Goal: Task Accomplishment & Management: Manage account settings

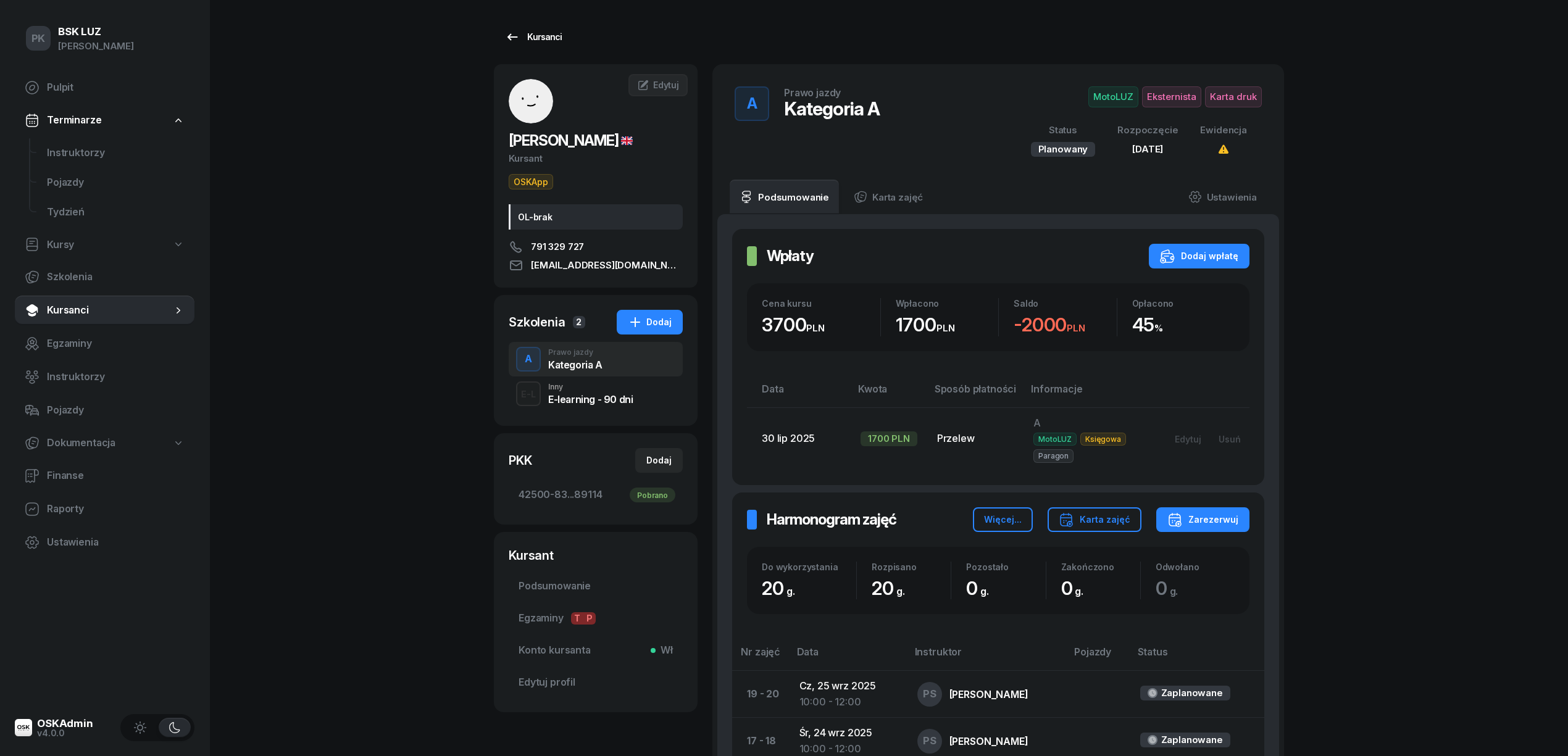
click at [539, 32] on div "Kursanci" at bounding box center [533, 37] width 57 height 15
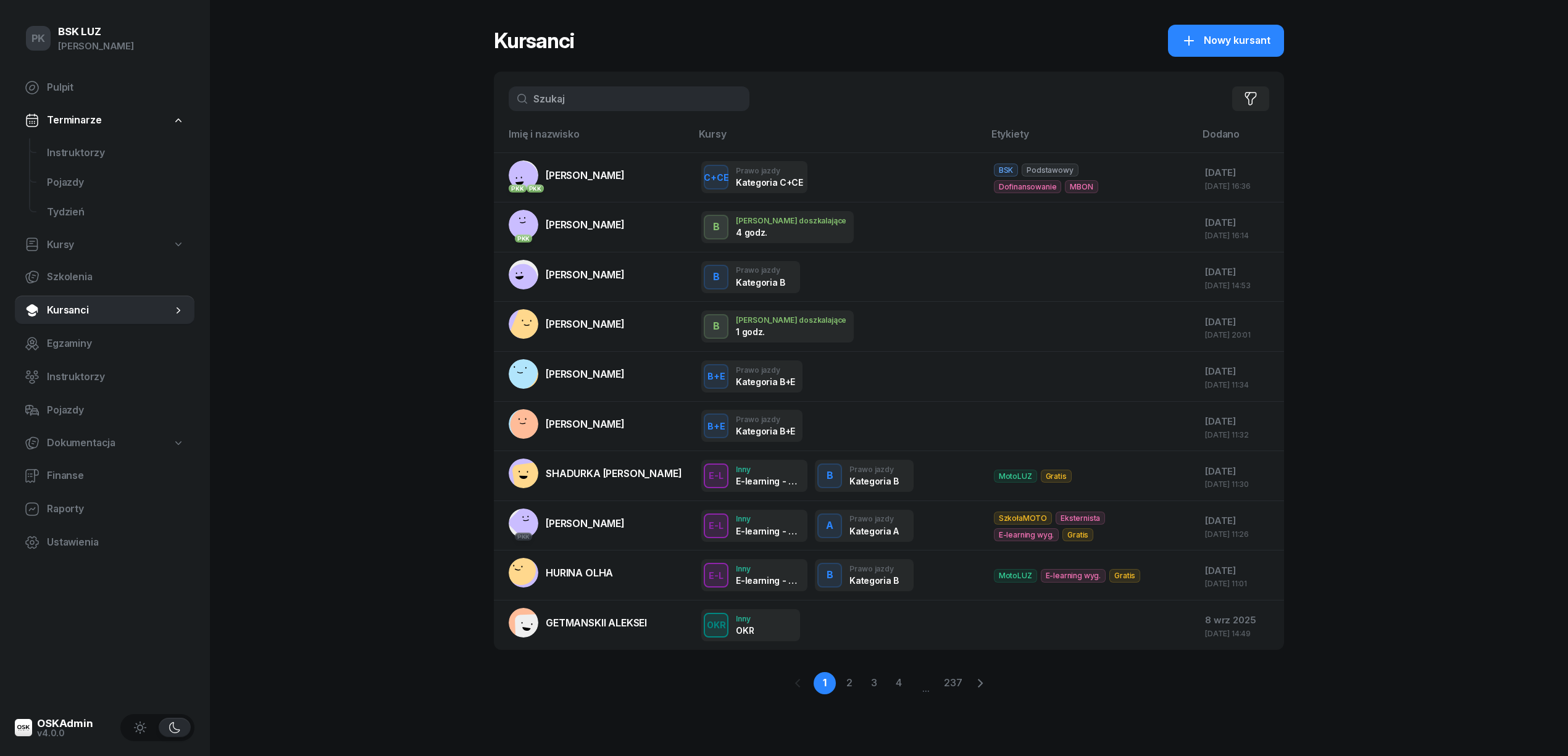
drag, startPoint x: 547, startPoint y: 104, endPoint x: 474, endPoint y: 105, distance: 73.0
click at [474, 105] on div "PK BSK LUZ Piotr Klimek Pulpit Terminarze Instruktorzy Pojazdy Tydzień Kursy Sz…" at bounding box center [784, 378] width 1568 height 756
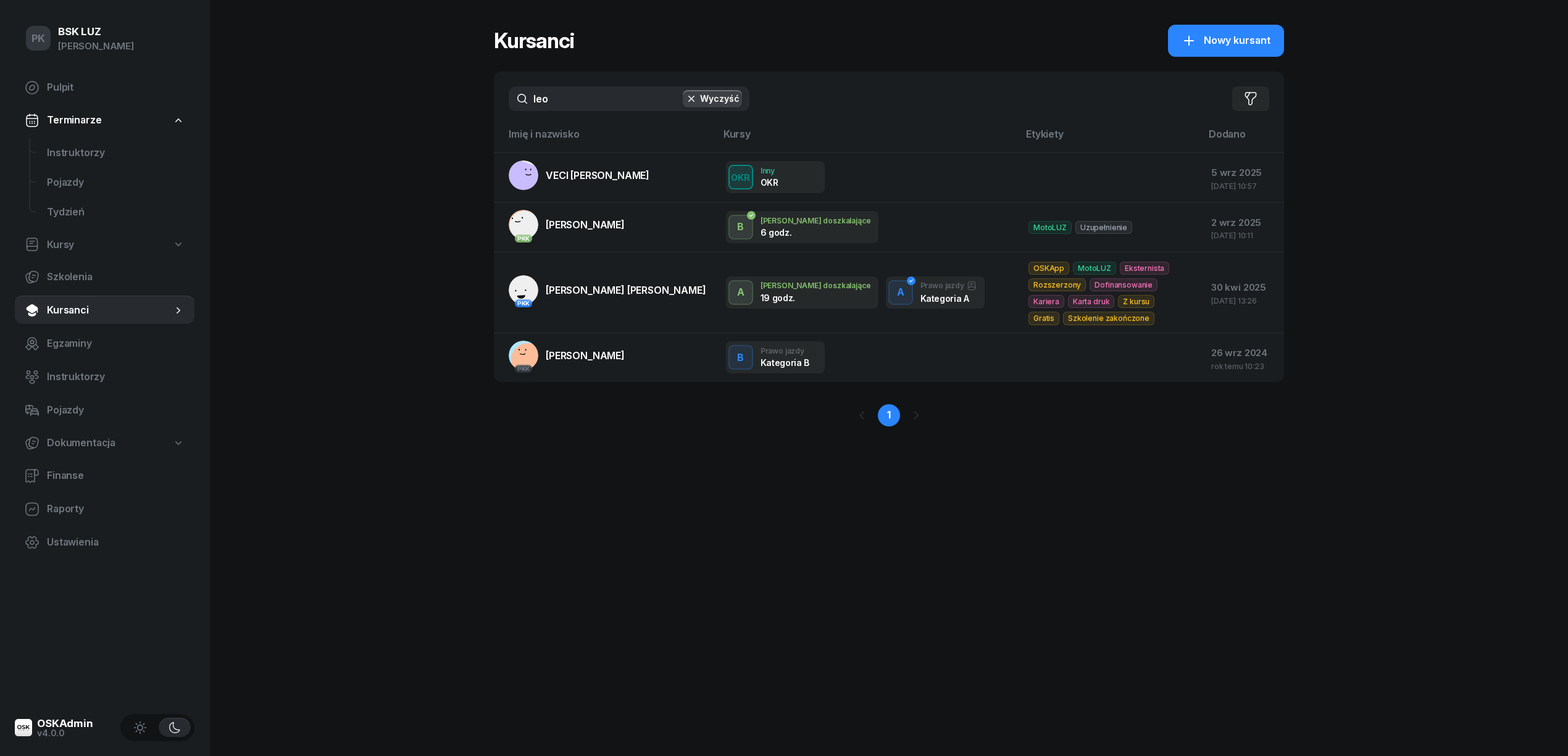
drag, startPoint x: 528, startPoint y: 94, endPoint x: 507, endPoint y: 99, distance: 21.6
click at [507, 99] on div "leo Wyczyść Filtruj" at bounding box center [889, 99] width 790 height 54
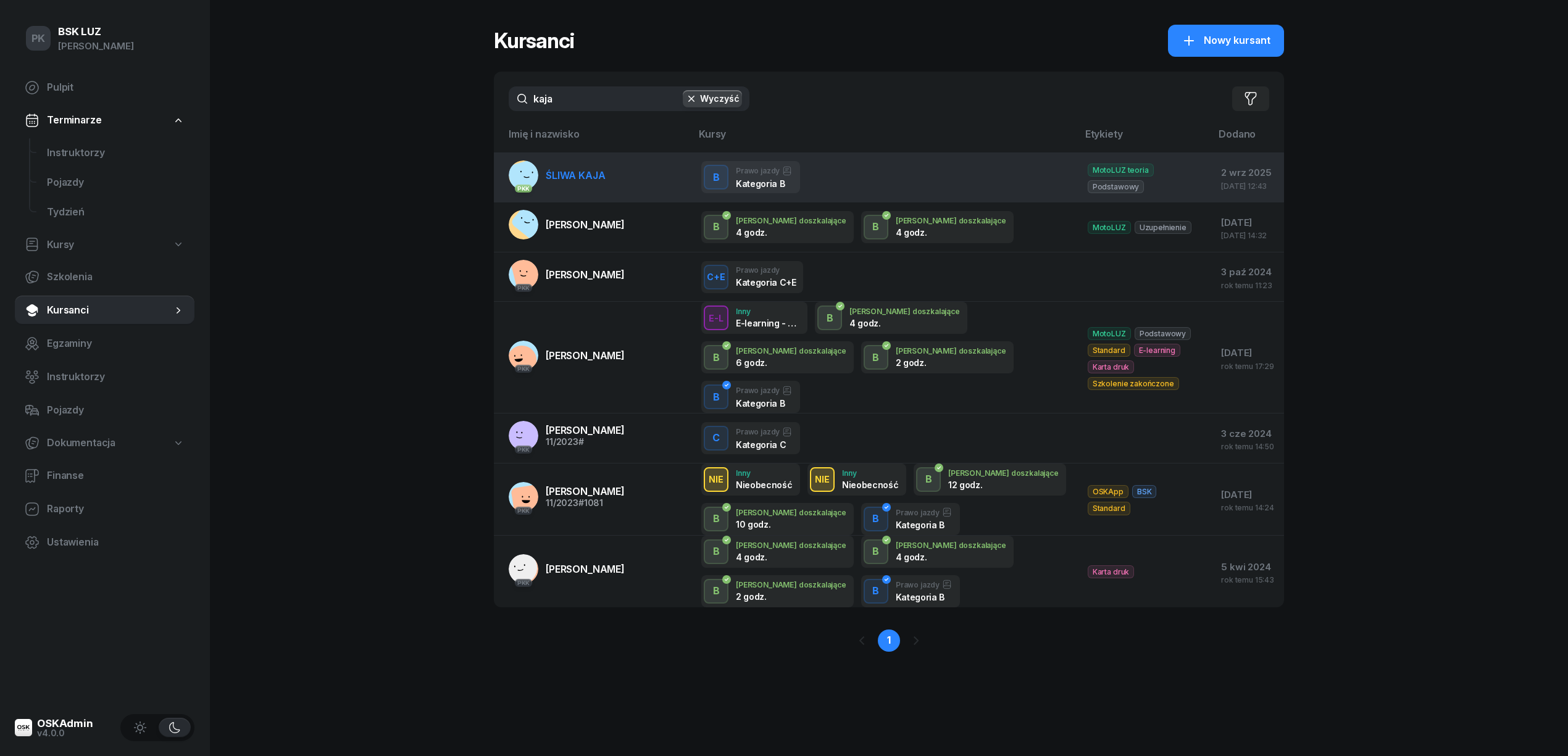
type input "kaja"
click at [562, 179] on span "ŚLIWA KAJA" at bounding box center [576, 175] width 59 height 13
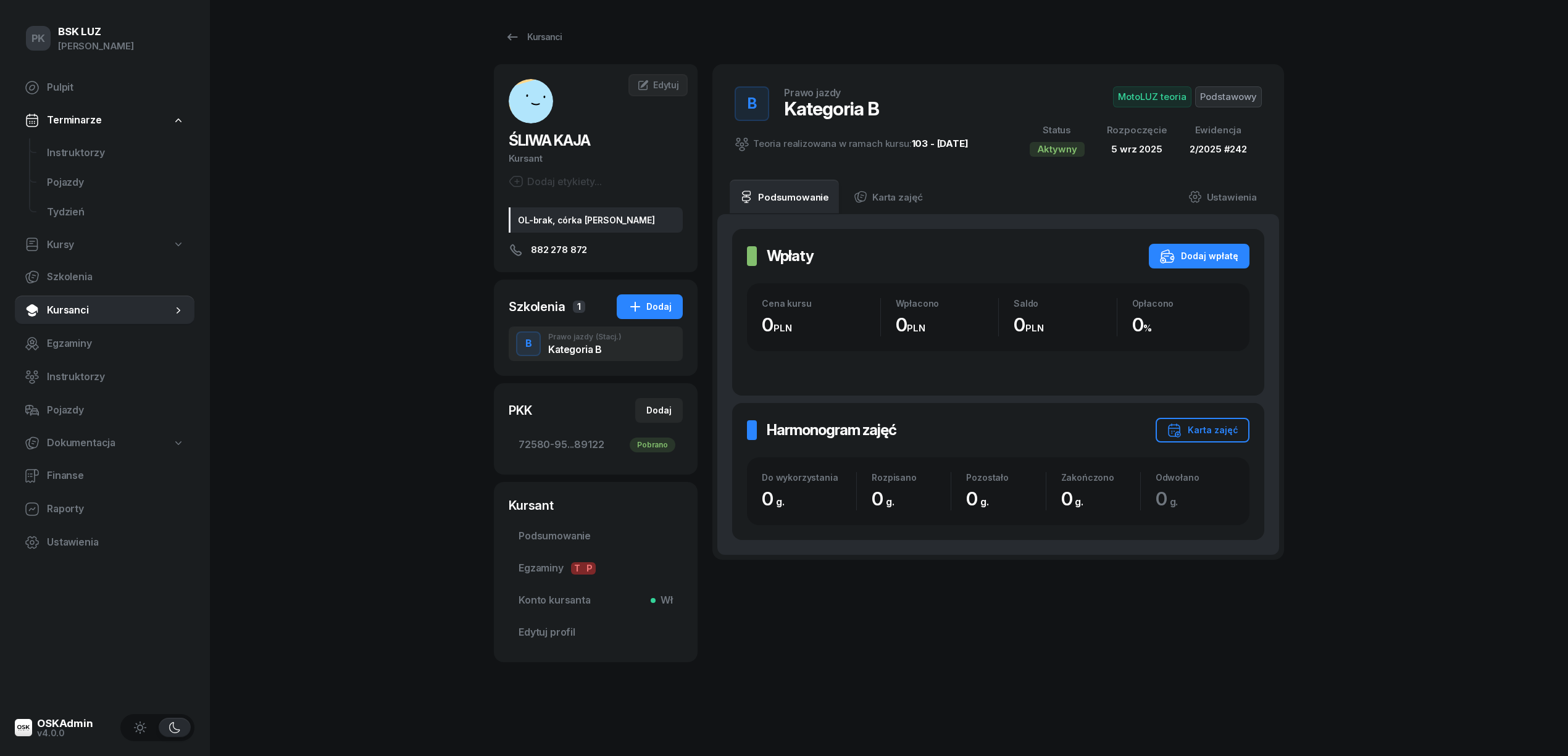
click at [1240, 101] on span "Podstawowy" at bounding box center [1228, 97] width 66 height 21
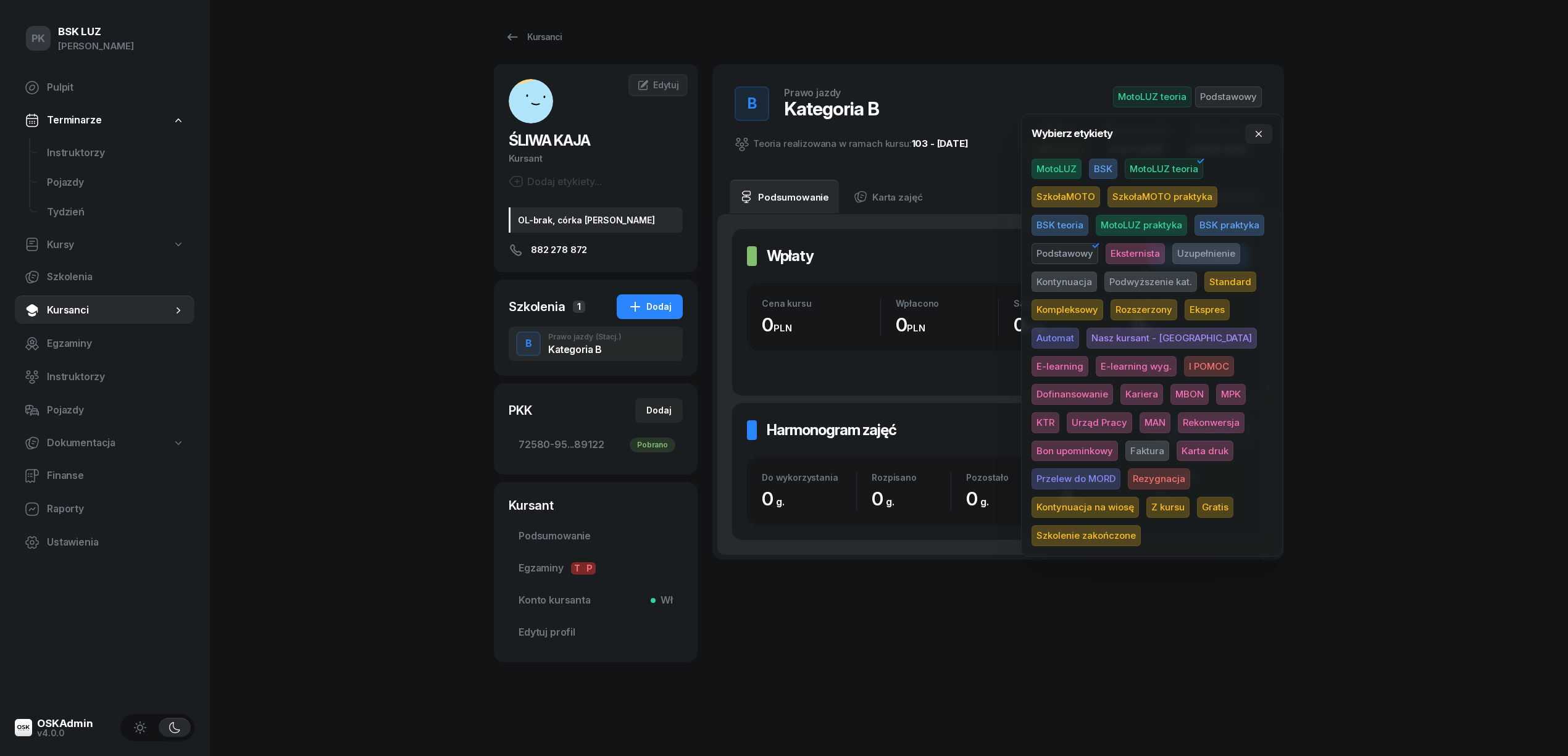
click at [1128, 474] on span "Rezygnacja" at bounding box center [1159, 479] width 63 height 21
click at [1381, 288] on div "PK BSK LUZ Piotr Klimek Pulpit Terminarze Instruktorzy Pojazdy Tydzień Kursy Sz…" at bounding box center [784, 378] width 1568 height 756
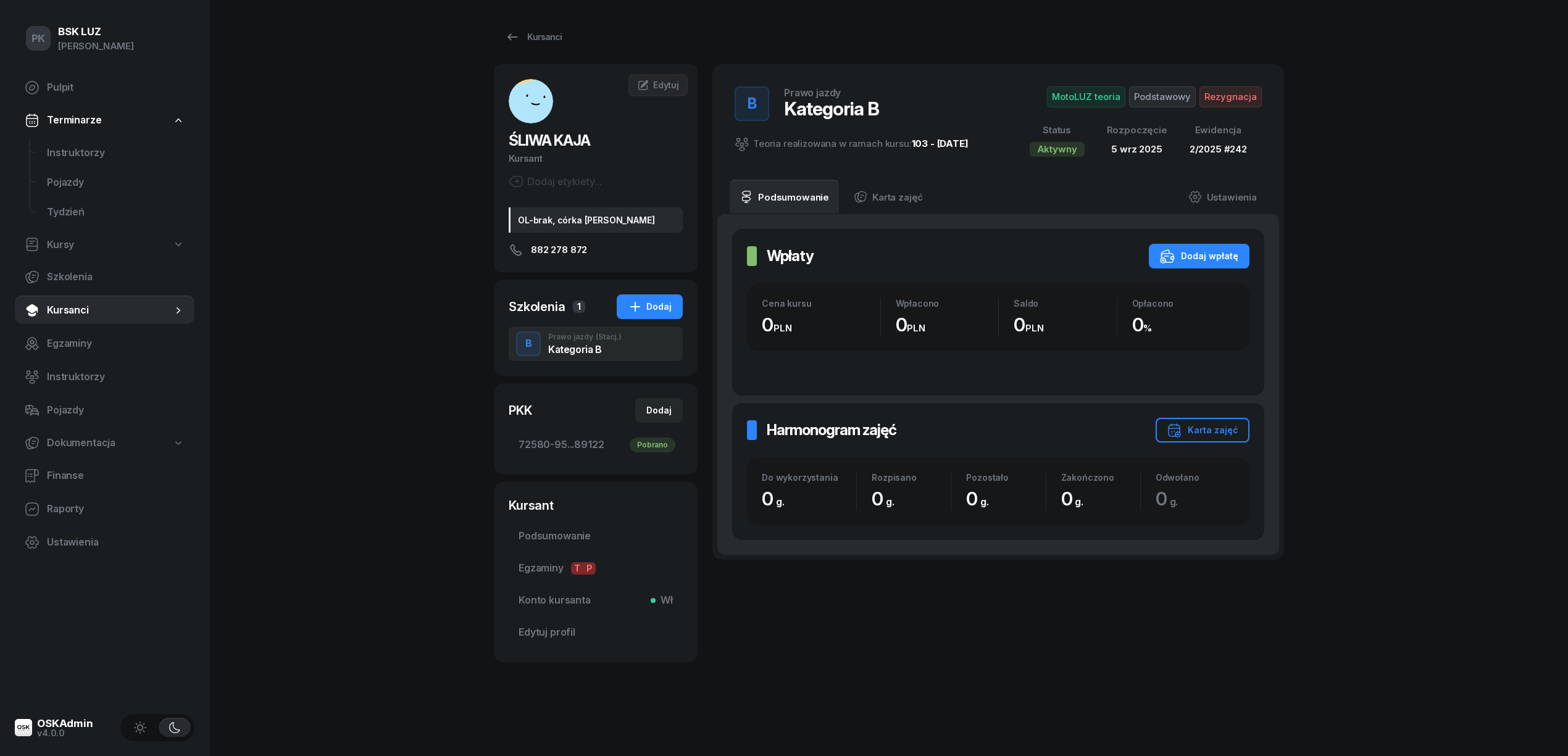
click at [1164, 99] on span "Podstawowy" at bounding box center [1162, 97] width 66 height 21
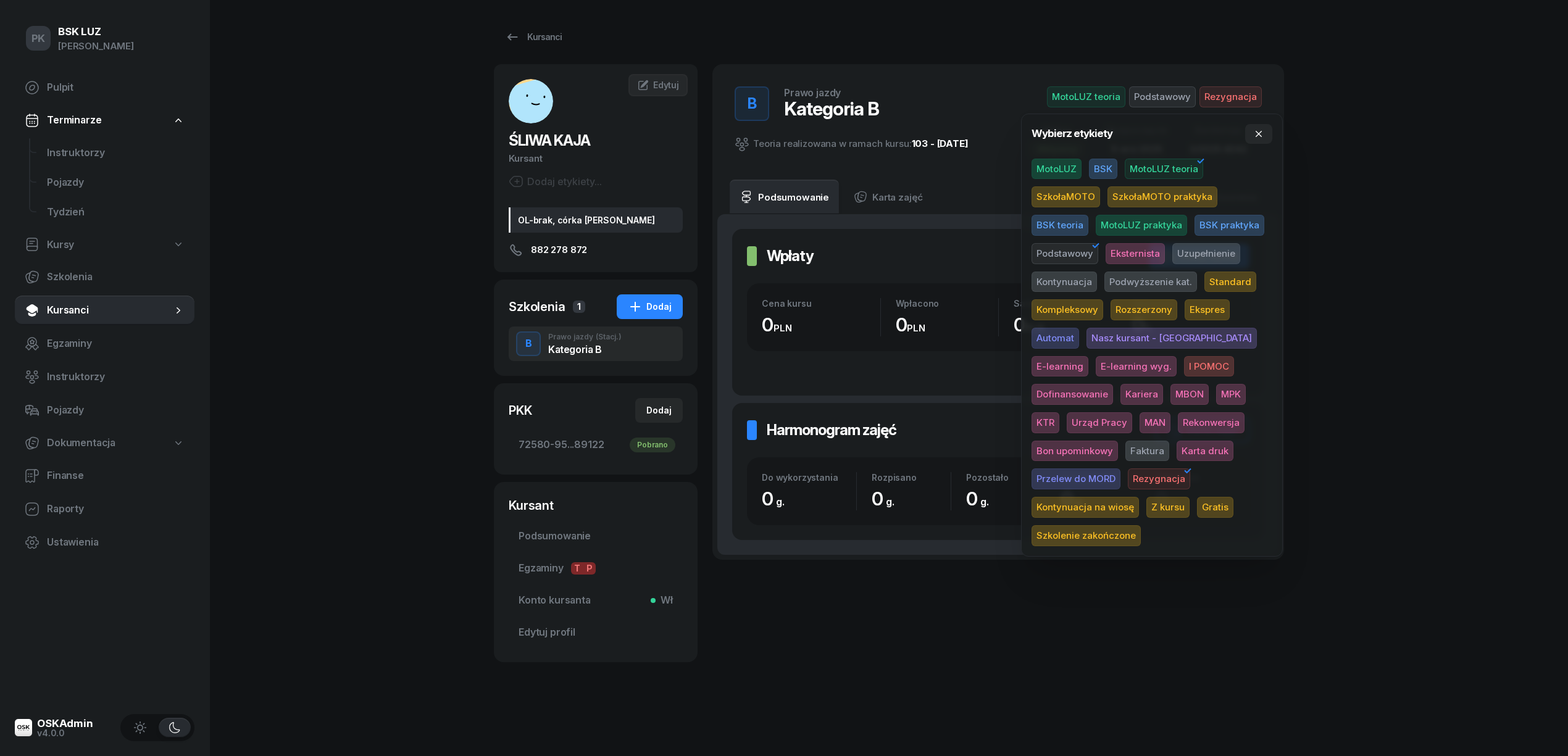
click at [1066, 250] on span "Podstawowy" at bounding box center [1065, 253] width 66 height 21
click at [1421, 181] on div "PK BSK LUZ Piotr Klimek Pulpit Terminarze Instruktorzy Pojazdy Tydzień Kursy Sz…" at bounding box center [784, 378] width 1568 height 756
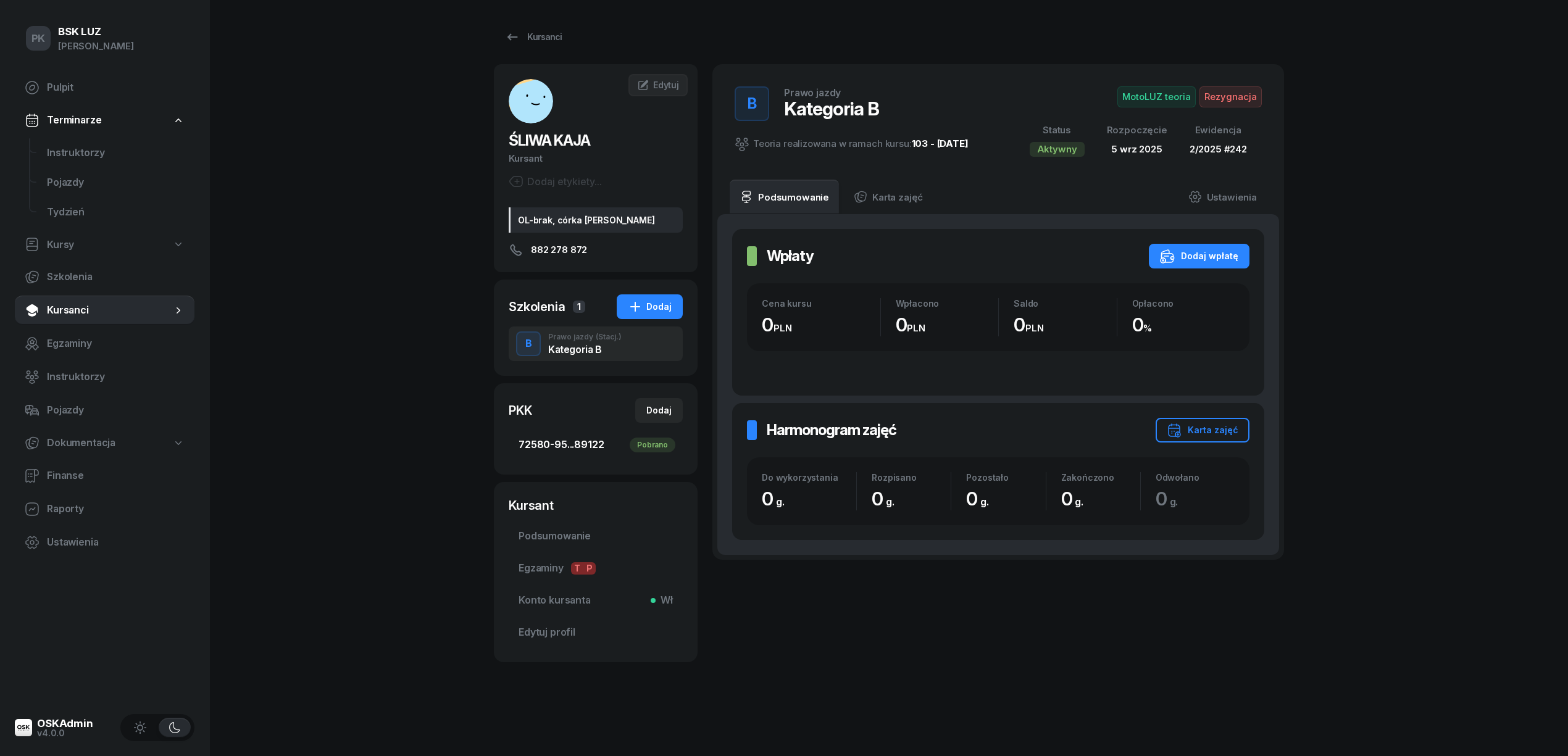
click at [576, 448] on span "72580-95...89122 Pobrano" at bounding box center [596, 444] width 154 height 16
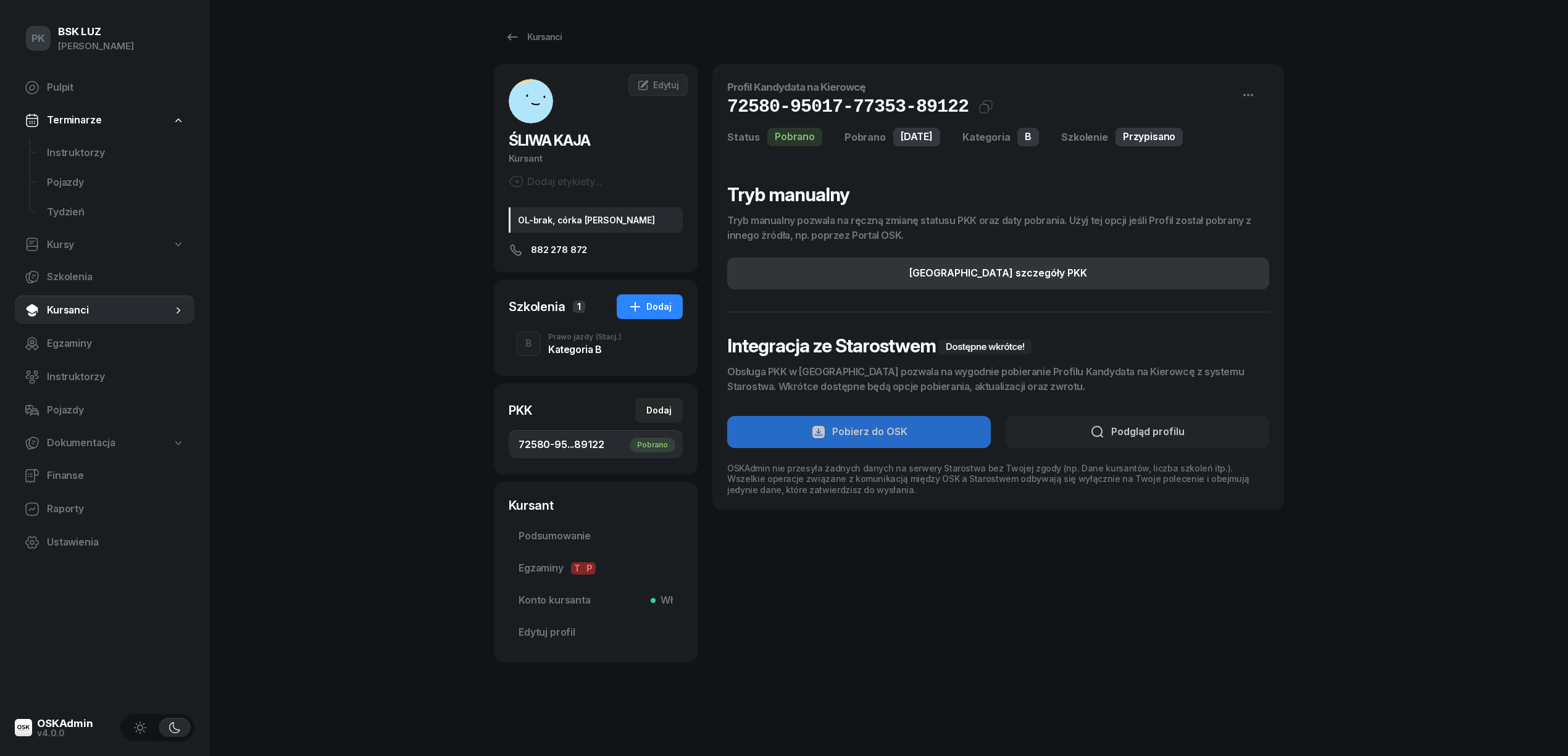
click at [1008, 277] on div "Edytuj szczegóły PKK" at bounding box center [998, 273] width 178 height 16
select select "B"
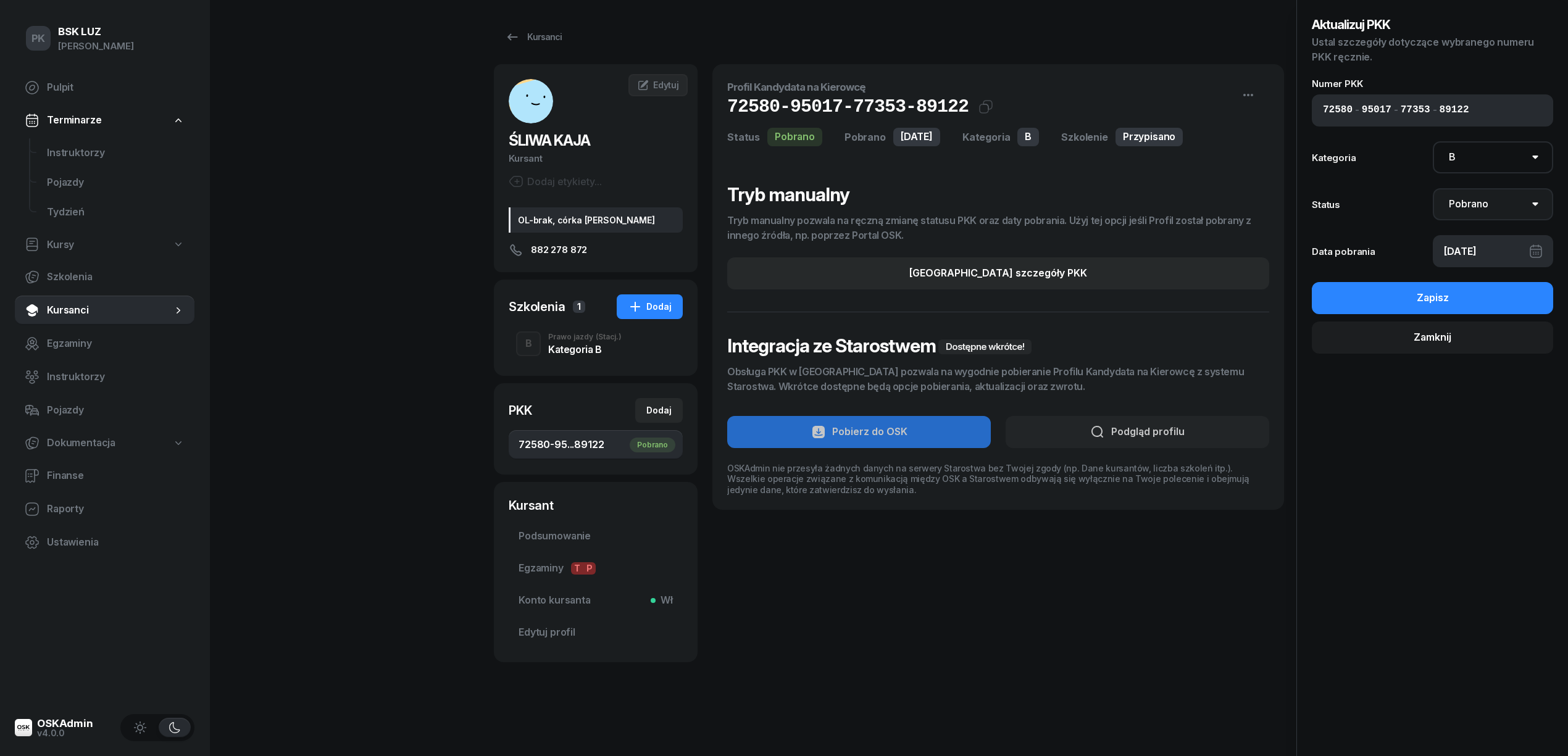
drag, startPoint x: 1479, startPoint y: 209, endPoint x: 1473, endPoint y: 211, distance: 6.3
click at [1479, 209] on select "Nie pobrano Pobrano Zwrócono Zaktualizowano" at bounding box center [1493, 204] width 121 height 32
select select "Return"
click at [1433, 188] on select "Nie pobrano Pobrano Zwrócono Zaktualizowano" at bounding box center [1493, 204] width 121 height 32
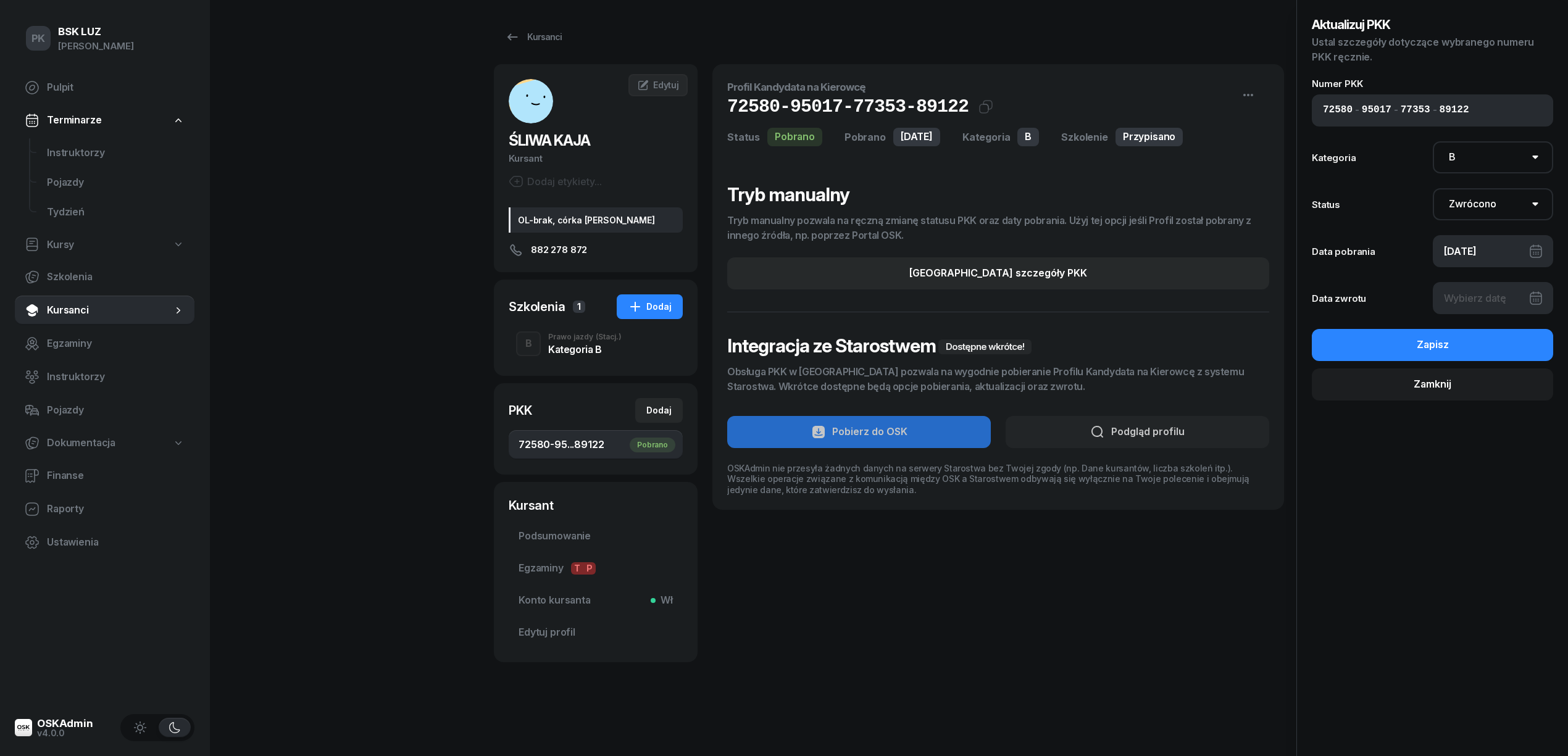
click at [1477, 299] on div at bounding box center [1493, 298] width 121 height 32
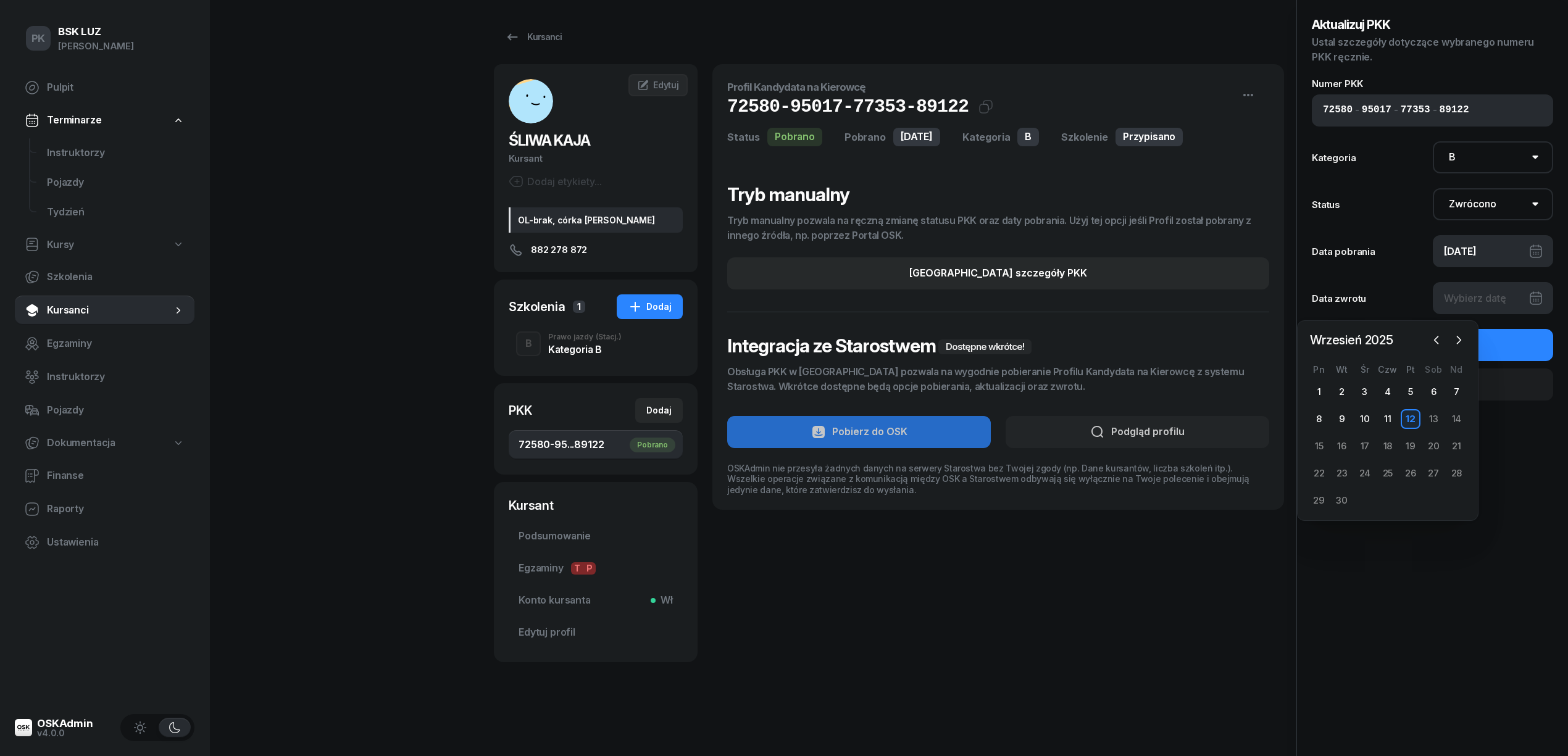
click at [1416, 422] on div "12" at bounding box center [1411, 418] width 20 height 20
type input "12/09/2025"
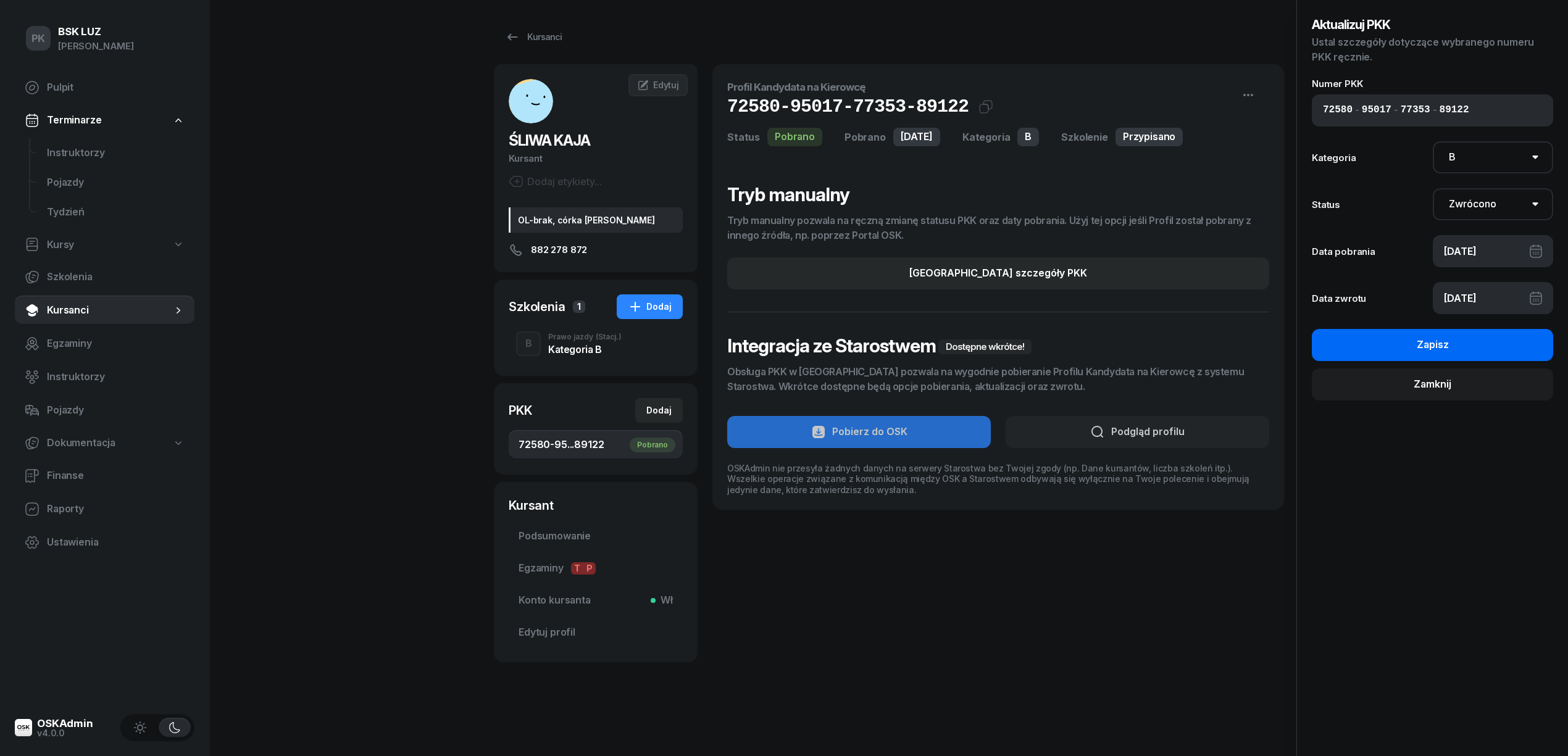
click at [1503, 351] on button "Zapisz" at bounding box center [1433, 344] width 242 height 32
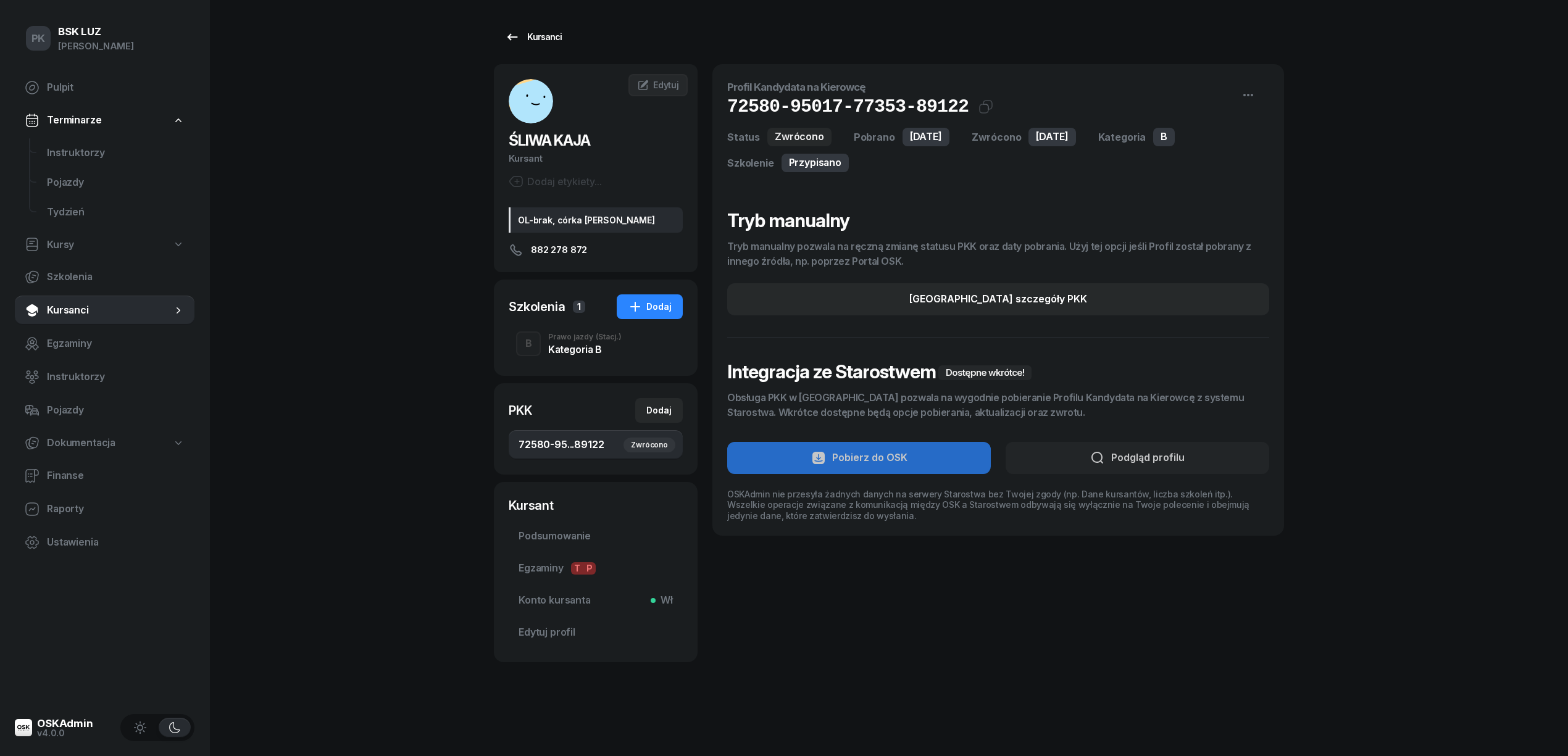
click at [531, 39] on div "Kursanci" at bounding box center [533, 37] width 57 height 15
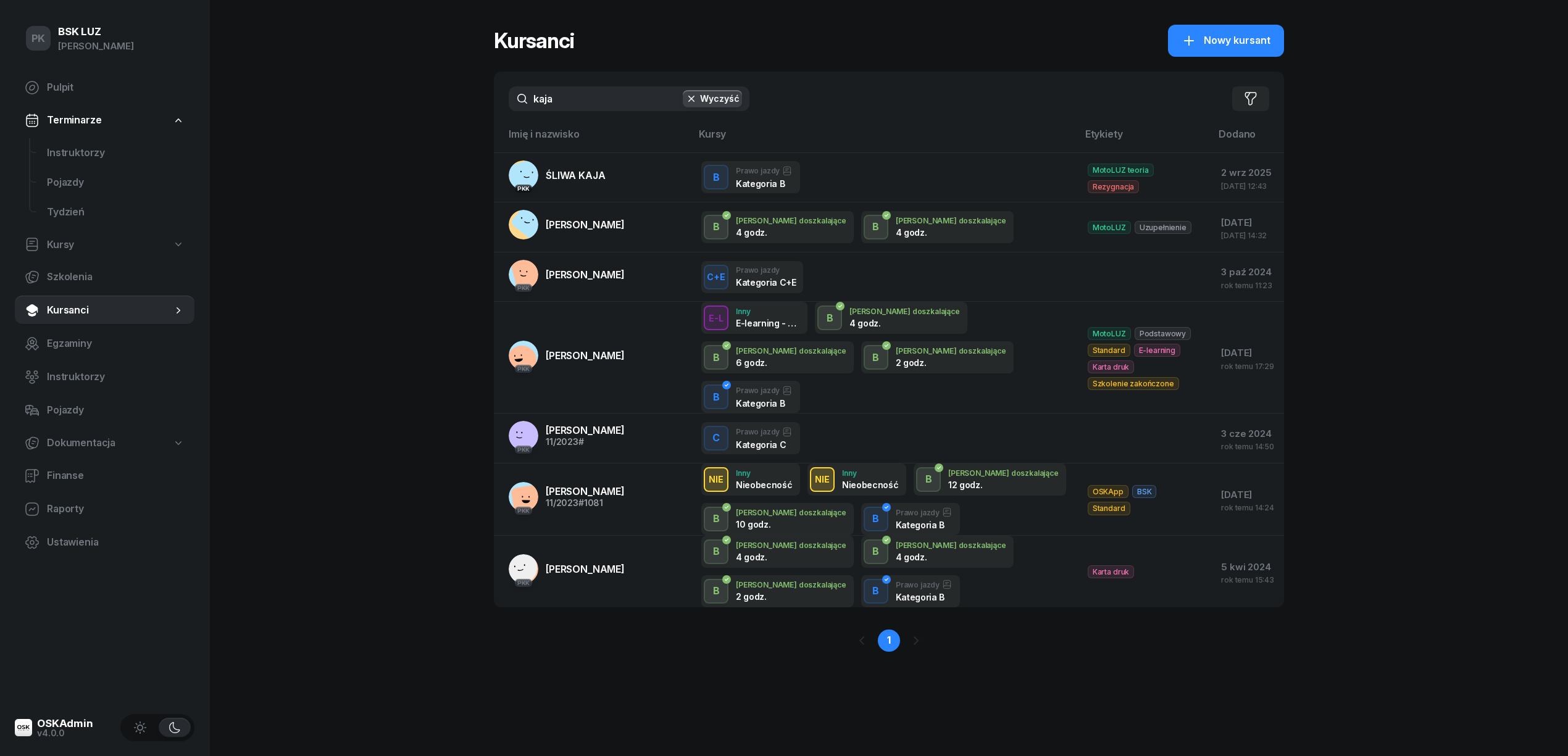
drag, startPoint x: 581, startPoint y: 100, endPoint x: 481, endPoint y: 107, distance: 100.2
click at [481, 107] on div "PK BSK LUZ Piotr Klimek Pulpit Terminarze Instruktorzy Pojazdy Tydzień Kursy Sz…" at bounding box center [784, 378] width 1568 height 756
type input "d"
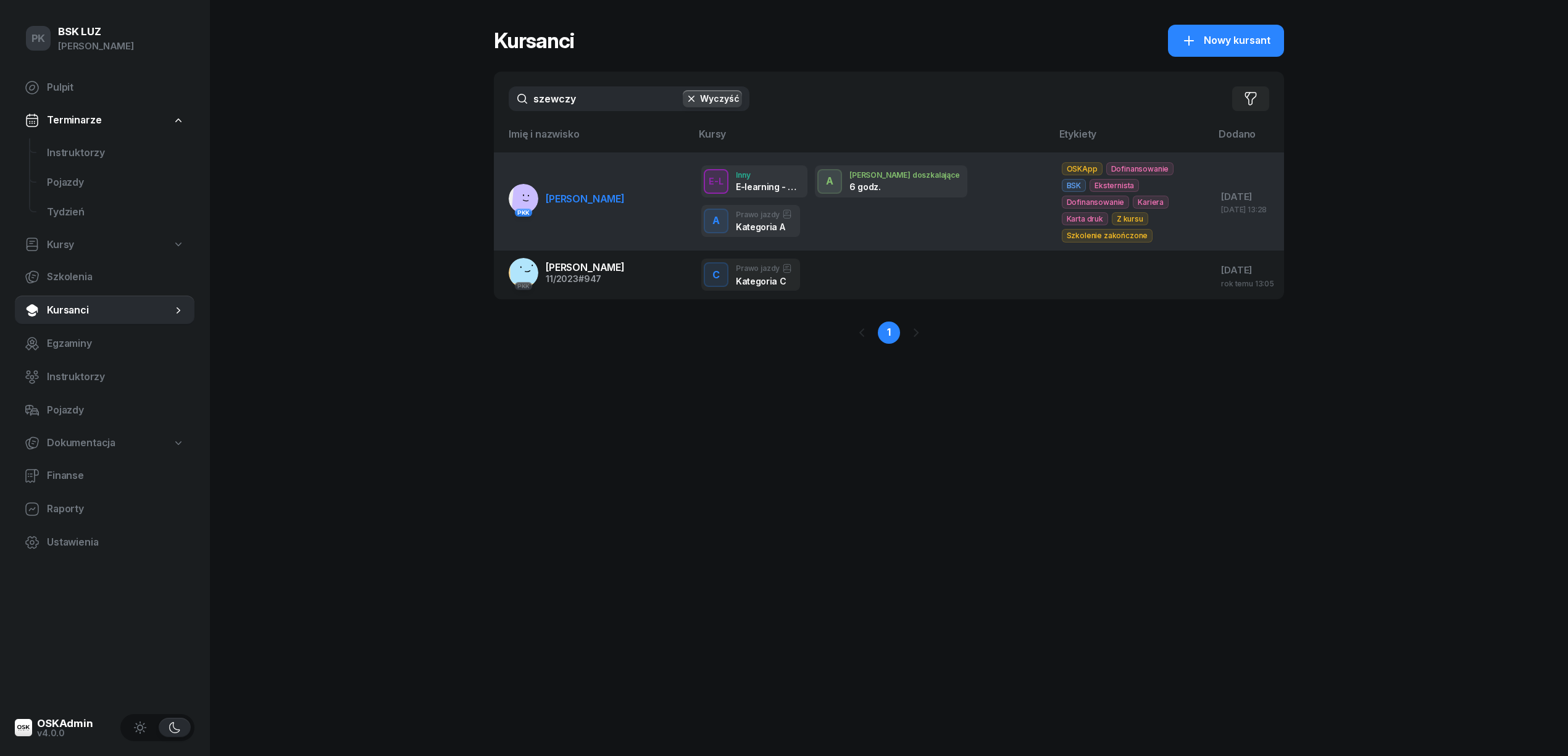
type input "szewczy"
click at [572, 200] on link "PKK SZEWCZYK STANISŁAW" at bounding box center [566, 198] width 116 height 30
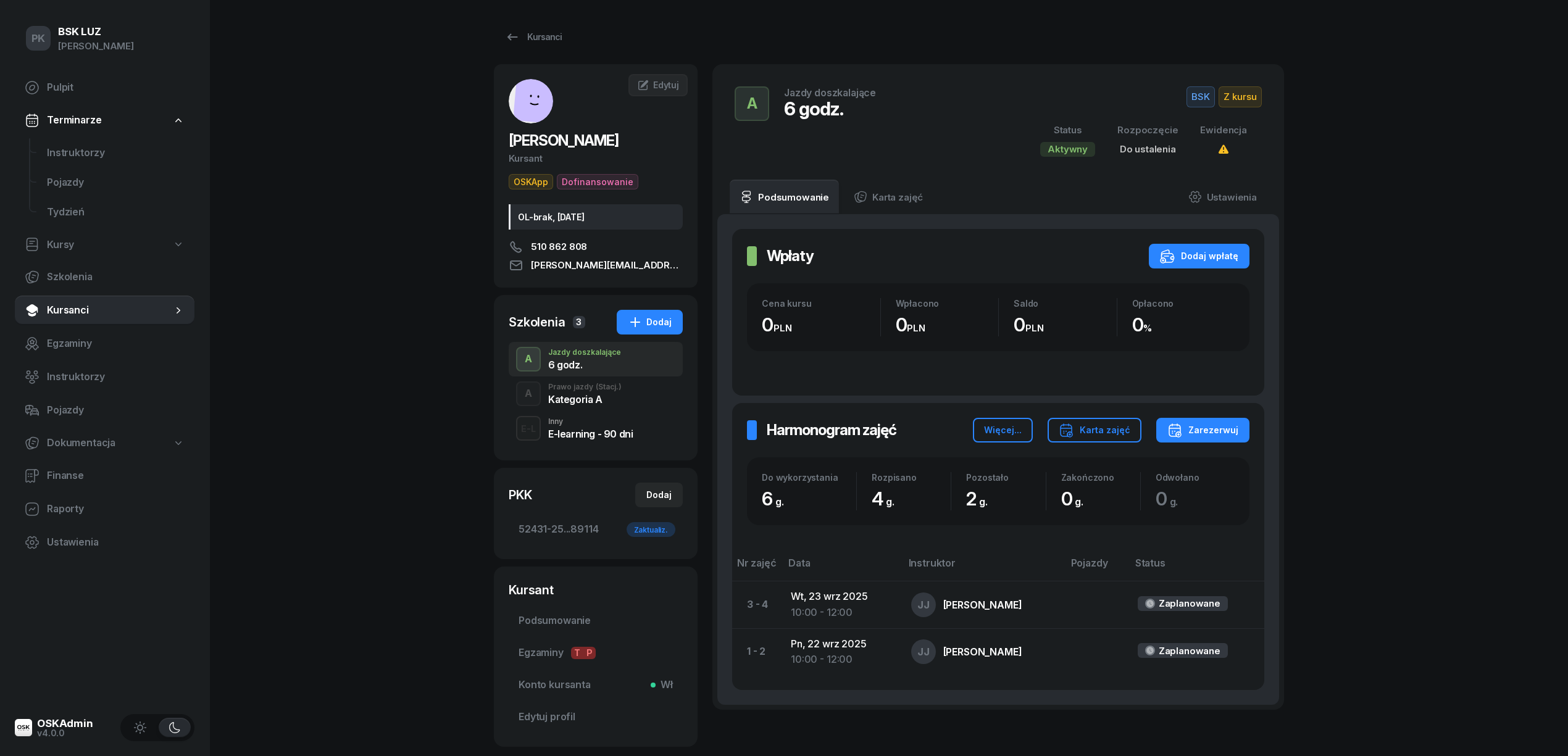
click at [598, 423] on div "Inny" at bounding box center [591, 422] width 85 height 8
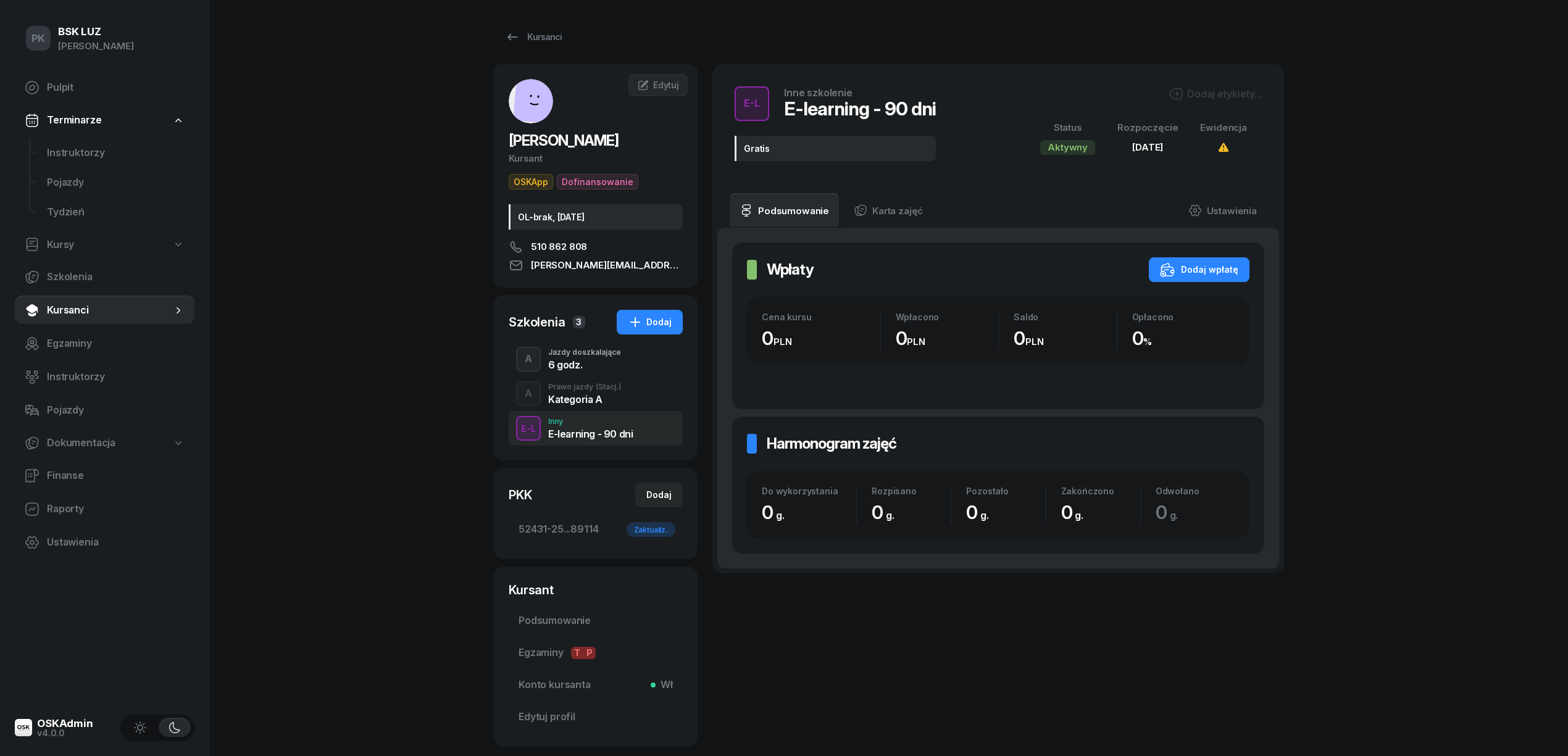
click at [586, 394] on div "Kategoria A" at bounding box center [585, 399] width 73 height 10
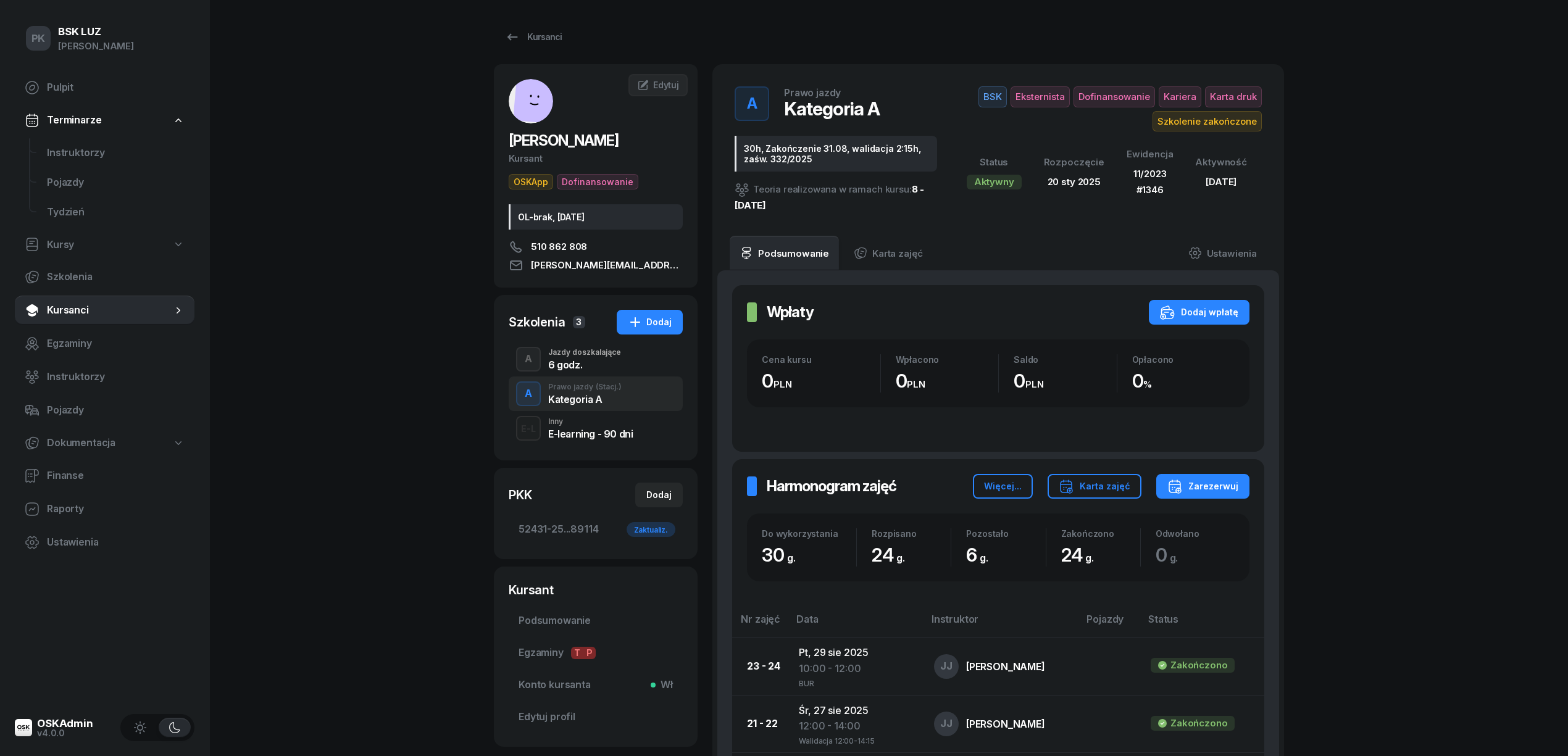
click at [569, 360] on div "6 godz." at bounding box center [584, 365] width 73 height 10
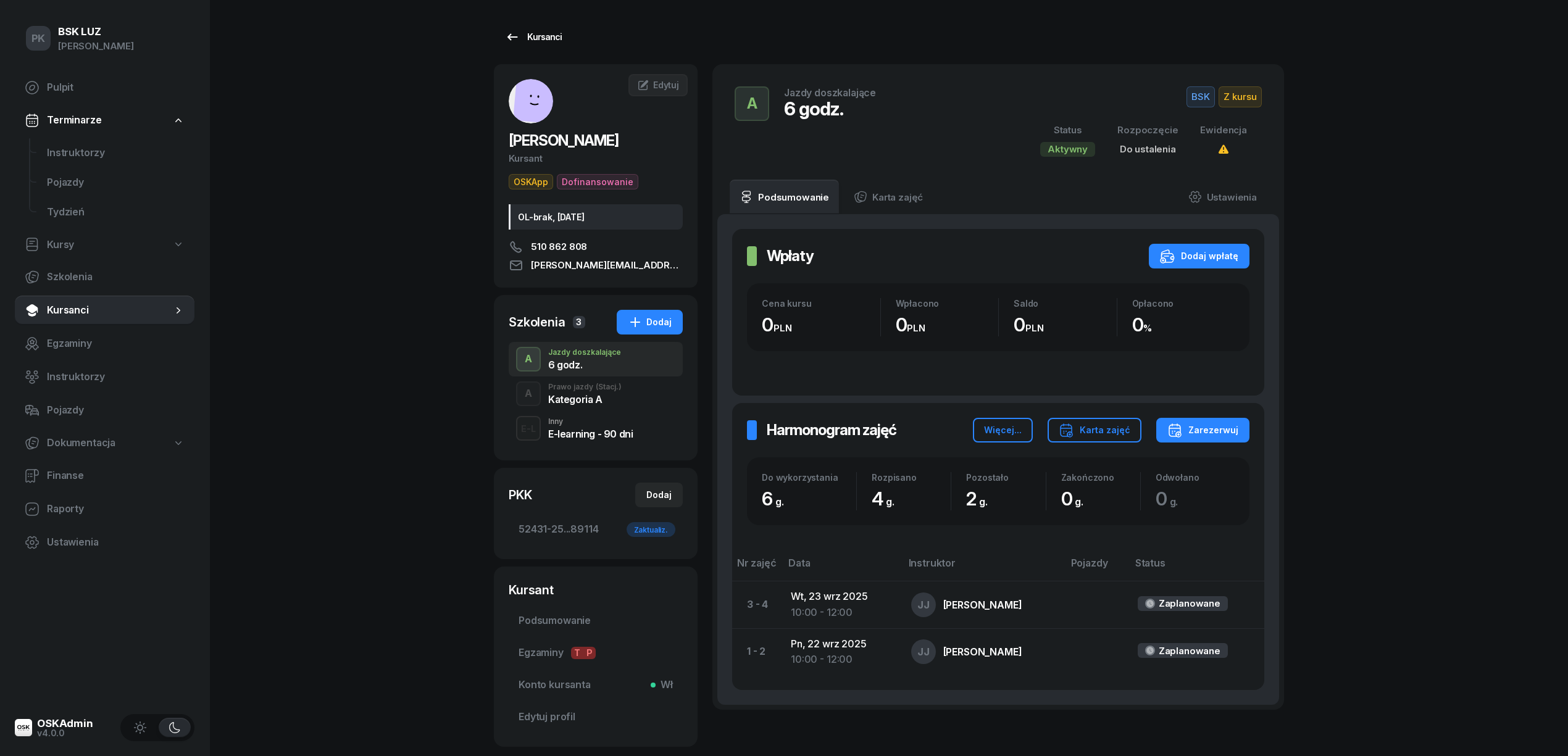
click at [554, 34] on div "Kursanci" at bounding box center [533, 37] width 57 height 15
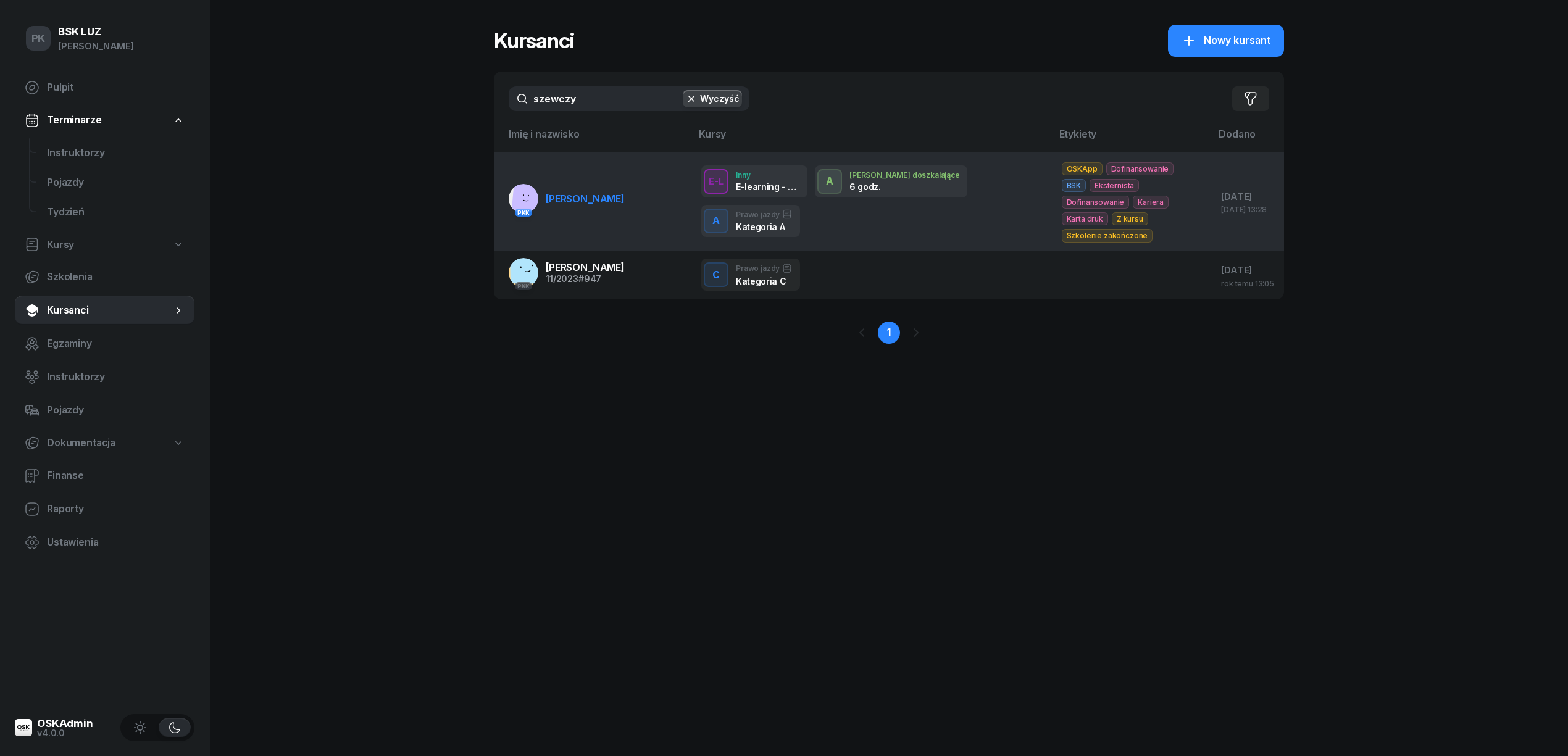
click at [625, 193] on span "SZEWCZYK STANISŁAW" at bounding box center [585, 199] width 79 height 13
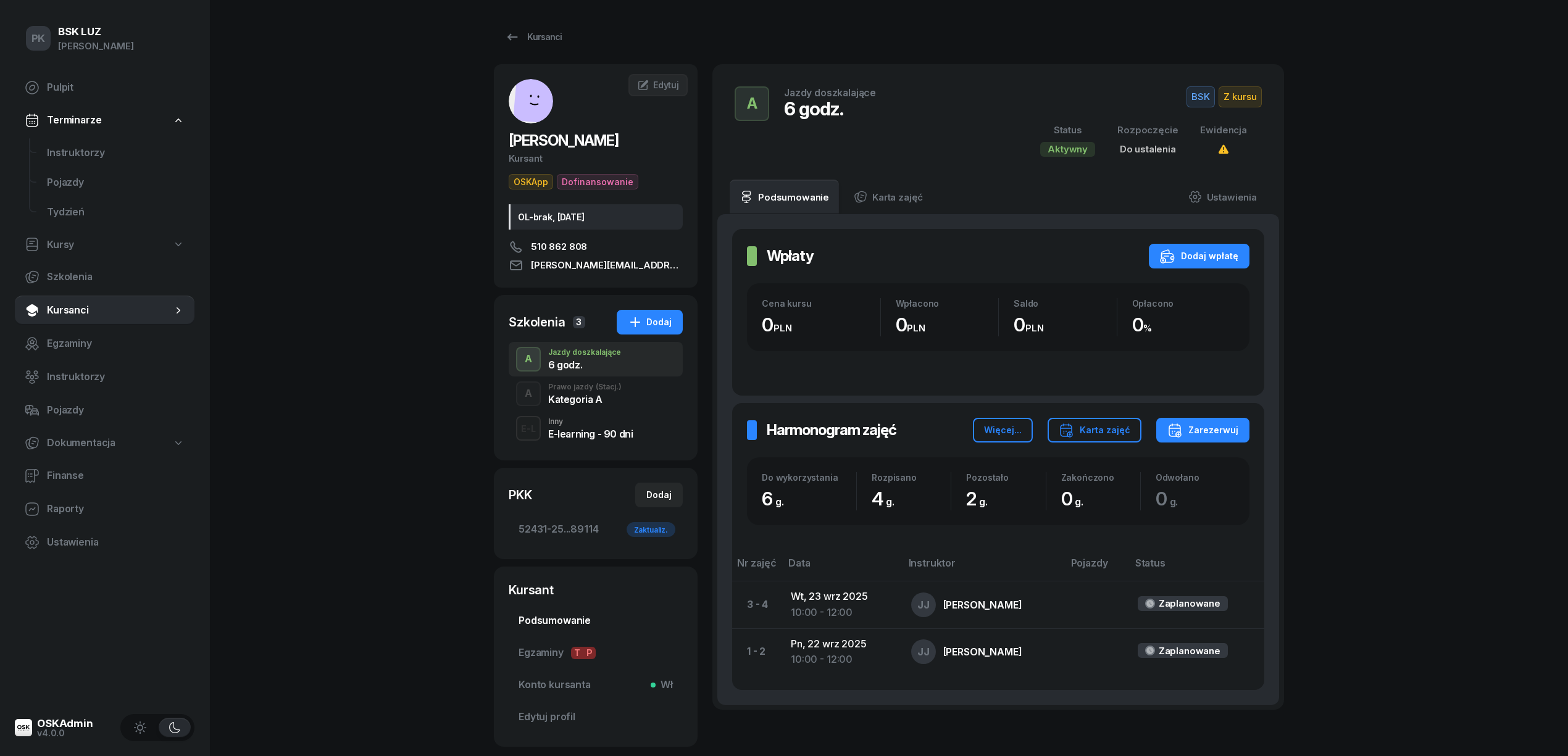
click at [600, 622] on span "Podsumowanie" at bounding box center [596, 620] width 154 height 16
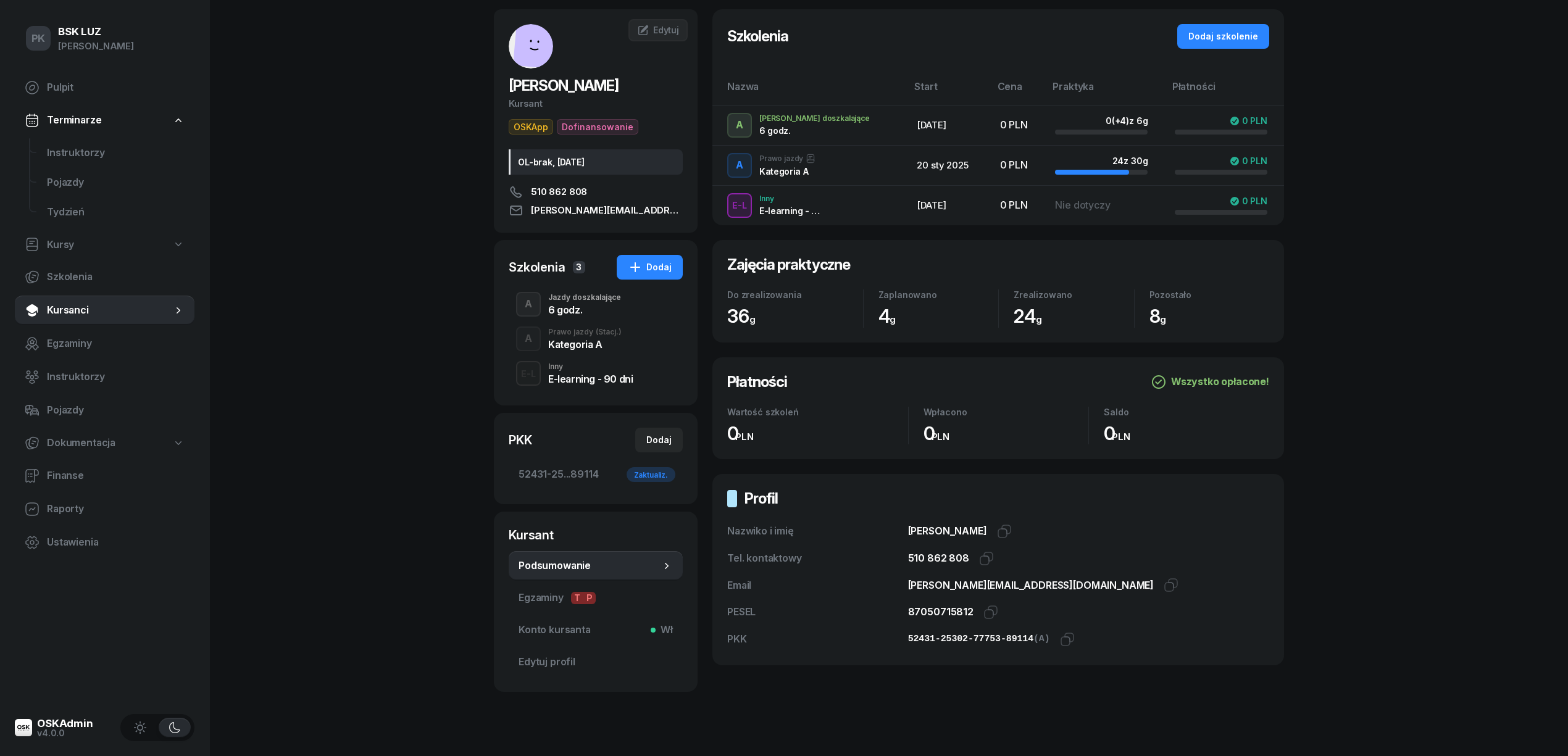
scroll to position [80, 0]
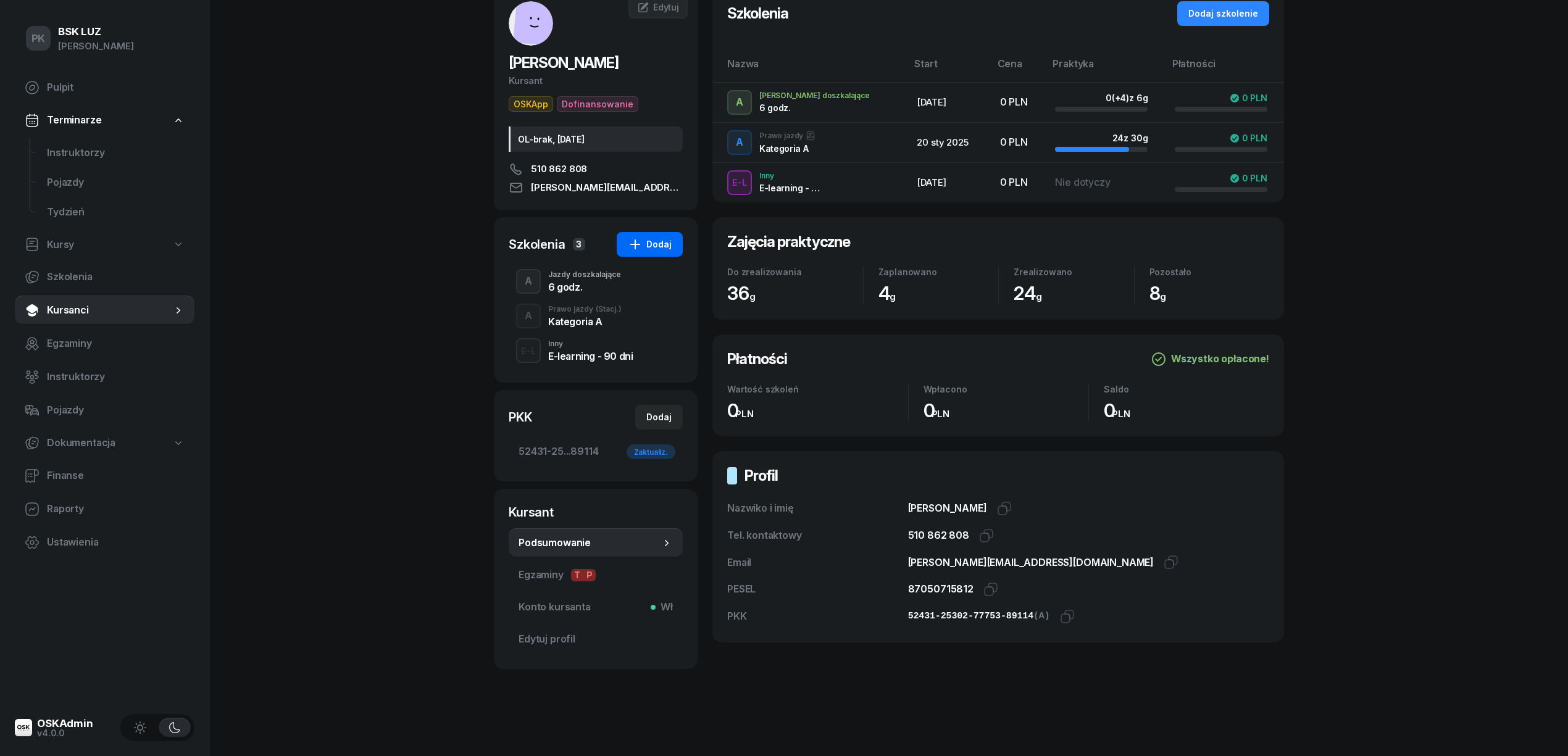
click at [660, 250] on button "Dodaj" at bounding box center [650, 244] width 66 height 25
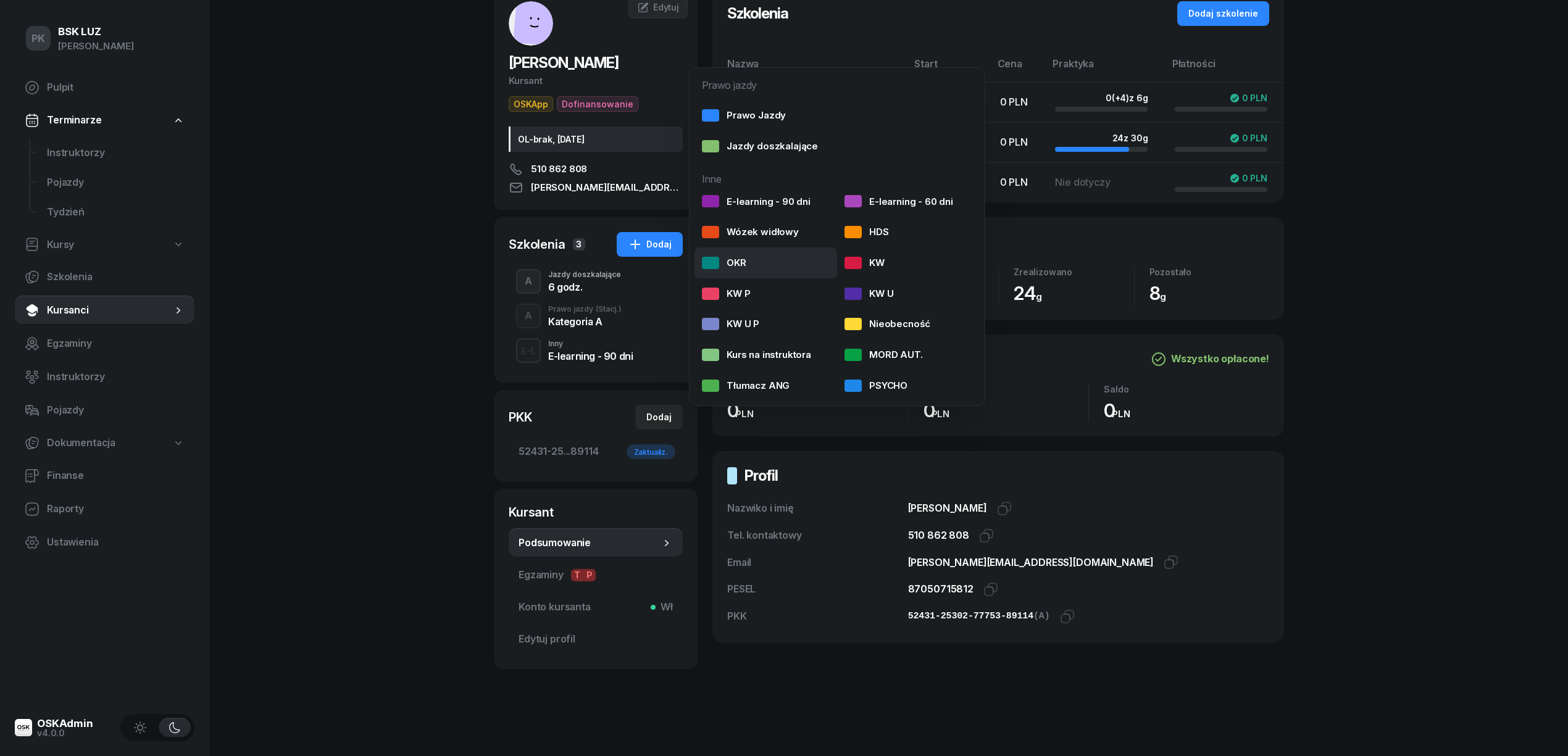
click at [741, 264] on div "OKR" at bounding box center [724, 262] width 44 height 16
select select
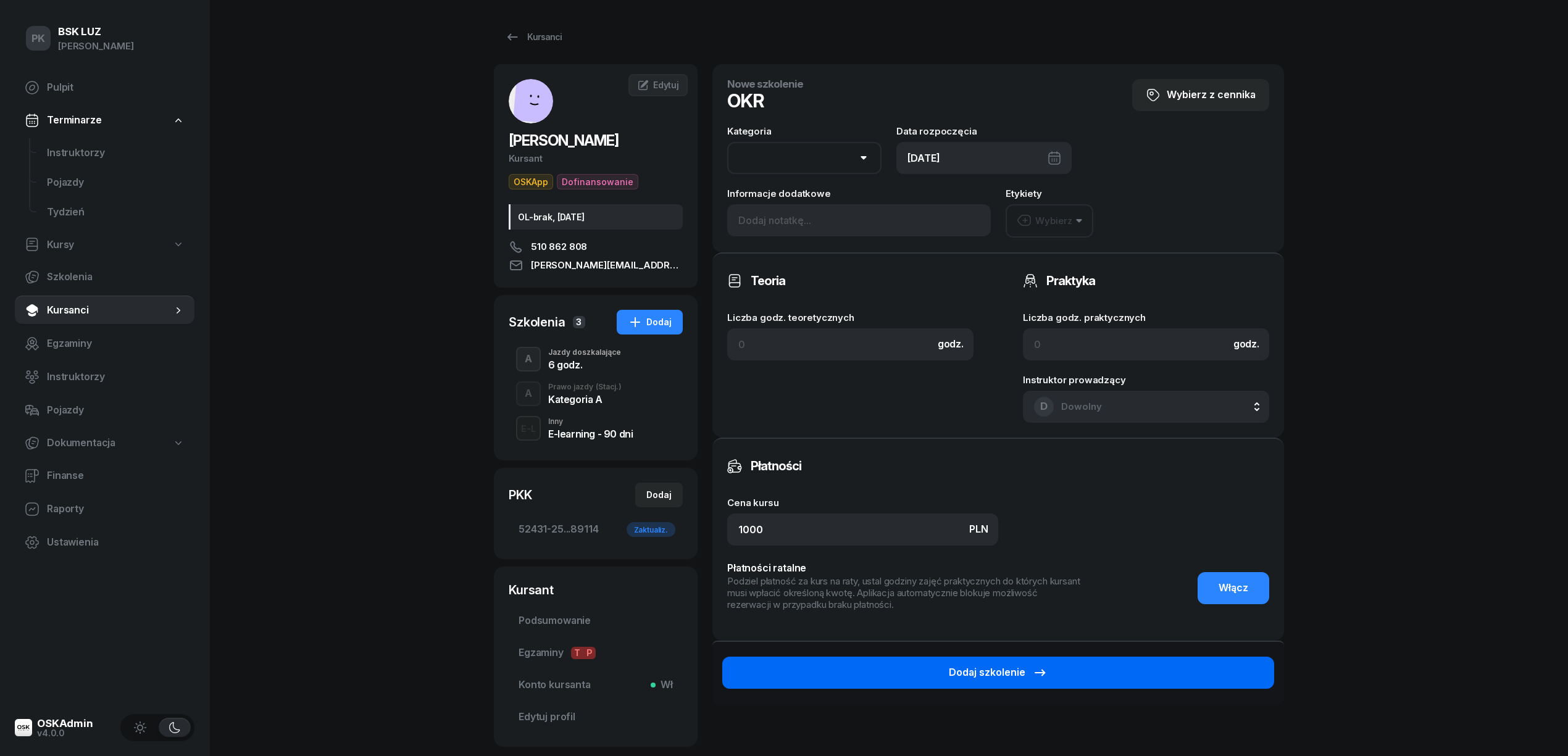
click at [1060, 667] on button "Dodaj szkolenie" at bounding box center [998, 673] width 552 height 32
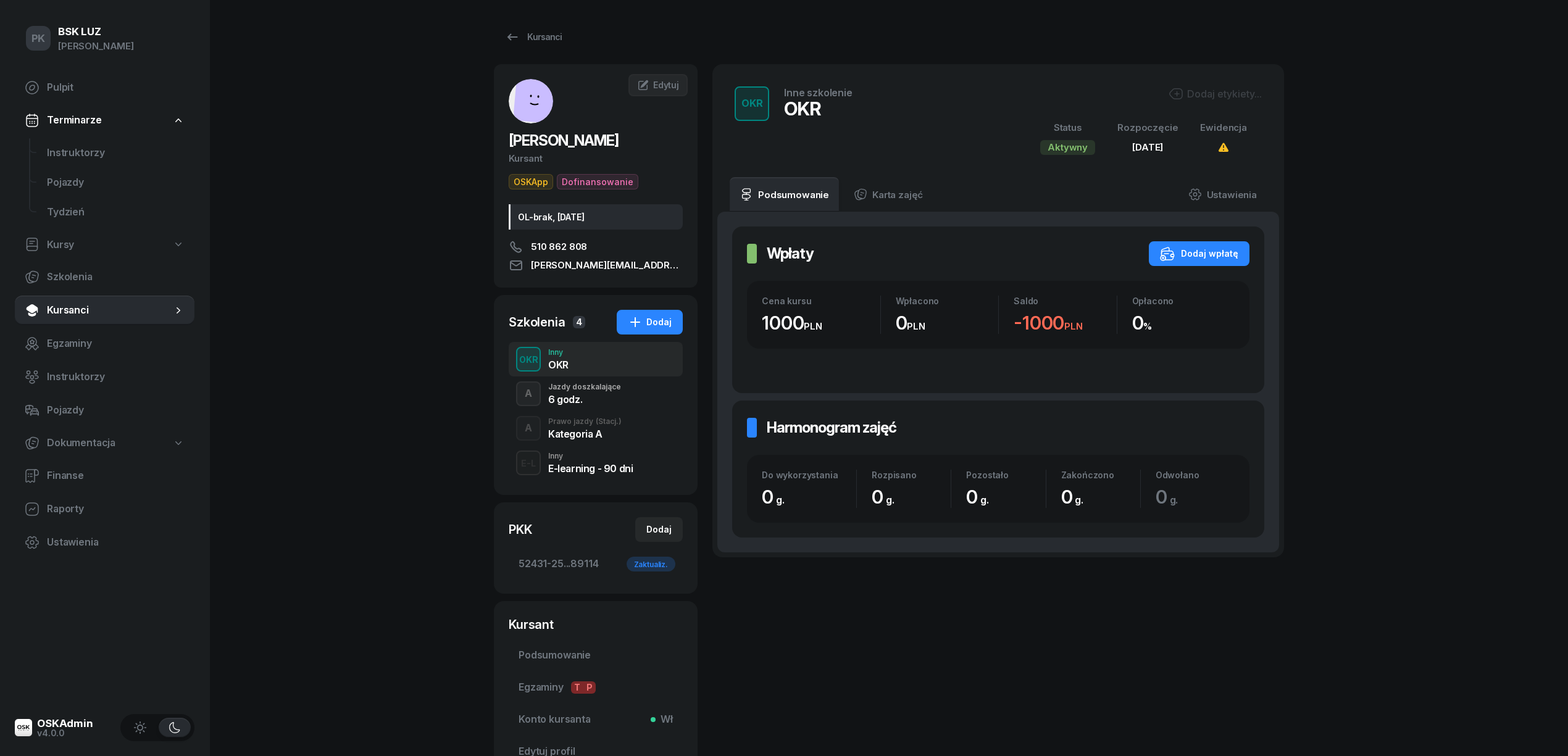
click at [1199, 78] on div "OKR Inne szkolenie OKR Dodaj etykiety... Status Aktywny Rozpoczęcie 12 wrz 2025…" at bounding box center [998, 121] width 572 height 113
click at [1199, 88] on div "Dodaj etykiety..." at bounding box center [1215, 94] width 93 height 15
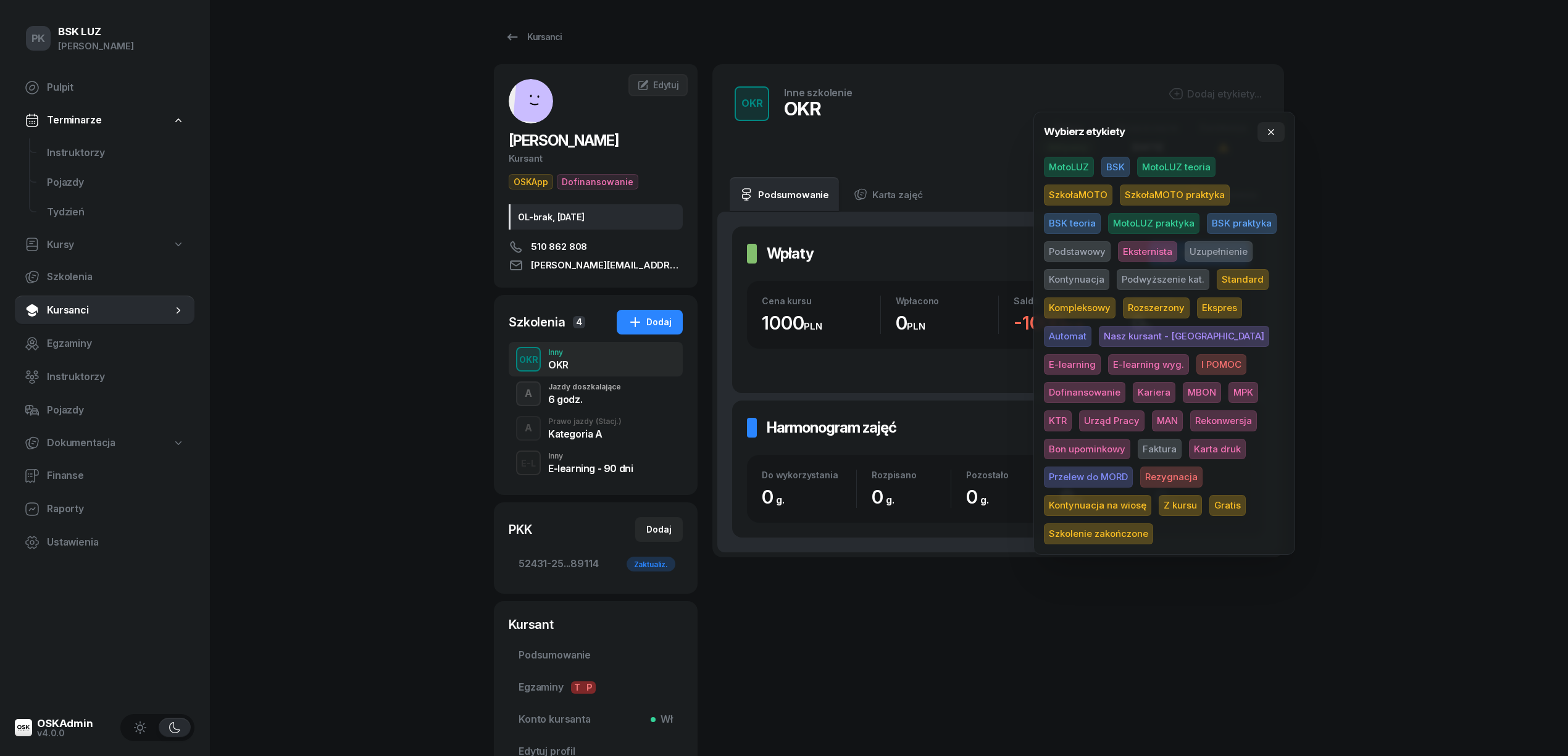
click at [1101, 167] on span "BSK" at bounding box center [1115, 167] width 28 height 21
click at [1441, 216] on div "PK BSK LUZ Piotr Klimek Pulpit Terminarze Instruktorzy Pojazdy Tydzień Kursy Sz…" at bounding box center [784, 432] width 1568 height 865
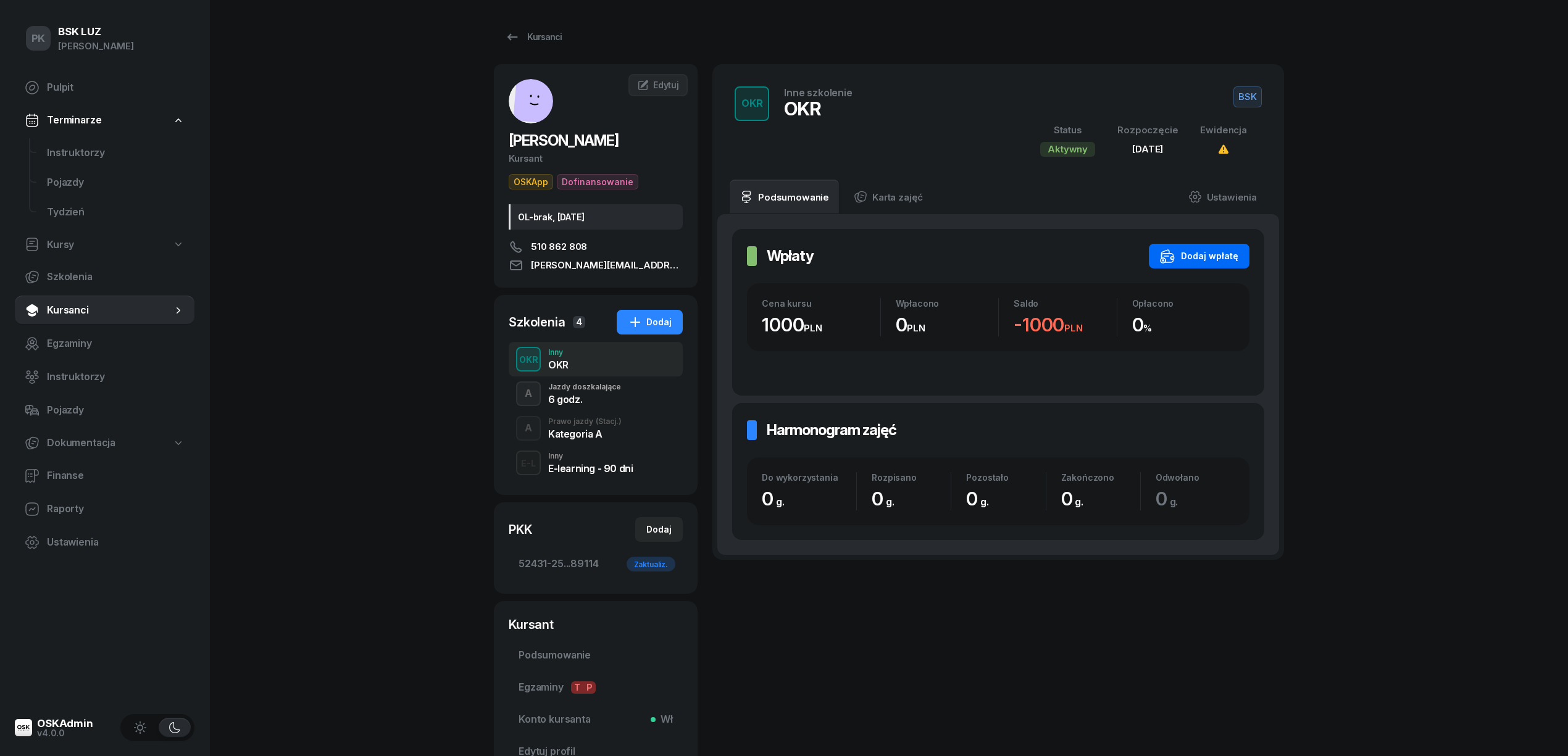
click at [1223, 267] on button "Dodaj wpłatę" at bounding box center [1199, 256] width 101 height 25
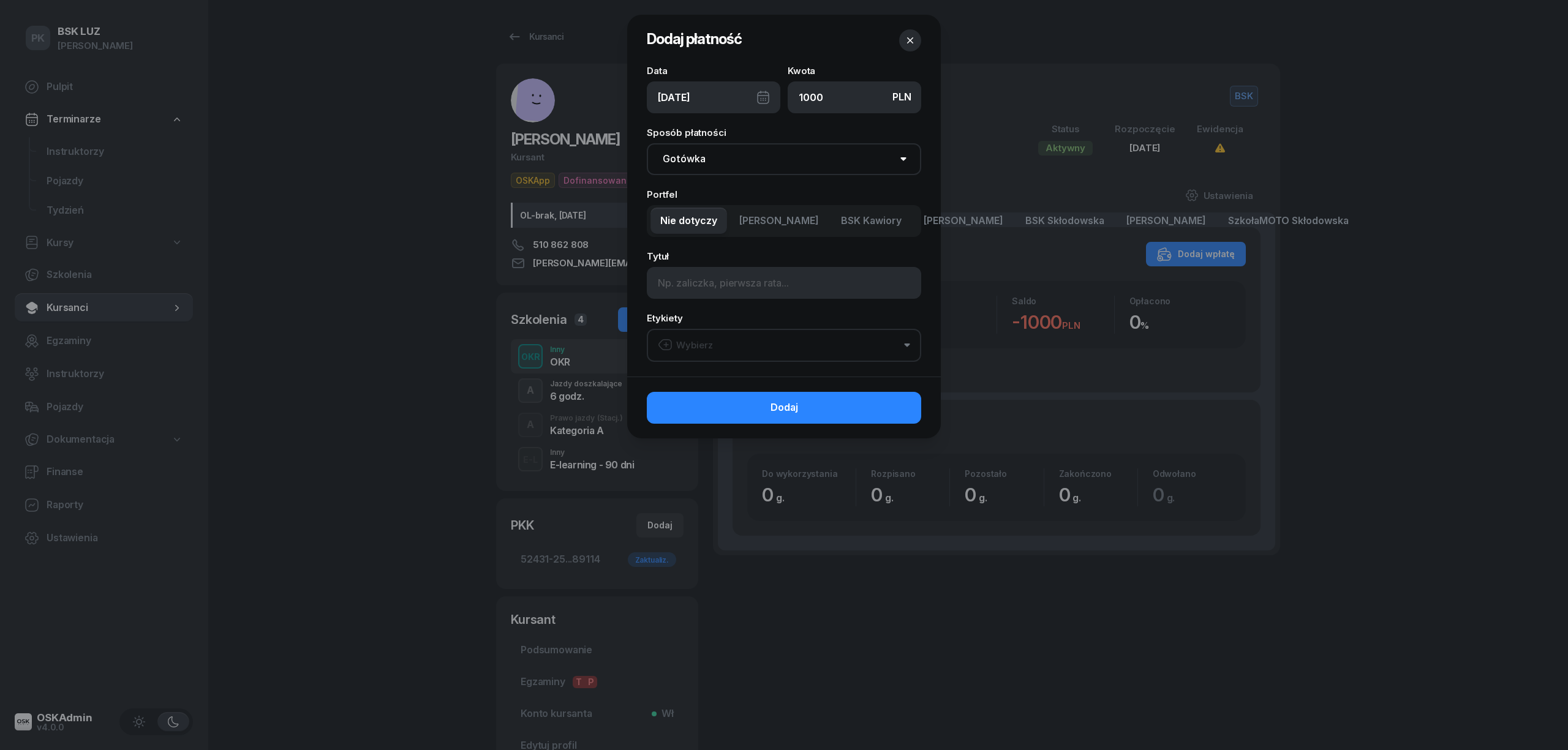
type input "1000"
click at [877, 221] on span "BSK Kawiory" at bounding box center [871, 221] width 61 height 16
drag, startPoint x: 745, startPoint y: 334, endPoint x: 751, endPoint y: 342, distance: 10.0
click at [746, 335] on button "Wybierz" at bounding box center [784, 345] width 274 height 33
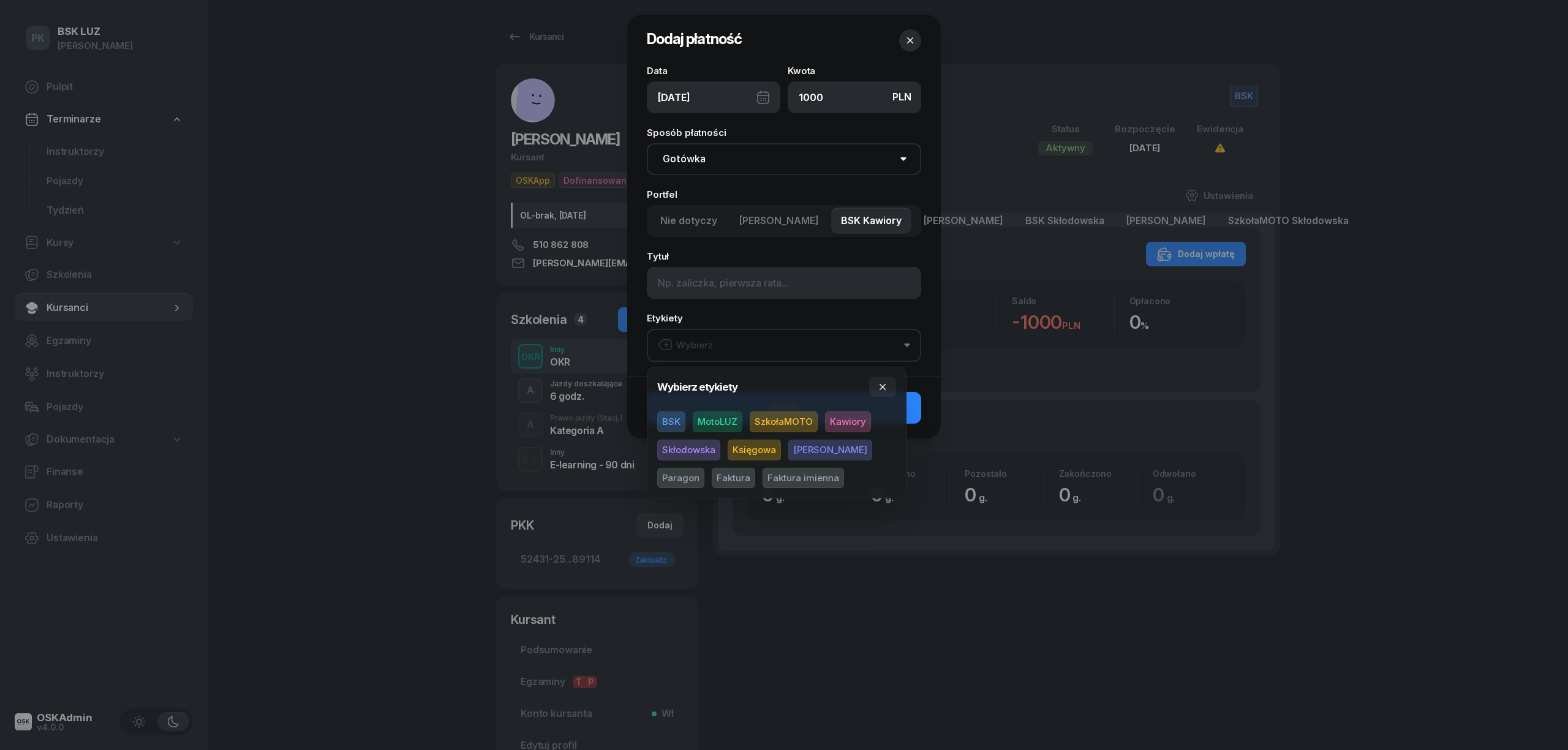
click at [671, 420] on span "BSK" at bounding box center [671, 421] width 28 height 21
click at [704, 467] on span "Paragon" at bounding box center [680, 477] width 47 height 21
click at [730, 415] on span "MotoLUZ" at bounding box center [717, 421] width 50 height 21
click at [857, 415] on span "Kawiory" at bounding box center [848, 421] width 46 height 21
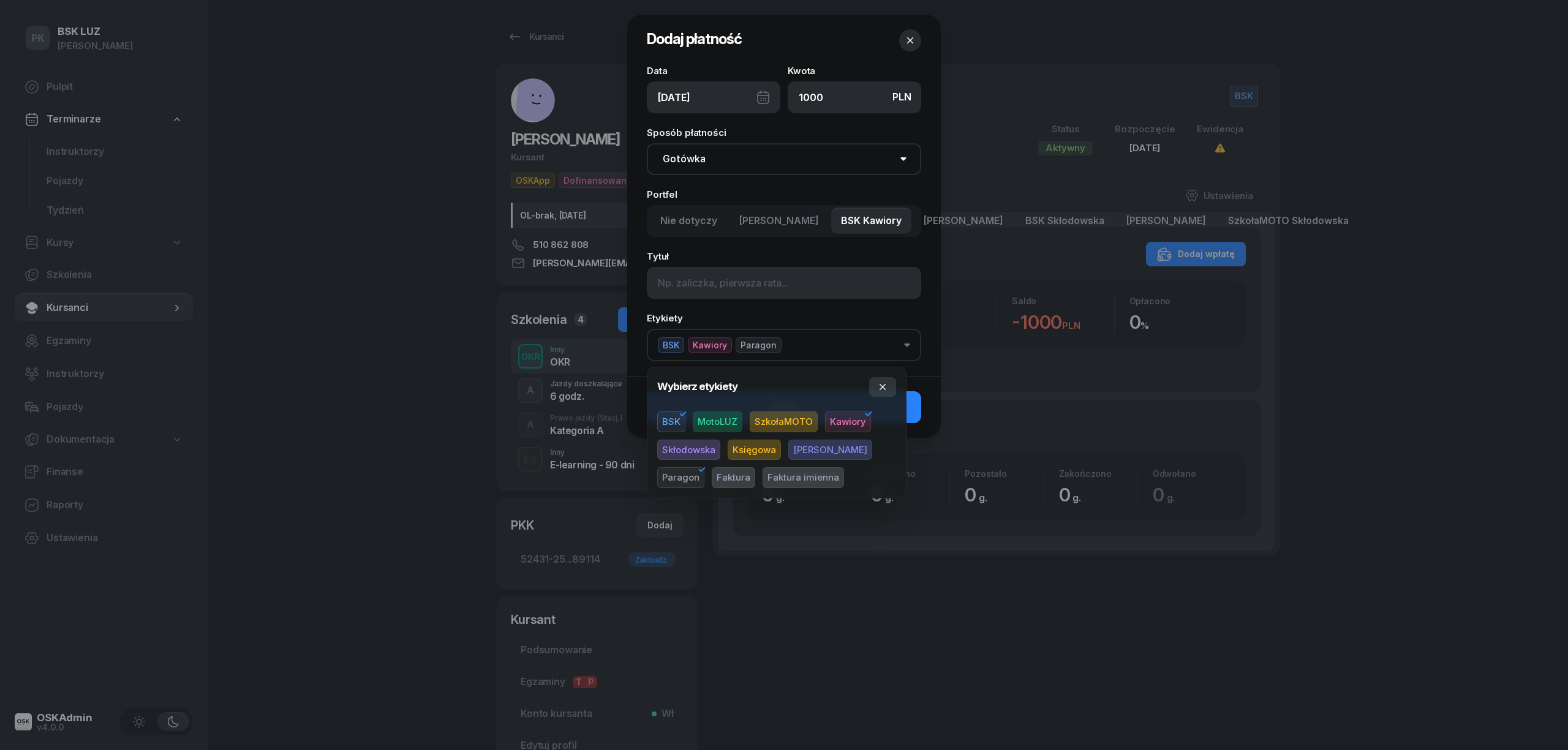
click at [882, 389] on icon "button" at bounding box center [883, 387] width 10 height 10
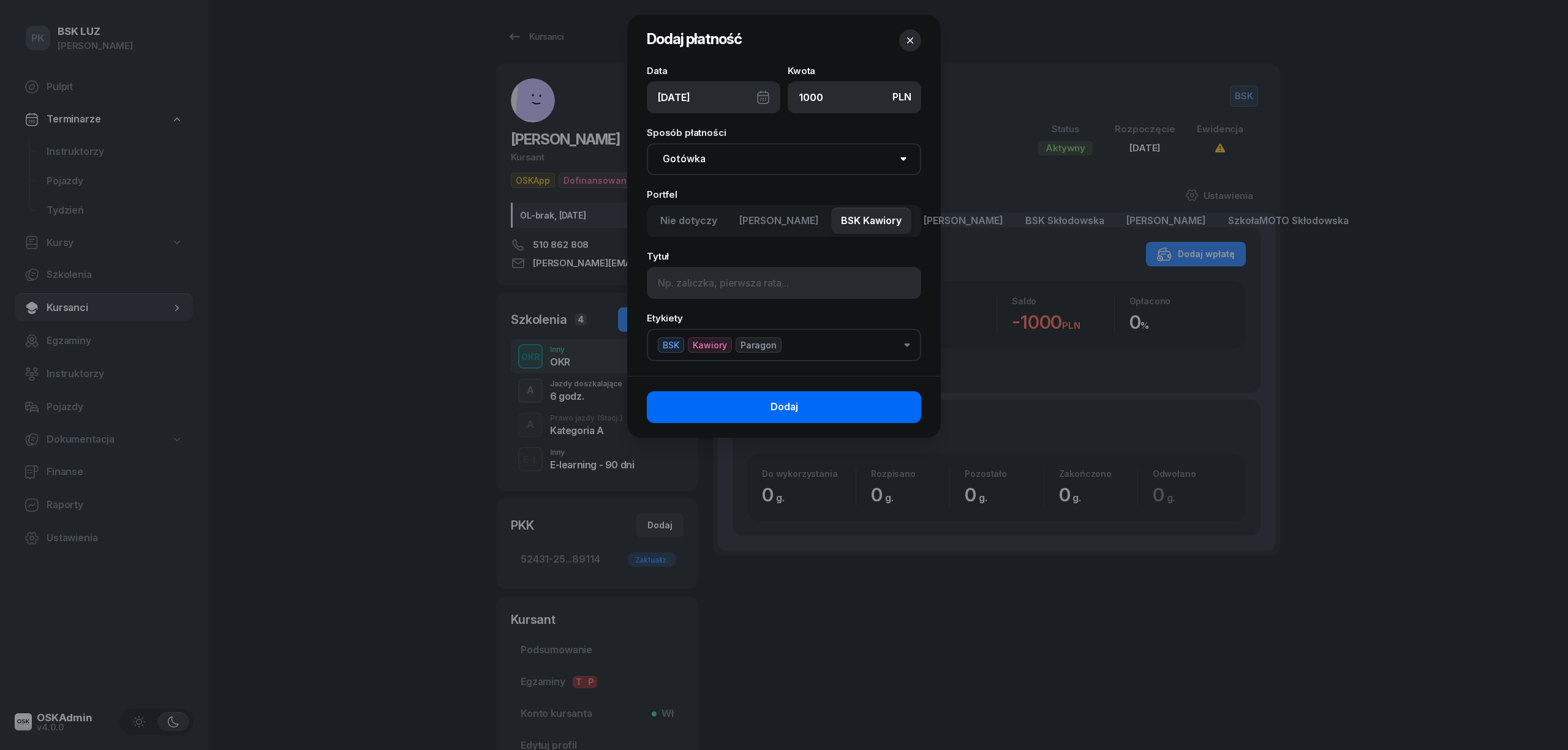
click at [890, 399] on button "Dodaj" at bounding box center [784, 407] width 274 height 32
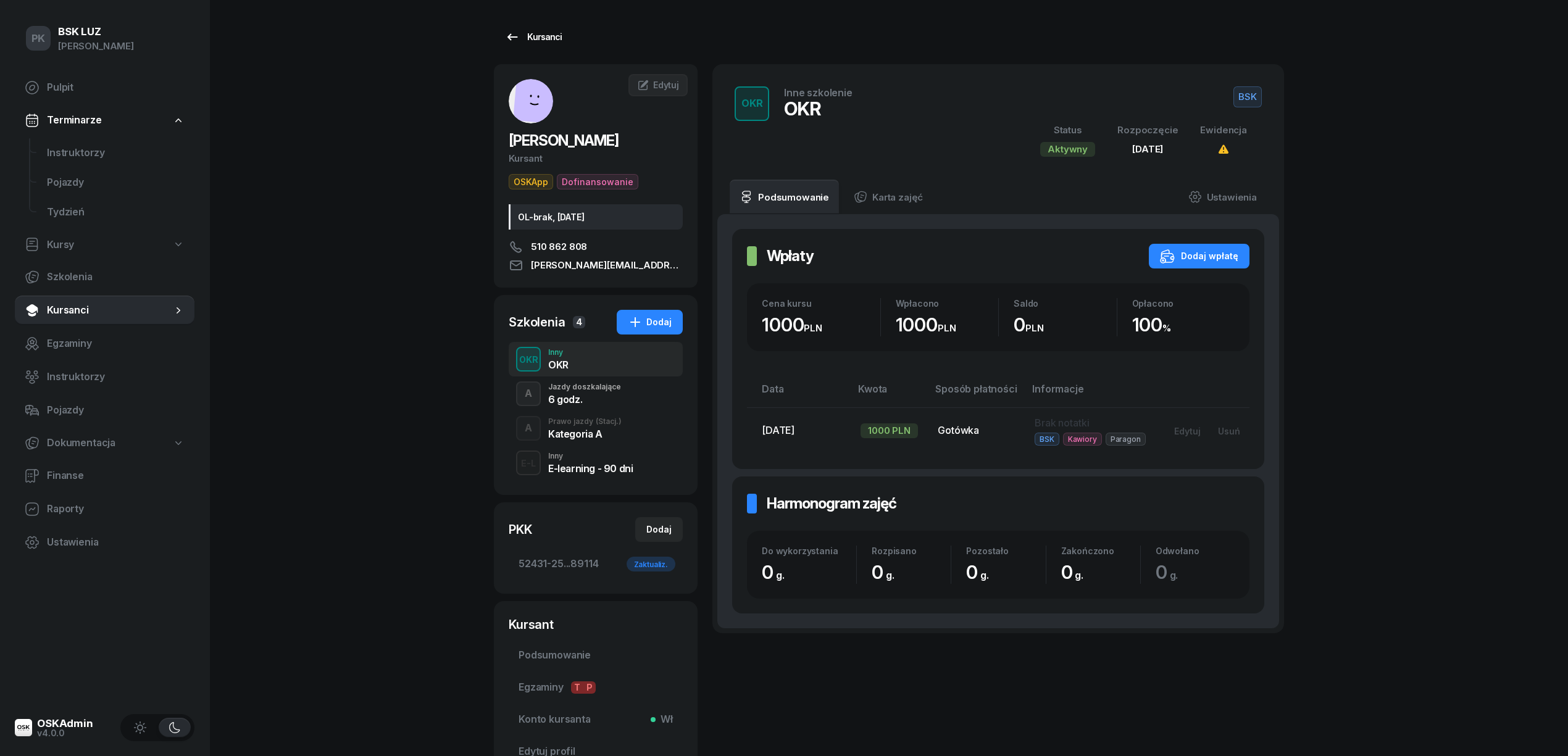
click at [547, 35] on div "Kursanci" at bounding box center [533, 37] width 57 height 15
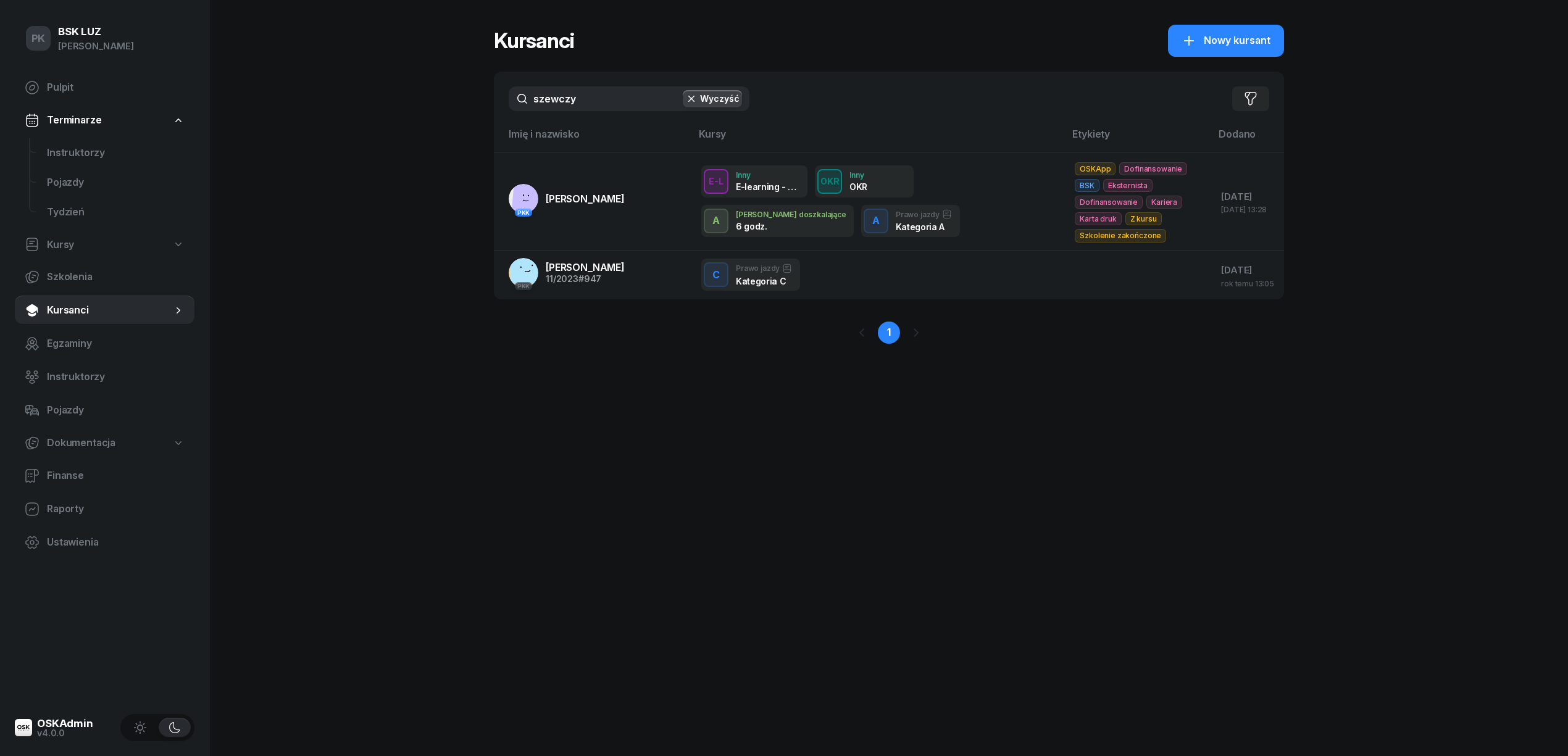
drag, startPoint x: 583, startPoint y: 104, endPoint x: 386, endPoint y: 119, distance: 197.6
click at [386, 119] on div "PK BSK LUZ Piotr Klimek Pulpit Terminarze Instruktorzy Pojazdy Tydzień Kursy Sz…" at bounding box center [784, 378] width 1568 height 756
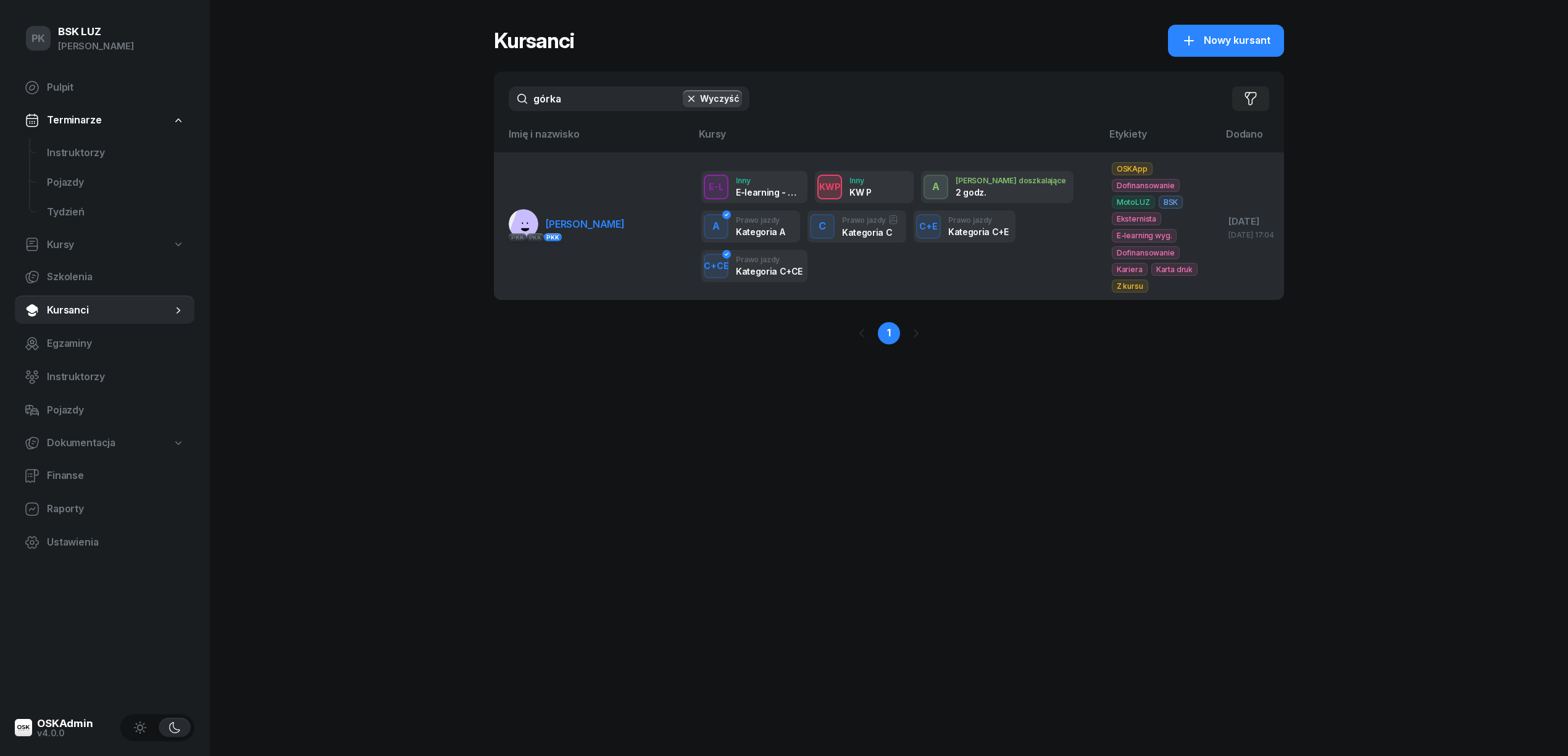
type input "górka"
click at [566, 225] on span "GÓRKA TOMASZ" at bounding box center [585, 224] width 79 height 13
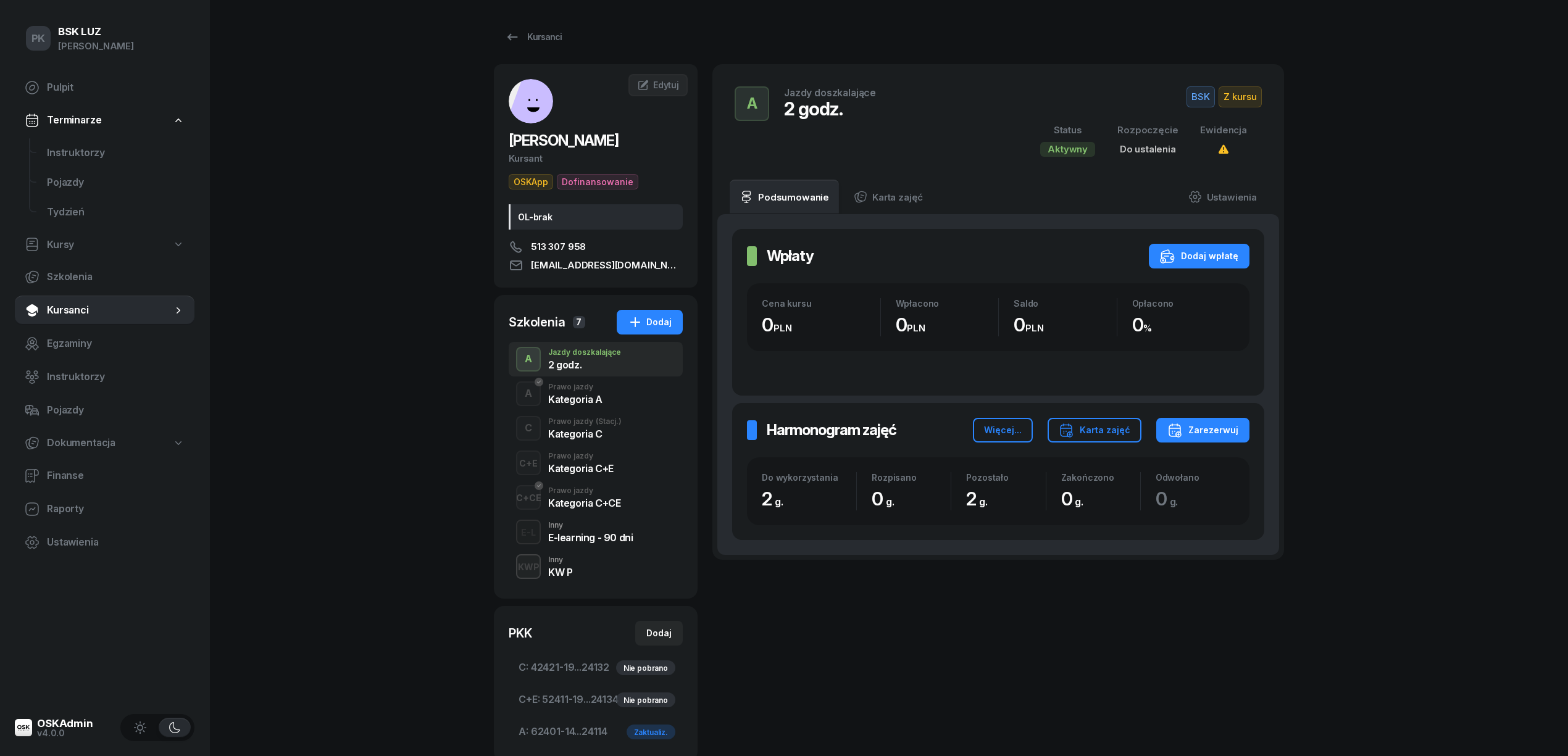
click at [602, 403] on div "A Prawo jazdy Kategoria A" at bounding box center [595, 393] width 174 height 35
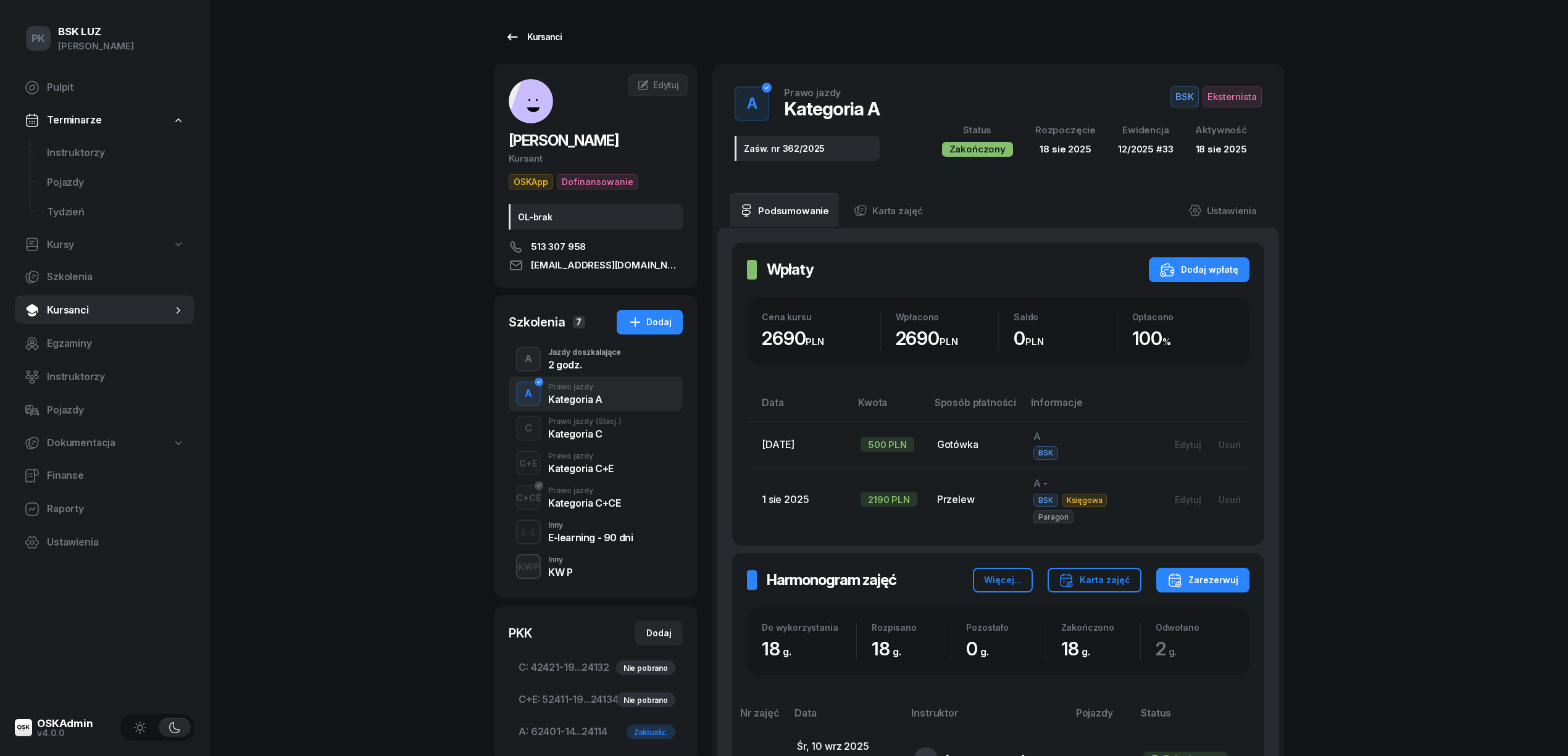
click at [552, 45] on link "Kursanci" at bounding box center [533, 37] width 79 height 25
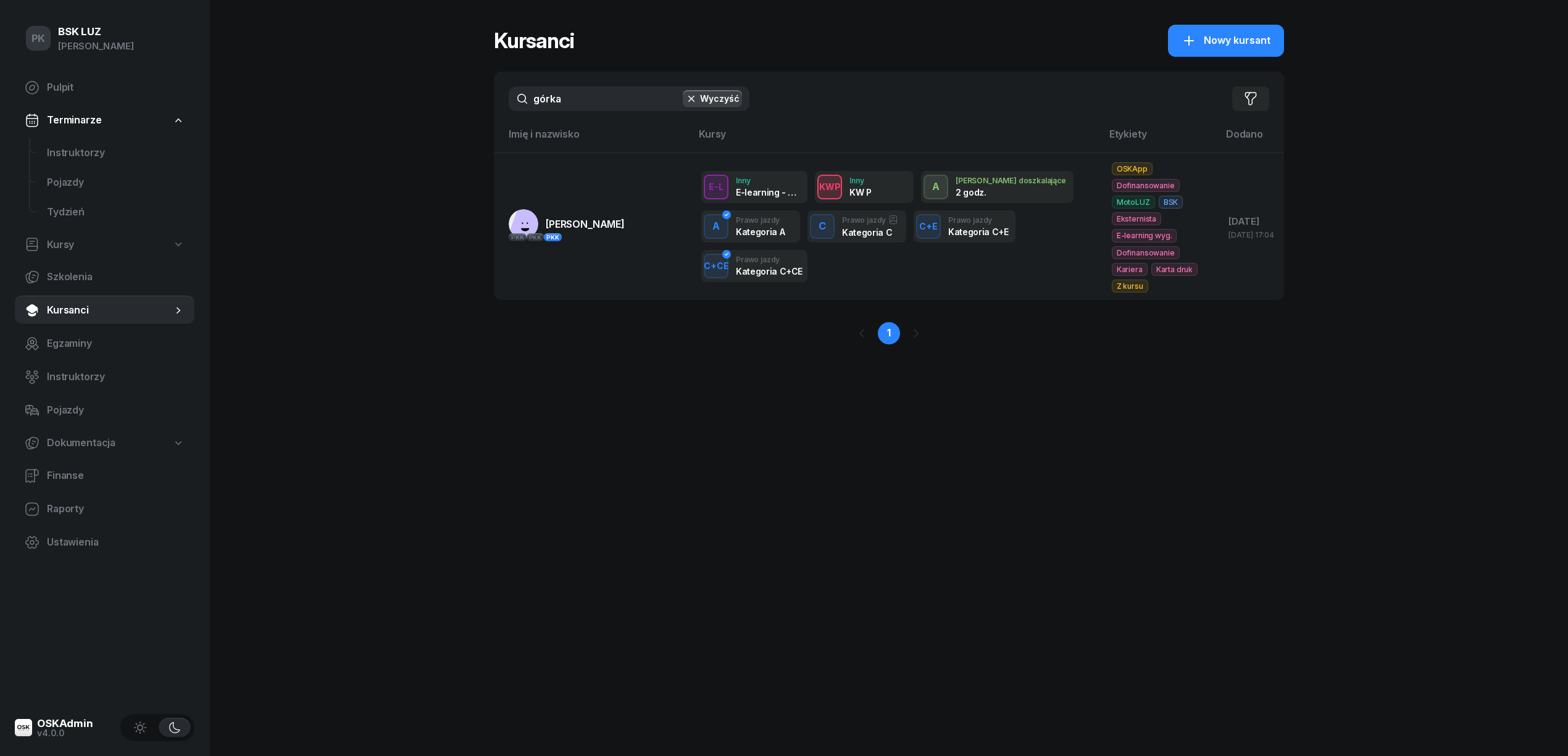
drag, startPoint x: 479, startPoint y: 104, endPoint x: 465, endPoint y: 104, distance: 14.0
click at [465, 104] on div "PK BSK LUZ Piotr Klimek Pulpit Terminarze Instruktorzy Pojazdy Tydzień Kursy Sz…" at bounding box center [784, 378] width 1568 height 756
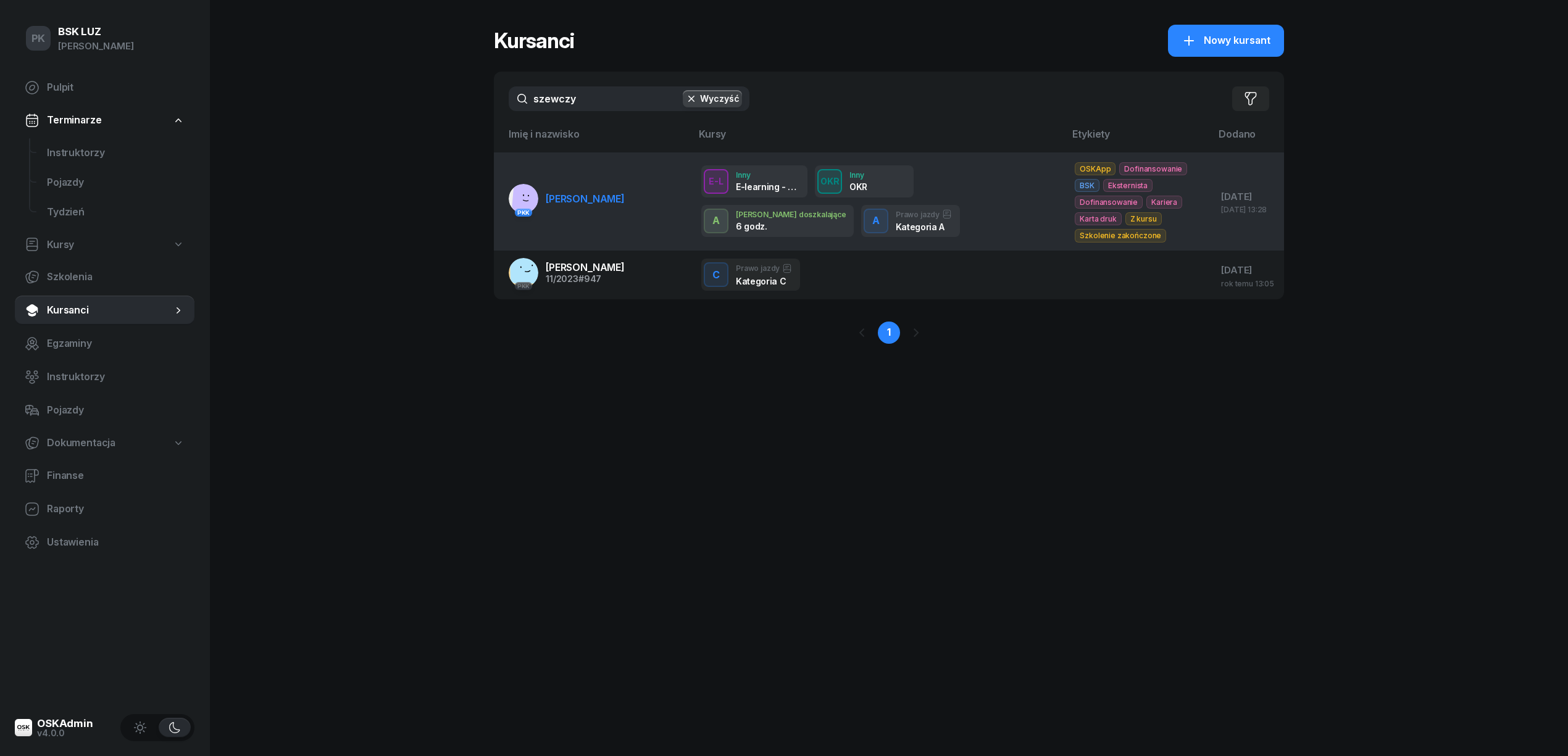
type input "szewczy"
click at [637, 219] on td "PKK SZEWCZYK STANISŁAW" at bounding box center [593, 201] width 197 height 97
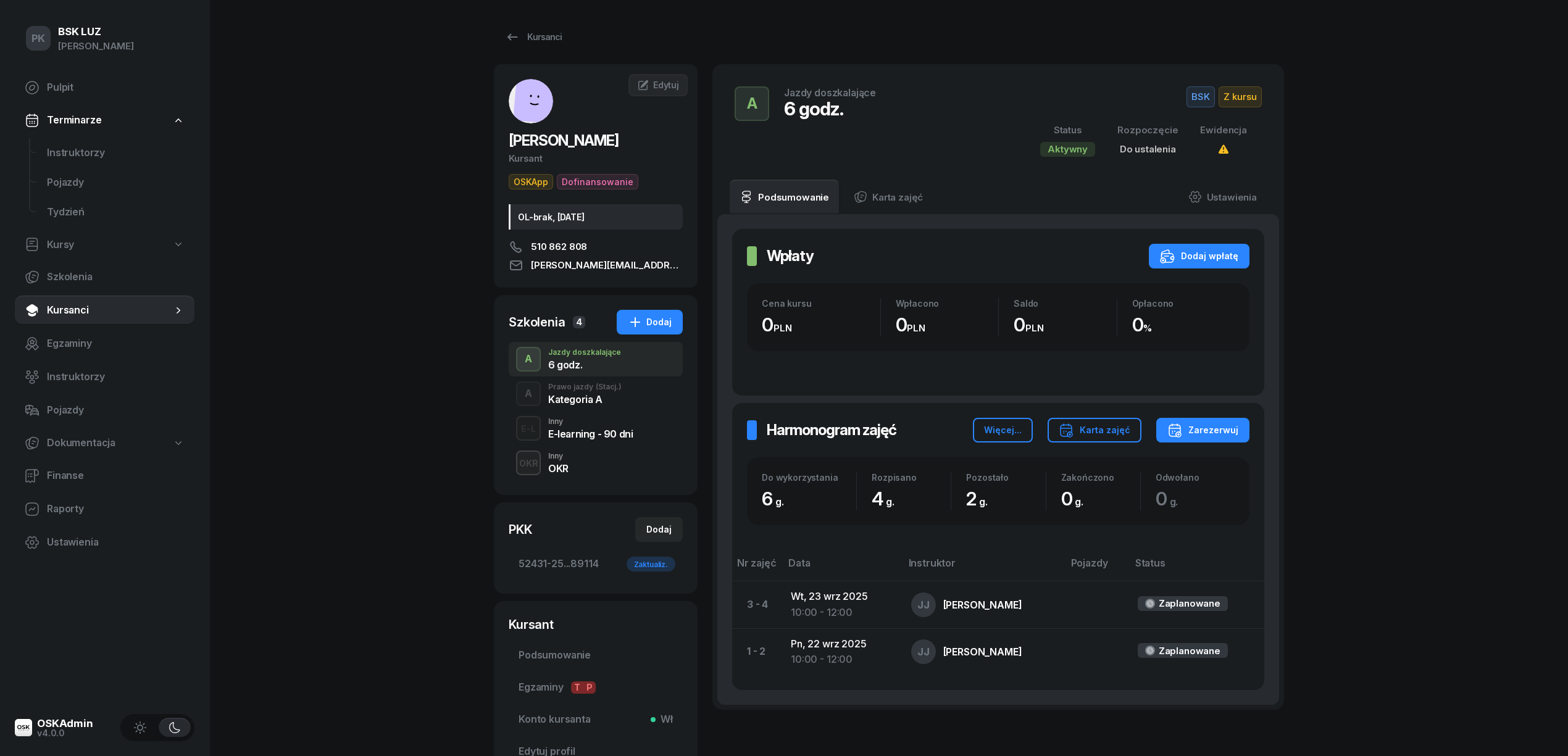
click at [572, 460] on div "OKR Inny OKR" at bounding box center [595, 463] width 174 height 35
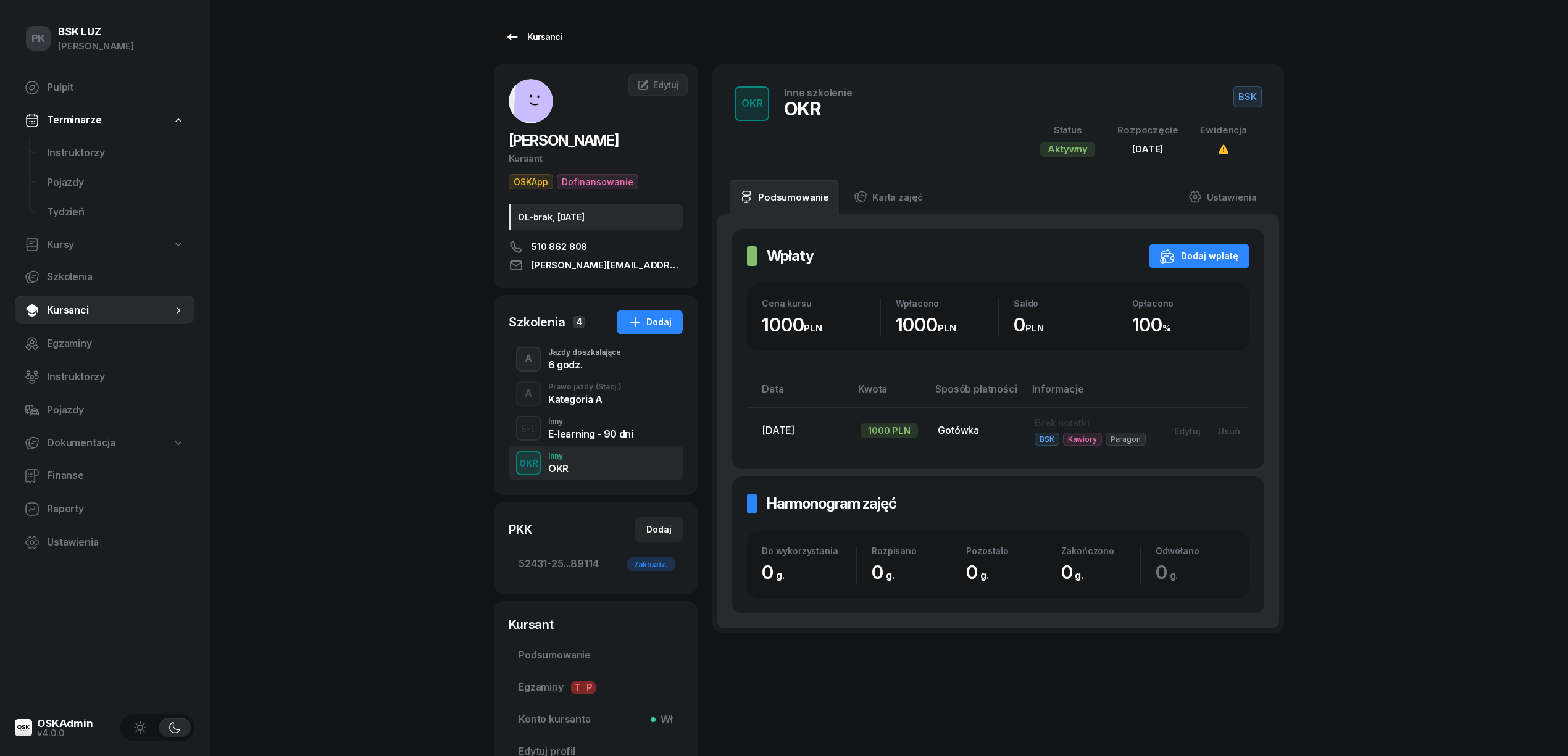
click at [544, 33] on div "Kursanci" at bounding box center [533, 37] width 57 height 15
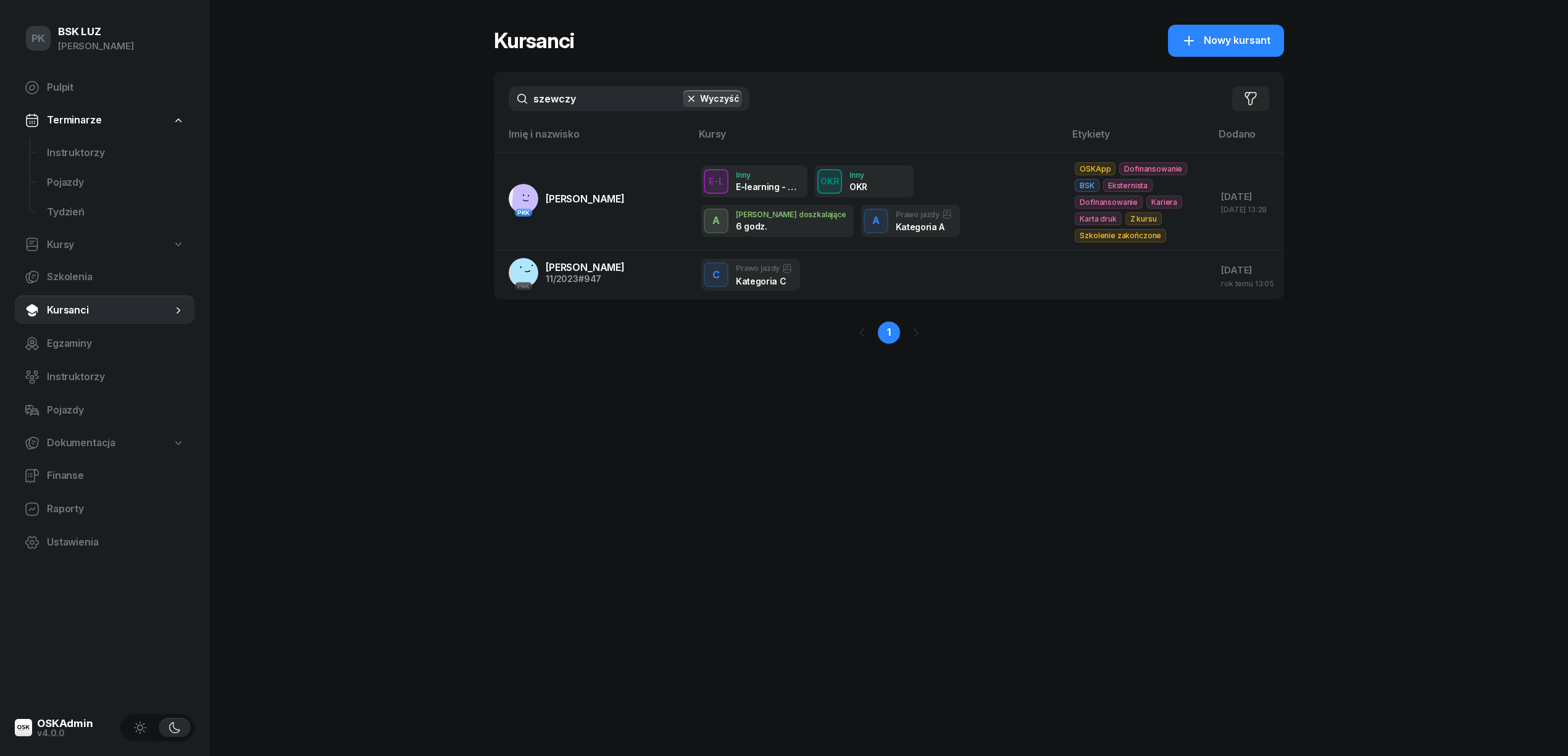
drag, startPoint x: 572, startPoint y: 97, endPoint x: 406, endPoint y: 116, distance: 167.1
click at [406, 116] on div "PK BSK LUZ Piotr Klimek Pulpit Terminarze Instruktorzy Pojazdy Tydzień Kursy Sz…" at bounding box center [784, 378] width 1568 height 756
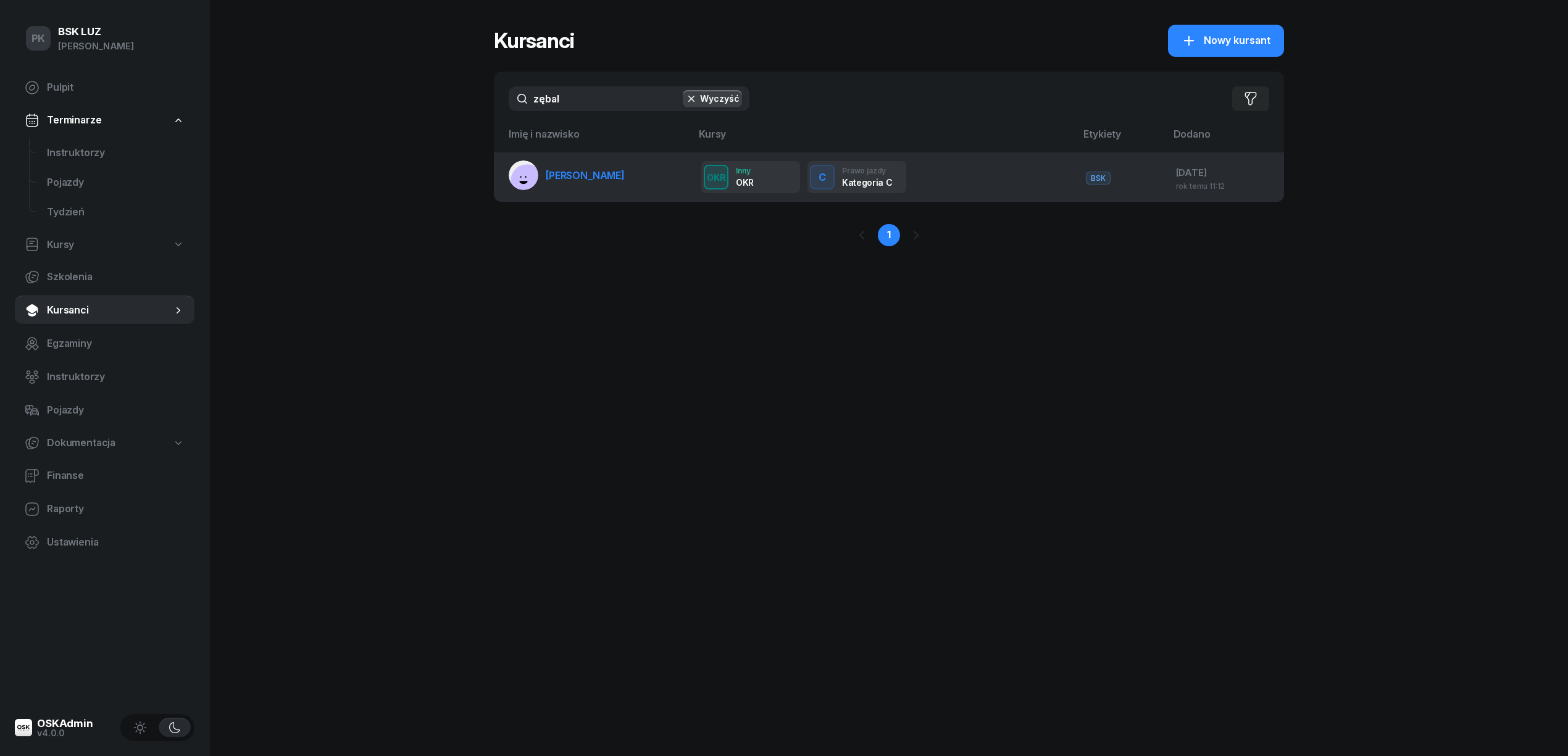
type input "zębal"
click at [586, 176] on span "ZĘBALA MARCIN" at bounding box center [585, 175] width 79 height 13
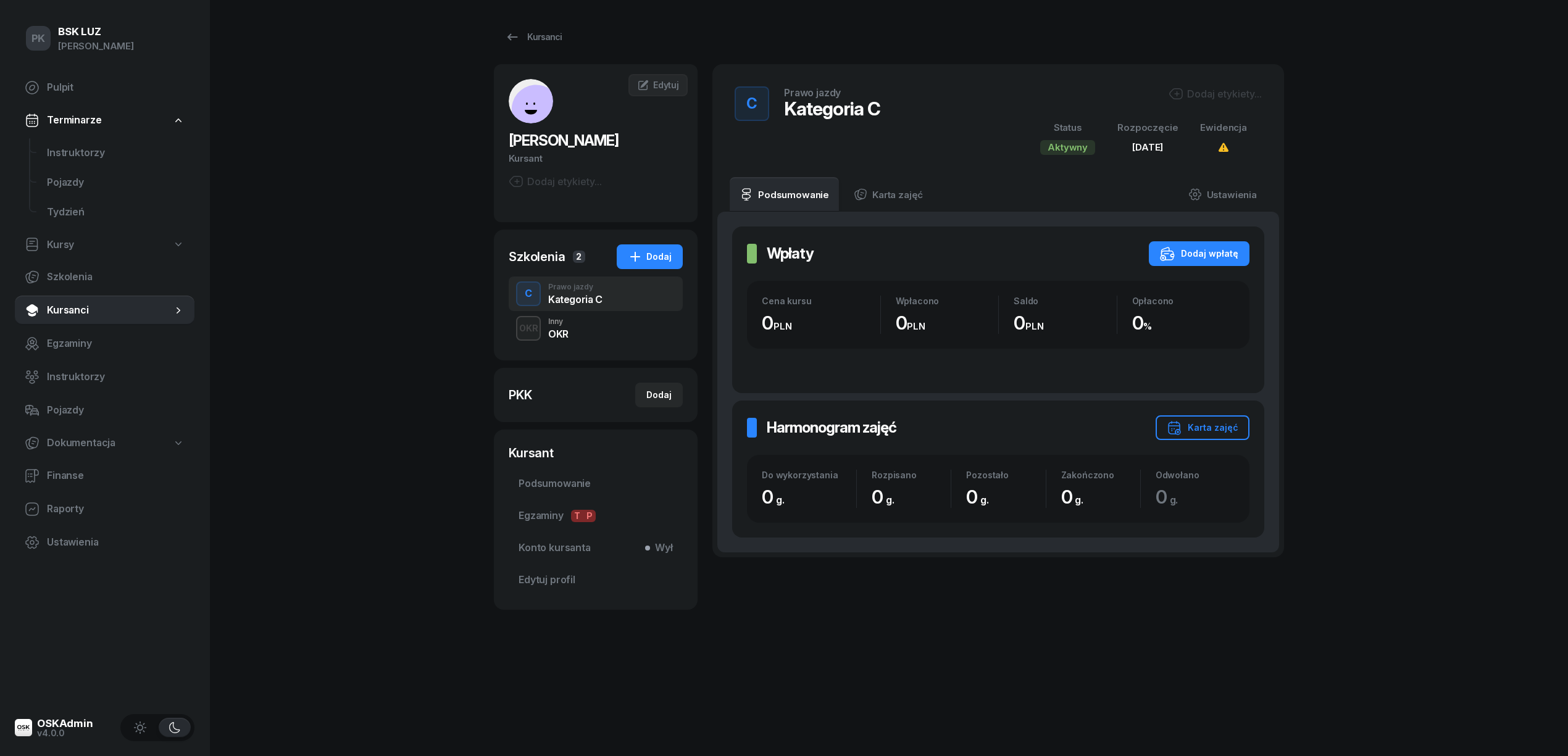
click at [588, 333] on div "OKR Inny OKR" at bounding box center [595, 328] width 174 height 35
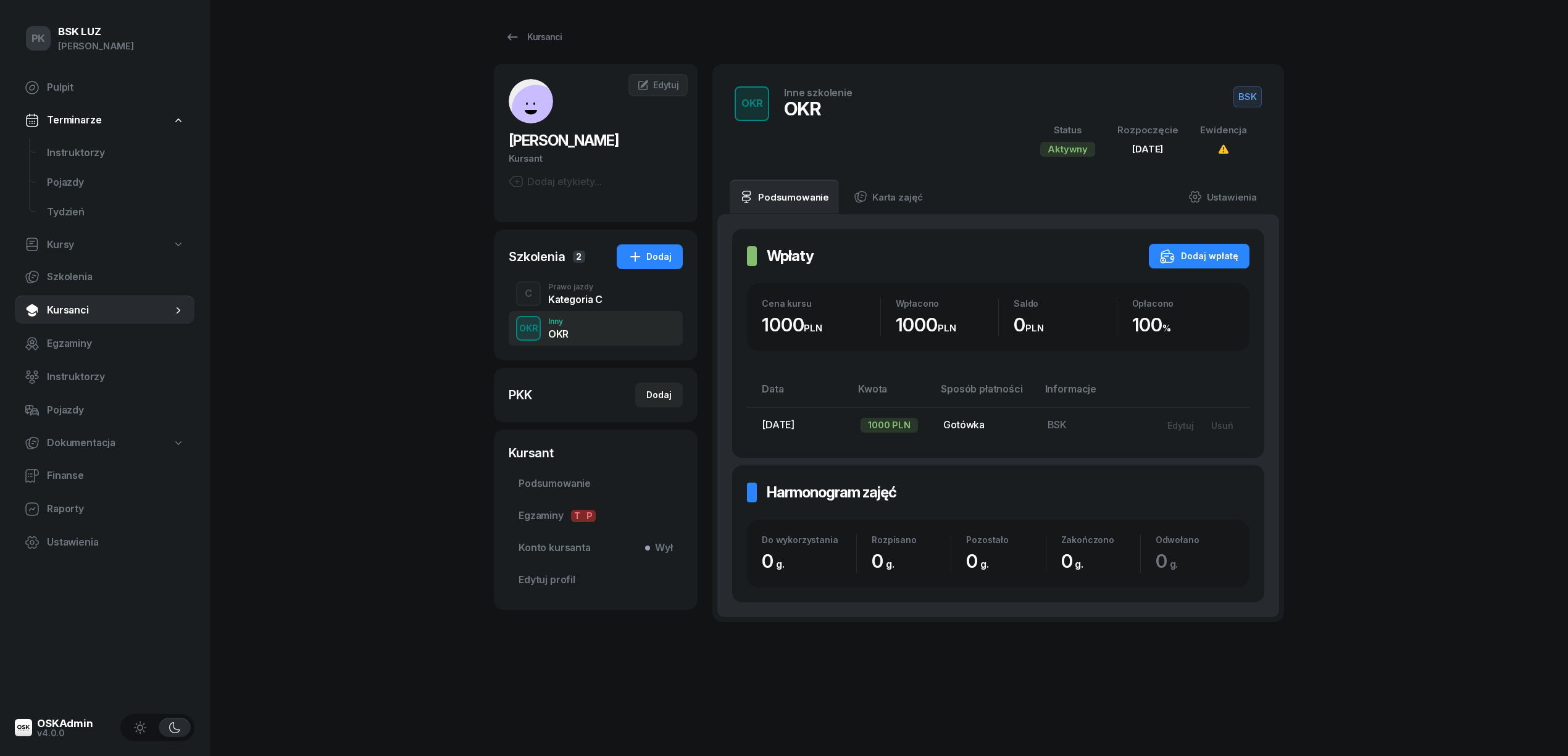
click at [589, 302] on div "Kategoria C" at bounding box center [576, 300] width 54 height 10
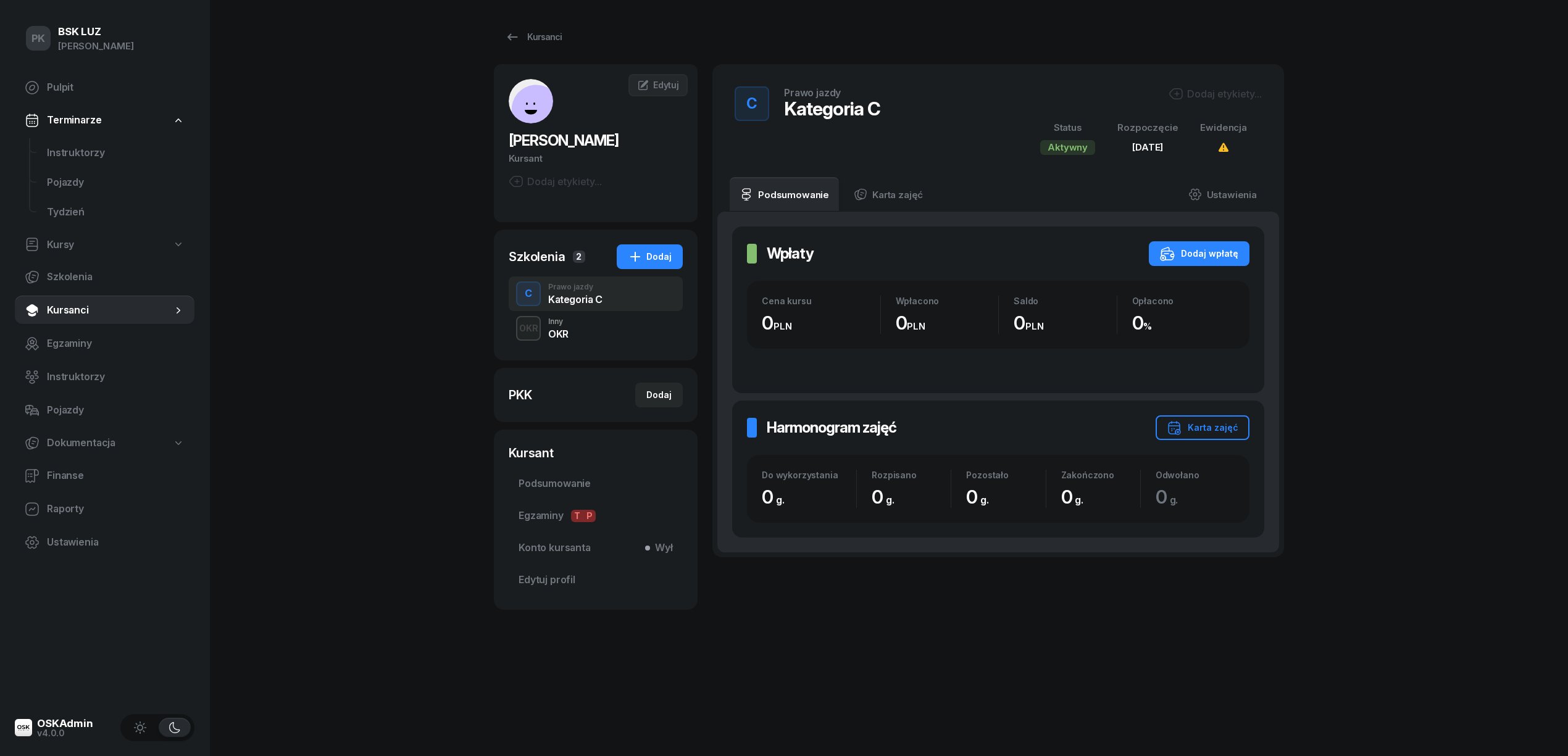
click at [596, 334] on div "OKR Inny OKR" at bounding box center [595, 328] width 174 height 35
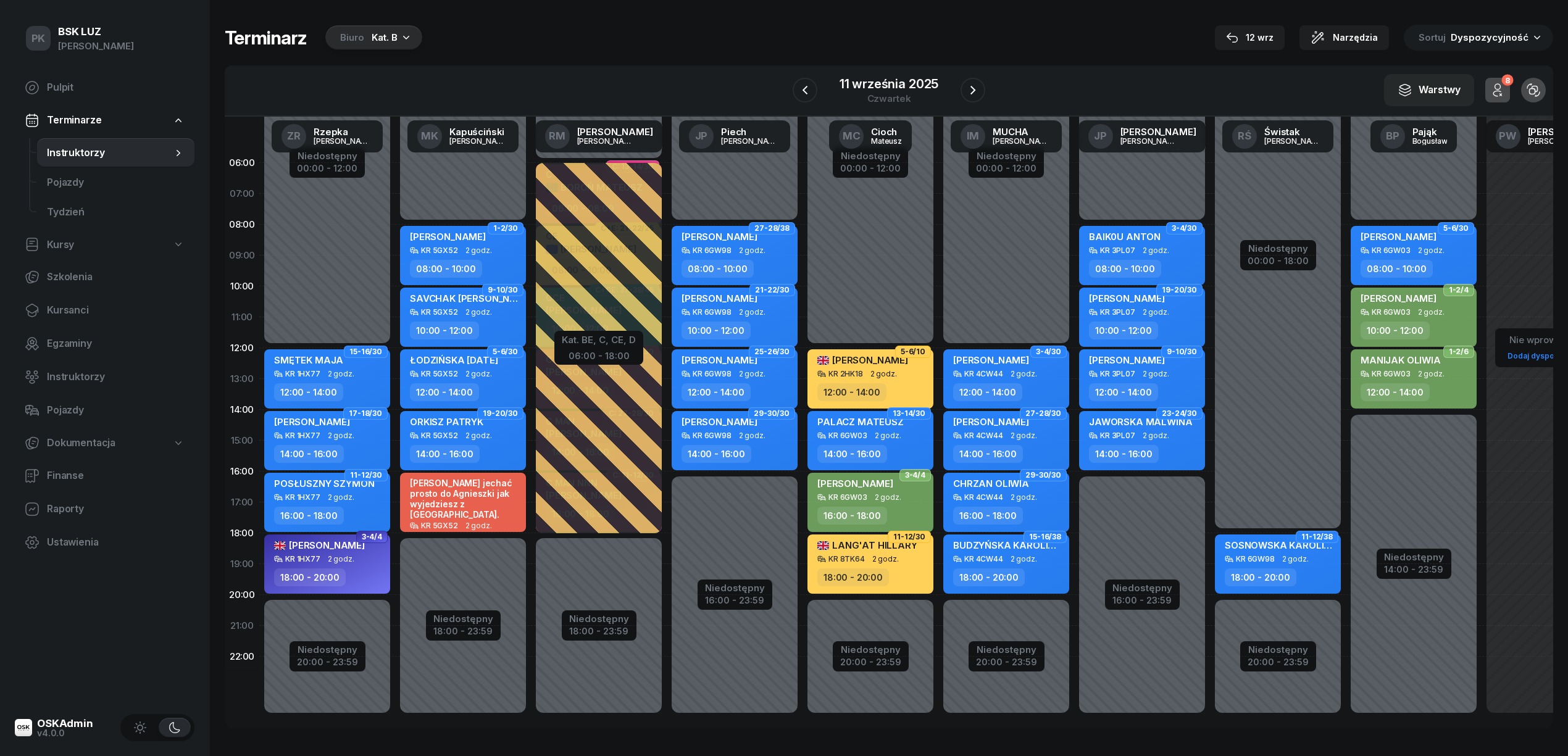
click at [1281, 28] on button "12 wrz" at bounding box center [1250, 37] width 70 height 25
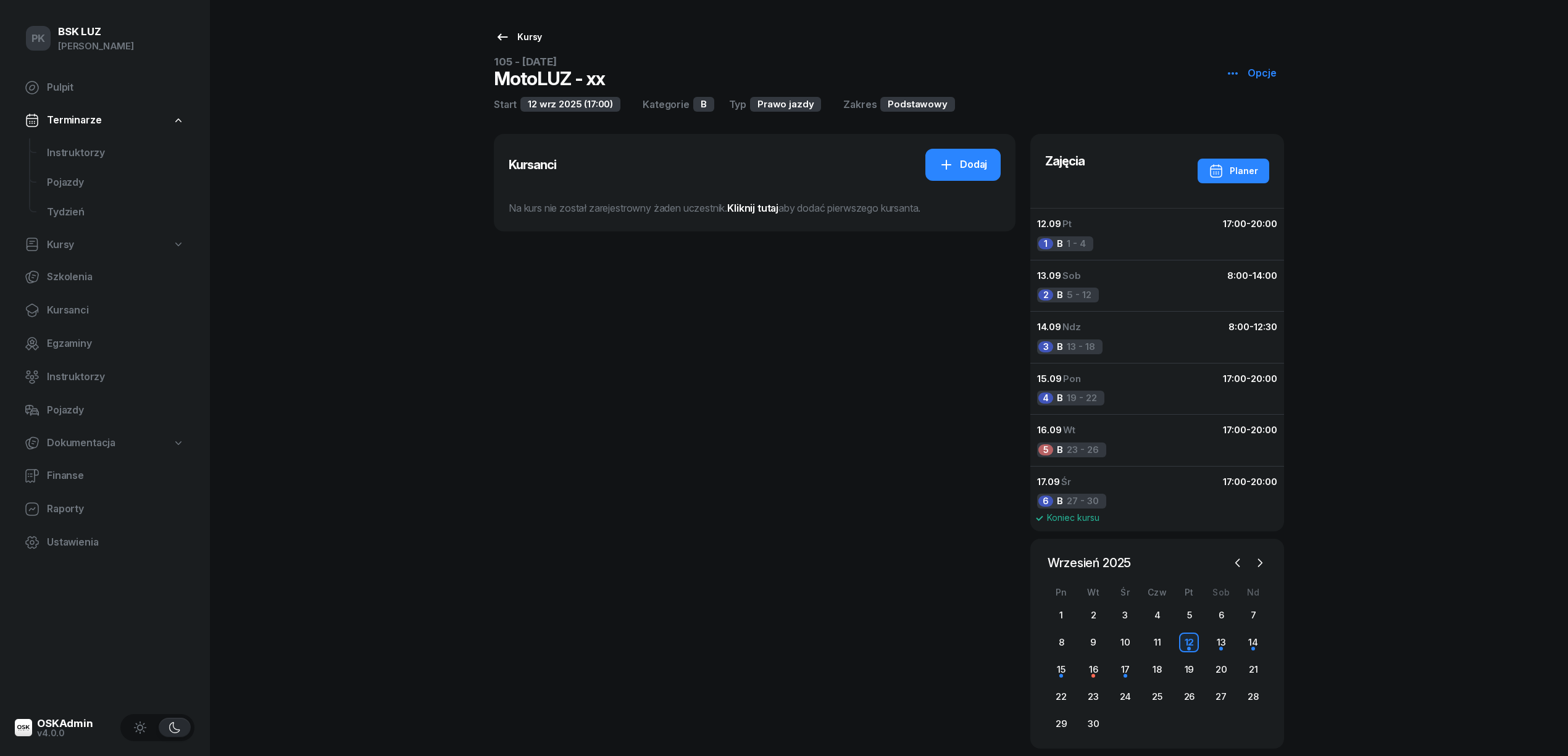
click at [524, 28] on link "Kursy" at bounding box center [518, 37] width 69 height 25
select select
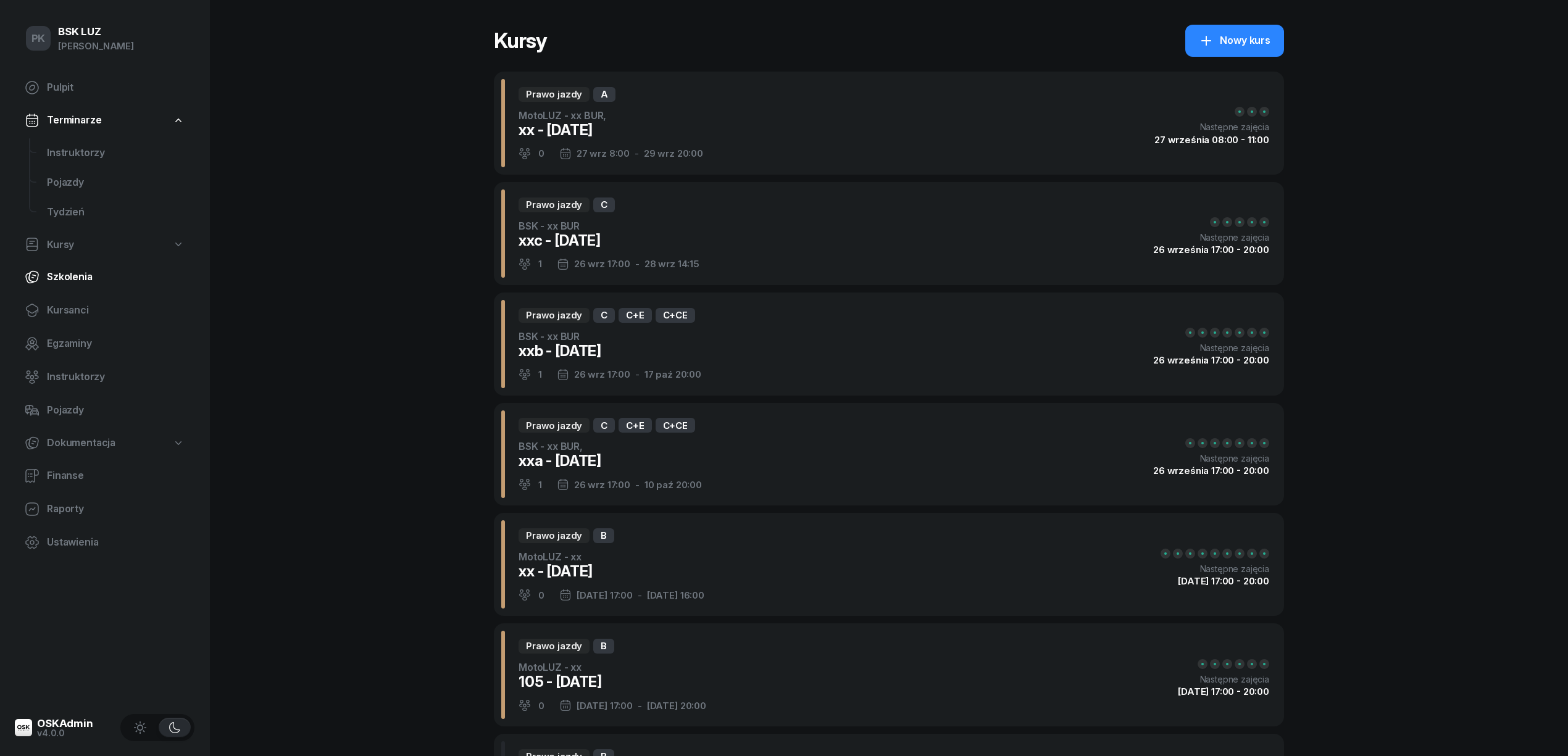
click at [72, 302] on span "Kursanci" at bounding box center [116, 310] width 138 height 16
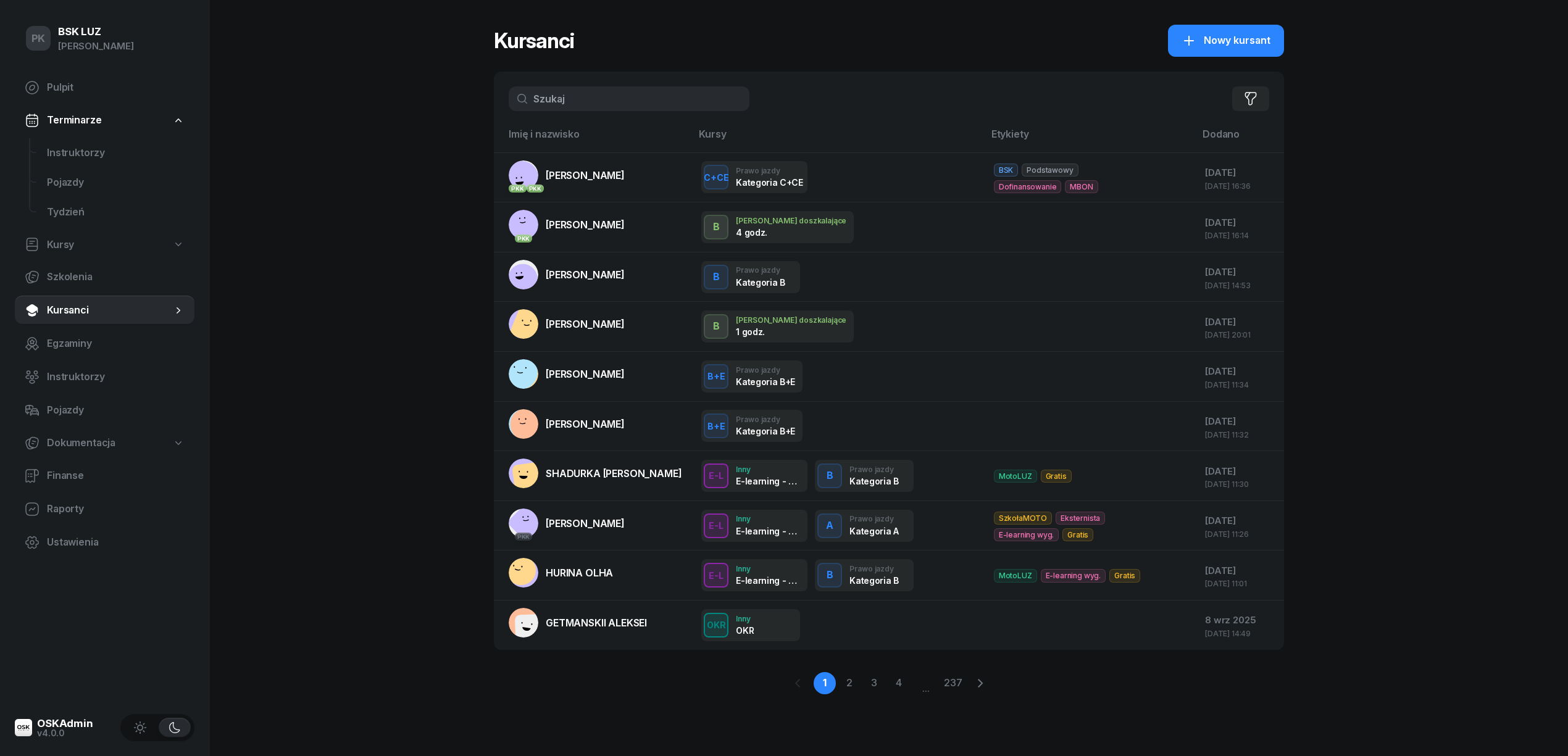
click at [565, 102] on input "text" at bounding box center [629, 99] width 241 height 25
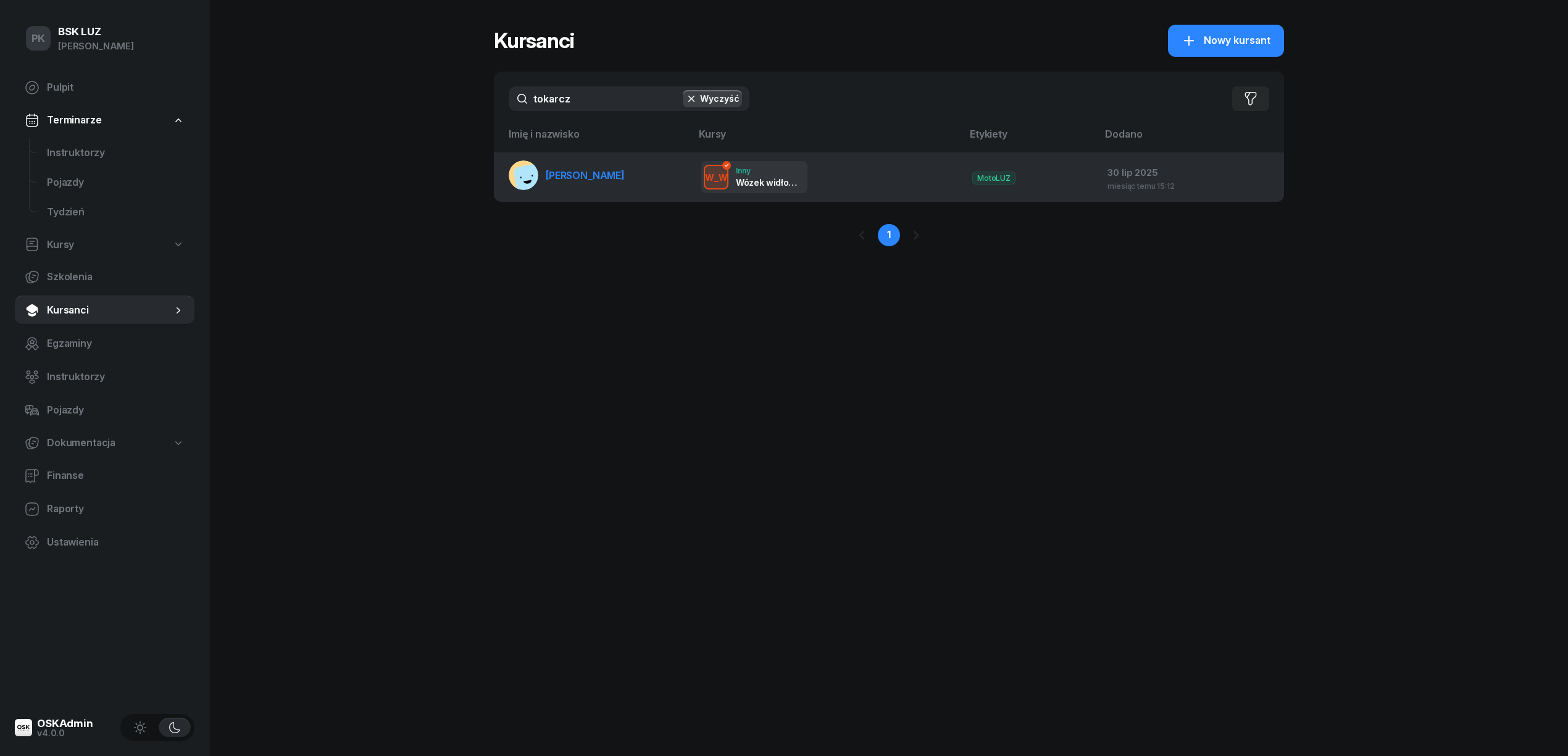
type input "tokarcz"
click at [607, 181] on link "TOKARCZYK JAKUB" at bounding box center [566, 175] width 116 height 30
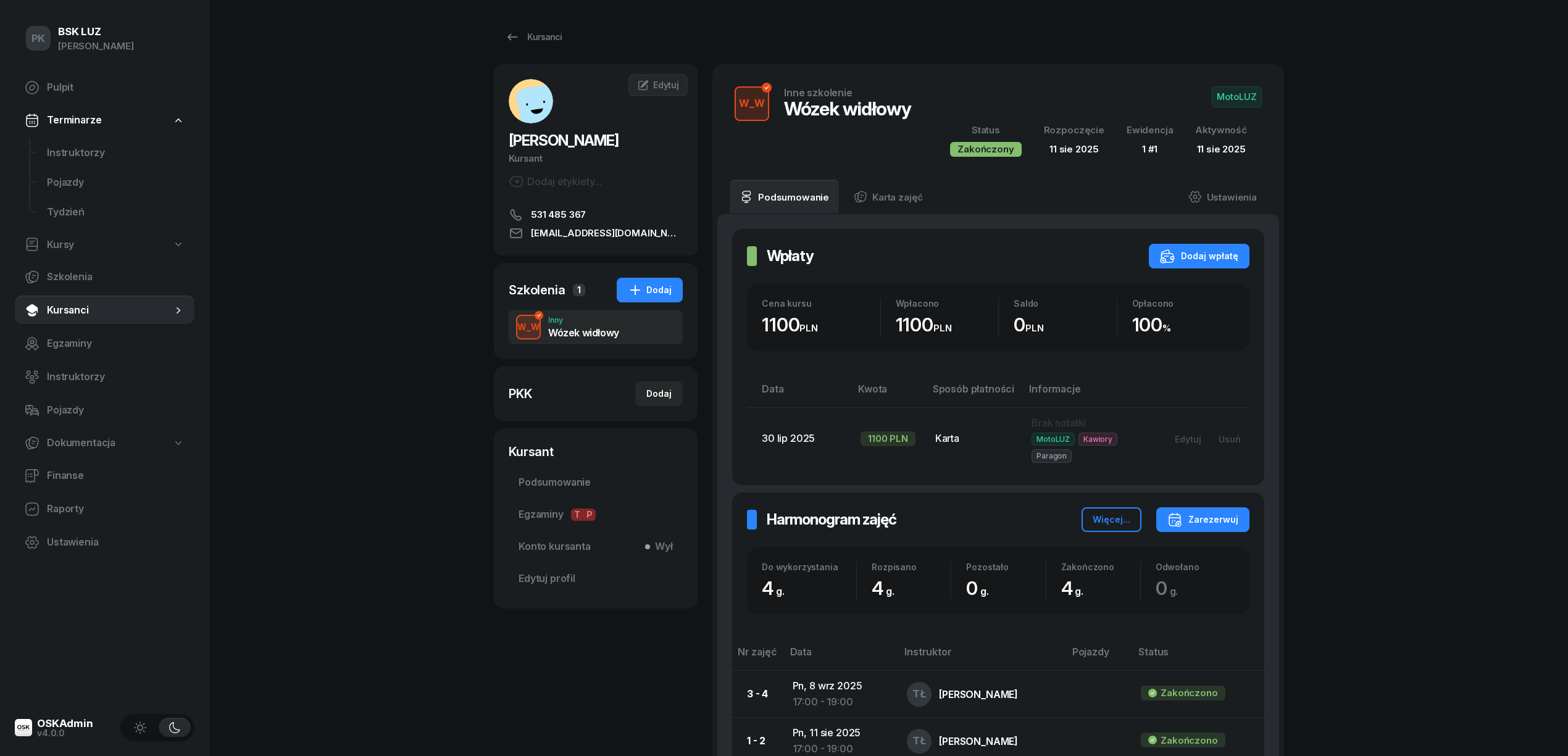
click at [91, 245] on link "Kursy" at bounding box center [104, 245] width 180 height 28
select select
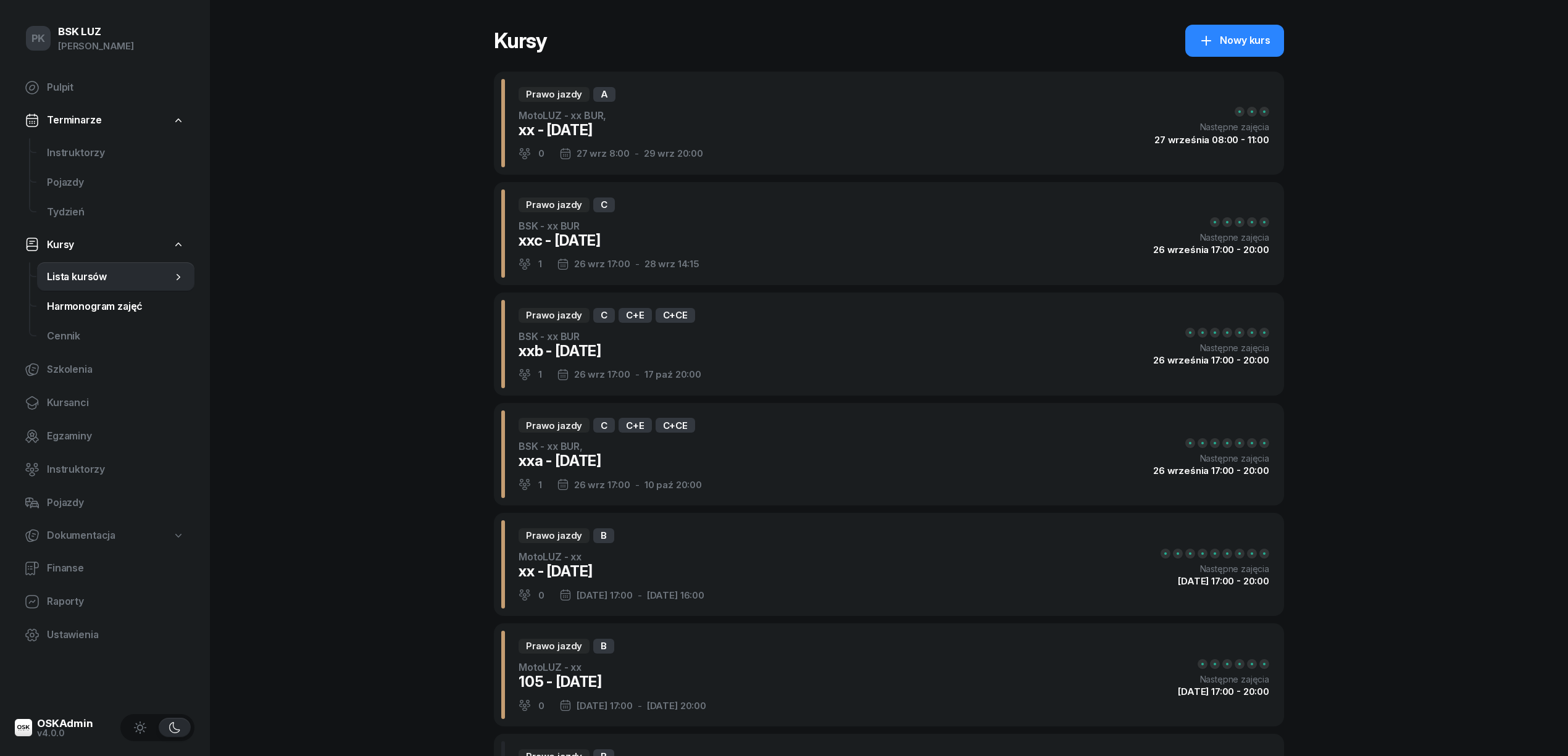
click at [127, 303] on span "Harmonogram zajęć" at bounding box center [116, 306] width 138 height 16
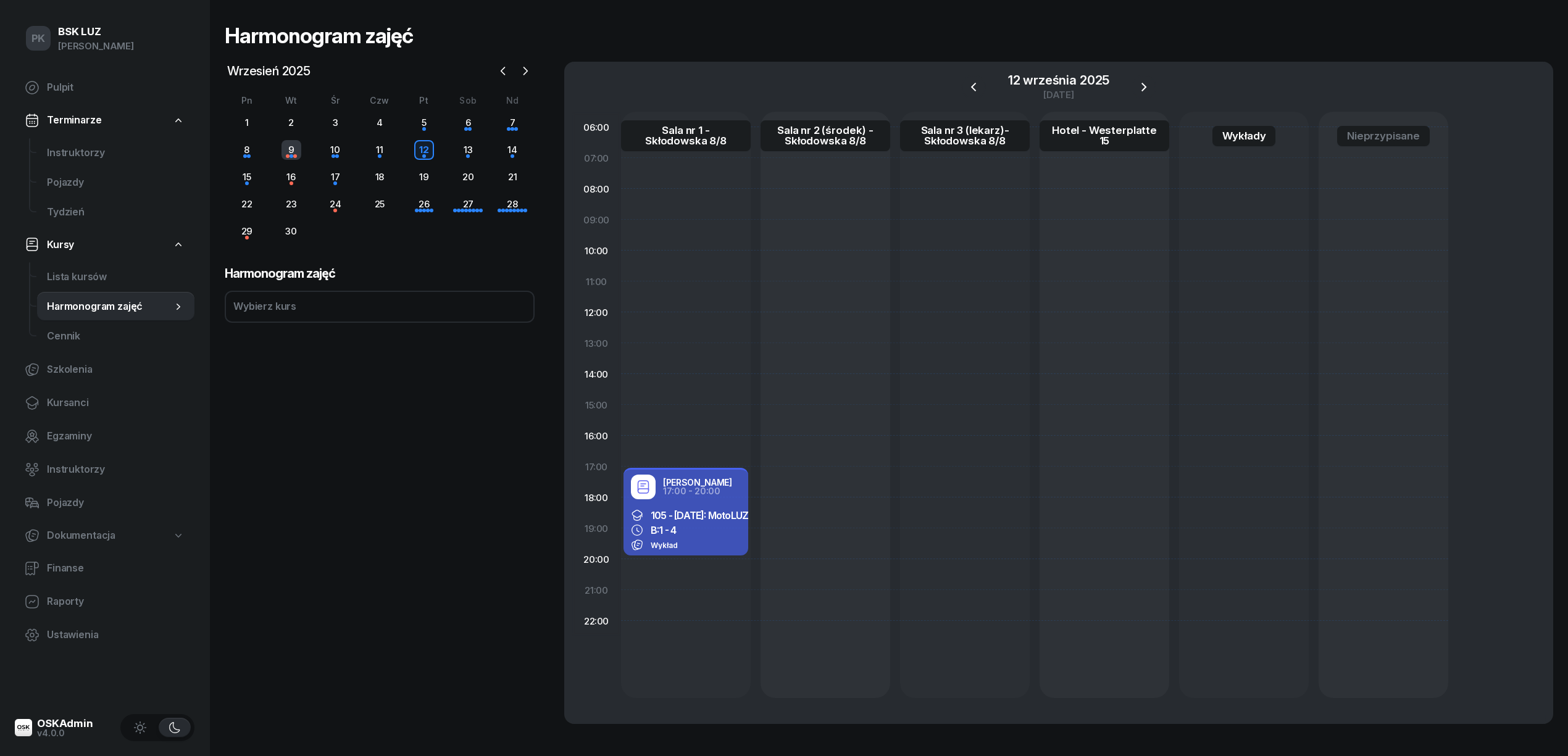
click at [294, 151] on div "9" at bounding box center [291, 150] width 20 height 20
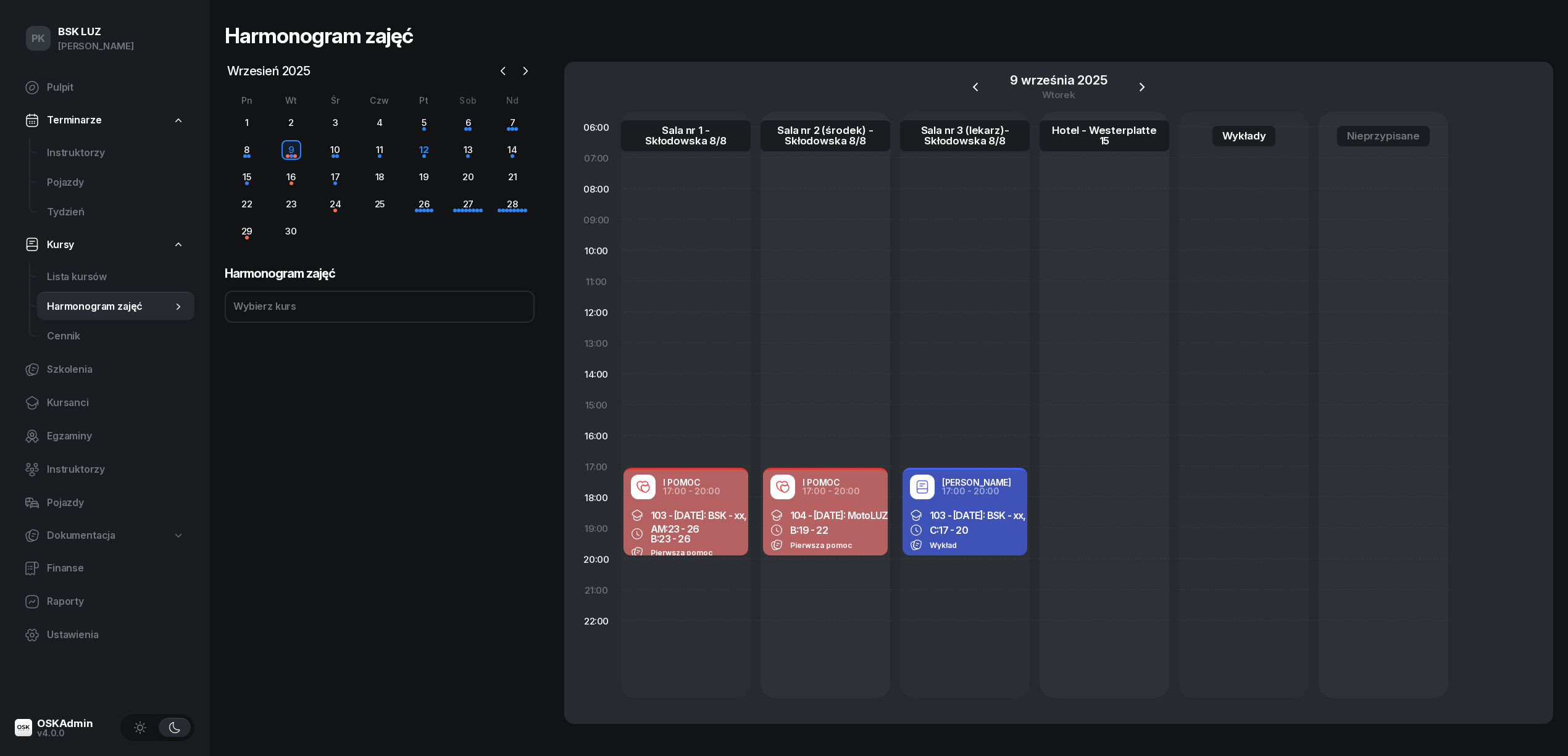
click at [736, 534] on div "AM: 23 - 26 B: 23 - 26" at bounding box center [686, 533] width 110 height 20
select select "17"
select select "20"
select select "med"
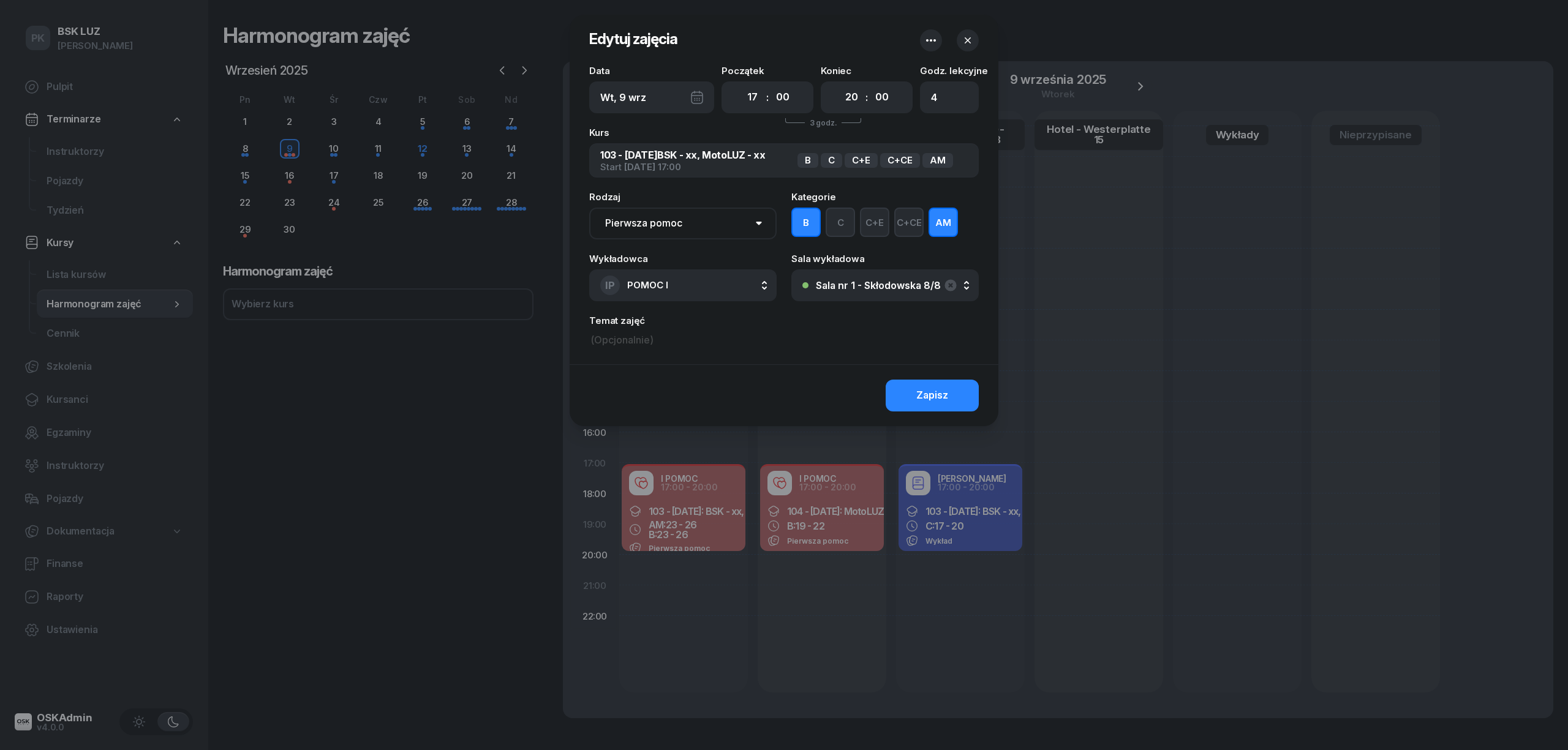
click at [630, 341] on input at bounding box center [784, 340] width 390 height 18
type input "S"
drag, startPoint x: 686, startPoint y: 342, endPoint x: 483, endPoint y: 331, distance: 203.3
click at [483, 331] on div "Edytuj zajęcia Data Wt, 9 wrz Początek 00 01 02 03 04 05 06 07 08 09 10 11 12 1…" at bounding box center [784, 375] width 1568 height 750
type input "Michał Śliwa_F"
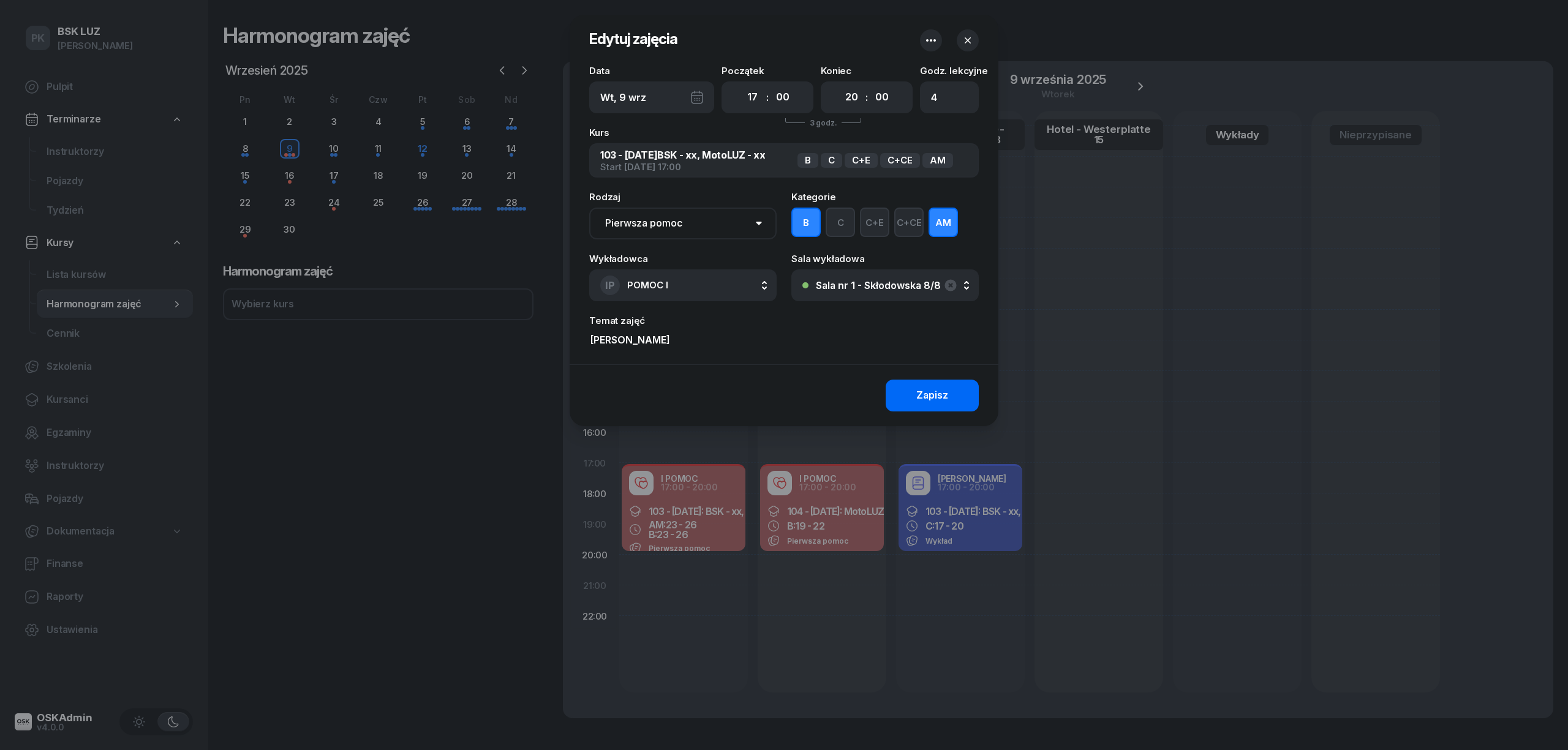
click at [924, 386] on button "Zapisz" at bounding box center [932, 395] width 93 height 32
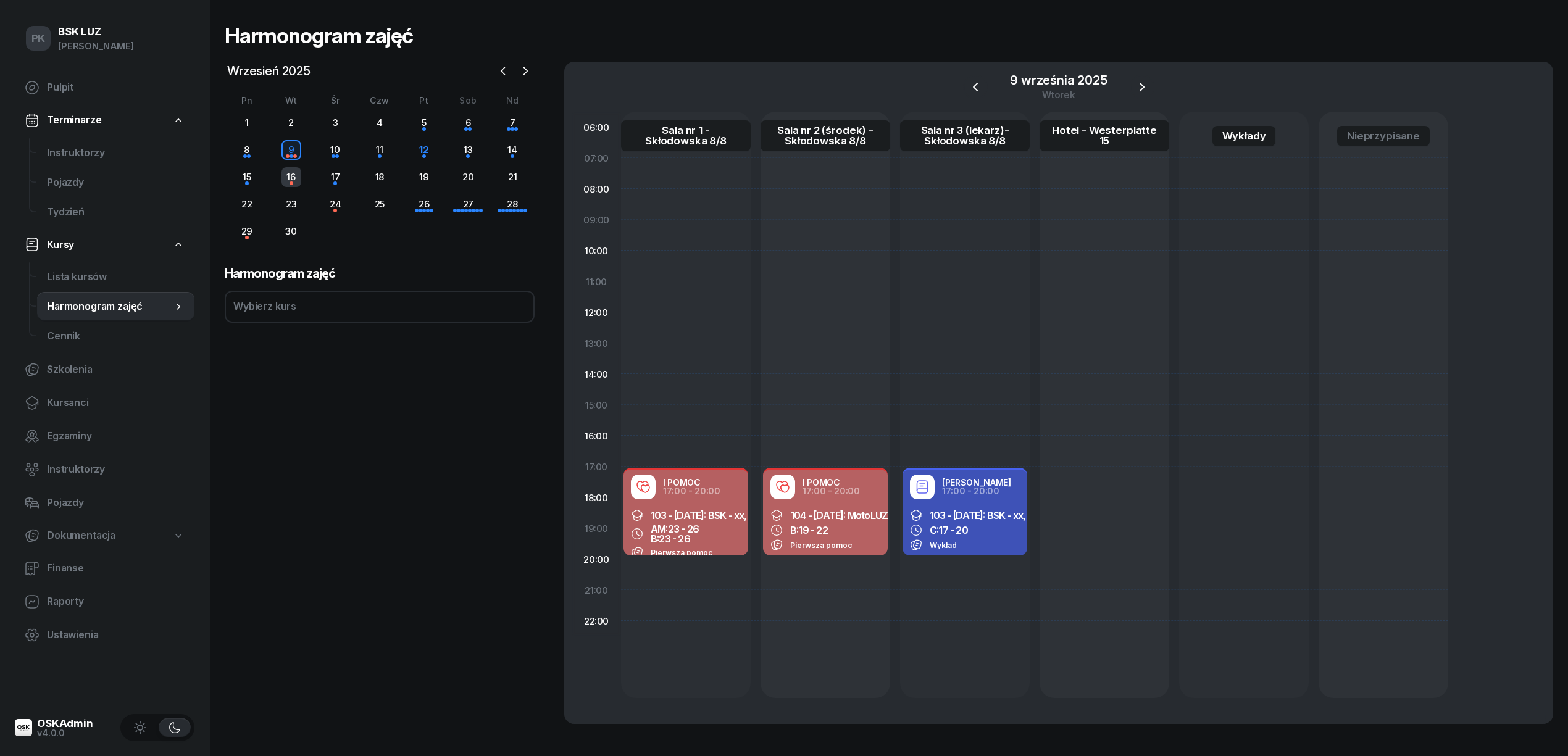
click at [300, 171] on div "16" at bounding box center [291, 177] width 20 height 20
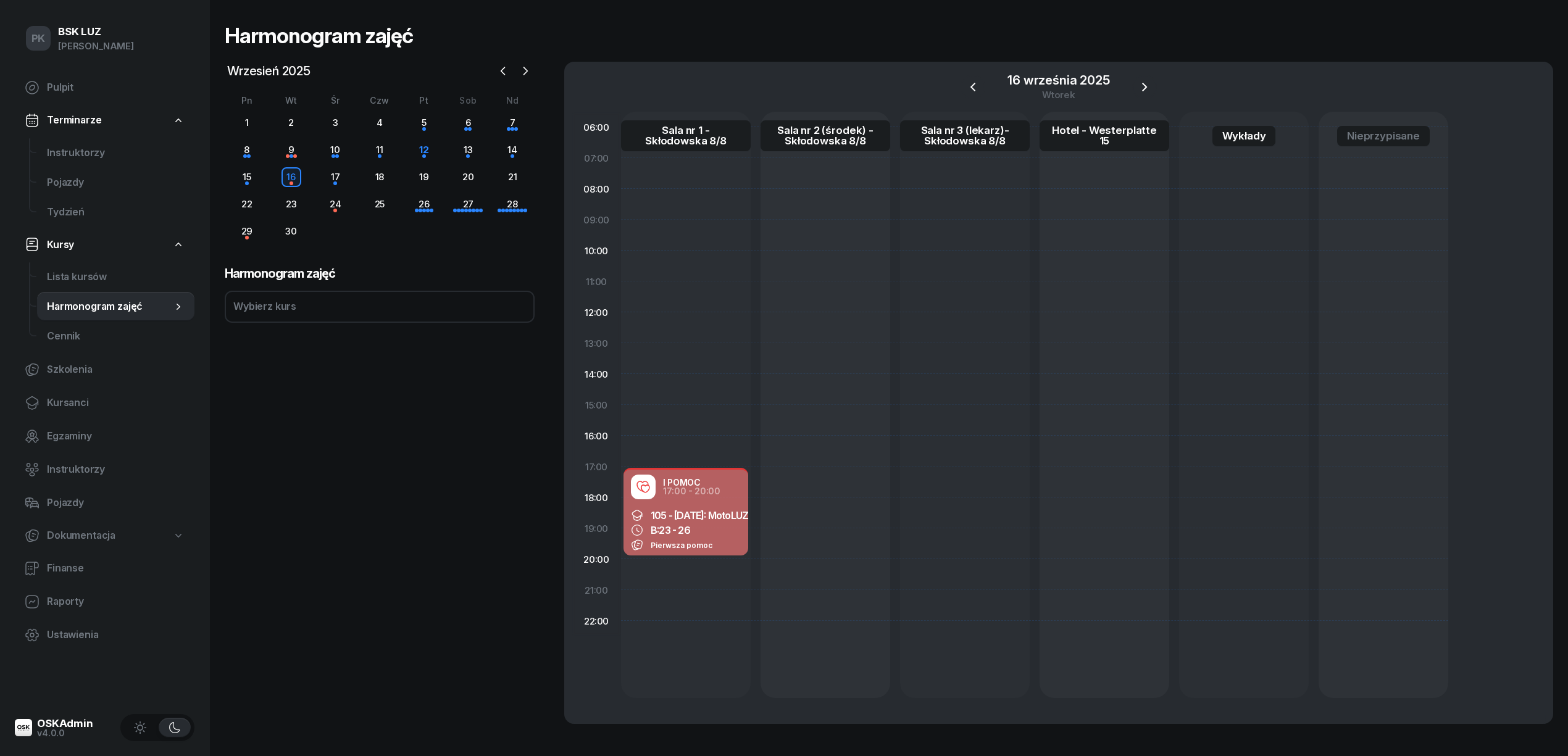
drag, startPoint x: 731, startPoint y: 489, endPoint x: 725, endPoint y: 511, distance: 22.8
click at [725, 511] on span "105 - 2025/09/12: MotoLUZ - xx" at bounding box center [708, 515] width 116 height 13
select select "17"
select select "20"
select select "med"
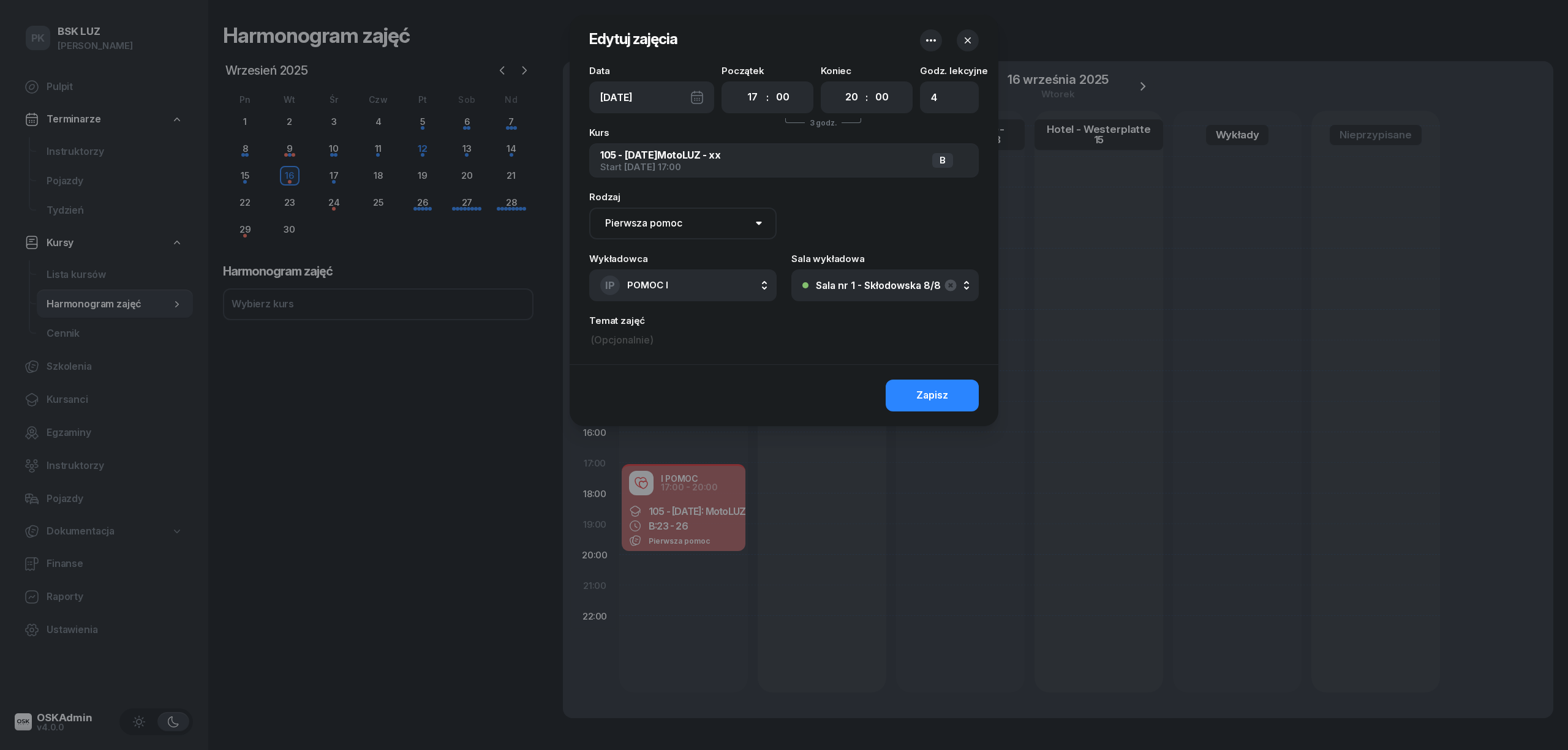
click at [643, 341] on input at bounding box center [784, 340] width 390 height 18
paste input "Michał Śliwa_F"
type input "Michał Śliwa_F"
click at [902, 394] on button "Zapisz" at bounding box center [932, 395] width 93 height 32
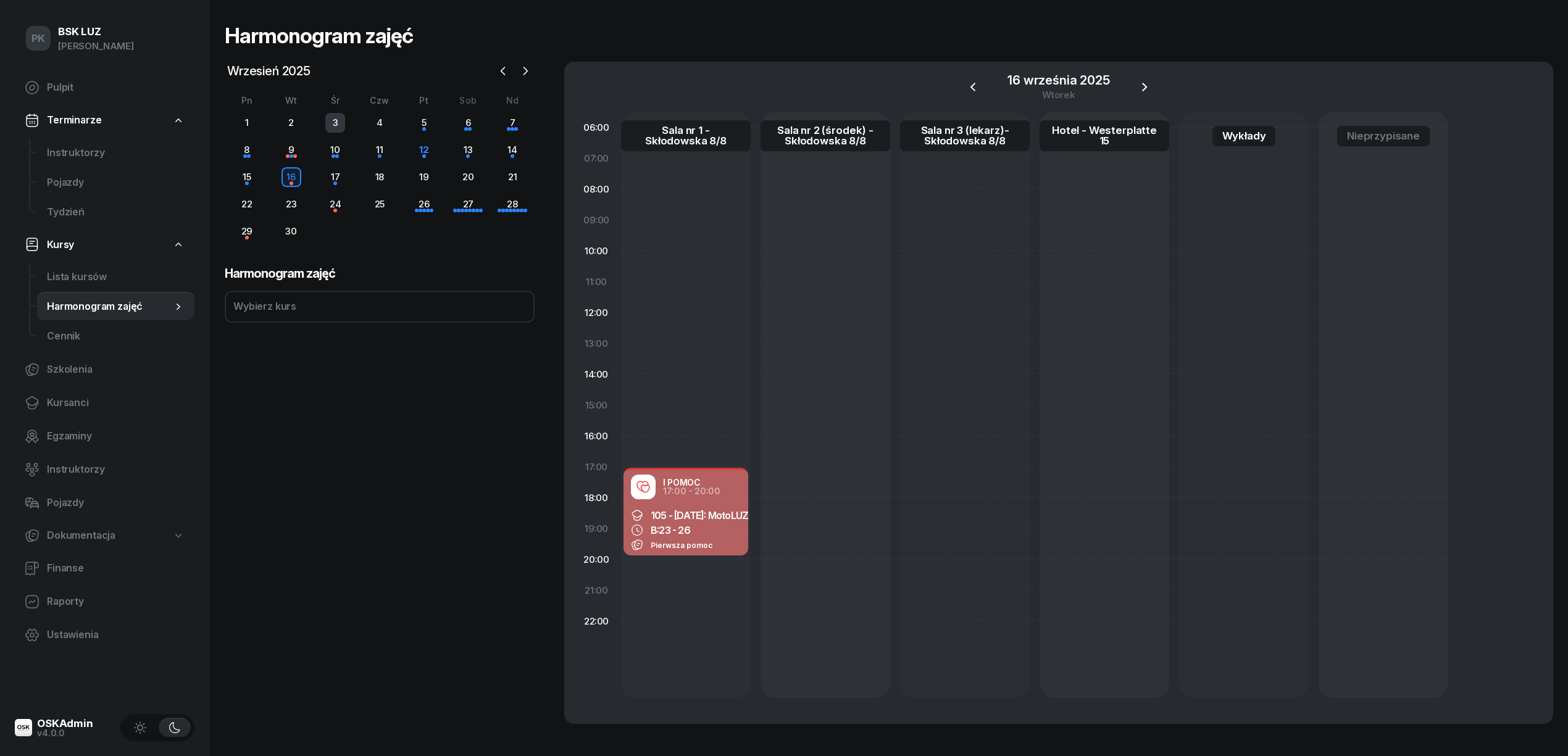
click at [332, 128] on div "3" at bounding box center [335, 123] width 20 height 20
click at [682, 450] on div at bounding box center [686, 405] width 130 height 586
select select "16"
select select "18"
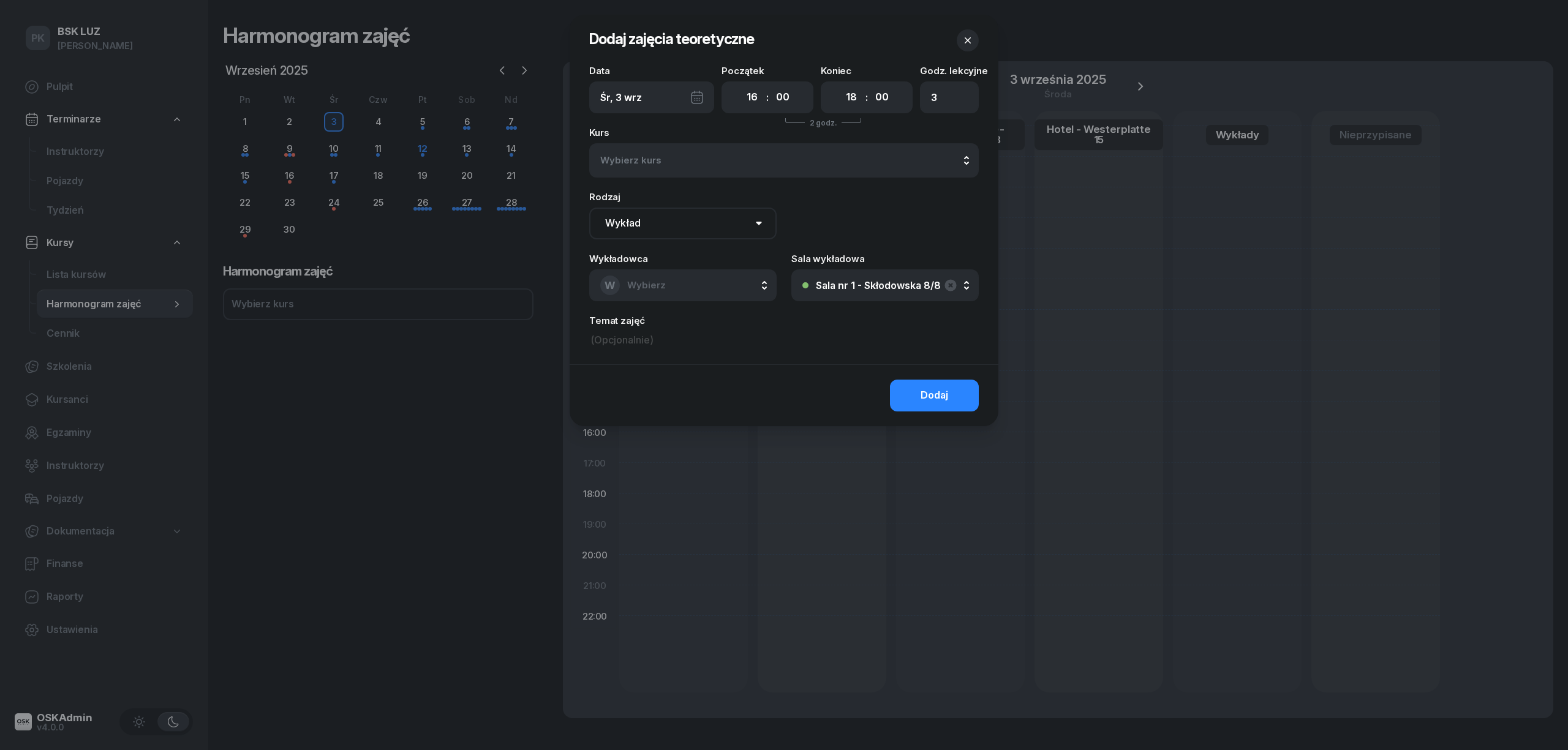
click at [966, 42] on icon "button" at bounding box center [968, 41] width 13 height 13
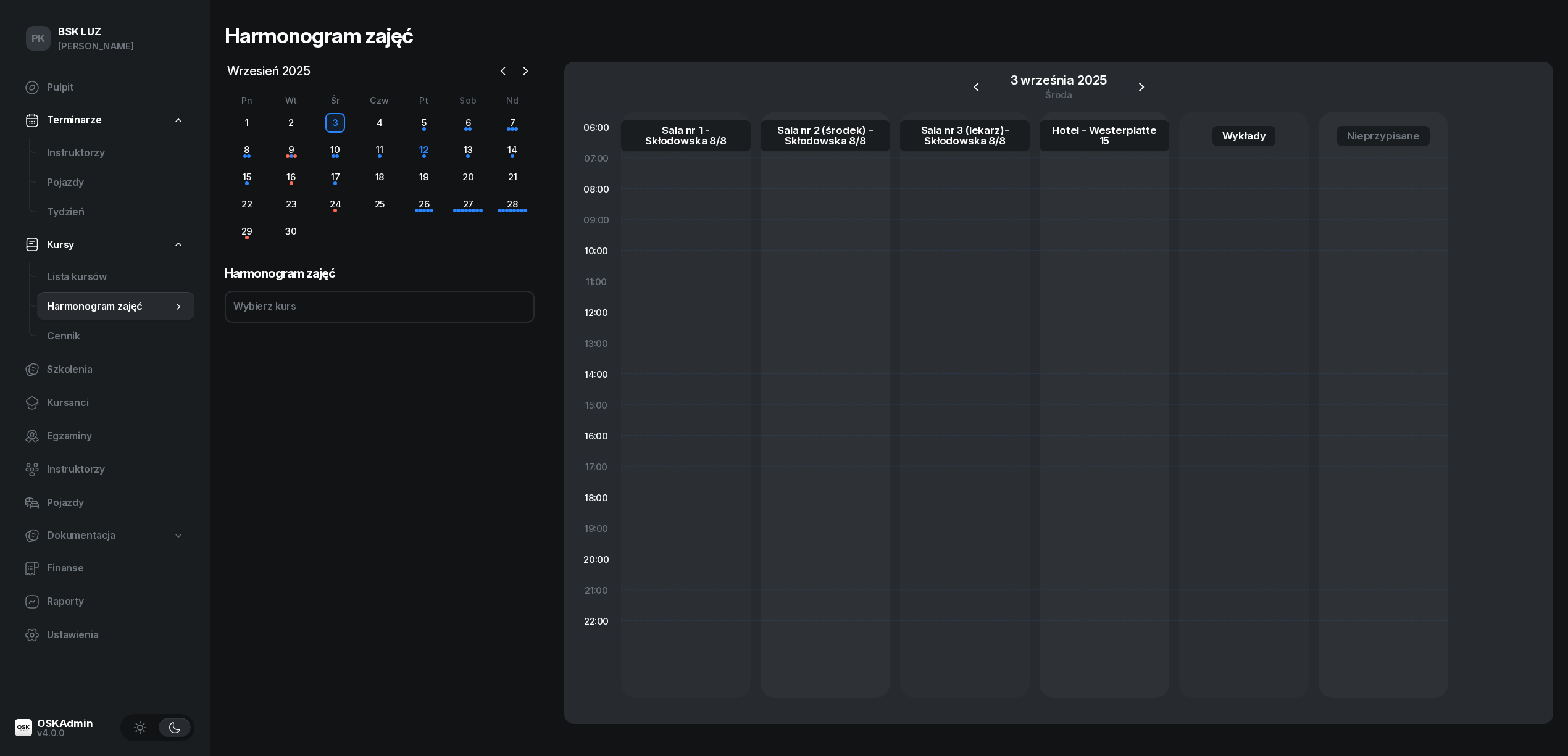
click at [686, 482] on div at bounding box center [686, 405] width 130 height 586
select select "17"
select select "19"
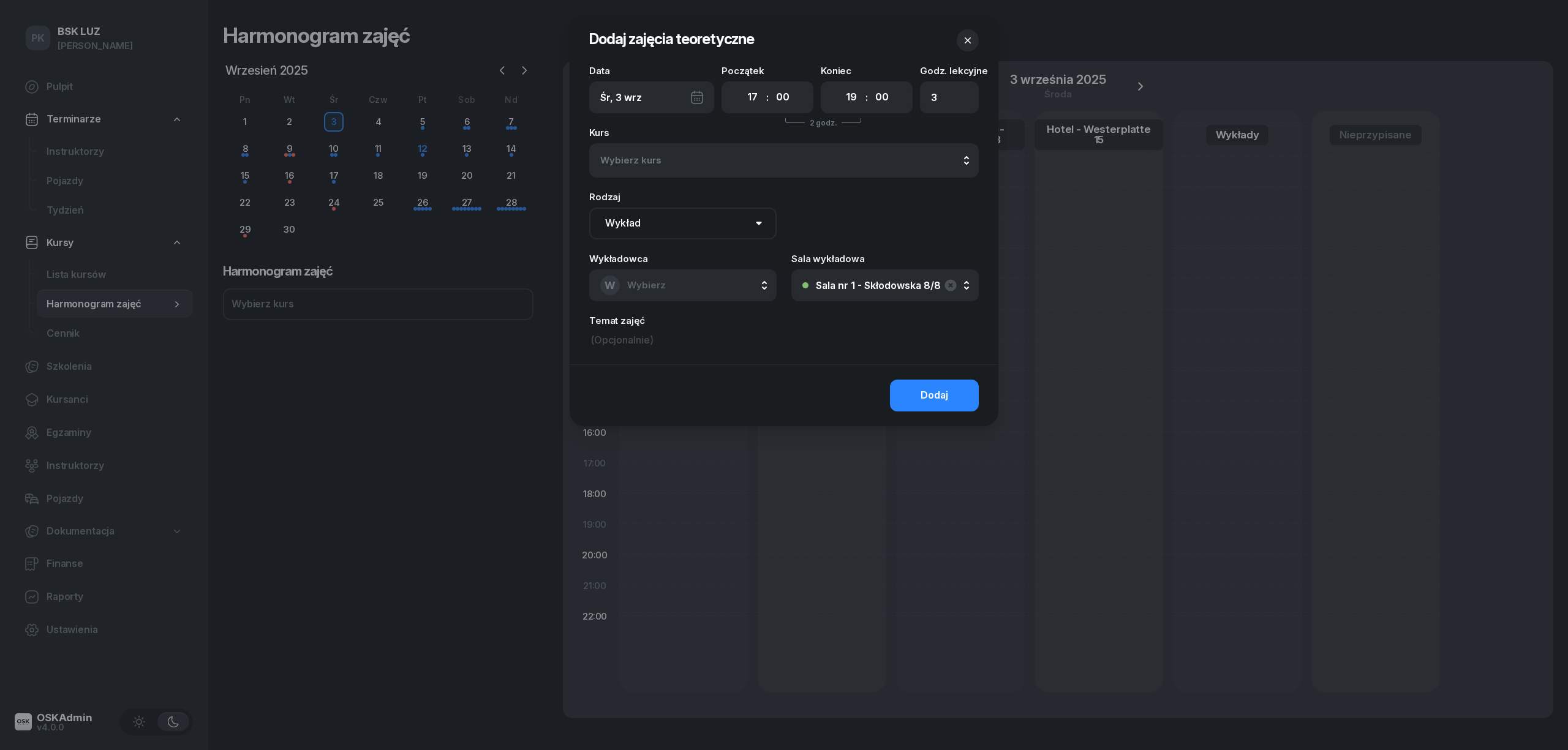
drag, startPoint x: 670, startPoint y: 231, endPoint x: 694, endPoint y: 238, distance: 25.0
click at [670, 231] on select "Wykład Pierwsza pomoc" at bounding box center [683, 223] width 188 height 32
select select "med"
click at [589, 208] on select "Wykład Pierwsza pomoc" at bounding box center [683, 223] width 188 height 32
click at [701, 287] on button "W Wybierz" at bounding box center [683, 285] width 188 height 32
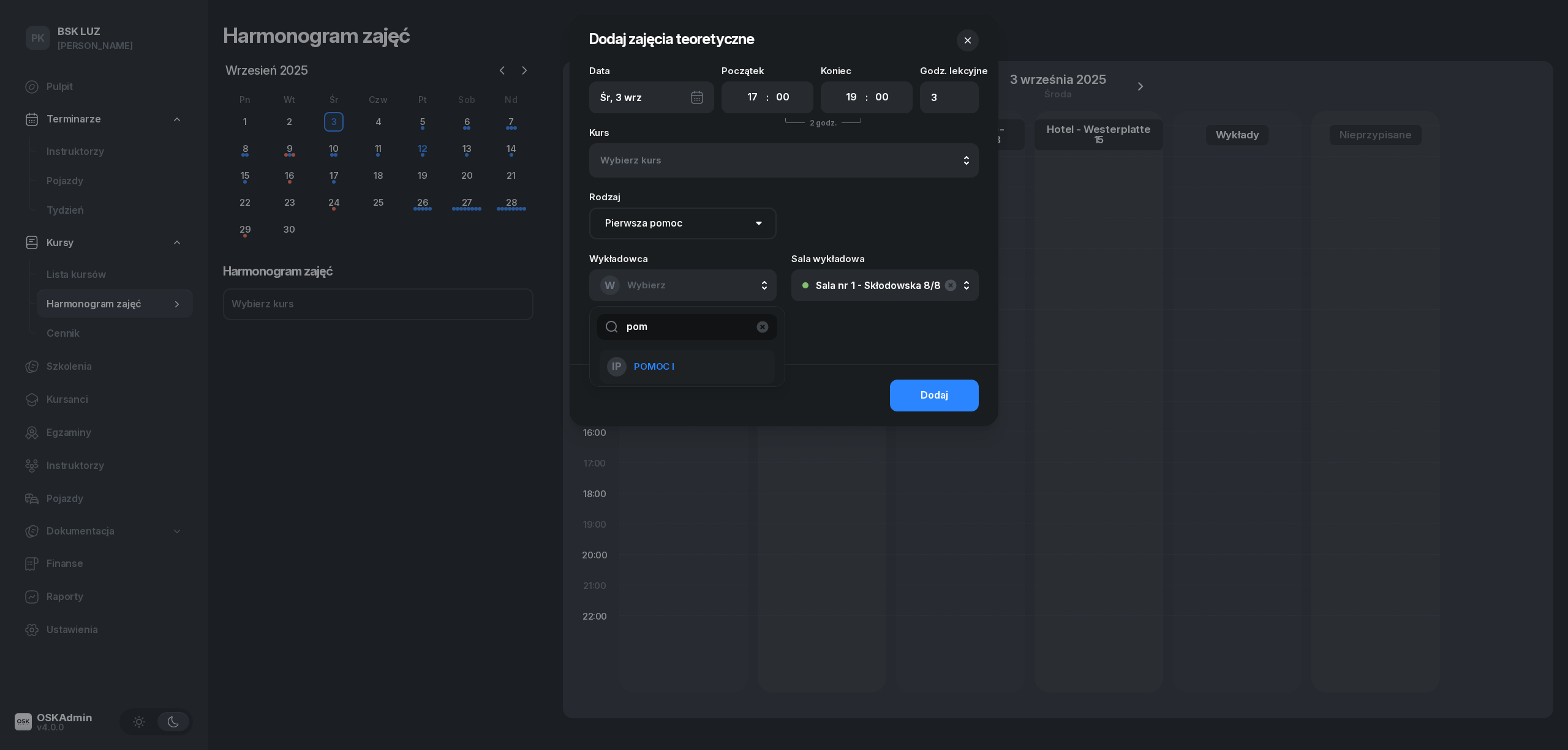
type input "pom"
click at [690, 352] on li "IP POMOC I" at bounding box center [687, 366] width 175 height 34
drag, startPoint x: 850, startPoint y: 98, endPoint x: 849, endPoint y: 108, distance: 10.0
click at [849, 98] on select "00 01 02 03 04 05 06 07 08 09 10 11 12 13 14 15 16 17 18 19 20 21 22 23" at bounding box center [851, 97] width 23 height 26
click at [845, 94] on select "00 01 02 03 04 05 06 07 08 09 10 11 12 13 14 15 16 17 18 19 20 21 22 23" at bounding box center [851, 97] width 23 height 26
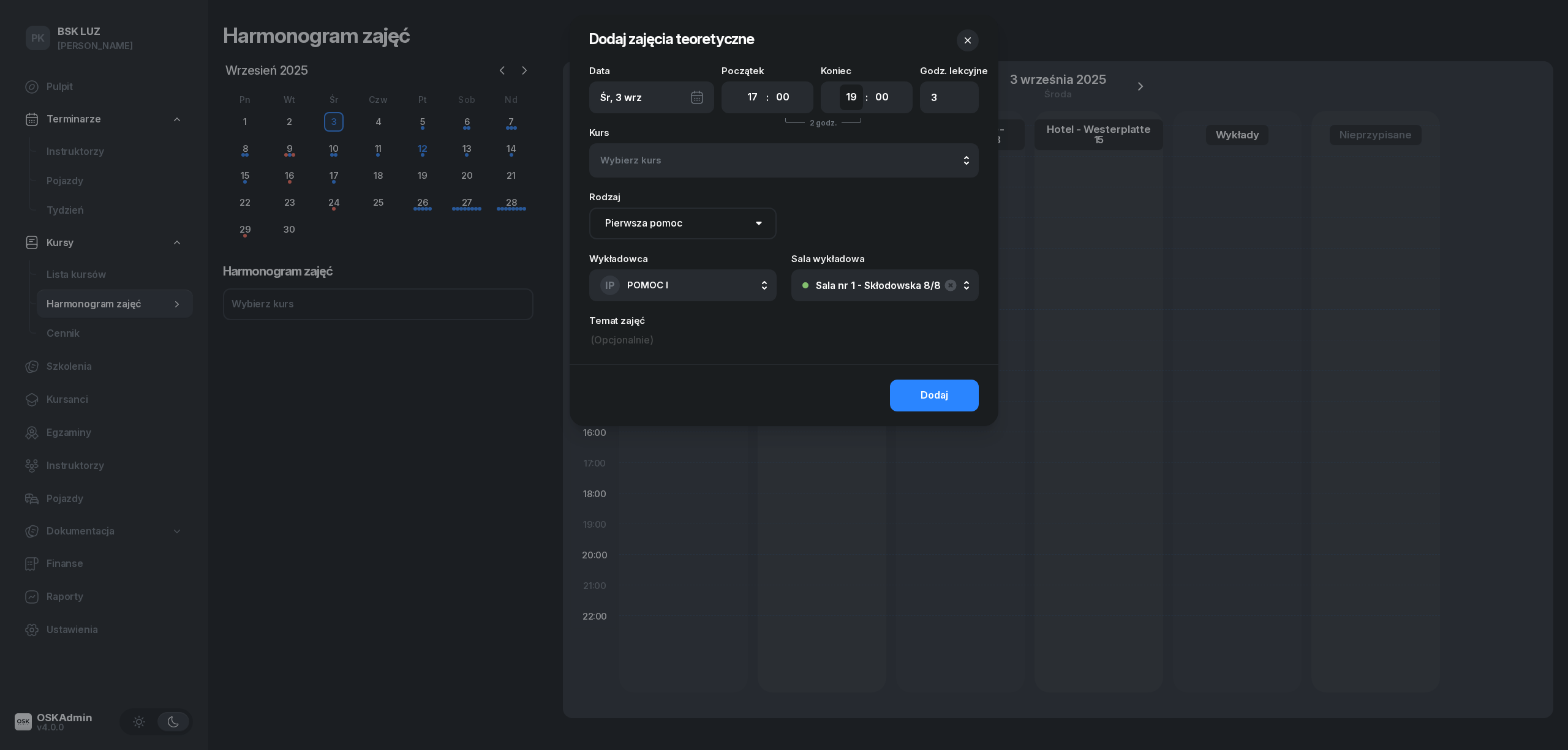
select select "20"
click at [840, 85] on select "00 01 02 03 04 05 06 07 08 09 10 11 12 13 14 15 16 17 18 19 20 21 22 23" at bounding box center [851, 97] width 23 height 26
type input "4"
click at [920, 399] on button "Dodaj" at bounding box center [934, 395] width 89 height 32
click at [921, 397] on div "Dodaj" at bounding box center [934, 395] width 28 height 16
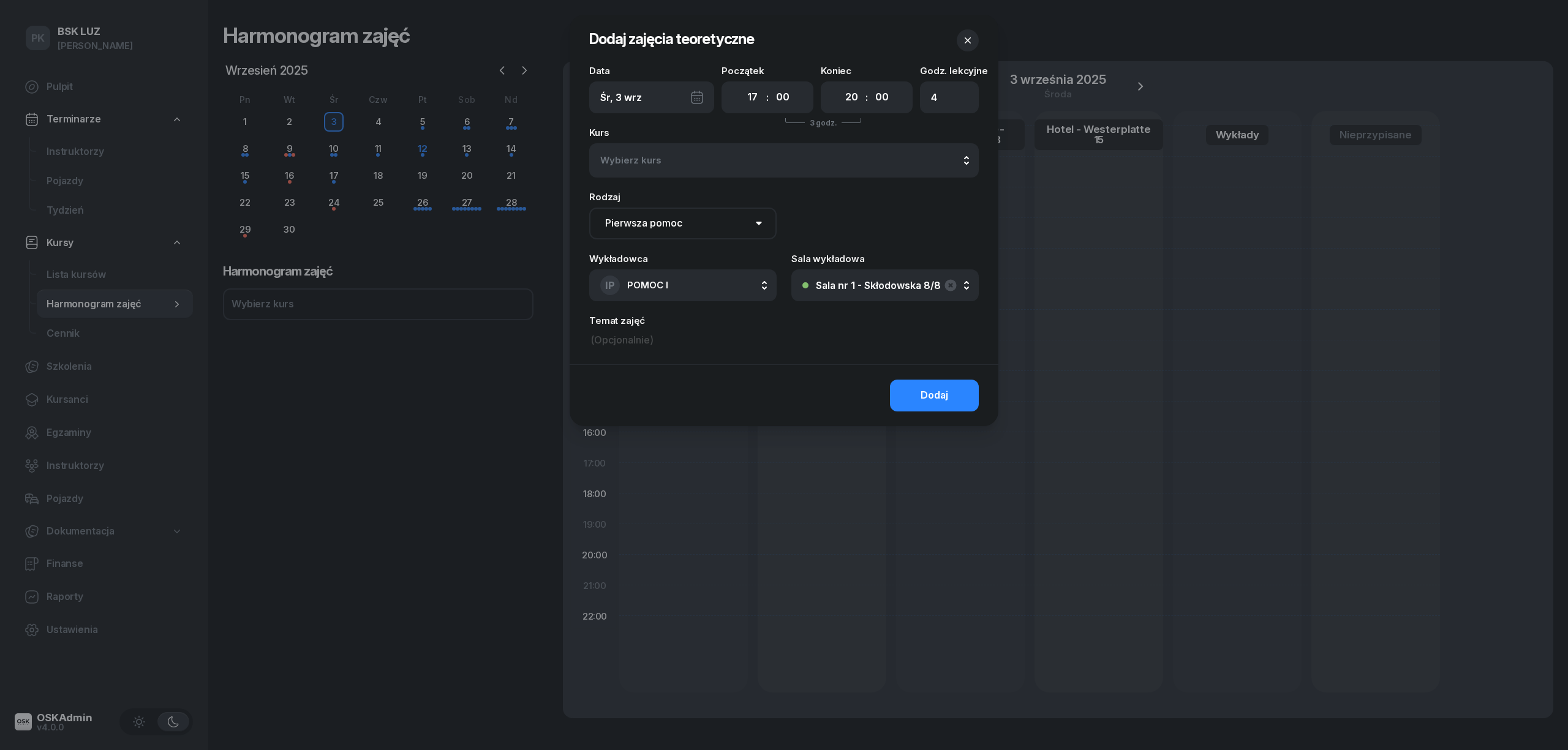
click at [854, 159] on div "Wybierz kurs" at bounding box center [784, 160] width 368 height 16
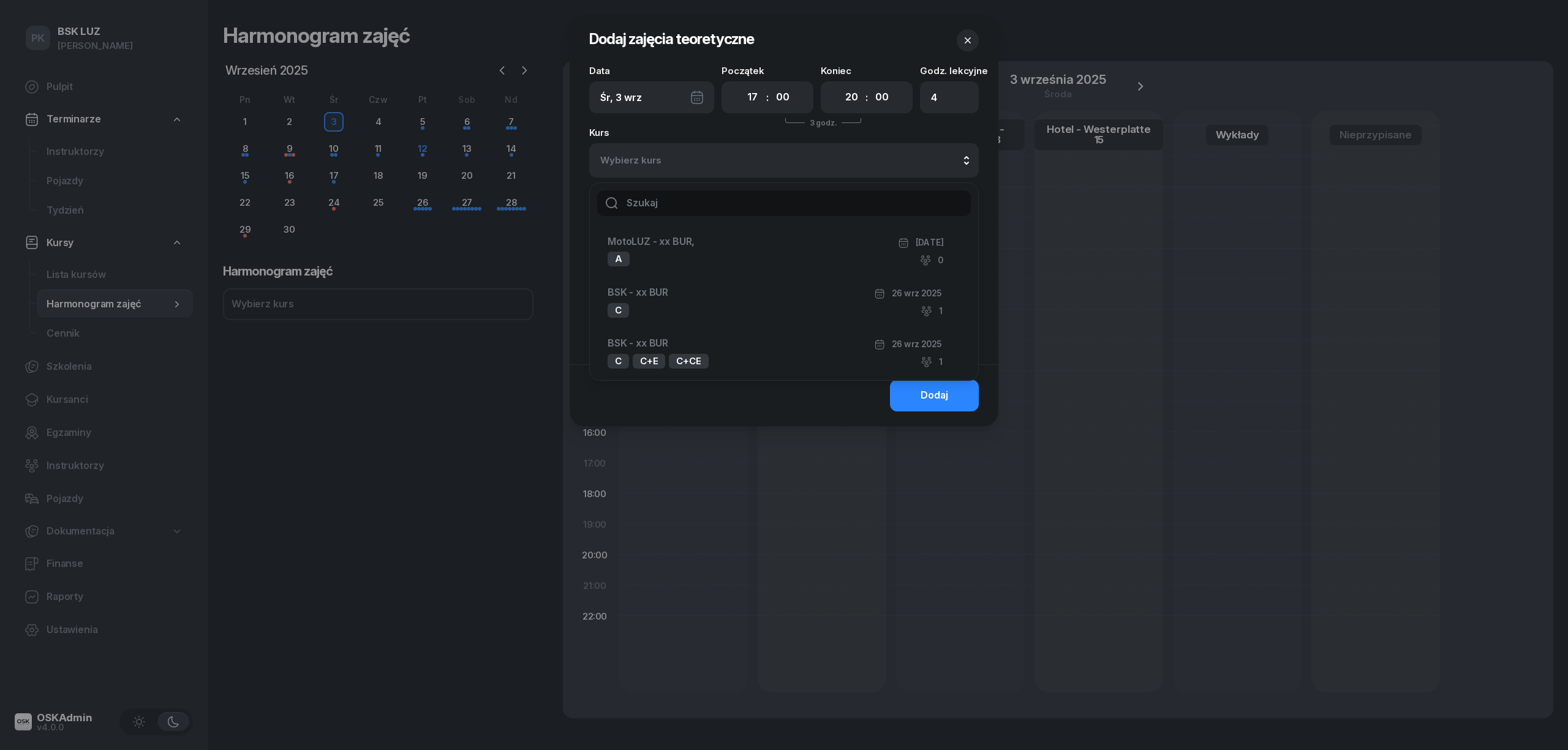
click at [966, 39] on icon "button" at bounding box center [968, 41] width 6 height 6
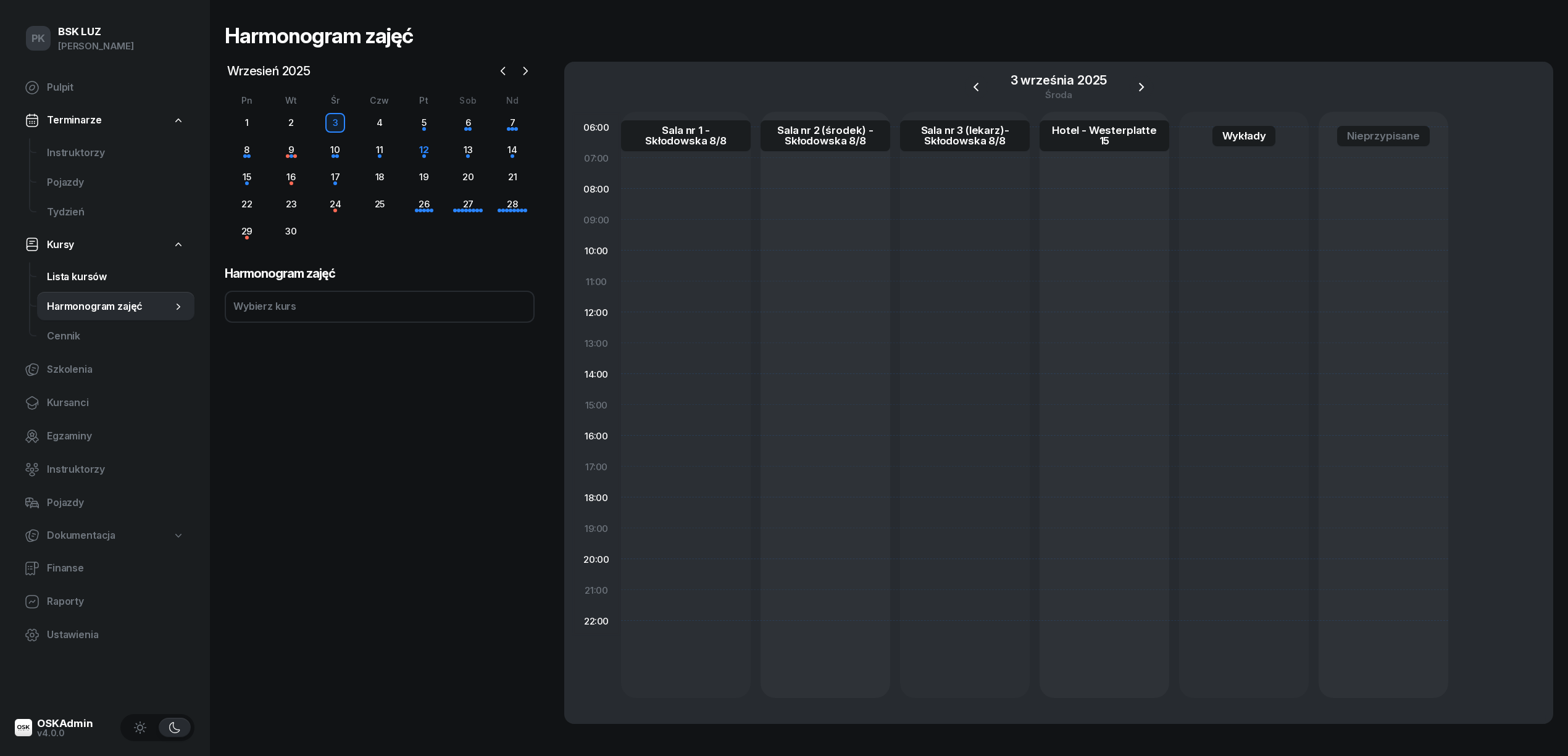
click at [90, 277] on span "Lista kursów" at bounding box center [116, 277] width 138 height 16
select select
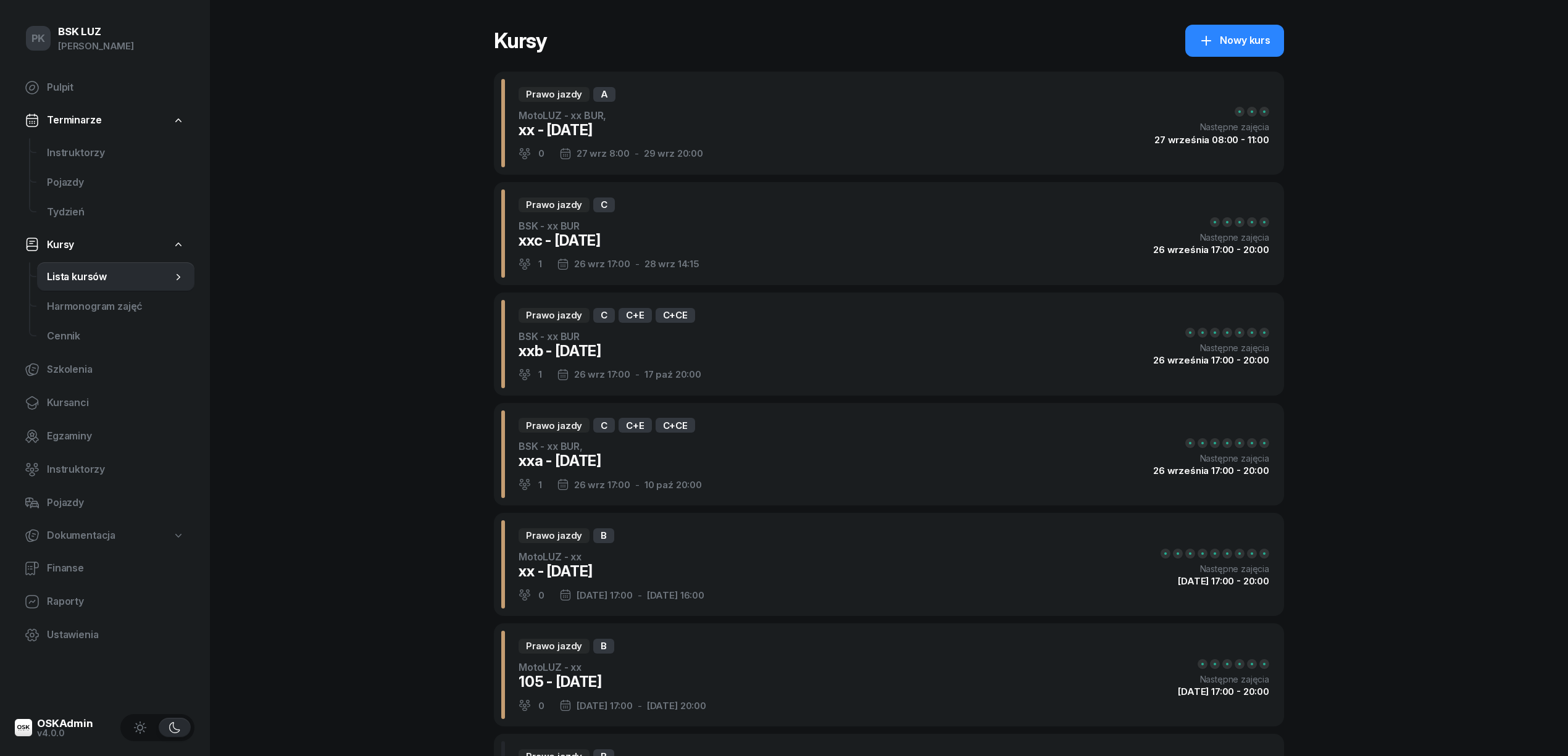
click at [1227, 35] on div "Nowy kurs" at bounding box center [1234, 40] width 71 height 16
select select "09"
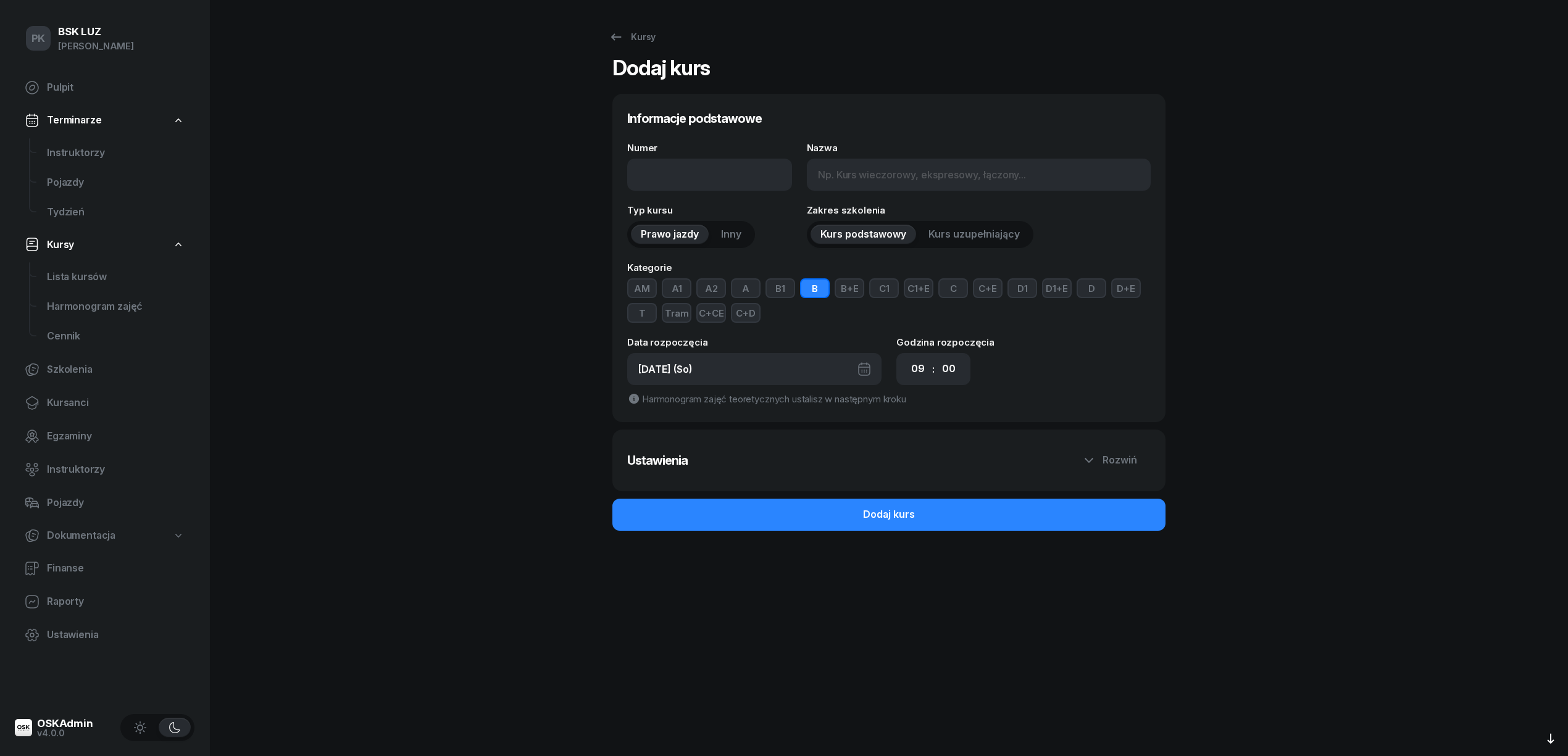
type input "1 - 2025/09/13"
click at [829, 178] on input "Nazwa" at bounding box center [979, 174] width 344 height 32
click at [806, 363] on div "13.09.2025 (So)" at bounding box center [755, 369] width 254 height 32
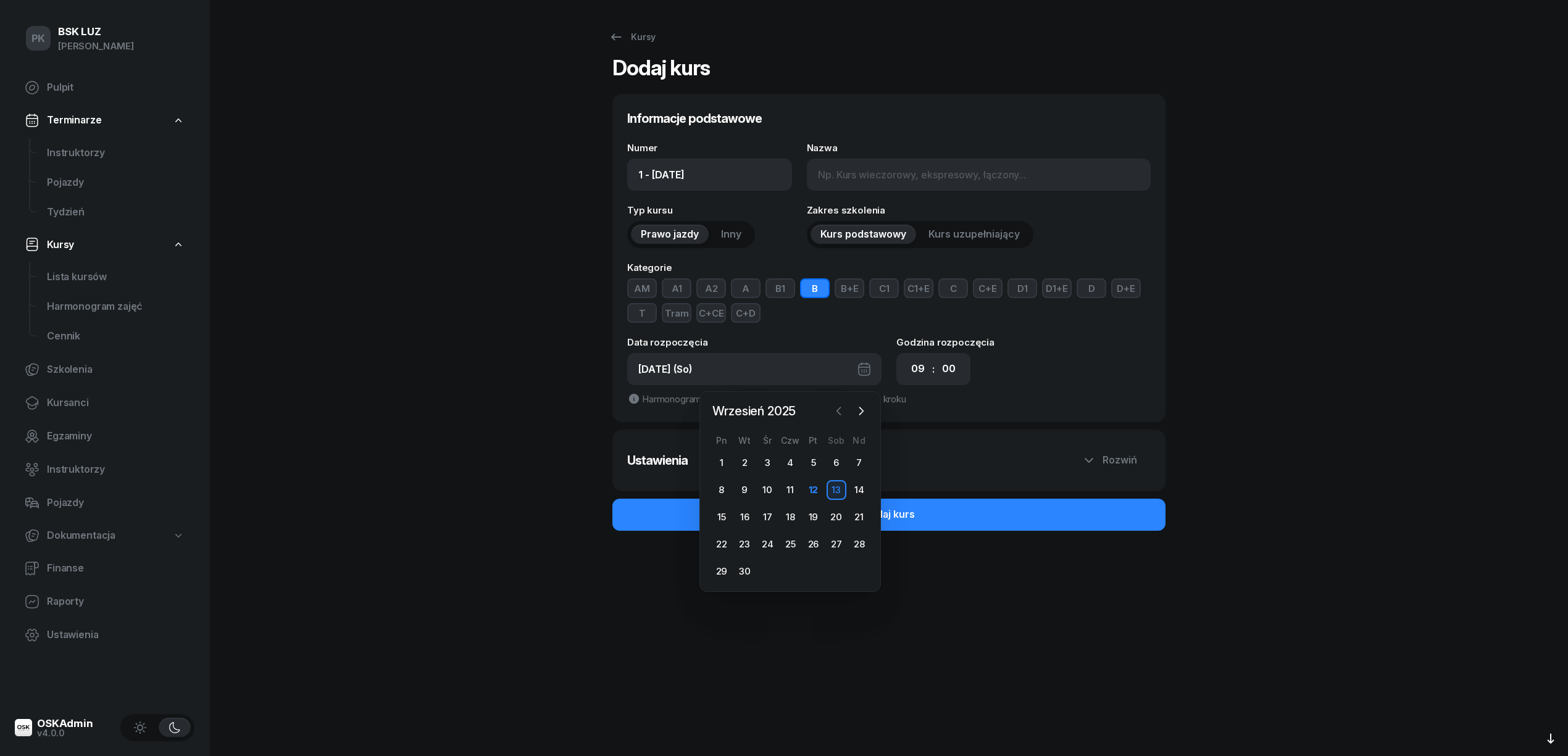
click at [835, 415] on icon "button" at bounding box center [839, 411] width 13 height 13
click at [812, 573] on div "29" at bounding box center [813, 571] width 20 height 20
type input "1 - 2025/08/29"
type input "29.08.2025 (Pt)"
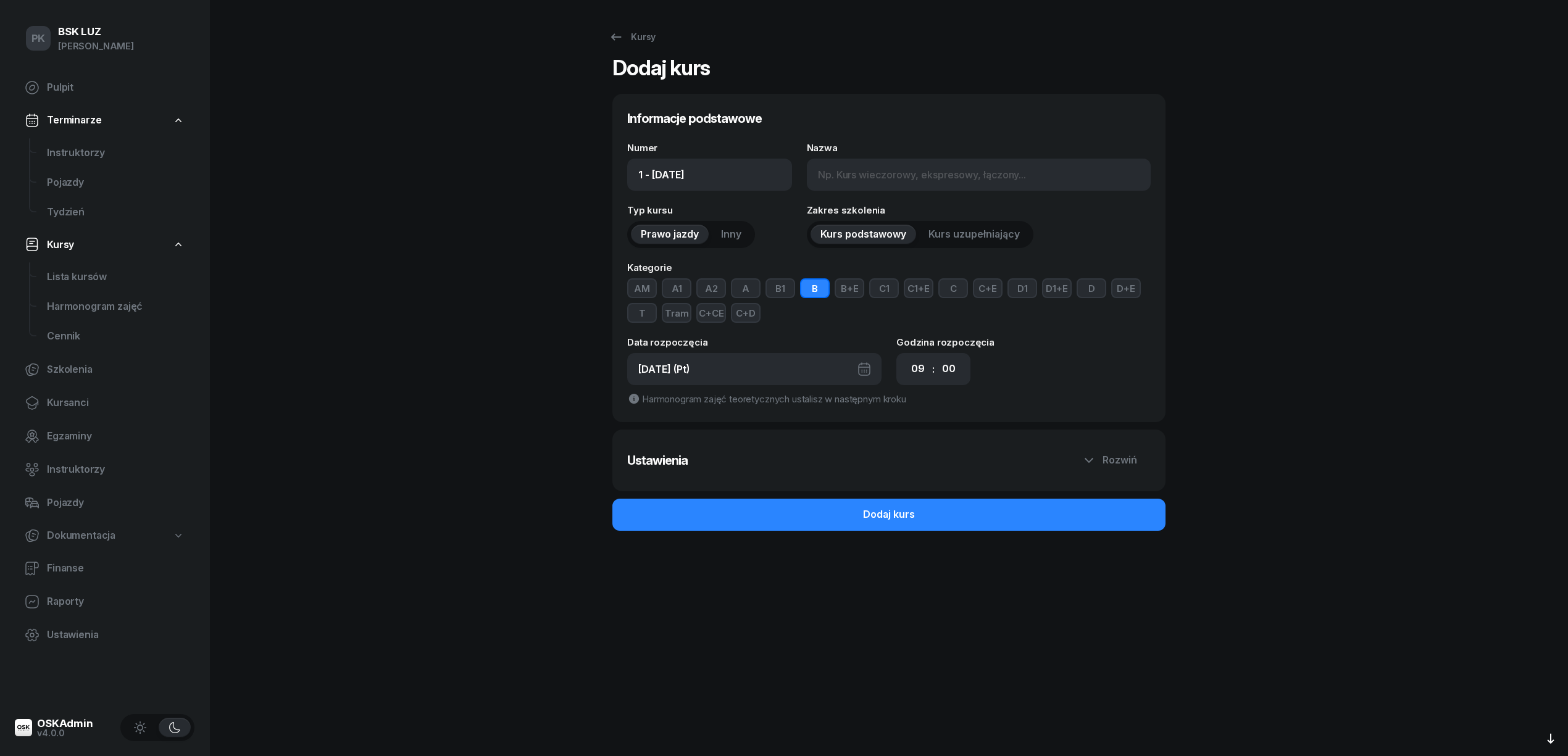
drag, startPoint x: 922, startPoint y: 374, endPoint x: 902, endPoint y: 393, distance: 27.6
click at [922, 374] on select "00 01 02 03 04 05 06 07 08 09 10 11 12 13 14 15 16 17 18 19 20 21 22 23" at bounding box center [918, 369] width 23 height 26
select select "17"
click at [906, 356] on select "00 01 02 03 04 05 06 07 08 09 10 11 12 13 14 15 16 17 18 19 20 21 22 23" at bounding box center [918, 369] width 23 height 26
click at [832, 176] on input "Nazwa" at bounding box center [979, 174] width 344 height 32
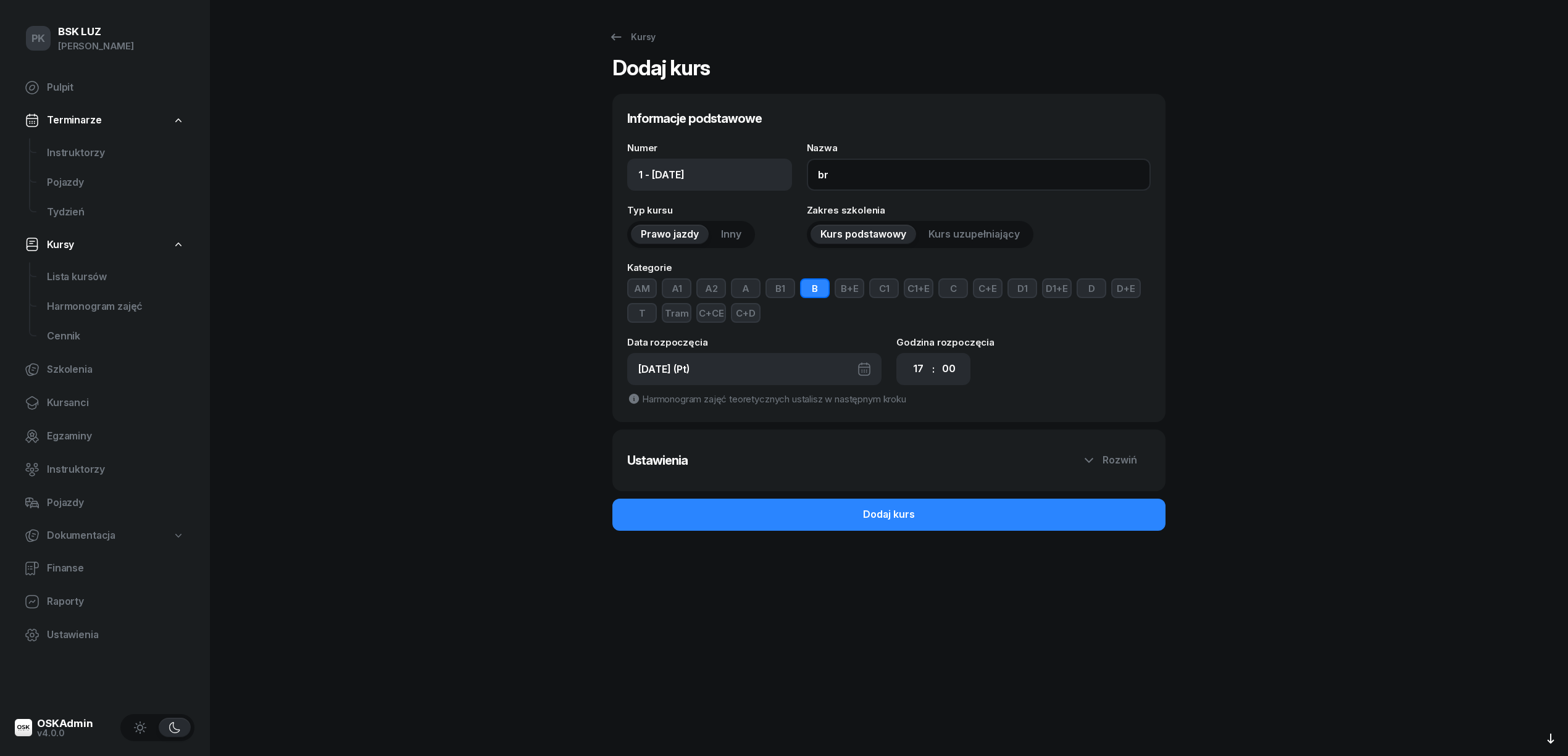
type input "b"
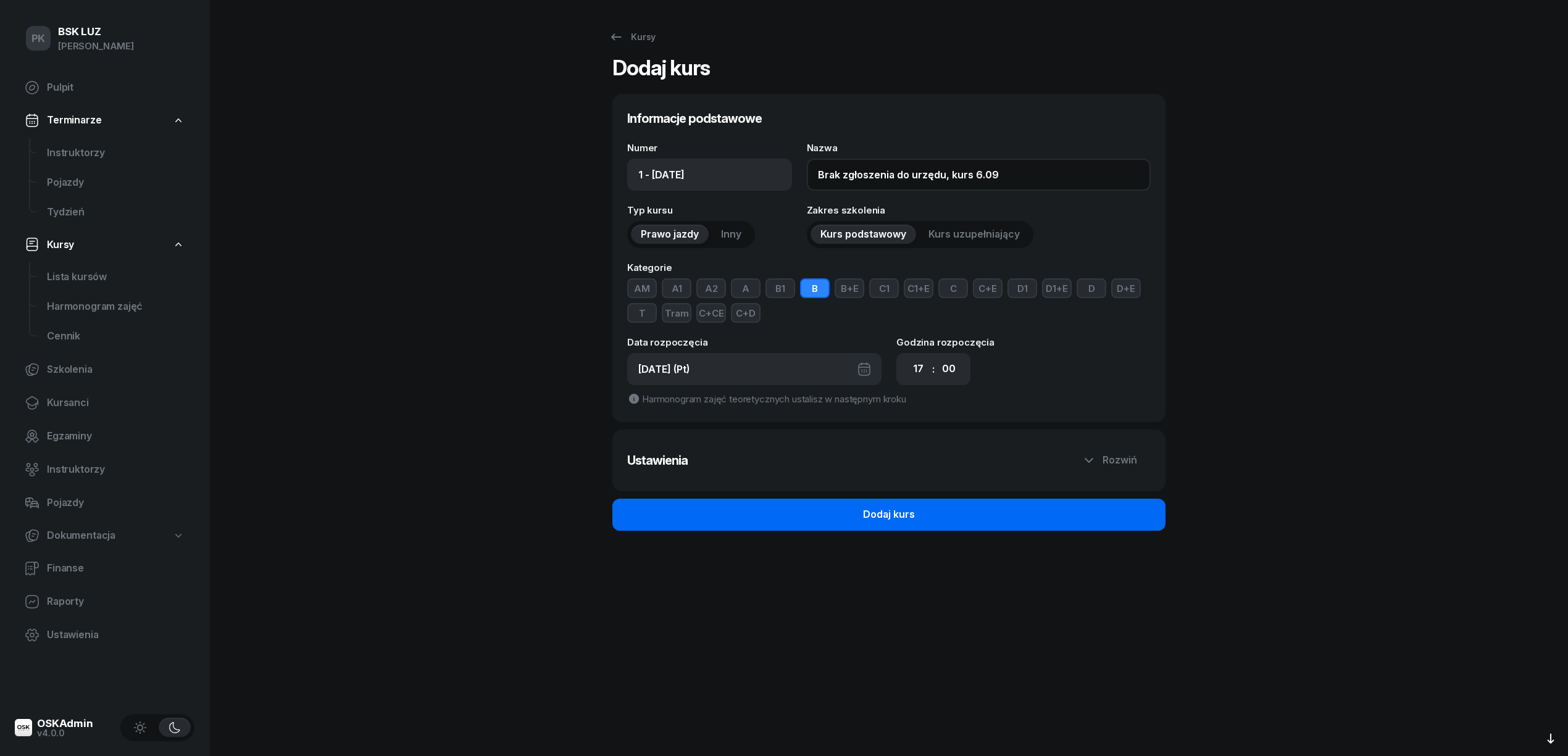
type input "Brak zgłoszenia do urzędu, kurs 6.09"
click at [796, 525] on button "Dodaj kurs" at bounding box center [889, 515] width 553 height 32
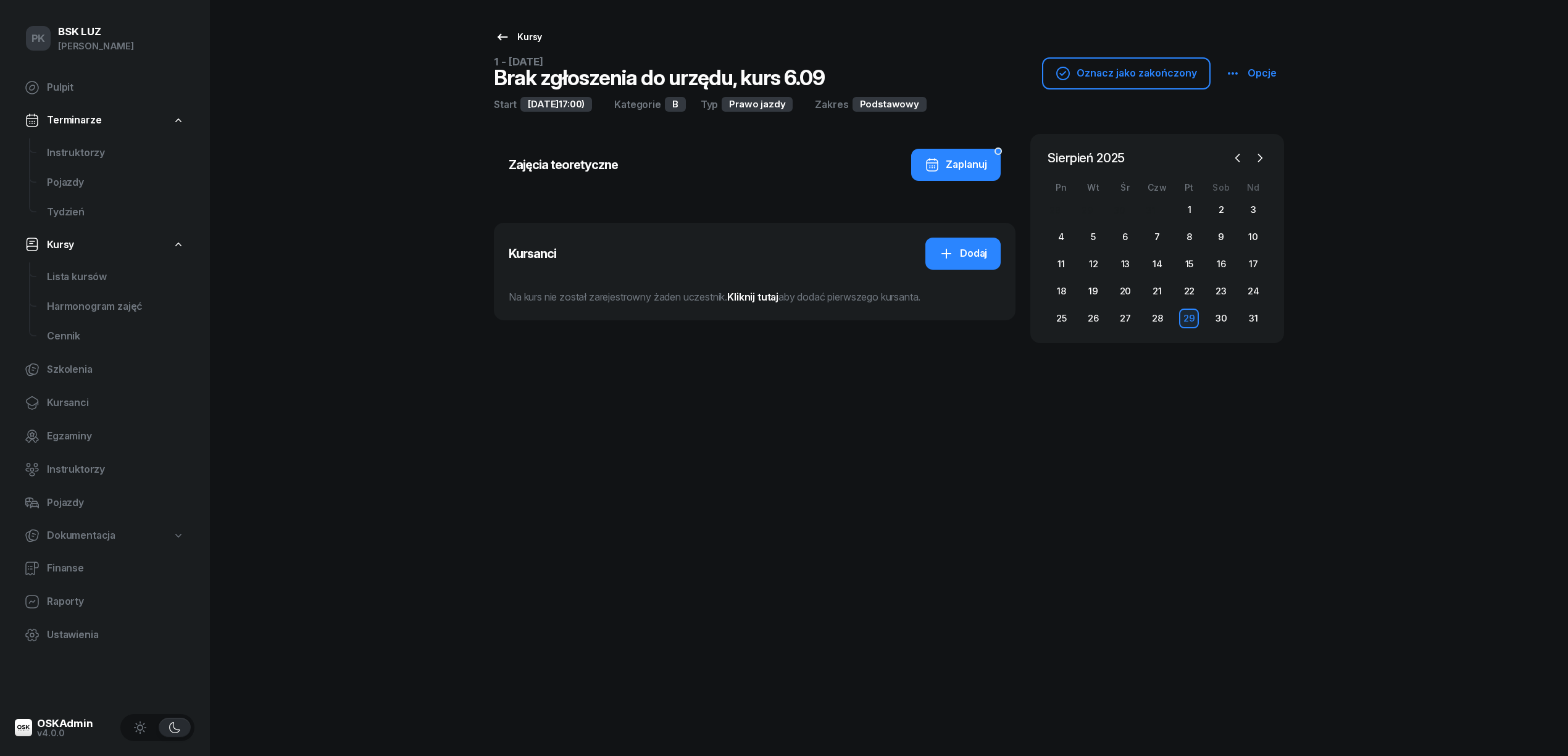
click at [517, 37] on div "Kursy" at bounding box center [519, 37] width 47 height 15
select select
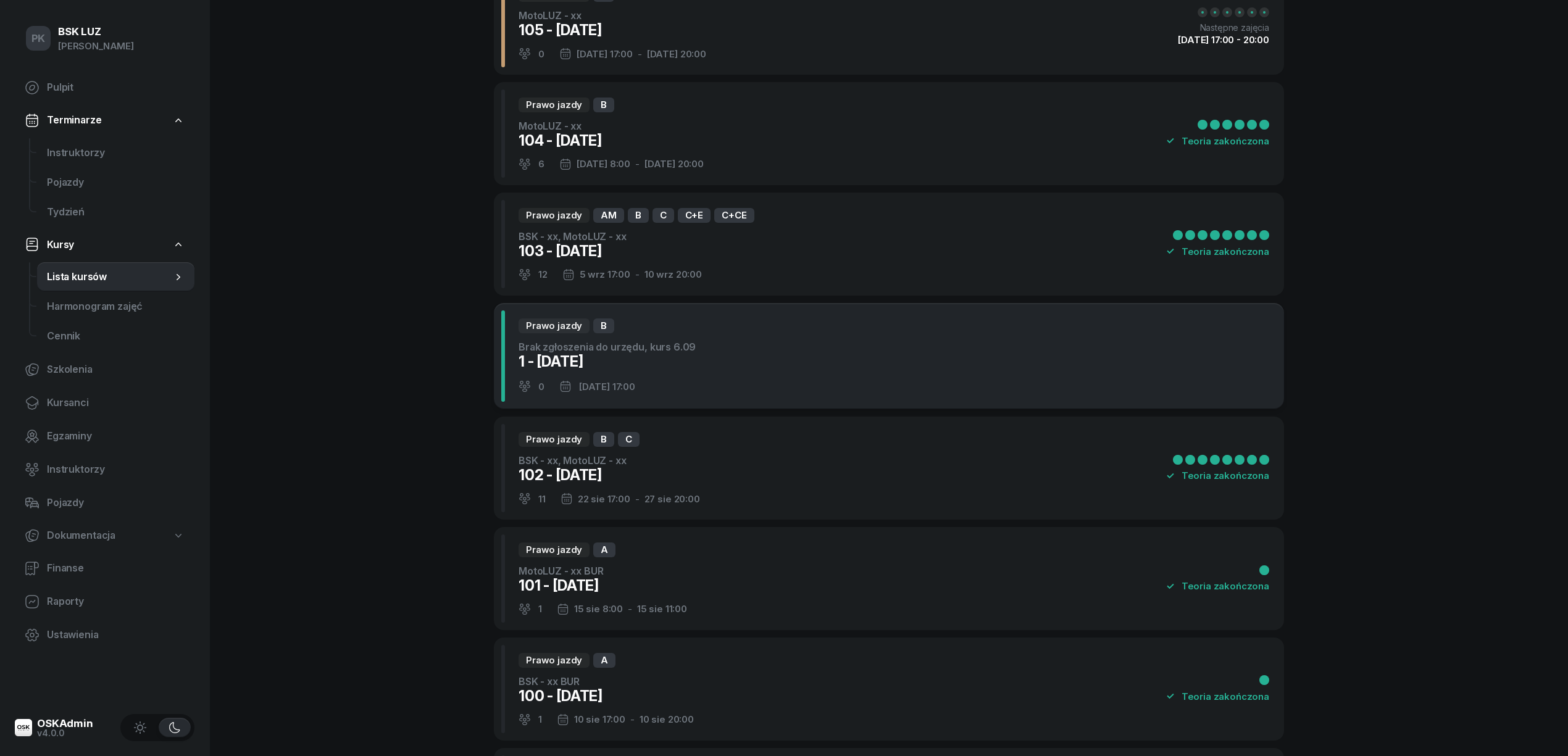
scroll to position [657, 0]
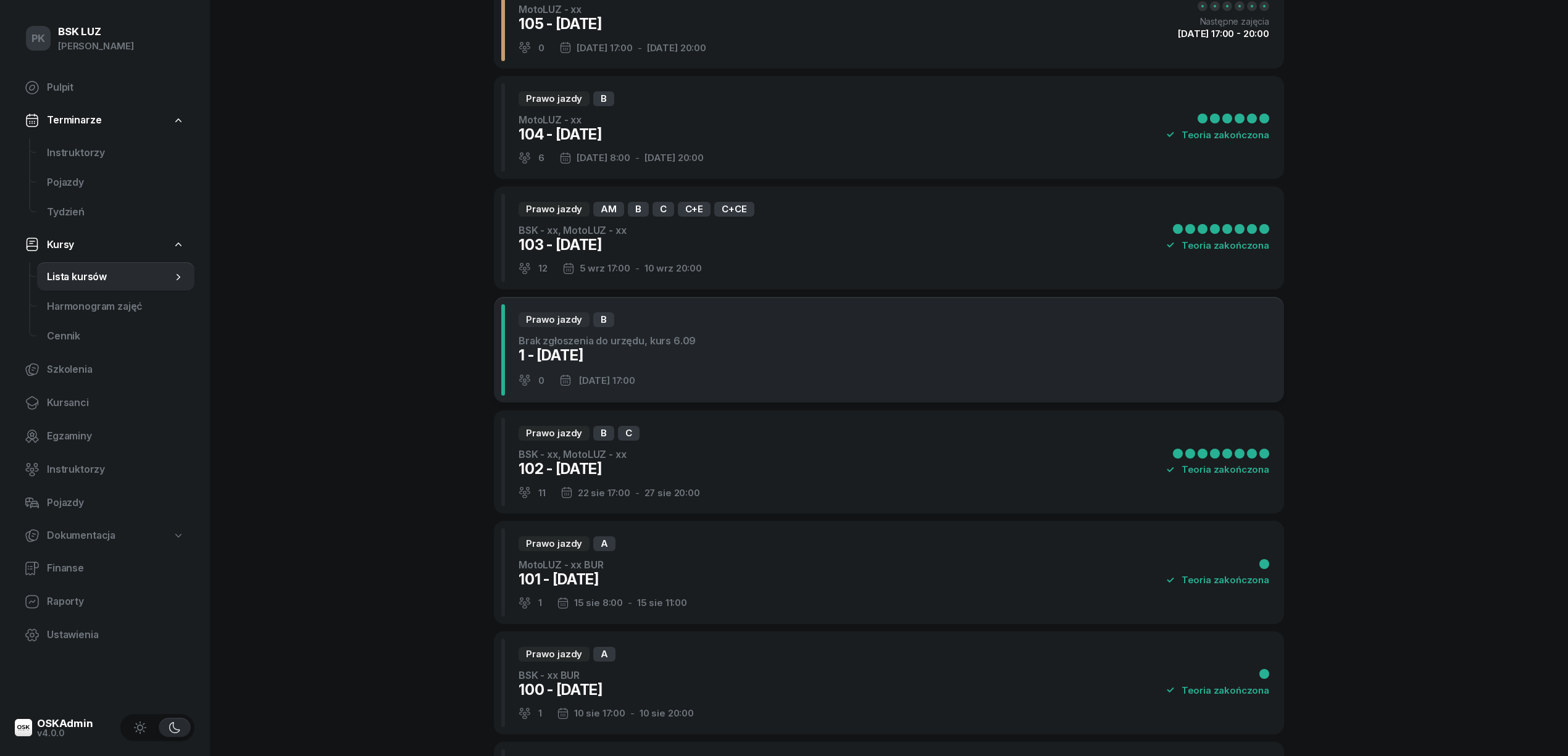
click at [722, 381] on div "Prawo jazdy B Brak zgłoszenia do urzędu, kurs 6.09 1 - 2025/08/29 0 29 sie 2025…" at bounding box center [889, 350] width 790 height 107
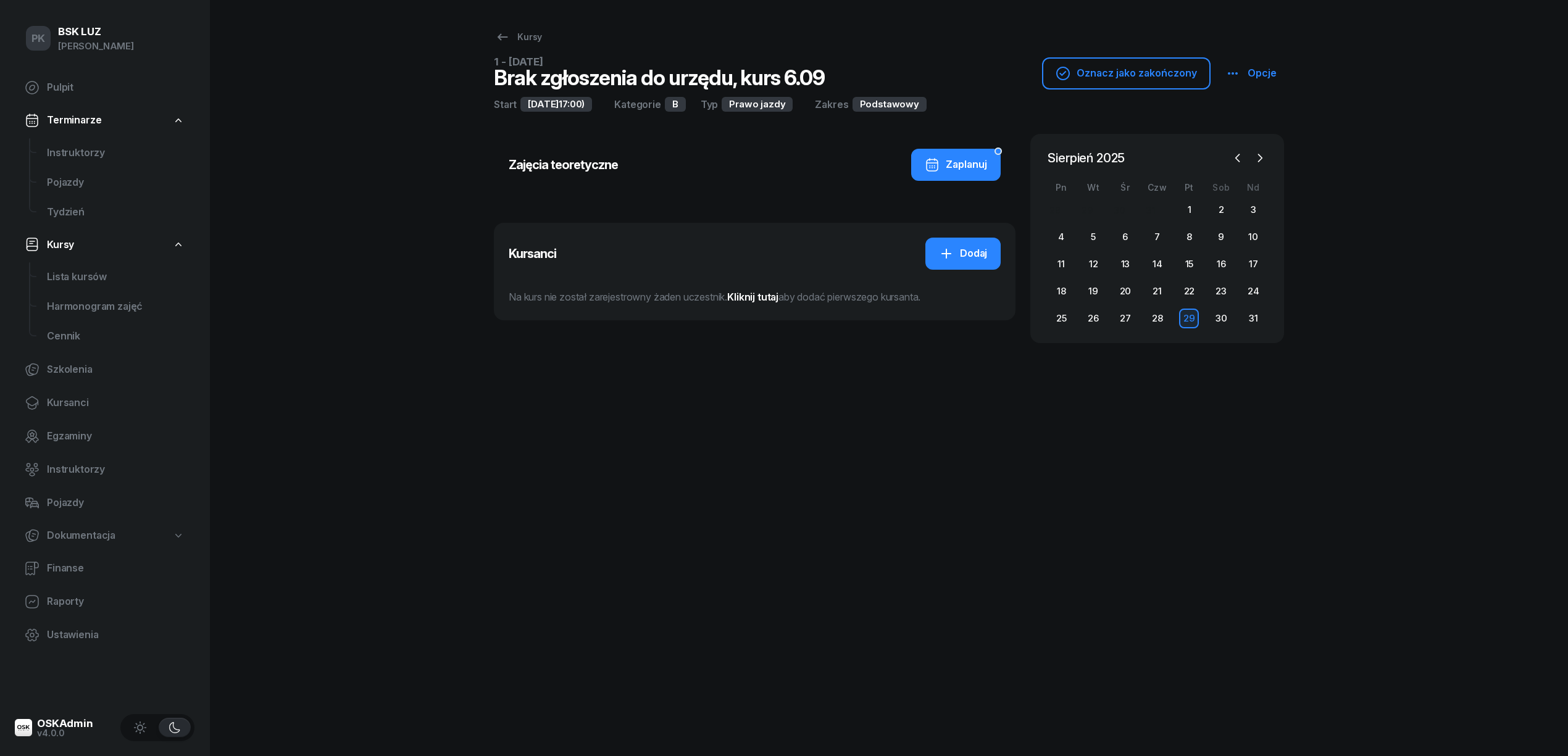
click at [1235, 71] on icon "button" at bounding box center [1232, 73] width 15 height 15
click at [1250, 117] on link "Edytuj" at bounding box center [1290, 121] width 133 height 31
select select "17"
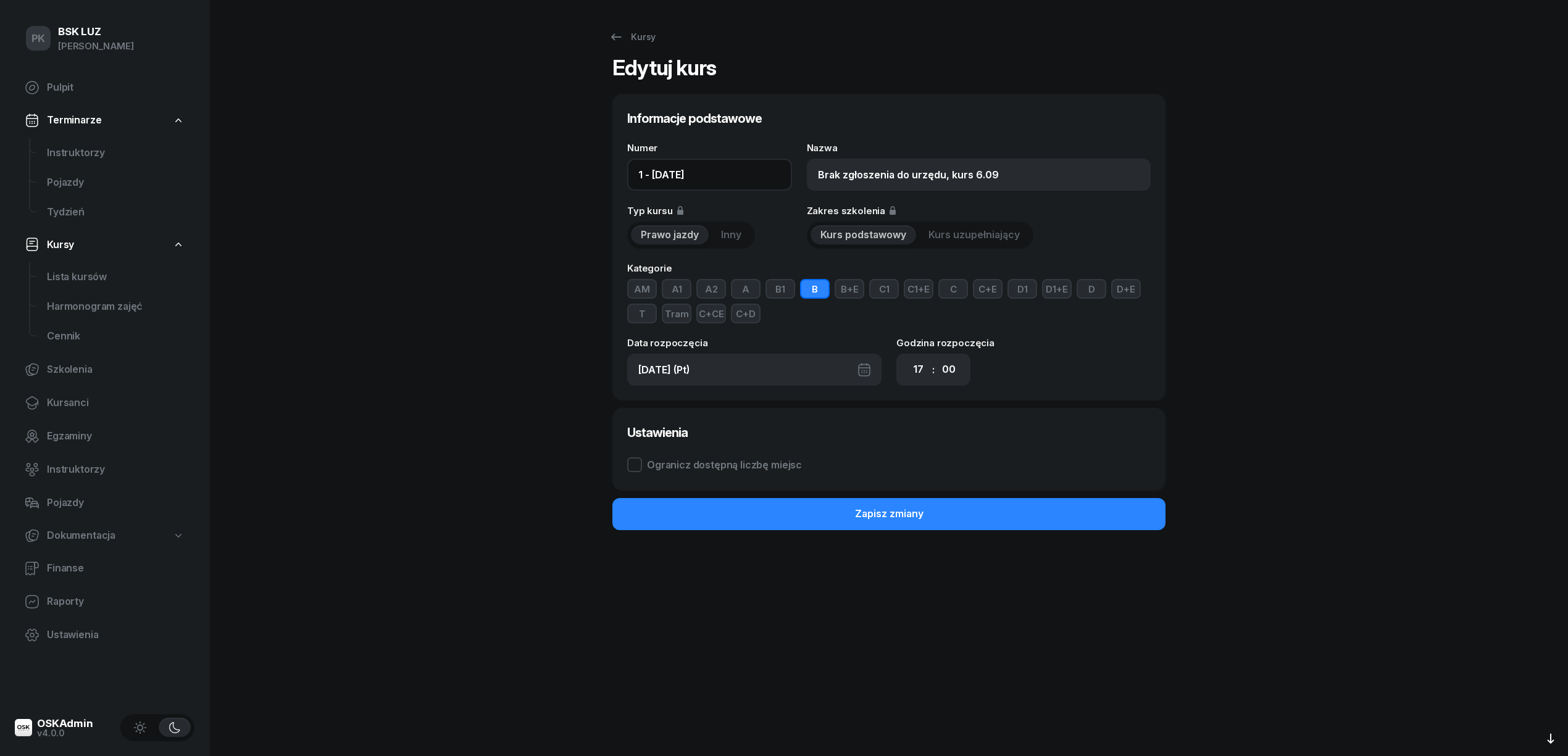
drag, startPoint x: 645, startPoint y: 174, endPoint x: 604, endPoint y: 174, distance: 41.0
click at [604, 174] on div "Kursy Edytuj kurs Informacje podstawowe Numer 1 - 2025/08/29 Nazwa Brak zgłosze…" at bounding box center [889, 378] width 790 height 756
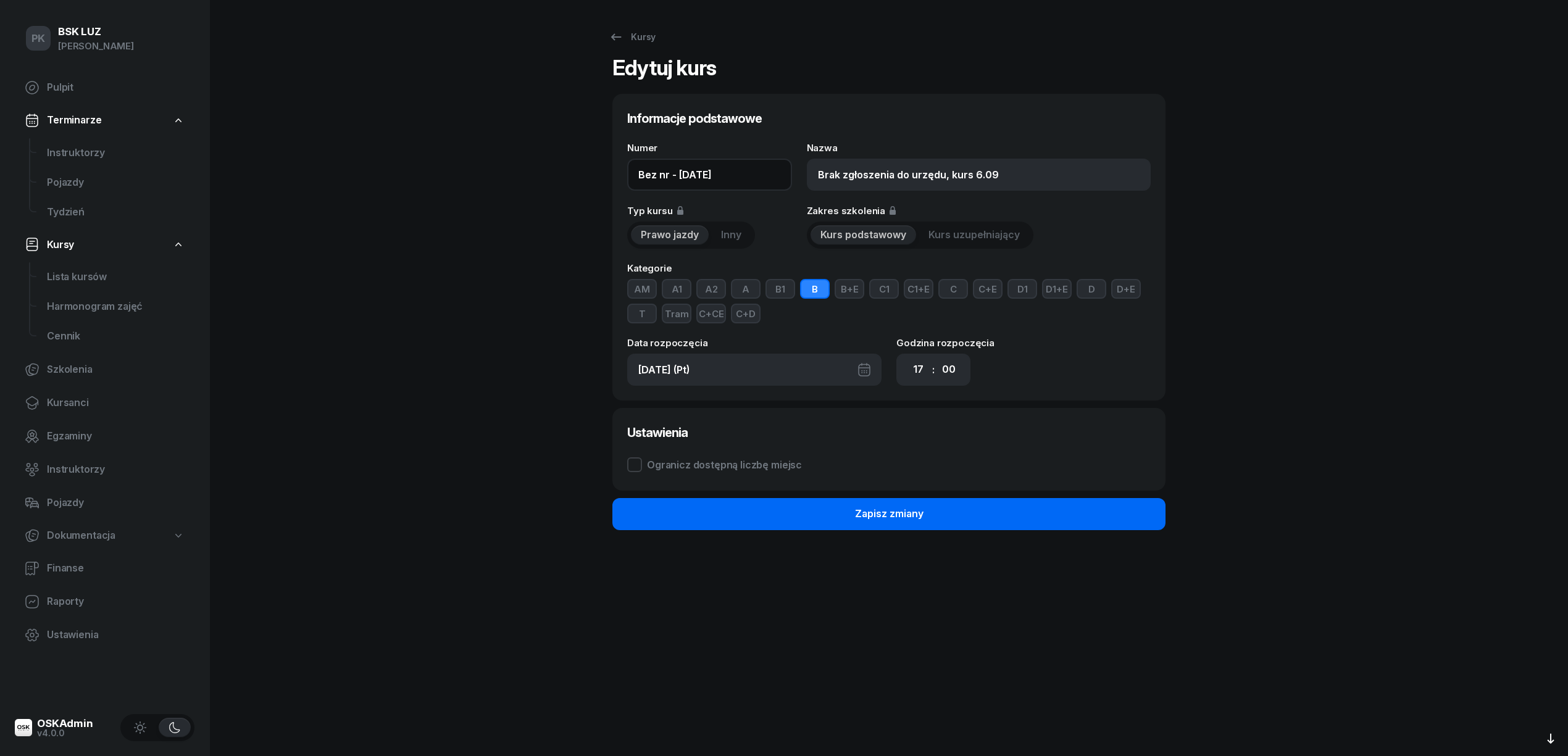
type input "Bez nr - 2025/08/29"
click at [1004, 506] on button "Zapisz zmiany" at bounding box center [889, 514] width 553 height 32
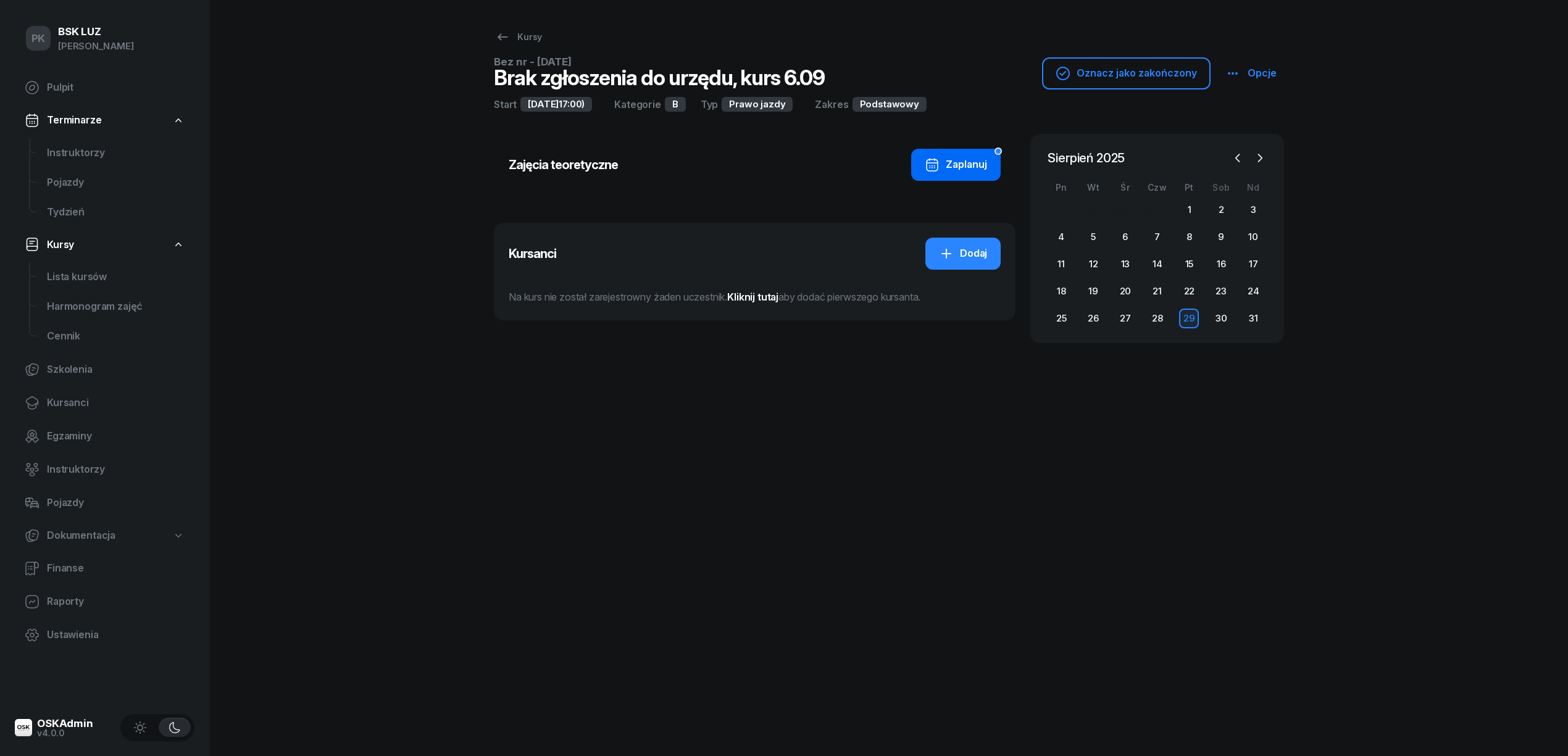
click at [958, 161] on div "Zaplanuj" at bounding box center [956, 164] width 63 height 16
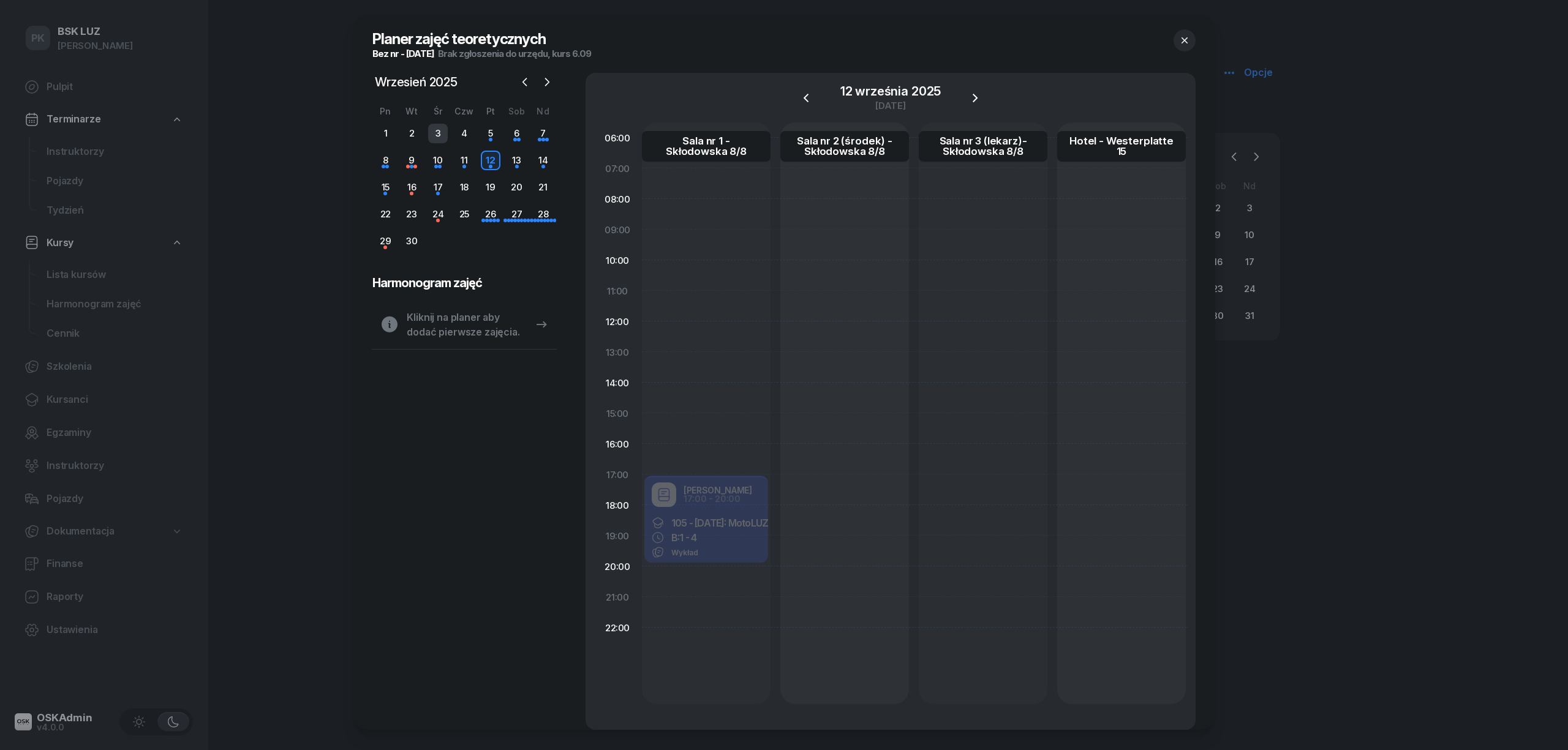
click at [428, 134] on div "3" at bounding box center [437, 133] width 19 height 19
click at [686, 492] on div at bounding box center [706, 413] width 129 height 581
select select "17"
select select "19"
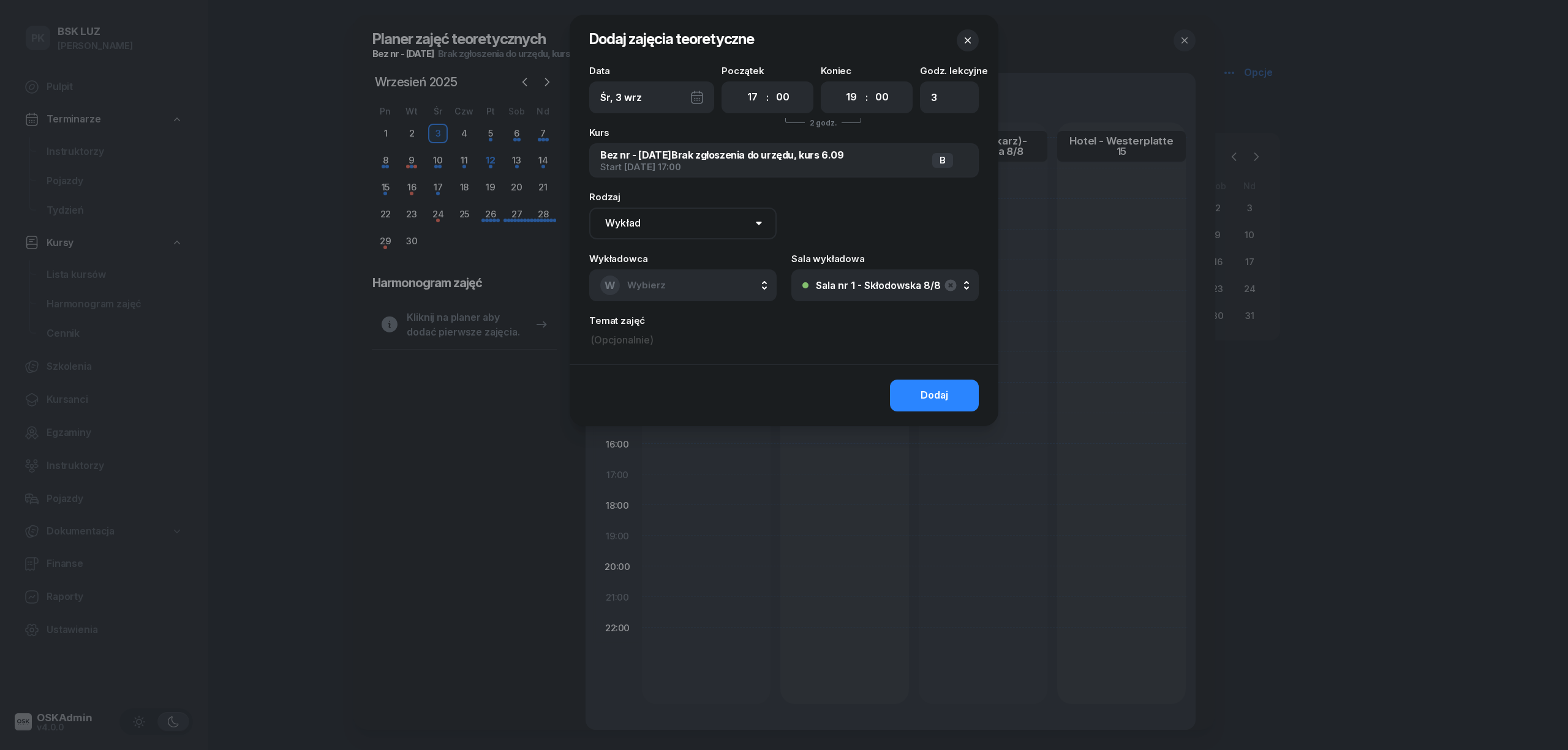
click at [694, 209] on select "Wykład Pierwsza pomoc" at bounding box center [683, 223] width 188 height 32
select select "med"
click at [589, 208] on select "Wykład Pierwsza pomoc" at bounding box center [683, 223] width 188 height 32
click at [691, 282] on button "W Wybierz" at bounding box center [683, 285] width 188 height 32
type input "PO"
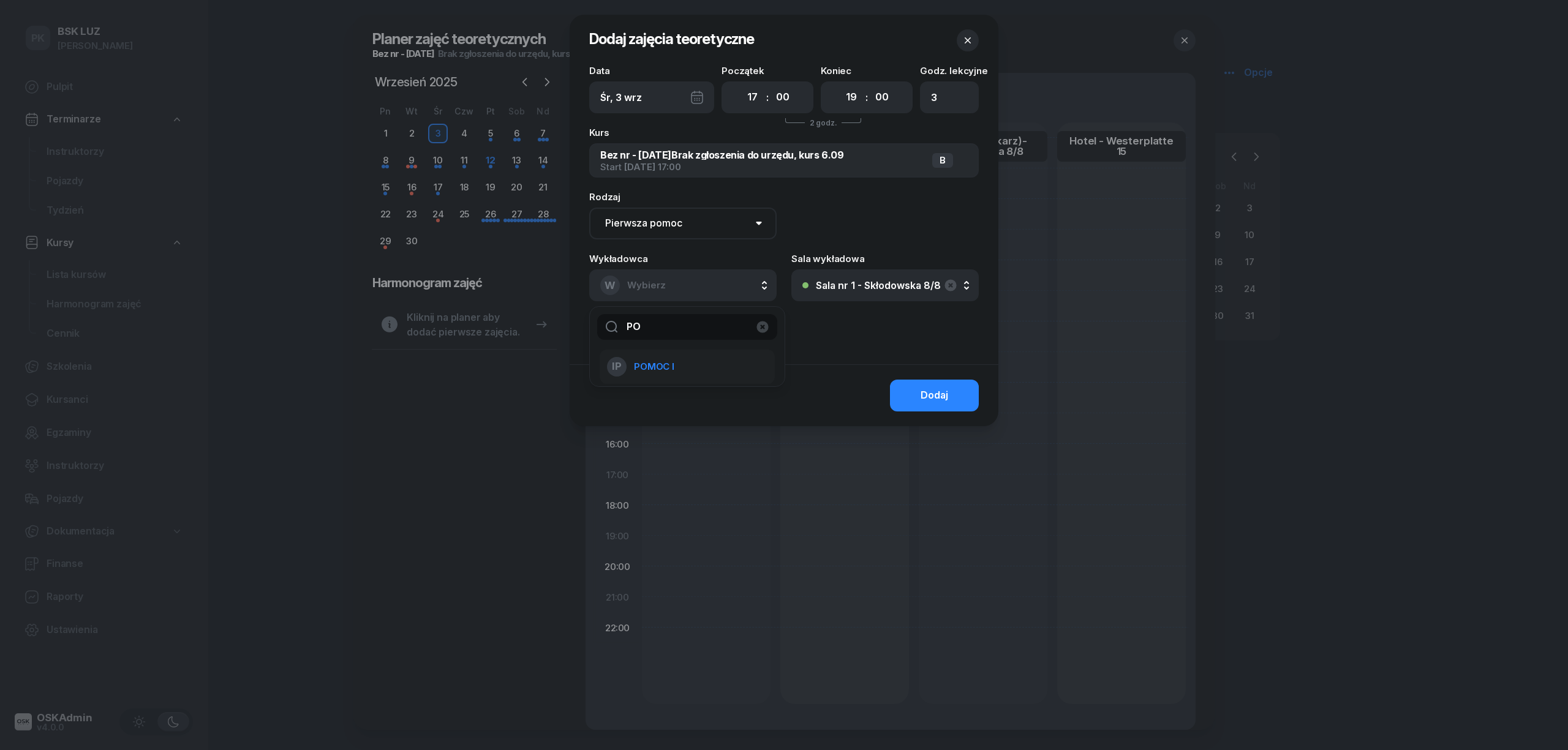
click at [673, 365] on span "POMOC I" at bounding box center [654, 366] width 40 height 16
click at [844, 91] on select "00 01 02 03 04 05 06 07 08 09 10 11 12 13 14 15 16 17 18 19 20 21 22 23" at bounding box center [851, 97] width 23 height 26
select select "20"
click at [840, 85] on select "00 01 02 03 04 05 06 07 08 09 10 11 12 13 14 15 16 17 18 19 20 21 22 23" at bounding box center [851, 97] width 23 height 26
type input "4"
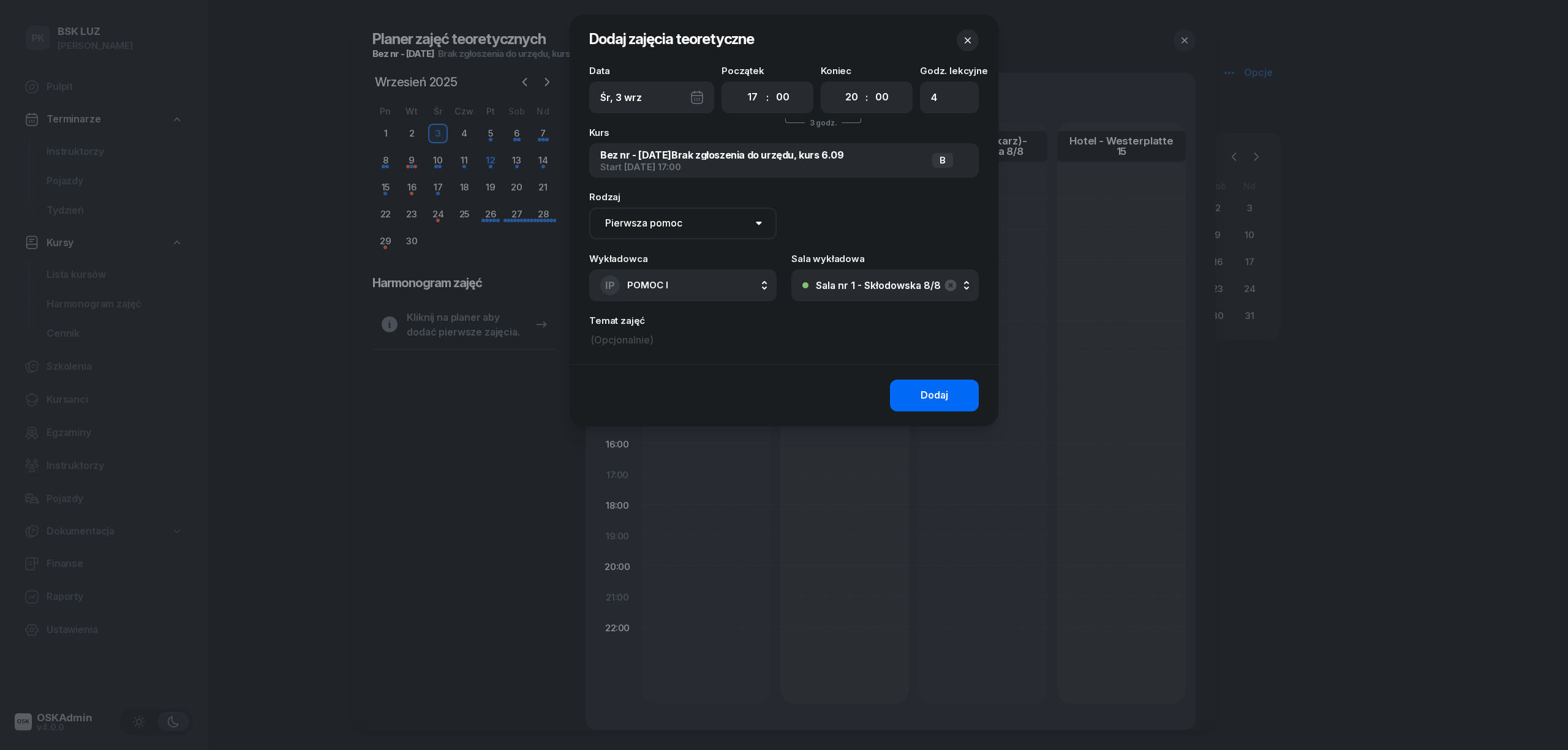
click at [903, 391] on button "Dodaj" at bounding box center [934, 395] width 89 height 32
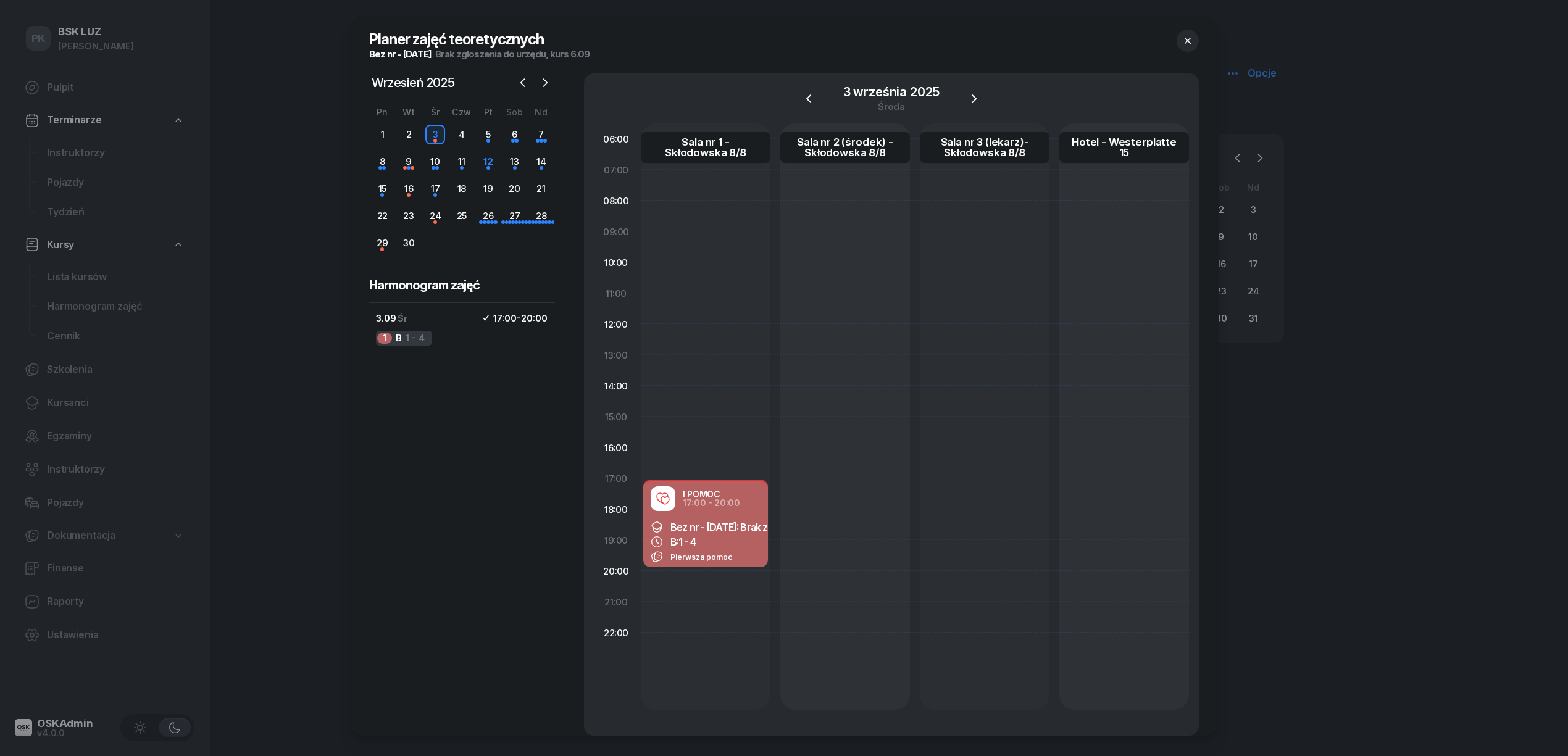
click at [713, 532] on span "Bez nr - 2025/08/29: Brak zgłoszenia do urzędu, kurs 6.09" at bounding box center [787, 527] width 233 height 13
select select "17"
select select "20"
select select "med"
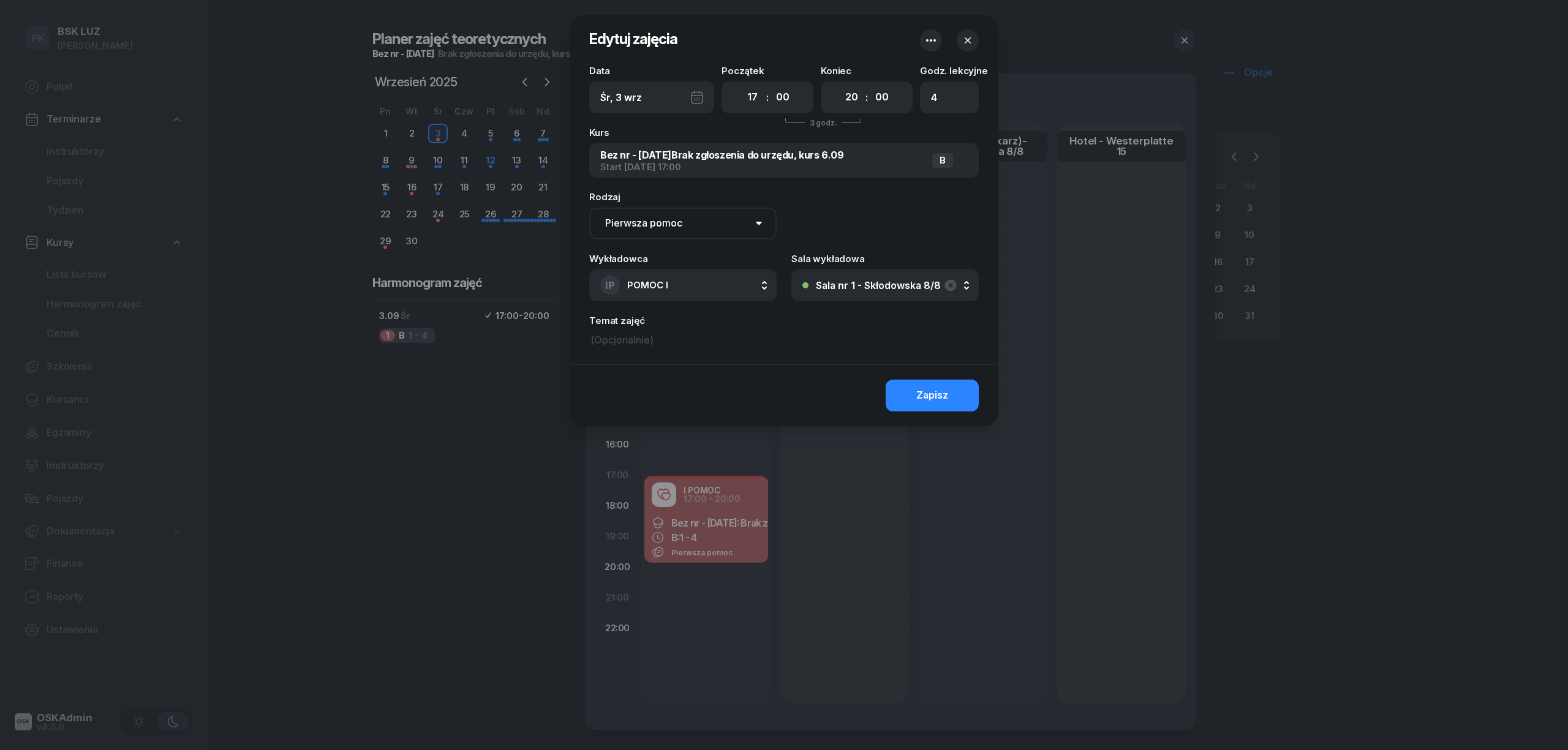
click at [632, 350] on div "Data Śr, 3 wrz Początek 00 01 02 03 04 05 06 07 08 09 10 11 12 13 14 15 16 17 1…" at bounding box center [784, 214] width 429 height 298
click at [622, 339] on input at bounding box center [784, 340] width 390 height 18
type input "J"
click at [933, 368] on div "Zapisz" at bounding box center [784, 395] width 429 height 62
click at [675, 339] on input "Torma Jakub_" at bounding box center [784, 340] width 390 height 18
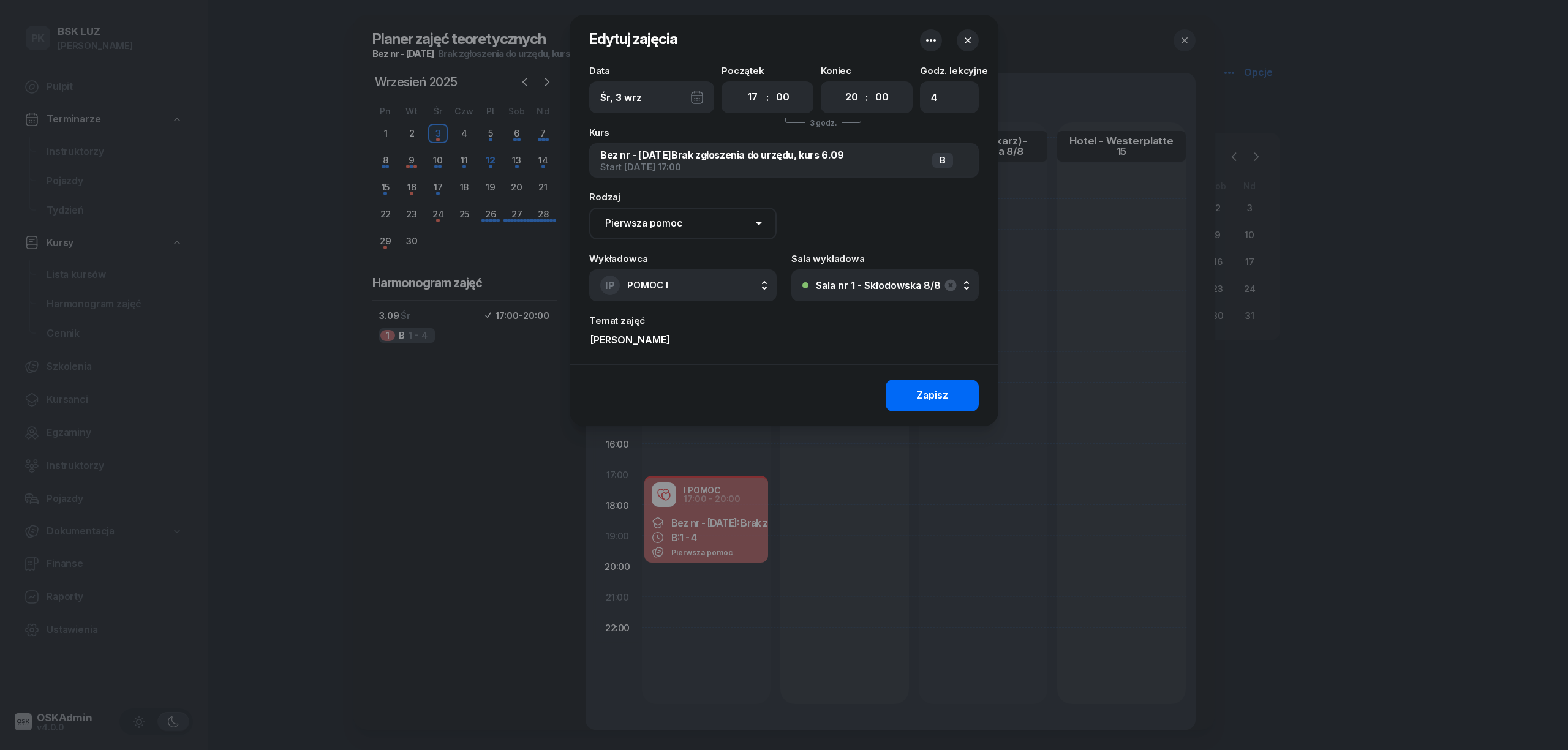
type input "Torma Jakub_P"
click at [916, 399] on button "Zapisz" at bounding box center [932, 395] width 93 height 32
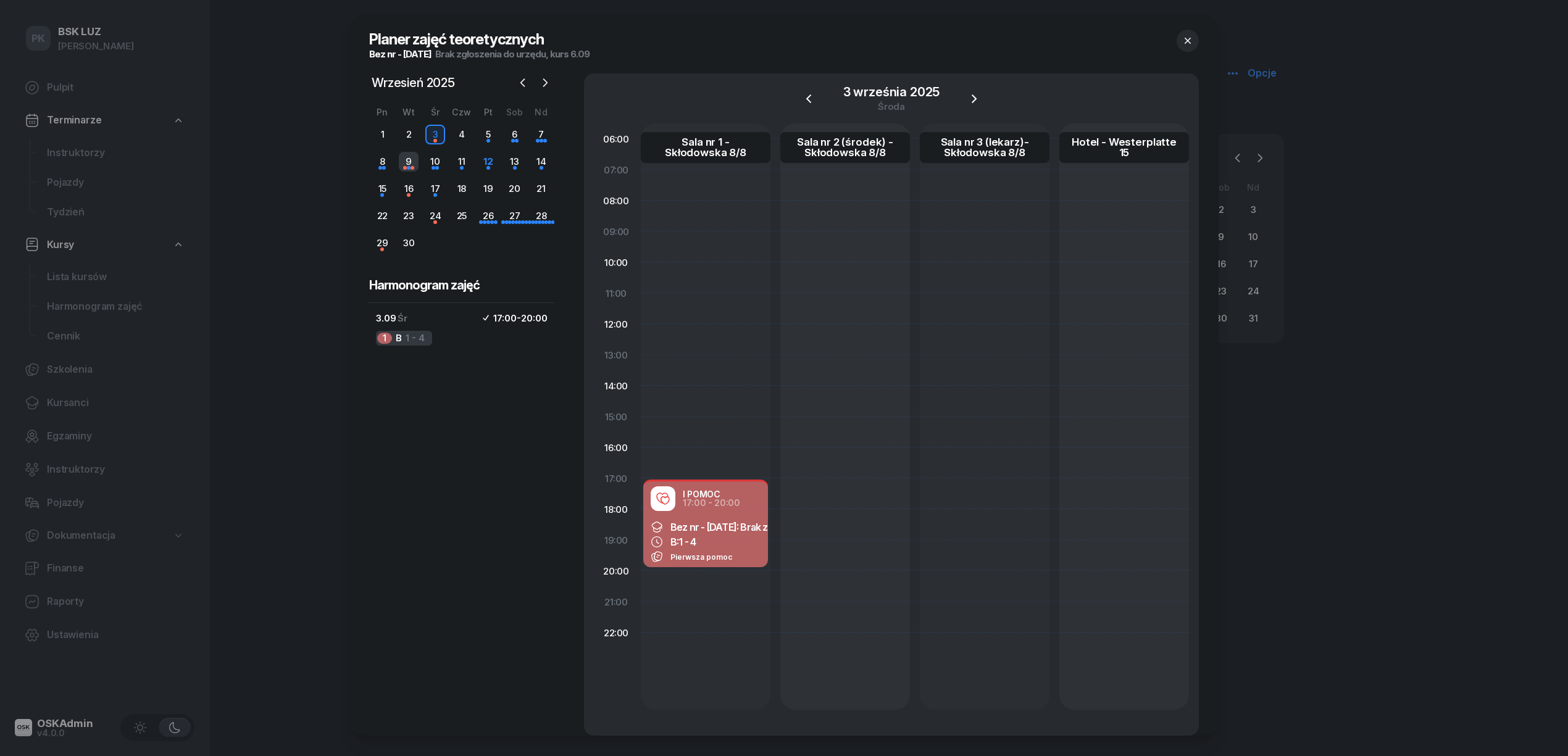
click at [416, 159] on div "9" at bounding box center [409, 161] width 20 height 20
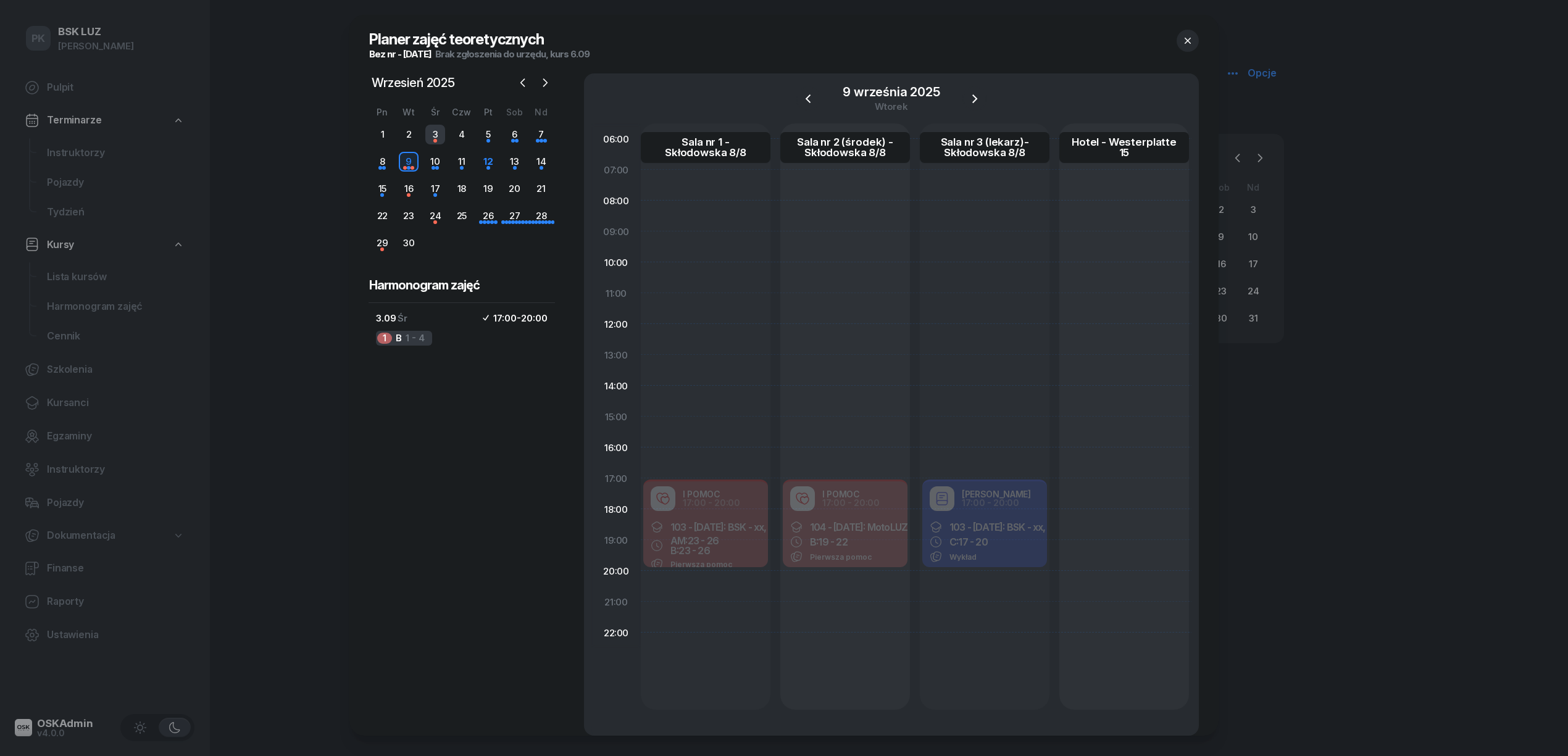
click at [436, 141] on div "3" at bounding box center [435, 134] width 20 height 20
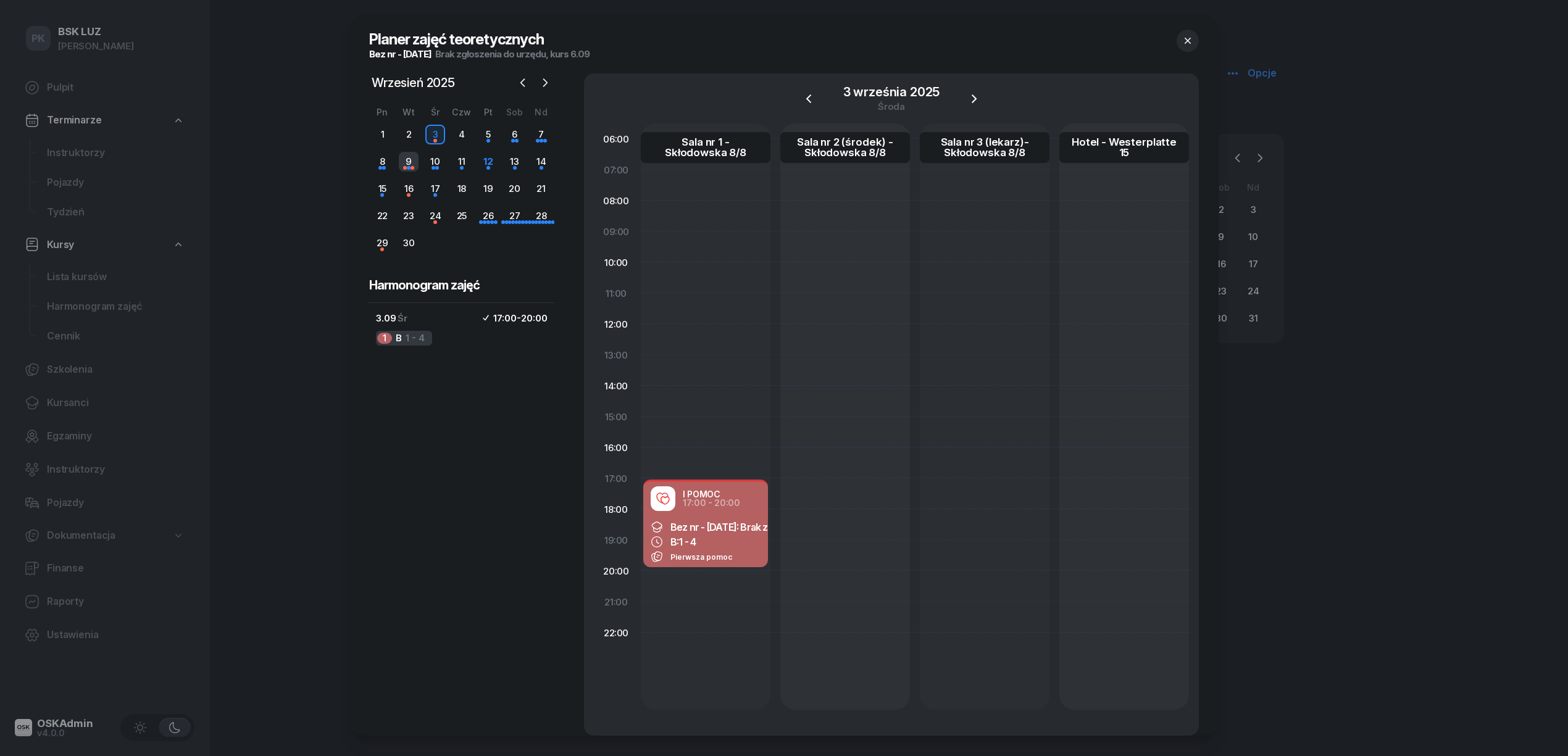
click at [411, 167] on div "9" at bounding box center [409, 161] width 20 height 20
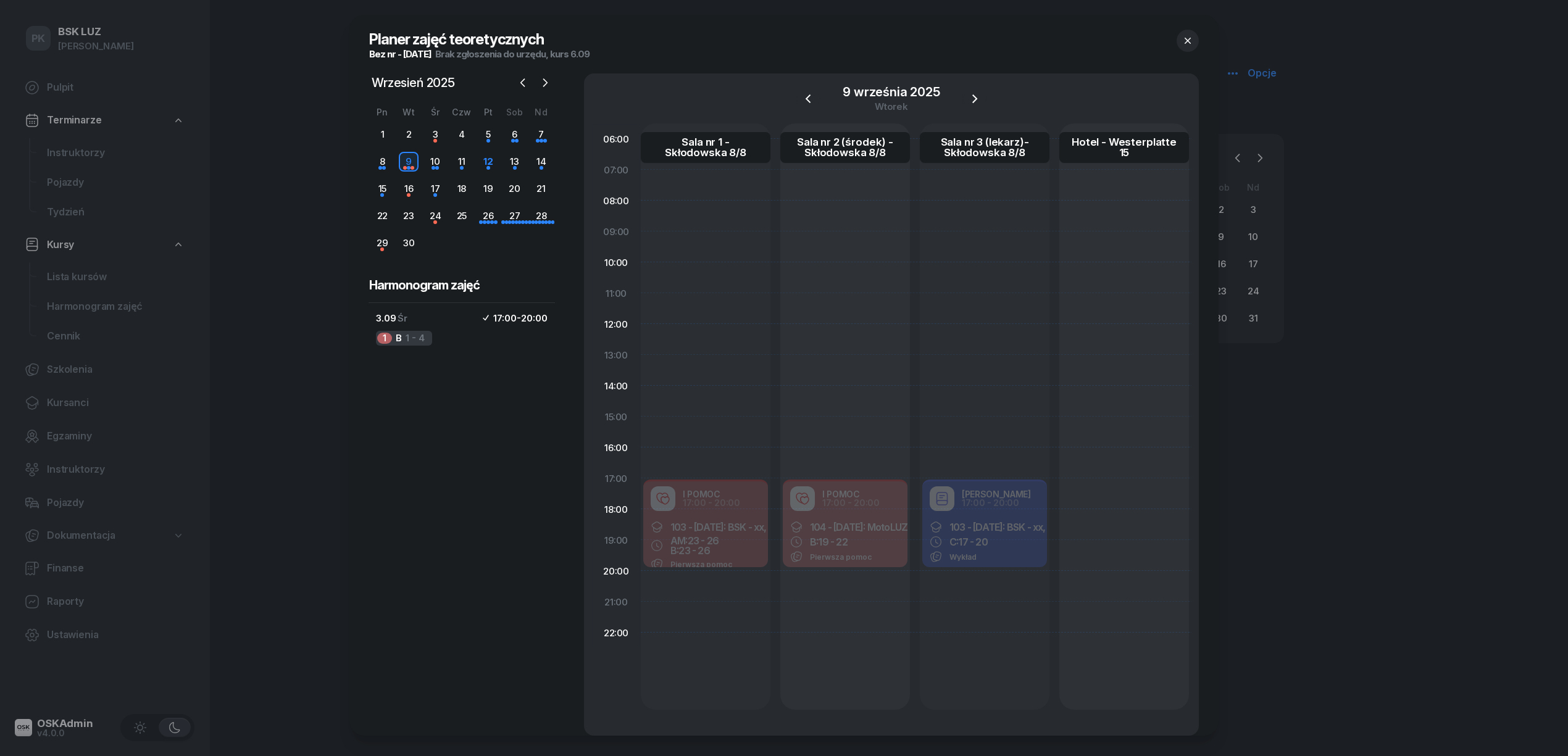
click at [850, 519] on div "I POMOC 17:00 - 20:00 104 - 2025/09/06: MotoLUZ - xx B: 19 - 22 Pierwsza pomoc" at bounding box center [845, 524] width 130 height 92
select select "17"
select select "20"
select select "med"
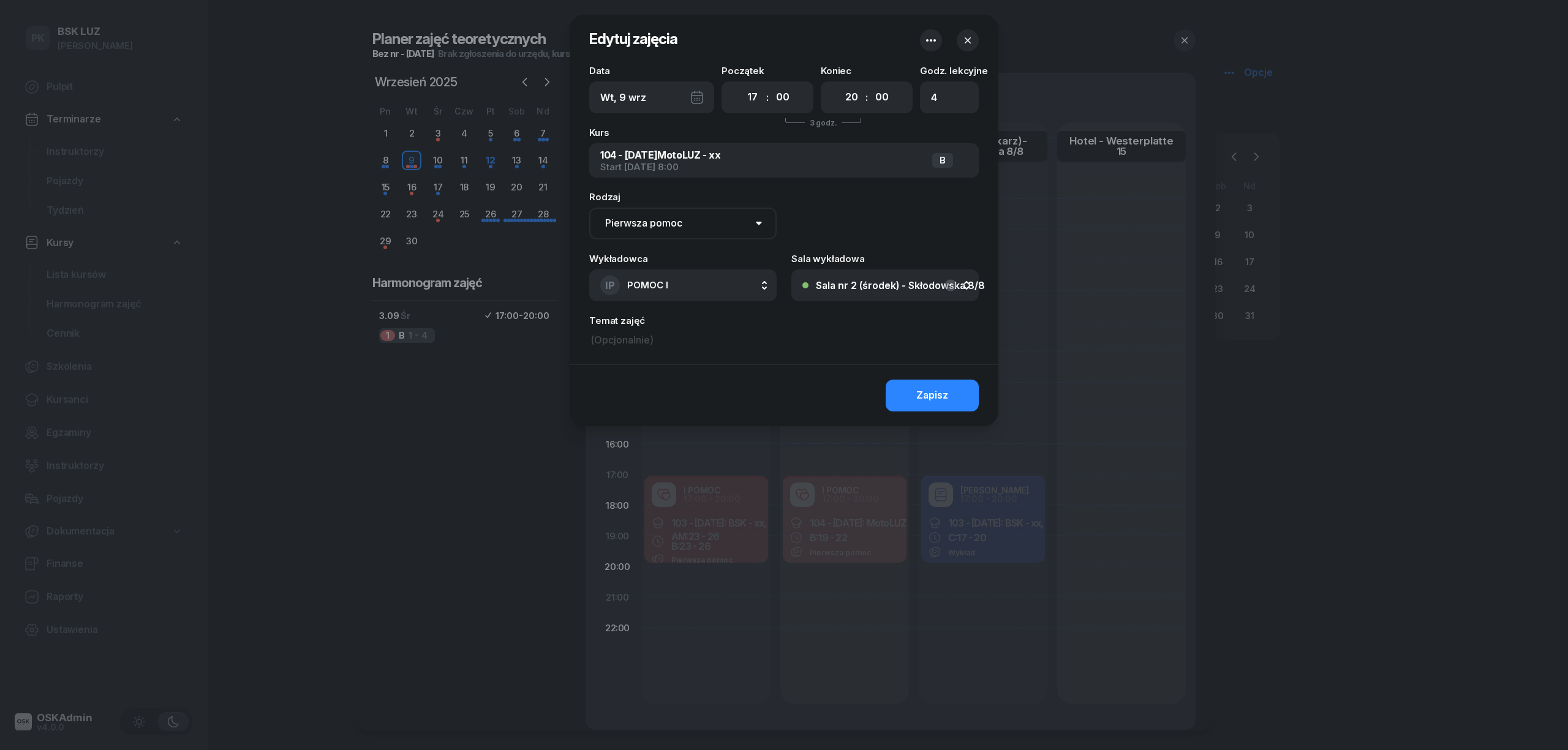
click at [1141, 418] on div at bounding box center [784, 375] width 1568 height 750
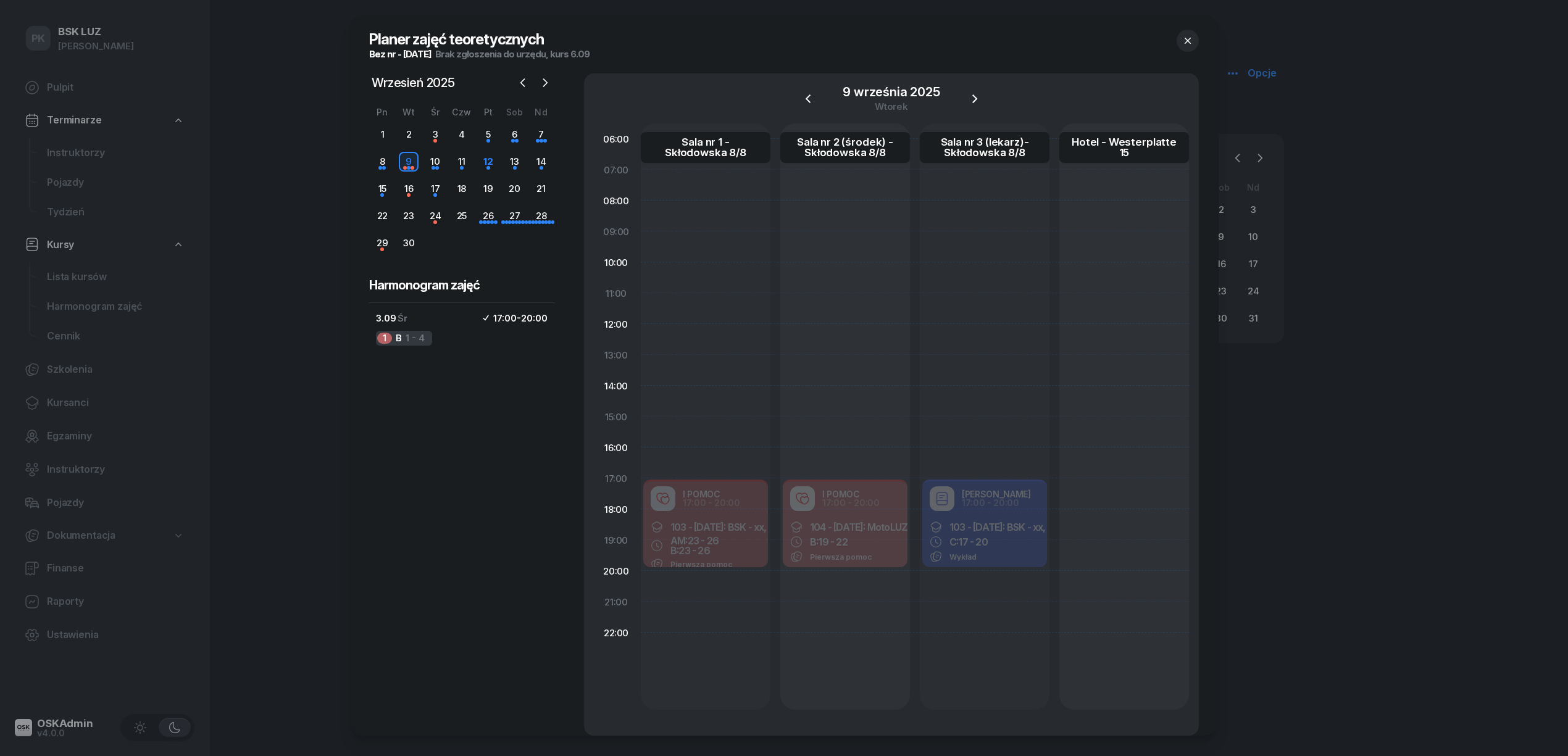
click at [87, 277] on div at bounding box center [784, 378] width 1568 height 756
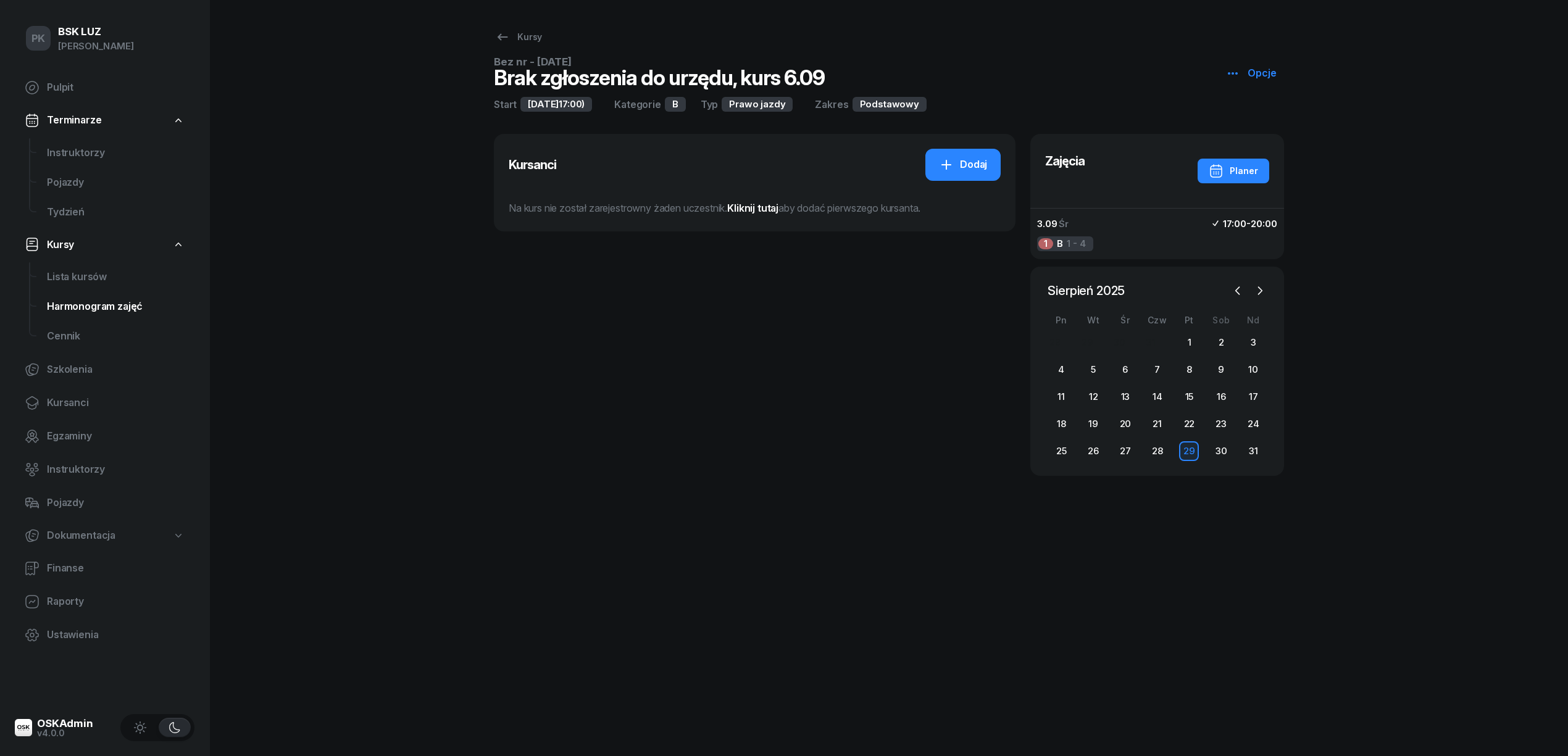
click at [87, 306] on span "Harmonogram zajęć" at bounding box center [116, 306] width 138 height 16
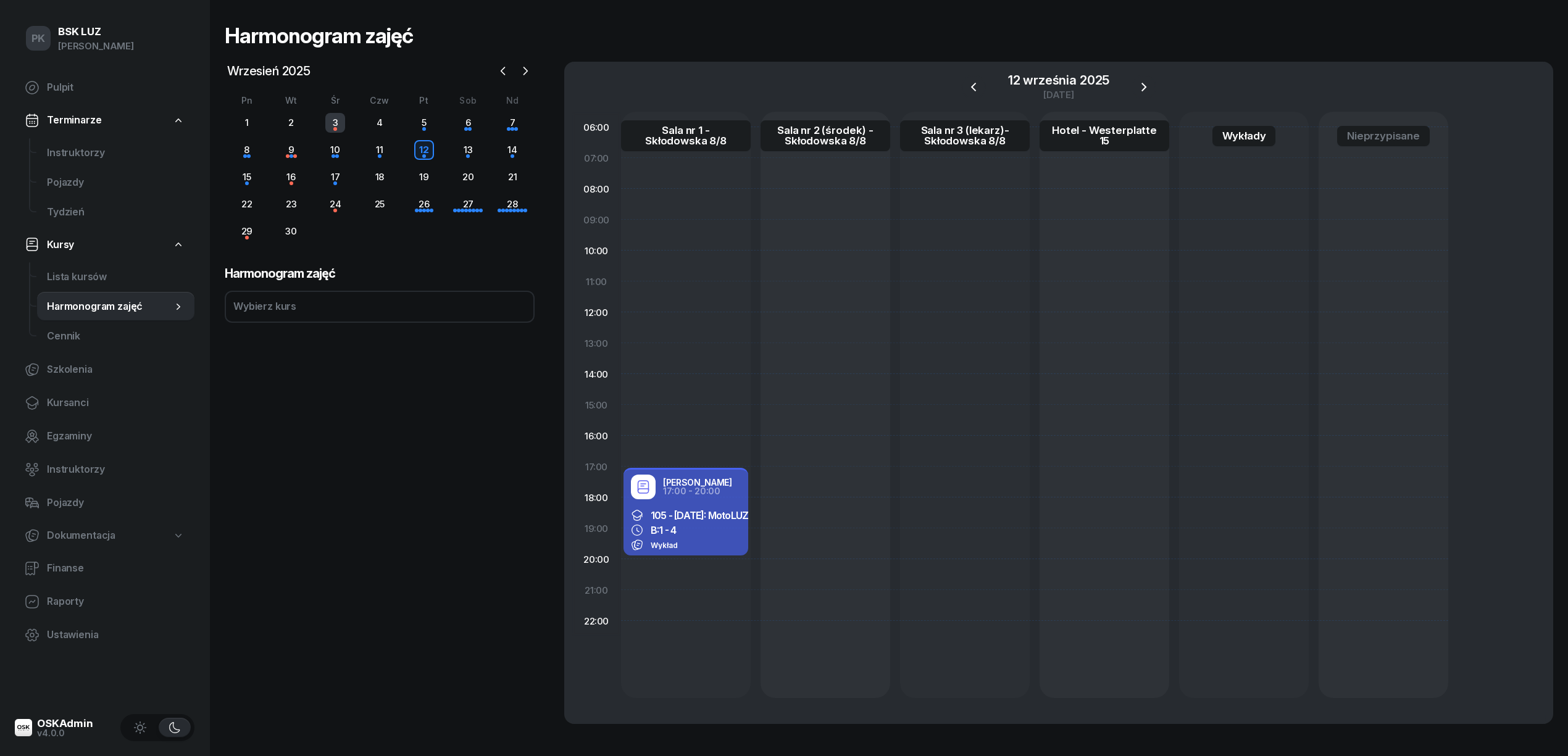
click at [337, 122] on div "3" at bounding box center [335, 123] width 20 height 20
click at [297, 159] on div "9" at bounding box center [291, 150] width 20 height 20
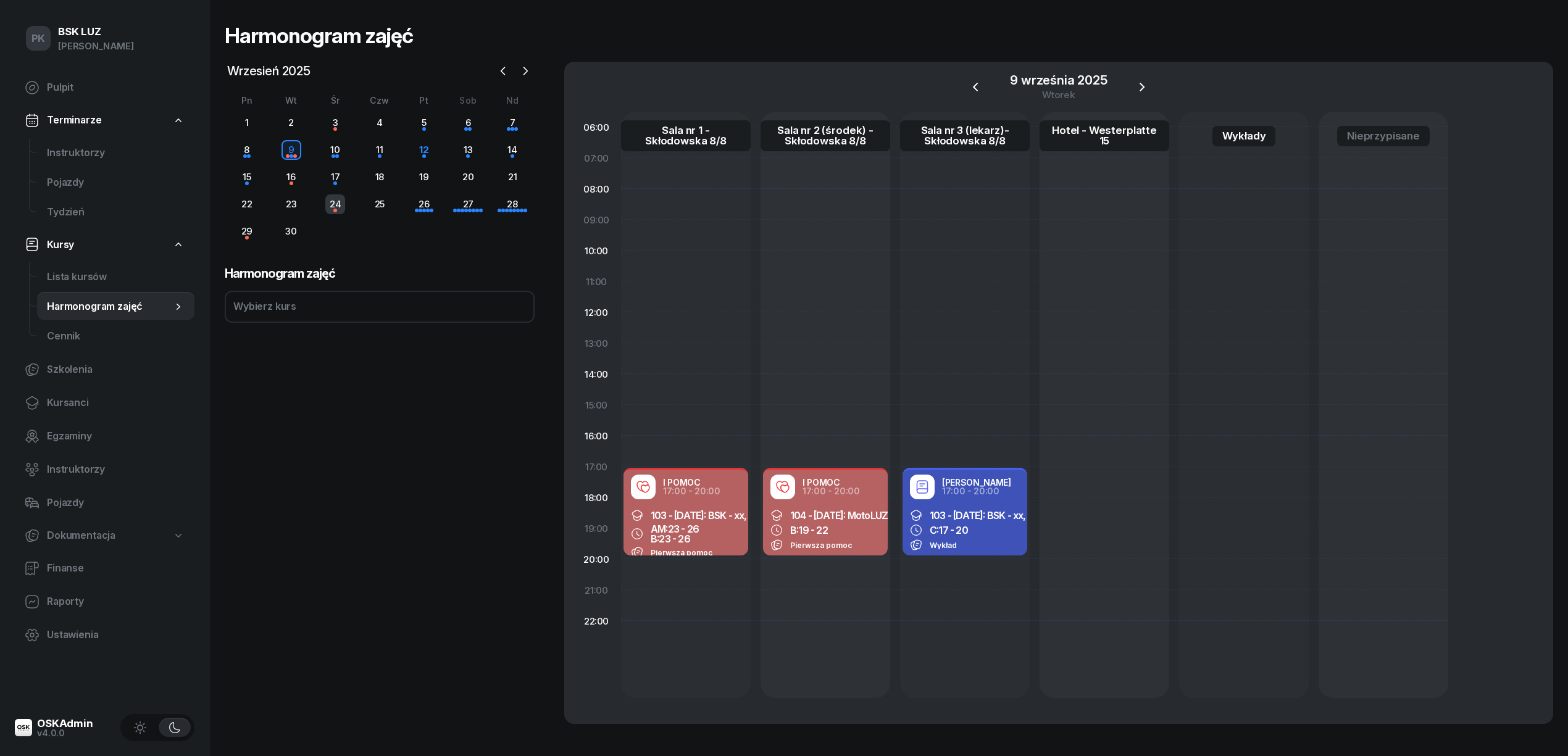
click at [338, 205] on div "24" at bounding box center [335, 204] width 20 height 20
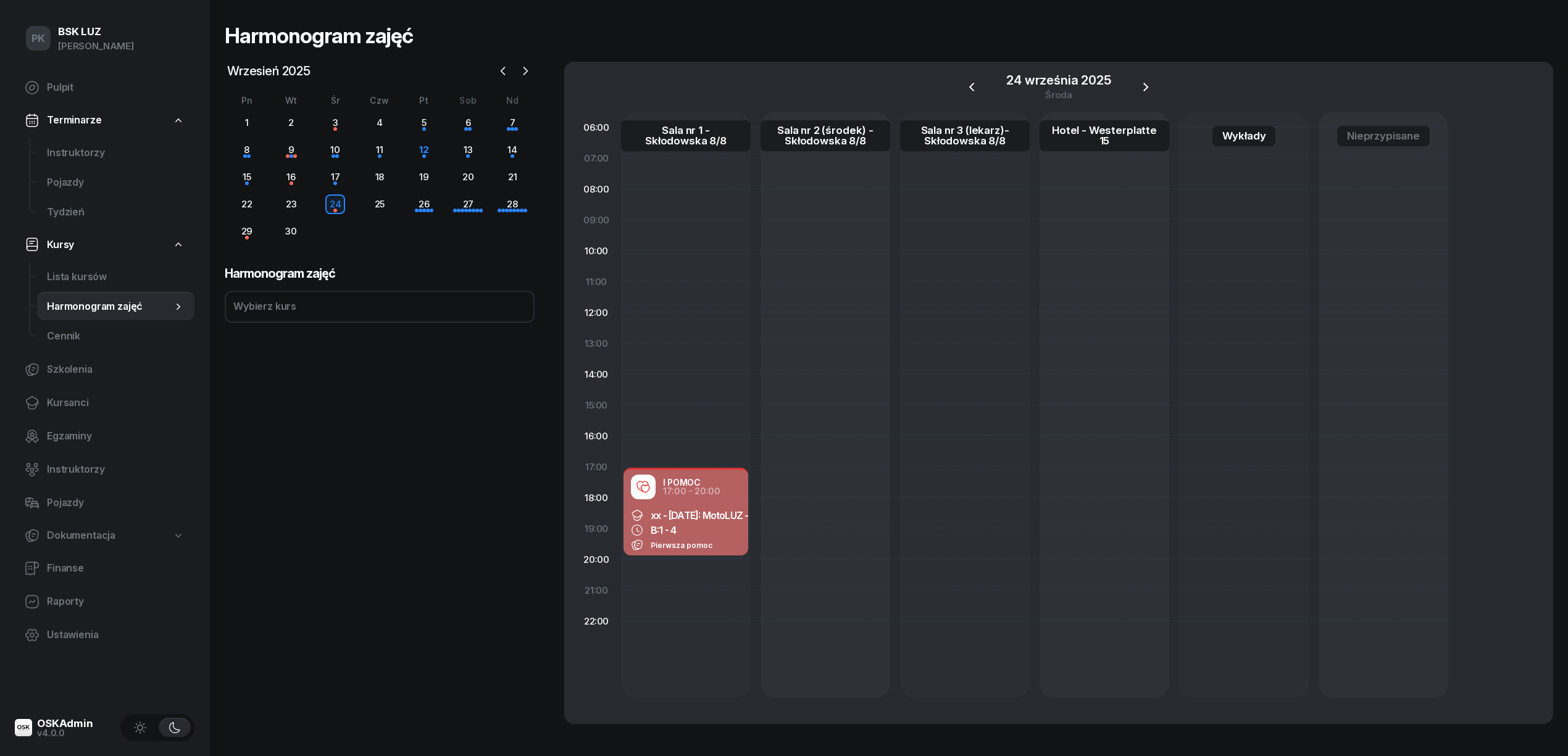
click at [712, 509] on span "xx - 2025/09/24: MotoLUZ - xx" at bounding box center [706, 515] width 110 height 13
select select "17"
select select "20"
select select "med"
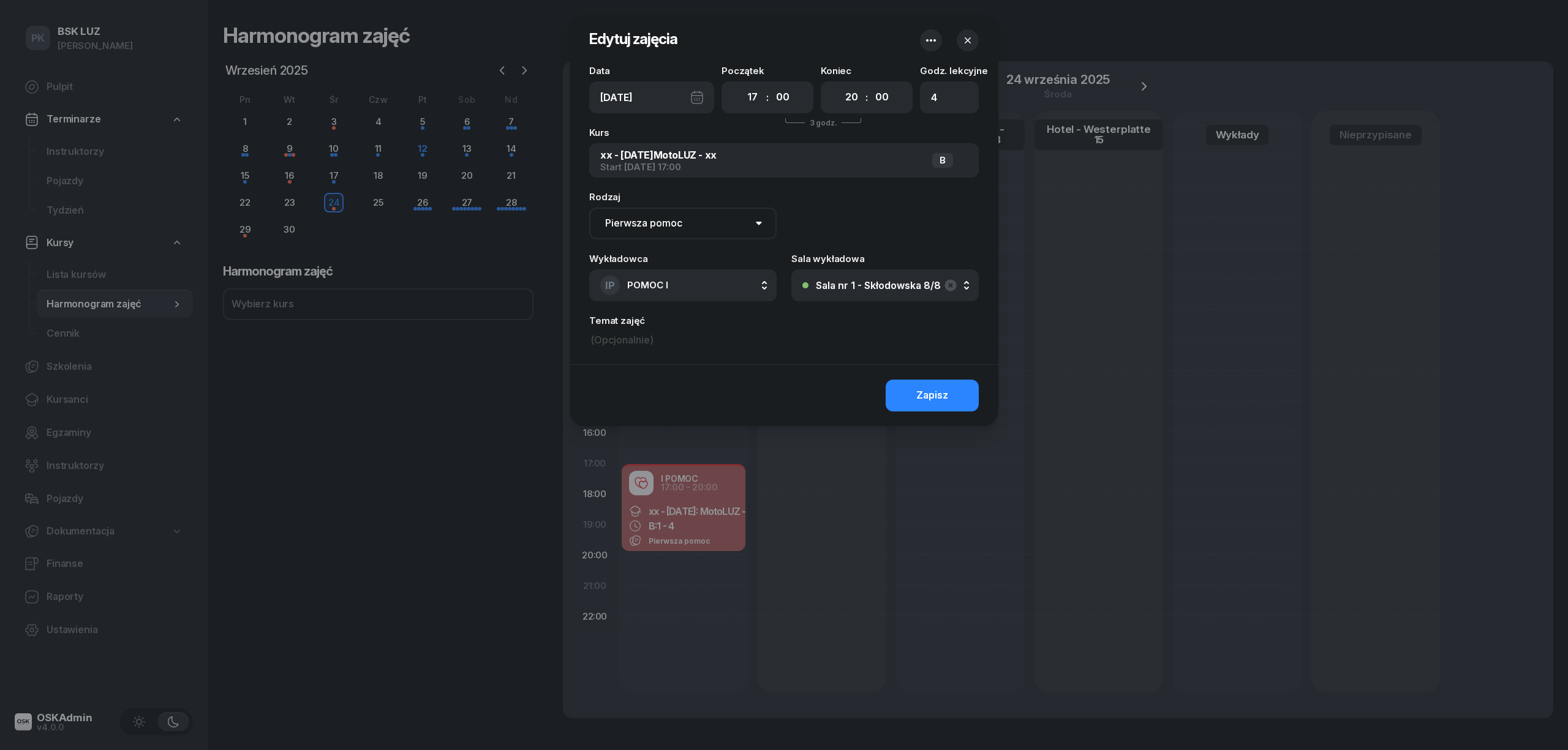
click at [640, 350] on div "Data Śr, 24 wrz Początek 00 01 02 03 04 05 06 07 08 09 10 11 12 13 14 15 16 17 …" at bounding box center [784, 214] width 429 height 298
click at [631, 333] on input at bounding box center [784, 340] width 390 height 18
type input "Śliwa Michał_P"
click at [921, 388] on div "Zapisz" at bounding box center [932, 395] width 32 height 16
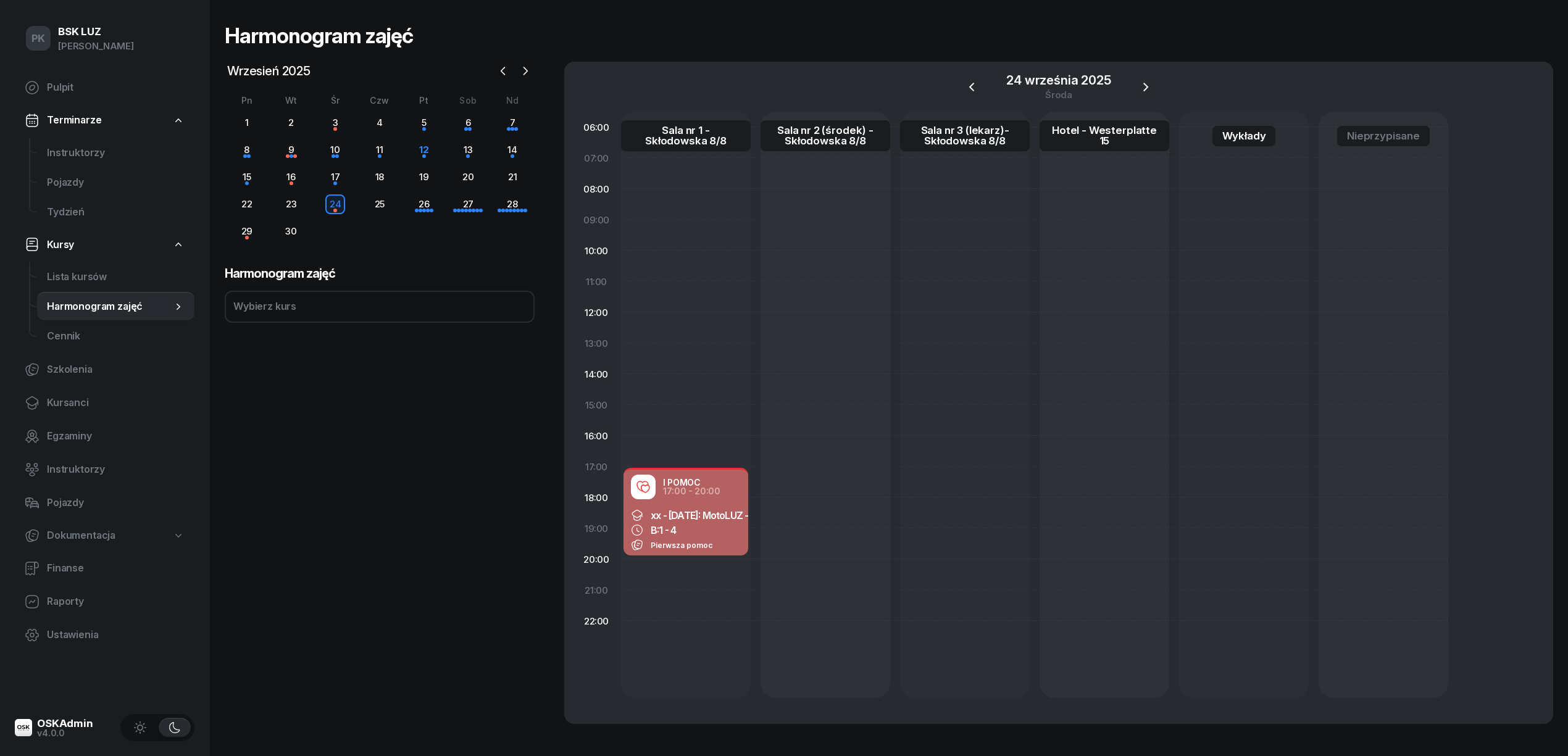
click at [719, 504] on div "xx - 2025/09/24: MotoLUZ - xx B: 1 - 4 Pierwsza pomoc" at bounding box center [686, 530] width 125 height 52
select select "17"
select select "20"
select select "med"
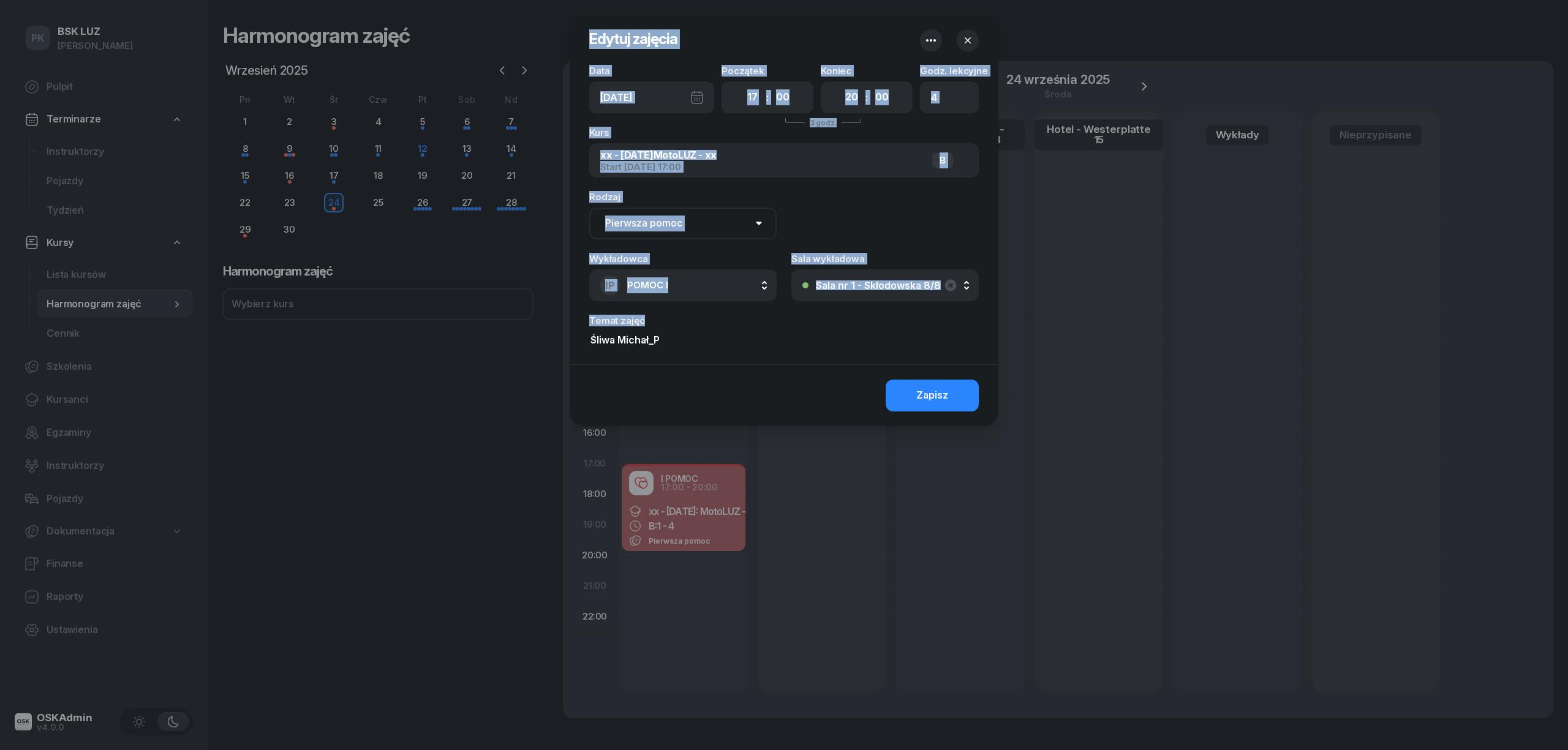
drag, startPoint x: 637, startPoint y: 336, endPoint x: 571, endPoint y: 339, distance: 66.1
click at [562, 338] on div "Edytuj zajęcia Data Śr, 24 wrz Początek 00 01 02 03 04 05 06 07 08 09 10 11 12 …" at bounding box center [784, 375] width 1568 height 750
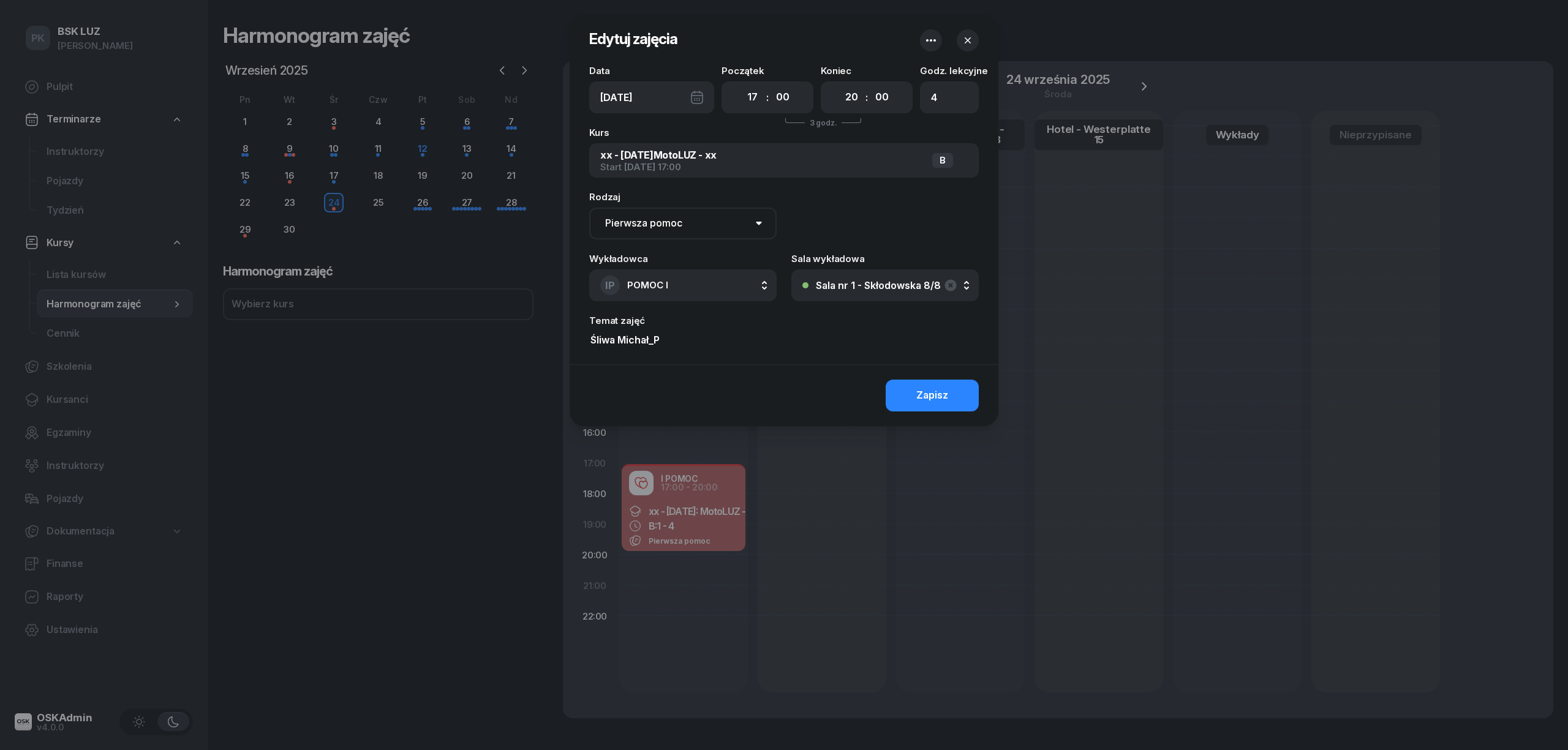
click at [709, 341] on input "Śliwa Michał_P" at bounding box center [784, 340] width 390 height 18
drag, startPoint x: 706, startPoint y: 341, endPoint x: 572, endPoint y: 339, distance: 134.0
click at [571, 339] on div "Data Śr, 24 wrz Początek 00 01 02 03 04 05 06 07 08 09 10 11 12 13 14 15 16 17 …" at bounding box center [784, 214] width 429 height 298
click at [287, 153] on div at bounding box center [784, 375] width 1568 height 750
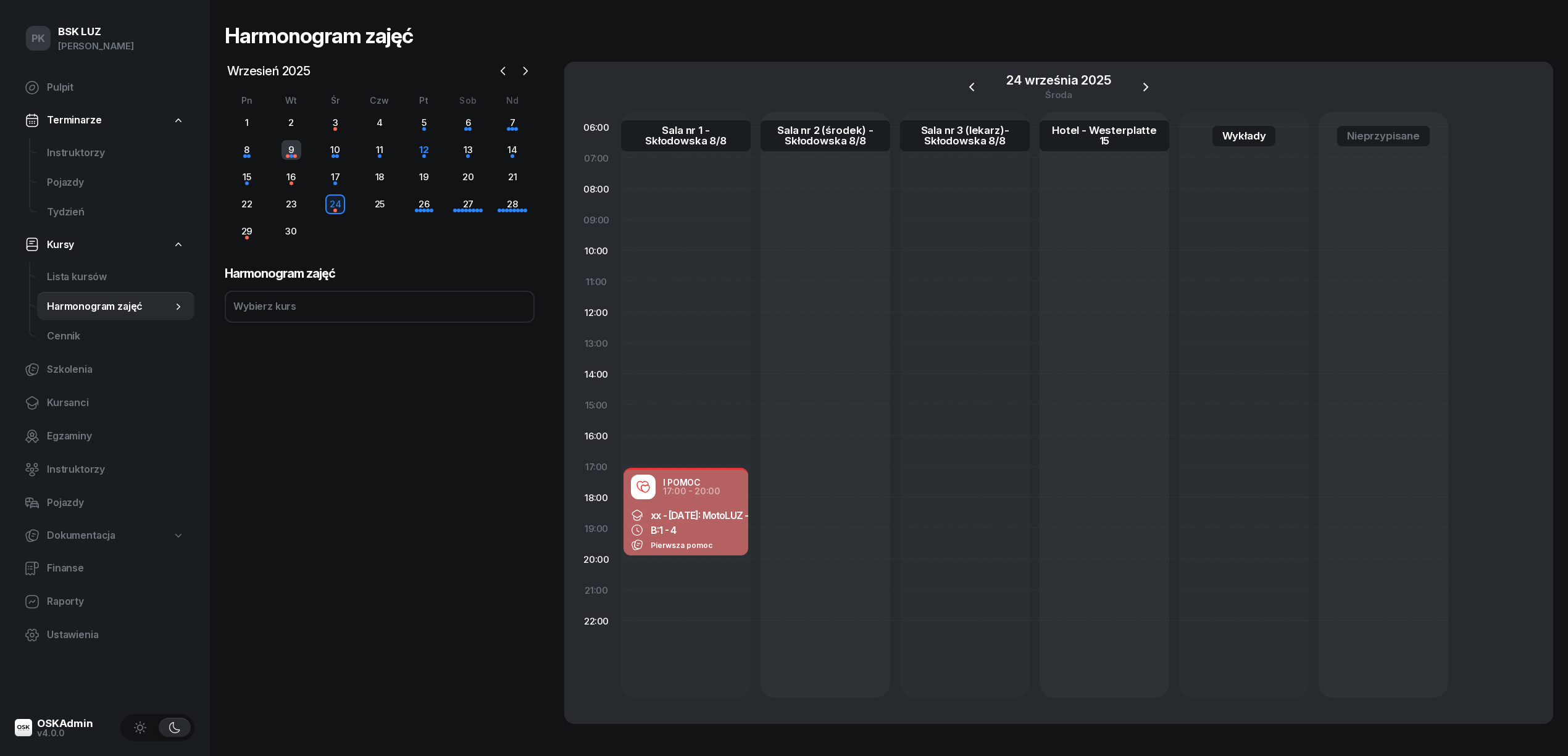
click at [288, 154] on div "9" at bounding box center [291, 150] width 20 height 20
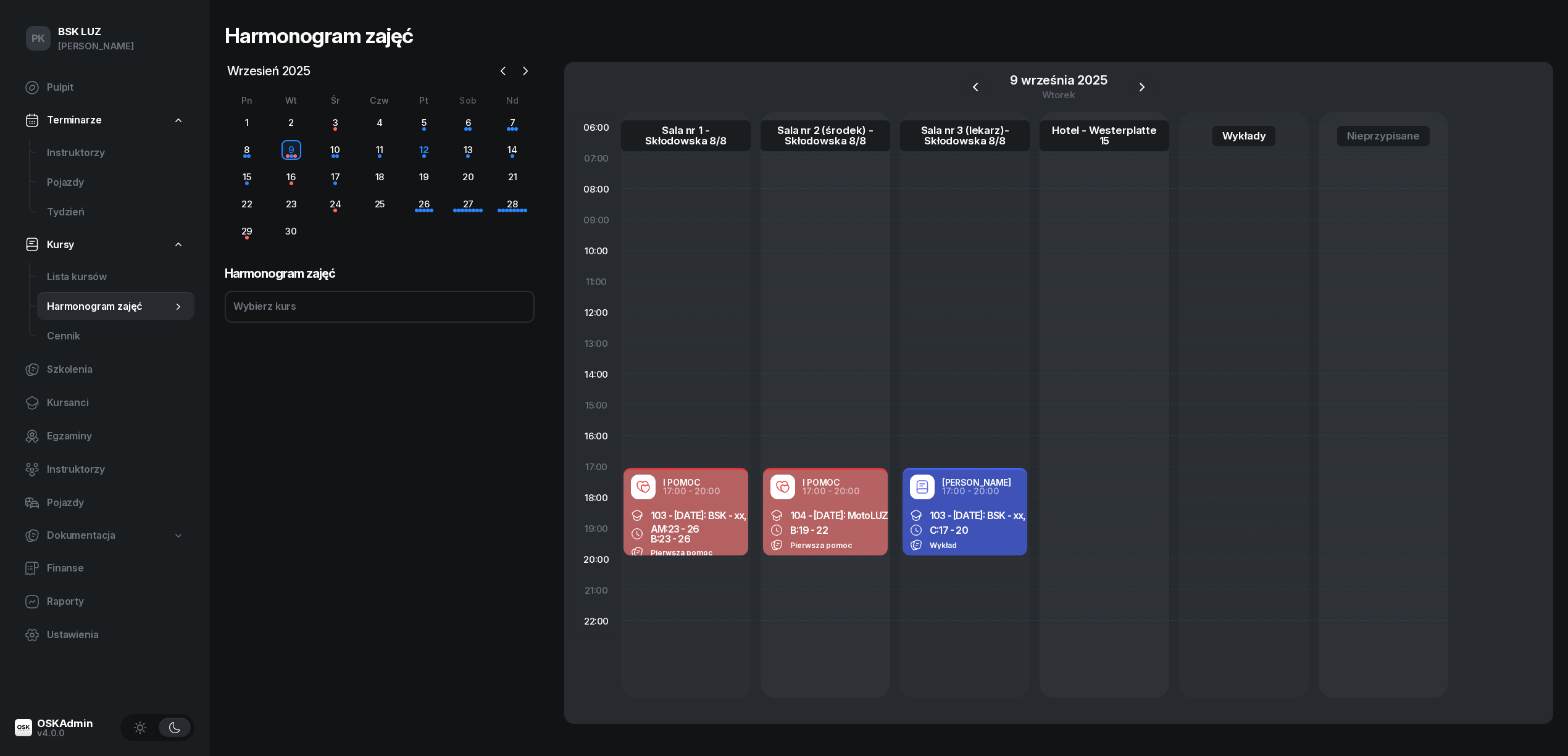
click at [684, 528] on span "23 - 26" at bounding box center [683, 529] width 31 height 13
select select "17"
select select "20"
select select "med"
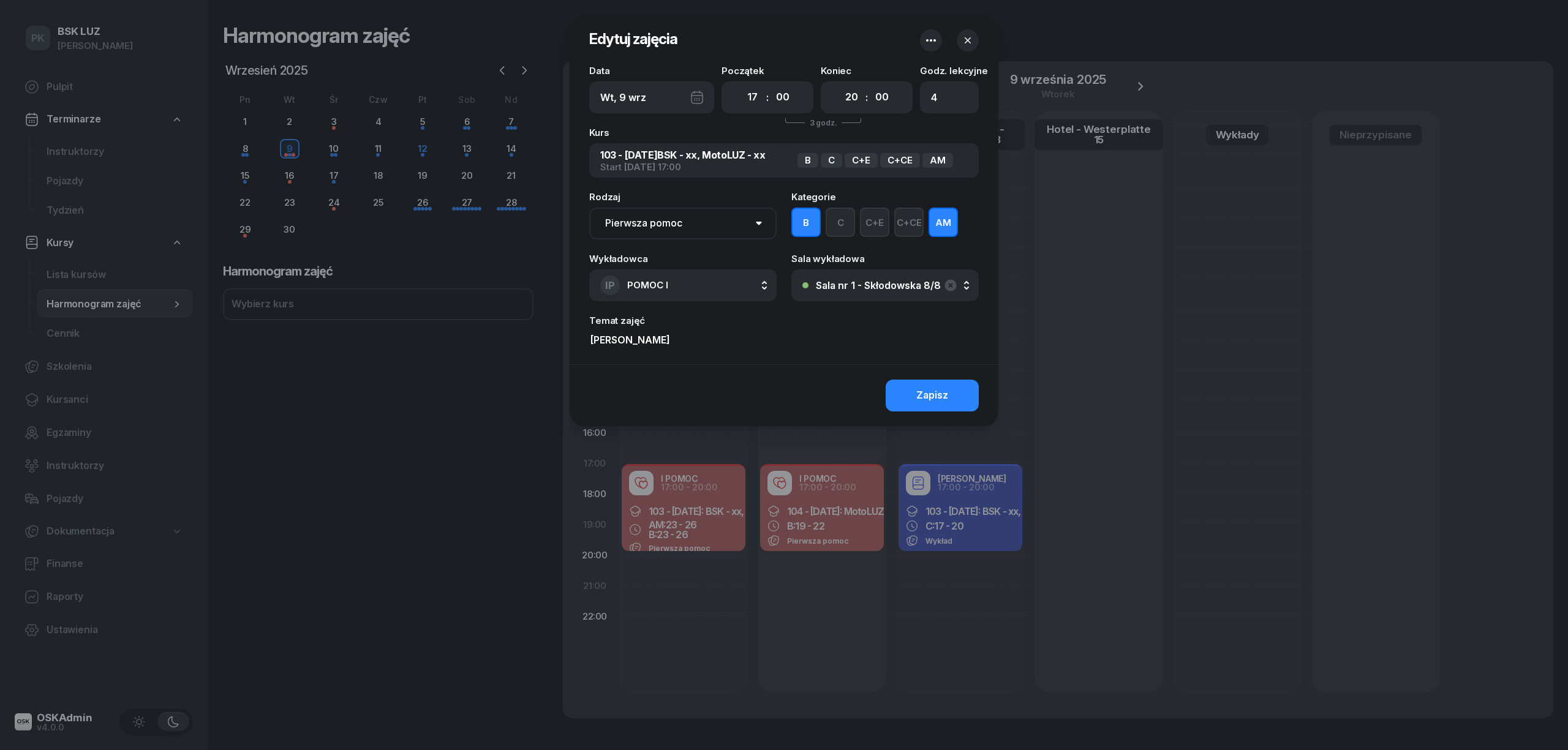
drag, startPoint x: 669, startPoint y: 346, endPoint x: 535, endPoint y: 345, distance: 134.0
click at [535, 345] on div "Edytuj zajęcia Data Wt, 9 wrz Początek 00 01 02 03 04 05 06 07 08 09 10 11 12 1…" at bounding box center [784, 375] width 1568 height 750
paste input "Śliwa Michał_P"
drag, startPoint x: 675, startPoint y: 337, endPoint x: 550, endPoint y: 334, distance: 125.0
click at [550, 334] on div "Edytuj zajęcia Data Wt, 9 wrz Początek 00 01 02 03 04 05 06 07 08 09 10 11 12 1…" at bounding box center [784, 375] width 1568 height 750
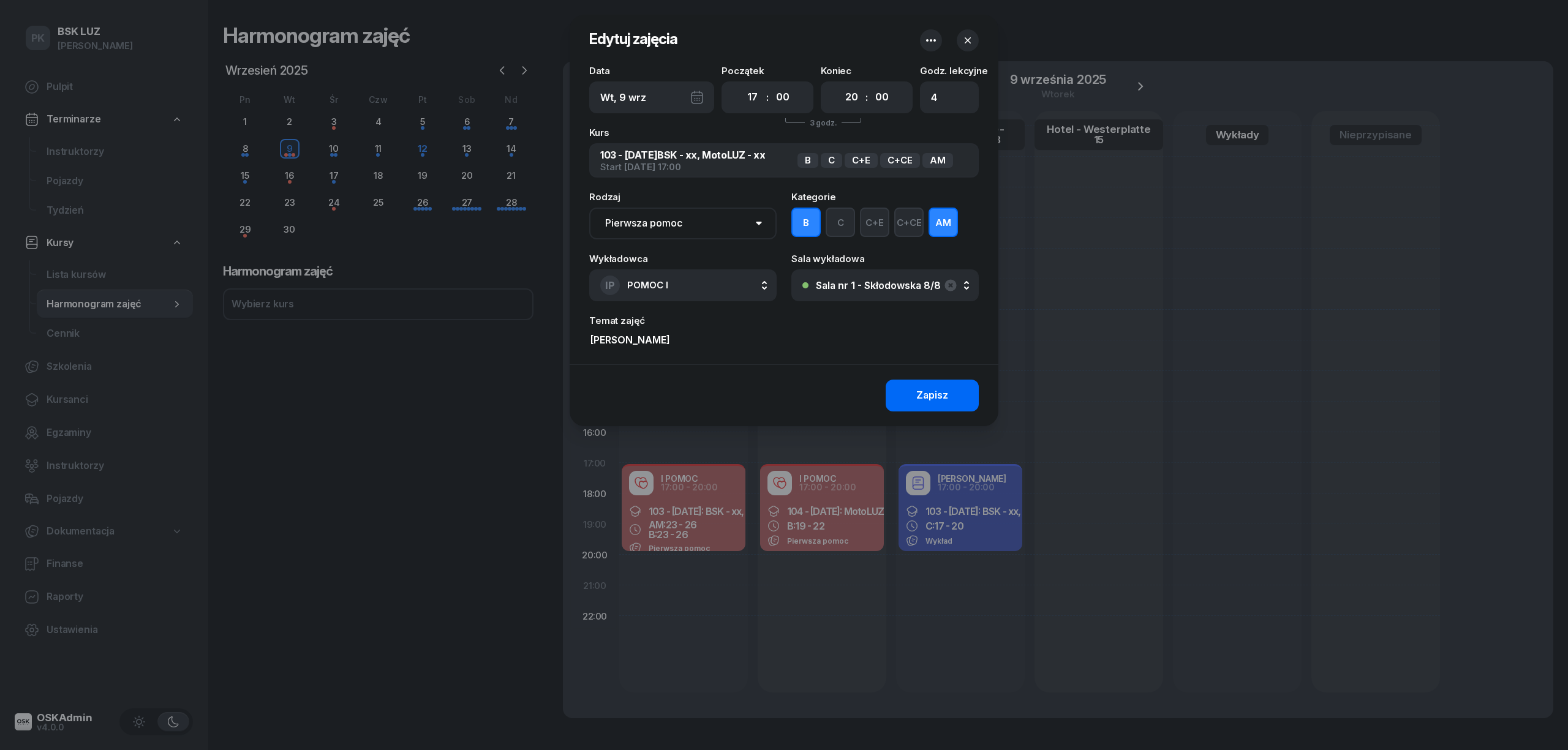
type input "Śliwa Michał_F"
click at [903, 389] on button "Zapisz" at bounding box center [932, 395] width 93 height 32
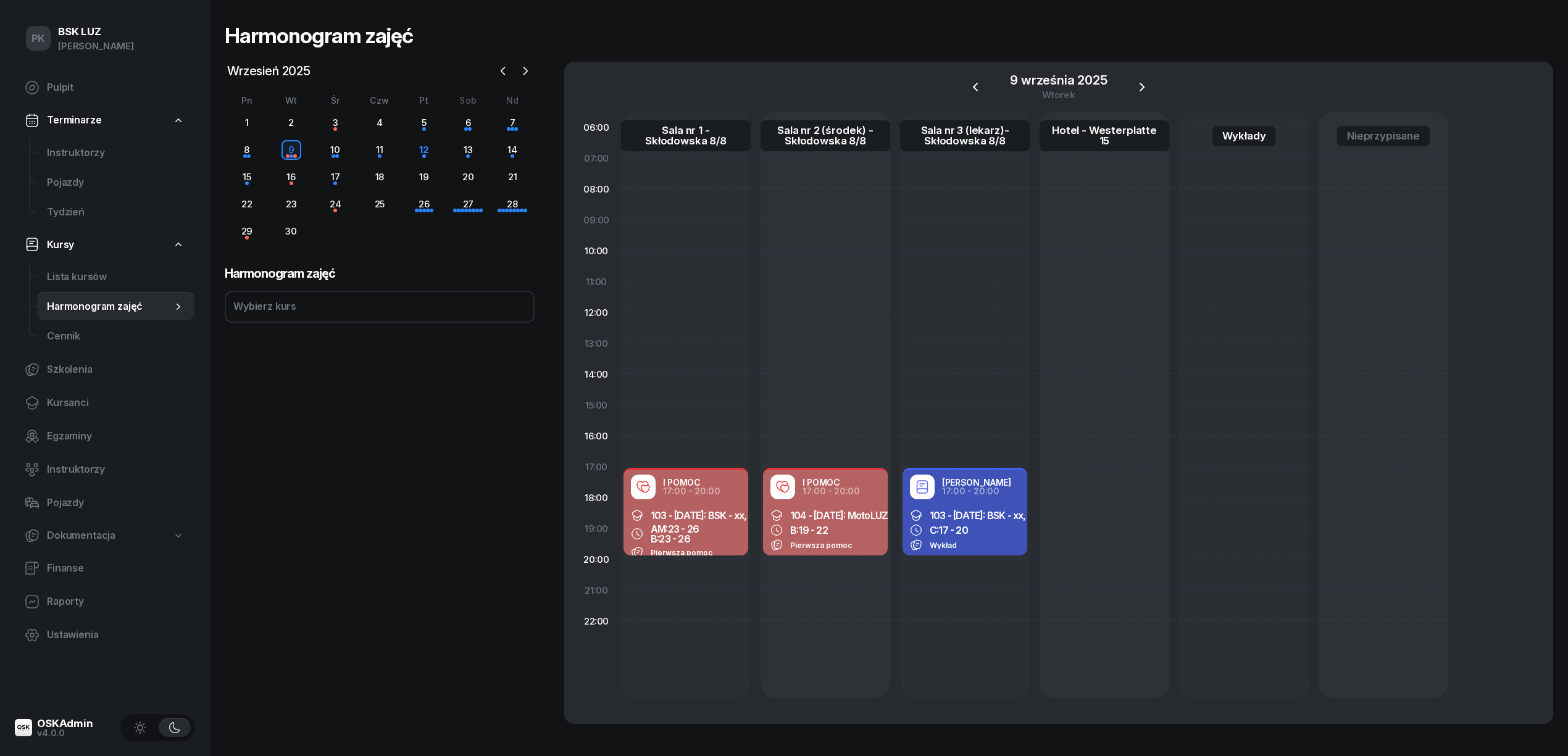
click at [836, 497] on div "I POMOC 17:00 - 20:00" at bounding box center [825, 487] width 110 height 25
select select "17"
select select "20"
select select "med"
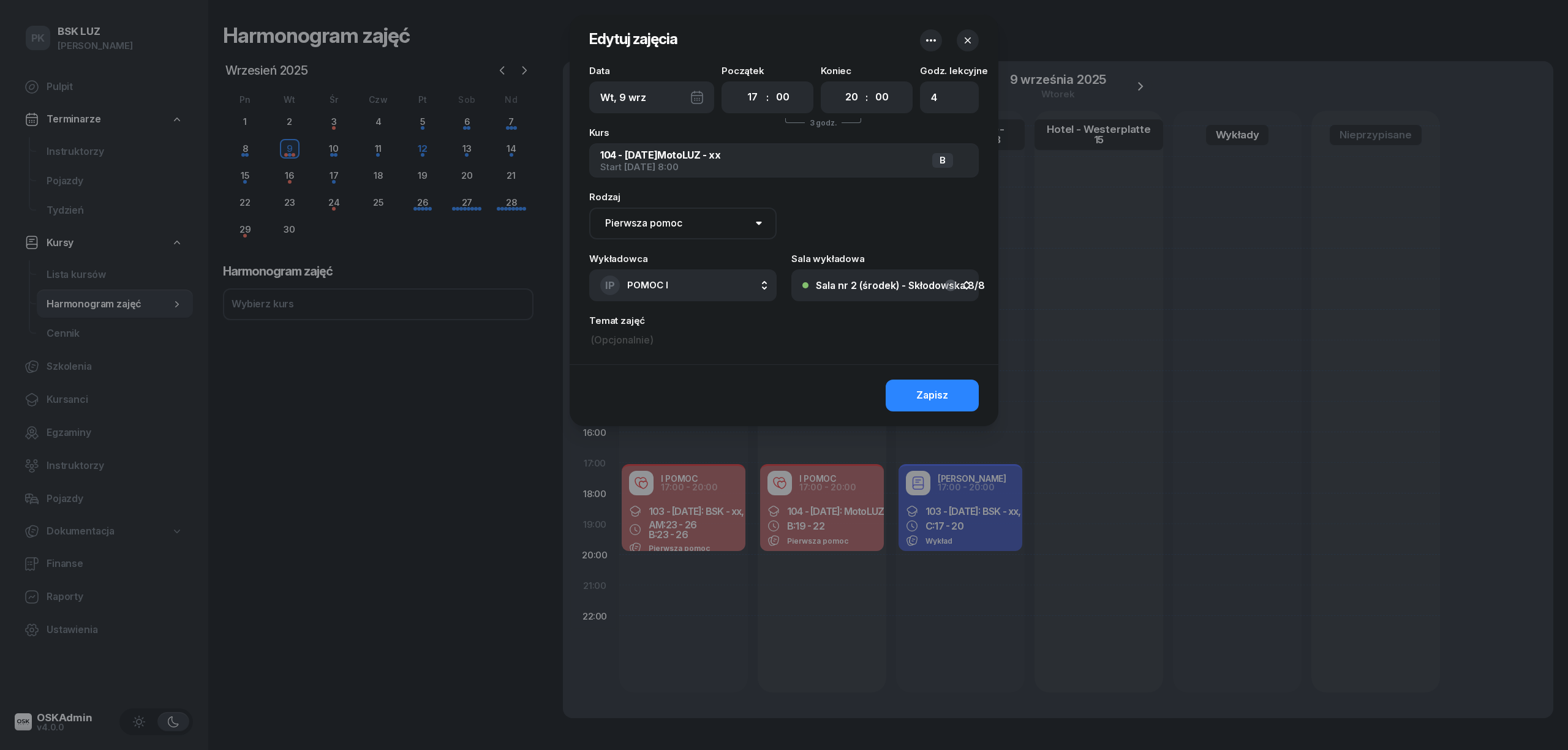
click at [681, 347] on input at bounding box center [784, 340] width 390 height 18
paste input "Śliwa Michał_F"
type input "Śliwa Michał_F"
click at [911, 393] on button "Zapisz" at bounding box center [932, 395] width 93 height 32
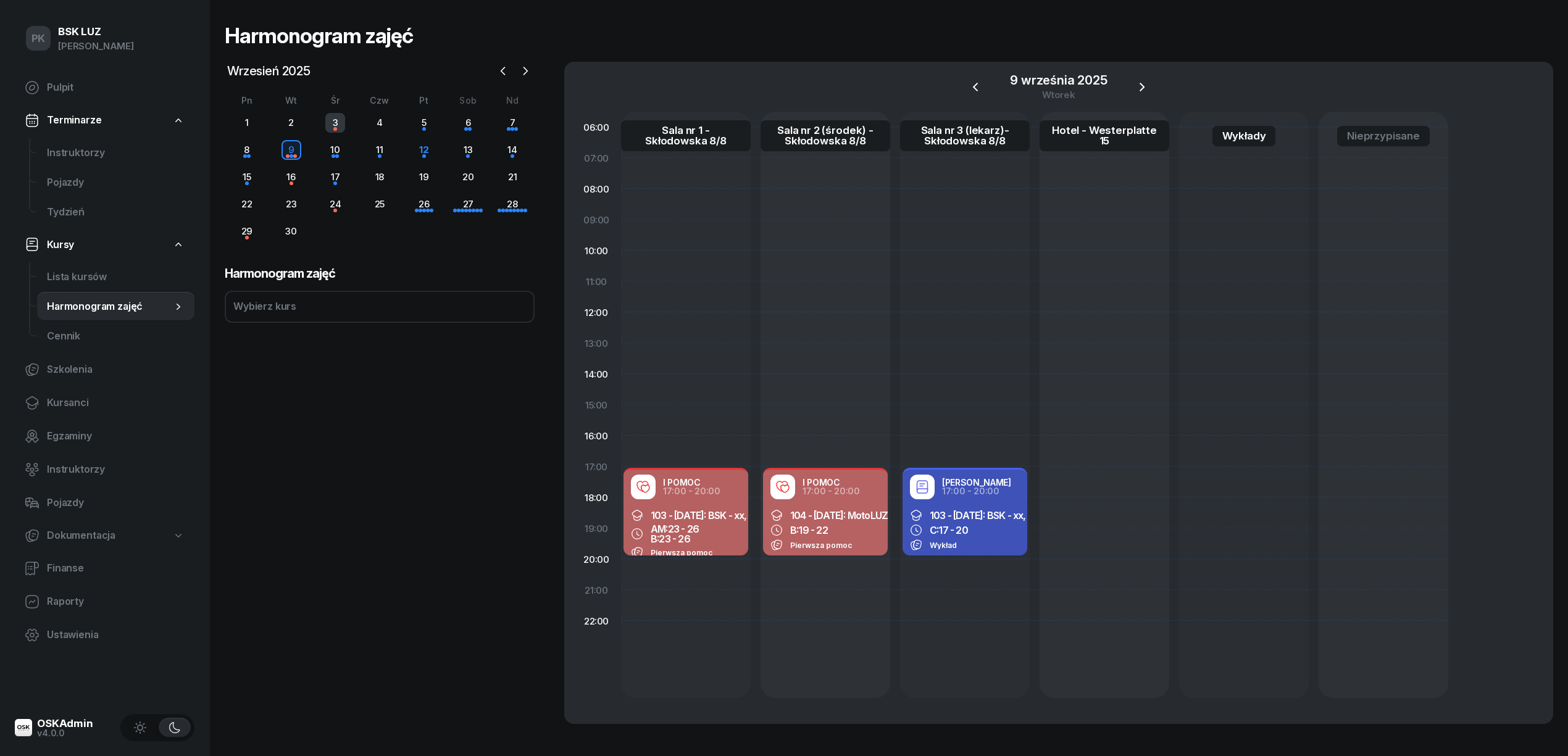
click at [336, 121] on div "3" at bounding box center [335, 123] width 20 height 20
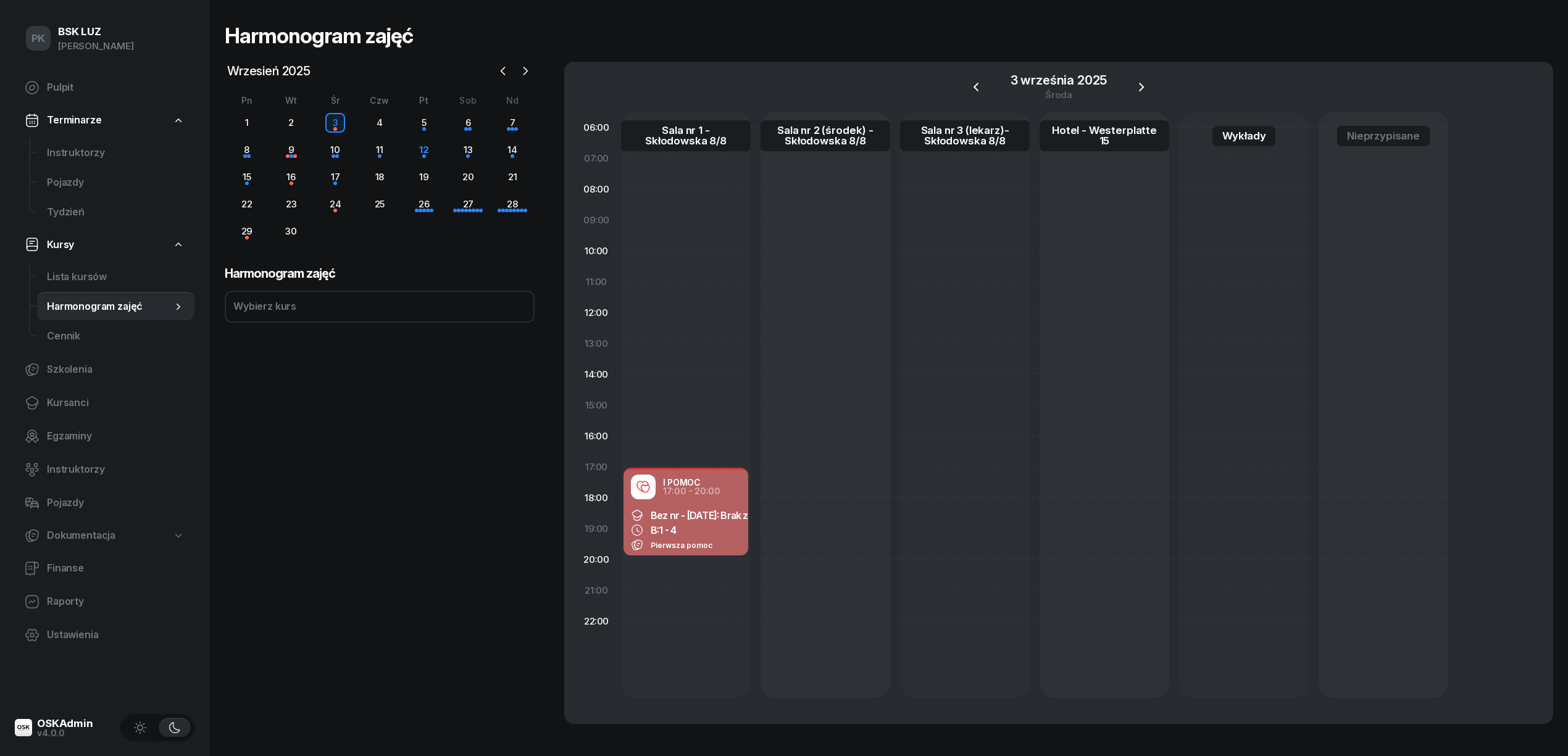
click at [729, 491] on div "I POMOC 17:00 - 20:00" at bounding box center [686, 487] width 110 height 25
select select "17"
select select "20"
select select "med"
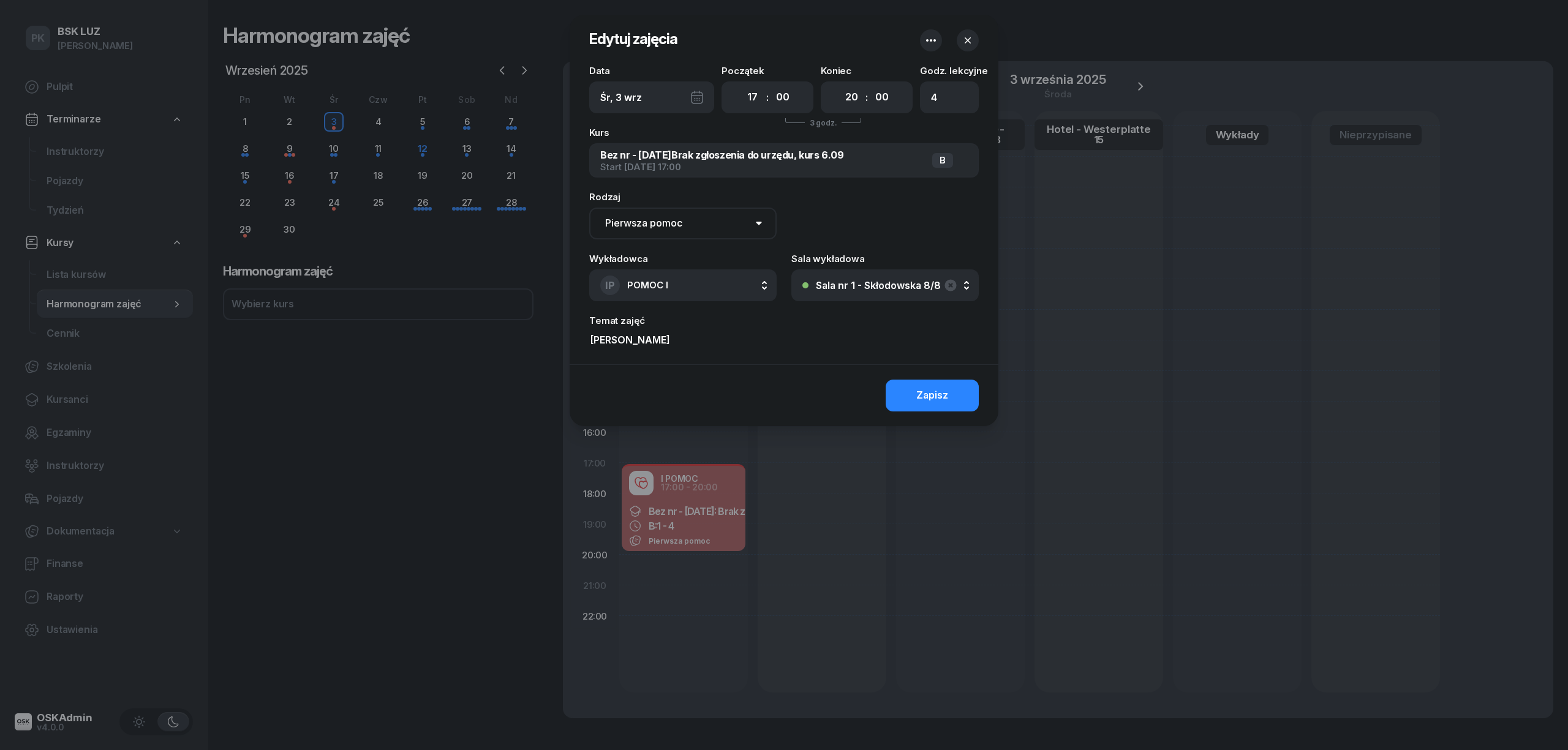
click at [971, 42] on icon "button" at bounding box center [968, 41] width 13 height 13
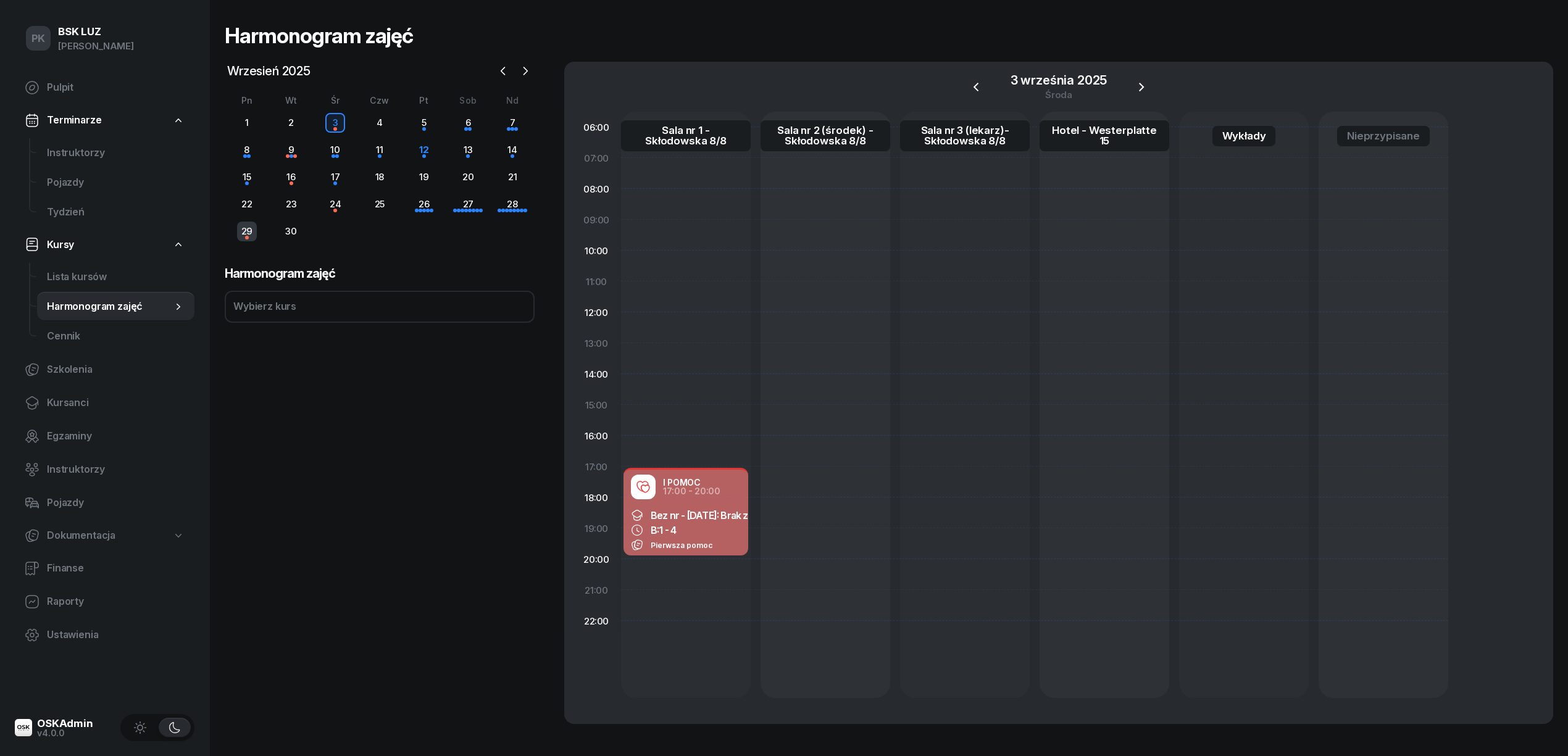
click at [244, 233] on div "29" at bounding box center [247, 231] width 20 height 20
click at [68, 406] on span "Kursanci" at bounding box center [116, 403] width 138 height 16
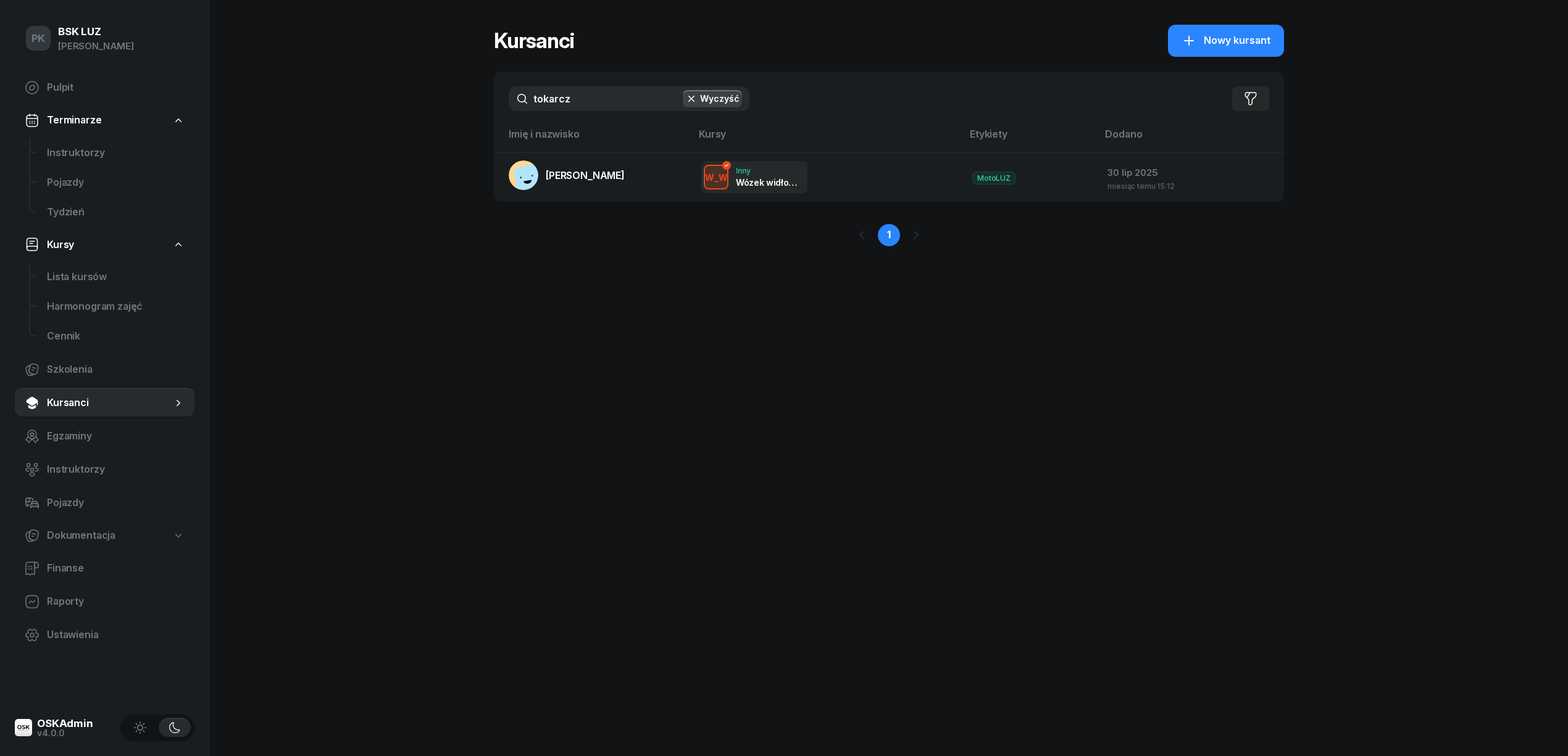
drag, startPoint x: 455, startPoint y: 91, endPoint x: 433, endPoint y: 91, distance: 22.0
click at [433, 91] on div "PK BSK LUZ Piotr Klimek Pulpit Terminarze Instruktorzy Pojazdy Tydzień Kursy Li…" at bounding box center [784, 378] width 1568 height 756
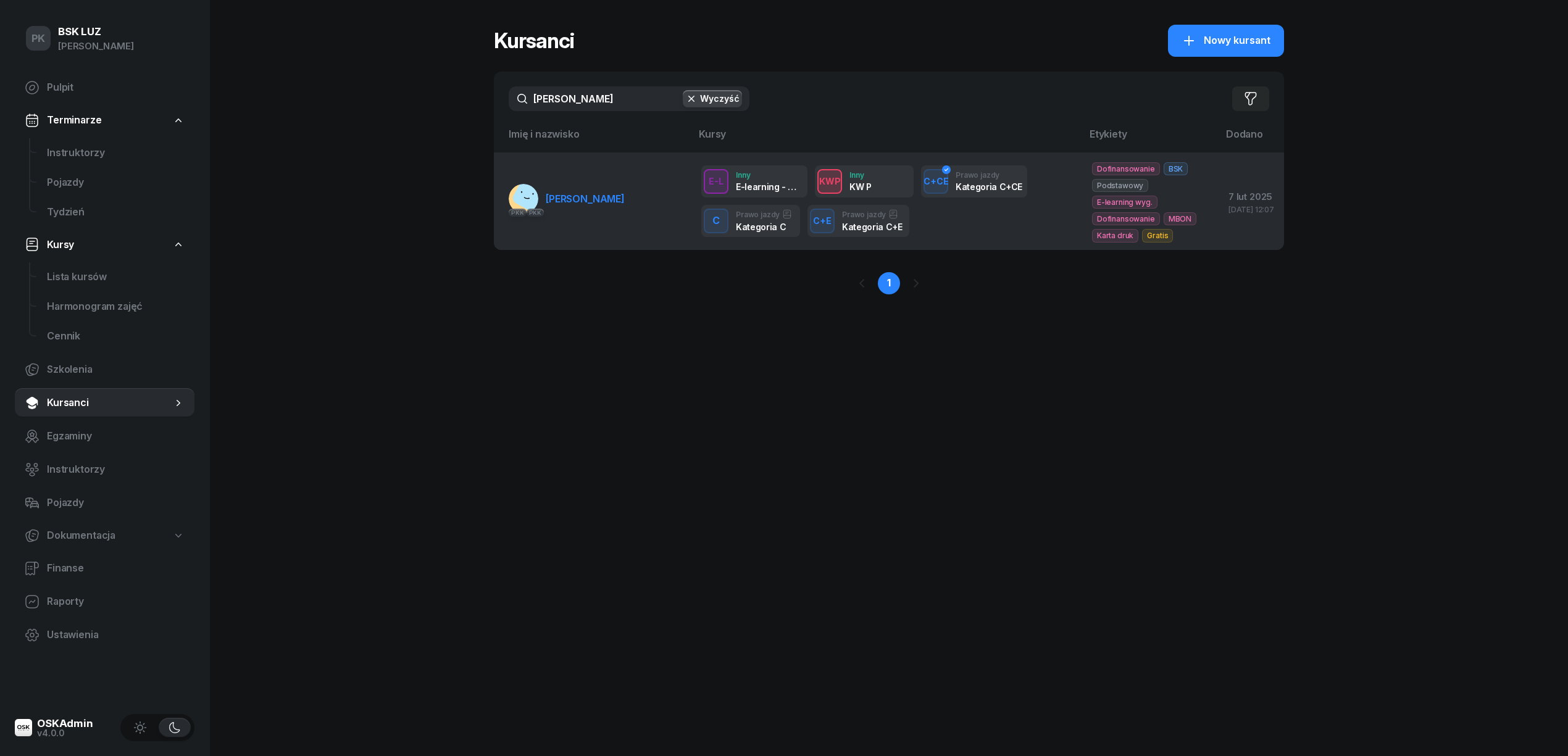
type input "witowski"
click at [622, 211] on link "PKK PKK WITOWSKI KAMIL" at bounding box center [566, 198] width 116 height 30
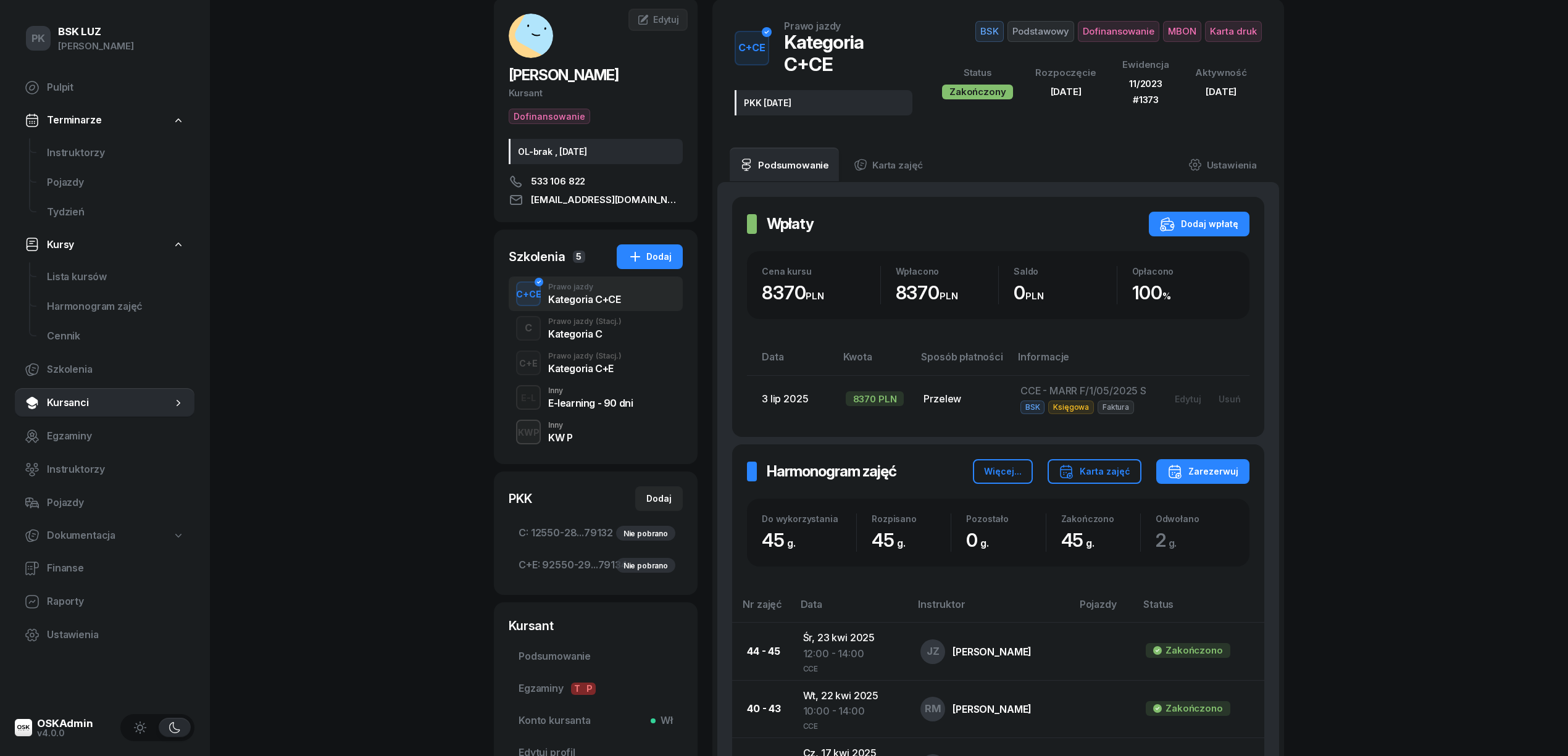
scroll to position [164, 0]
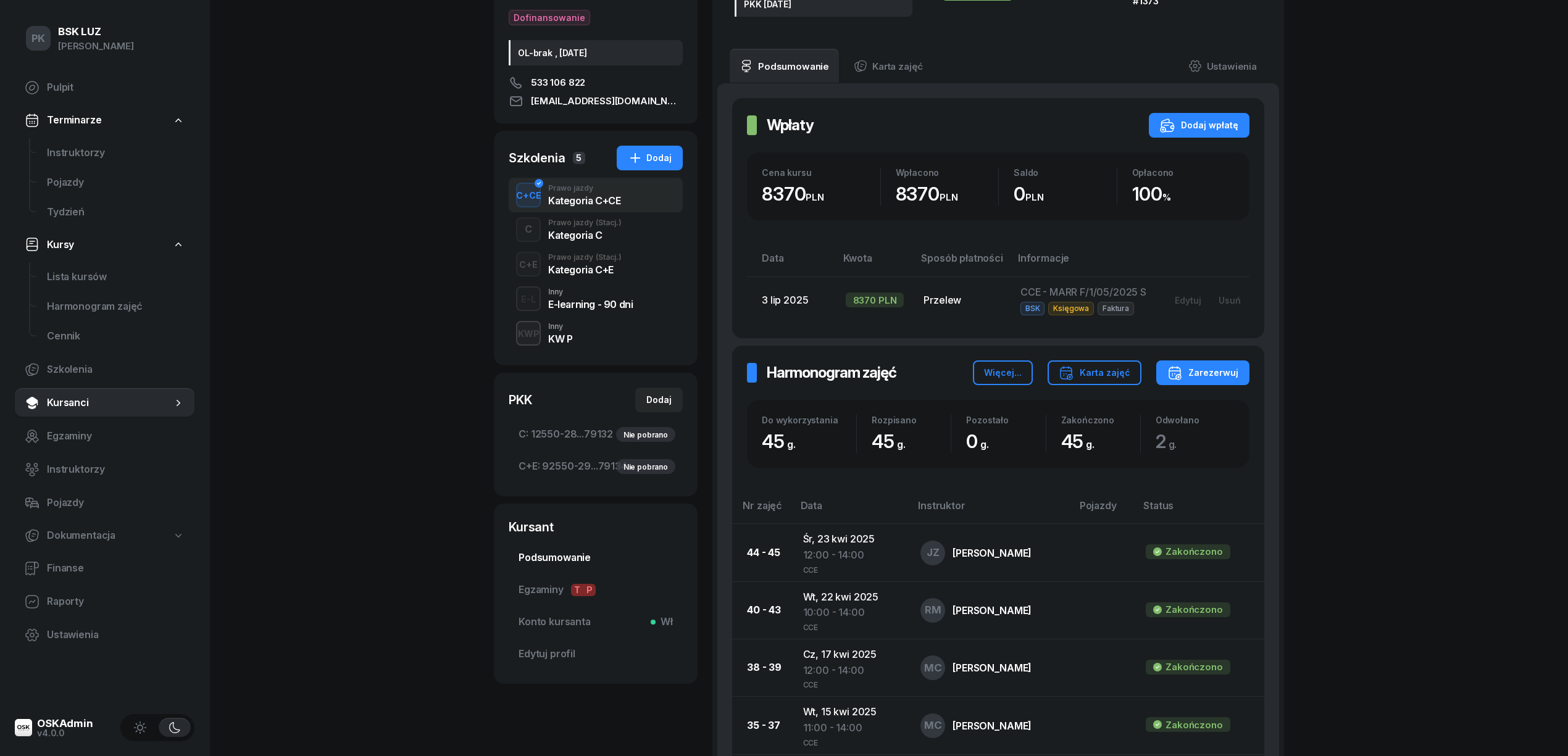
click at [566, 553] on span "Podsumowanie" at bounding box center [596, 558] width 154 height 16
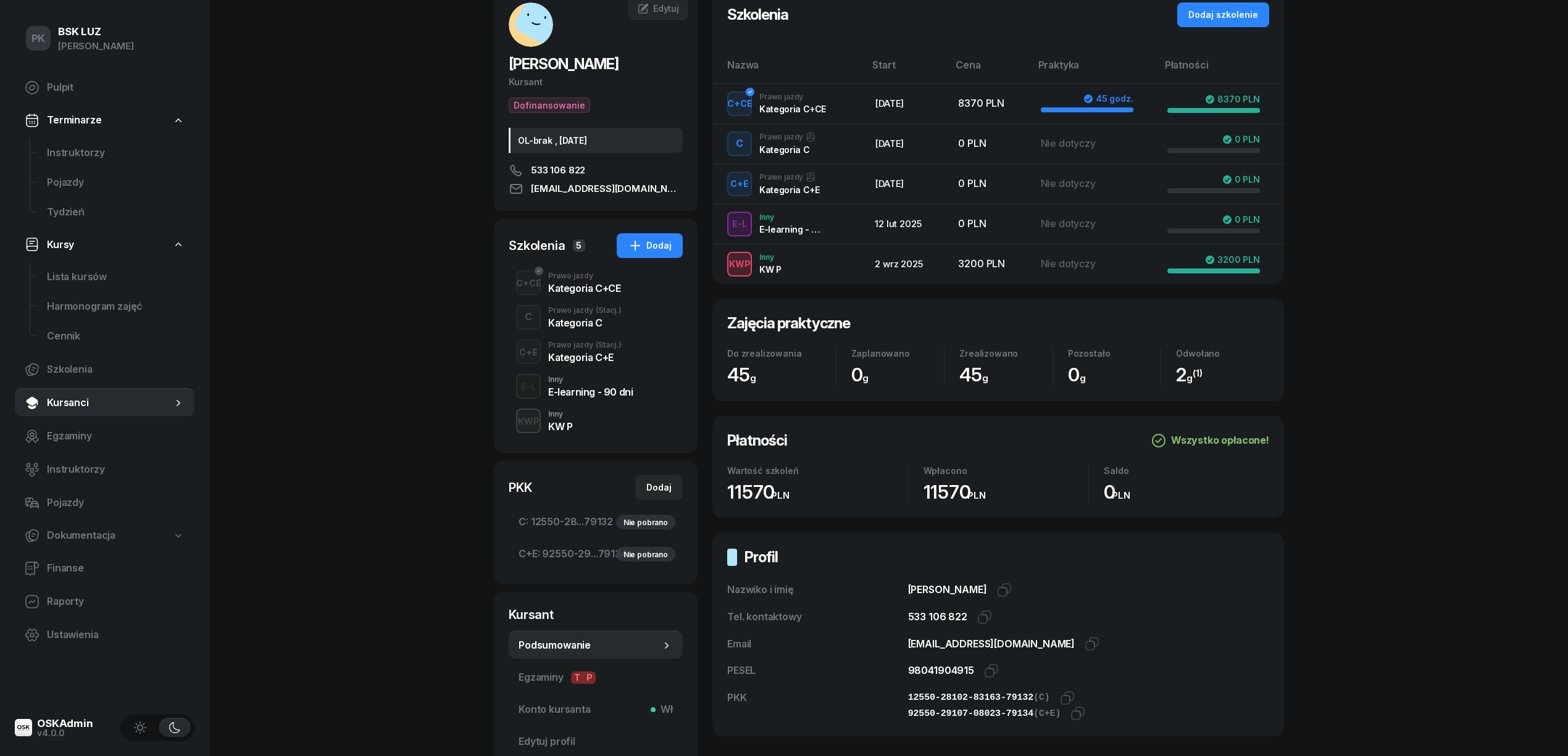
scroll to position [164, 0]
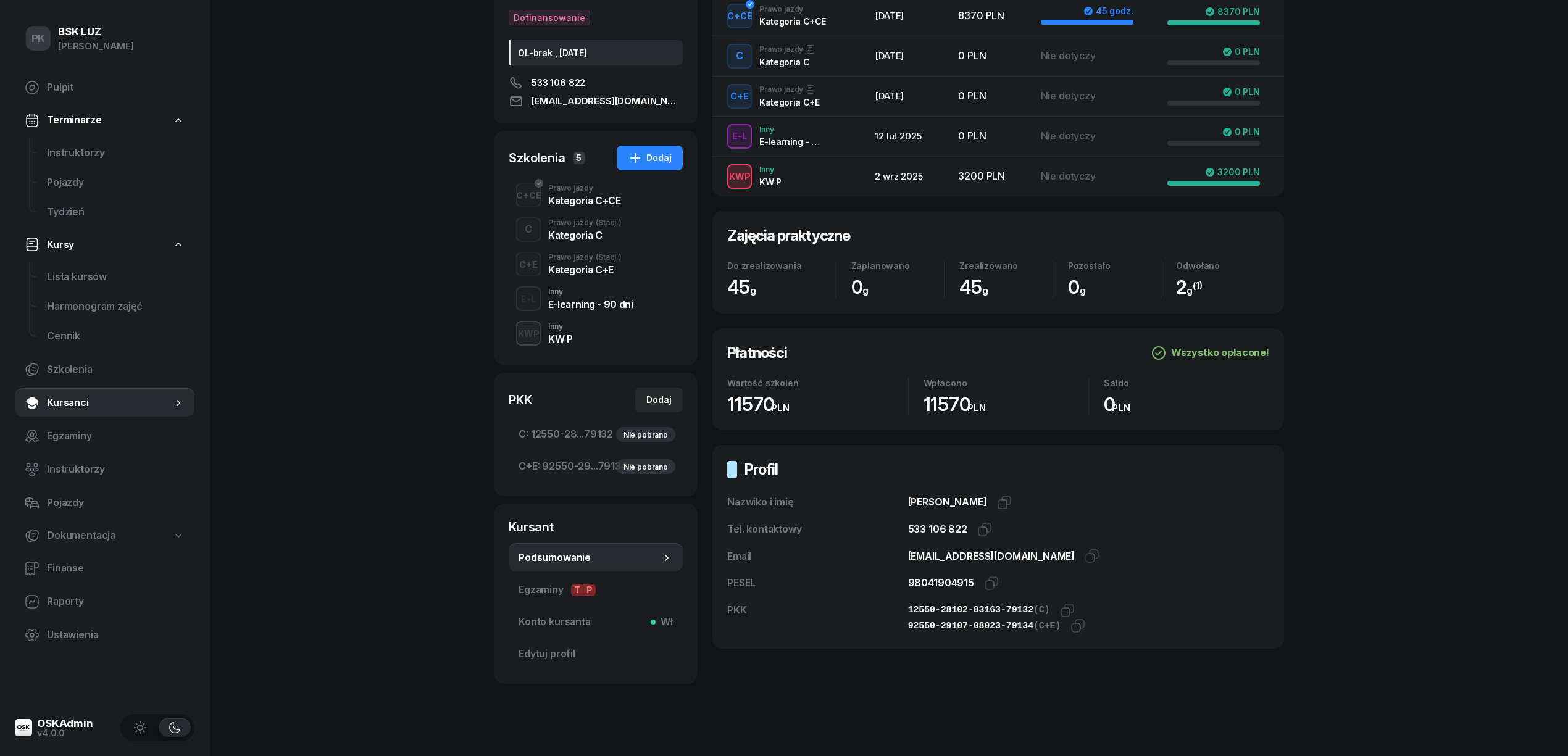
click at [571, 343] on div "KW P" at bounding box center [560, 339] width 24 height 10
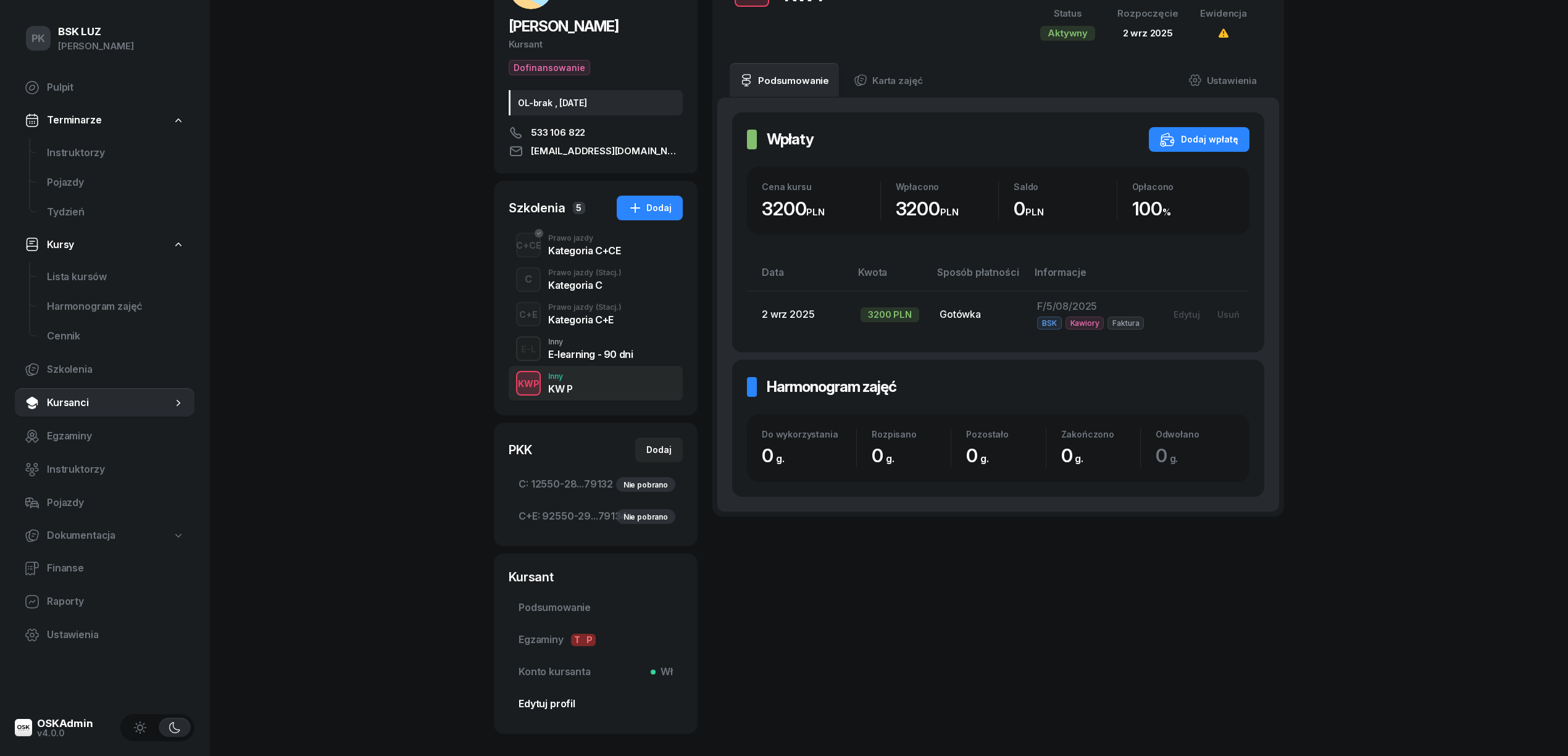
scroll to position [176, 0]
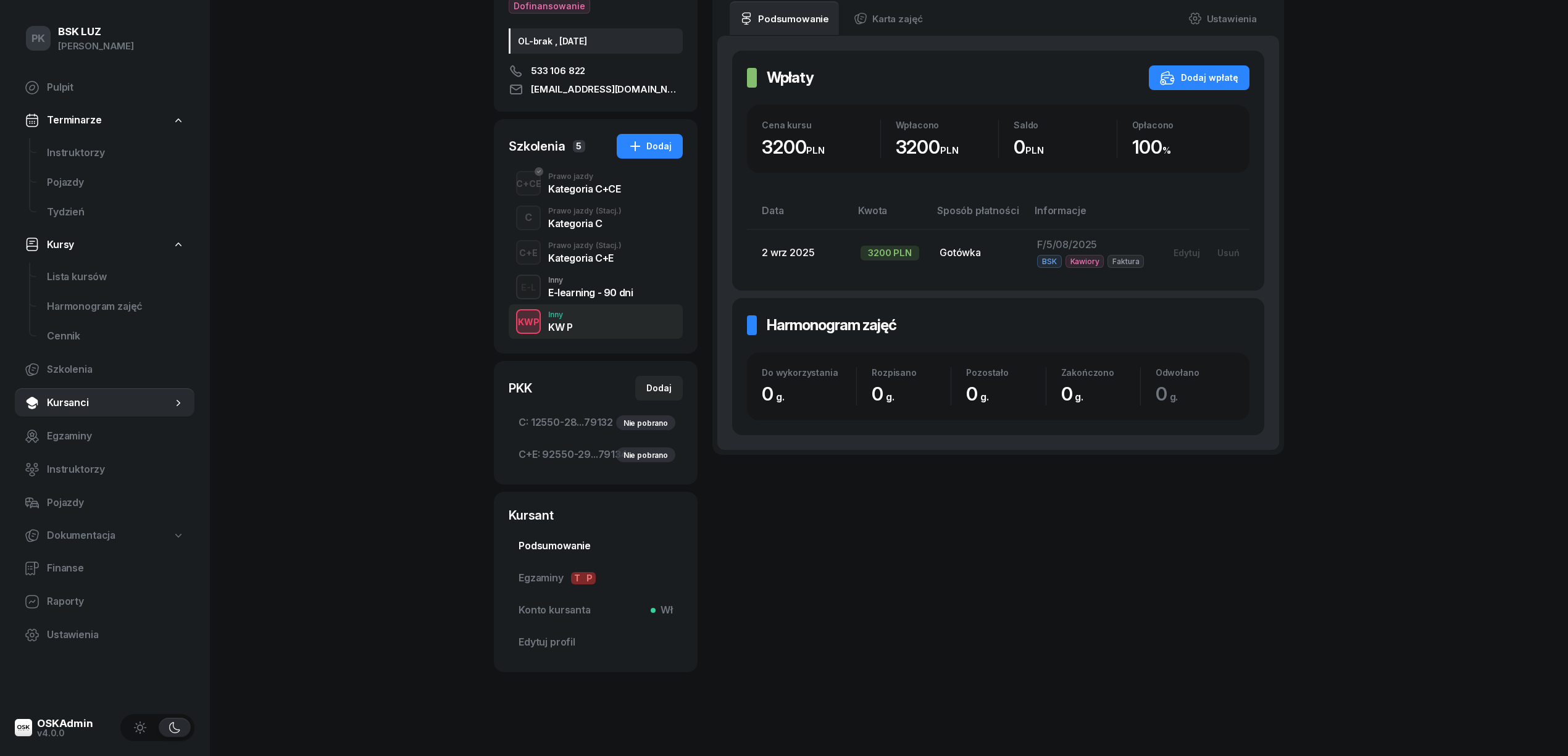
click at [577, 542] on span "Podsumowanie" at bounding box center [596, 546] width 154 height 16
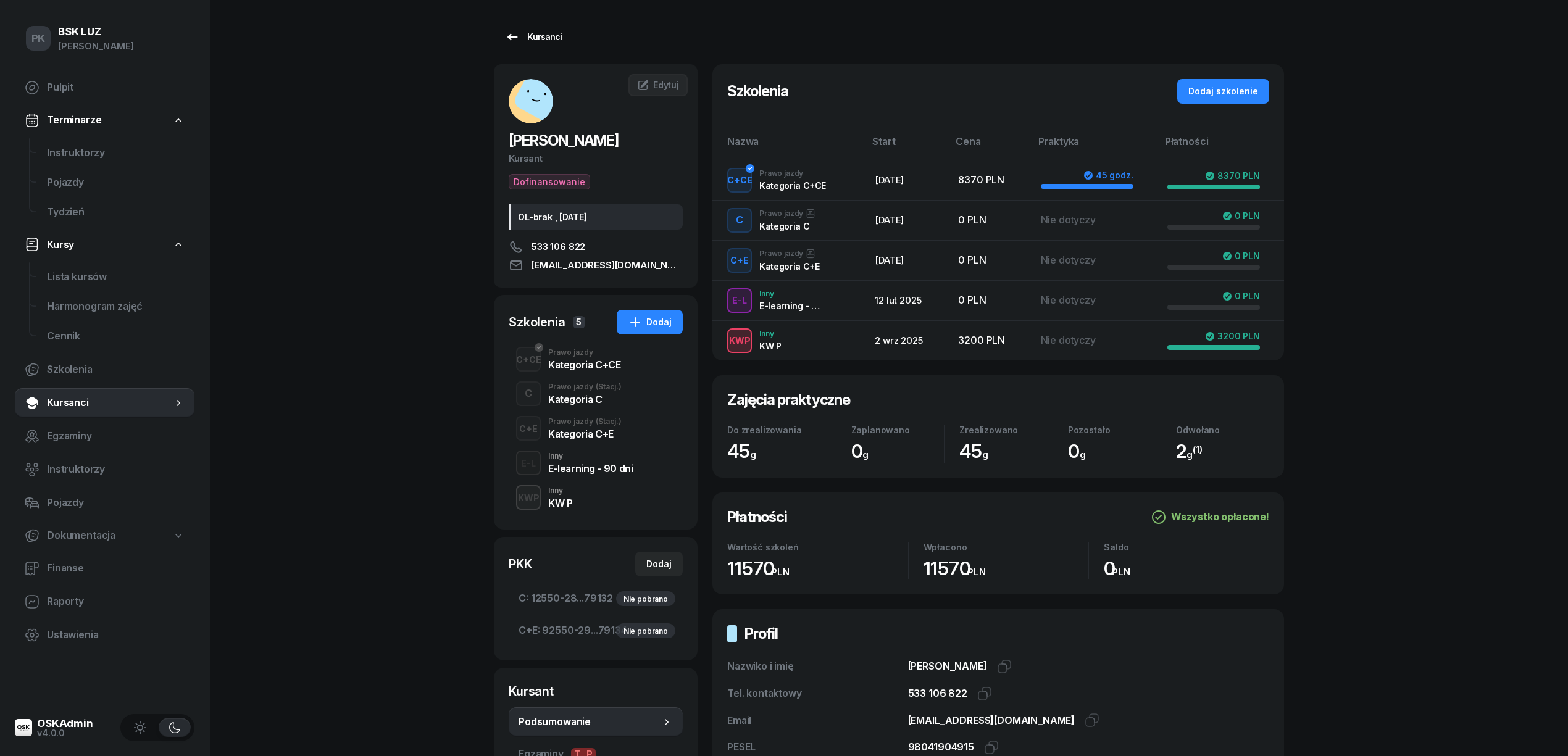
click at [522, 35] on div "Kursanci" at bounding box center [533, 37] width 57 height 15
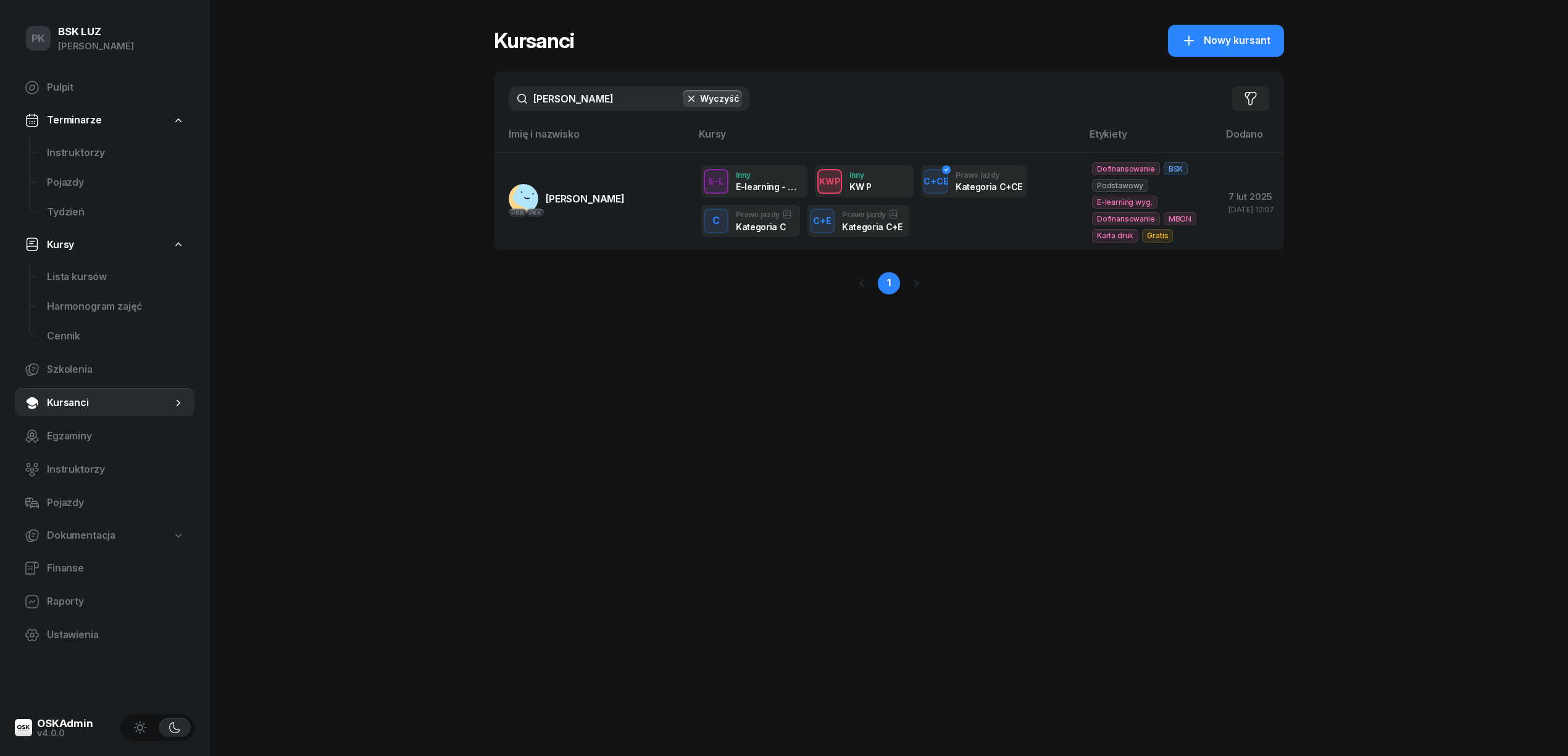
drag, startPoint x: 602, startPoint y: 99, endPoint x: 486, endPoint y: 102, distance: 116.0
click at [486, 102] on div "PK BSK LUZ Piotr Klimek Pulpit Terminarze Instruktorzy Pojazdy Tydzień Kursy Li…" at bounding box center [784, 378] width 1568 height 756
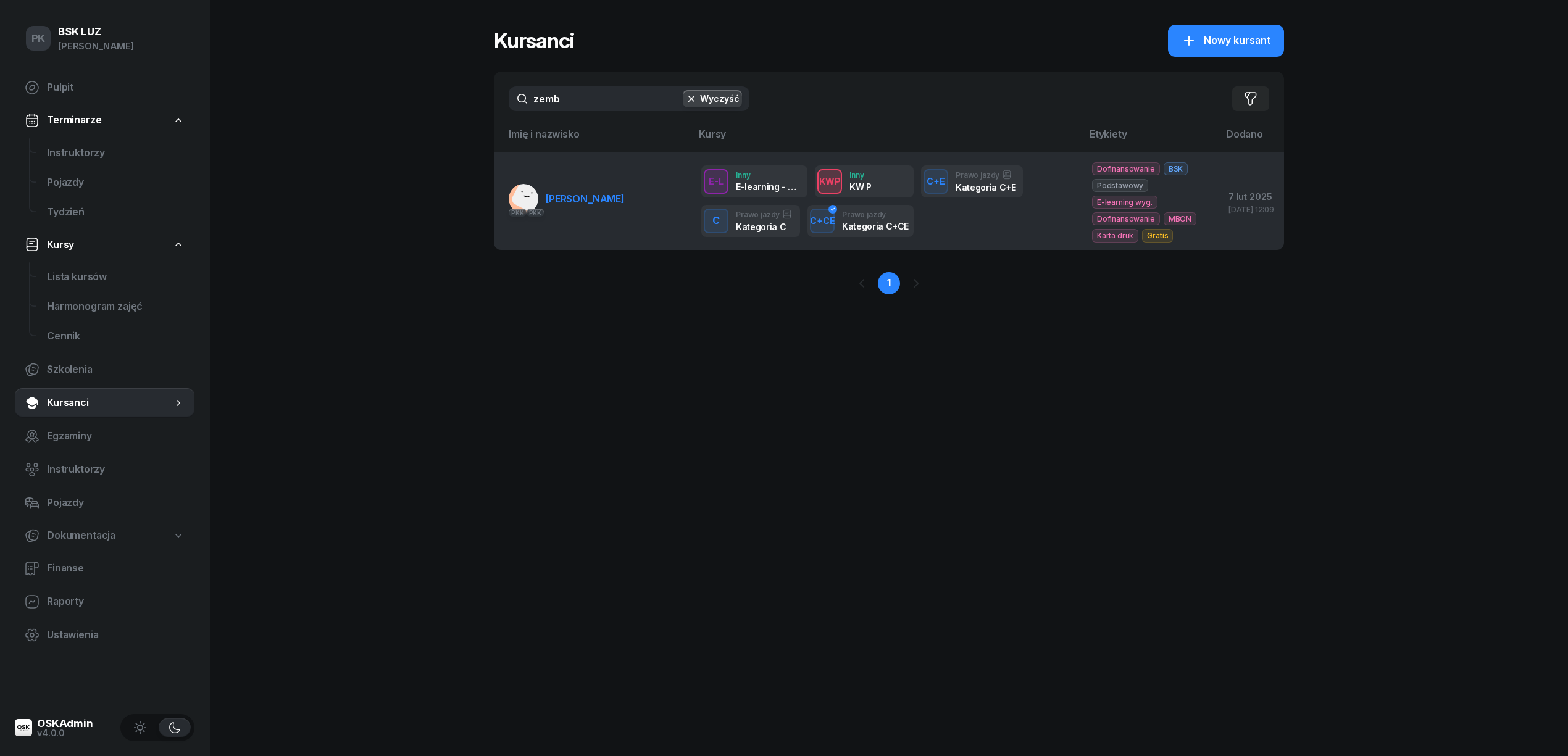
type input "zemb"
click at [591, 211] on link "PKK PKK ZEMBALA SEBASTIAN" at bounding box center [566, 198] width 116 height 30
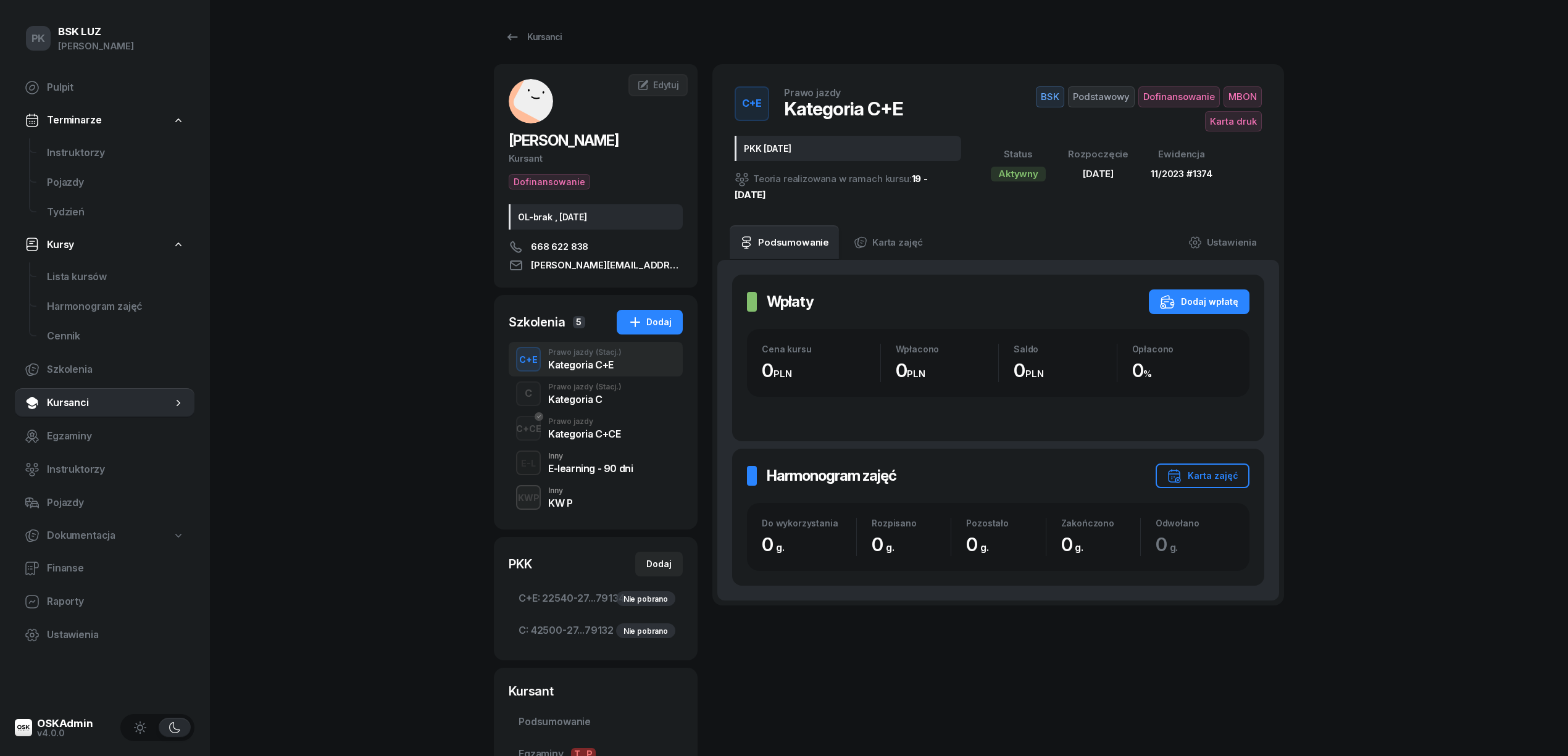
click at [581, 497] on div "KWP Inny KW P" at bounding box center [595, 497] width 174 height 35
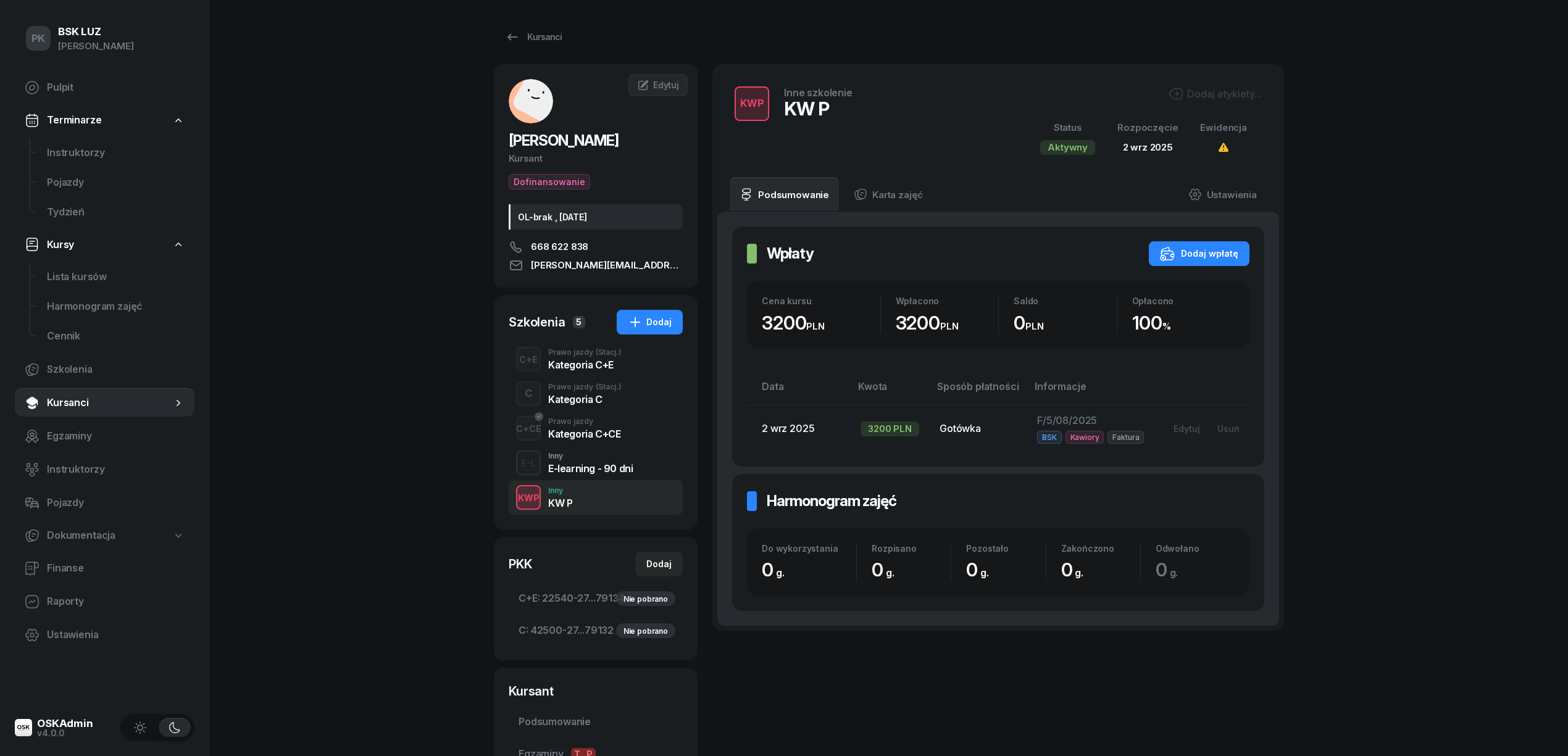
click at [574, 430] on div "Kategoria C+CE" at bounding box center [584, 434] width 72 height 10
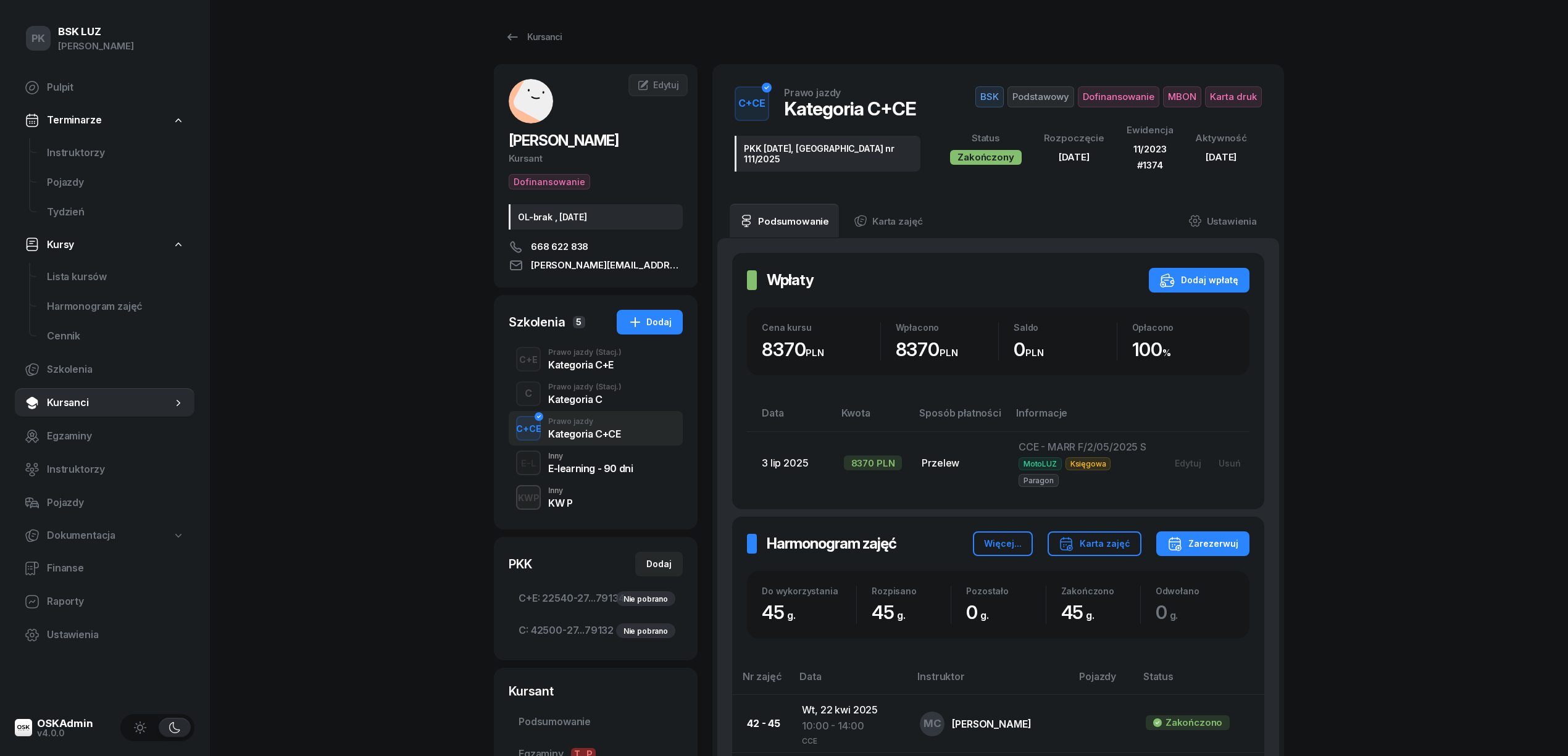
click at [576, 460] on div "E-learning - 90 dni" at bounding box center [591, 466] width 85 height 13
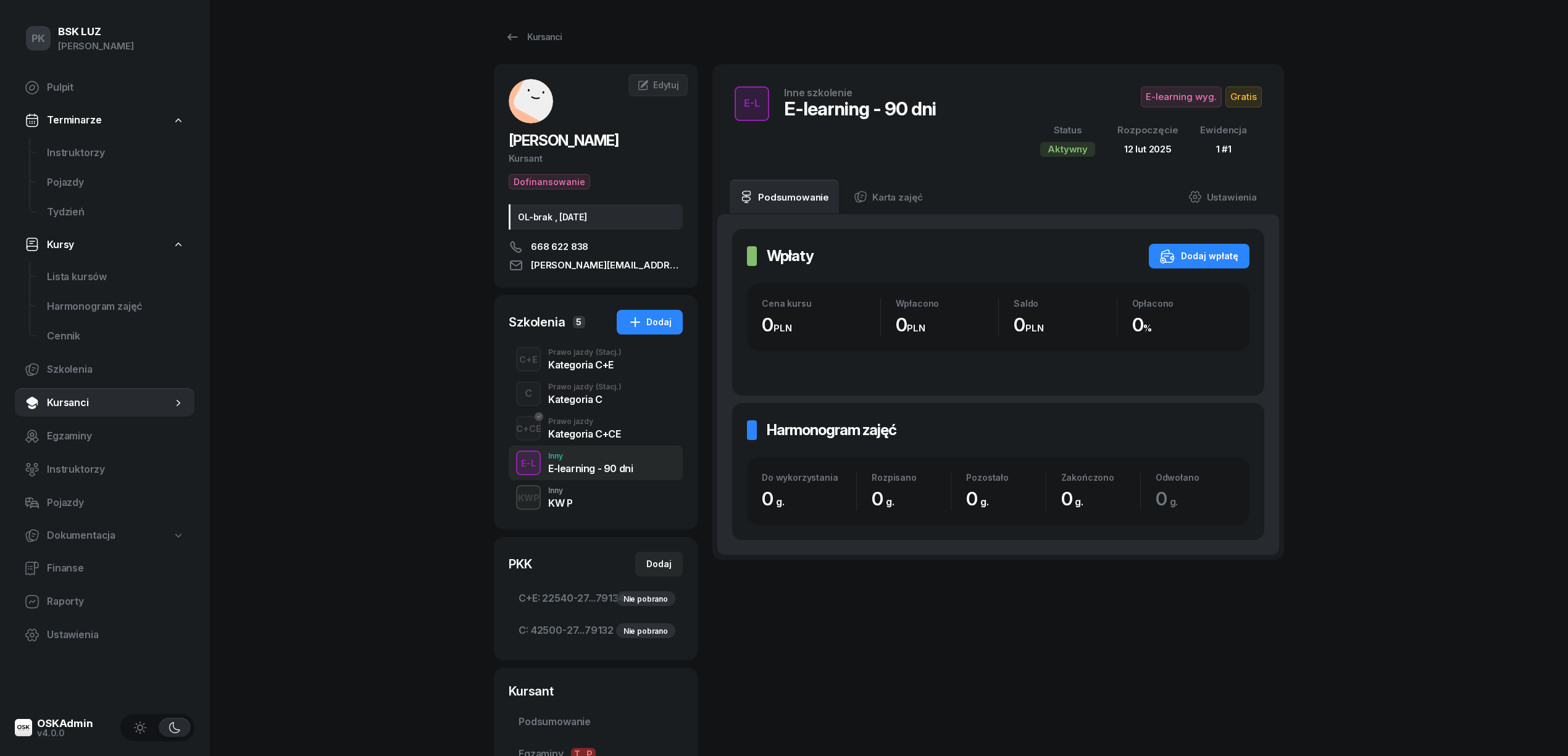
click at [581, 492] on div "KWP Inny KW P" at bounding box center [595, 497] width 174 height 35
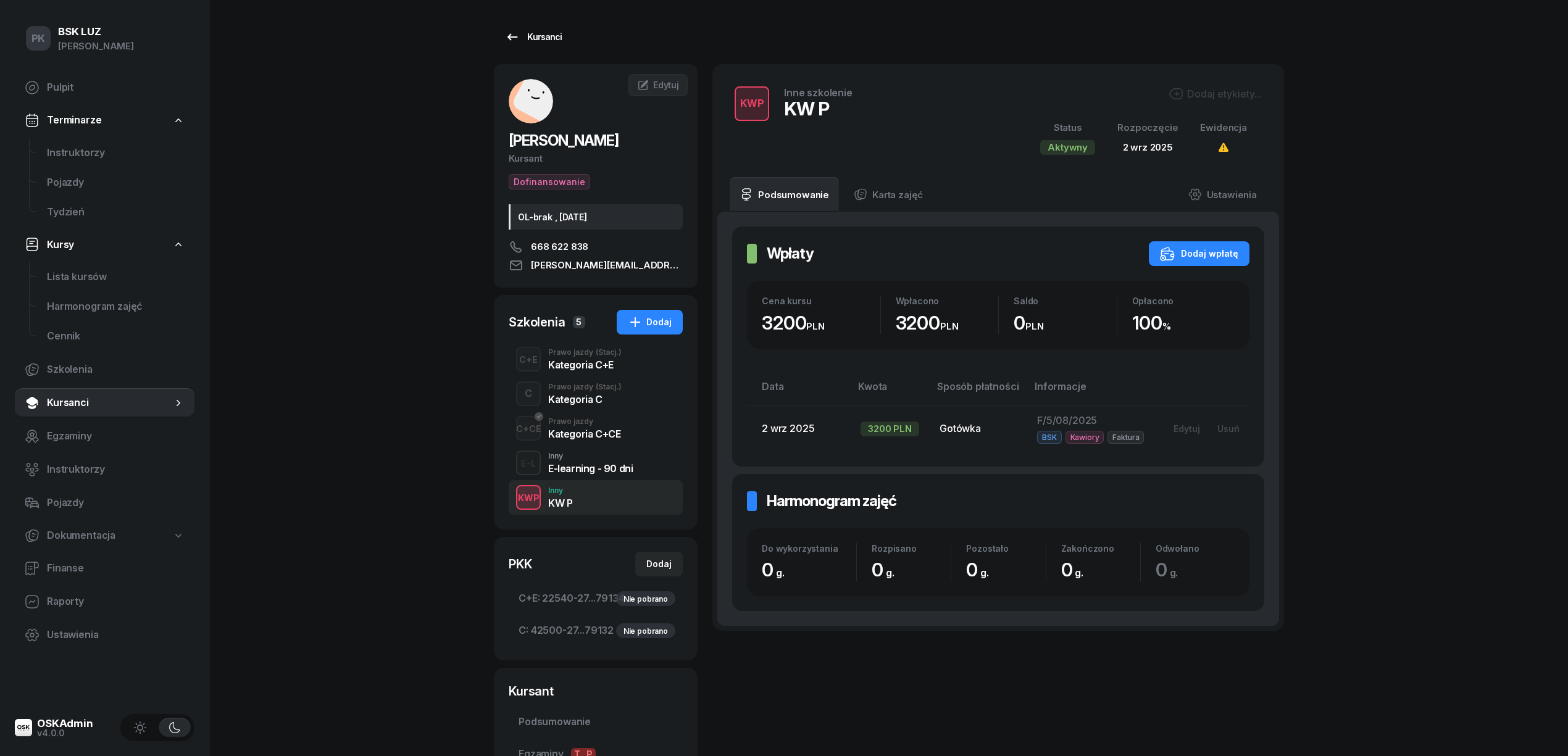
click at [539, 45] on link "Kursanci" at bounding box center [533, 37] width 79 height 25
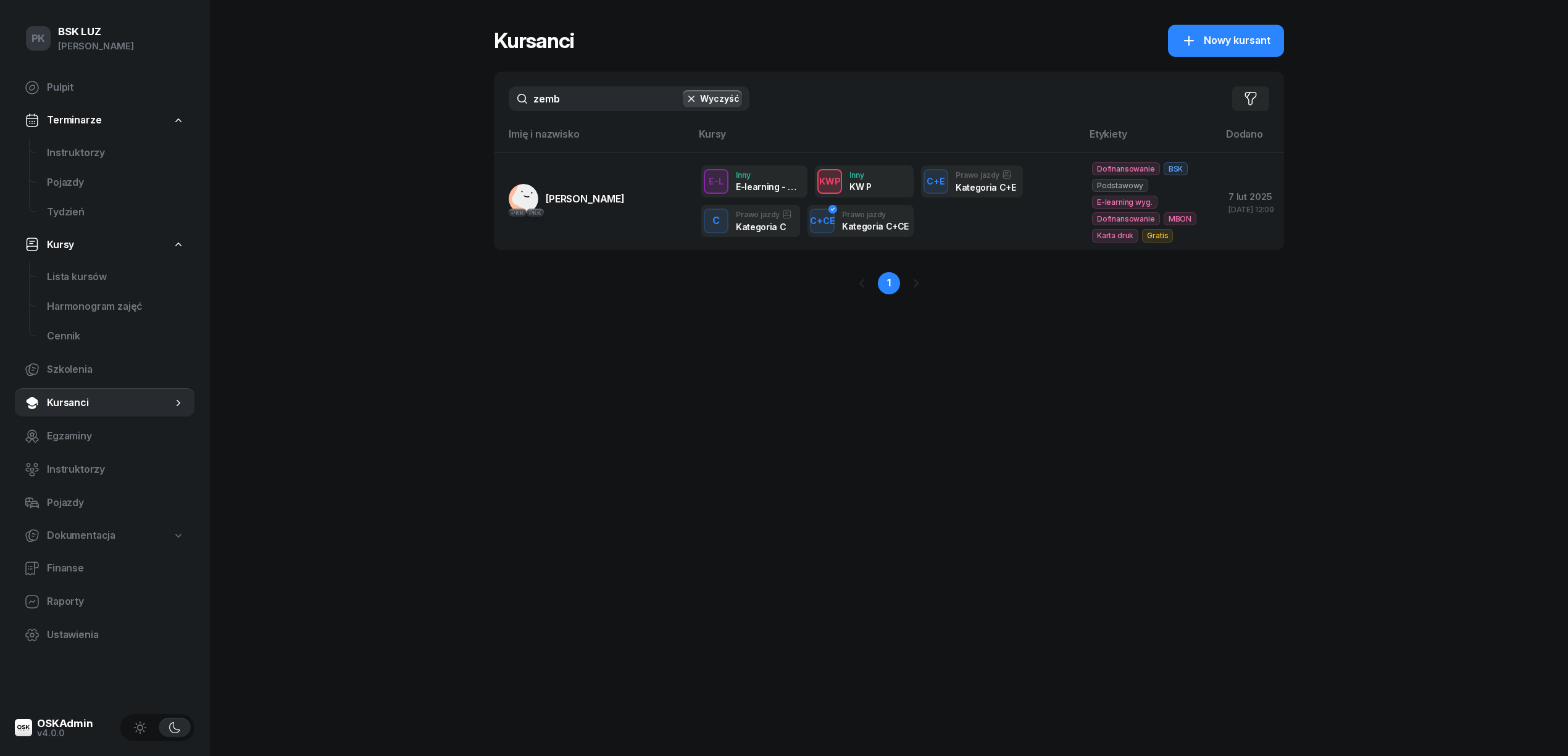
drag, startPoint x: 569, startPoint y: 94, endPoint x: 468, endPoint y: 99, distance: 101.1
click at [468, 99] on div "PK BSK LUZ Piotr Klimek Pulpit Terminarze Instruktorzy Pojazdy Tydzień Kursy Li…" at bounding box center [784, 378] width 1568 height 756
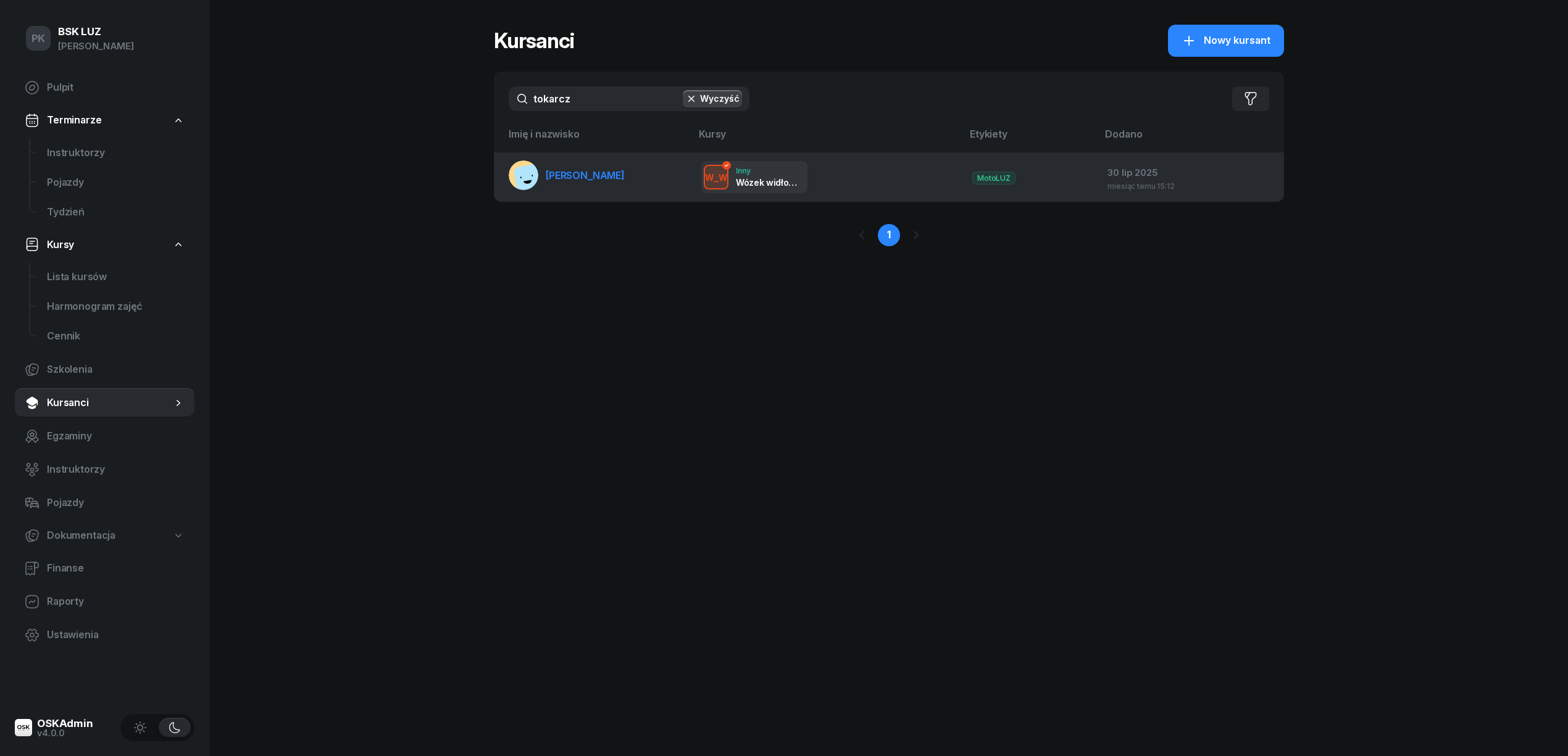
type input "tokarcz"
click at [625, 181] on link "TOKARCZYK JAKUB" at bounding box center [566, 175] width 116 height 30
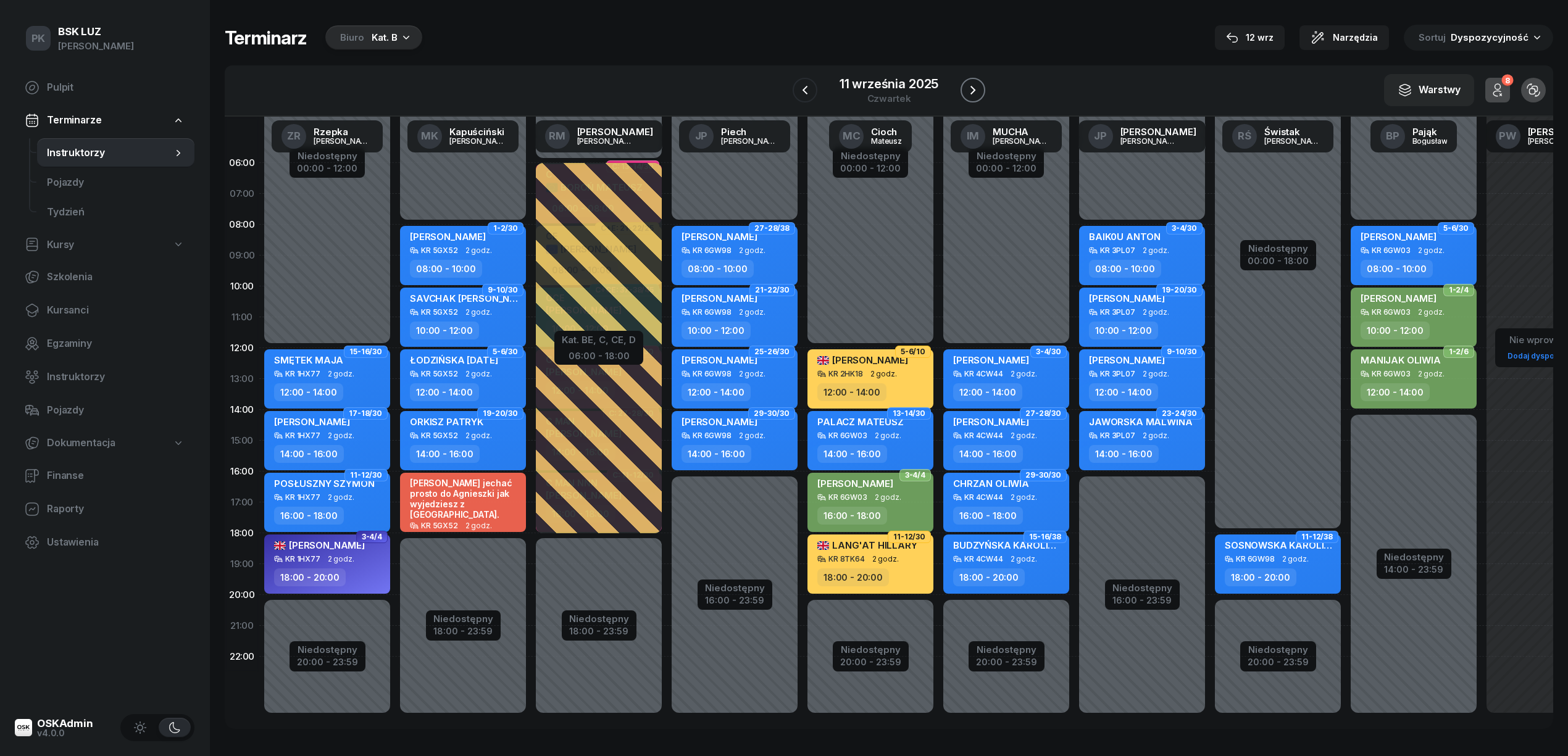
click at [980, 83] on button "button" at bounding box center [973, 90] width 25 height 25
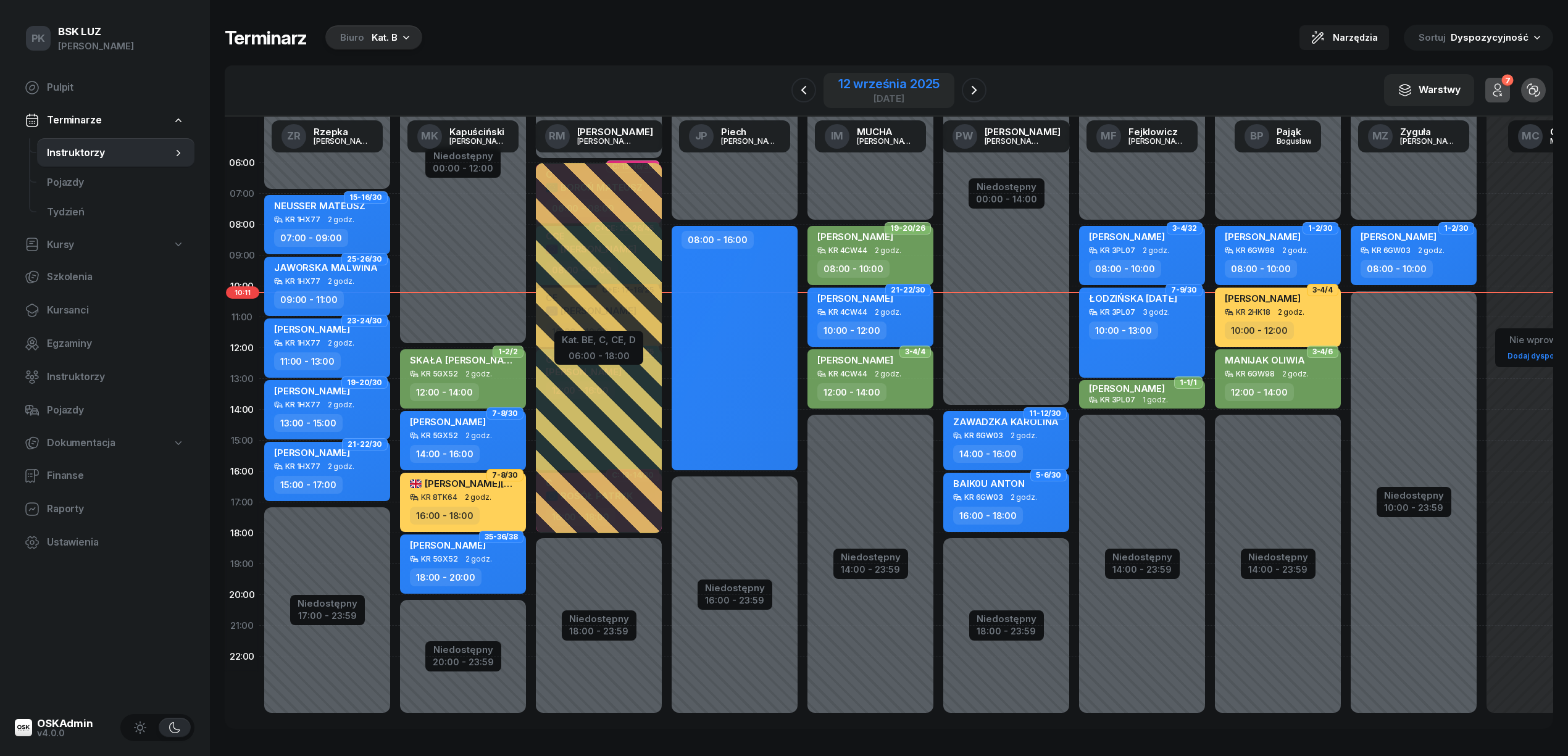
click at [903, 84] on div "12 września 2025" at bounding box center [889, 84] width 101 height 13
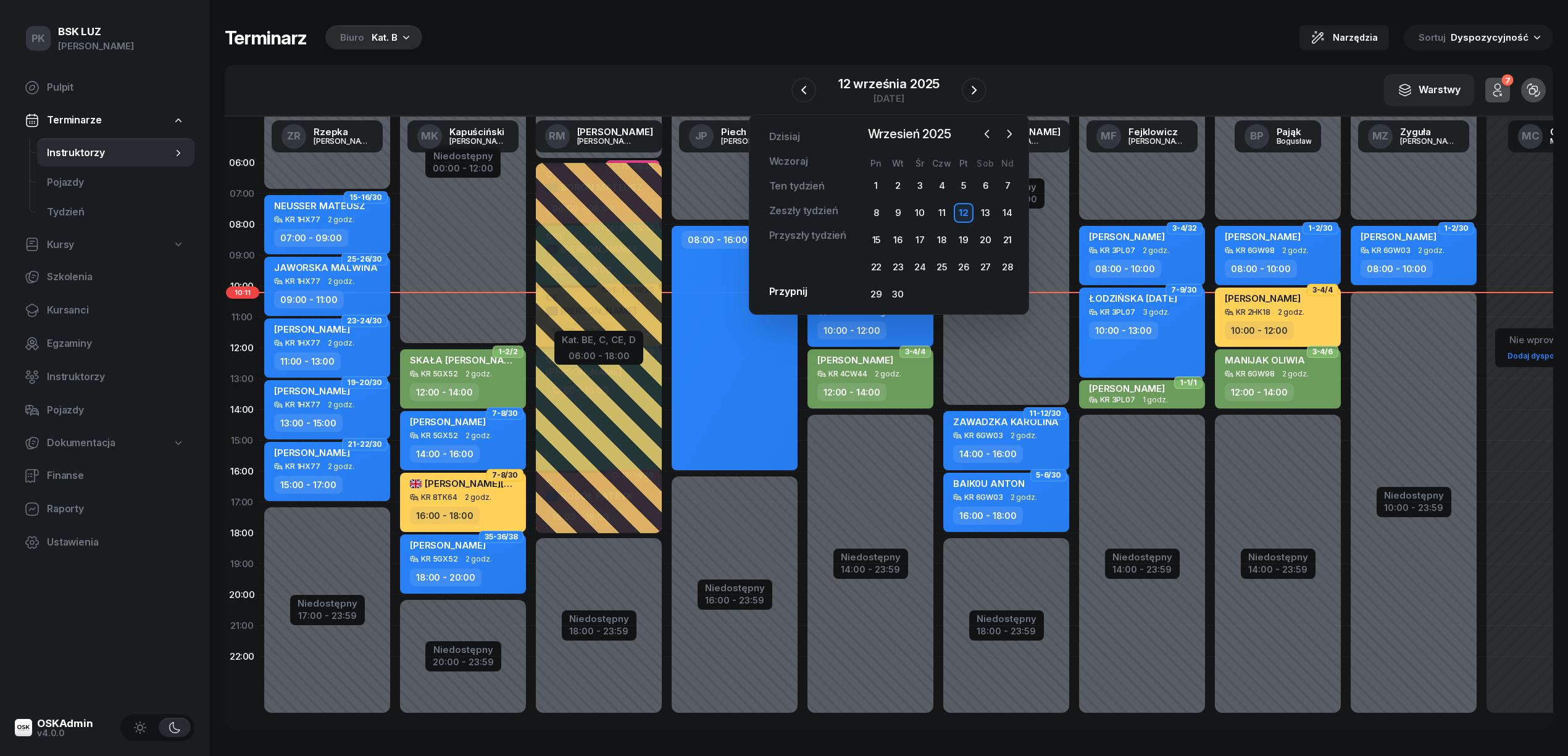
click at [707, 46] on div "Terminarz Biuro Kat. B Narzędzia Sortuj Dyspozycyjność" at bounding box center [889, 37] width 1328 height 26
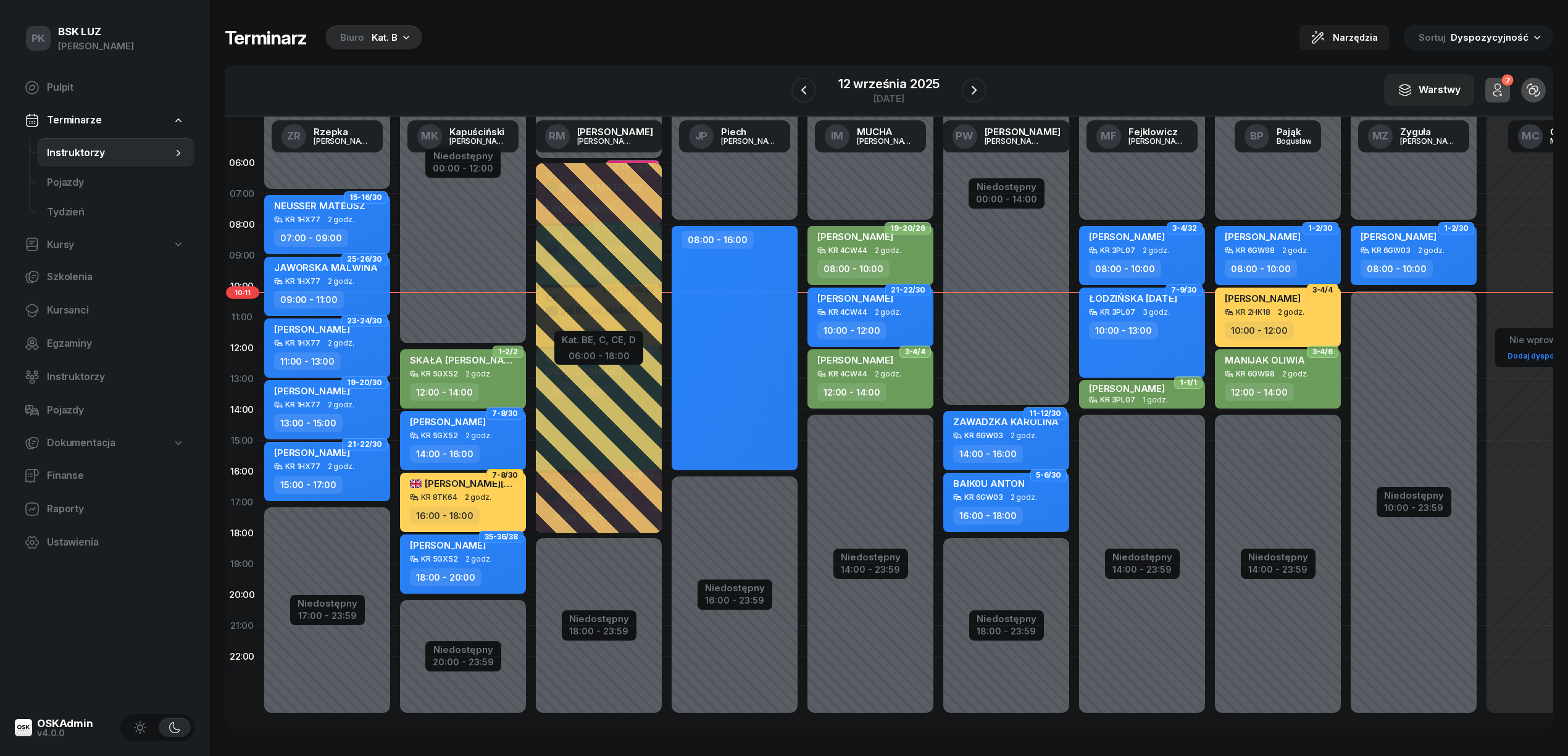
click at [378, 37] on div "Kat. B" at bounding box center [385, 37] width 26 height 15
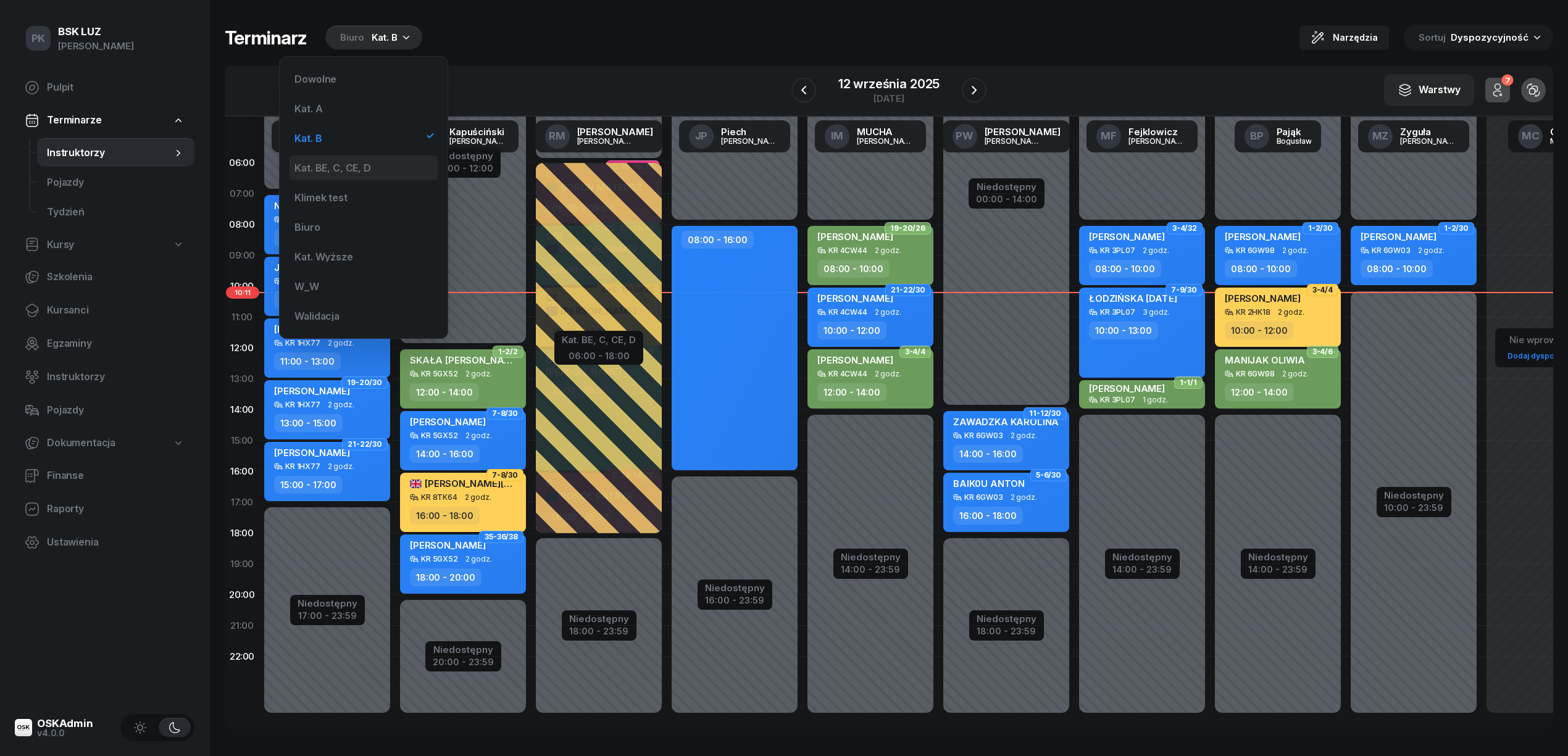
click at [357, 161] on div "Kat. BE, C, CE, D" at bounding box center [364, 168] width 148 height 25
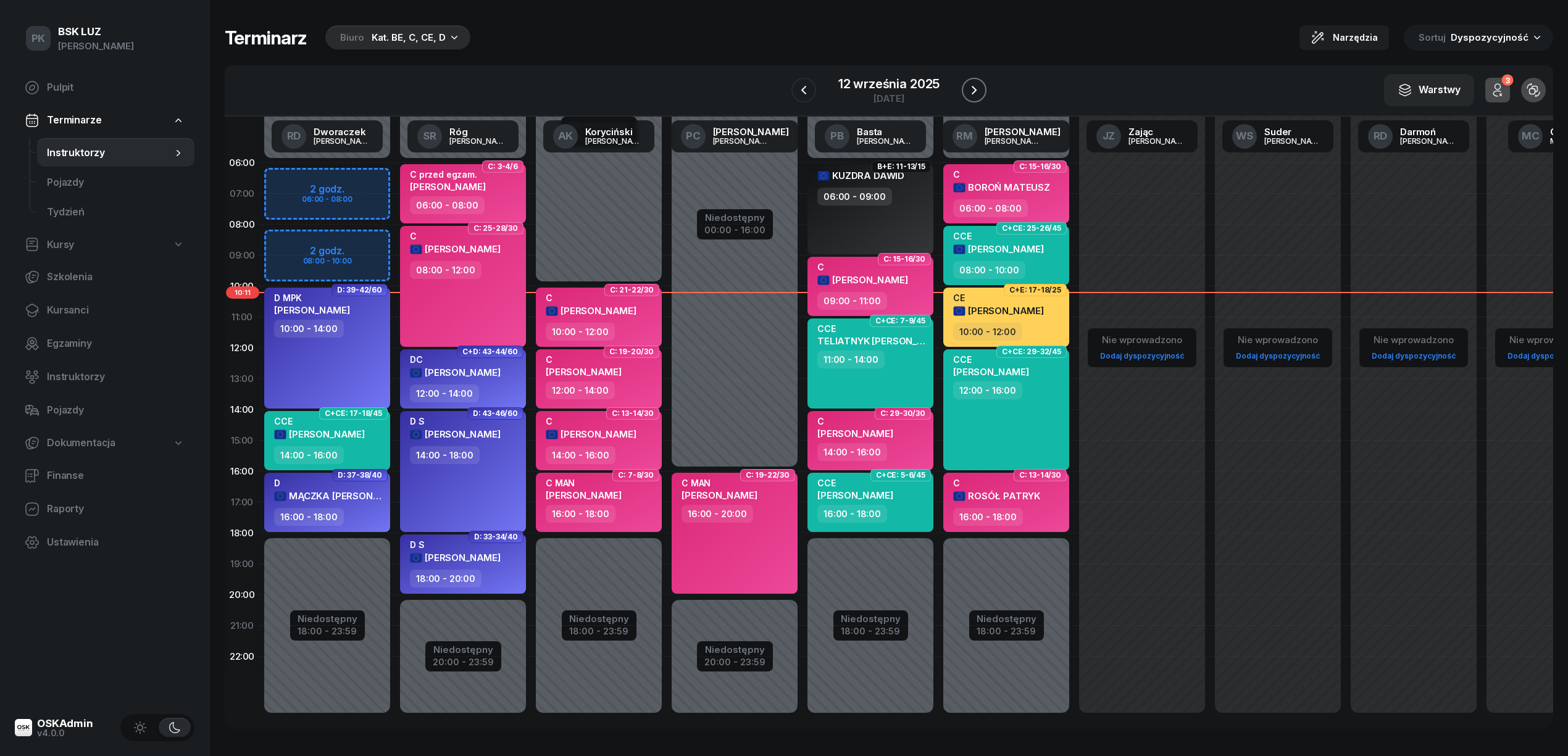
click at [978, 96] on icon "button" at bounding box center [973, 90] width 15 height 15
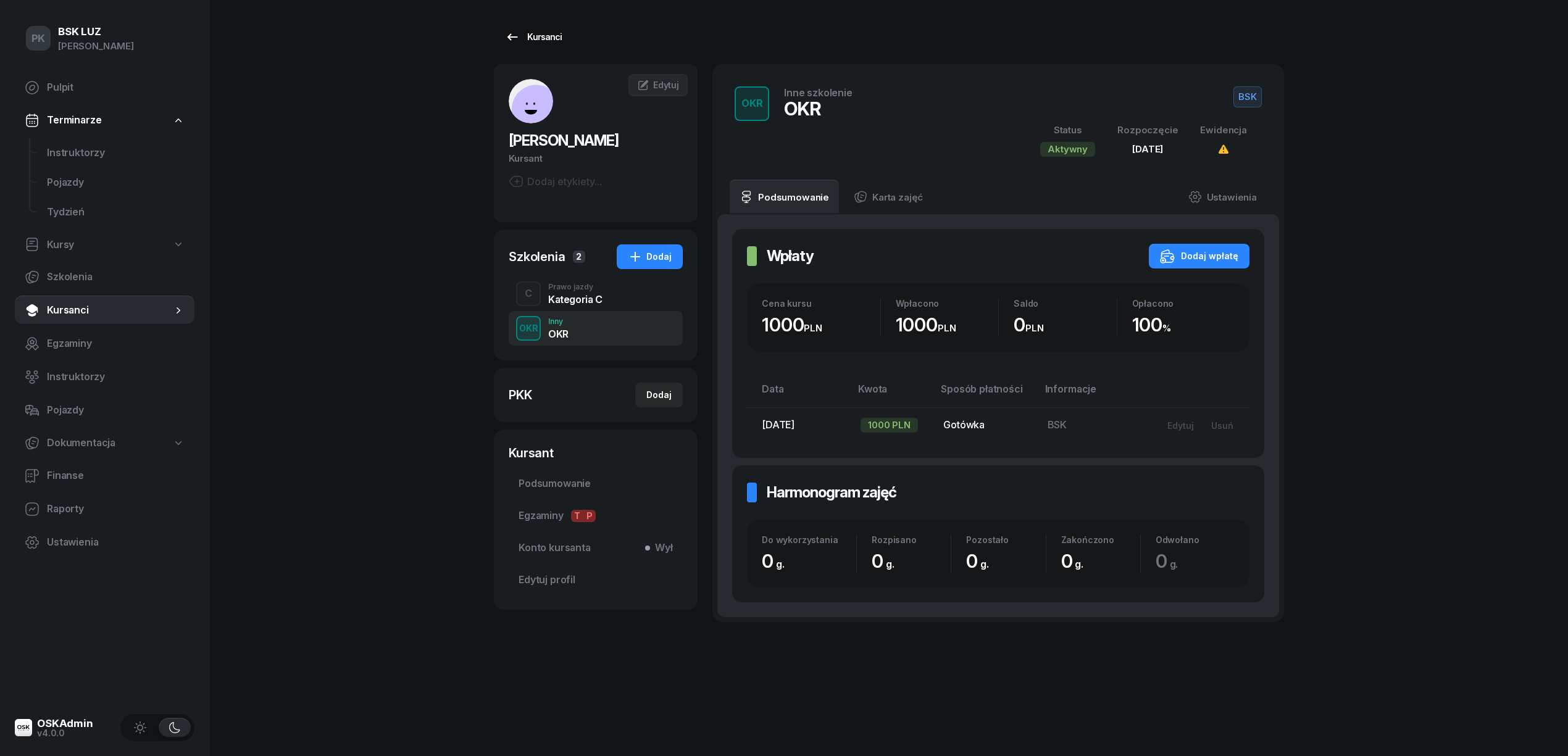
click at [536, 34] on div "Kursanci" at bounding box center [533, 37] width 57 height 15
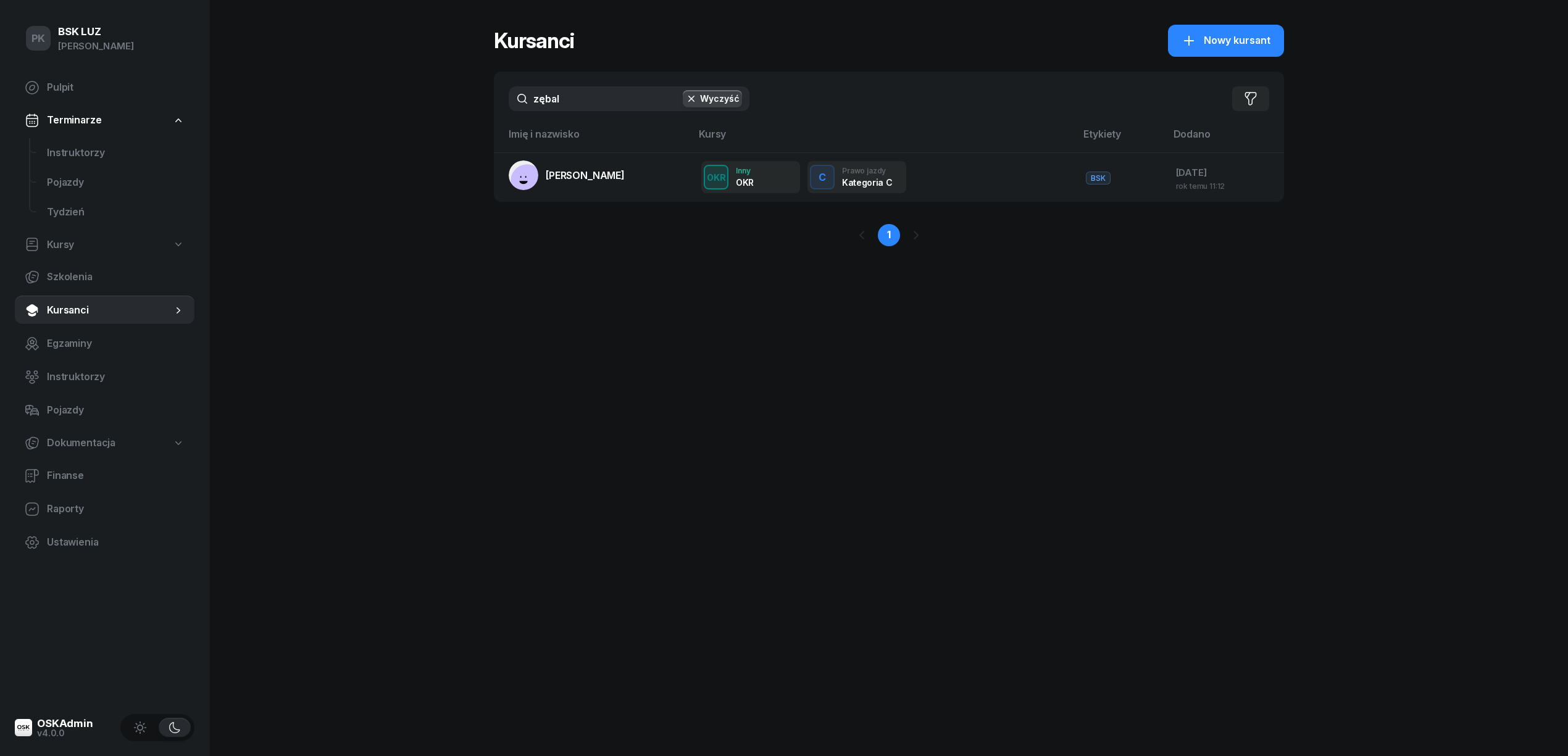
drag, startPoint x: 568, startPoint y: 96, endPoint x: 466, endPoint y: 104, distance: 102.3
click at [466, 104] on div "PK BSK [PERSON_NAME] Pulpit Terminarze Instruktorzy Pojazdy Tydzień Kursy Szkol…" at bounding box center [784, 378] width 1568 height 756
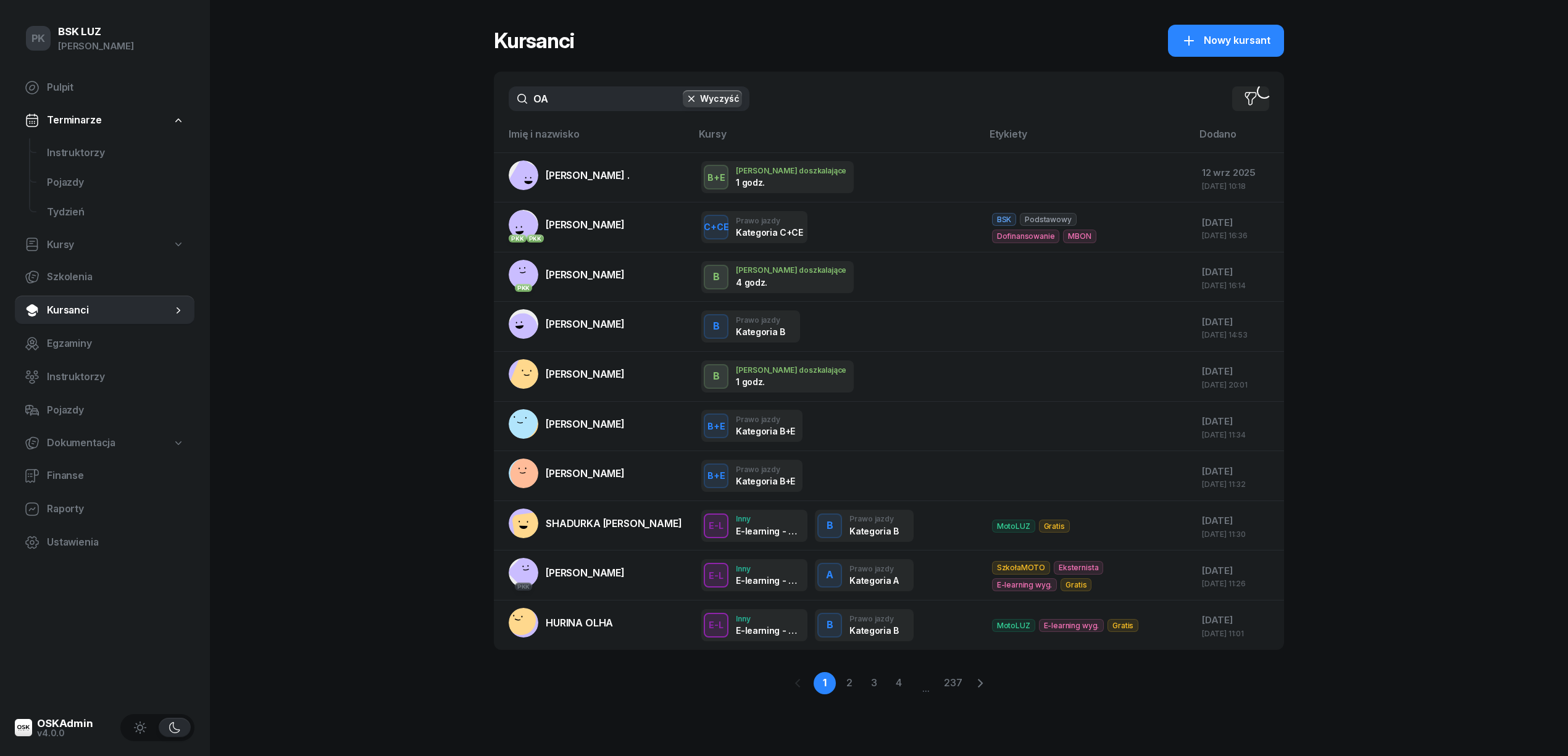
type input "O"
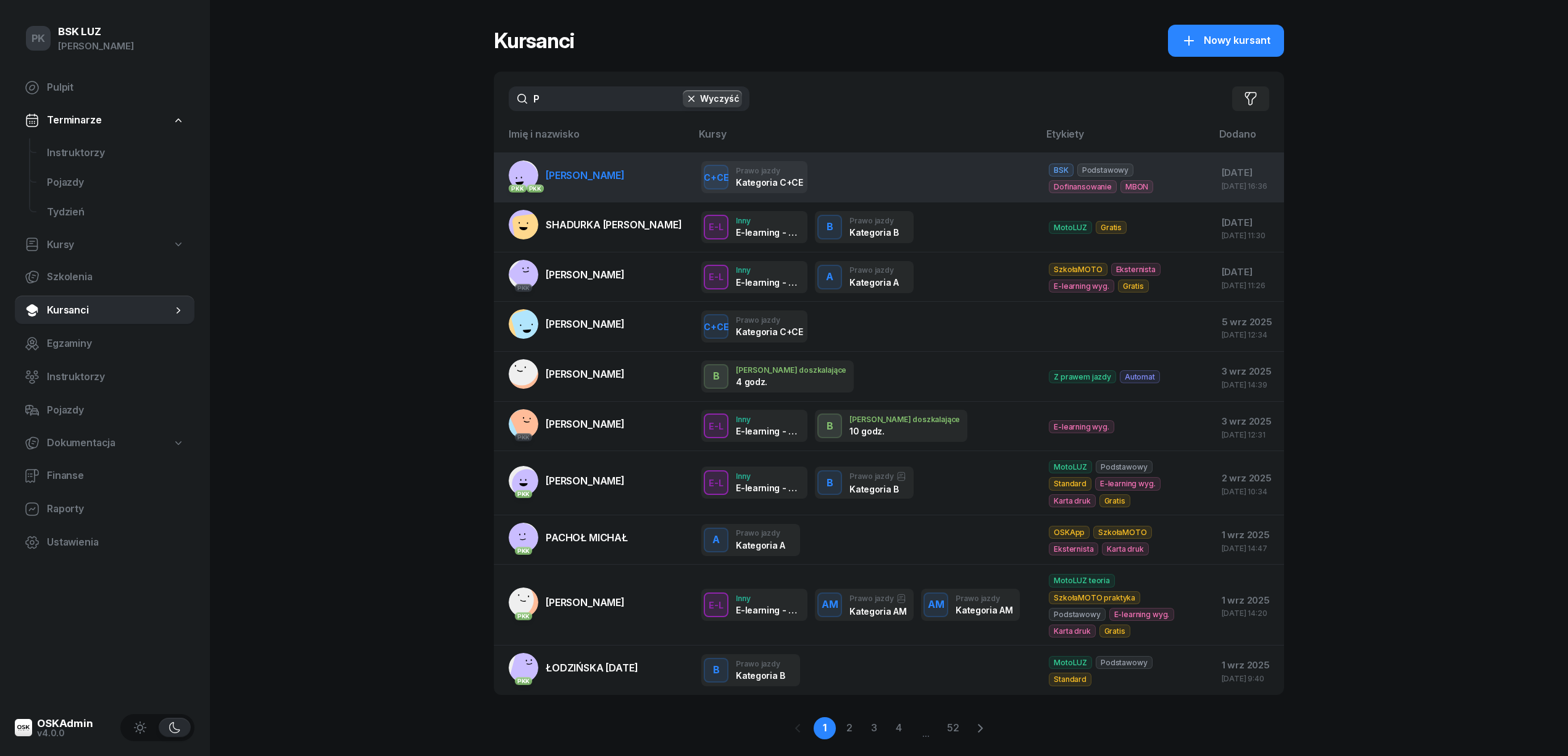
type input "P"
click at [583, 173] on span "[PERSON_NAME]" at bounding box center [585, 175] width 79 height 13
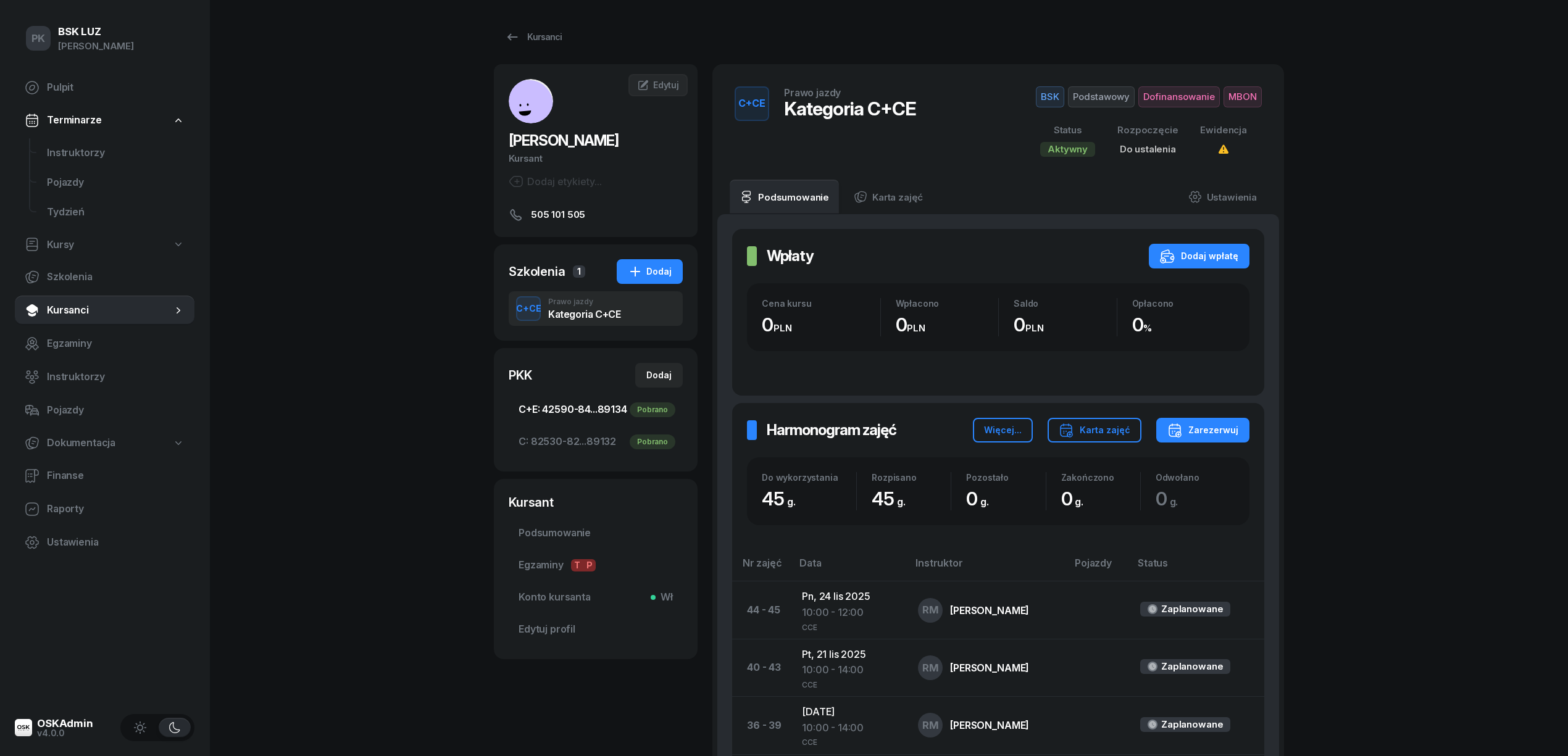
click at [598, 416] on span "C+E: 42590-84...89134 Pobrano" at bounding box center [596, 409] width 154 height 16
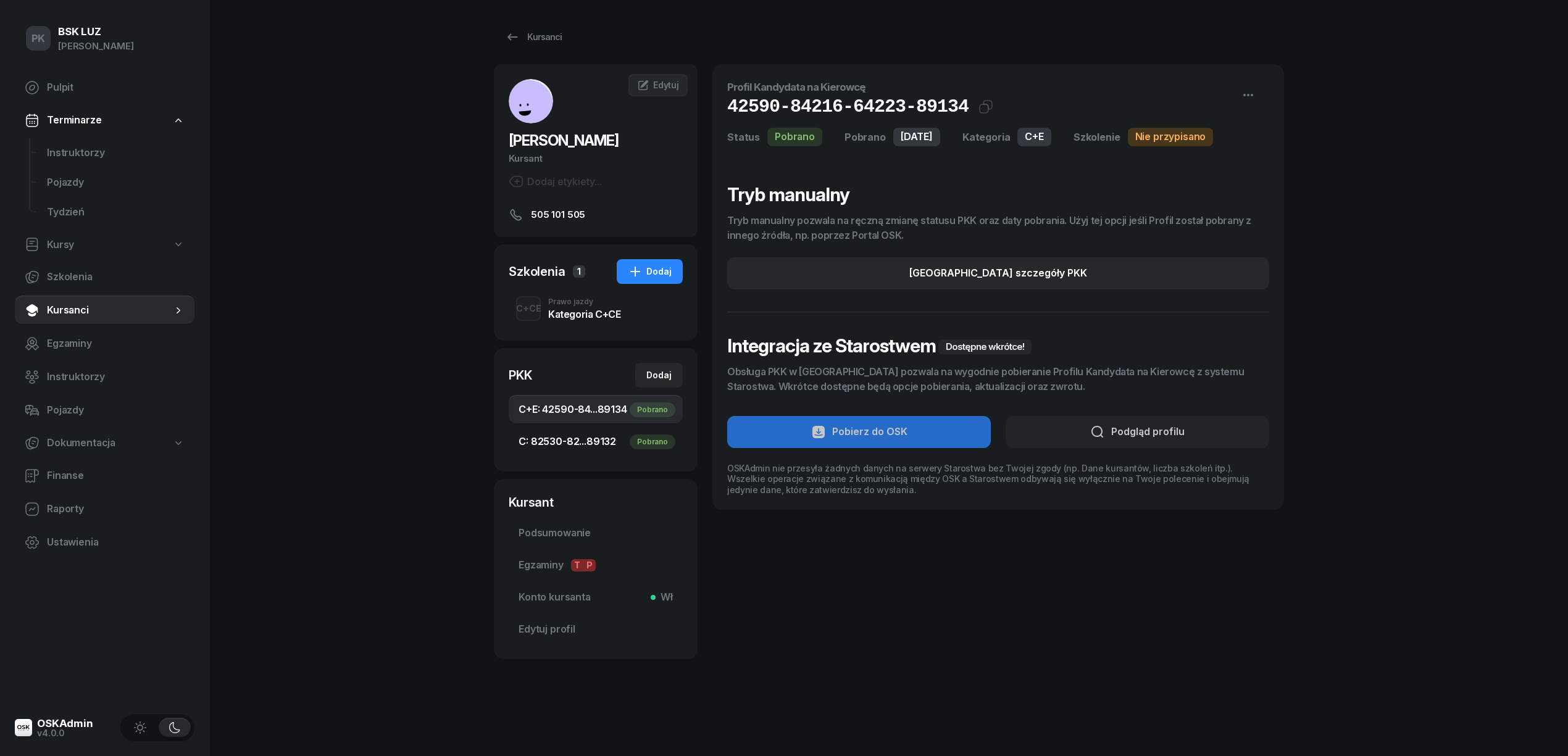
click at [598, 434] on span "C: 82530-82...89132 Pobrano" at bounding box center [596, 441] width 154 height 16
click at [576, 531] on span "Podsumowanie" at bounding box center [596, 533] width 154 height 16
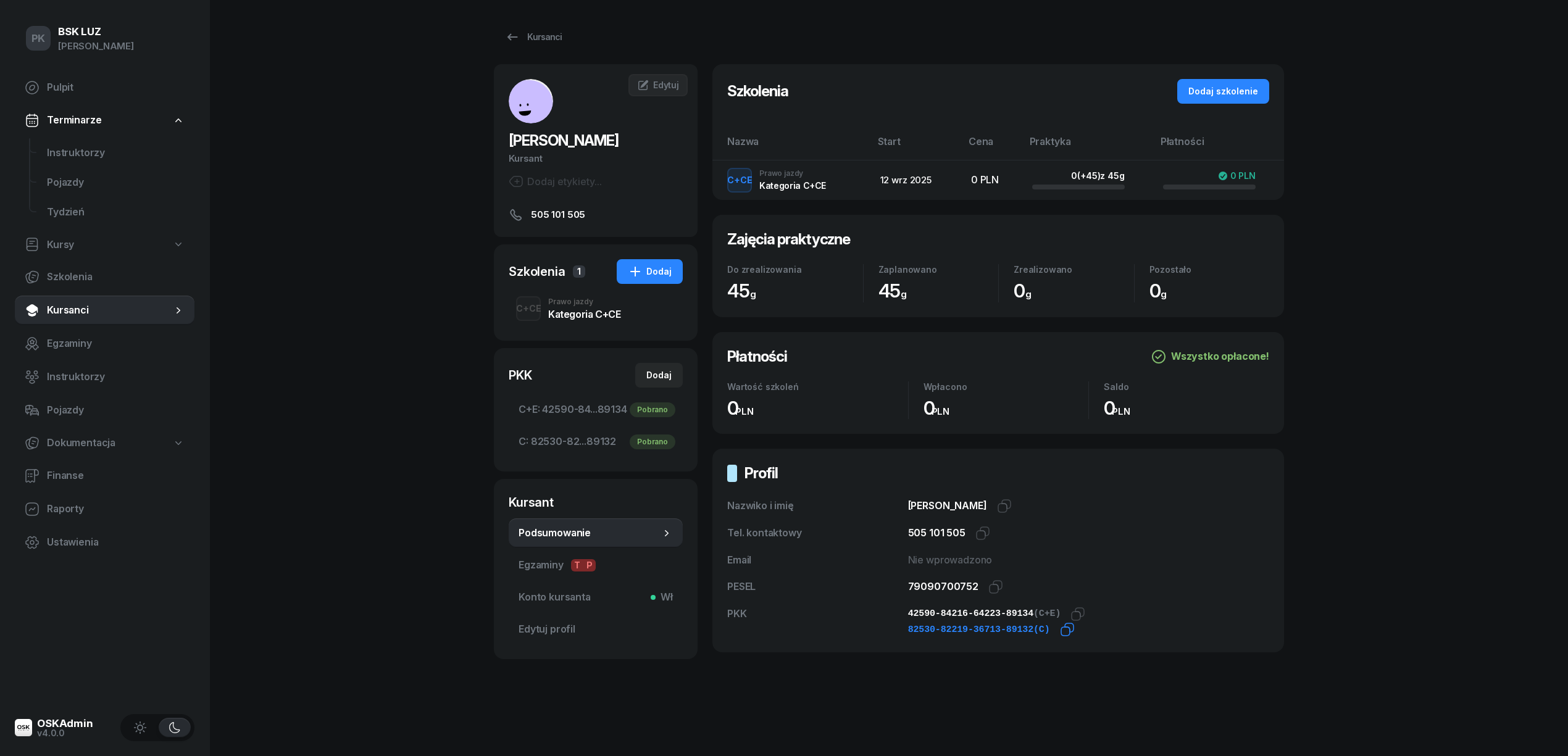
click at [1060, 630] on icon "button" at bounding box center [1067, 629] width 15 height 15
click at [1070, 614] on icon "button" at bounding box center [1077, 613] width 15 height 15
click at [660, 84] on span "Edytuj" at bounding box center [666, 85] width 26 height 11
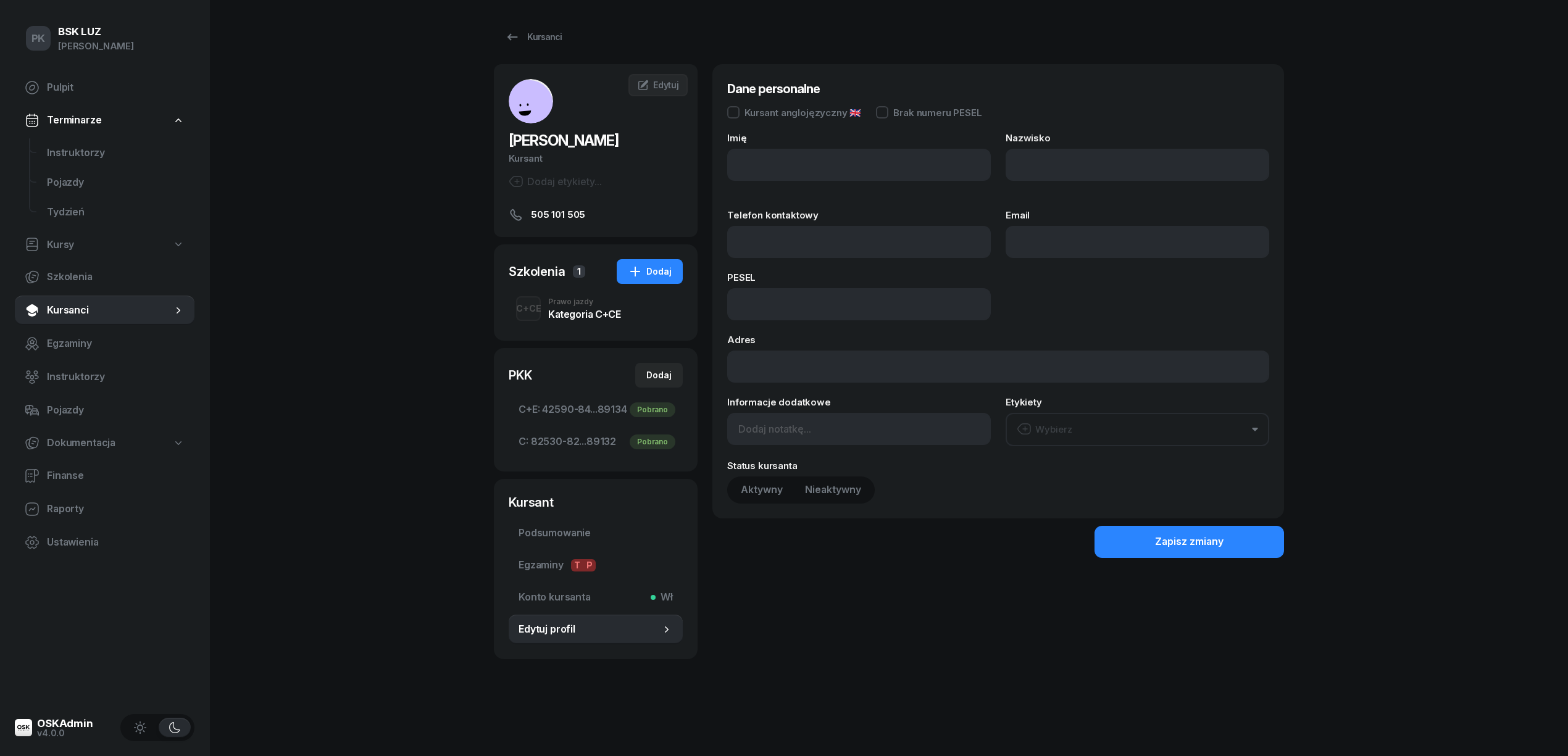
type input "[PERSON_NAME]"
type input "PASTERNAK"
type input "505101505"
type input "79090700752"
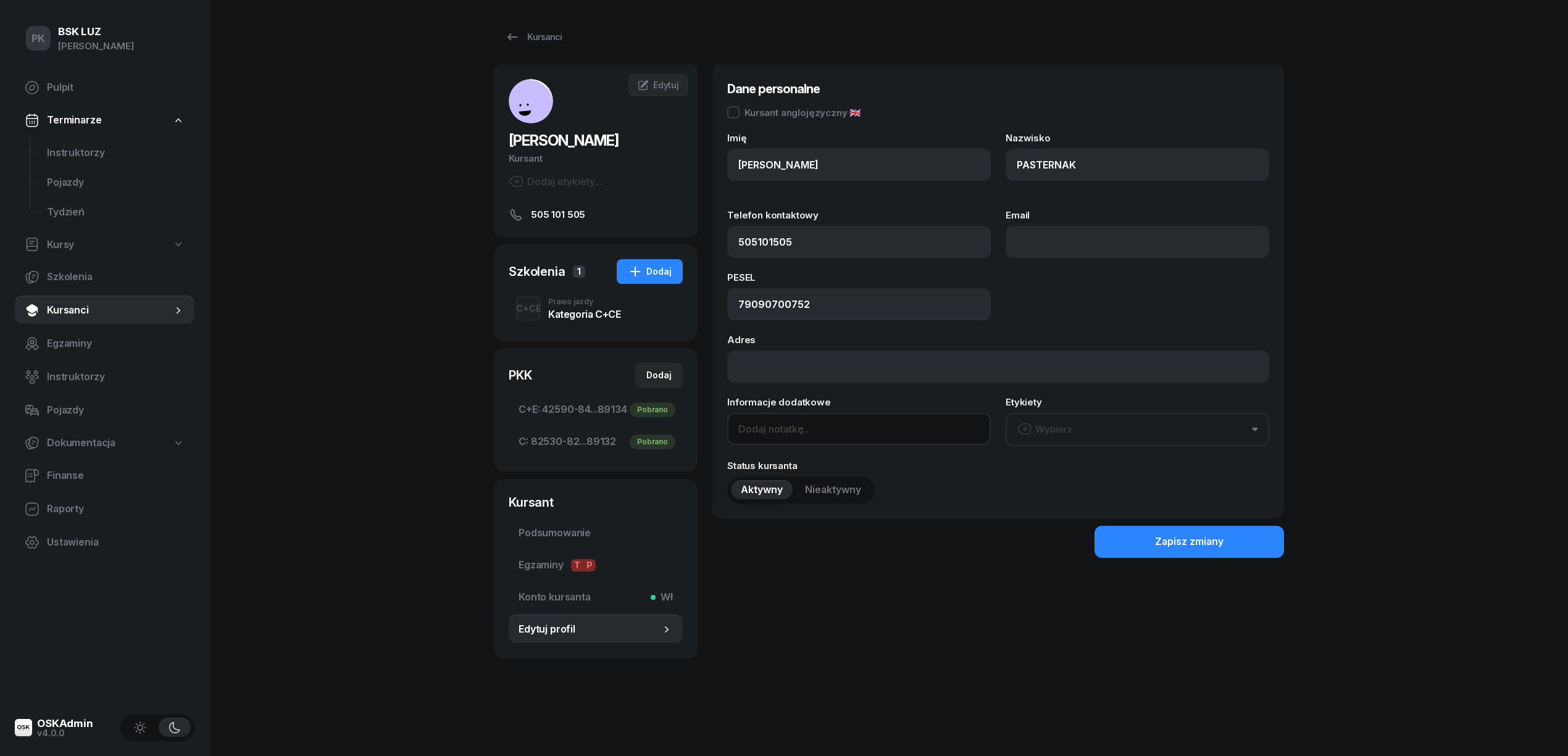
click at [788, 423] on input at bounding box center [859, 429] width 264 height 32
type input "o"
paste input "[DATE]"
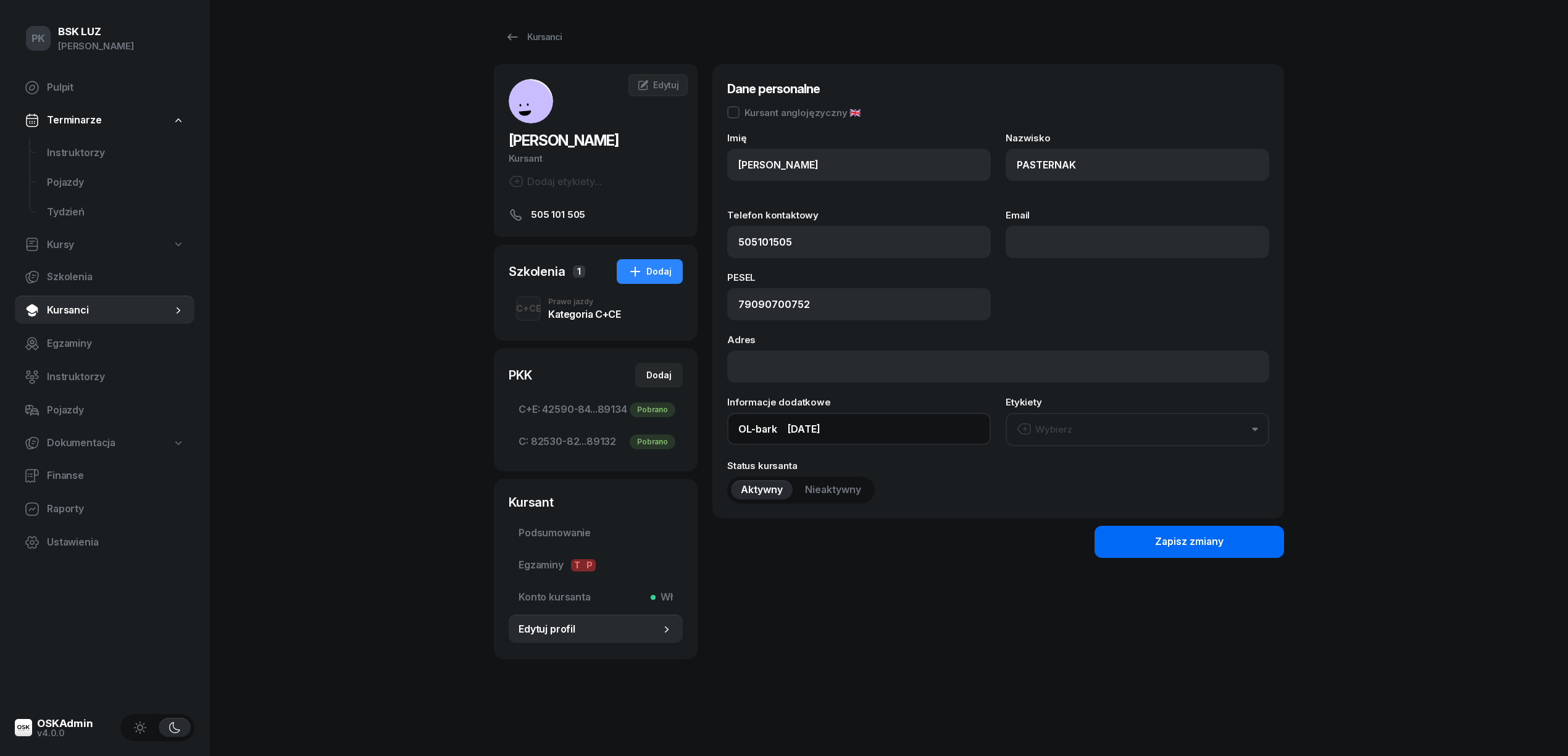
type input "OL-bark [DATE]"
click at [1178, 544] on div "Zapisz zmiany" at bounding box center [1189, 541] width 68 height 16
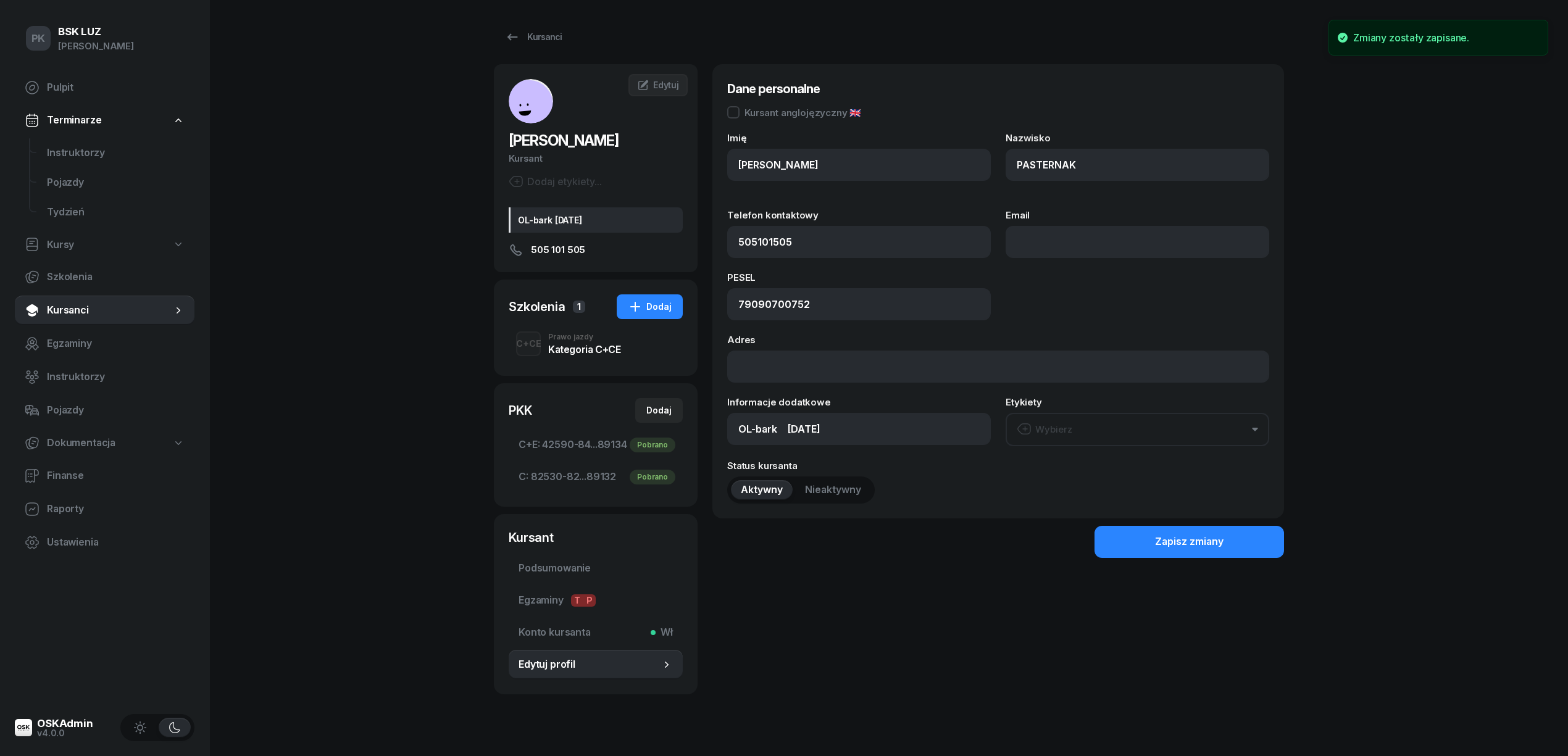
click at [578, 339] on div "Prawo jazdy" at bounding box center [584, 337] width 72 height 8
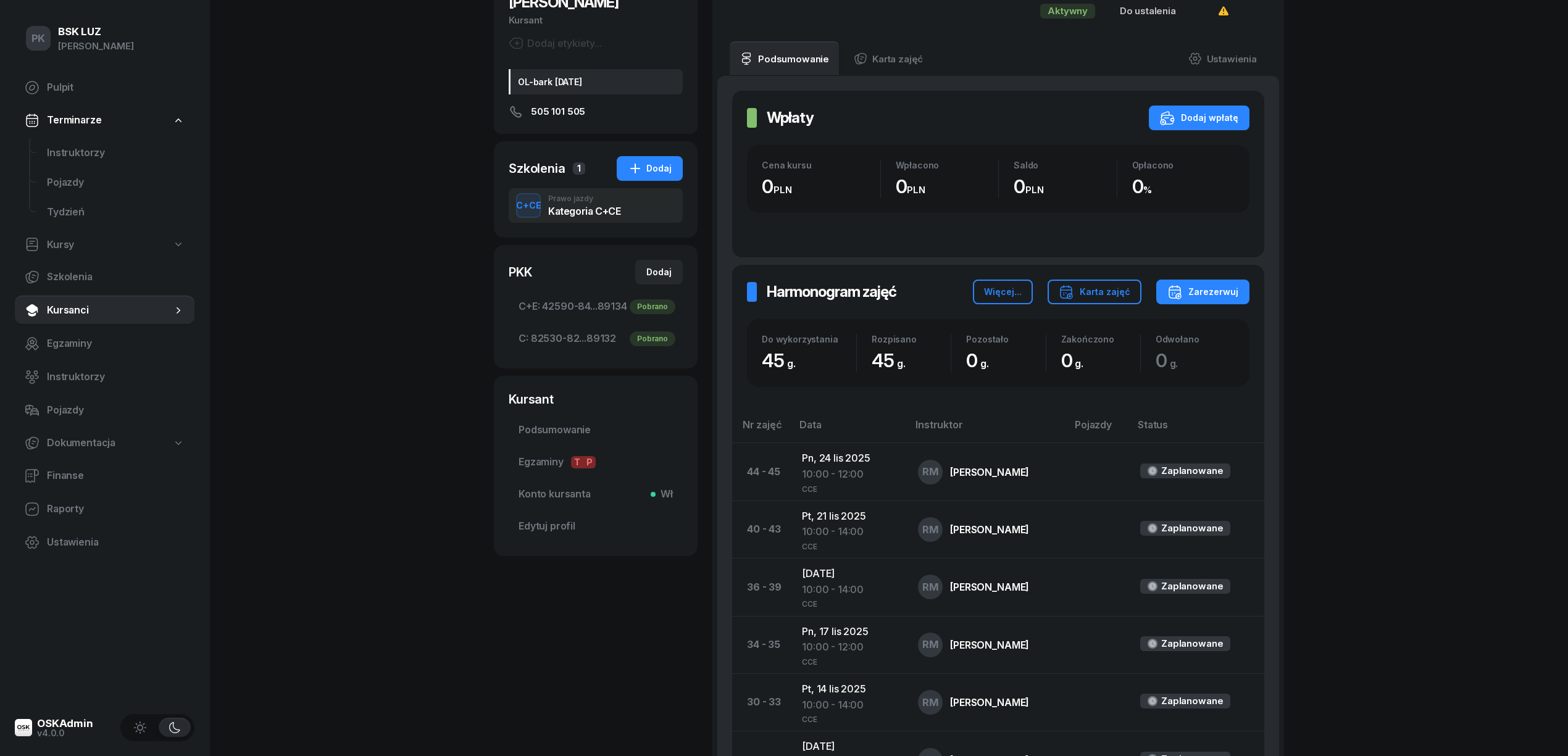
scroll to position [1, 0]
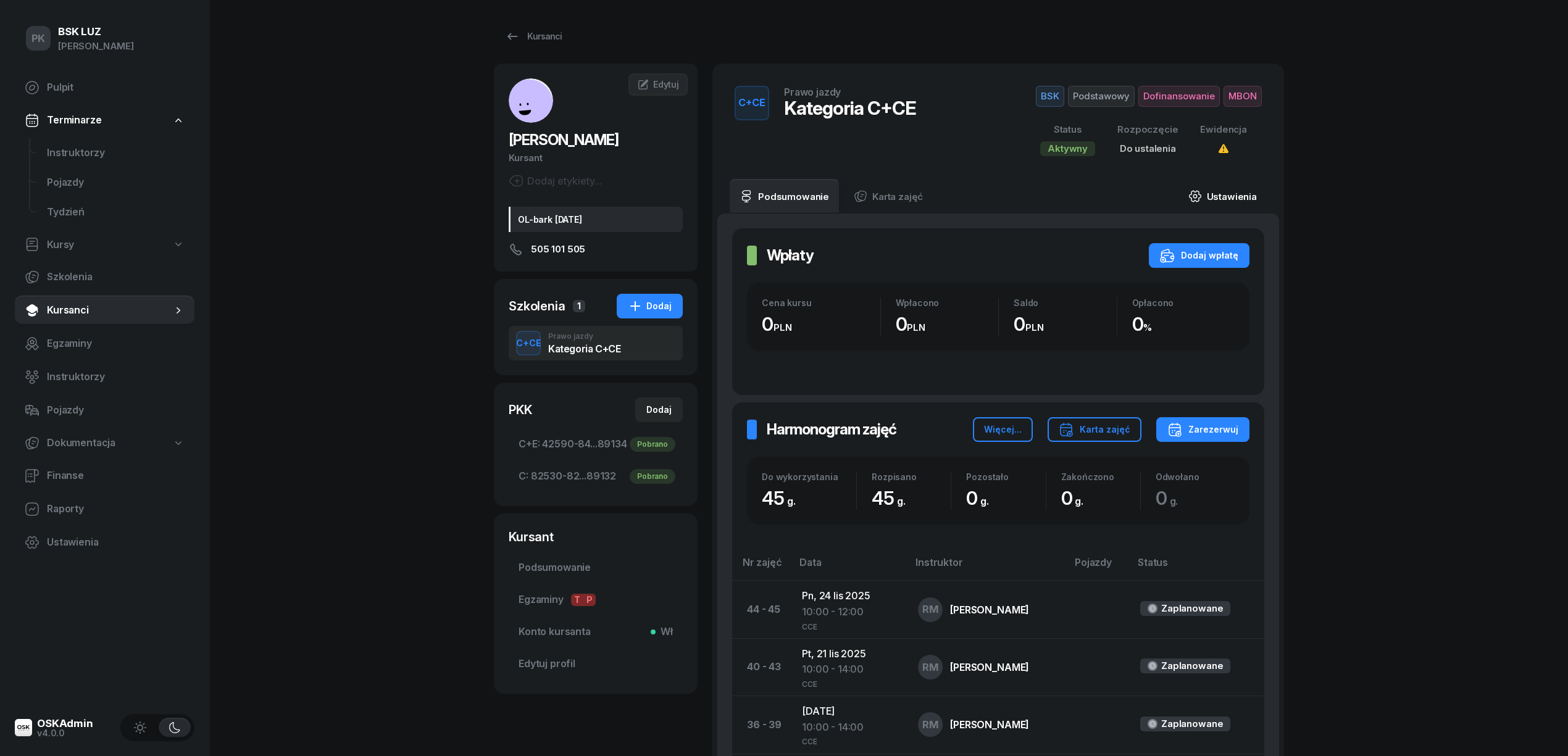
click at [1223, 200] on link "Ustawienia" at bounding box center [1223, 196] width 89 height 35
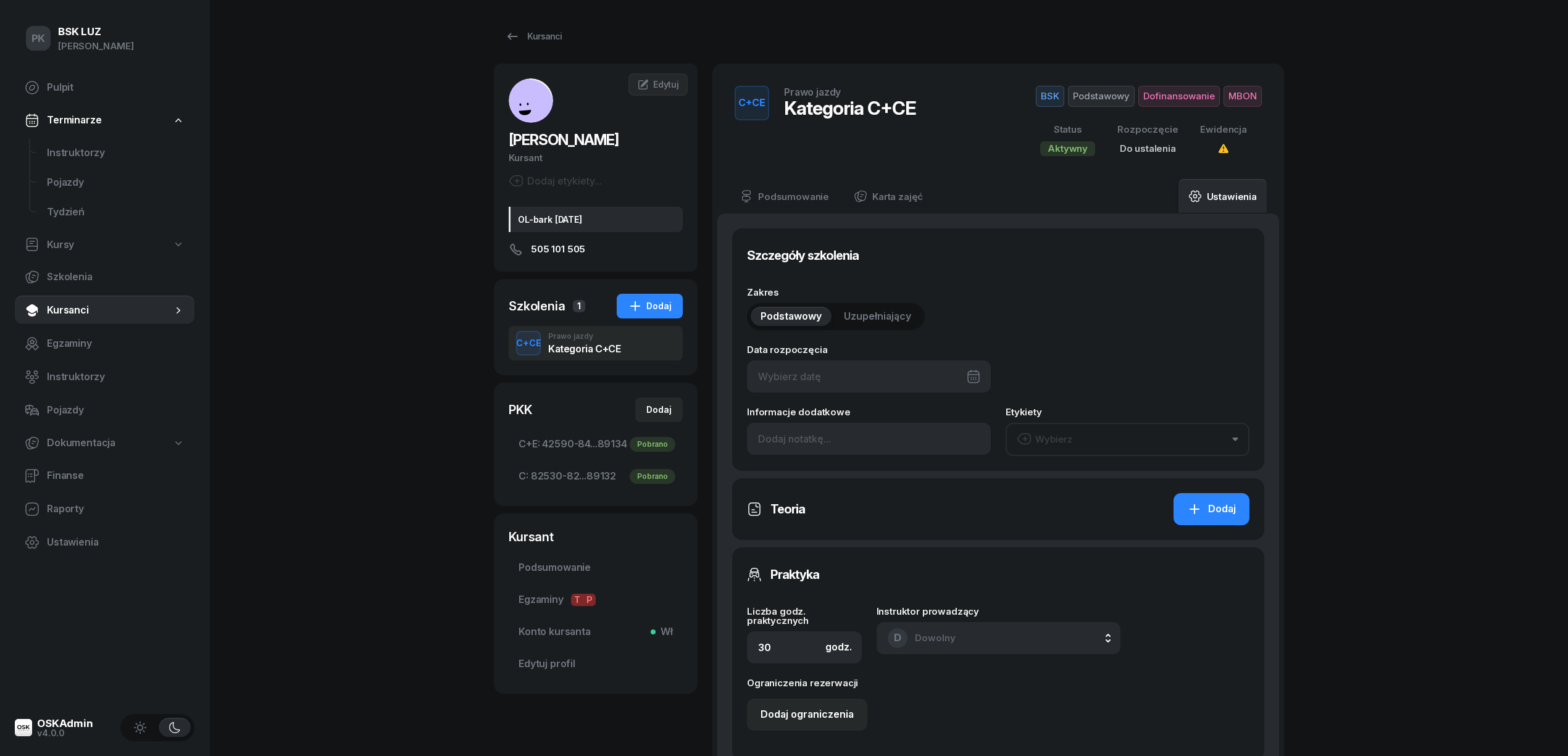
type input "45"
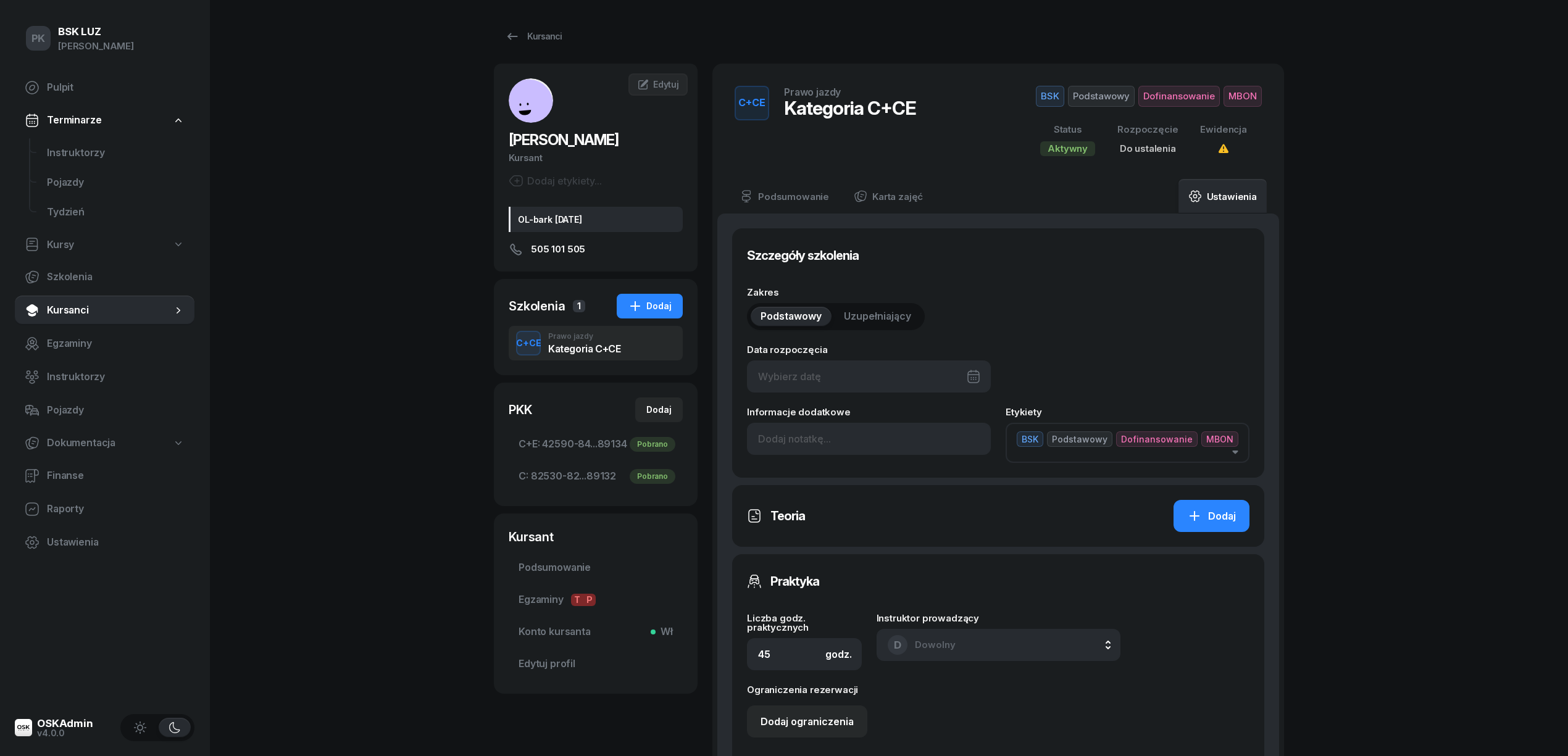
click at [896, 379] on div at bounding box center [869, 376] width 244 height 32
click at [921, 549] on div "26" at bounding box center [922, 551] width 20 height 20
type input "[DATE]"
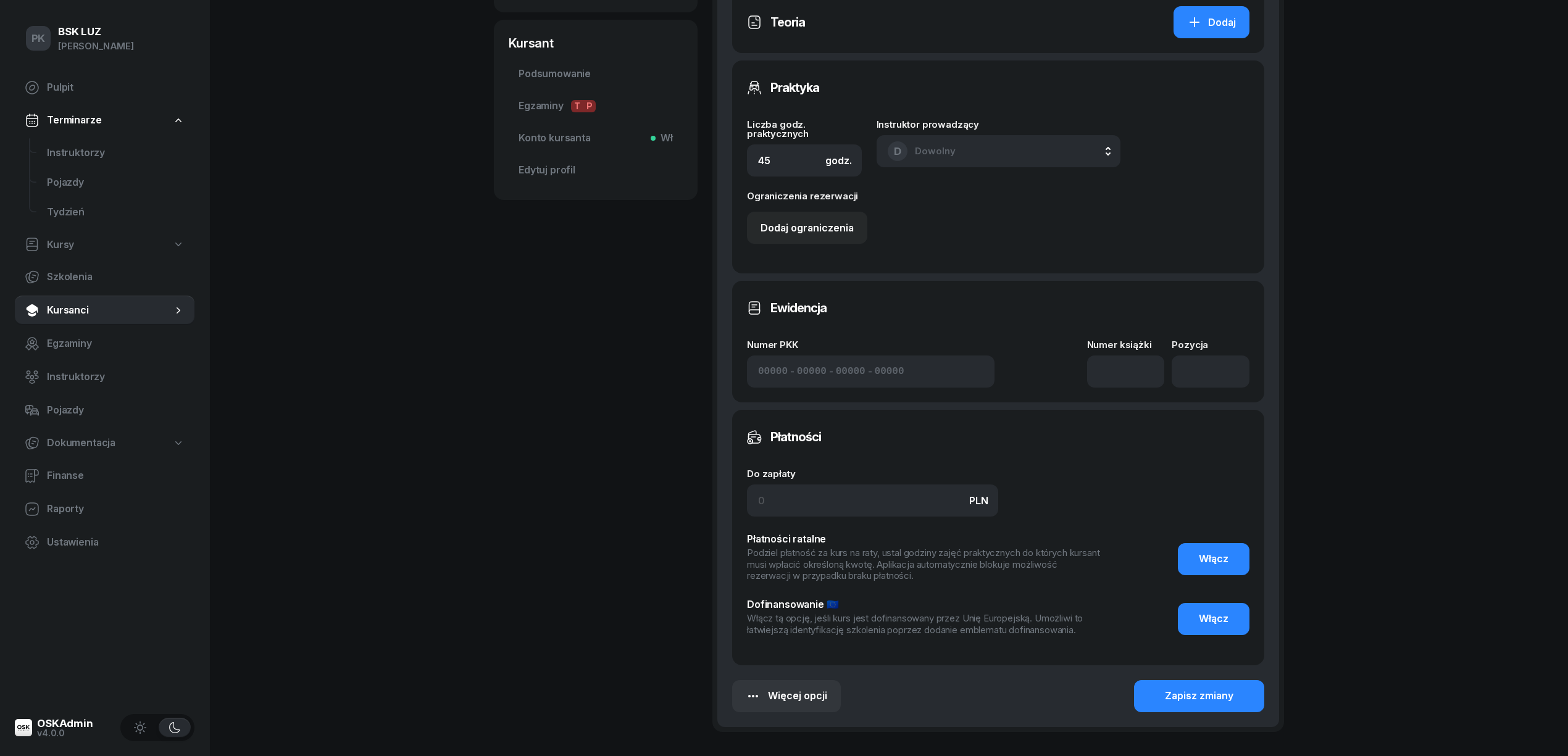
scroll to position [590, 0]
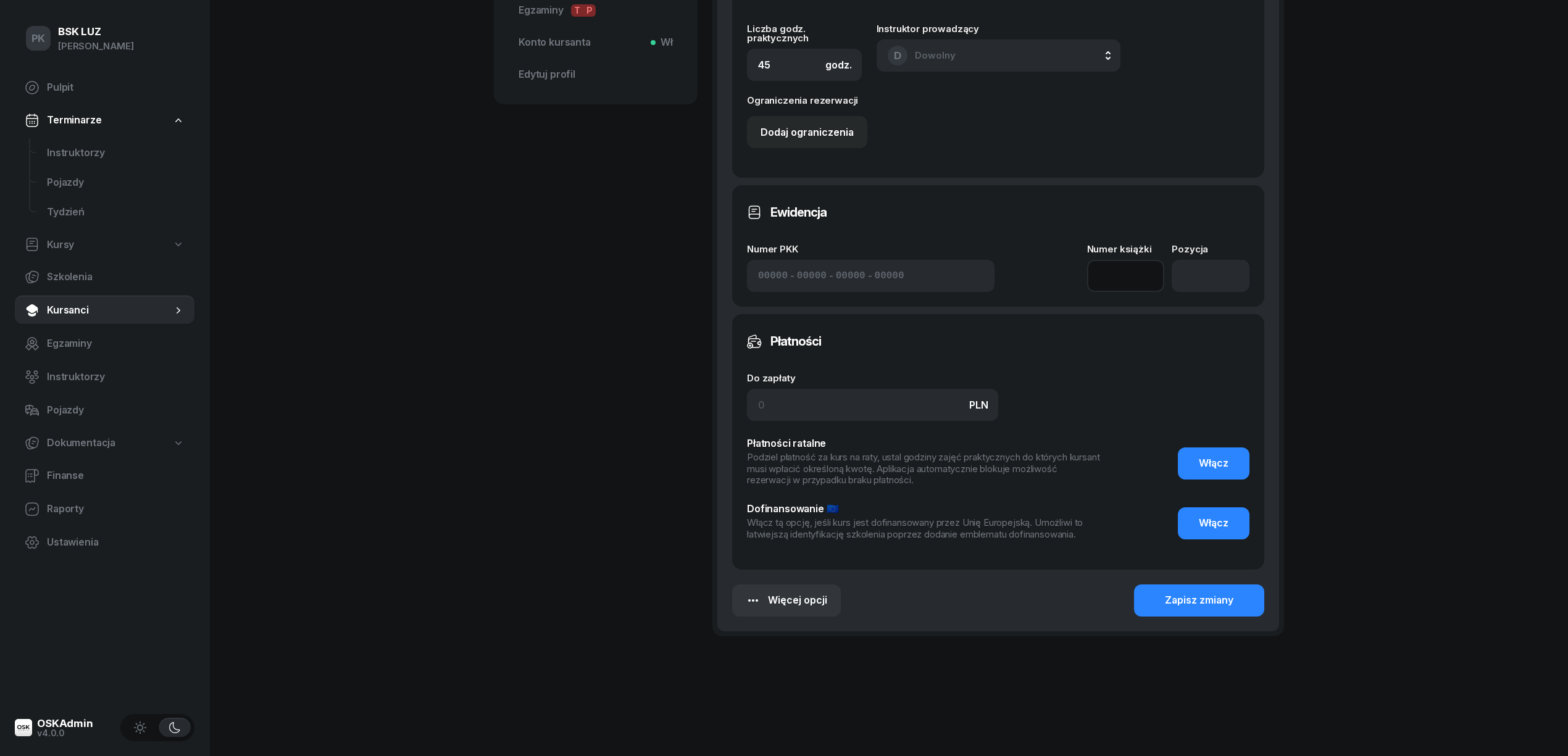
click at [1126, 274] on input at bounding box center [1126, 276] width 78 height 32
type input "1"
type input "12/2025"
click at [1213, 598] on div "Zapisz zmiany" at bounding box center [1199, 600] width 68 height 16
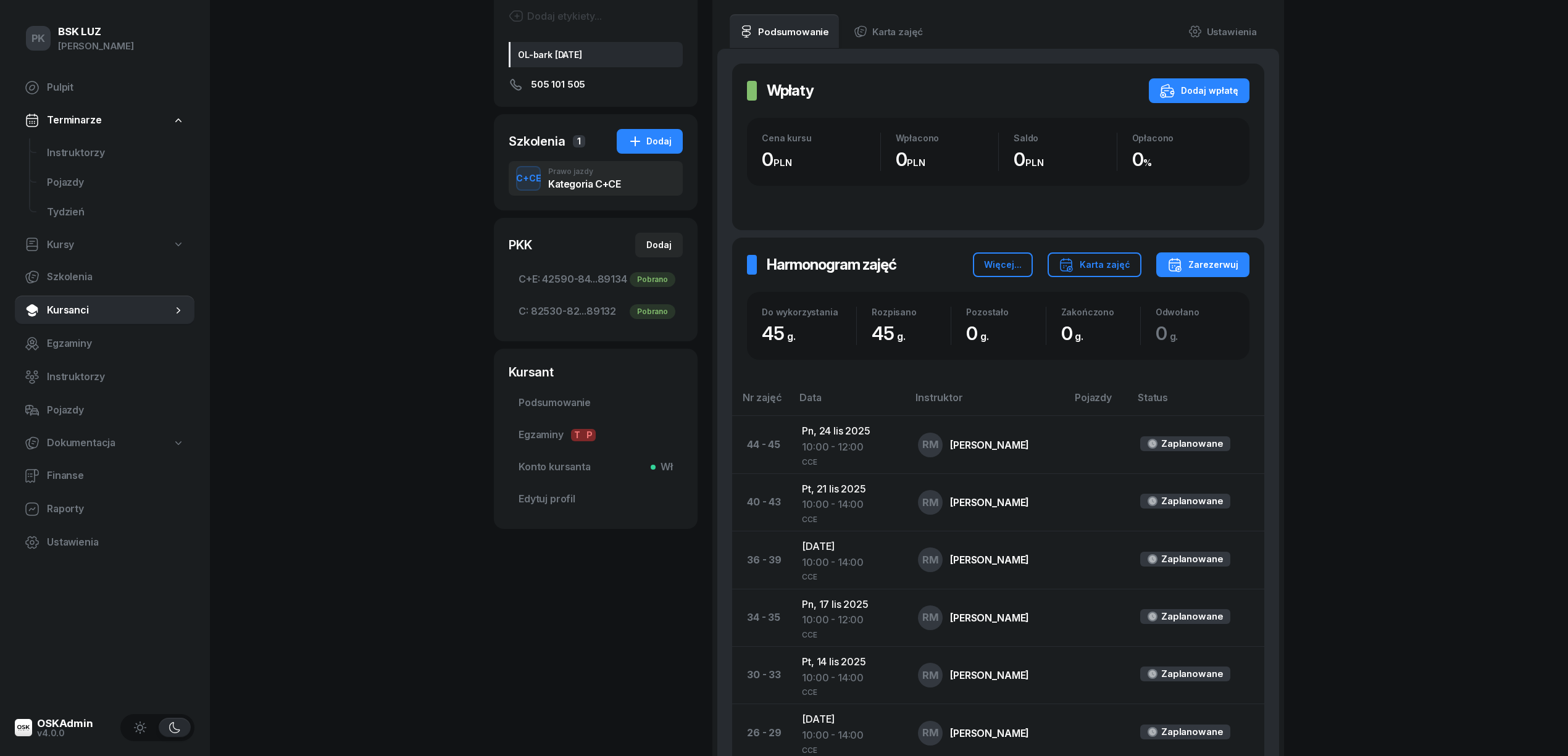
scroll to position [0, 0]
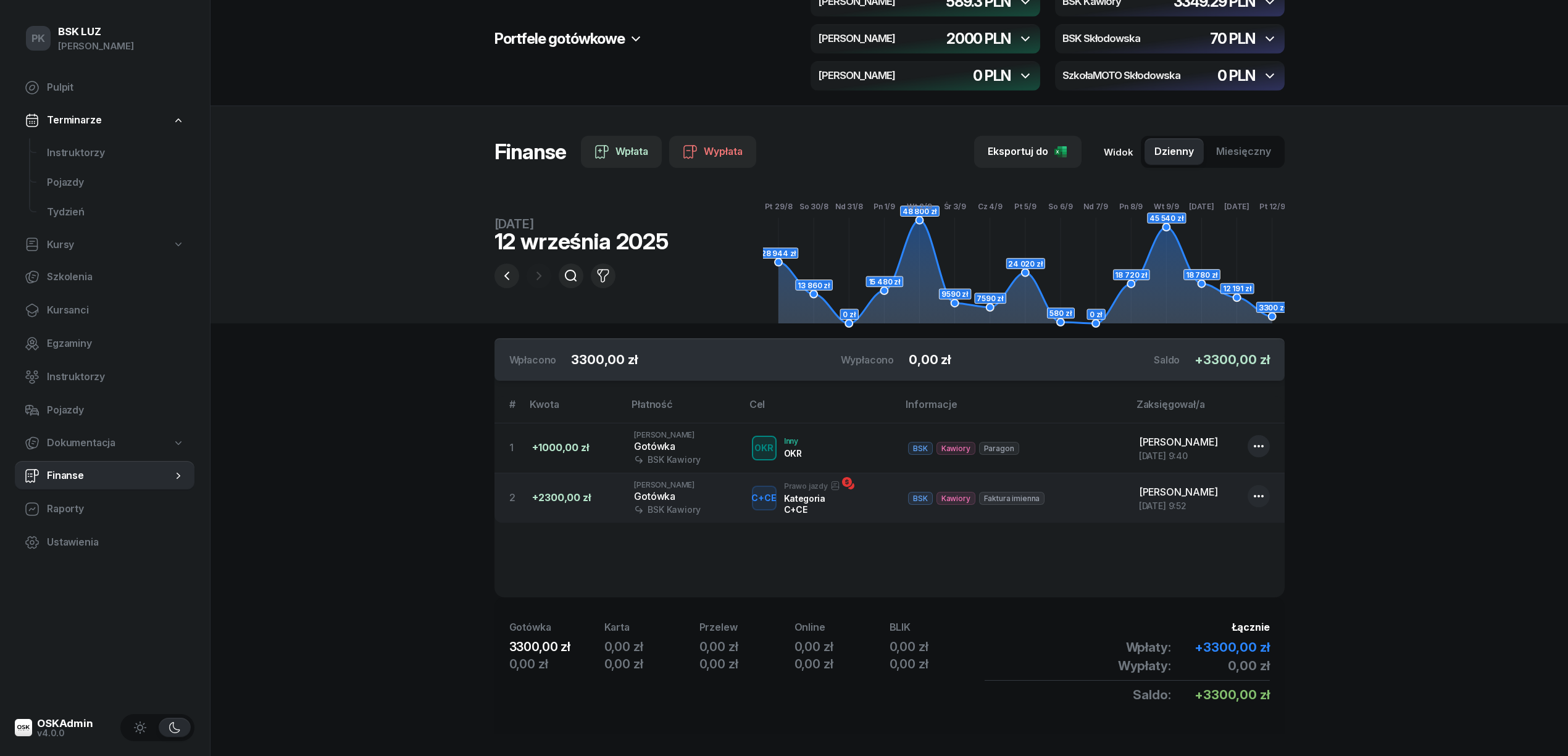
scroll to position [43, 0]
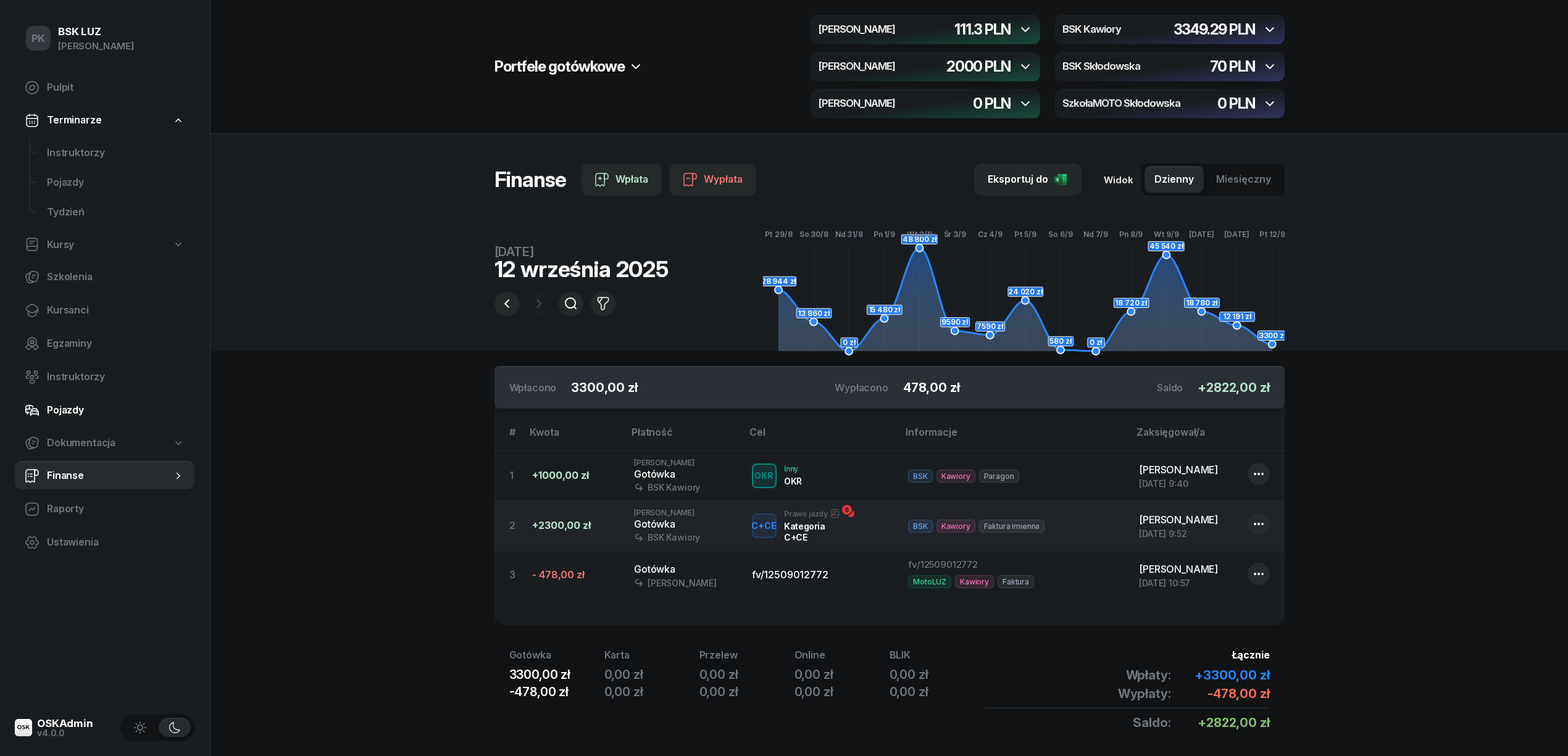
click at [73, 412] on span "Pojazdy" at bounding box center [116, 410] width 138 height 16
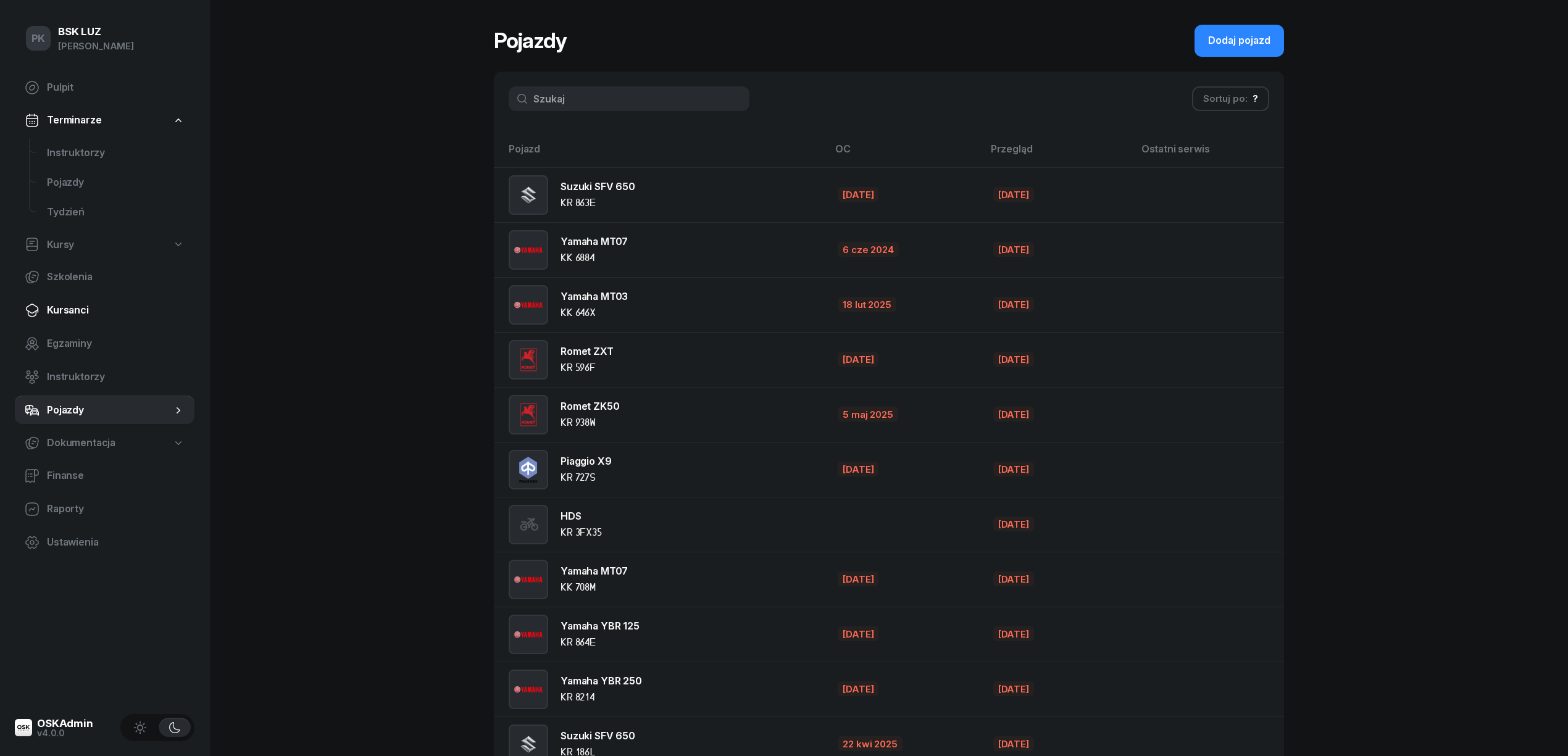
click at [79, 312] on span "Kursanci" at bounding box center [116, 310] width 138 height 16
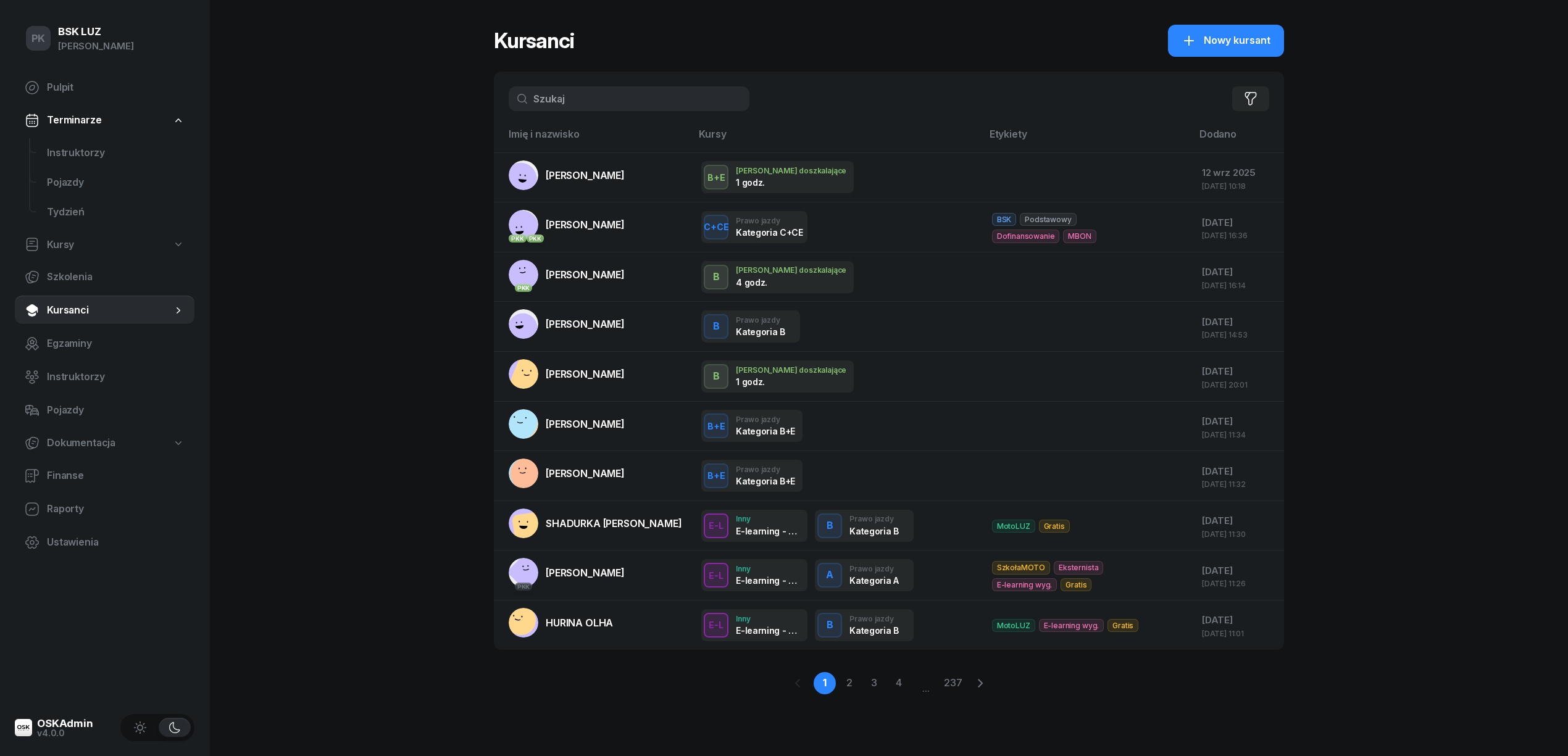
click at [591, 107] on input "text" at bounding box center [629, 99] width 241 height 25
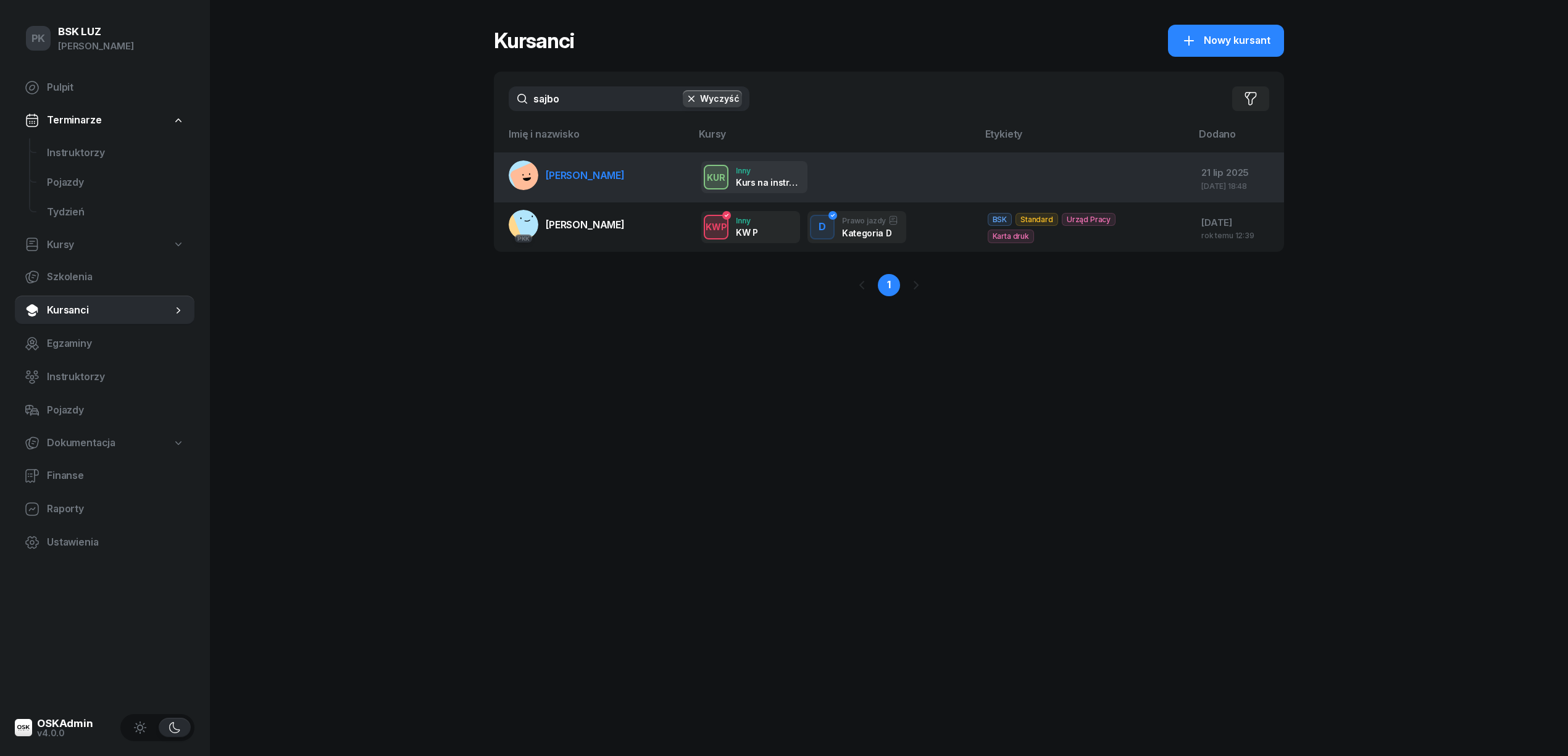
type input "sajbo"
click at [596, 186] on link "SAJBOT MACIEJ" at bounding box center [566, 175] width 116 height 30
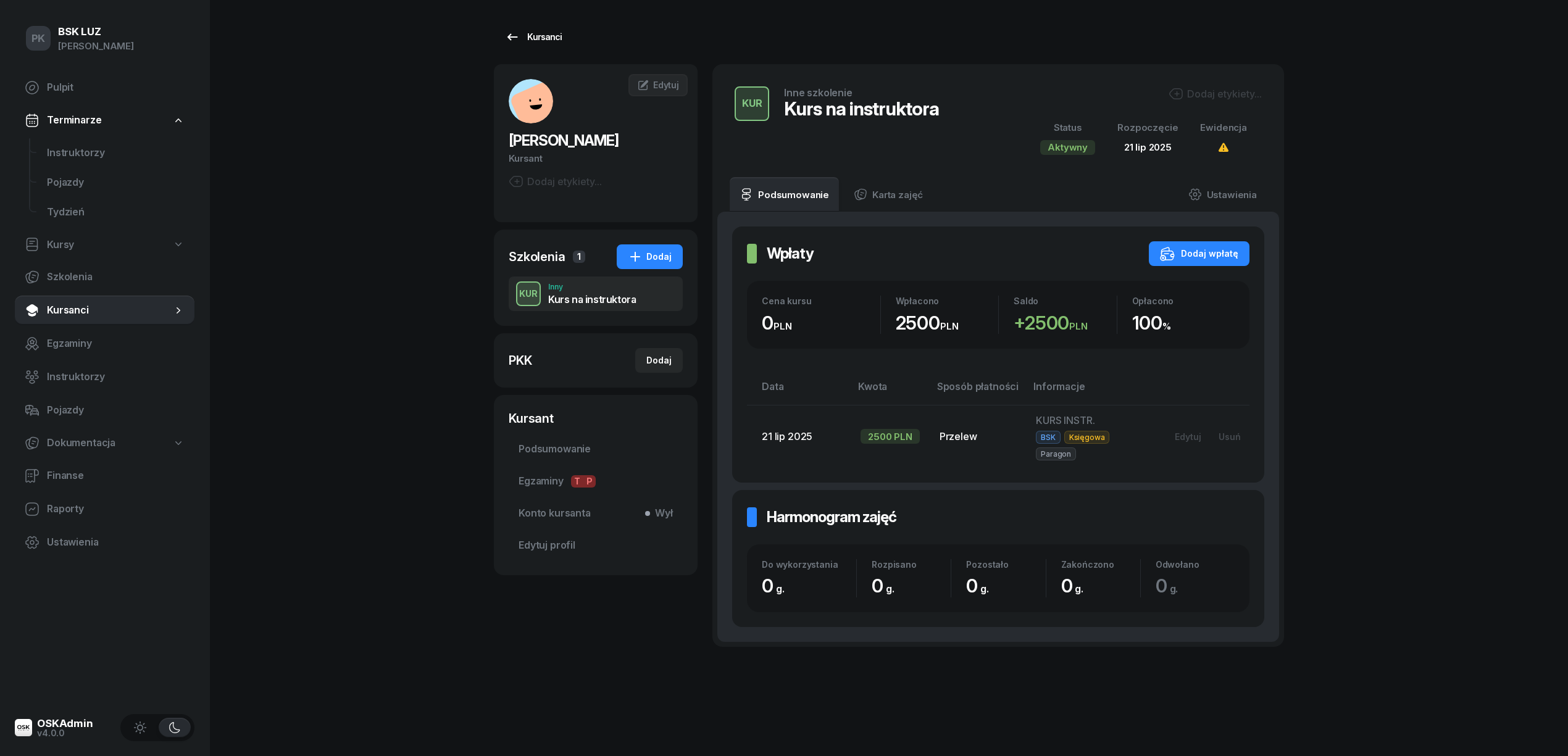
click at [545, 39] on div "Kursanci" at bounding box center [533, 37] width 57 height 15
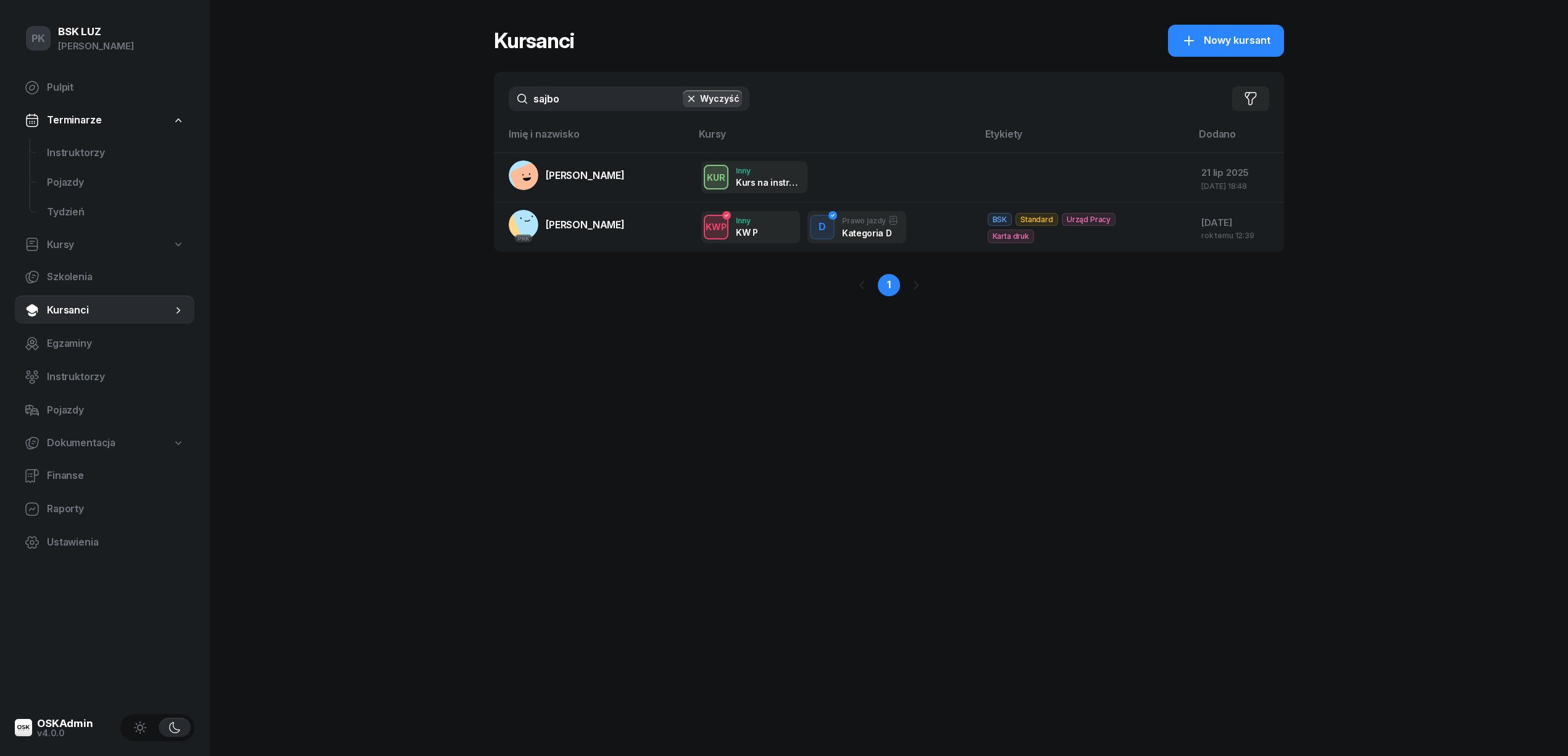
drag, startPoint x: 598, startPoint y: 97, endPoint x: 402, endPoint y: 95, distance: 196.0
click at [402, 95] on div "PK BSK LUZ Piotr Klimek Pulpit Terminarze Instruktorzy Pojazdy Tydzień Kursy Sz…" at bounding box center [784, 378] width 1568 height 756
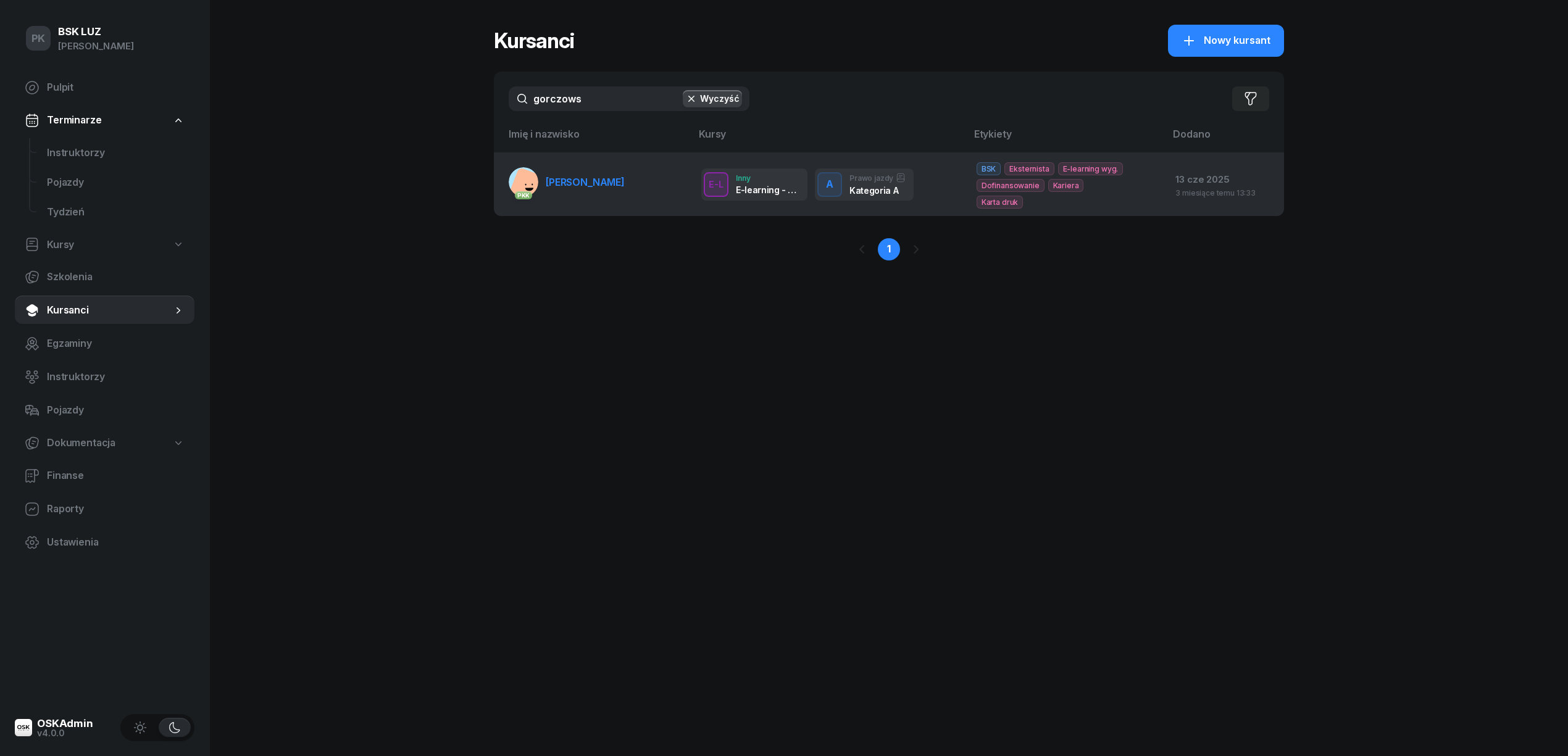
type input "gorczows"
click at [558, 178] on span "[PERSON_NAME]" at bounding box center [585, 182] width 79 height 13
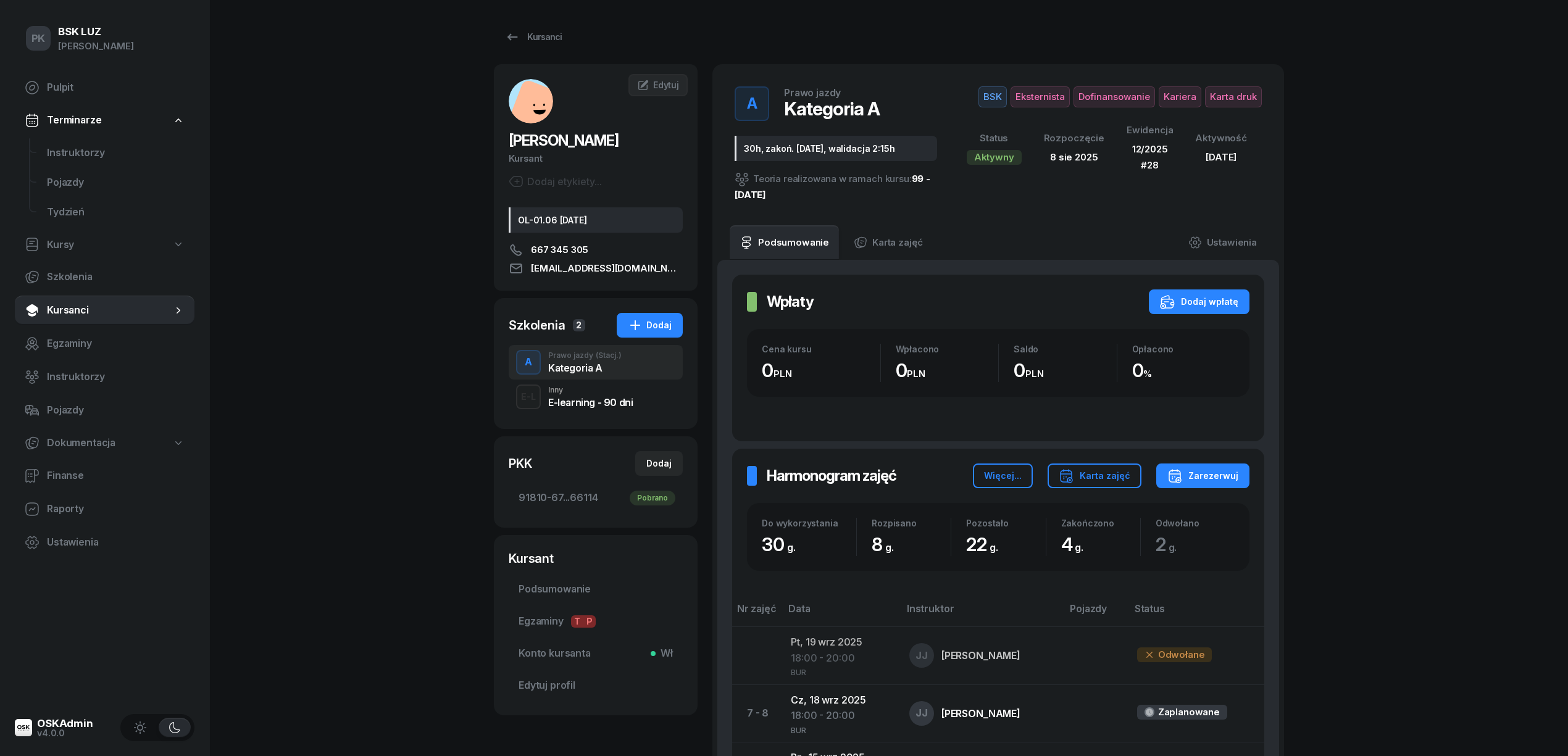
scroll to position [304, 0]
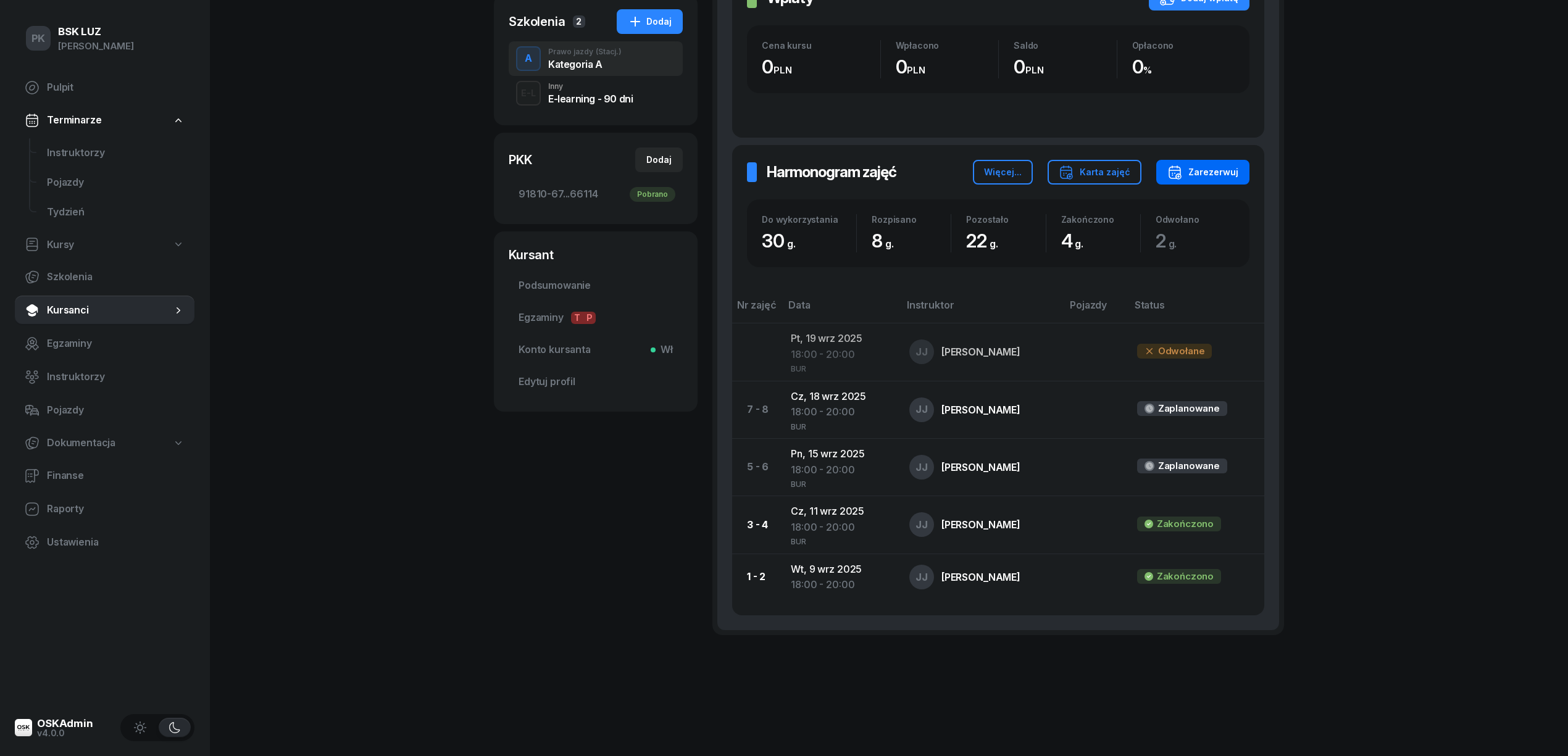
click at [1230, 168] on div "Zarezerwuj" at bounding box center [1203, 172] width 71 height 15
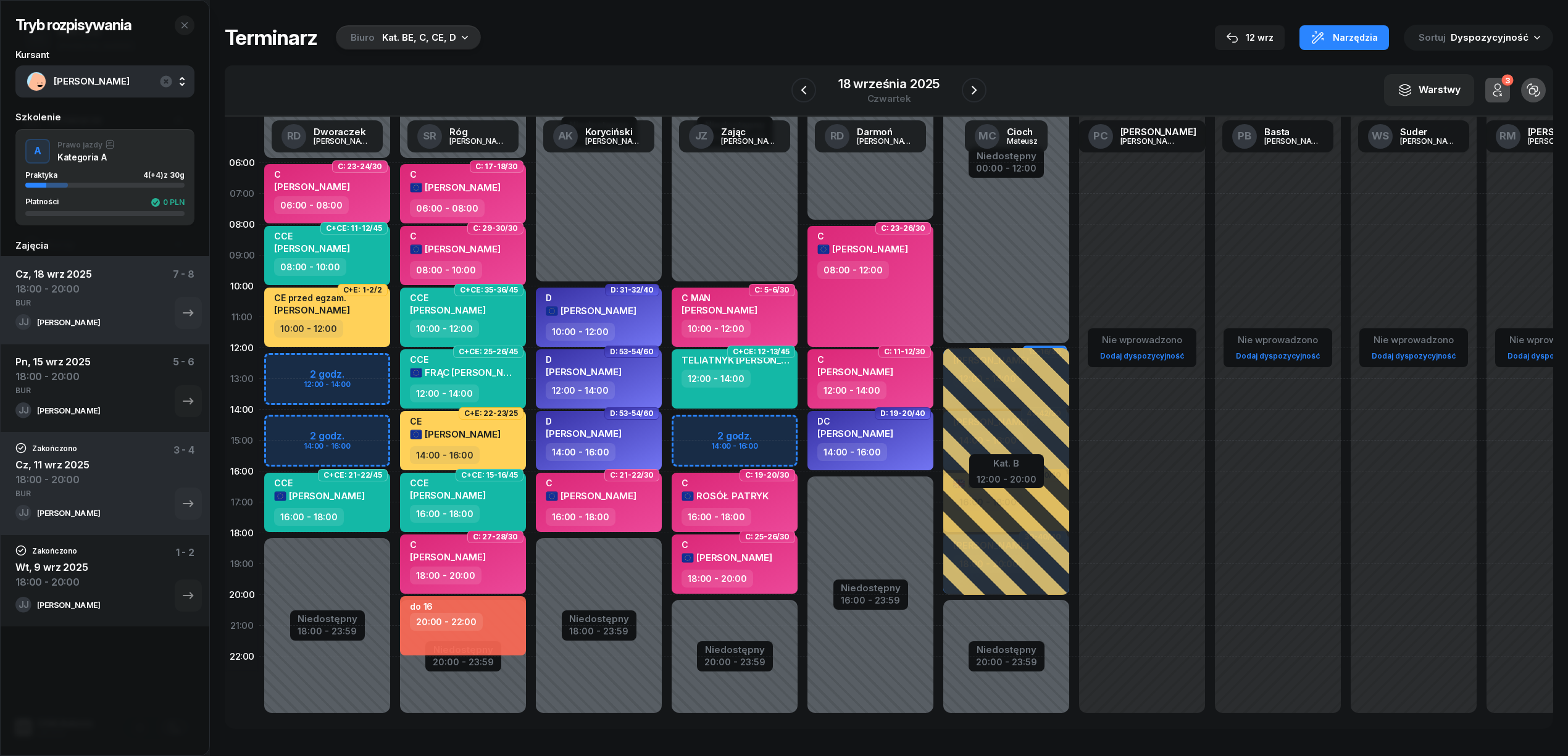
click at [414, 35] on div "Kat. BE, C, CE, D" at bounding box center [419, 37] width 74 height 15
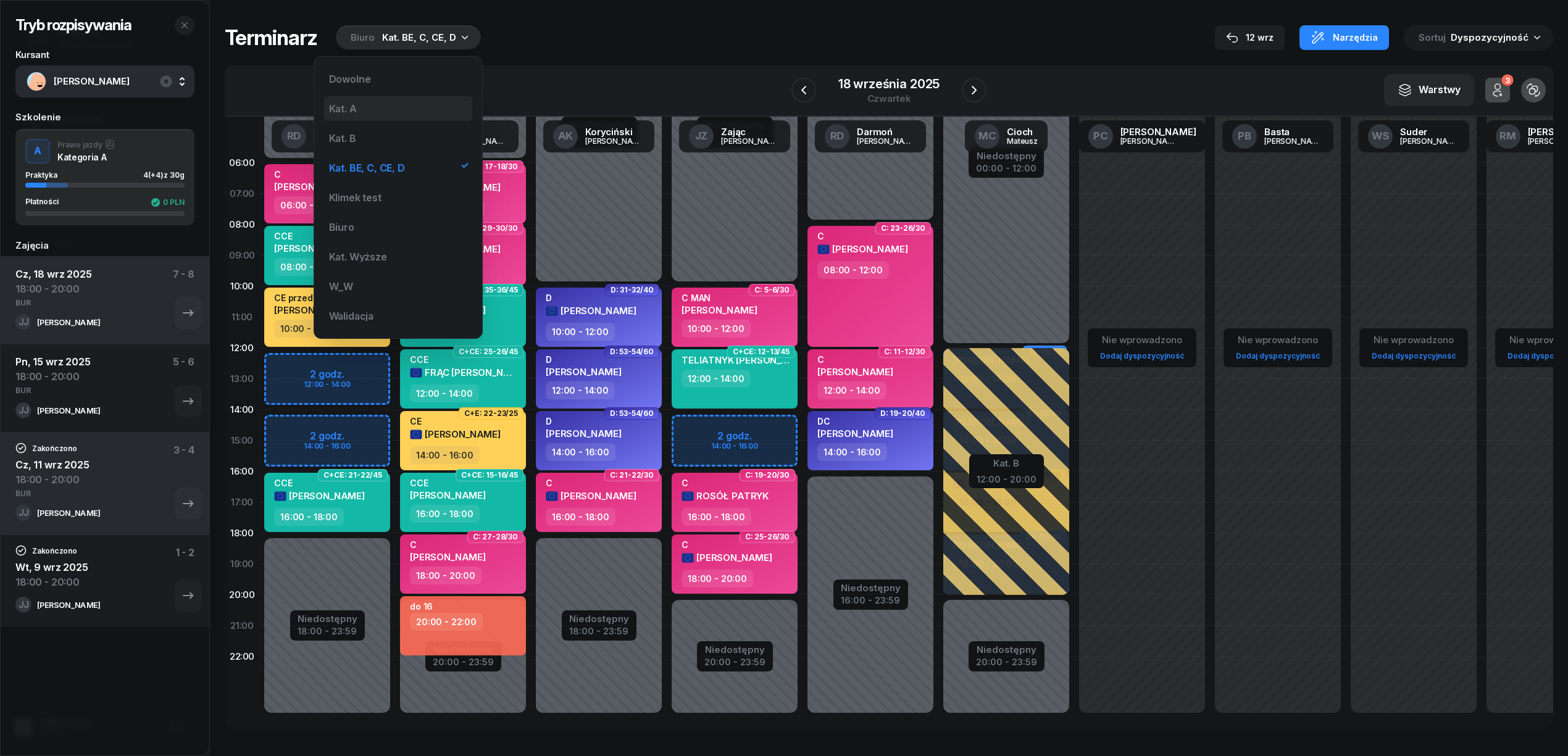
click at [394, 106] on div "Kat. A" at bounding box center [398, 108] width 148 height 25
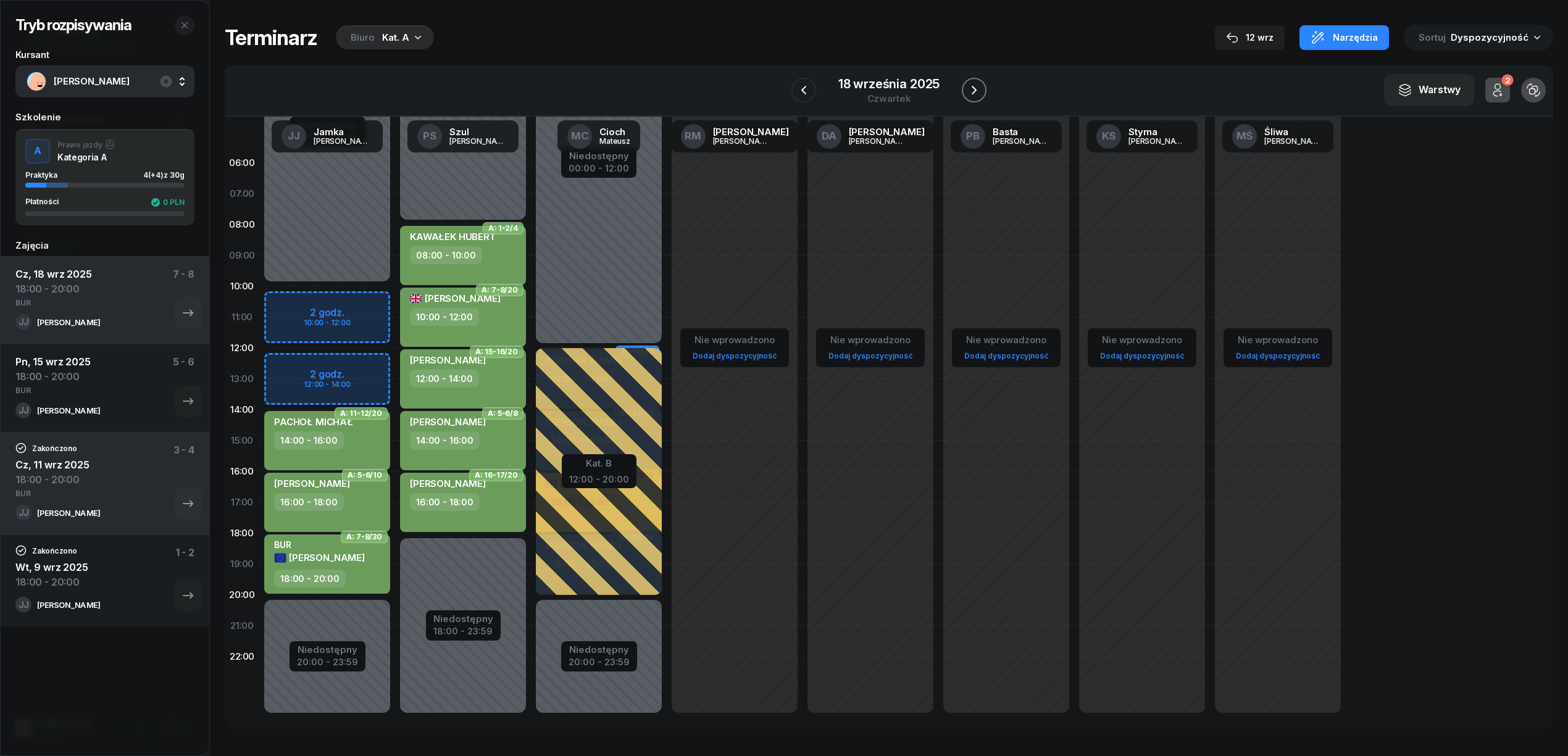
click at [968, 87] on icon "button" at bounding box center [973, 90] width 15 height 15
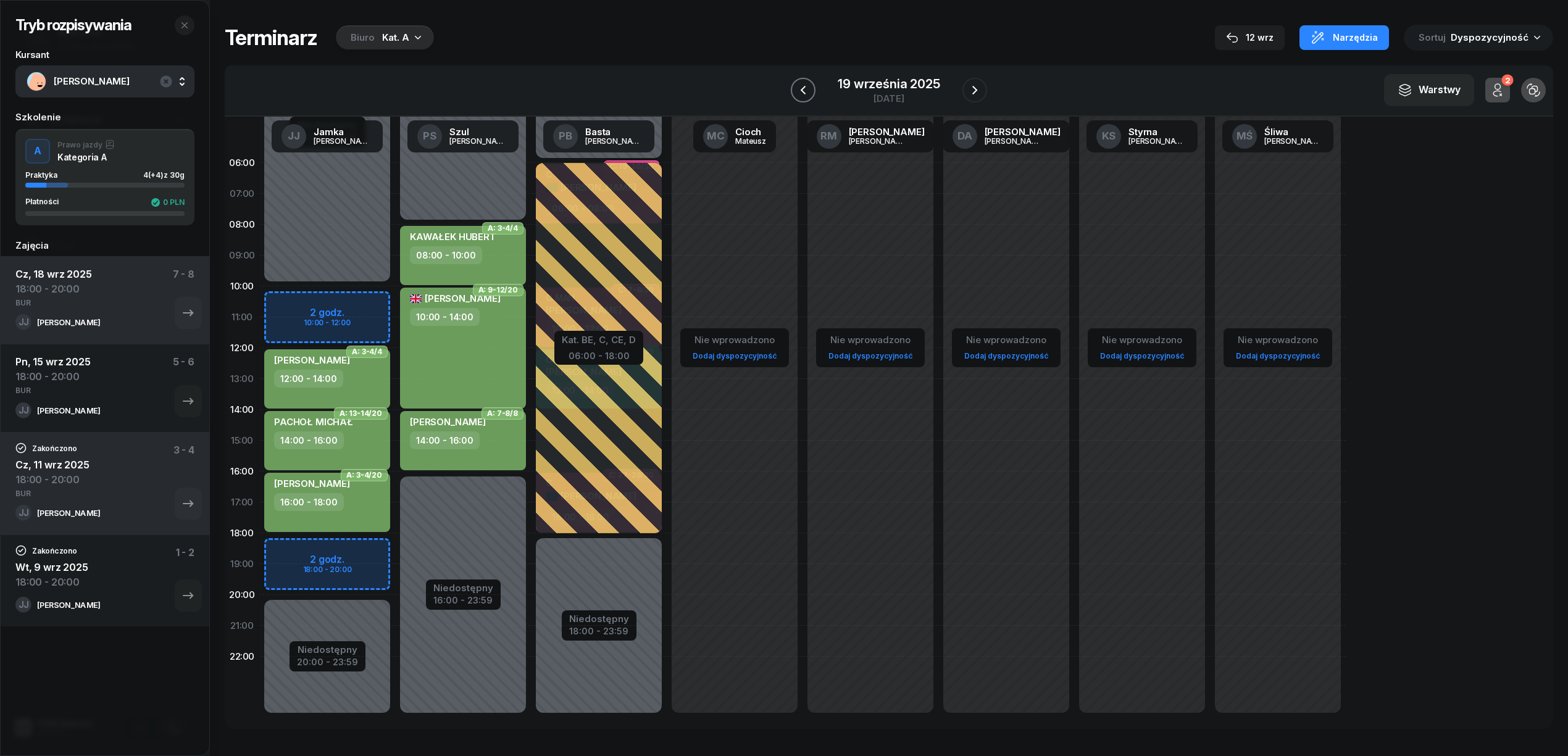
click at [805, 97] on icon "button" at bounding box center [803, 90] width 15 height 15
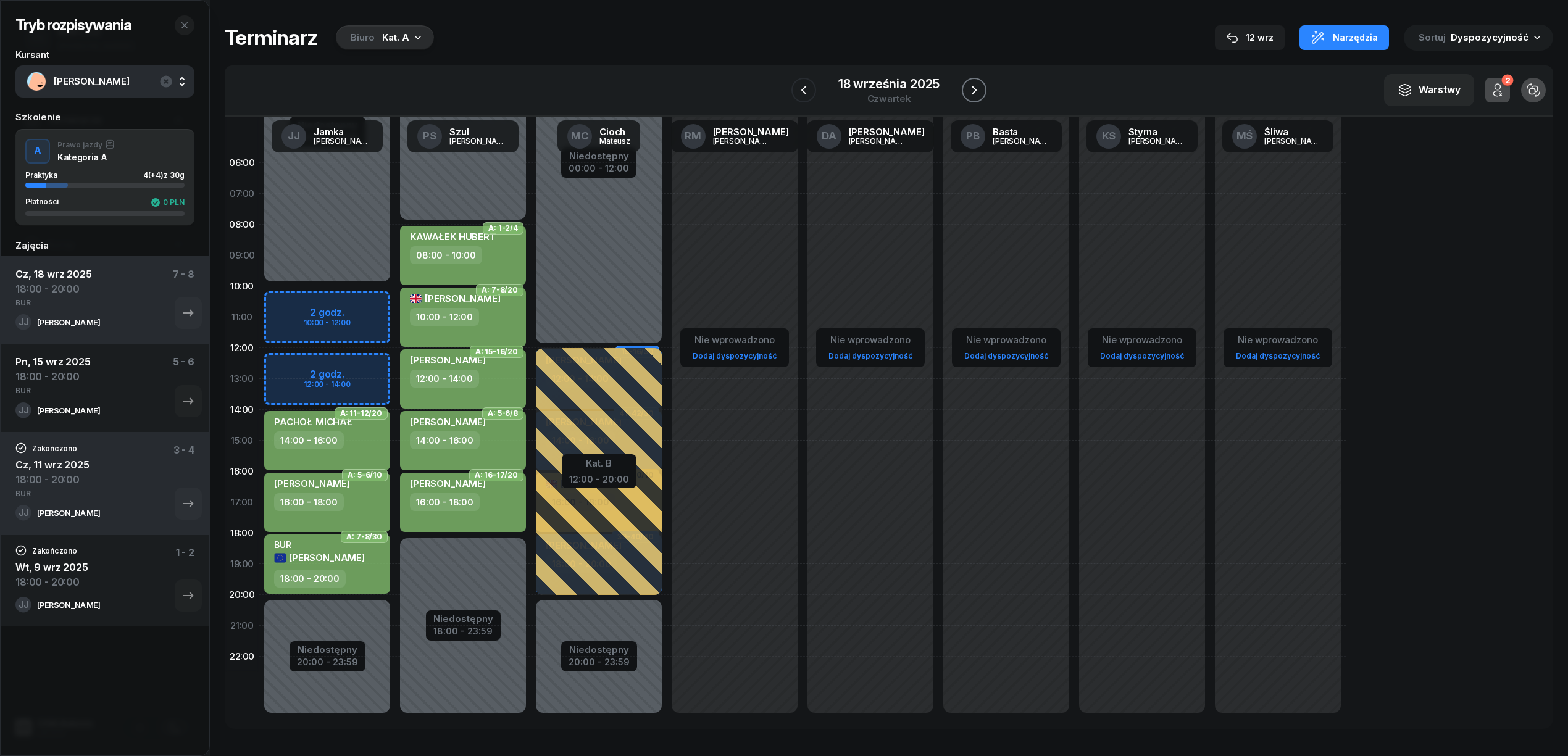
click at [972, 83] on icon "button" at bounding box center [973, 90] width 15 height 15
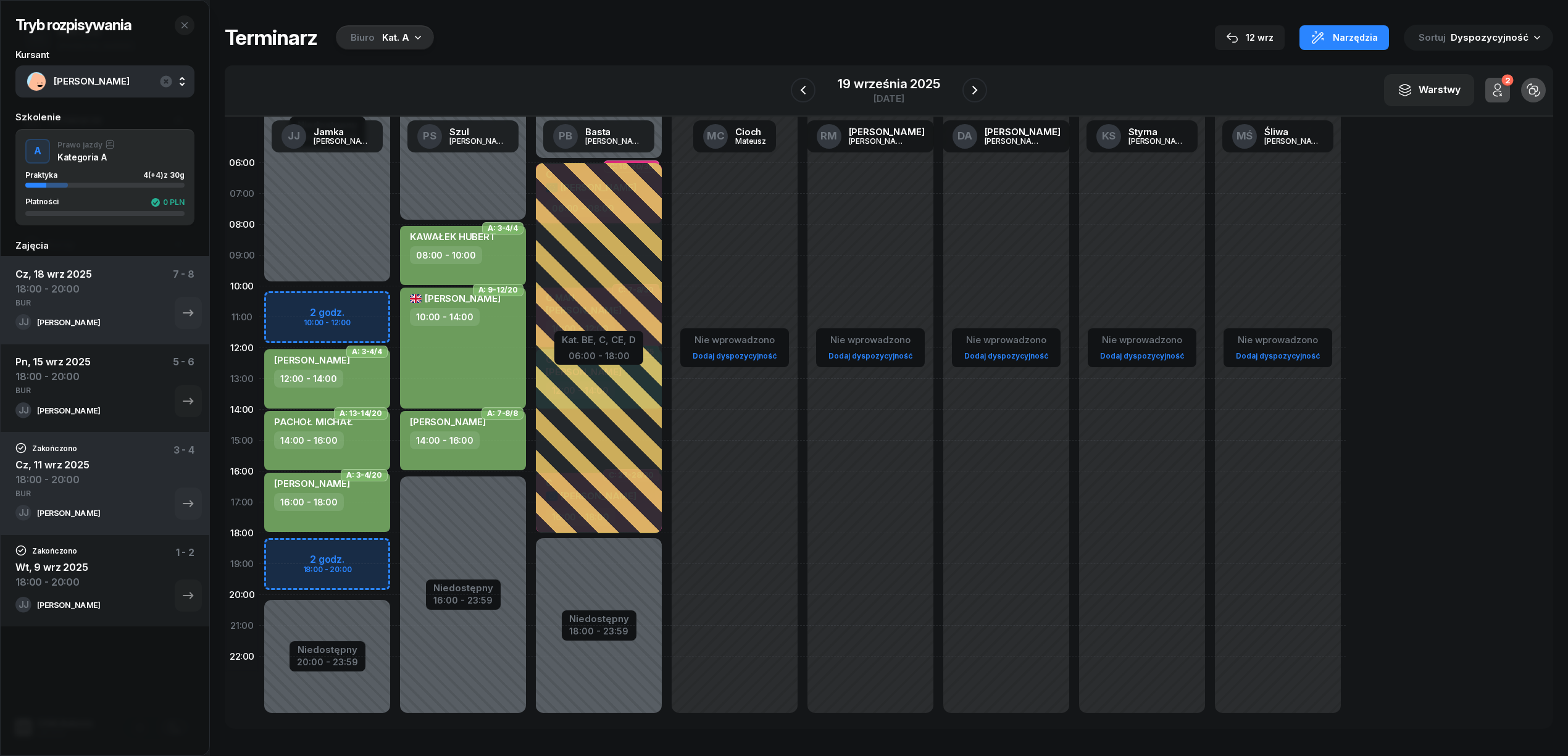
click at [373, 551] on div "Niedostępny 00:00 - 10:00 Niedostępny 20:00 - 23:59 2 godz. 10:00 - 12:00 2 god…" at bounding box center [327, 440] width 136 height 586
select select "18"
select select "20"
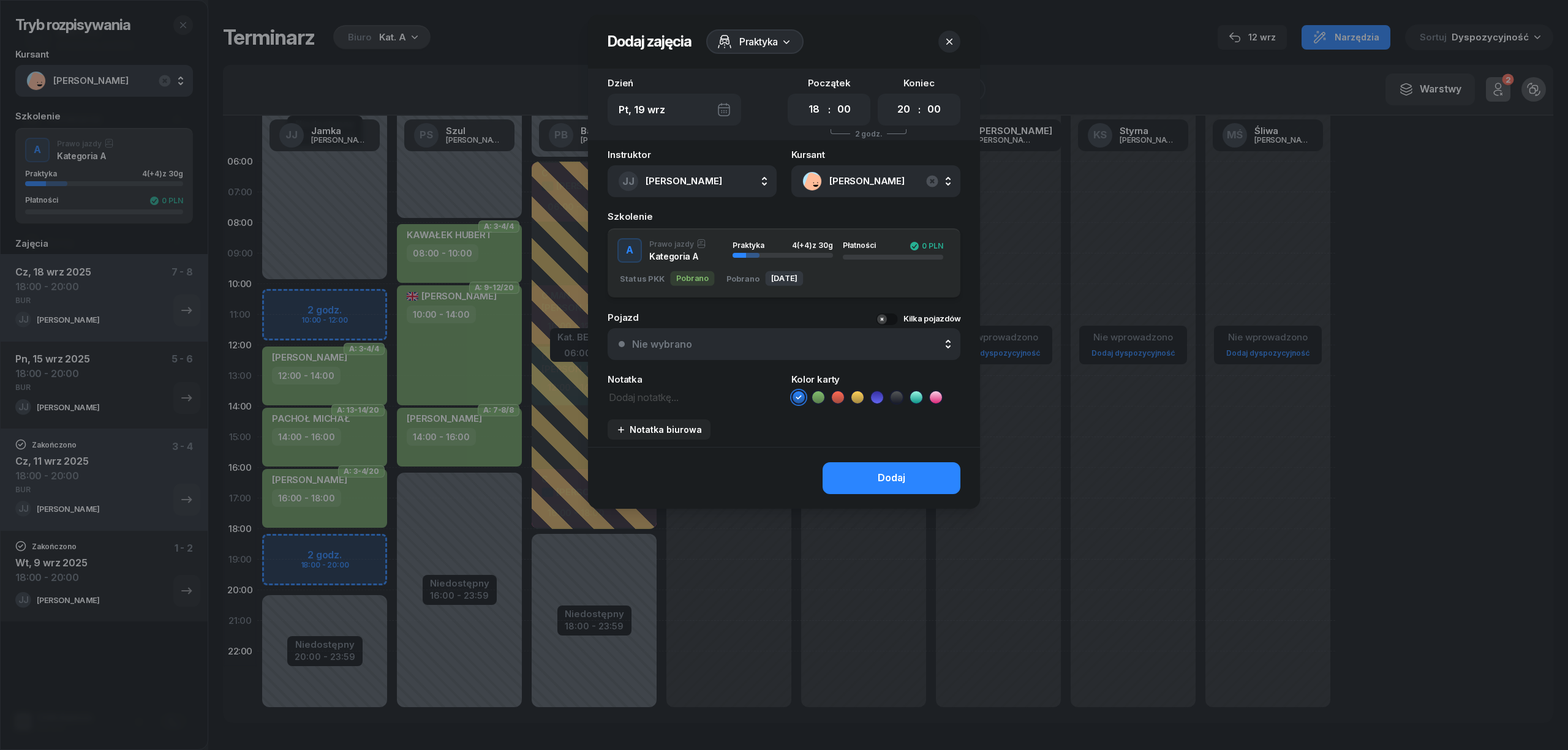
click at [812, 396] on icon at bounding box center [818, 398] width 13 height 13
click at [862, 473] on button "Dodaj" at bounding box center [892, 478] width 138 height 32
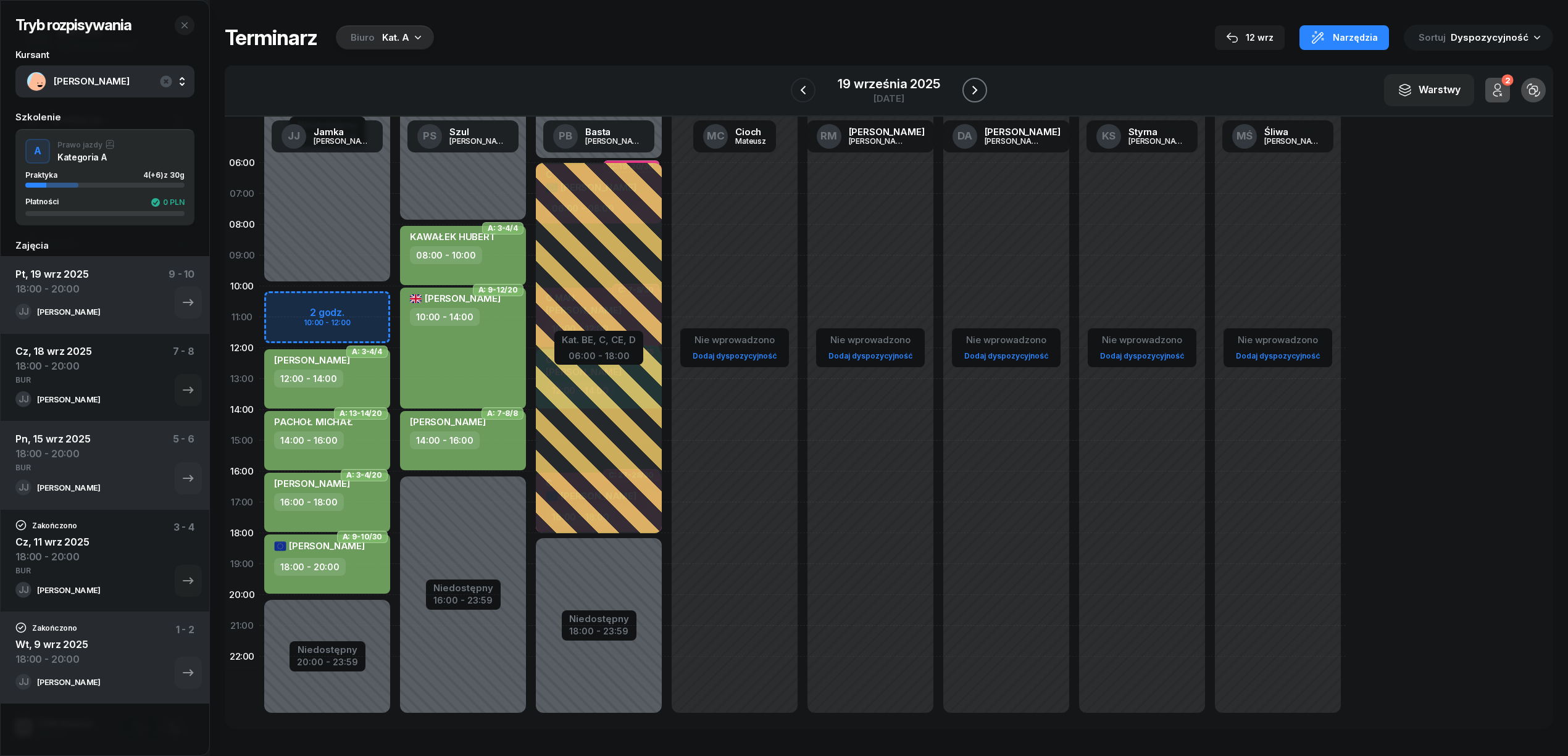
click at [974, 91] on icon "button" at bounding box center [975, 90] width 5 height 9
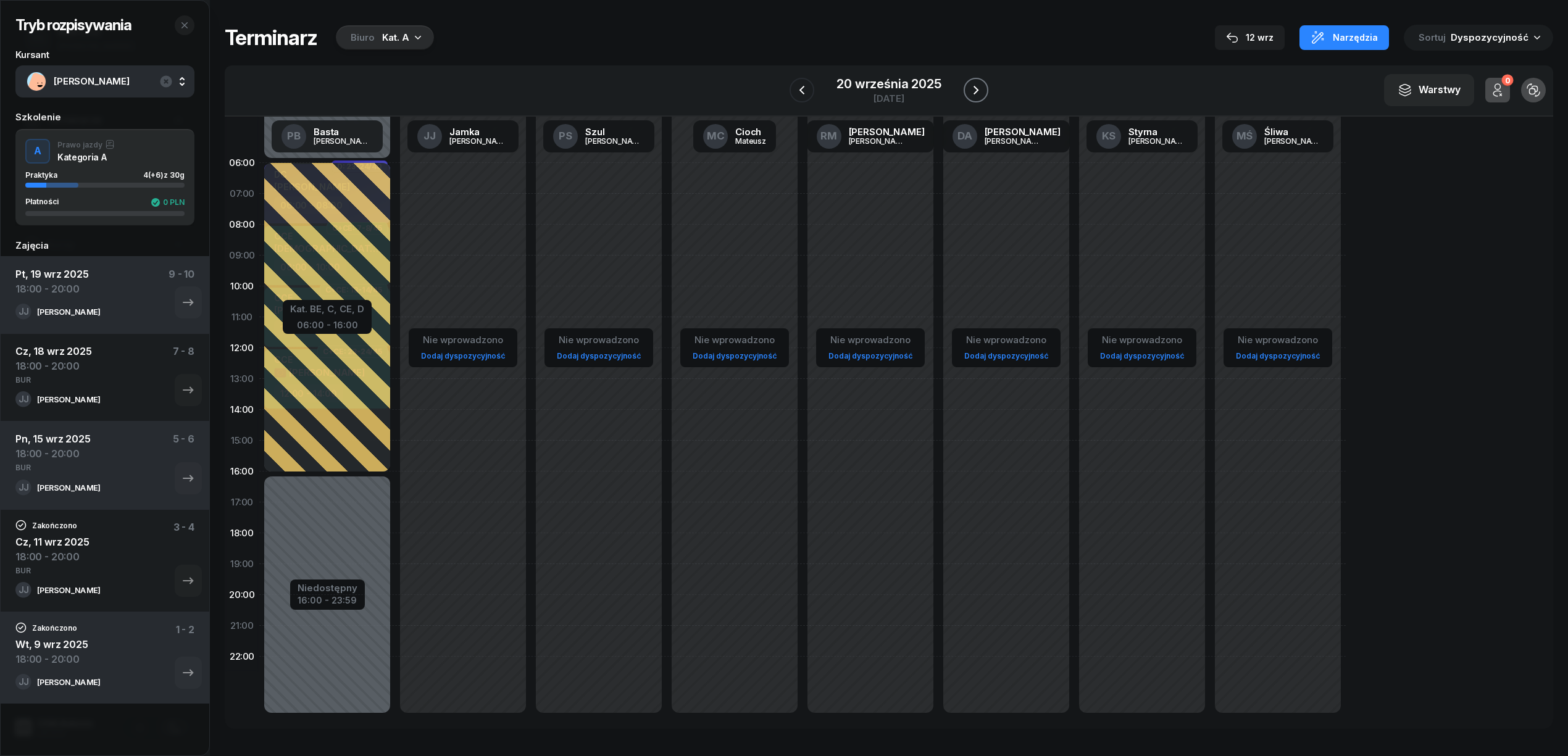
click at [974, 88] on icon "button" at bounding box center [976, 90] width 5 height 9
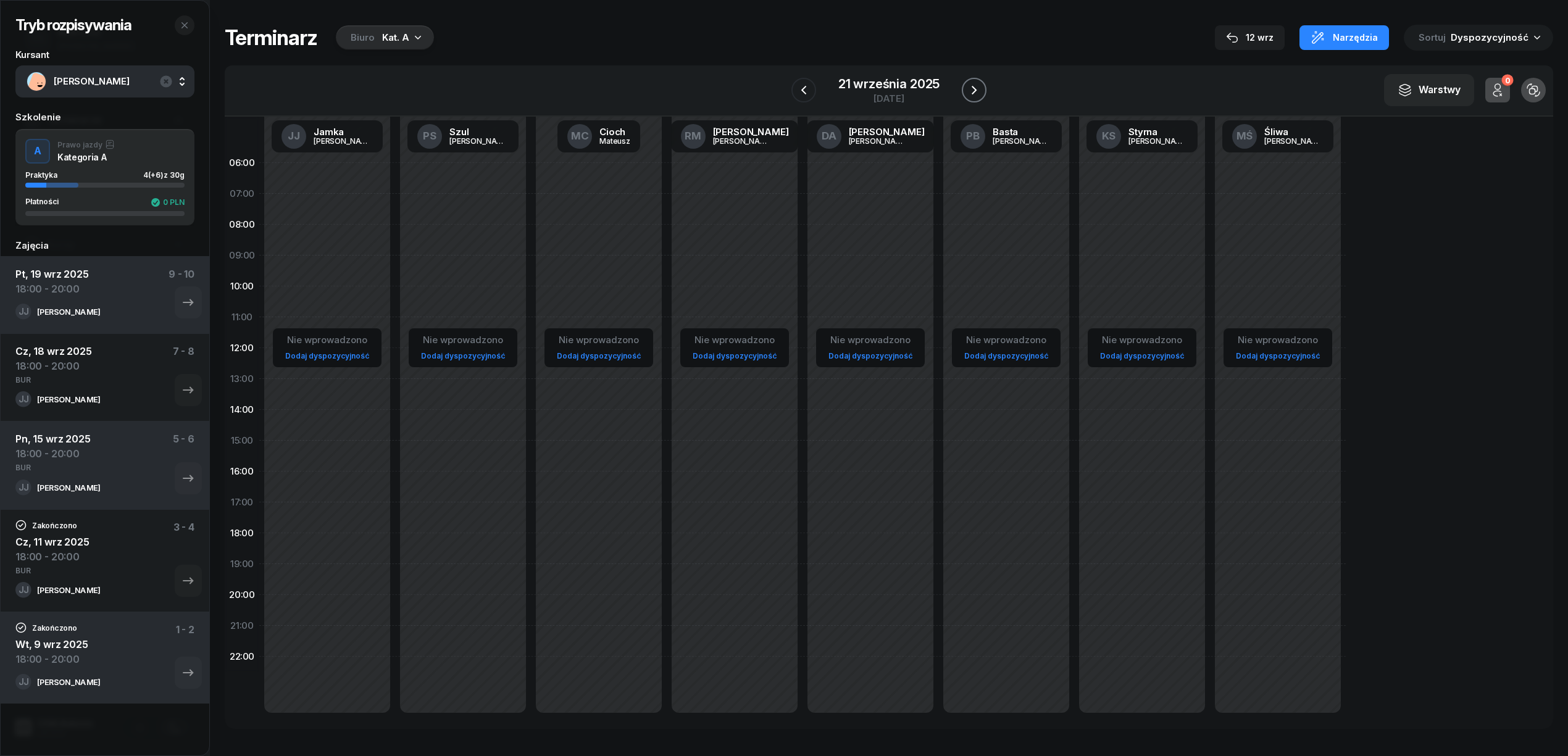
click at [974, 88] on icon "button" at bounding box center [973, 90] width 15 height 15
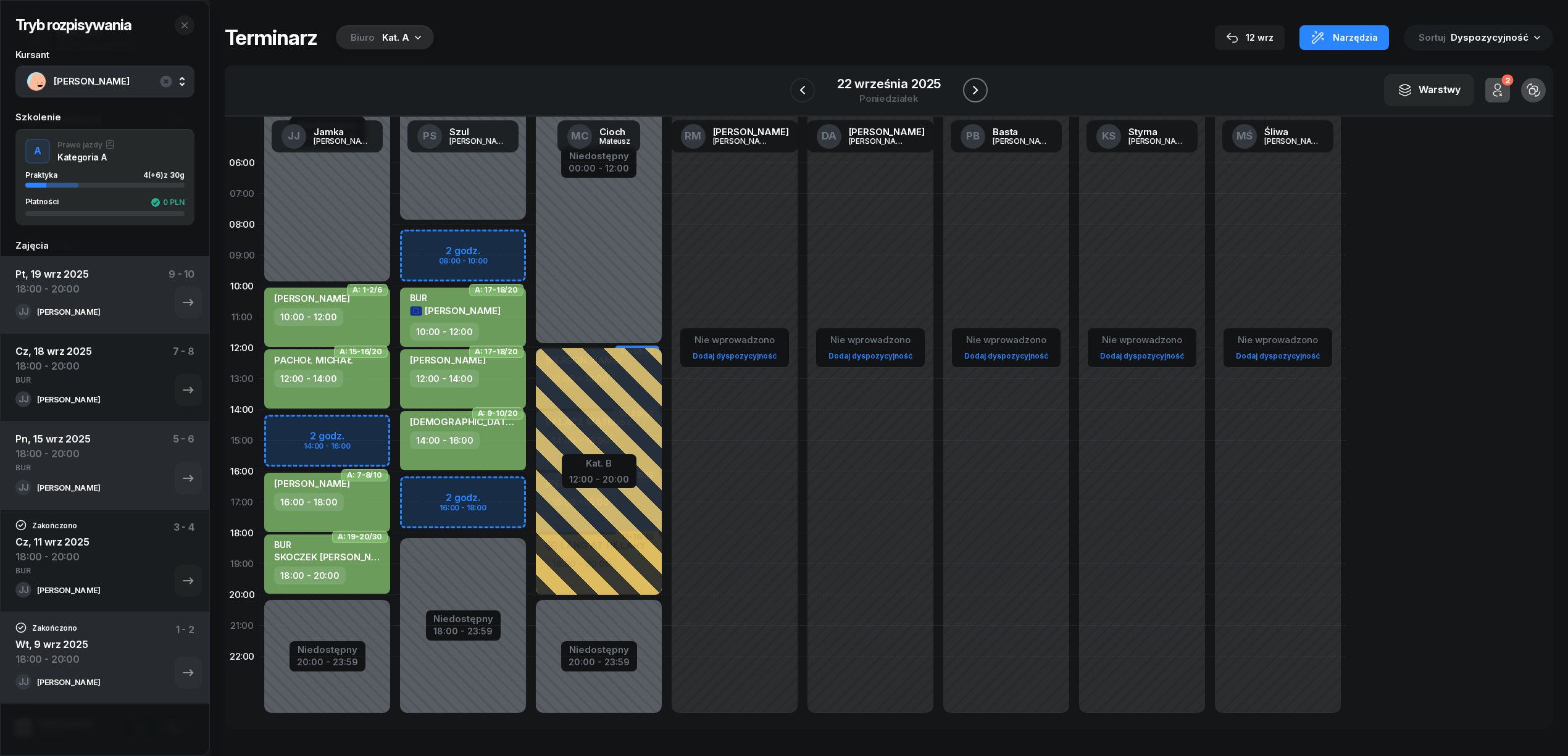
click at [973, 87] on icon "button" at bounding box center [975, 90] width 5 height 9
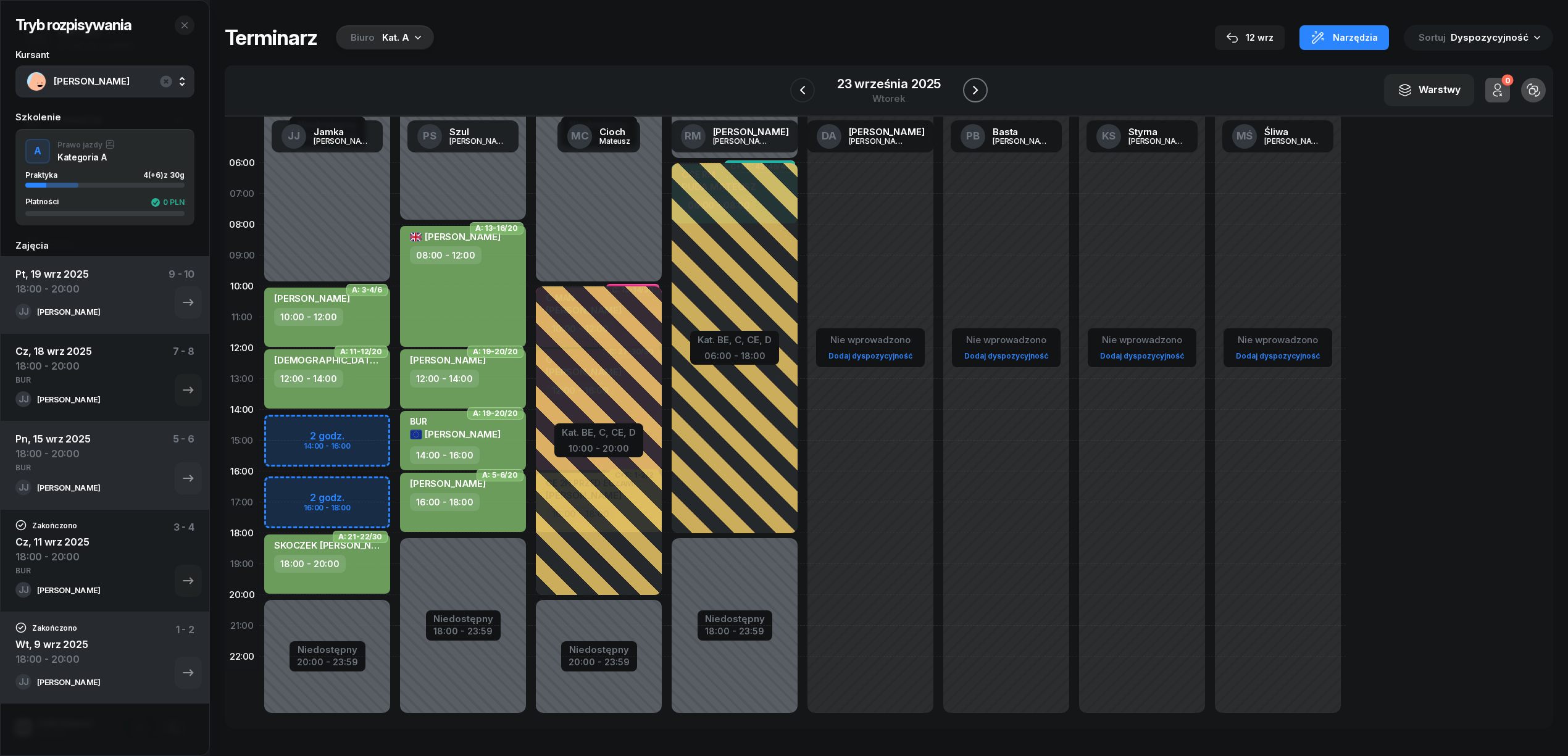
click at [973, 87] on icon "button" at bounding box center [975, 90] width 5 height 9
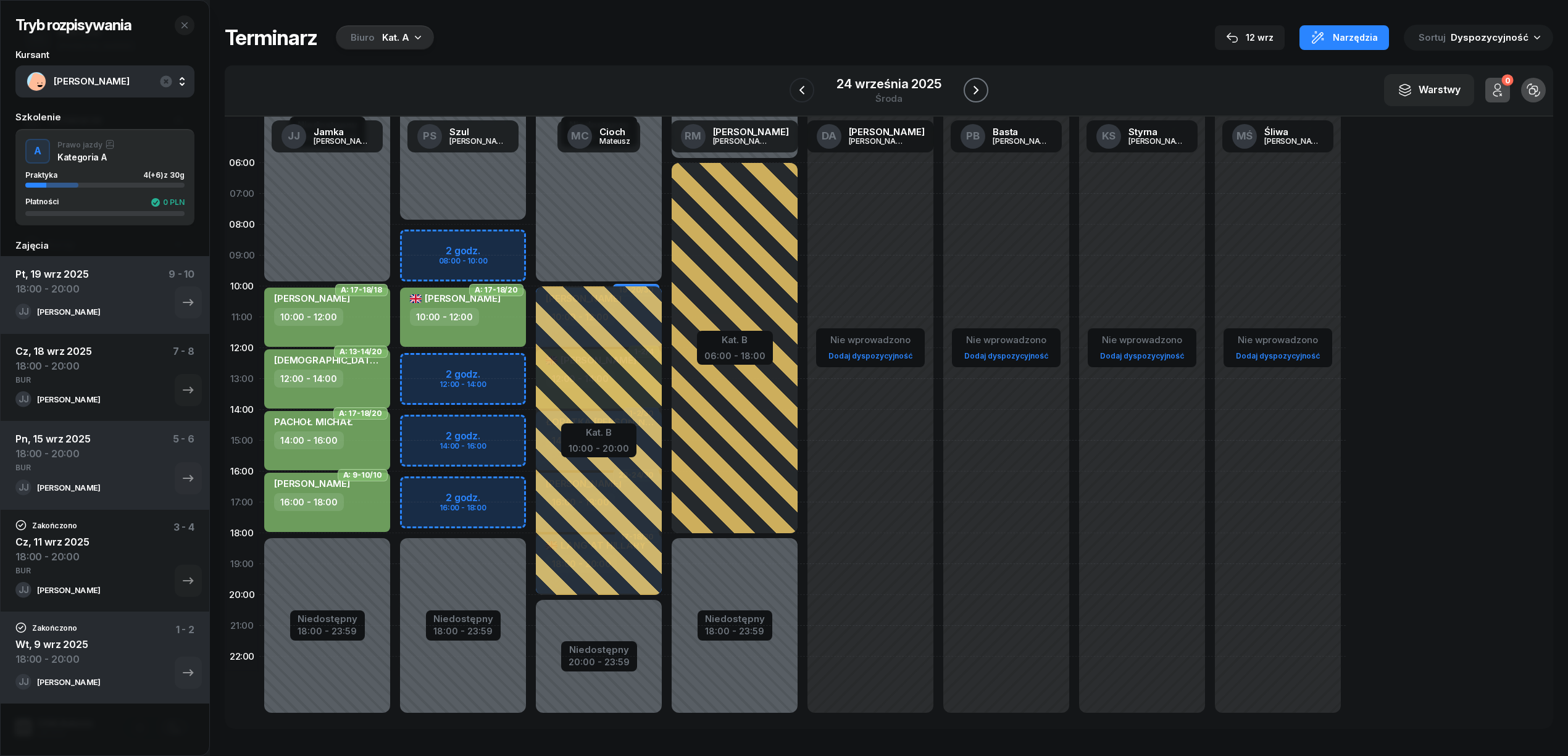
click at [973, 87] on icon "button" at bounding box center [976, 90] width 5 height 9
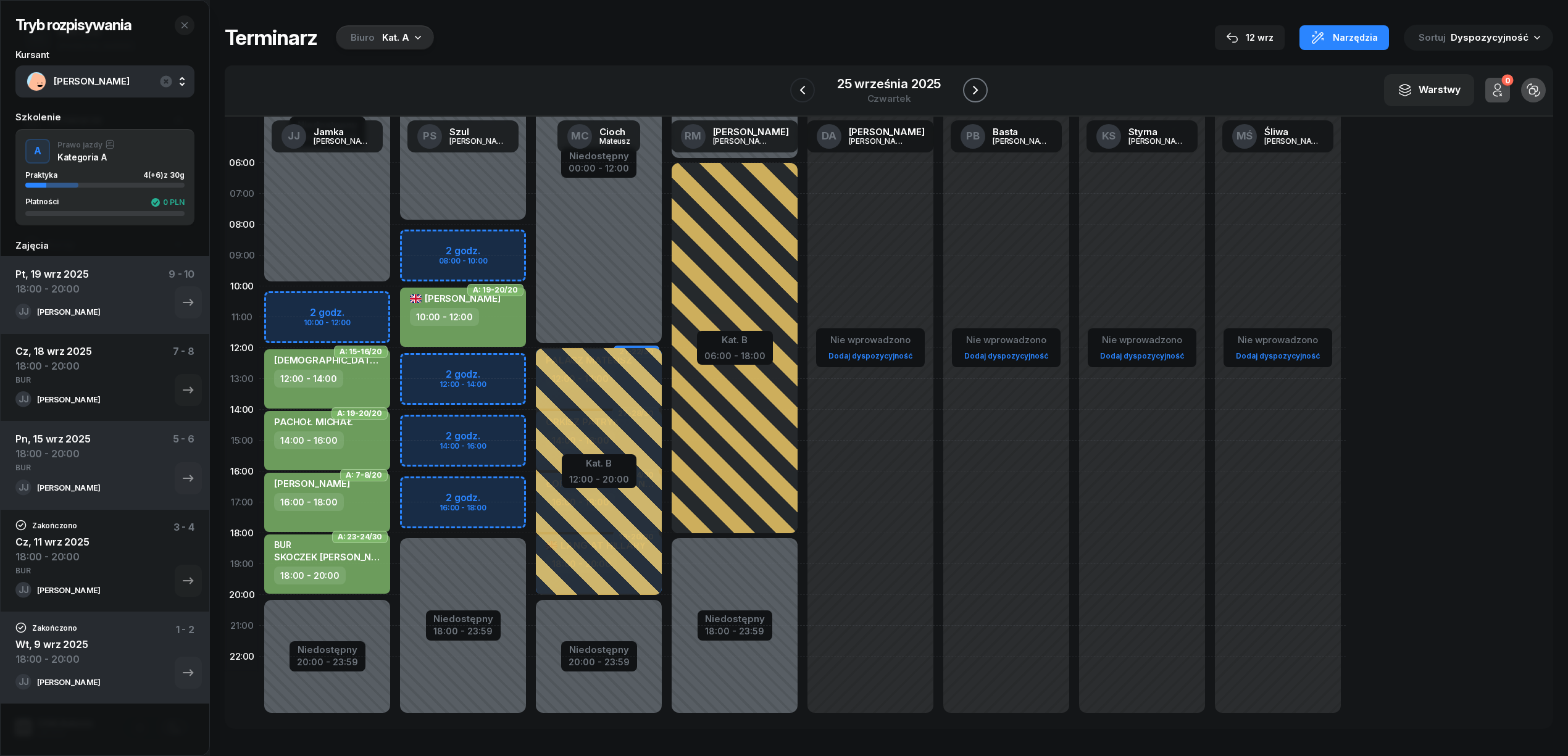
click at [973, 87] on icon "button" at bounding box center [975, 90] width 5 height 9
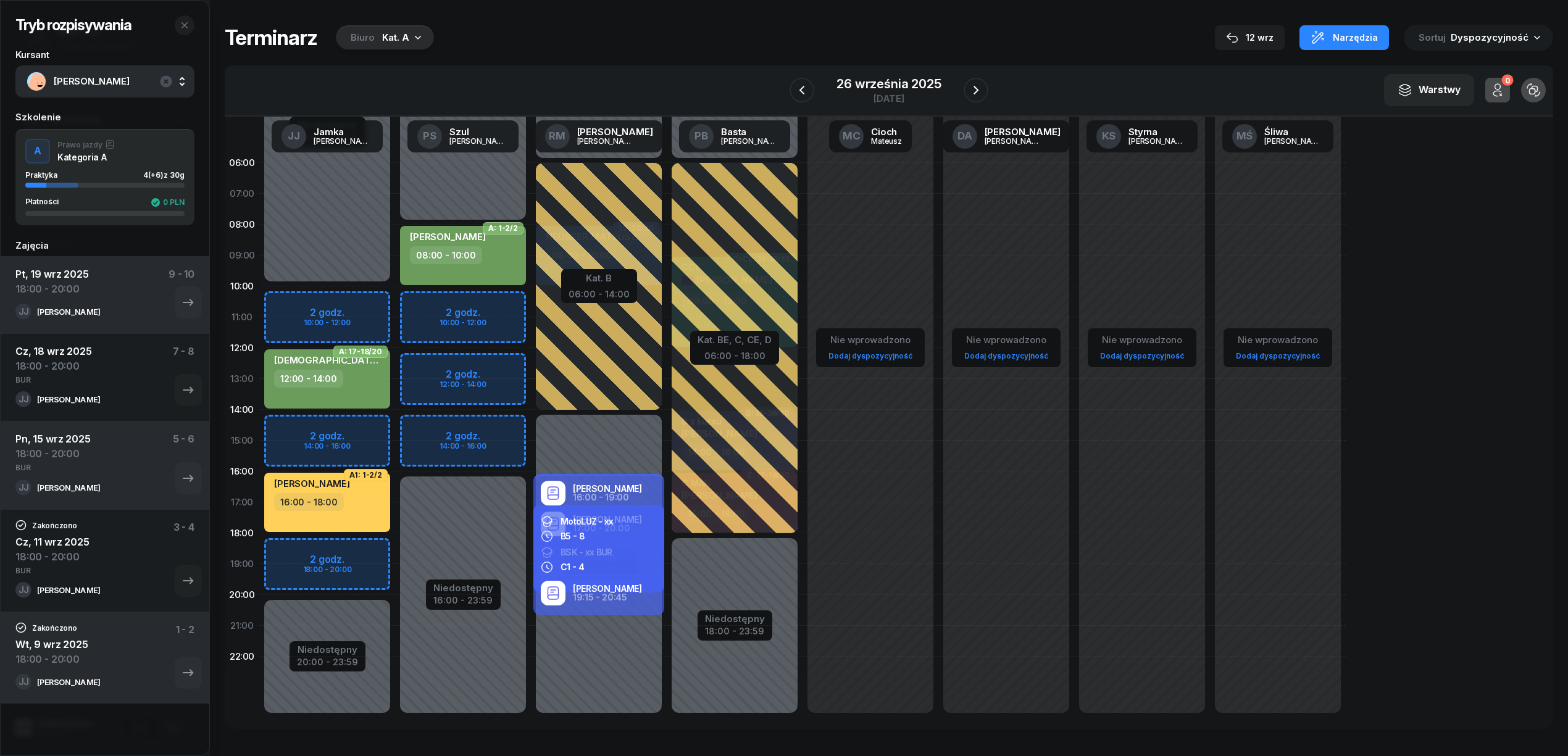
click at [345, 549] on div "Niedostępny 00:00 - 10:00 Niedostępny 20:00 - 23:59 2 godz. 10:00 - 12:00 2 god…" at bounding box center [327, 440] width 136 height 586
select select "18"
select select "20"
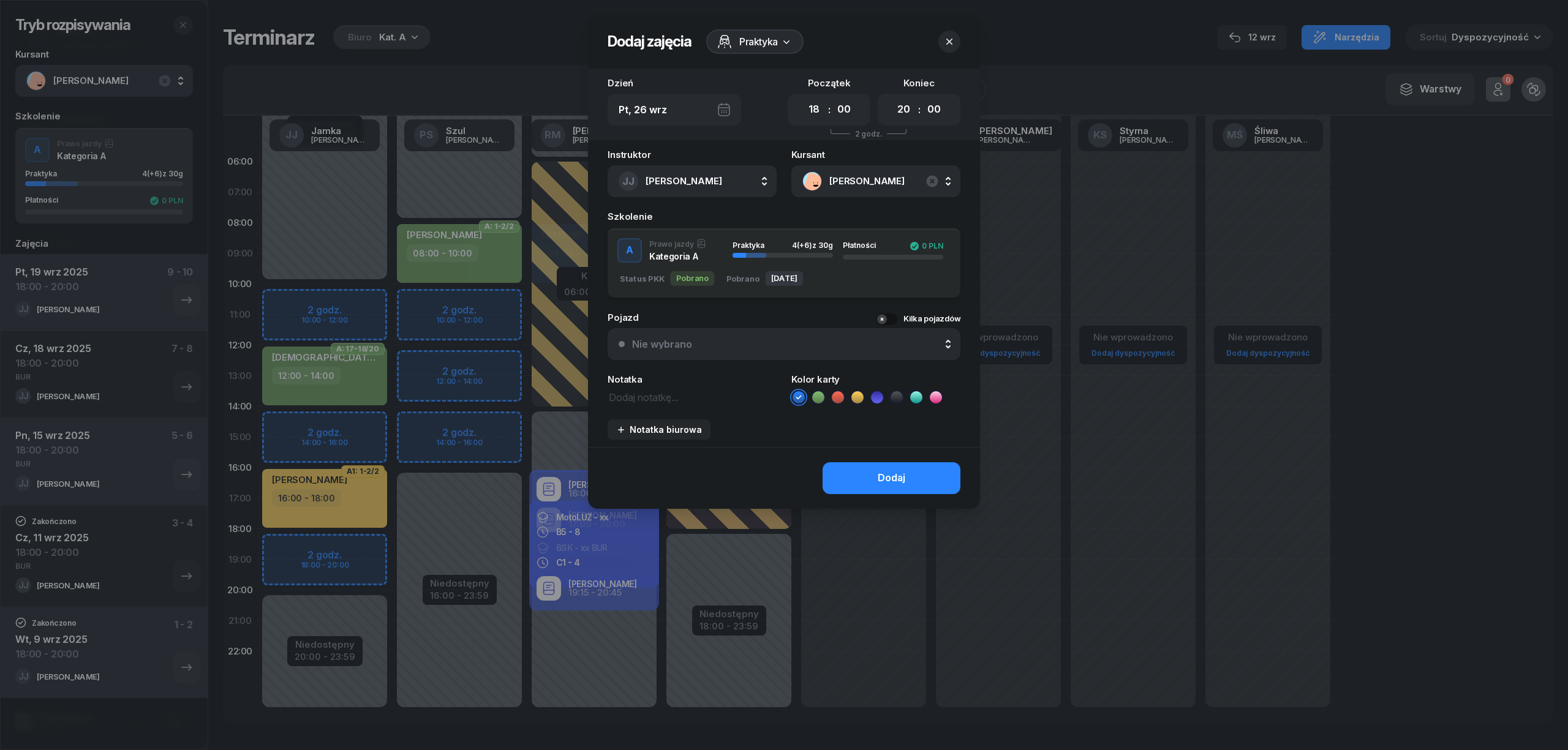
click at [817, 392] on icon at bounding box center [818, 398] width 13 height 13
click at [856, 473] on button "Dodaj" at bounding box center [892, 478] width 138 height 32
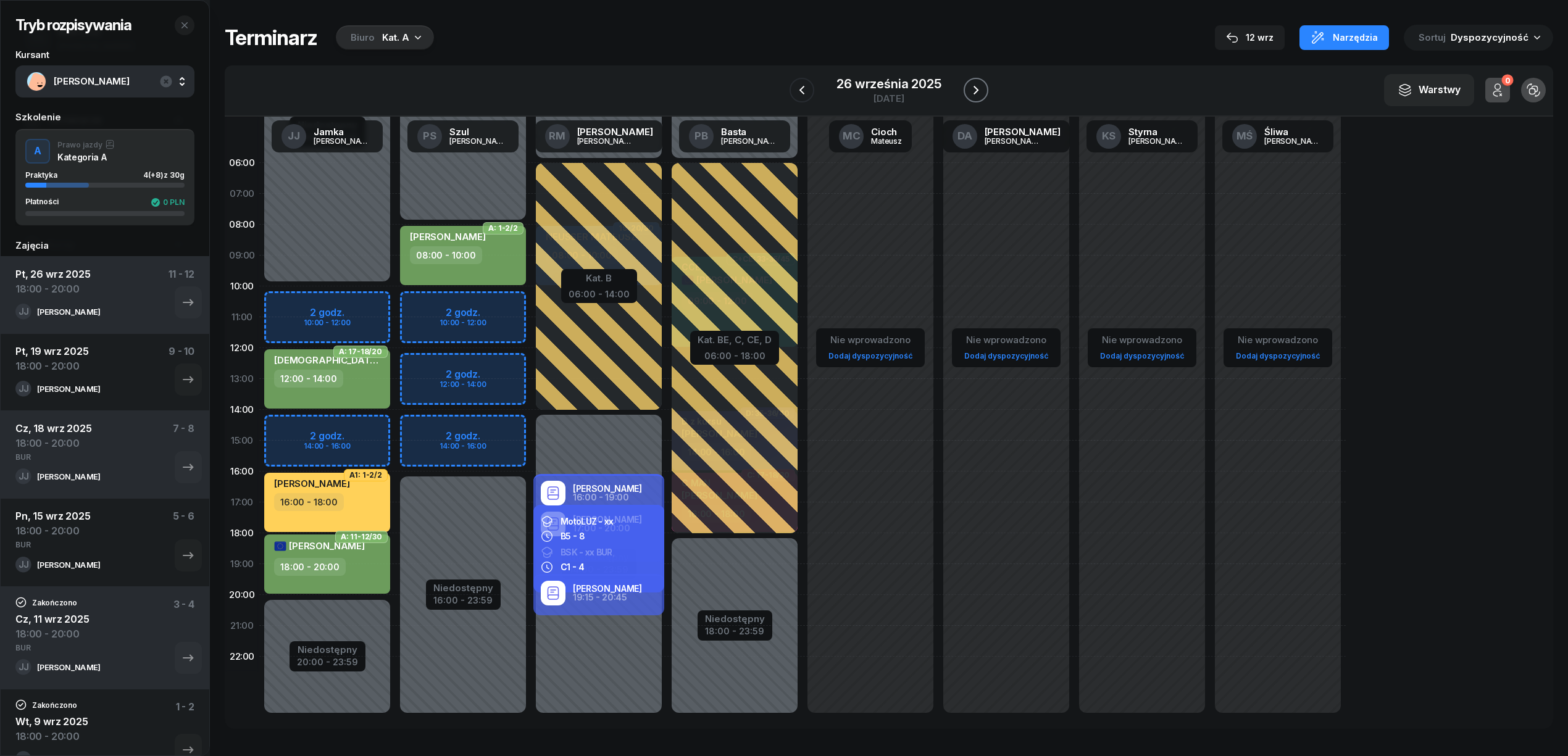
click at [978, 88] on icon "button" at bounding box center [975, 90] width 15 height 15
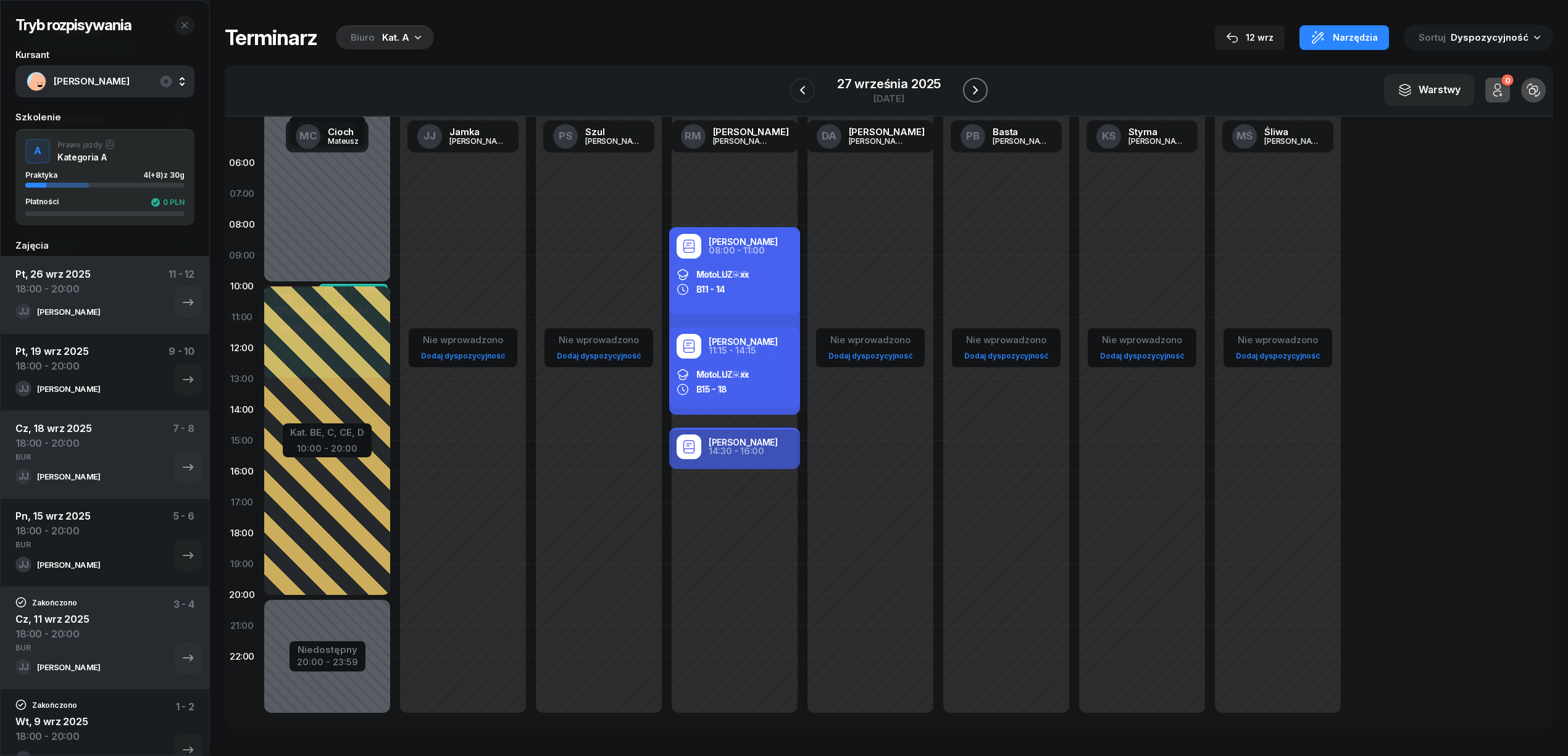
click at [977, 83] on icon "button" at bounding box center [975, 90] width 15 height 15
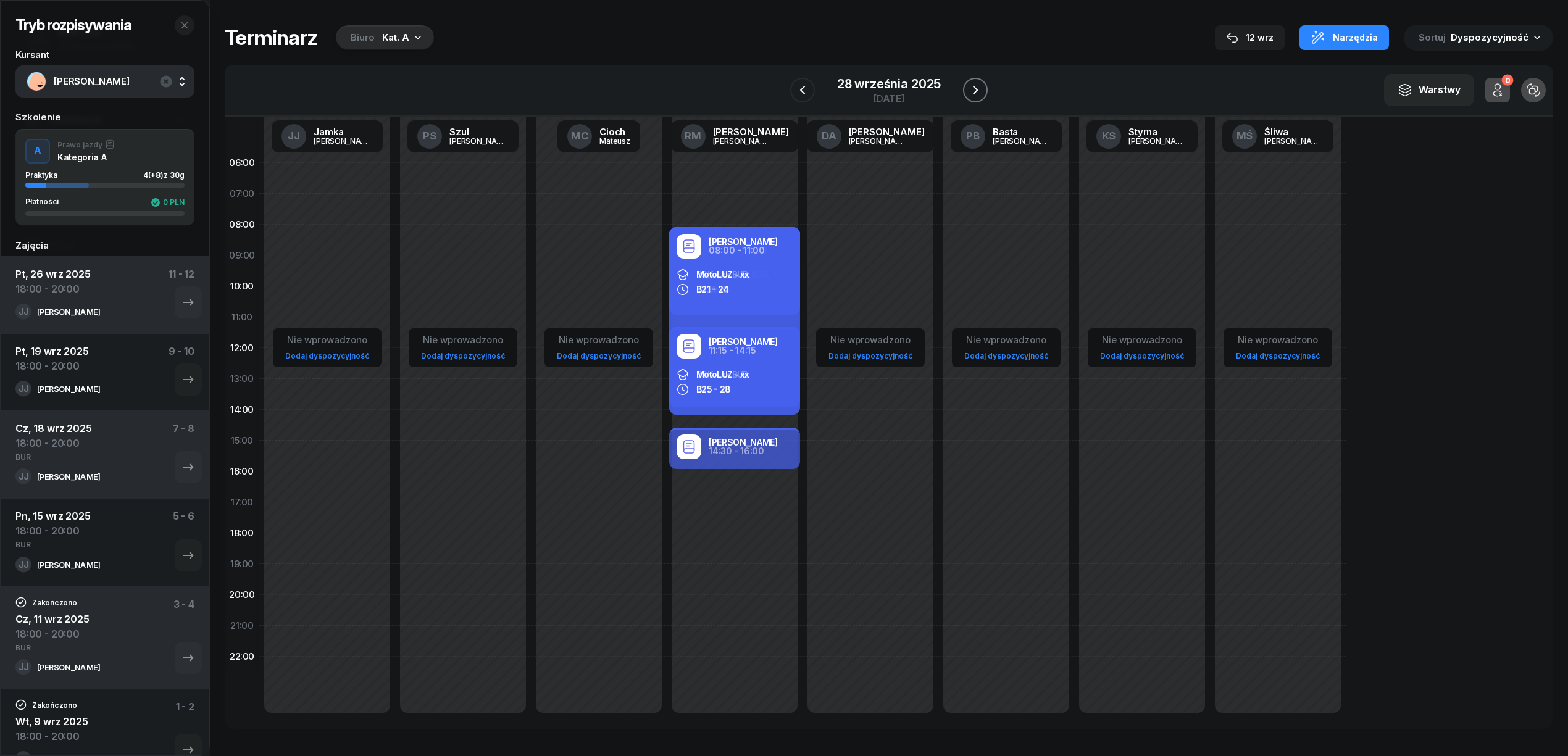
click at [977, 83] on icon "button" at bounding box center [975, 90] width 15 height 15
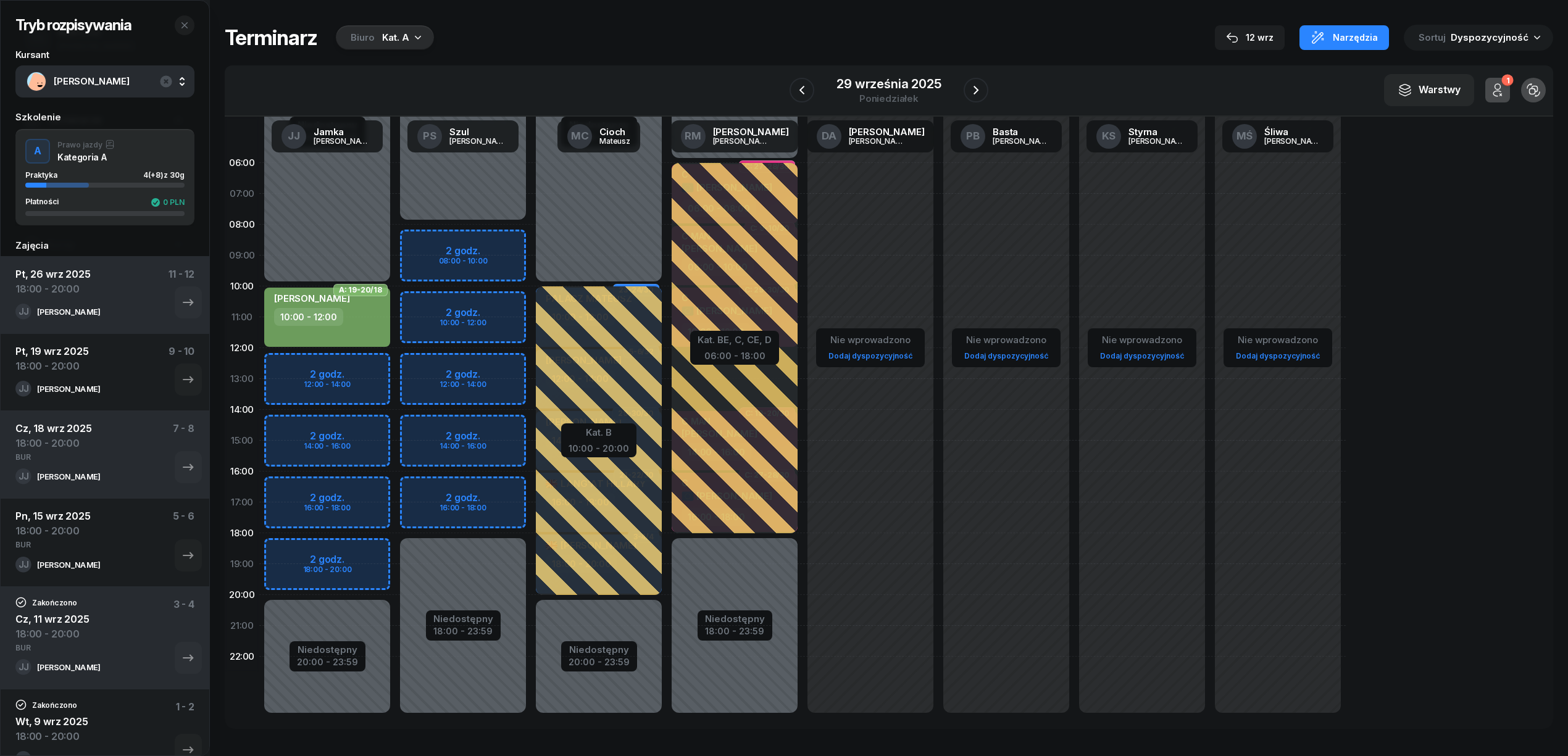
click at [376, 551] on div "Niedostępny 00:00 - 10:00 Niedostępny 20:00 - 23:59 2 godz. 12:00 - 14:00 2 god…" at bounding box center [327, 440] width 136 height 586
select select "18"
select select "20"
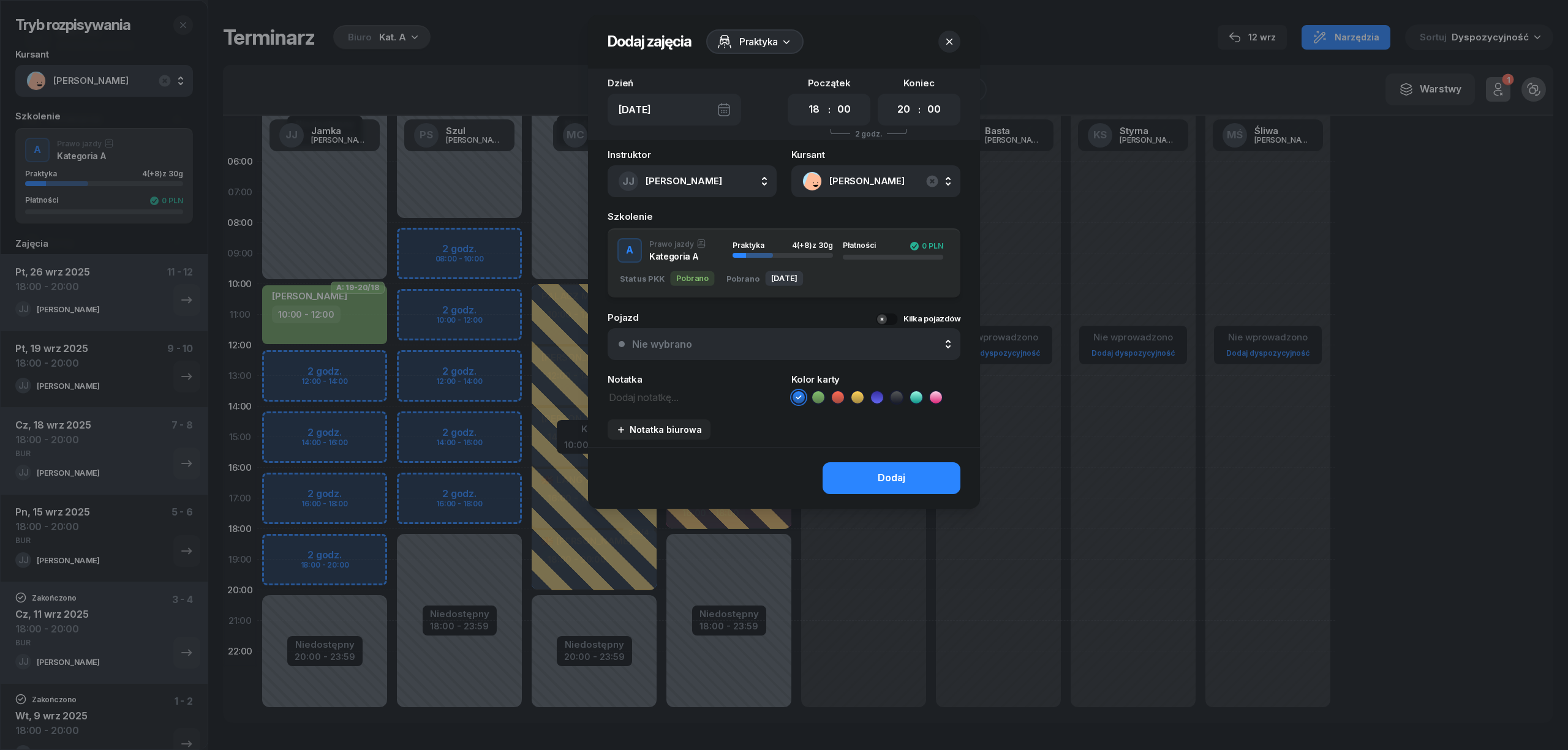
click at [816, 397] on icon at bounding box center [818, 397] width 6 height 4
drag, startPoint x: 843, startPoint y: 459, endPoint x: 845, endPoint y: 472, distance: 13.2
click at [845, 472] on div "Dodaj" at bounding box center [784, 478] width 392 height 62
click at [845, 472] on button "Dodaj" at bounding box center [892, 478] width 138 height 32
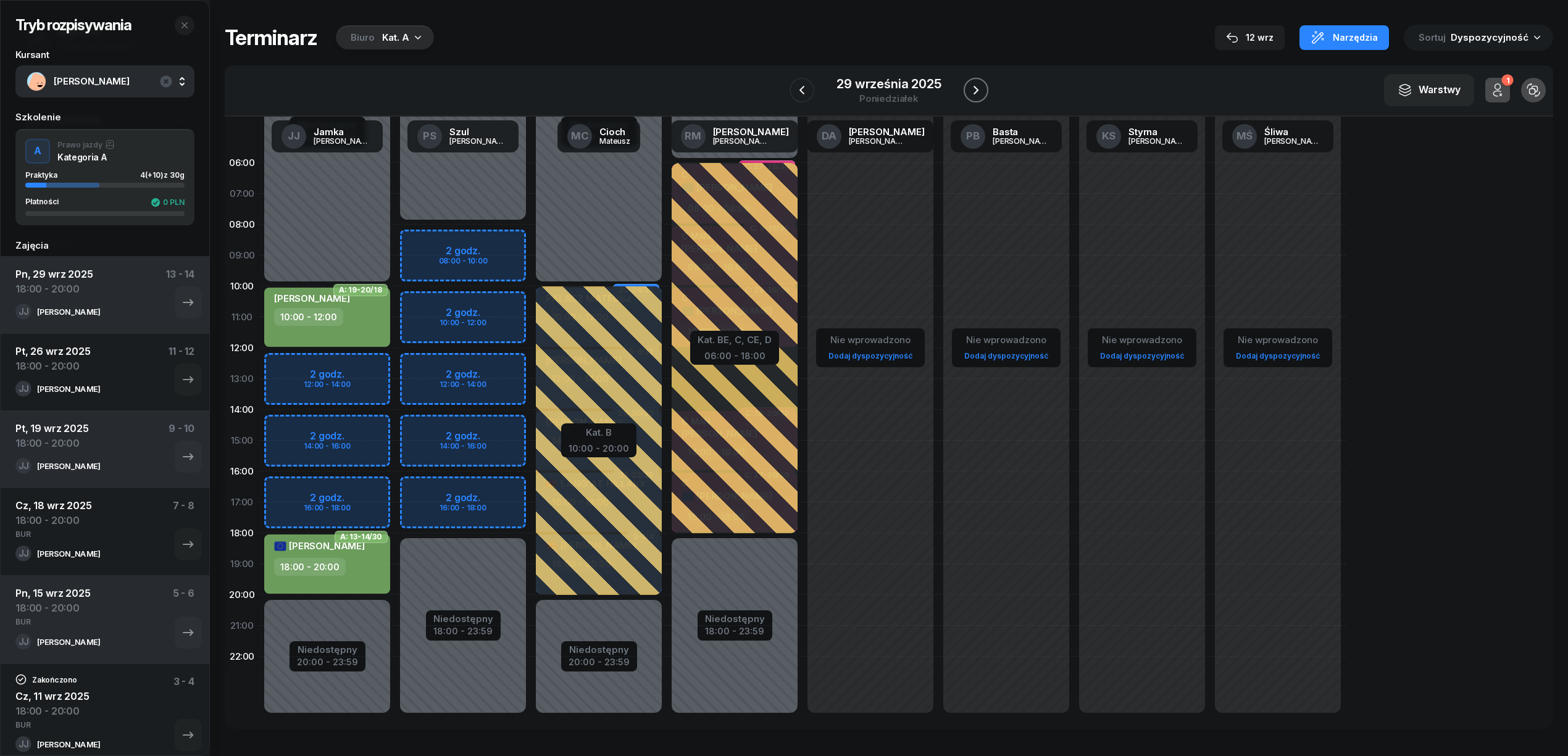
click at [980, 90] on icon "button" at bounding box center [975, 90] width 15 height 15
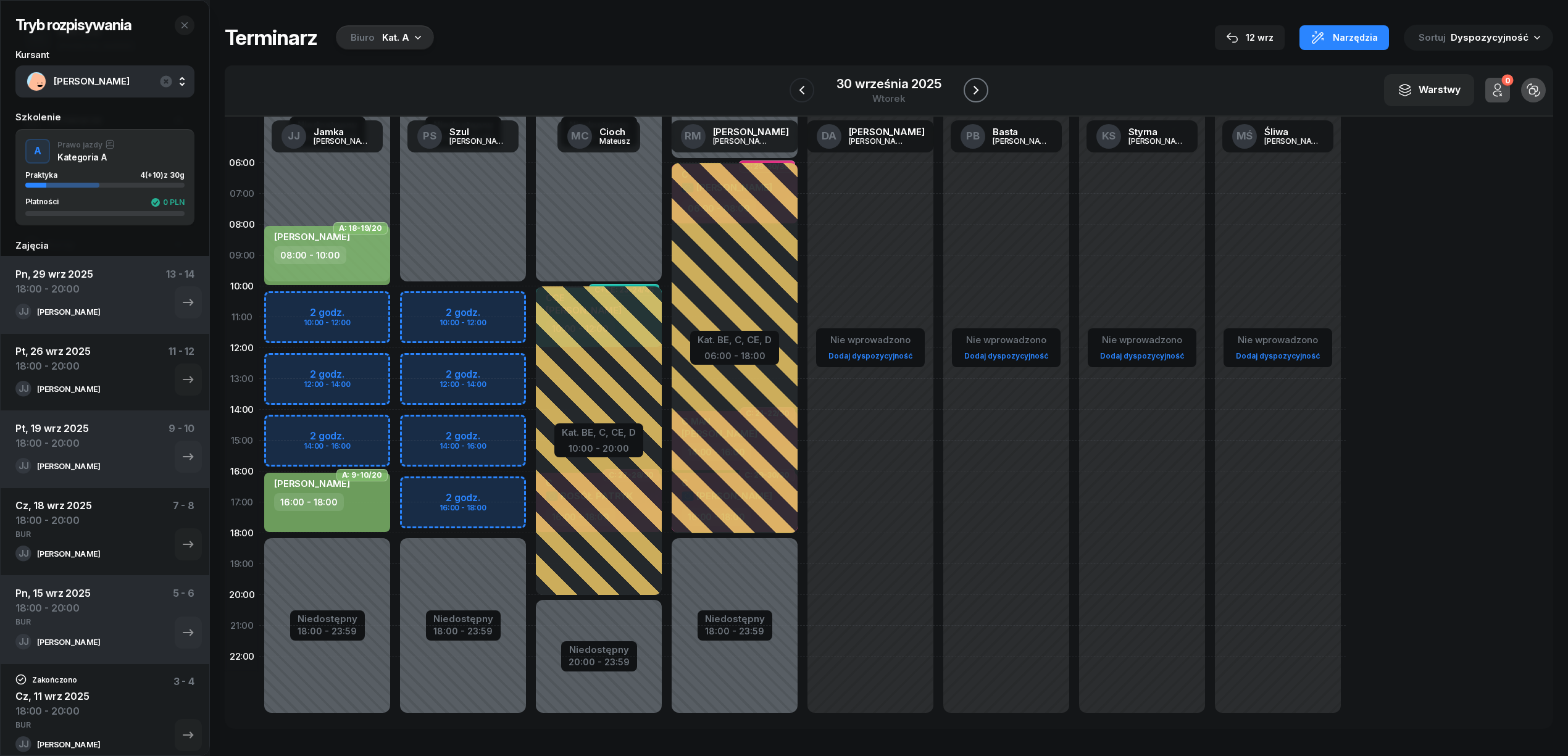
click at [980, 90] on icon "button" at bounding box center [975, 90] width 15 height 15
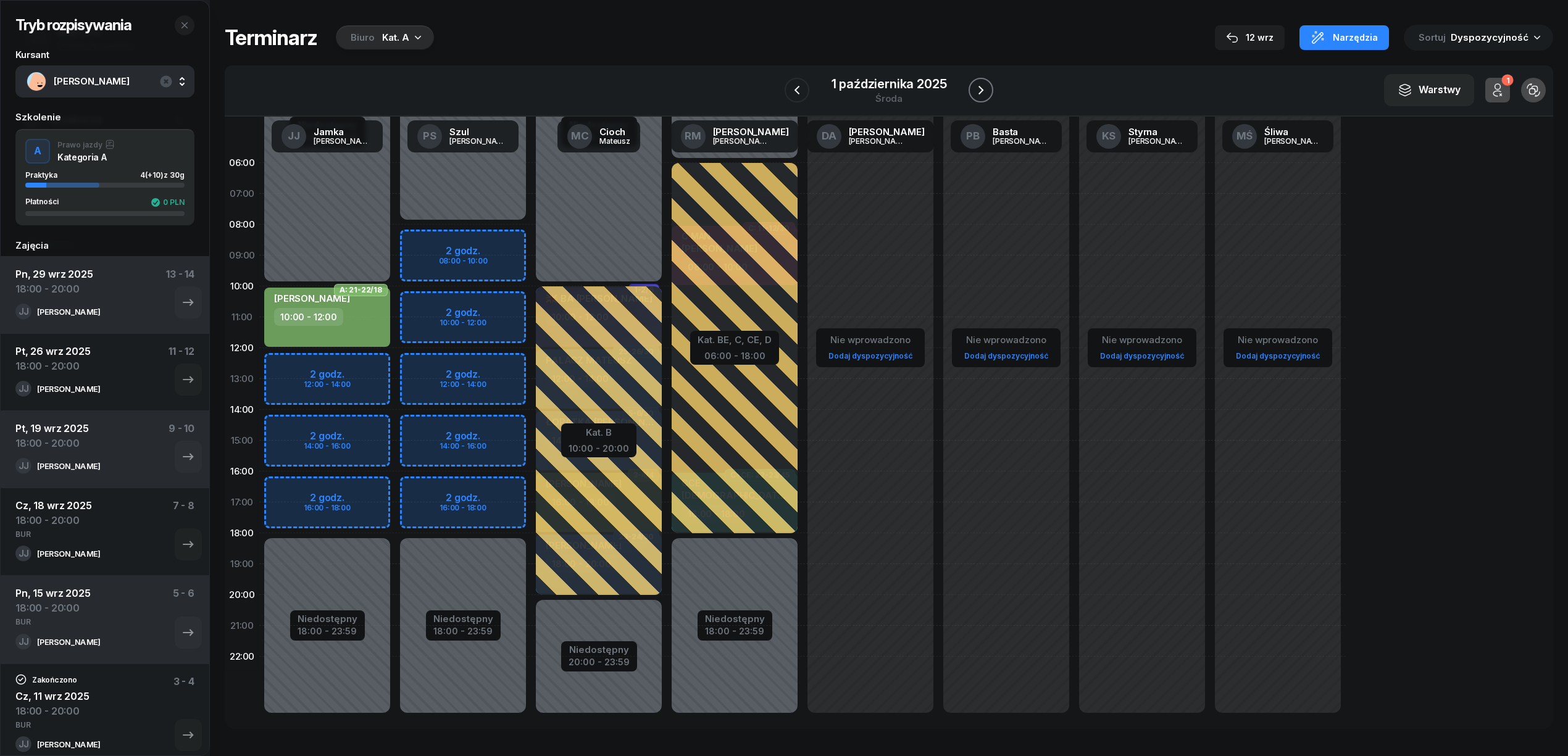
click at [980, 90] on icon "button" at bounding box center [980, 90] width 15 height 15
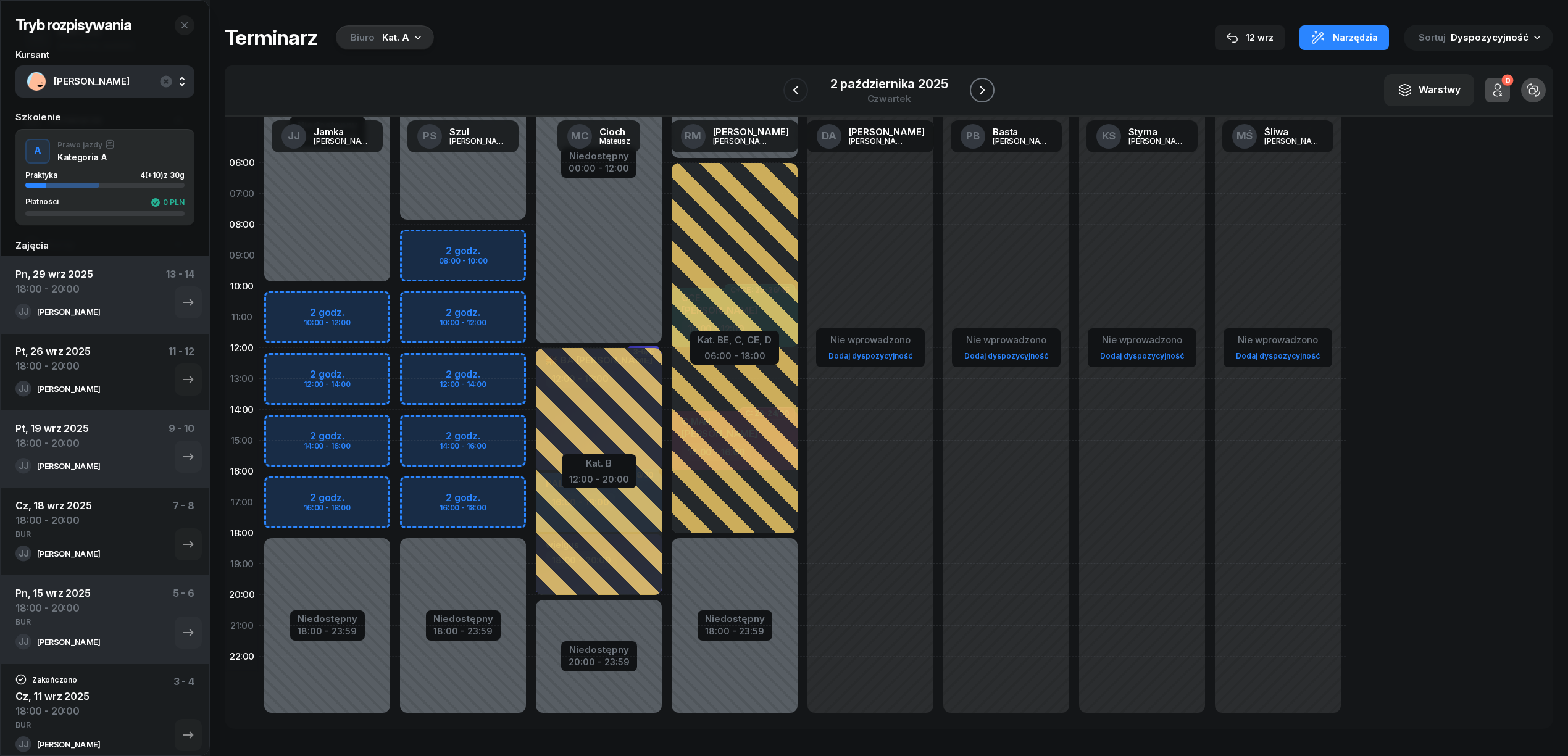
click at [980, 90] on icon "button" at bounding box center [982, 90] width 15 height 15
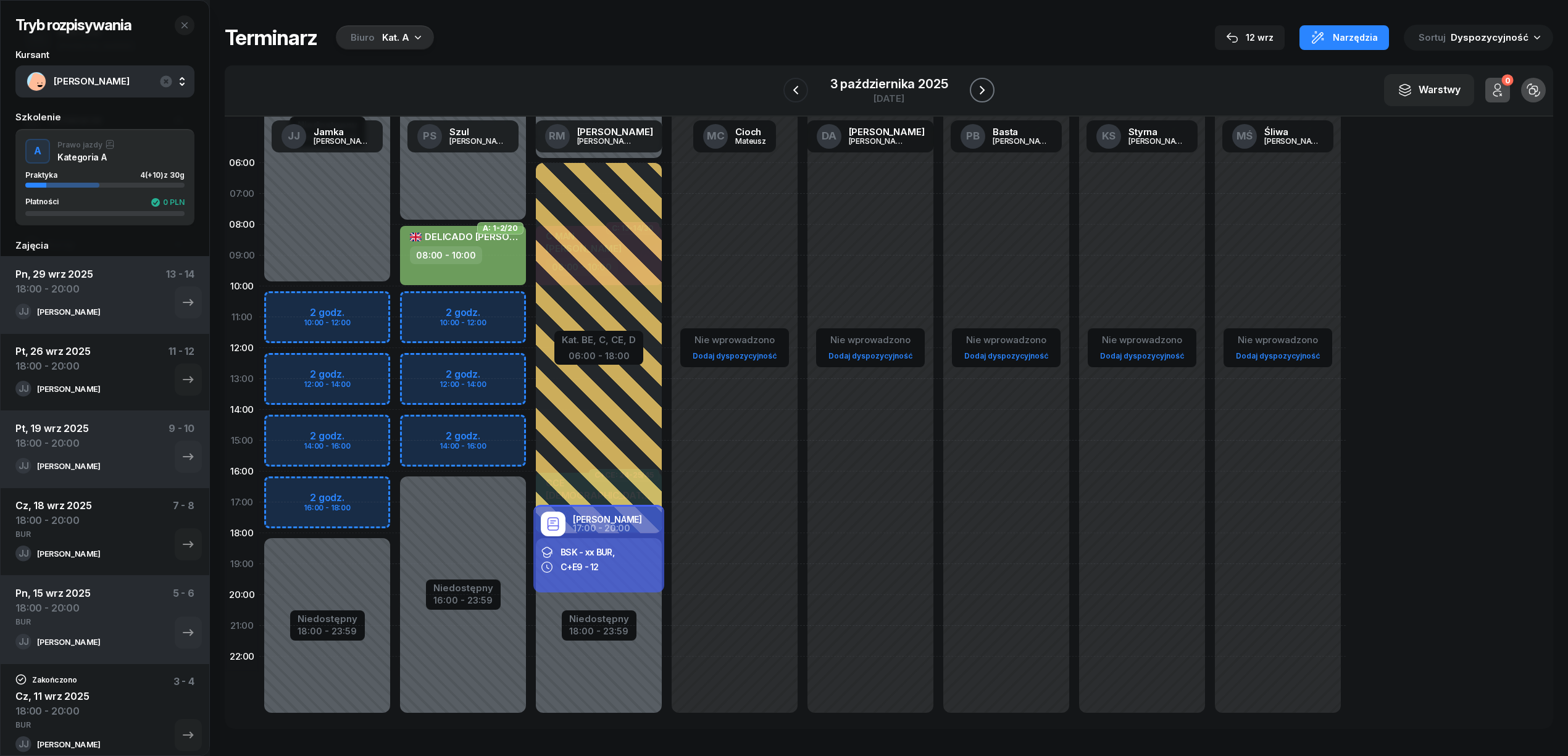
click at [980, 90] on icon "button" at bounding box center [982, 90] width 15 height 15
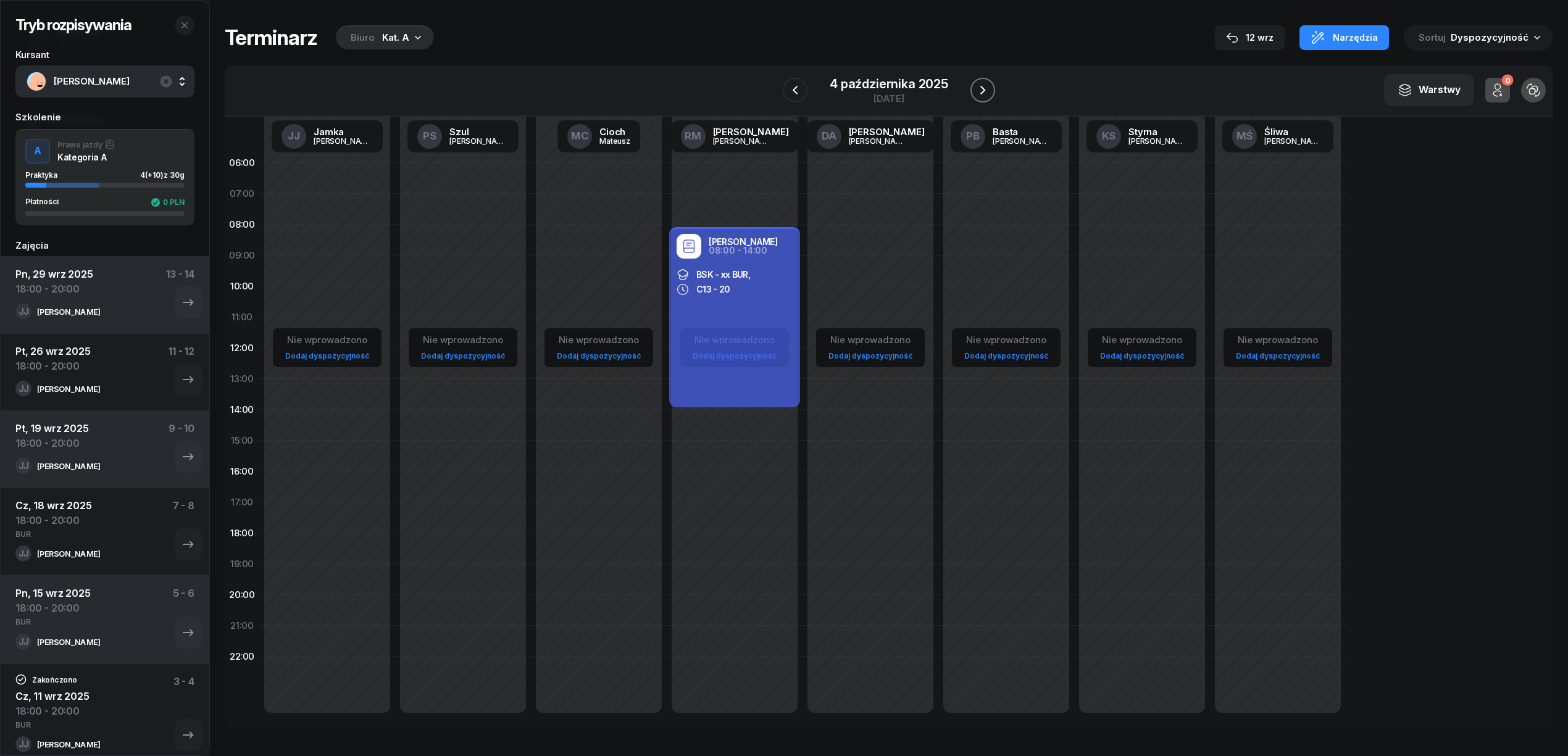
click at [980, 90] on icon "button" at bounding box center [982, 90] width 15 height 15
click at [980, 90] on icon "button" at bounding box center [982, 90] width 15 height 15
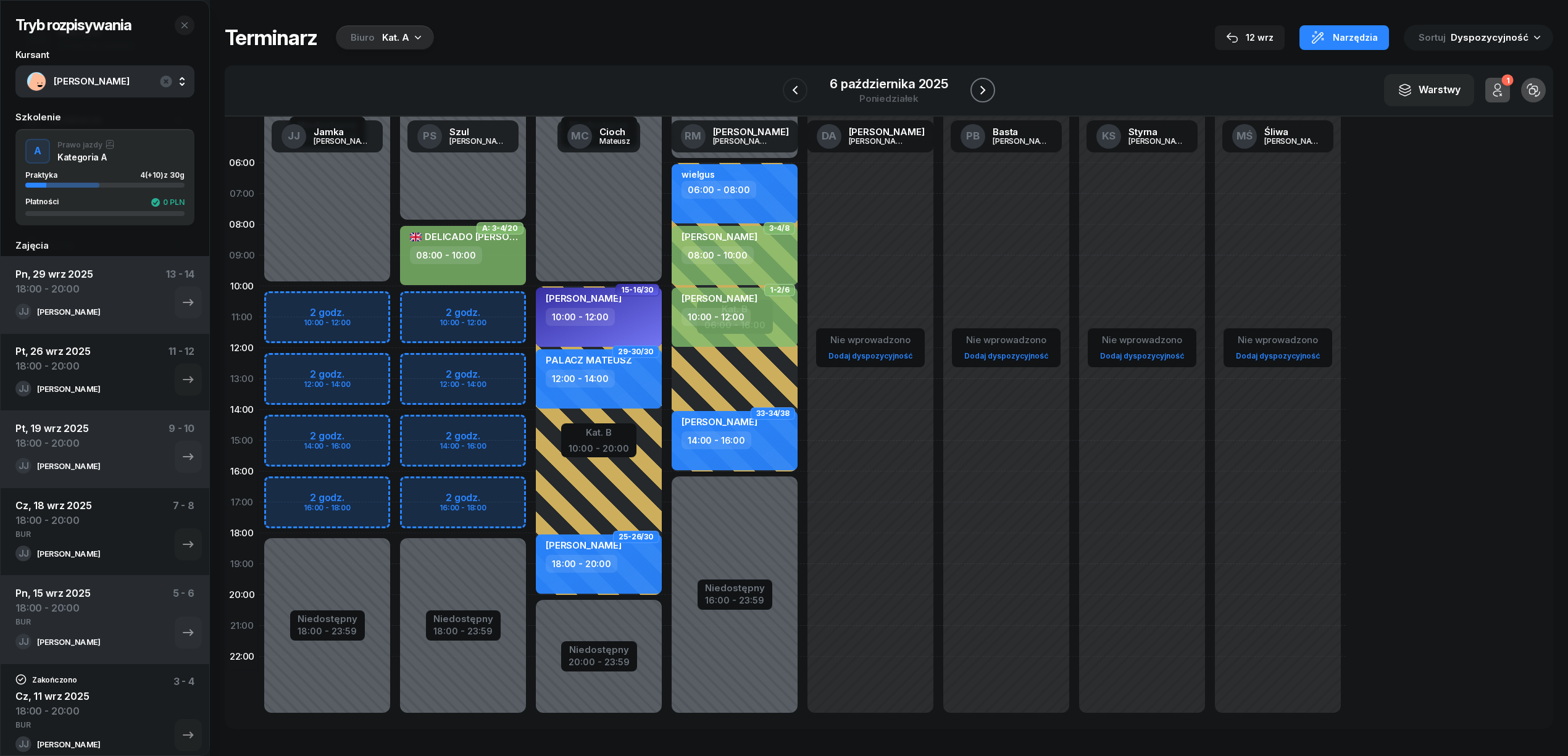
click at [980, 90] on icon "button" at bounding box center [982, 90] width 15 height 15
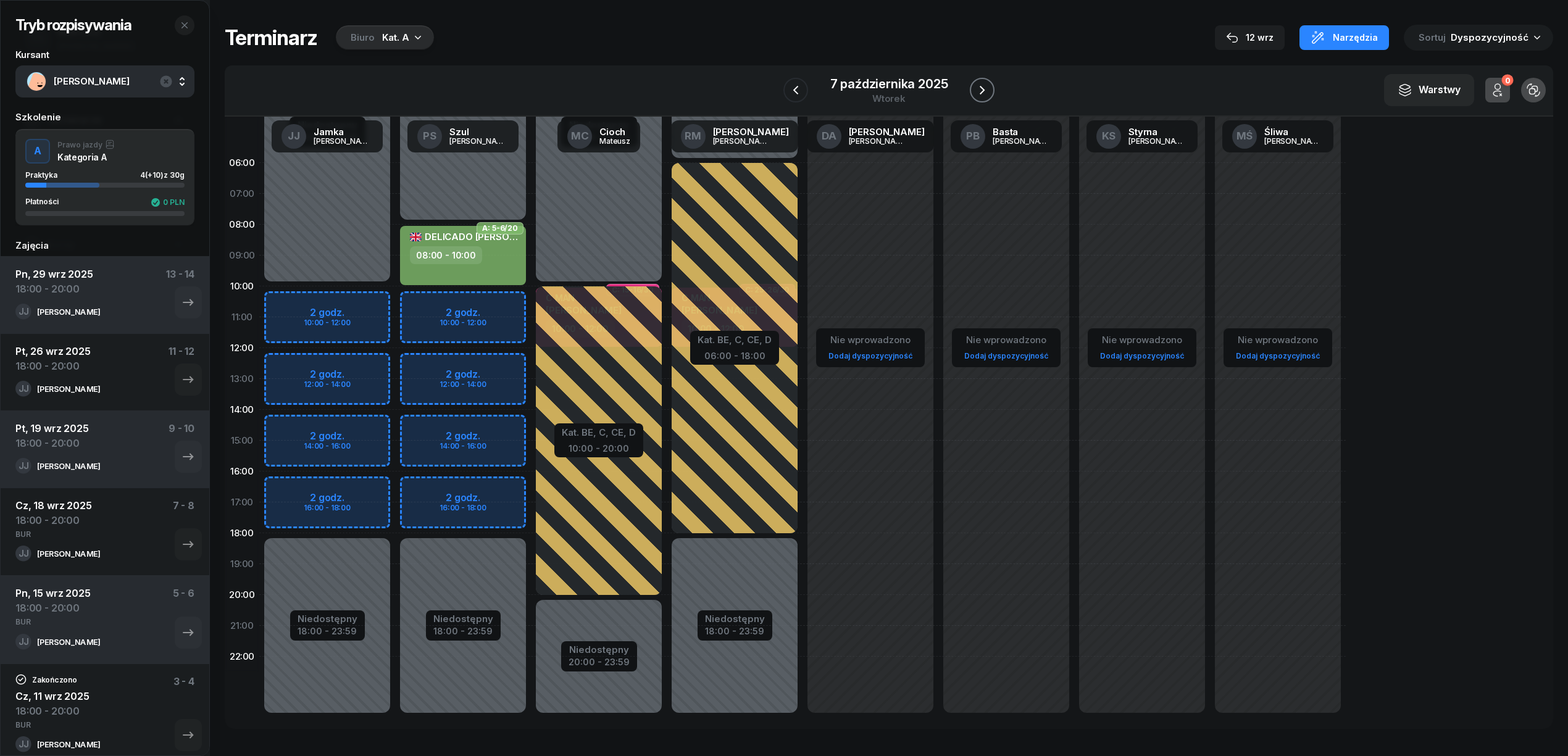
click at [980, 90] on icon "button" at bounding box center [982, 90] width 15 height 15
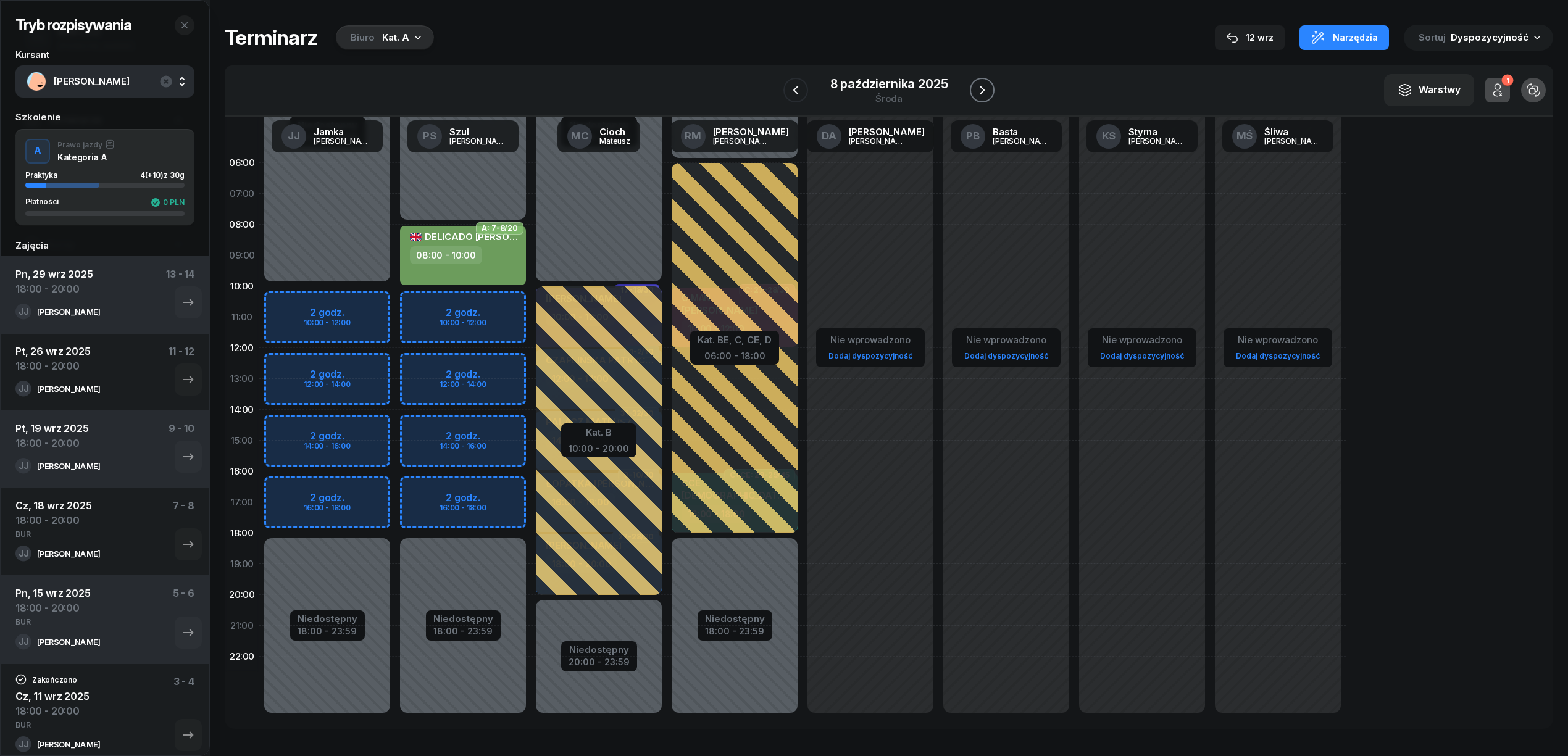
click at [980, 90] on icon "button" at bounding box center [982, 90] width 15 height 15
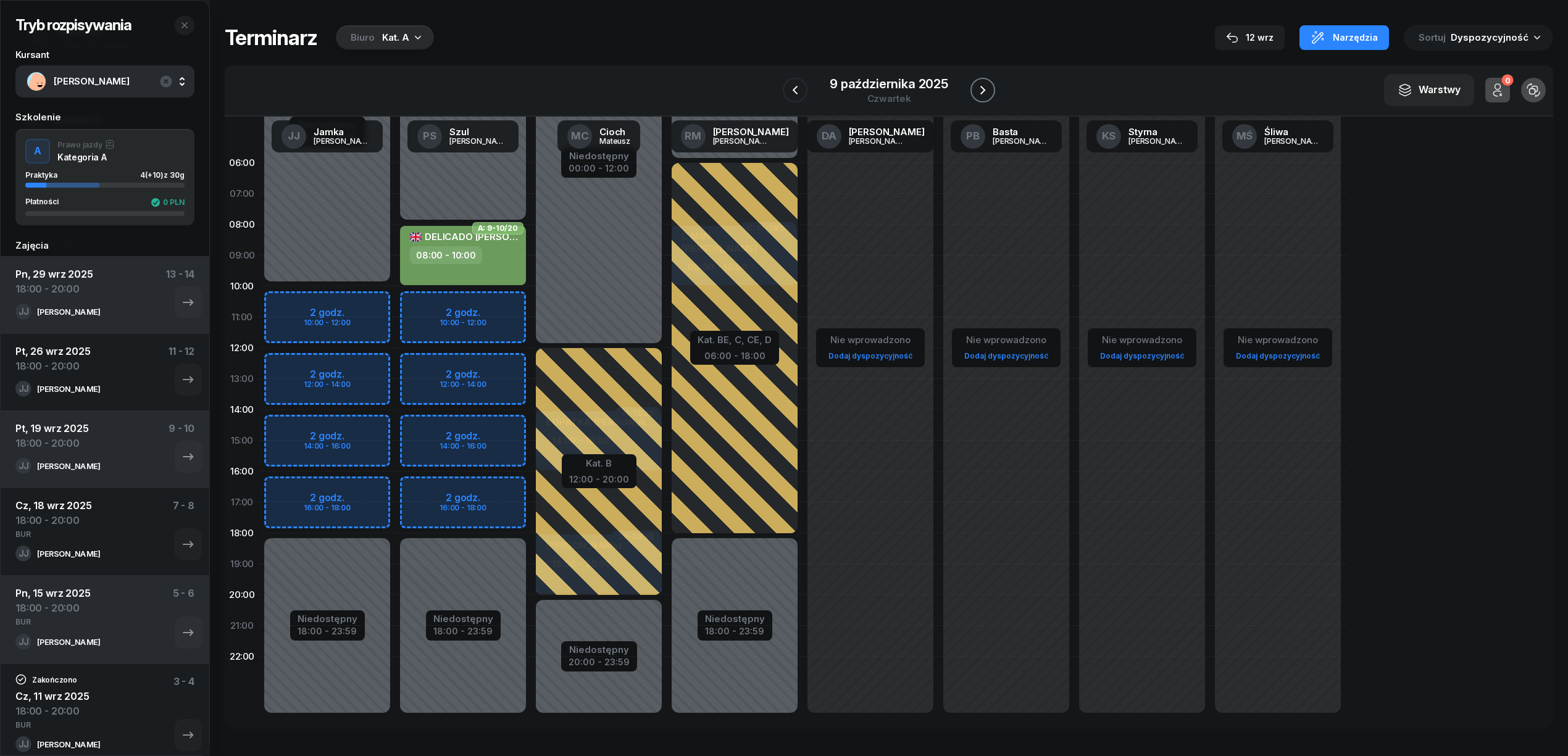
click at [985, 84] on icon "button" at bounding box center [982, 90] width 15 height 15
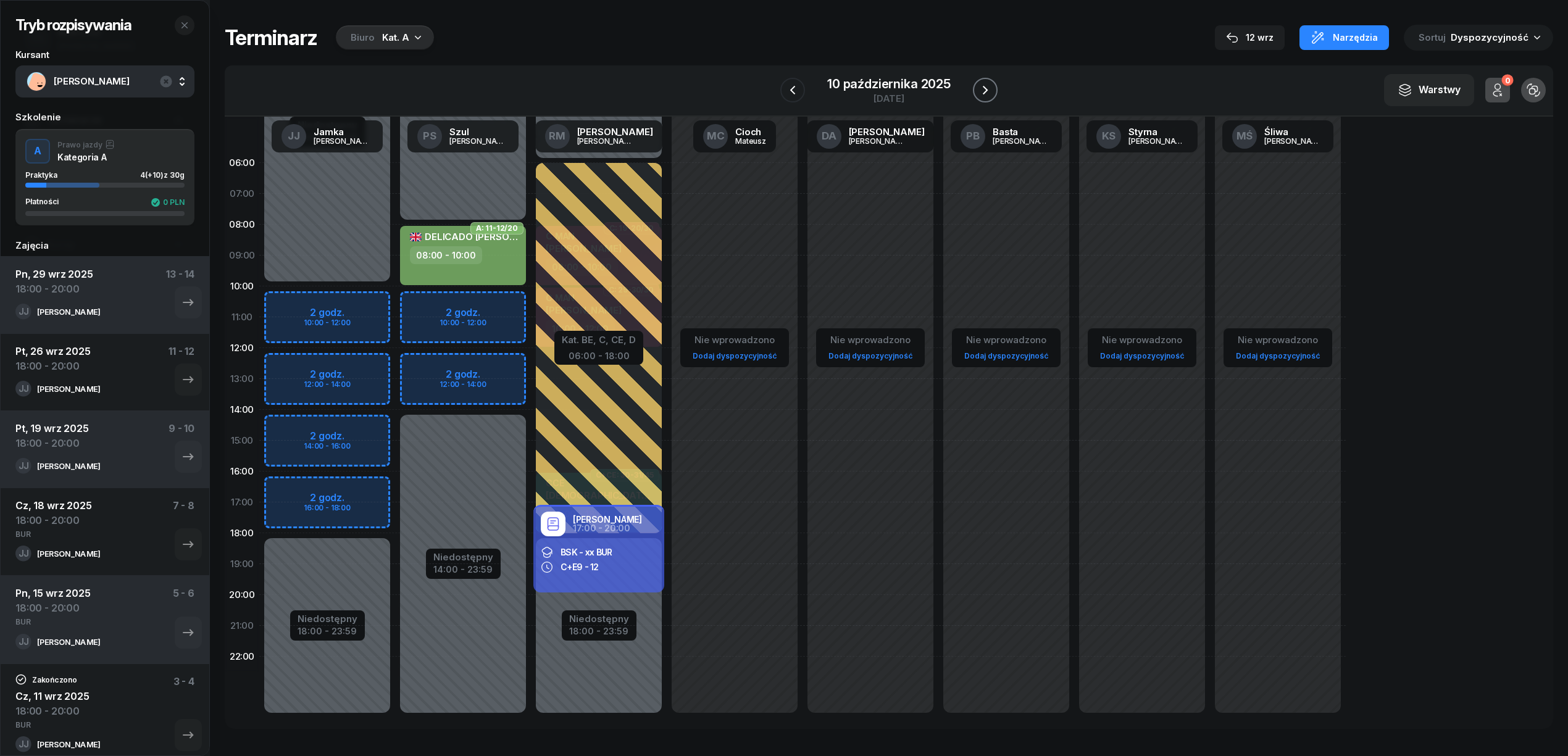
click at [985, 84] on icon "button" at bounding box center [985, 90] width 15 height 15
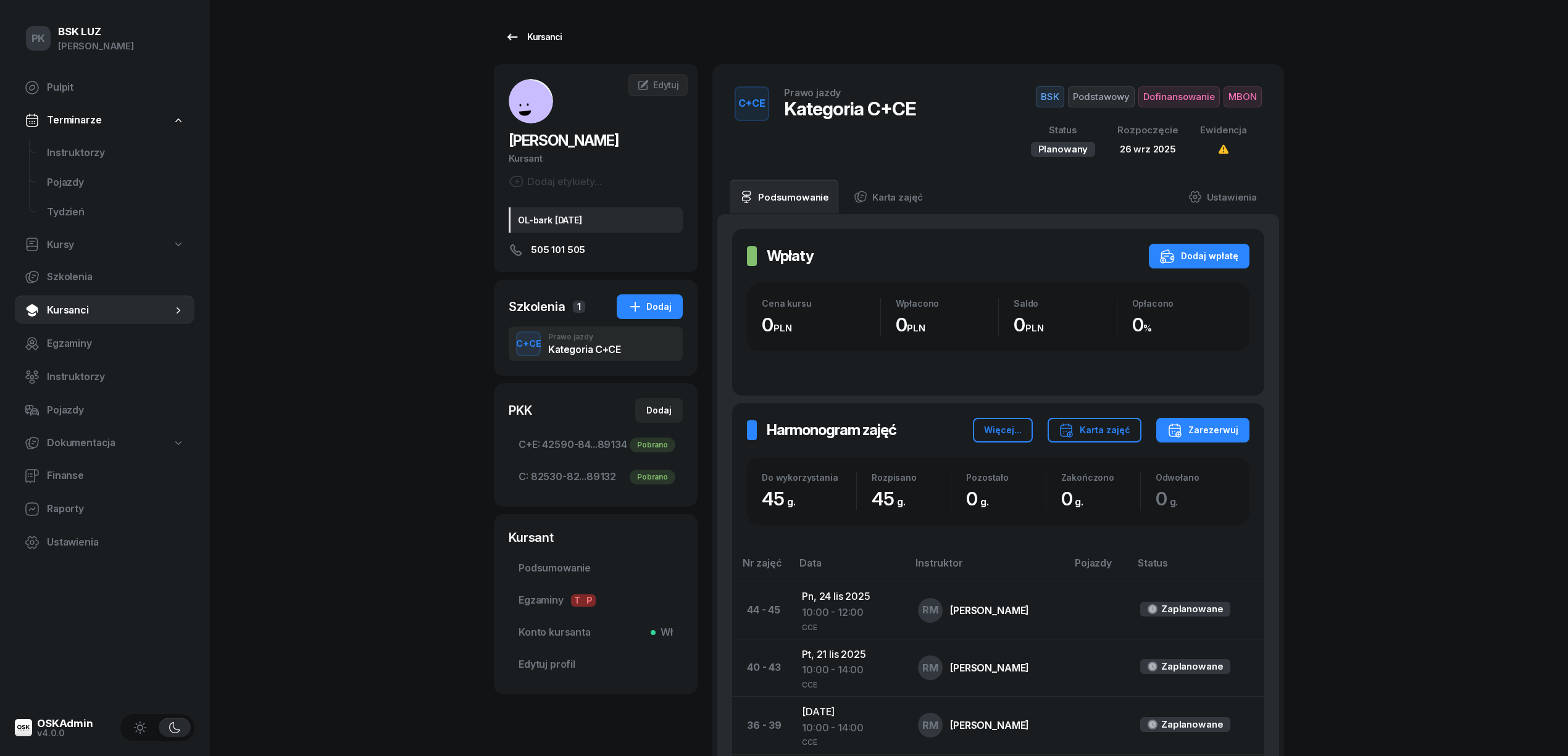
click at [536, 43] on div "Kursanci" at bounding box center [533, 37] width 57 height 15
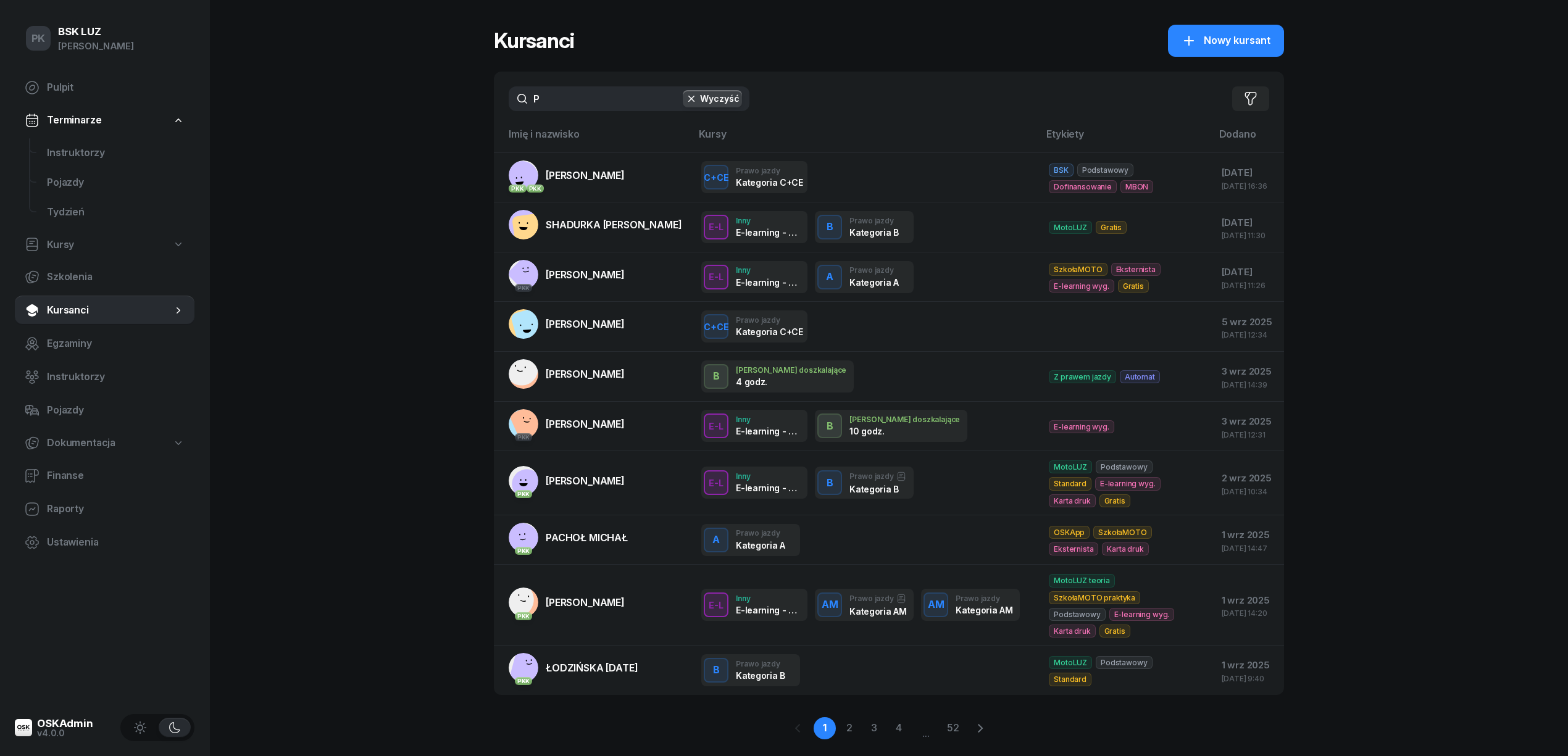
click at [574, 99] on input "P" at bounding box center [629, 99] width 241 height 25
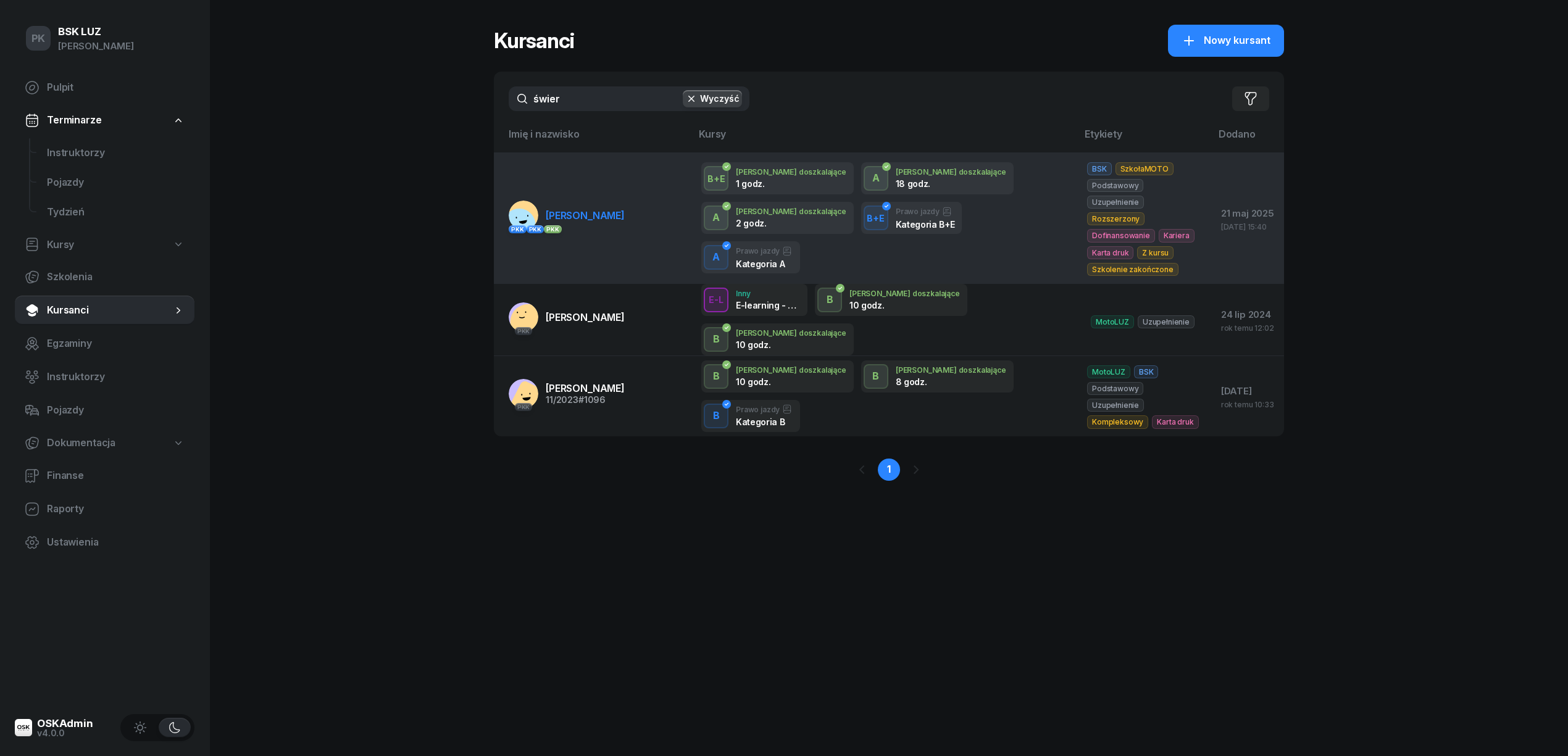
type input "świer"
click at [611, 210] on span "[PERSON_NAME]" at bounding box center [585, 216] width 79 height 13
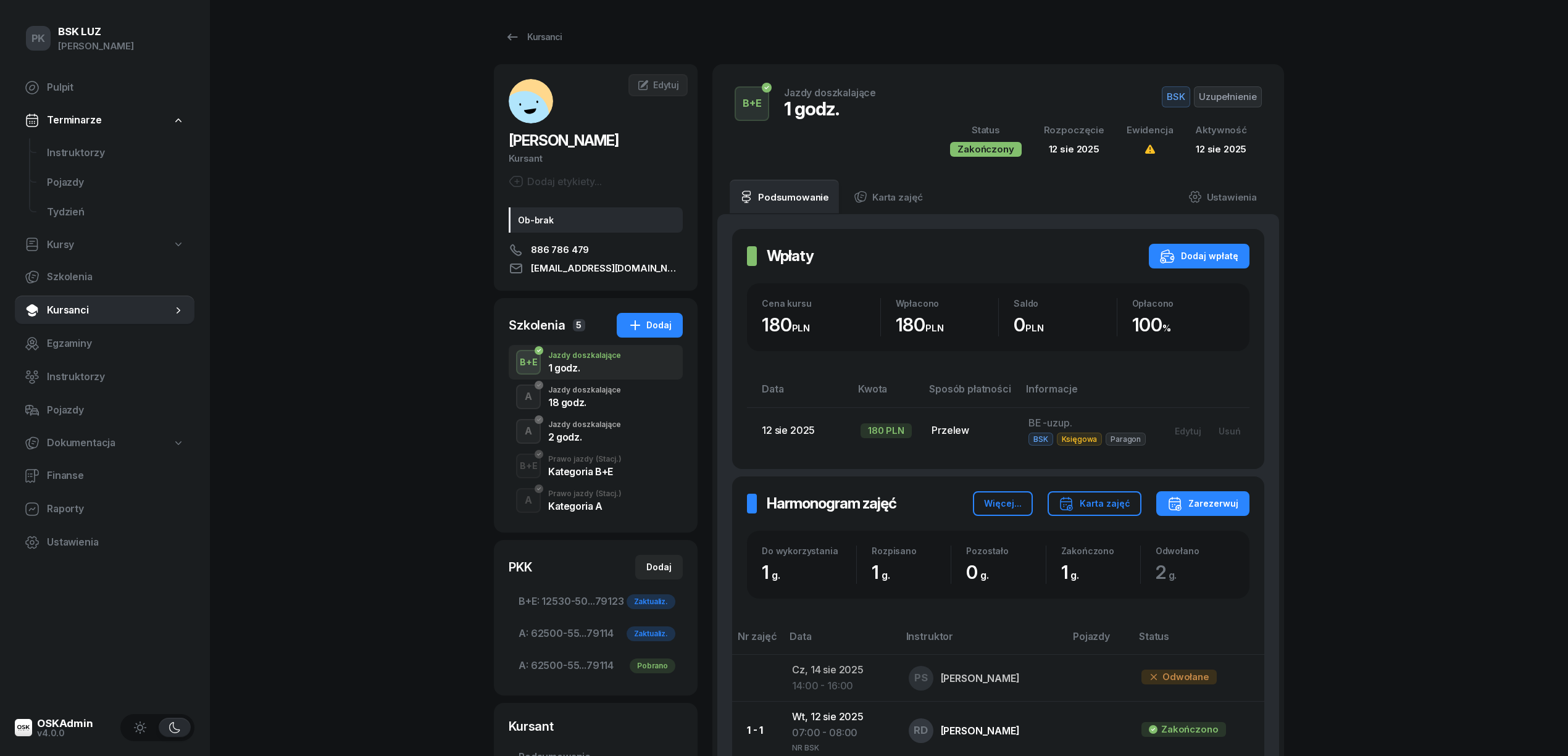
scroll to position [164, 0]
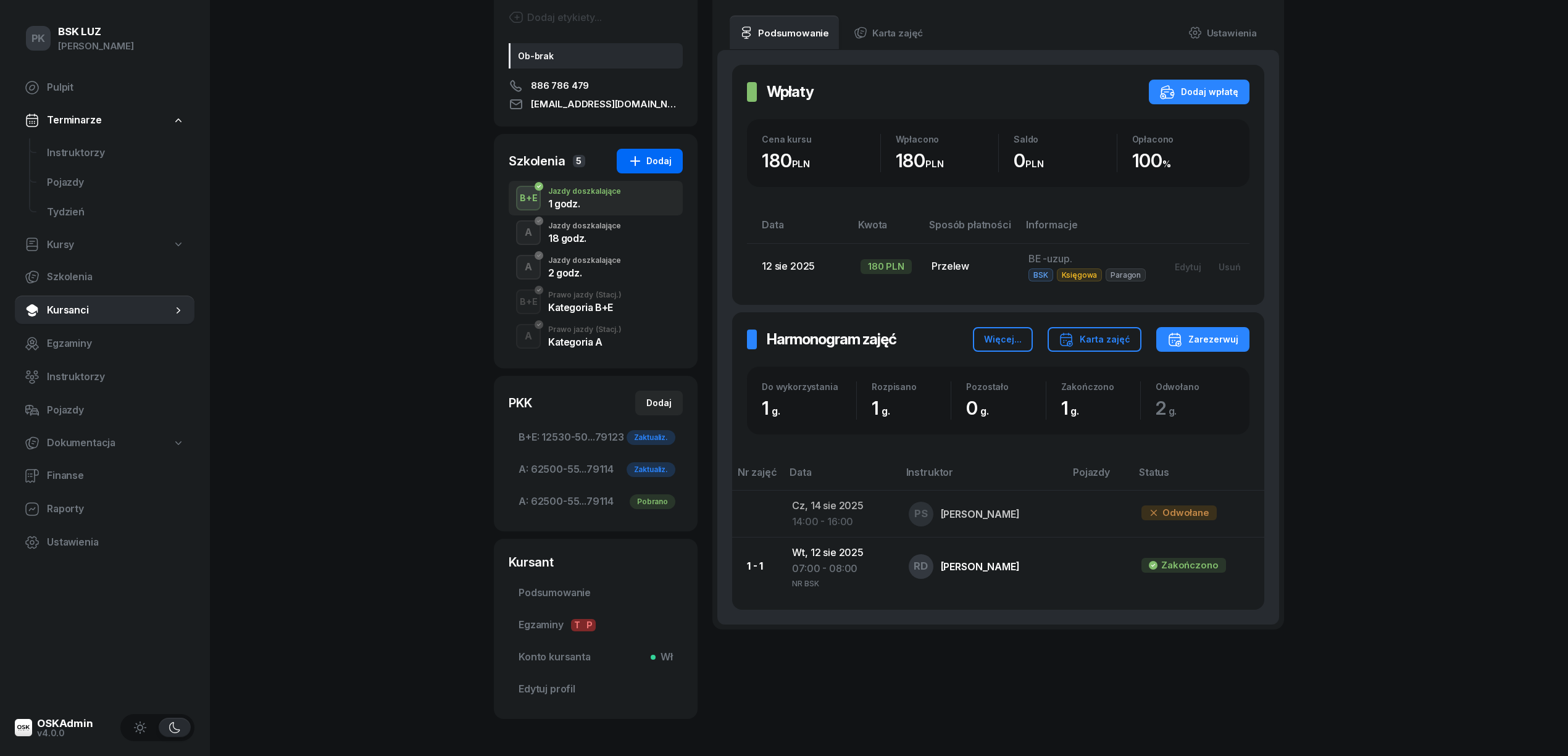
click at [648, 159] on div "Dodaj" at bounding box center [650, 161] width 44 height 15
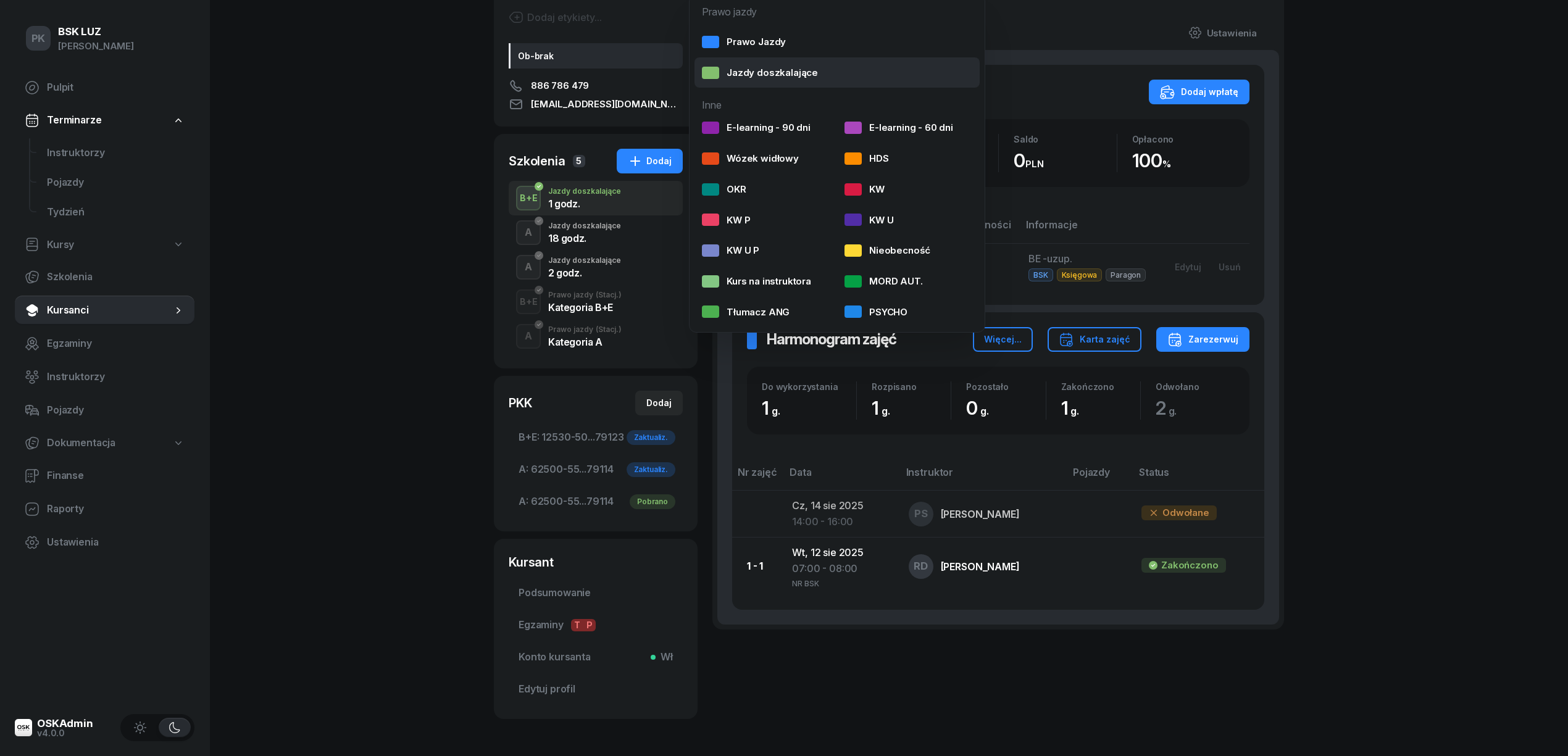
click at [760, 75] on div "Jazdy doszkalające" at bounding box center [760, 72] width 116 height 16
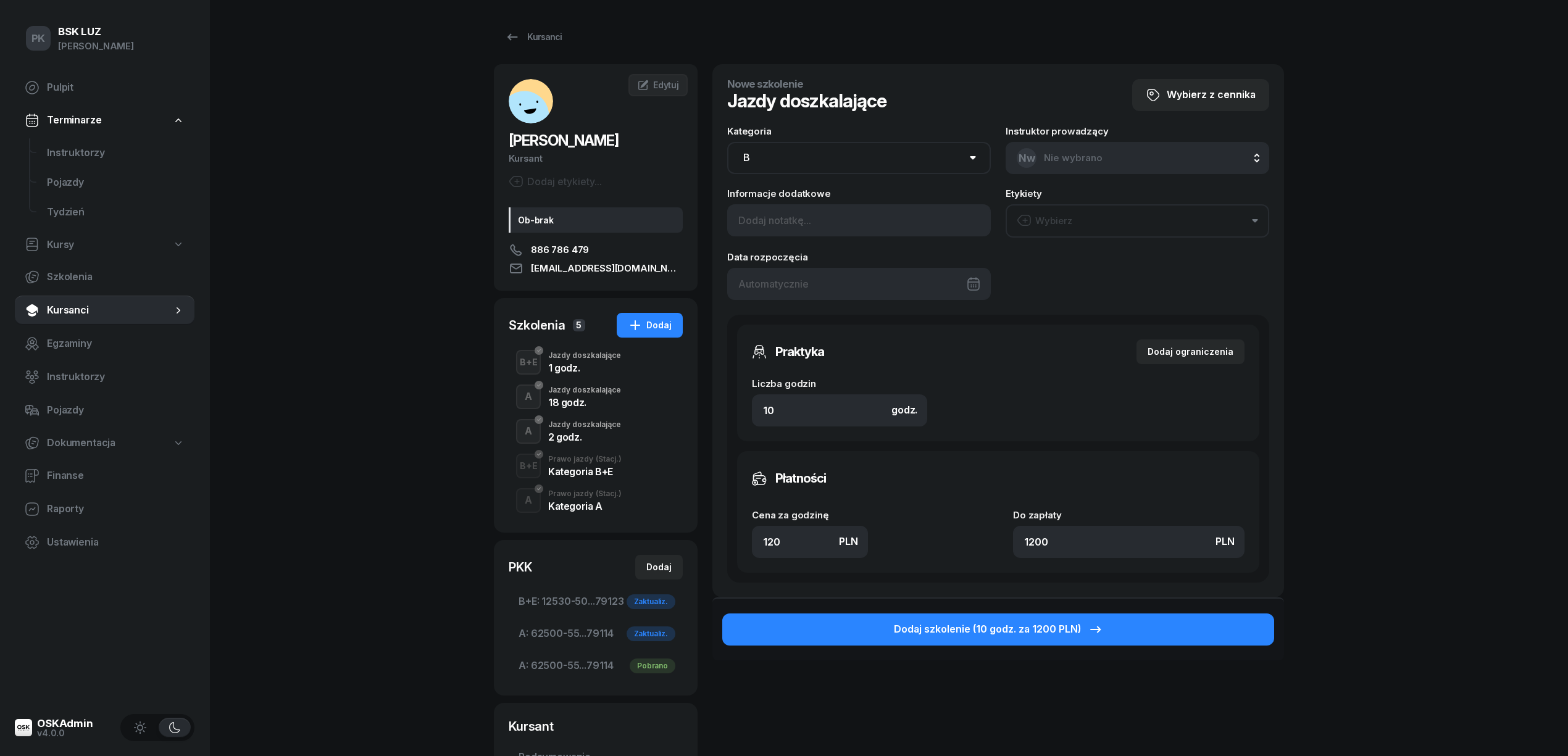
click at [817, 151] on select "AM A1 A2 A B1 B B+E C1 C1+E C C+E D1 D1+E D D+E T Tram C+CE C+D" at bounding box center [859, 157] width 264 height 32
select select "A"
click at [727, 142] on select "AM A1 A2 A B1 B B+E C1 C1+E C C+E D1 D1+E D D+E T Tram C+CE C+D" at bounding box center [859, 157] width 264 height 32
drag, startPoint x: 816, startPoint y: 415, endPoint x: 686, endPoint y: 421, distance: 130.1
click at [686, 421] on div "ŚWIERK MARIOLA Kursant Dodaj etykiety... Ob-brak 886 786 479 swierkmariola@inte…" at bounding box center [889, 473] width 790 height 819
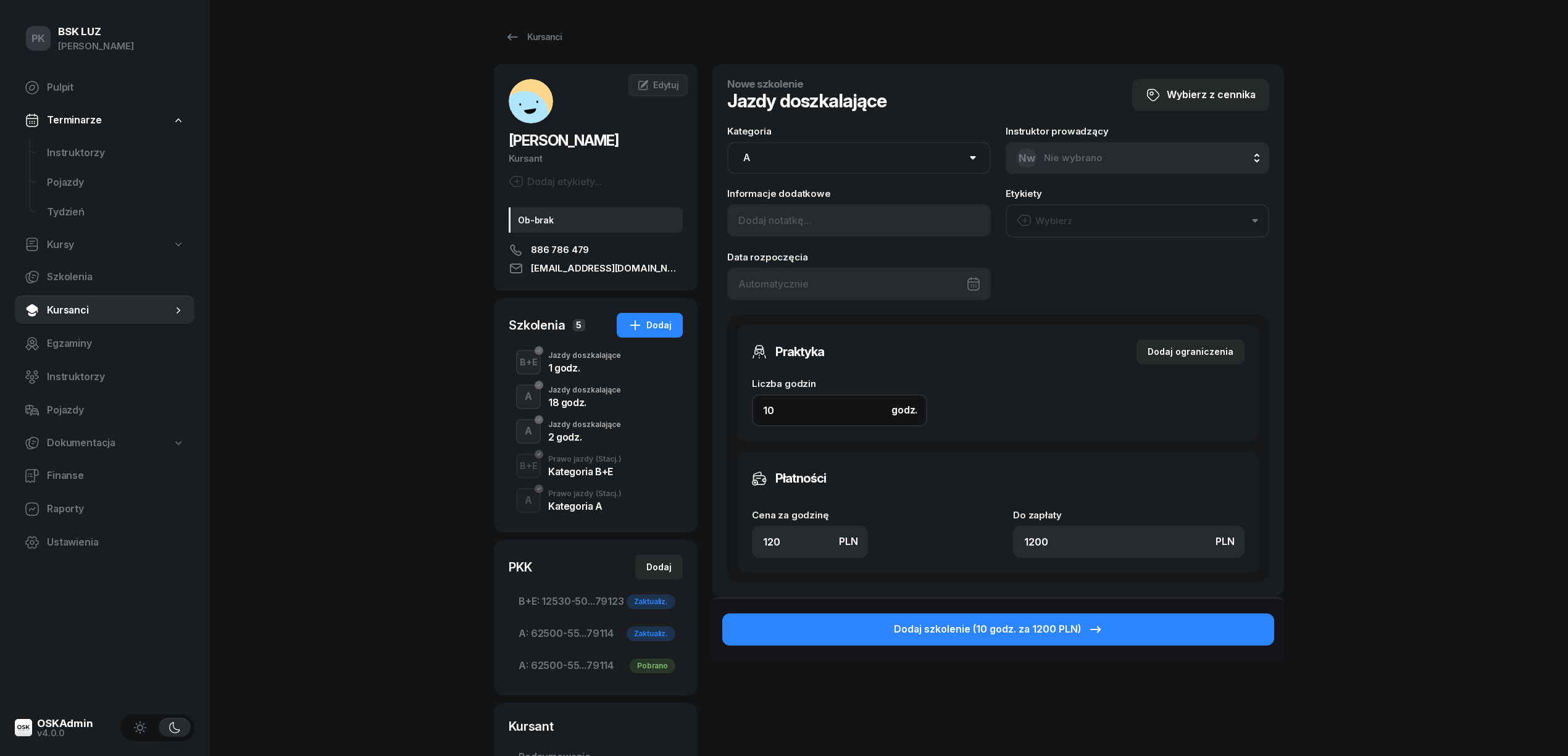
type input "4"
type input "480"
type input "4"
drag, startPoint x: 796, startPoint y: 528, endPoint x: 747, endPoint y: 528, distance: 49.0
click at [751, 533] on div "Płatności Cena za godzinę PLN 120 Do zapłaty PLN 480" at bounding box center [998, 511] width 522 height 121
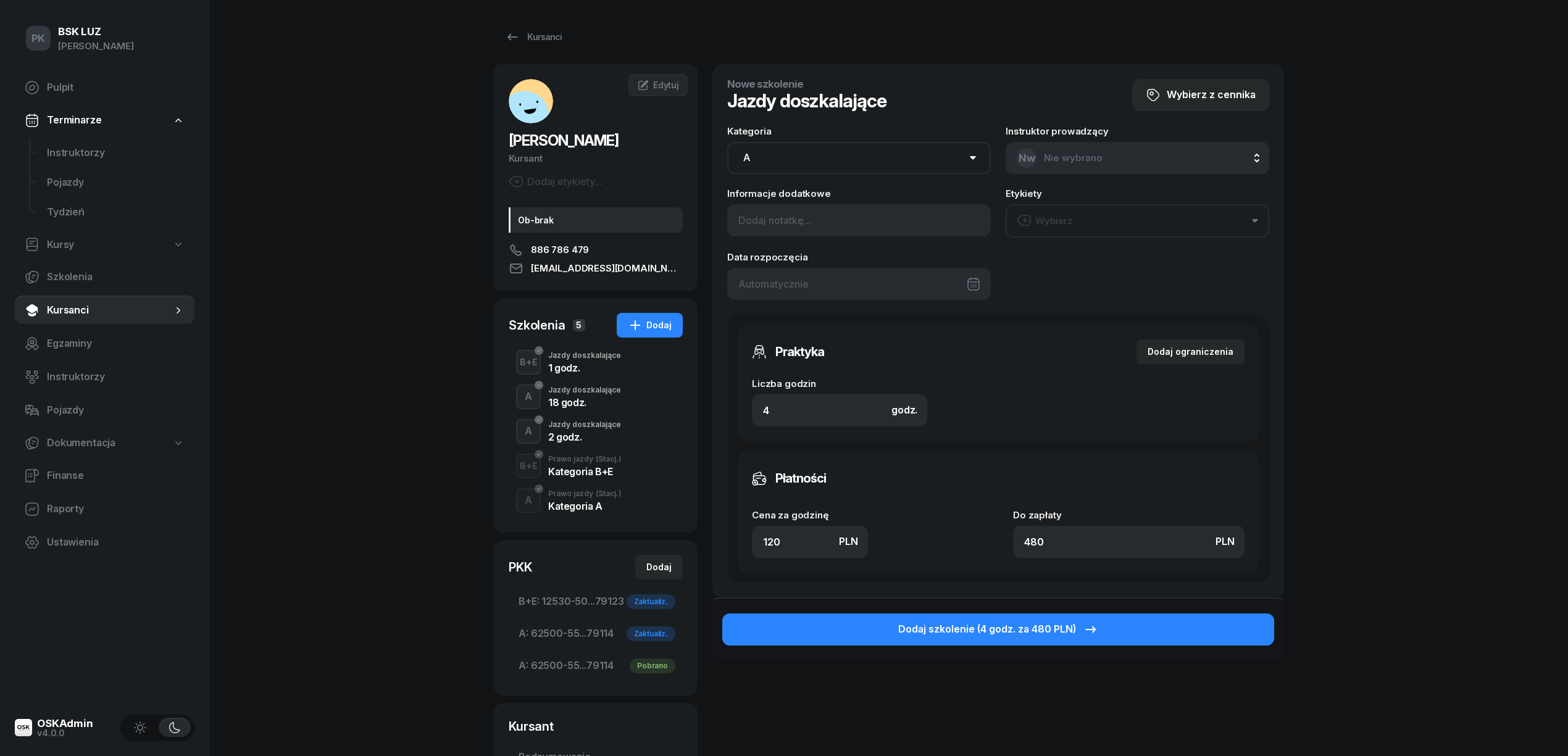
type input "1"
type input "4"
type input "14"
type input "56"
type input "140"
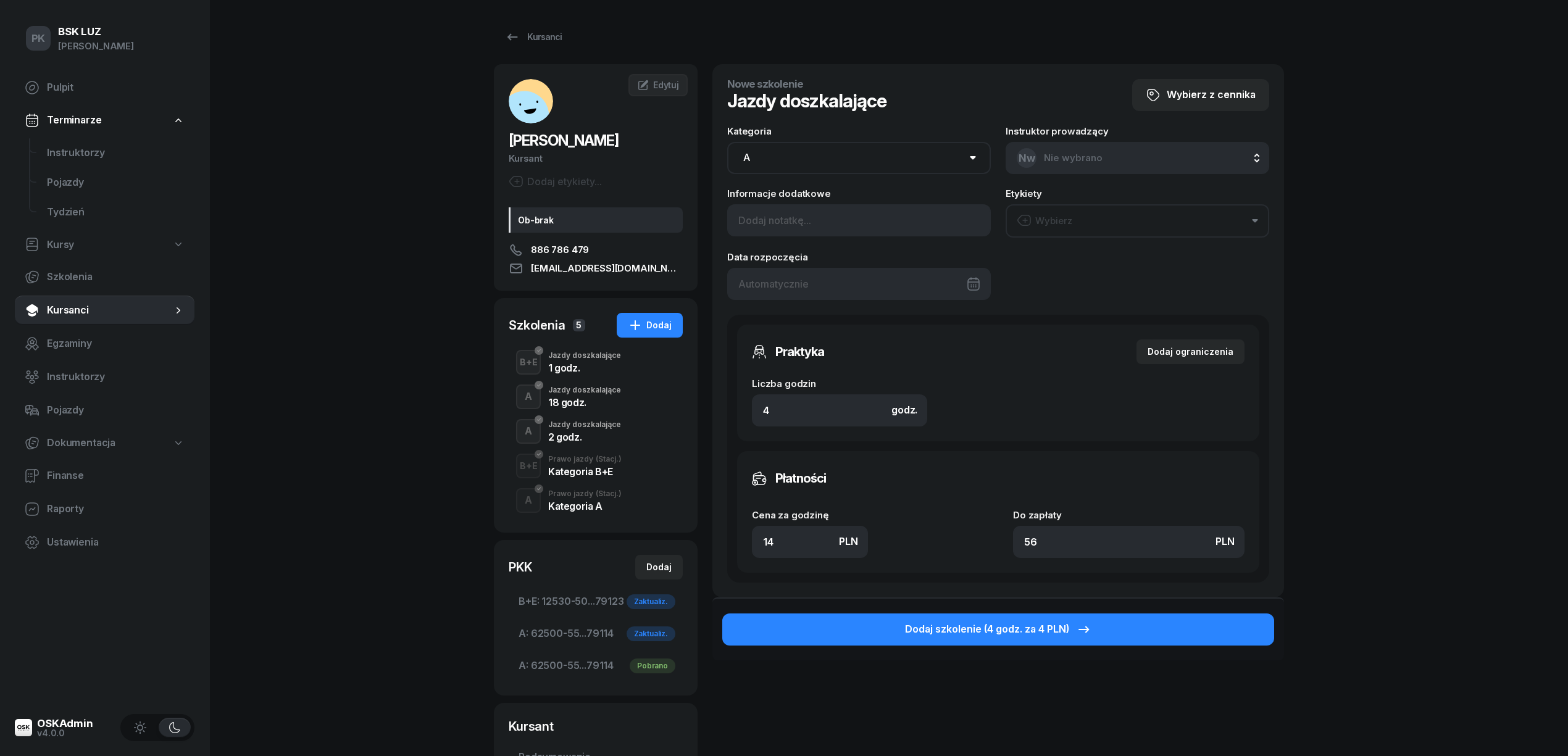
type input "560"
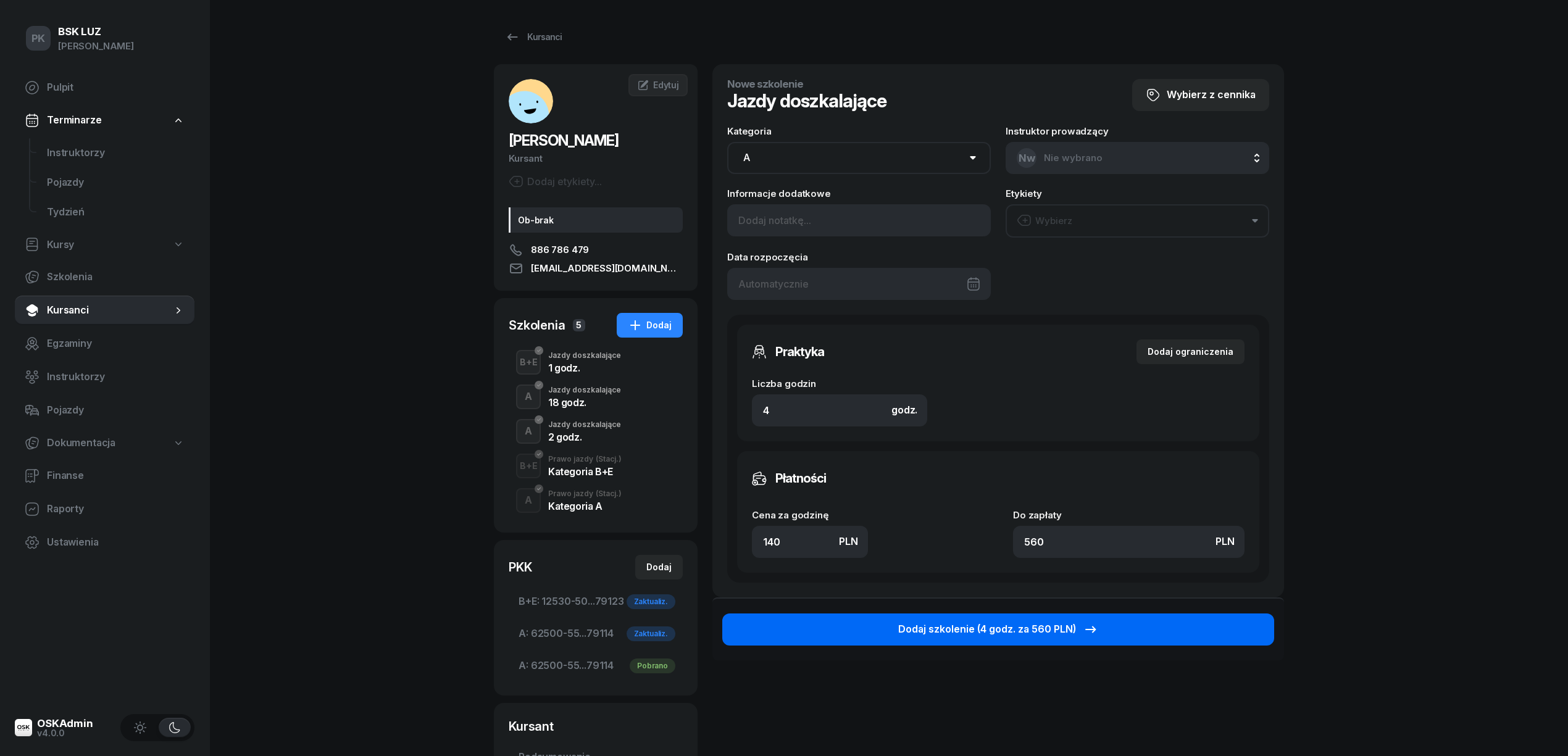
type input "140"
click at [1047, 639] on button "Dodaj szkolenie (4 godz. za 560 PLN)" at bounding box center [998, 629] width 552 height 32
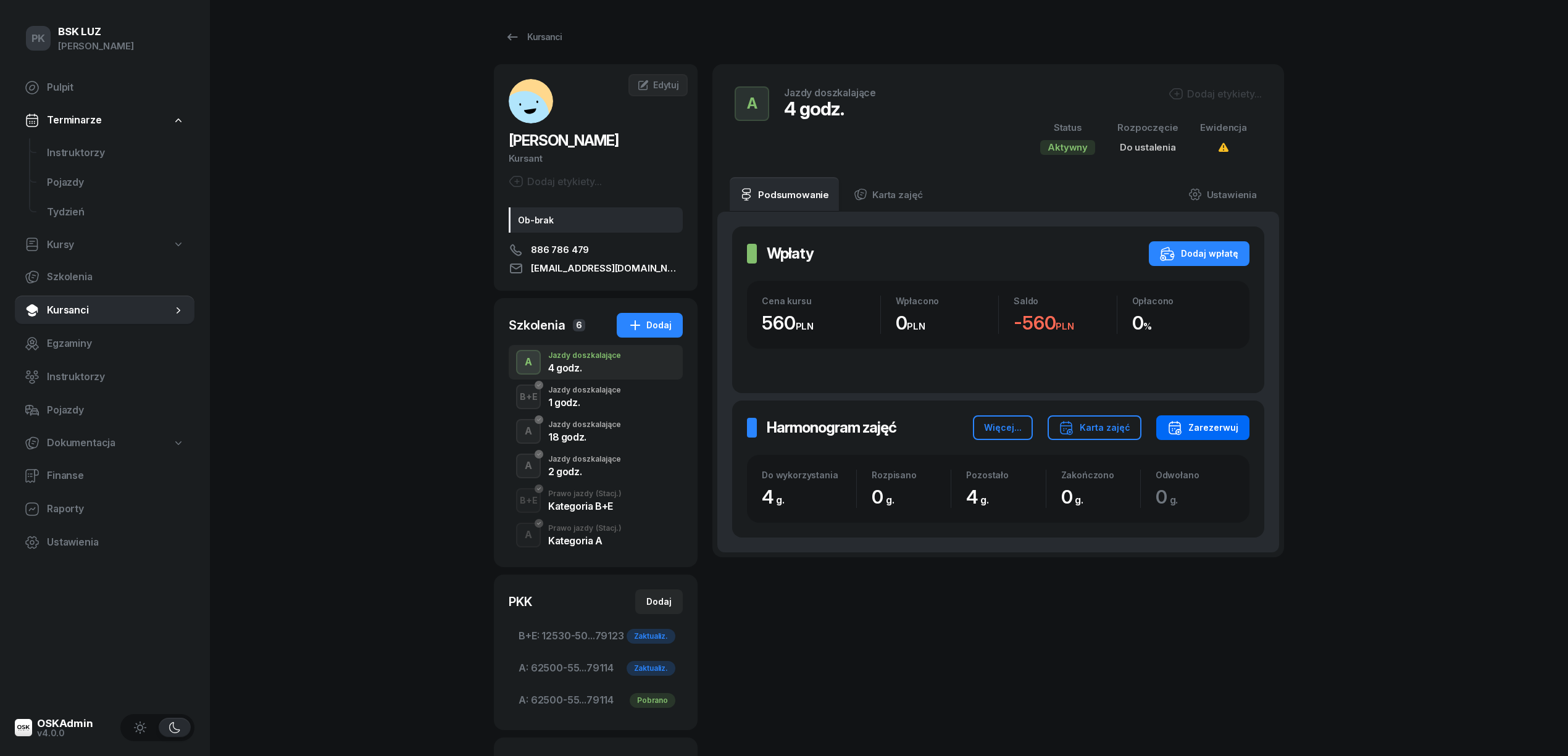
click at [1201, 429] on div "Zarezerwuj" at bounding box center [1203, 427] width 71 height 15
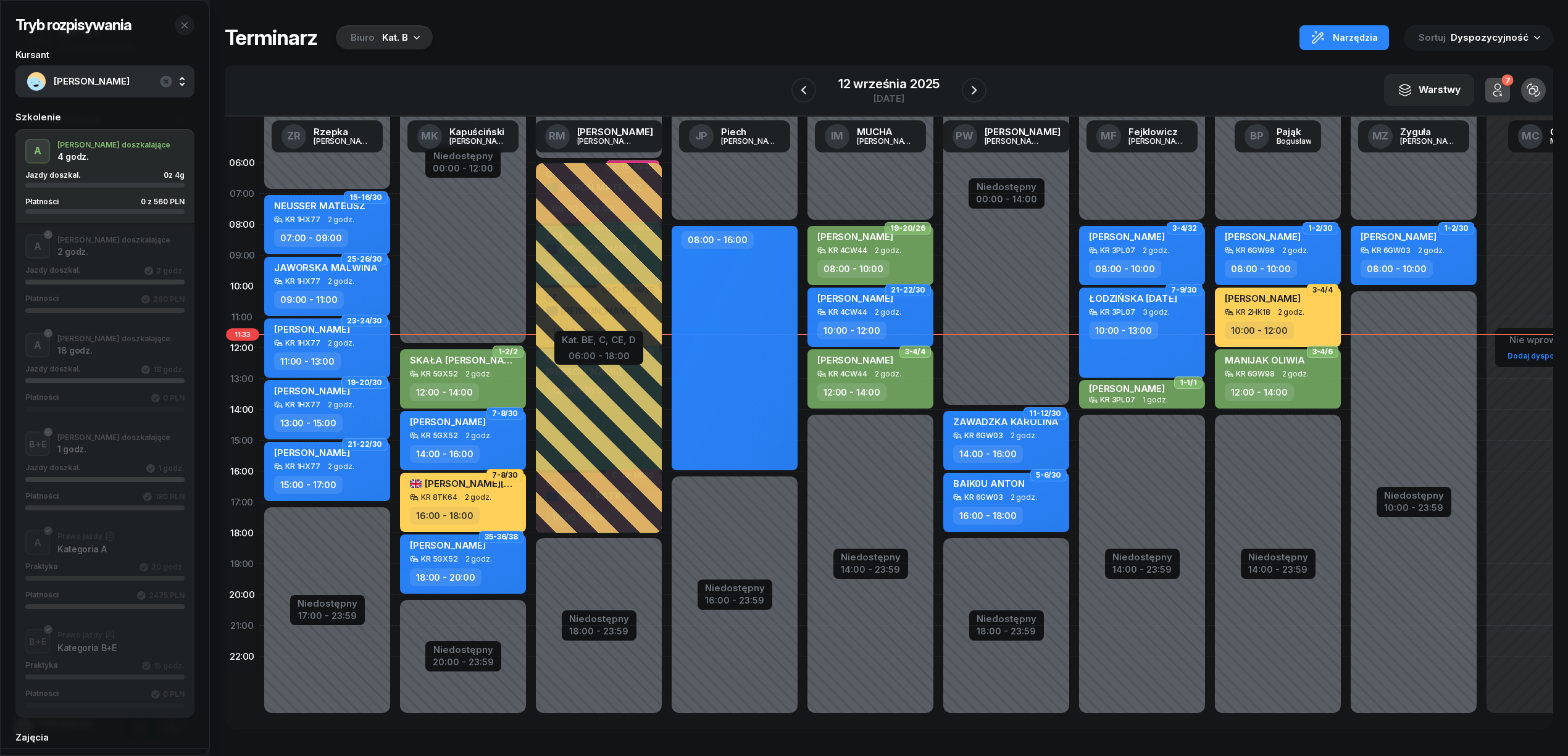
click at [371, 31] on div "Biuro" at bounding box center [362, 37] width 24 height 15
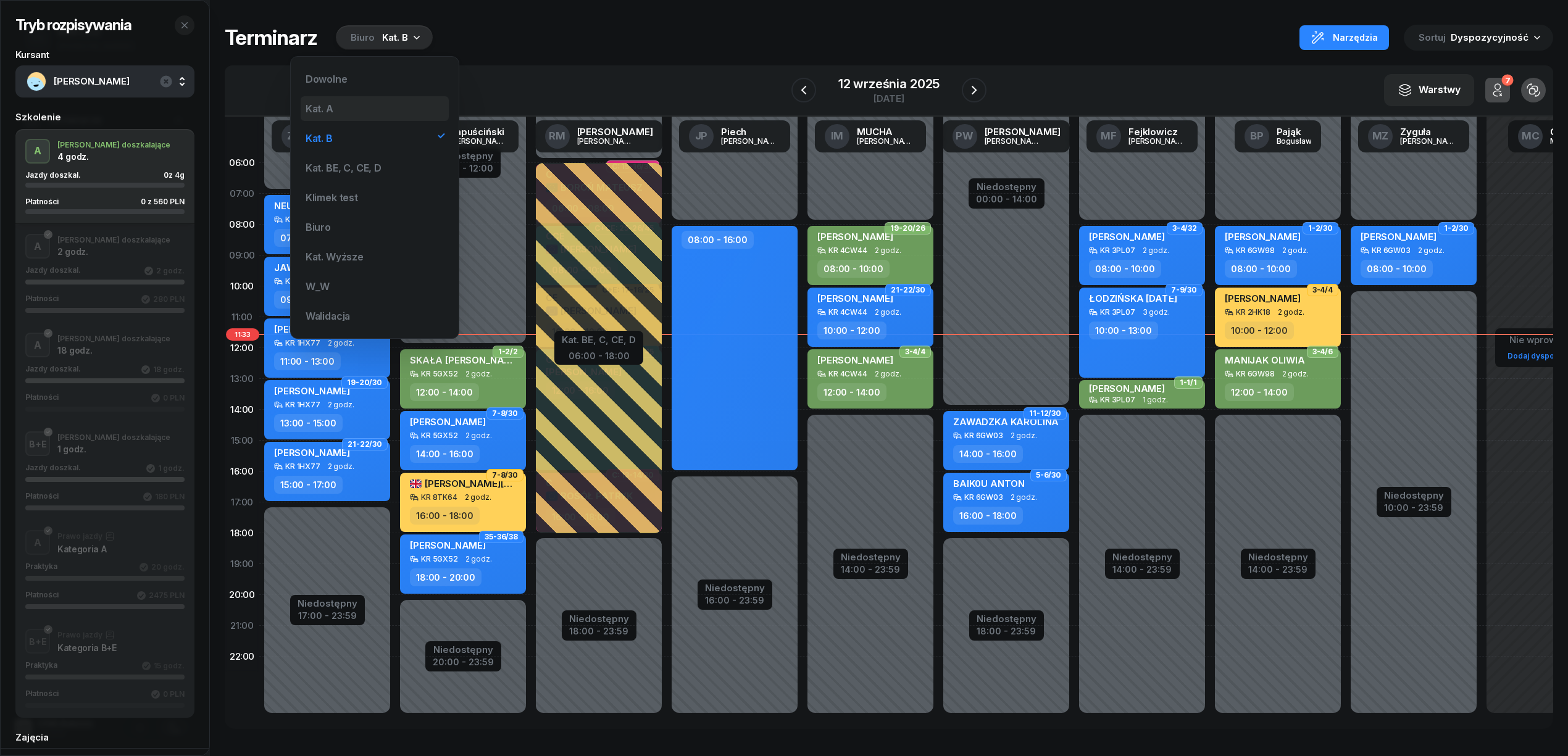
click at [322, 111] on div "Kat. A" at bounding box center [319, 109] width 28 height 10
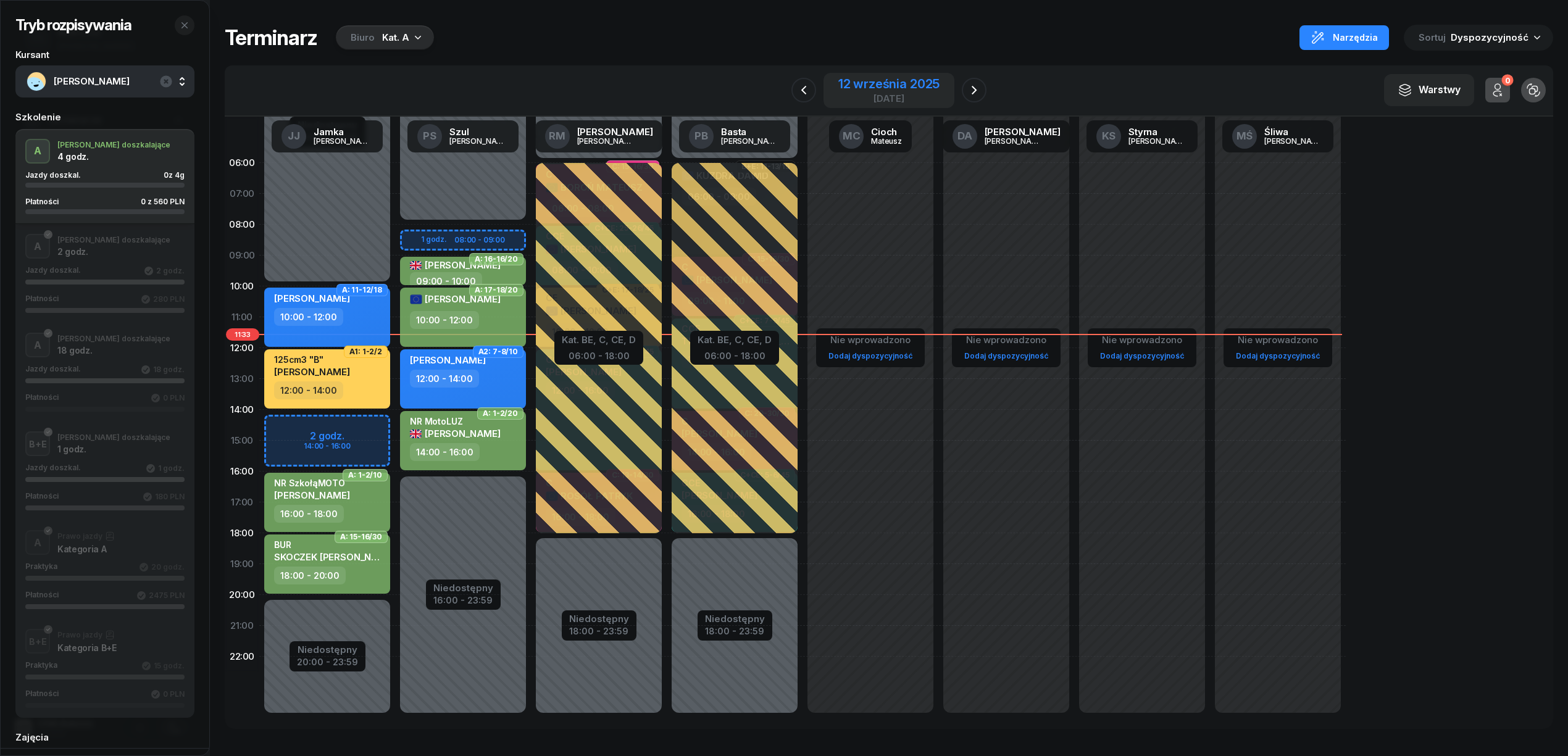
click at [913, 85] on div "12 września 2025" at bounding box center [889, 84] width 101 height 13
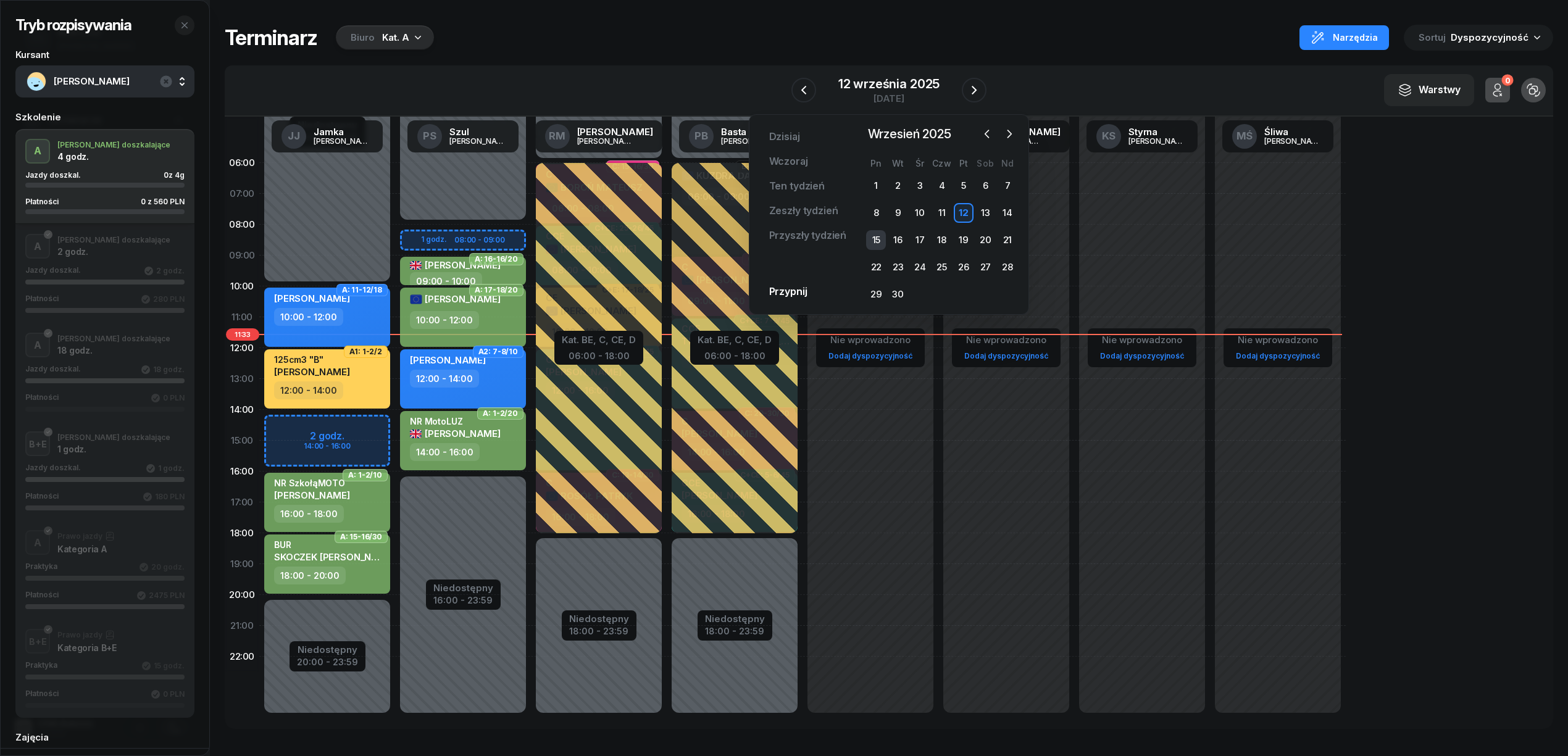
click at [883, 242] on div "15" at bounding box center [875, 240] width 20 height 20
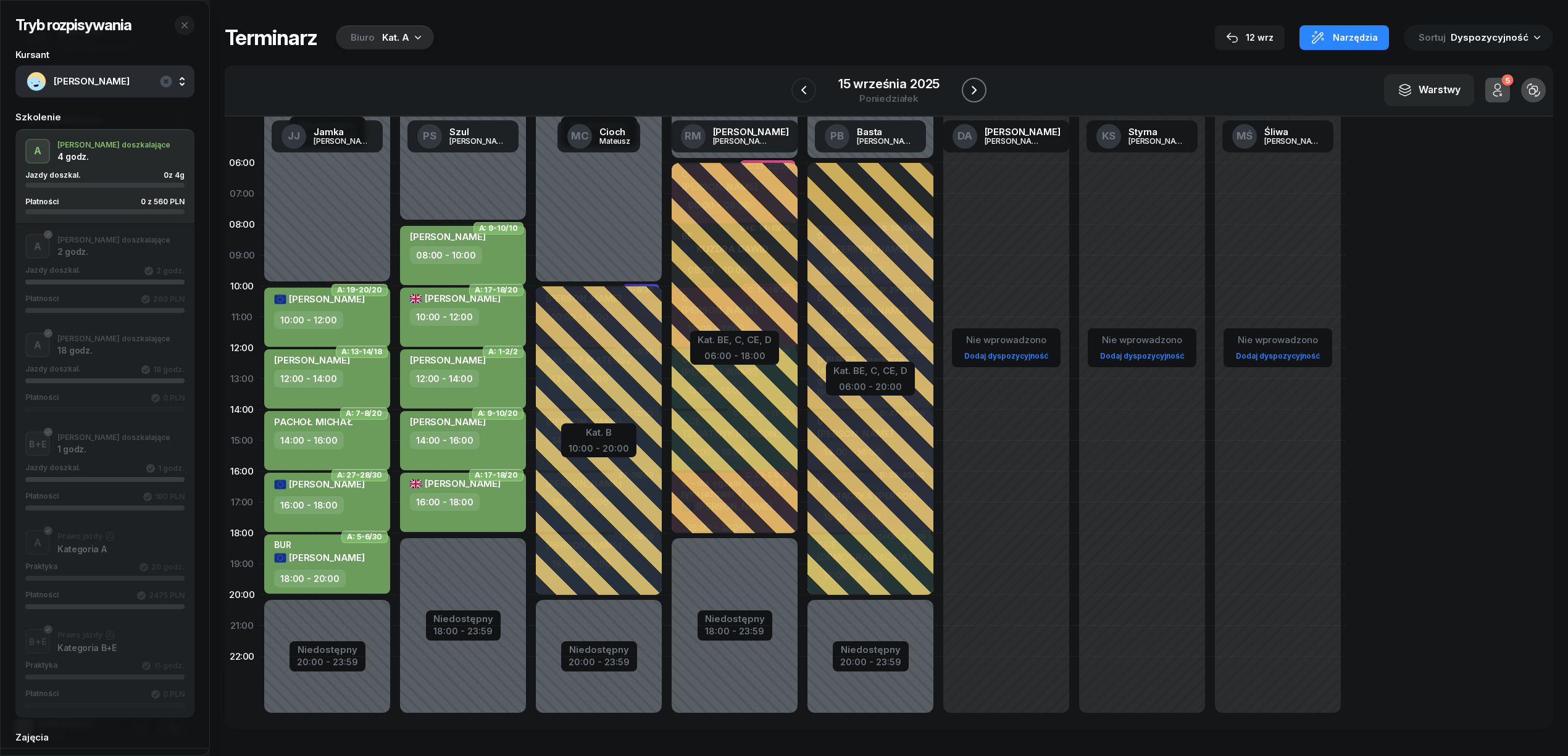
click at [978, 80] on button "button" at bounding box center [974, 90] width 25 height 25
click at [975, 92] on icon "button" at bounding box center [974, 90] width 15 height 15
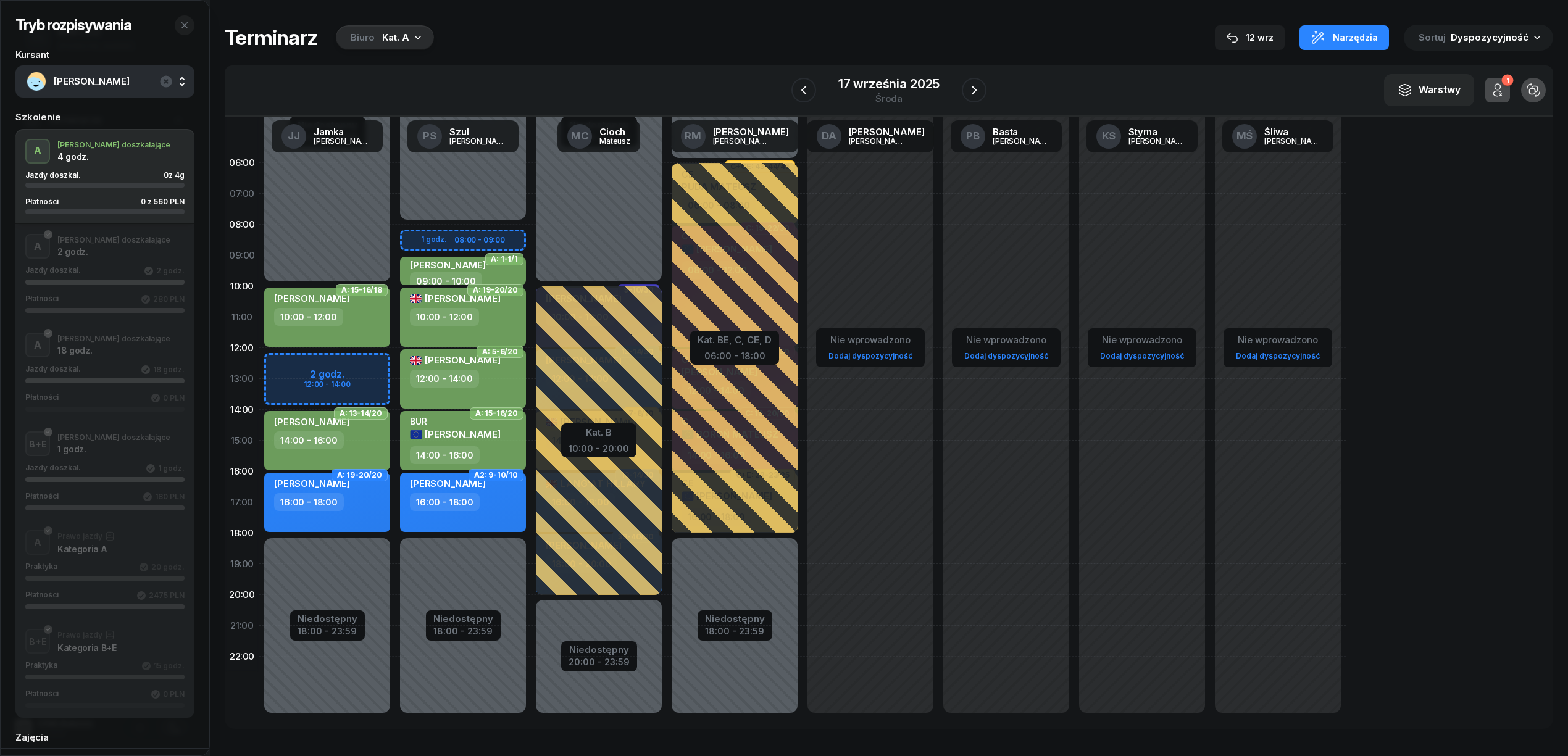
click at [348, 359] on div "Niedostępny 00:00 - 10:00 Niedostępny 18:00 - 23:59 2 godz. 12:00 - 14:00 A: 15…" at bounding box center [327, 440] width 136 height 586
select select "12"
select select "14"
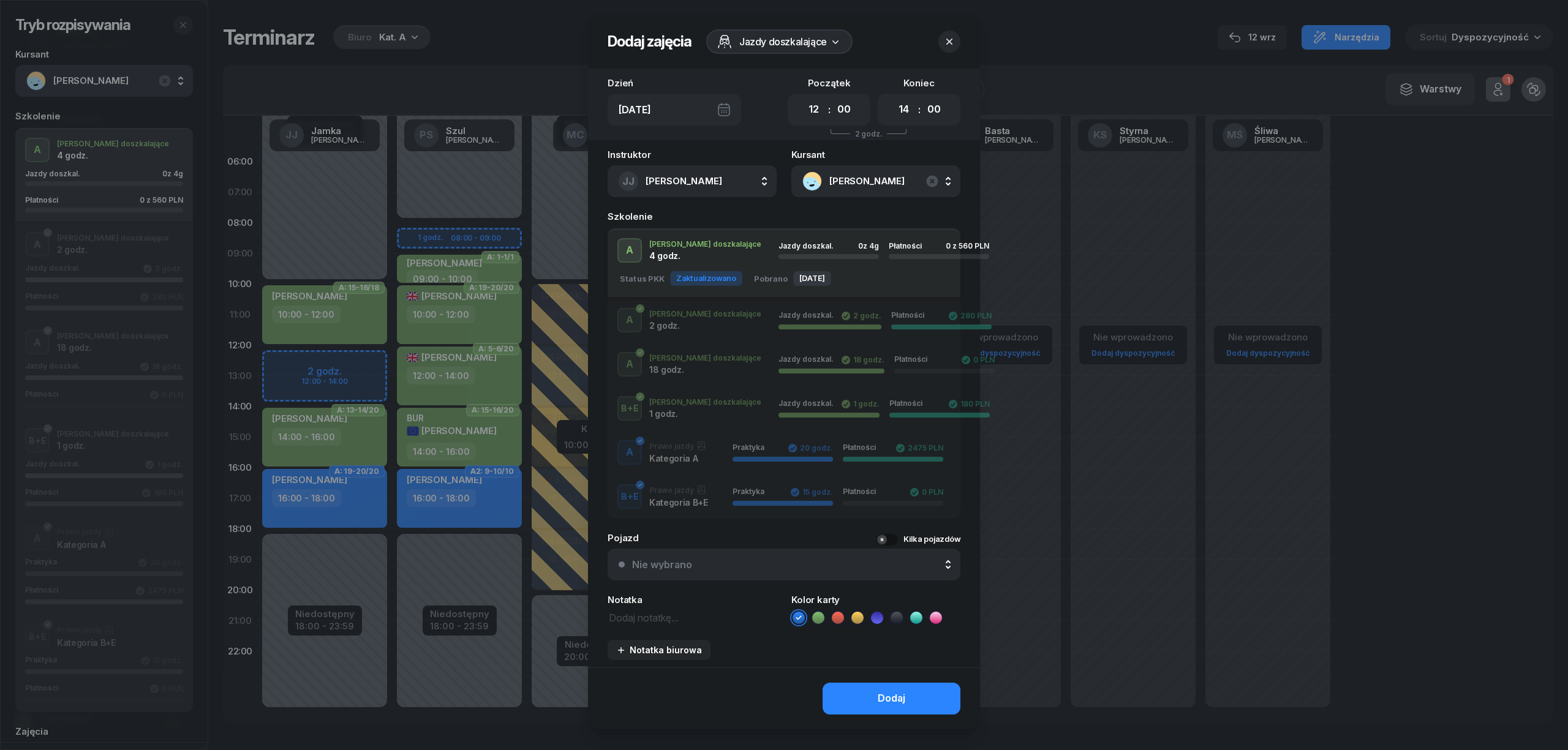
click at [812, 615] on icon at bounding box center [818, 618] width 13 height 13
click at [831, 693] on button "Dodaj" at bounding box center [892, 698] width 138 height 32
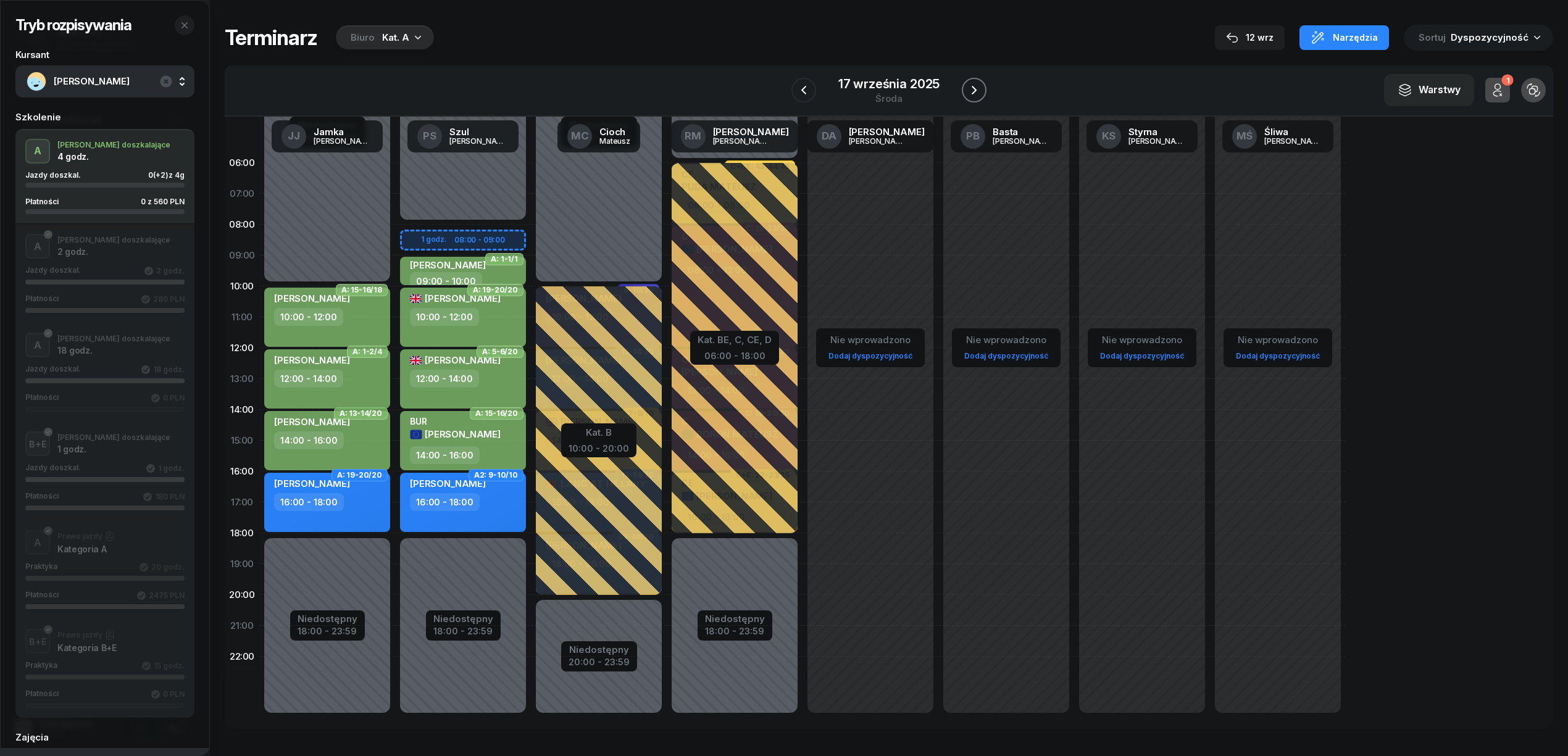
click at [973, 91] on icon "button" at bounding box center [974, 90] width 5 height 9
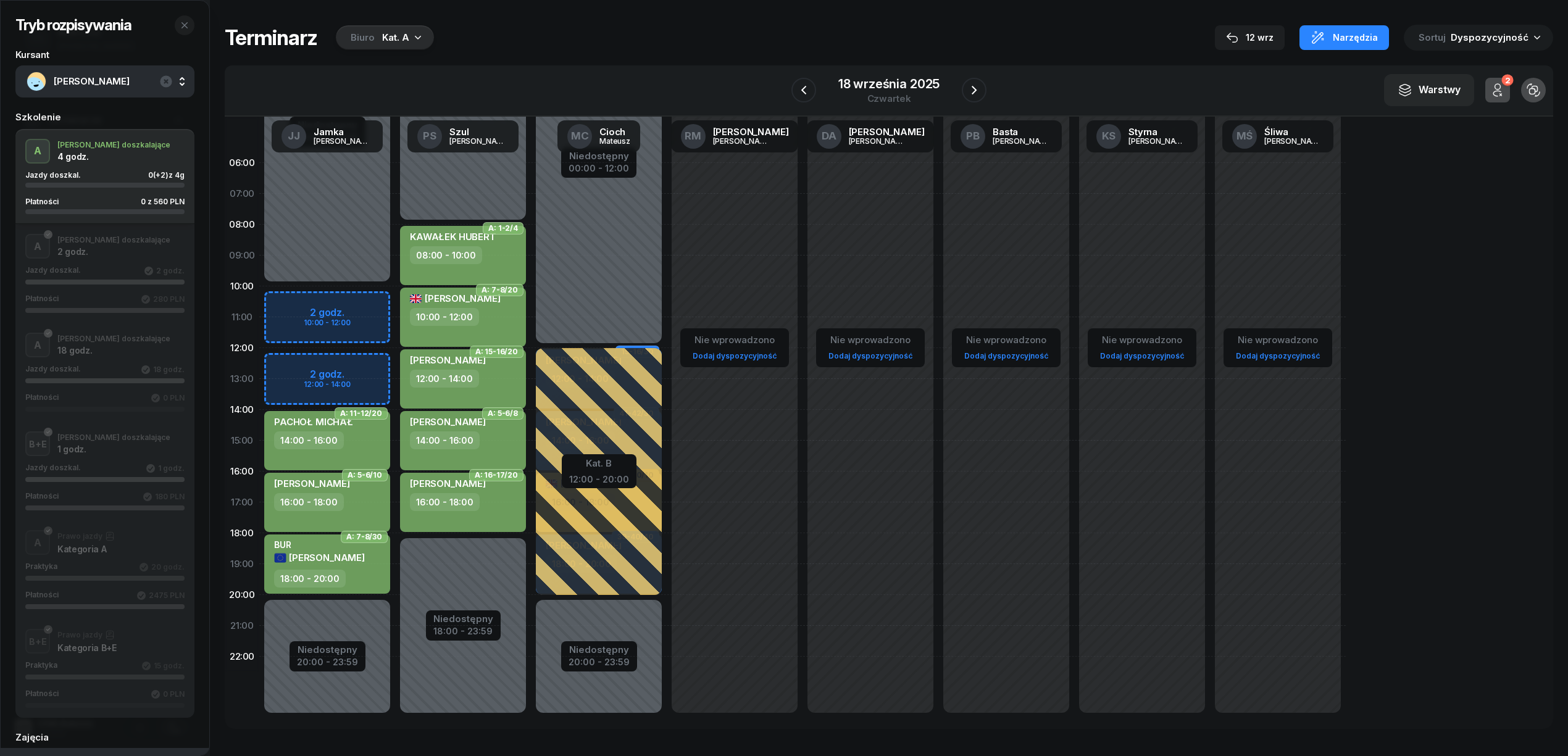
click at [321, 366] on div "Niedostępny 00:00 - 10:00 Niedostępny 20:00 - 23:59 2 godz. 10:00 - 12:00 2 god…" at bounding box center [327, 440] width 136 height 586
select select "12"
select select "14"
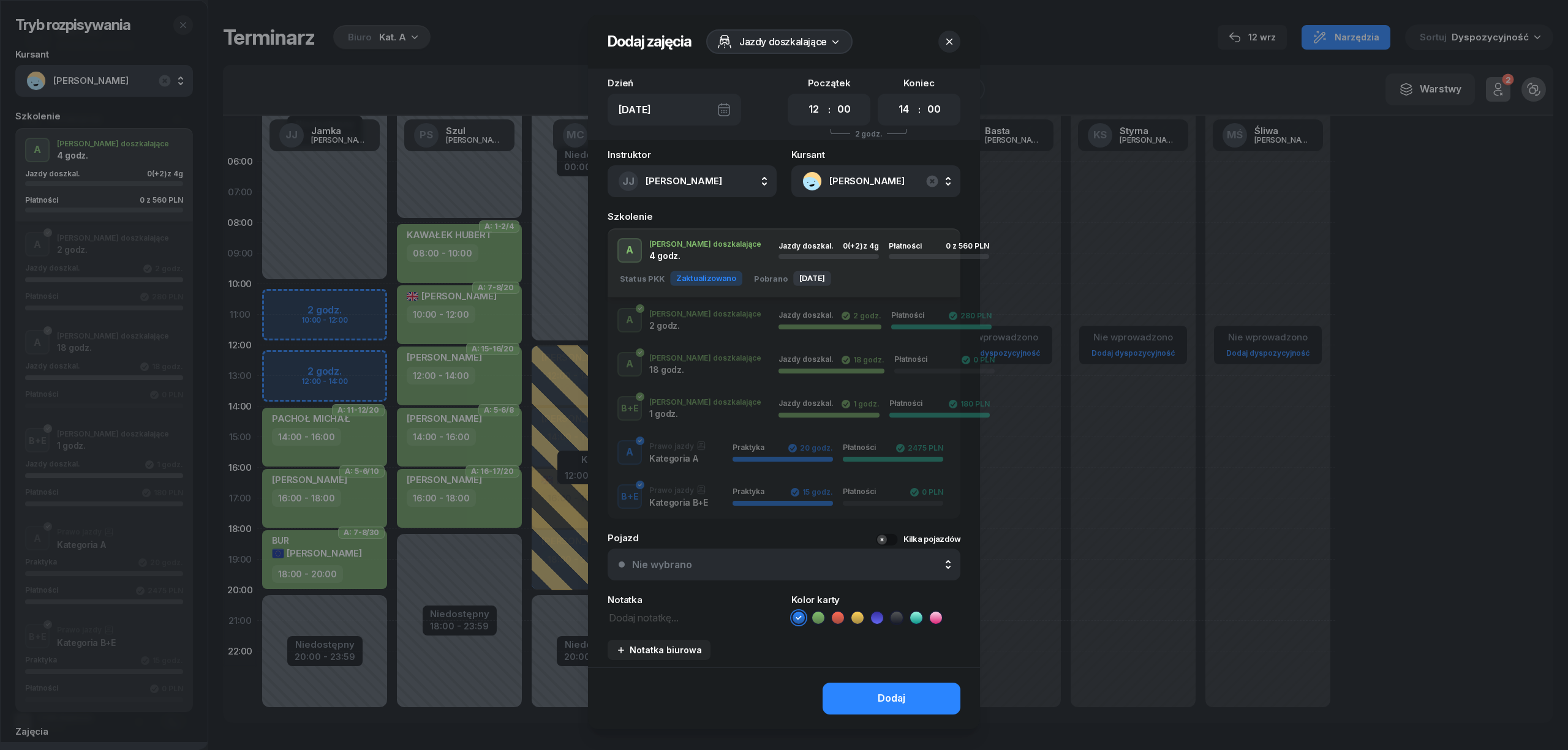
click at [943, 38] on icon "button" at bounding box center [949, 42] width 13 height 13
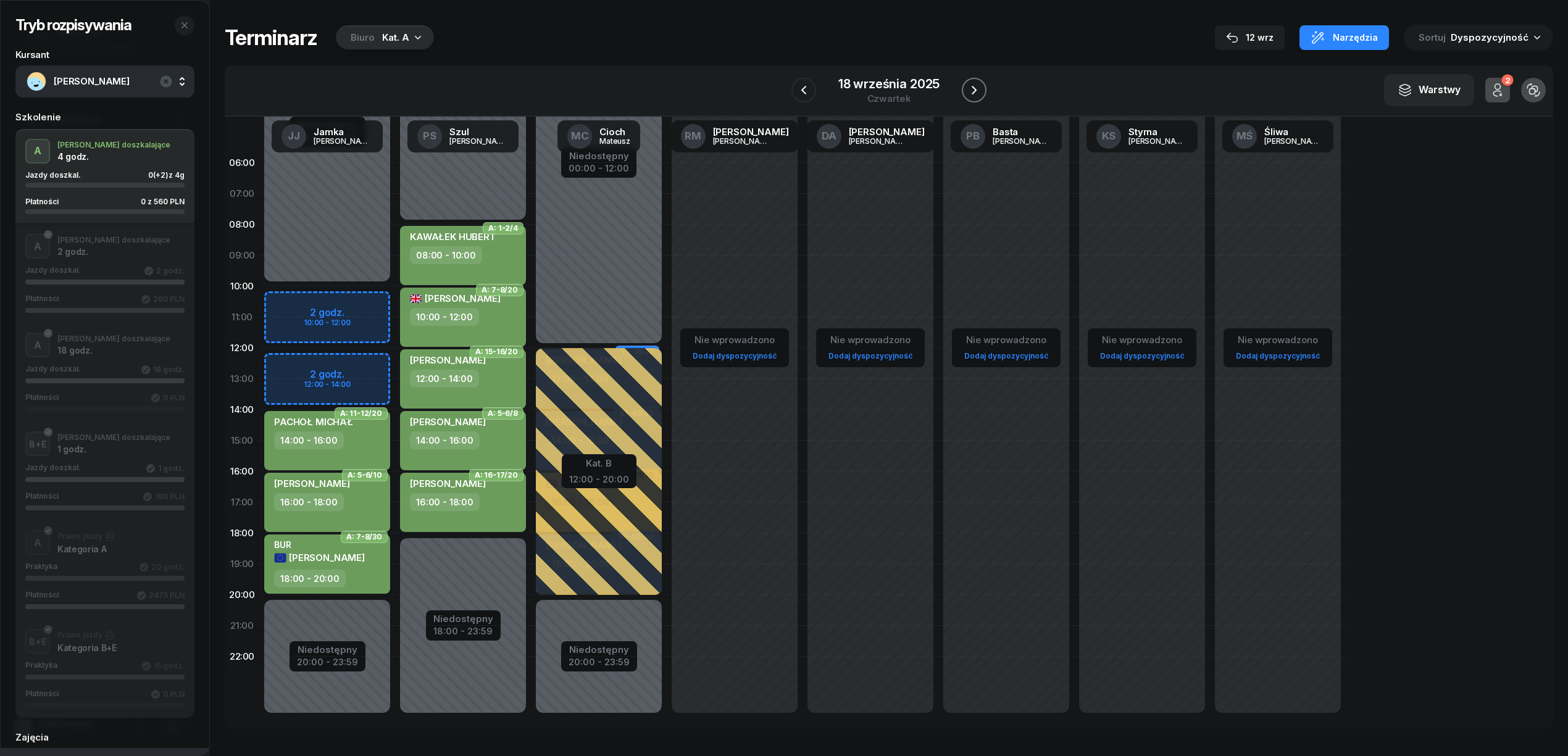
click at [972, 87] on icon "button" at bounding box center [974, 90] width 5 height 9
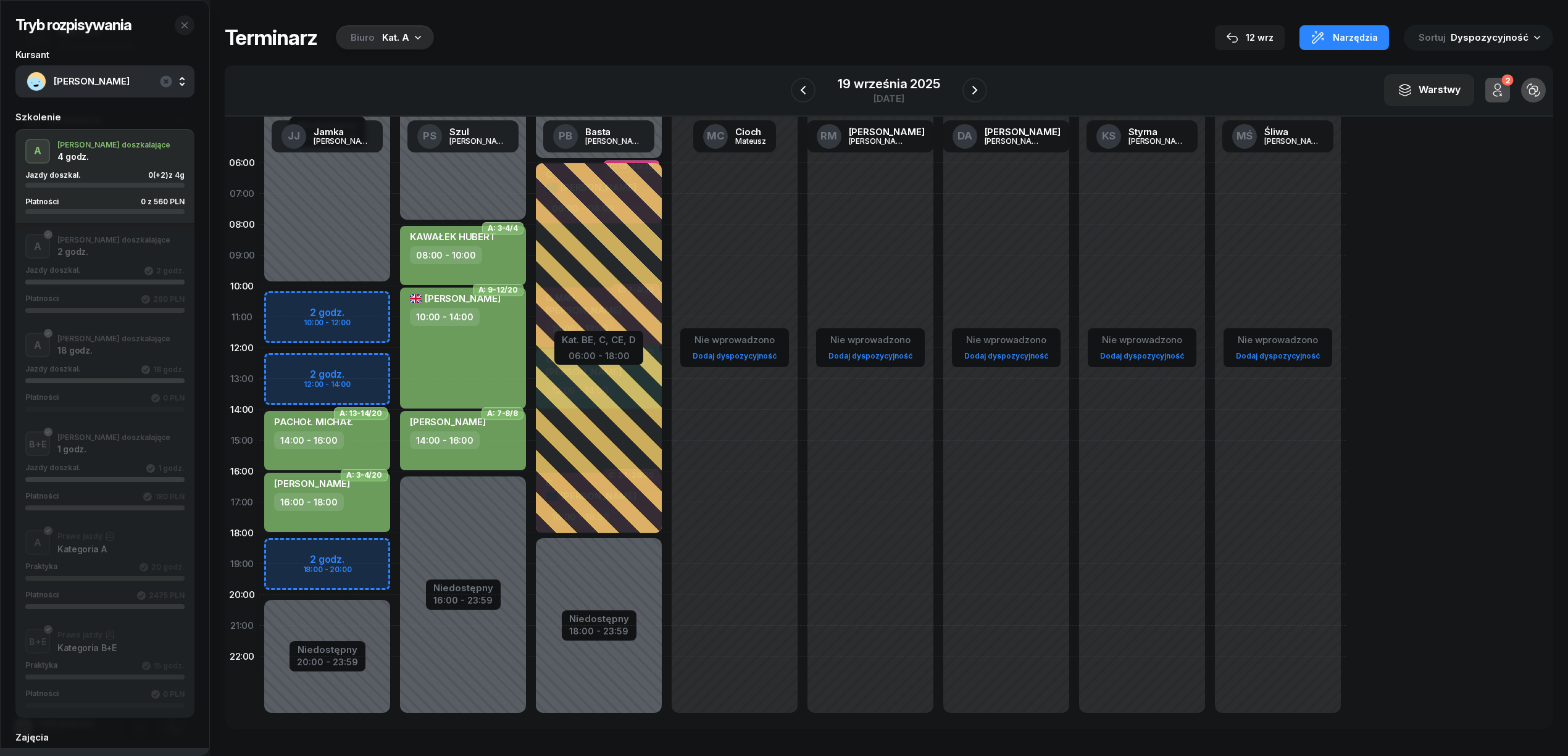
click at [371, 366] on div "Niedostępny 00:00 - 10:00 Niedostępny 20:00 - 23:59 2 godz. 10:00 - 12:00 2 god…" at bounding box center [327, 440] width 136 height 586
select select "12"
select select "14"
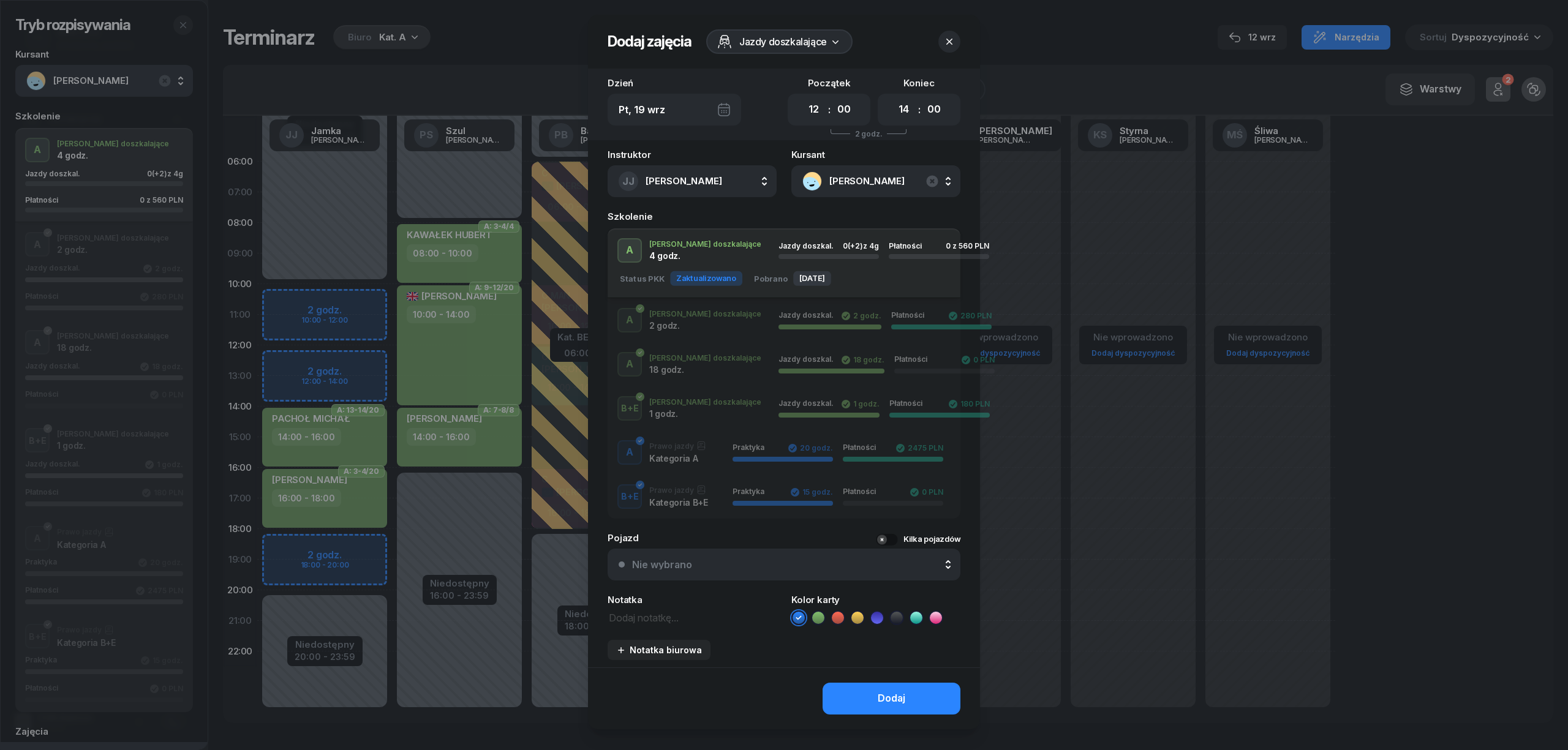
click at [814, 615] on icon at bounding box center [818, 618] width 13 height 13
click at [846, 689] on button "Dodaj" at bounding box center [892, 698] width 138 height 32
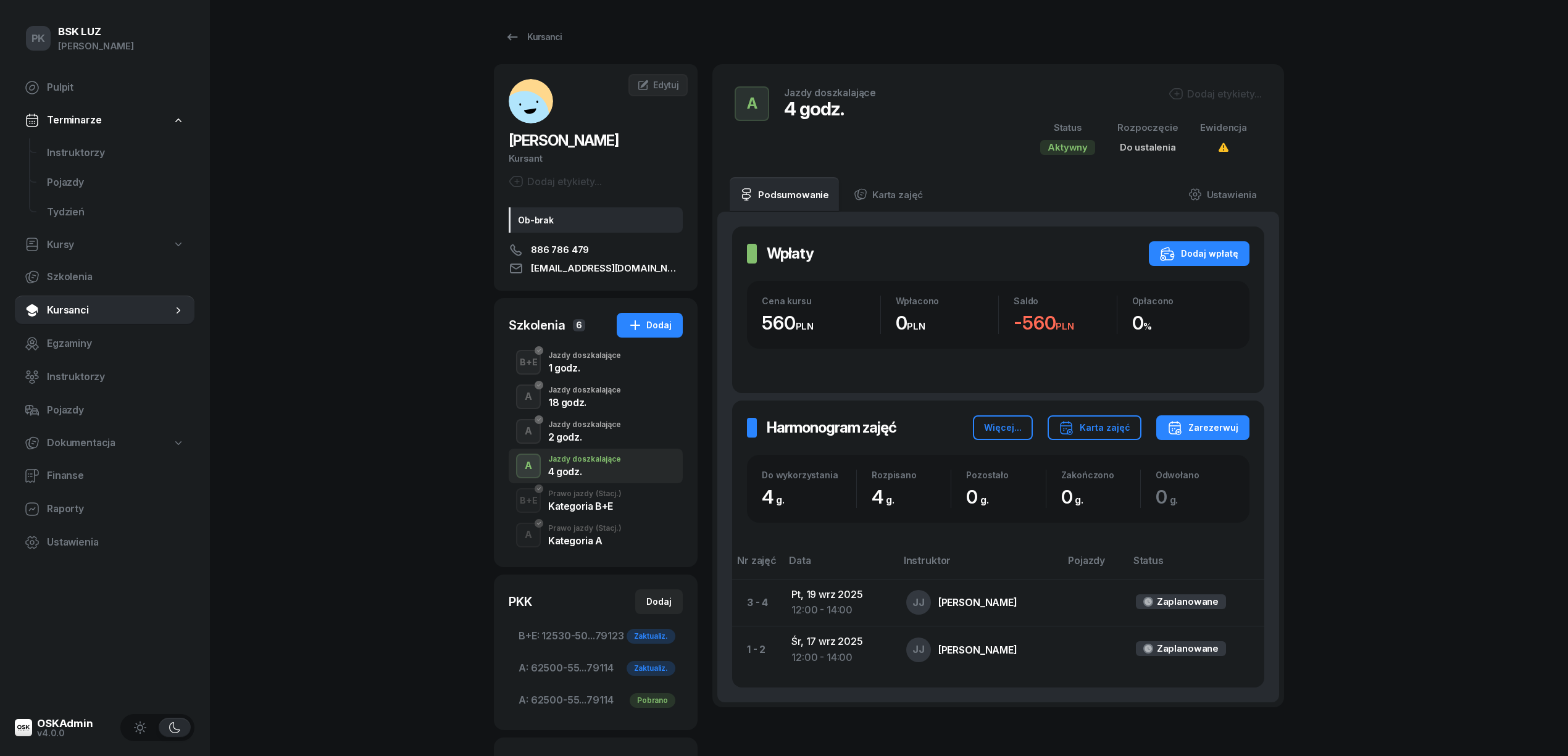
click at [1213, 80] on div "A Jazdy doszkalające 4 godz. Dodaj etykiety... Status Aktywny Rozpoczęcie Do us…" at bounding box center [998, 121] width 542 height 83
click at [1213, 87] on div "Dodaj etykiety..." at bounding box center [1215, 94] width 93 height 15
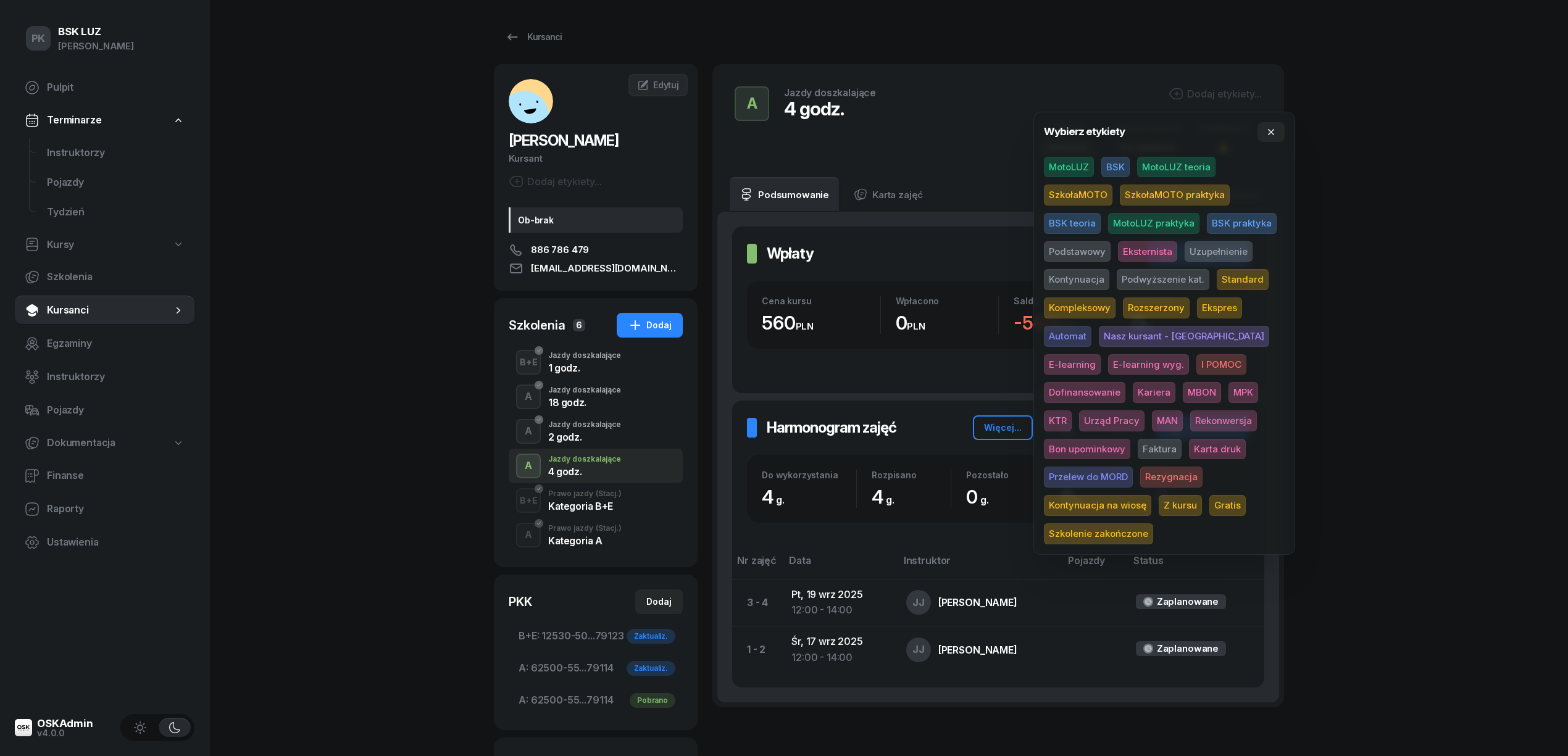
click at [1087, 193] on span "SzkołaMOTO" at bounding box center [1078, 195] width 68 height 21
click at [1207, 253] on span "Uzupełnienie" at bounding box center [1218, 253] width 68 height 21
click at [586, 436] on div "2 godz." at bounding box center [584, 437] width 73 height 10
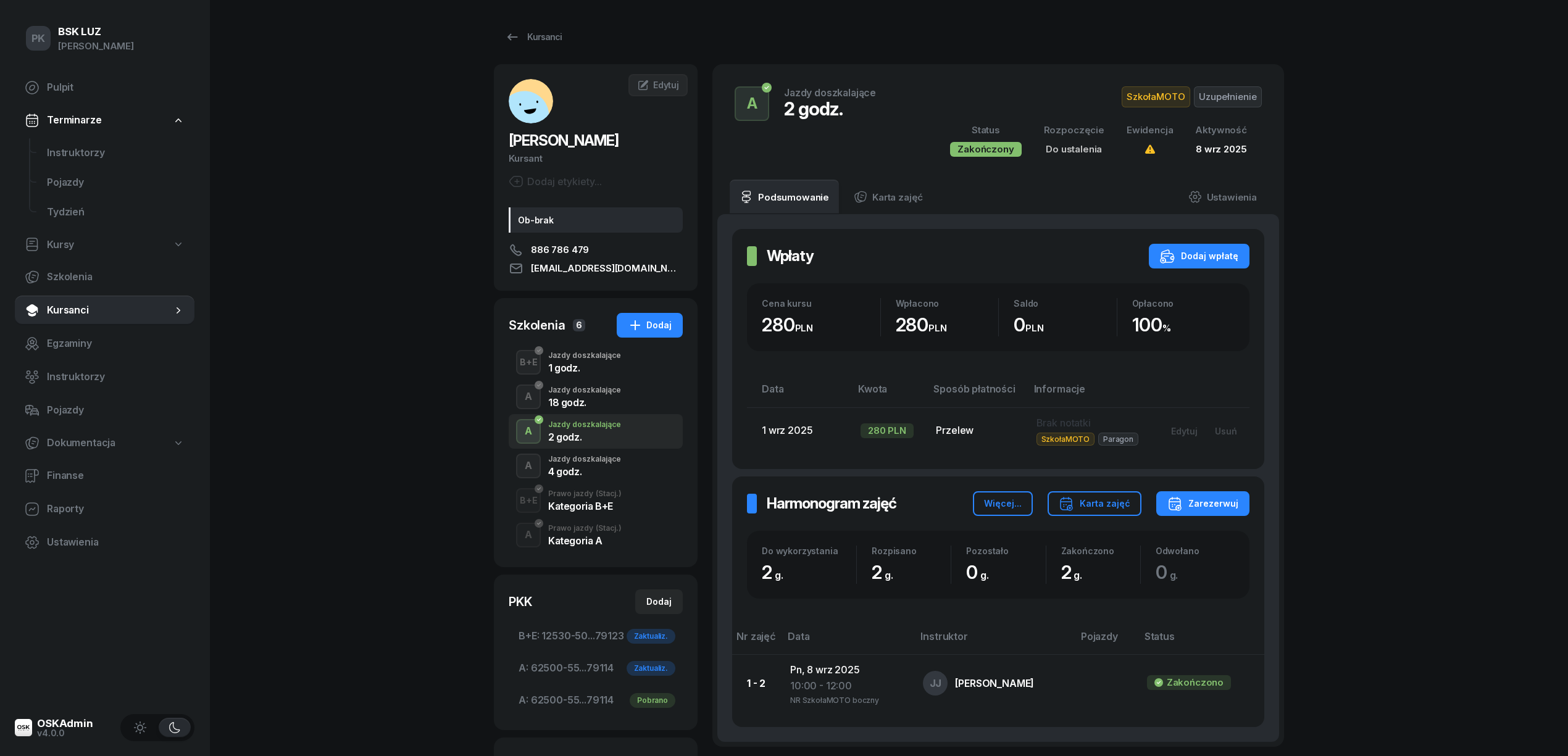
click at [588, 465] on div "4 godz." at bounding box center [584, 469] width 73 height 13
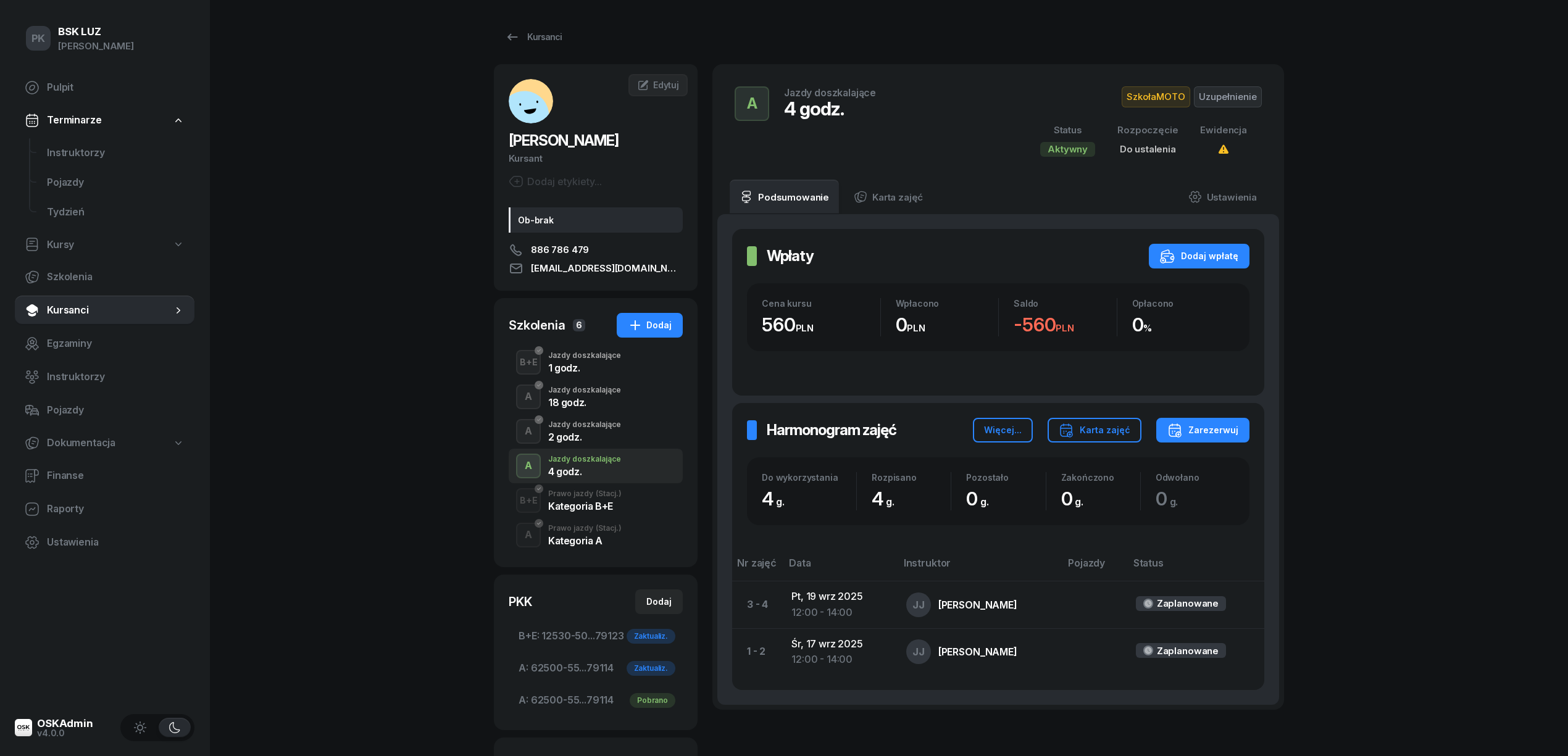
click at [594, 436] on div "2 godz." at bounding box center [584, 437] width 73 height 10
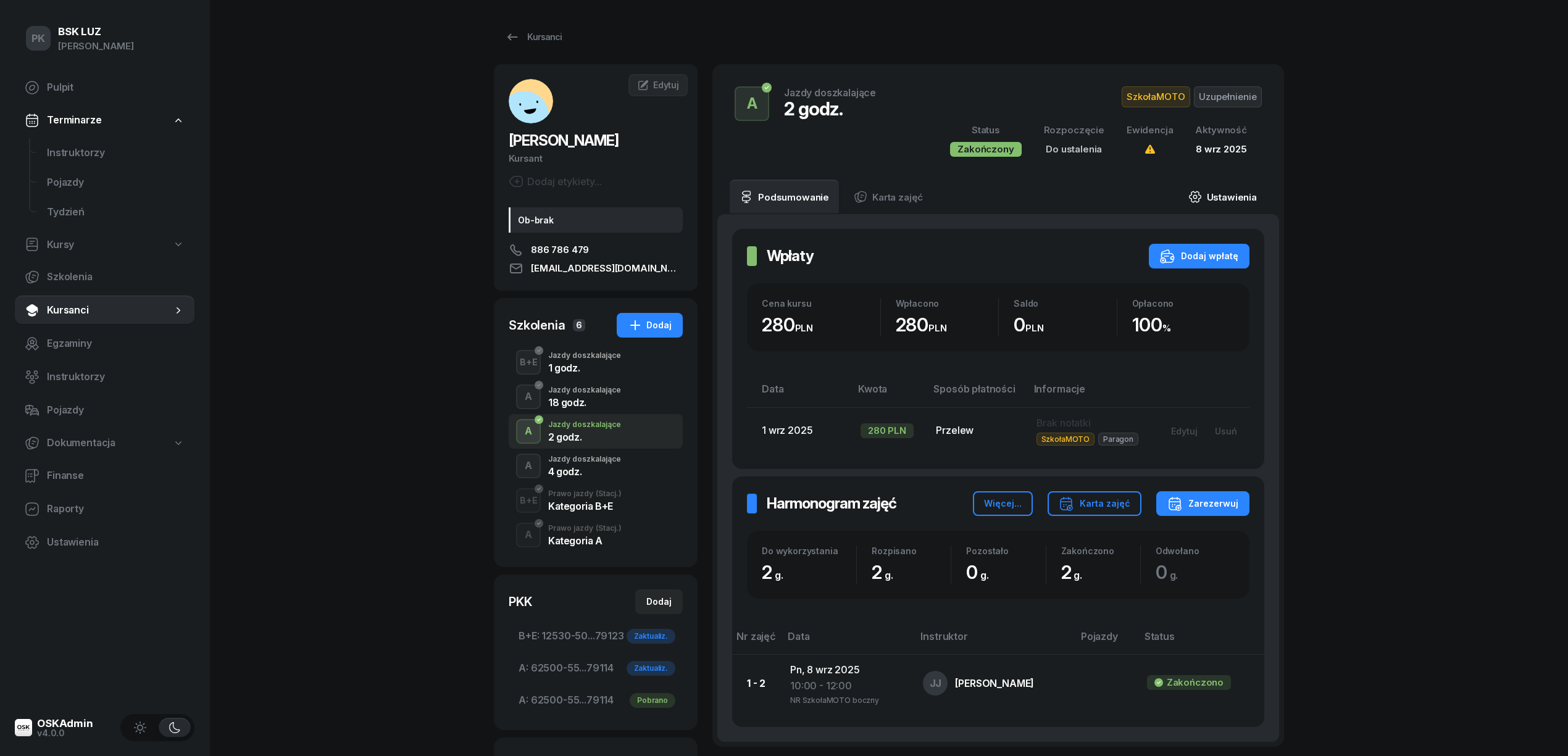
click at [1233, 202] on link "Ustawienia" at bounding box center [1223, 197] width 89 height 35
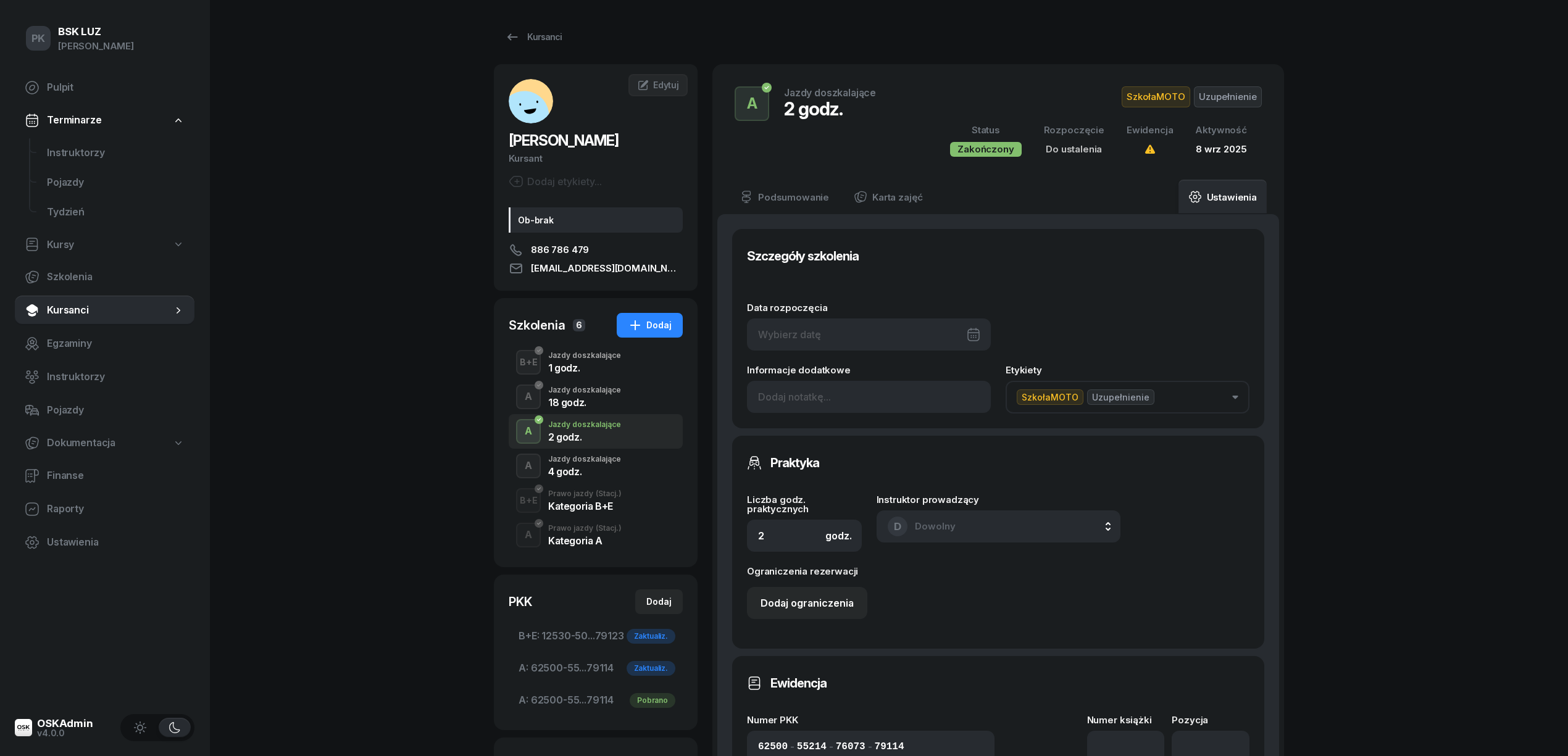
click at [861, 334] on div at bounding box center [869, 334] width 244 height 32
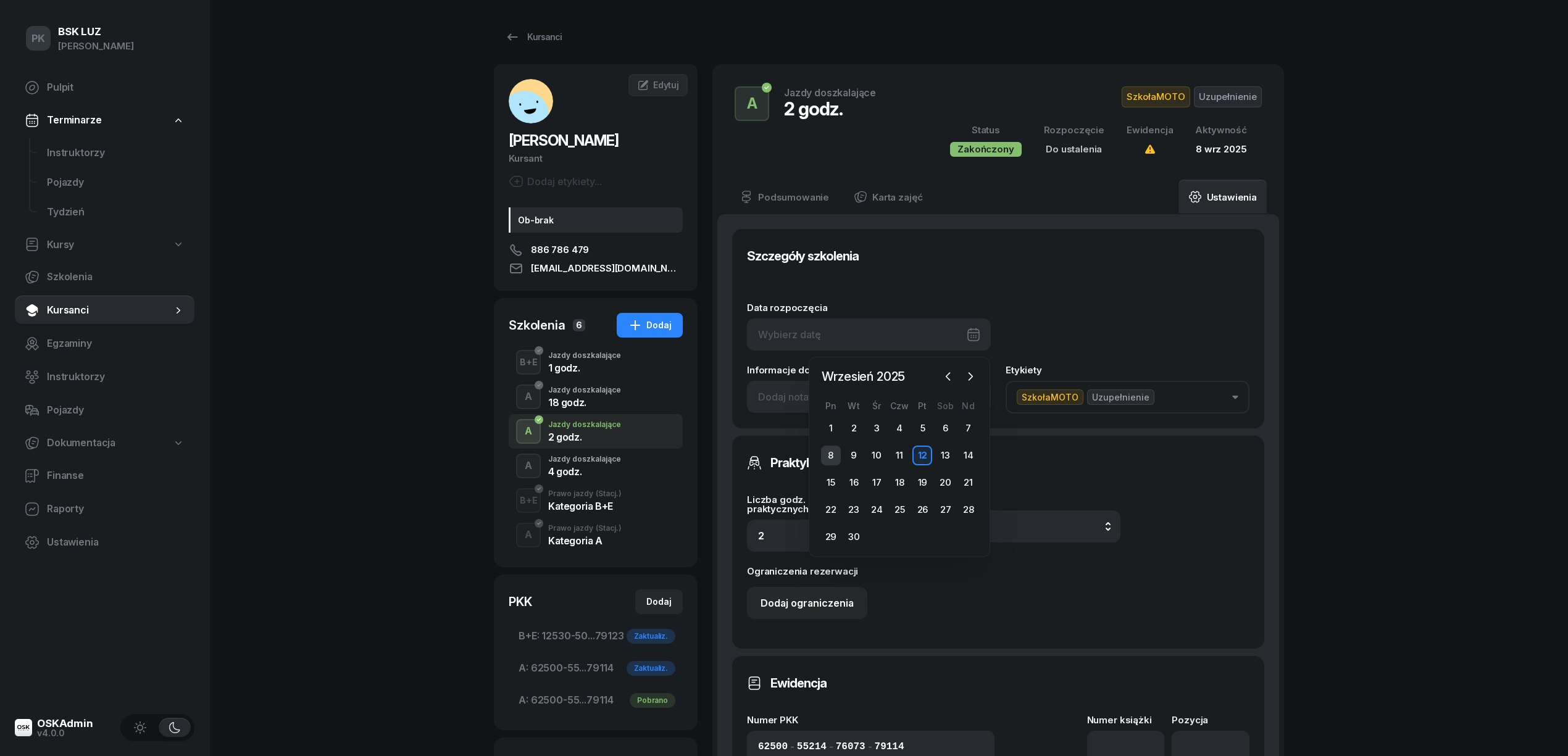
click at [833, 455] on div "8" at bounding box center [830, 455] width 20 height 20
type input "08/09/2025"
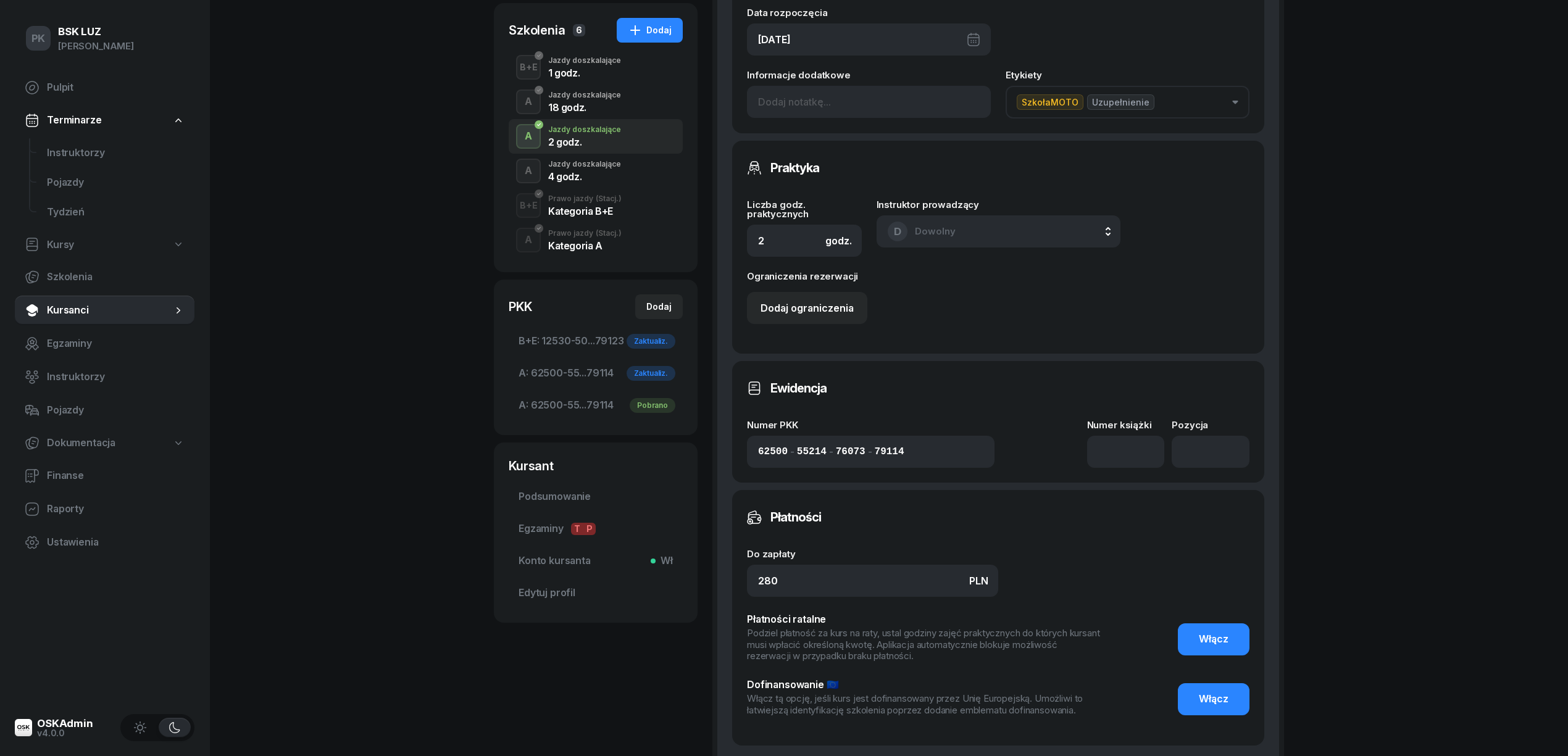
scroll to position [329, 0]
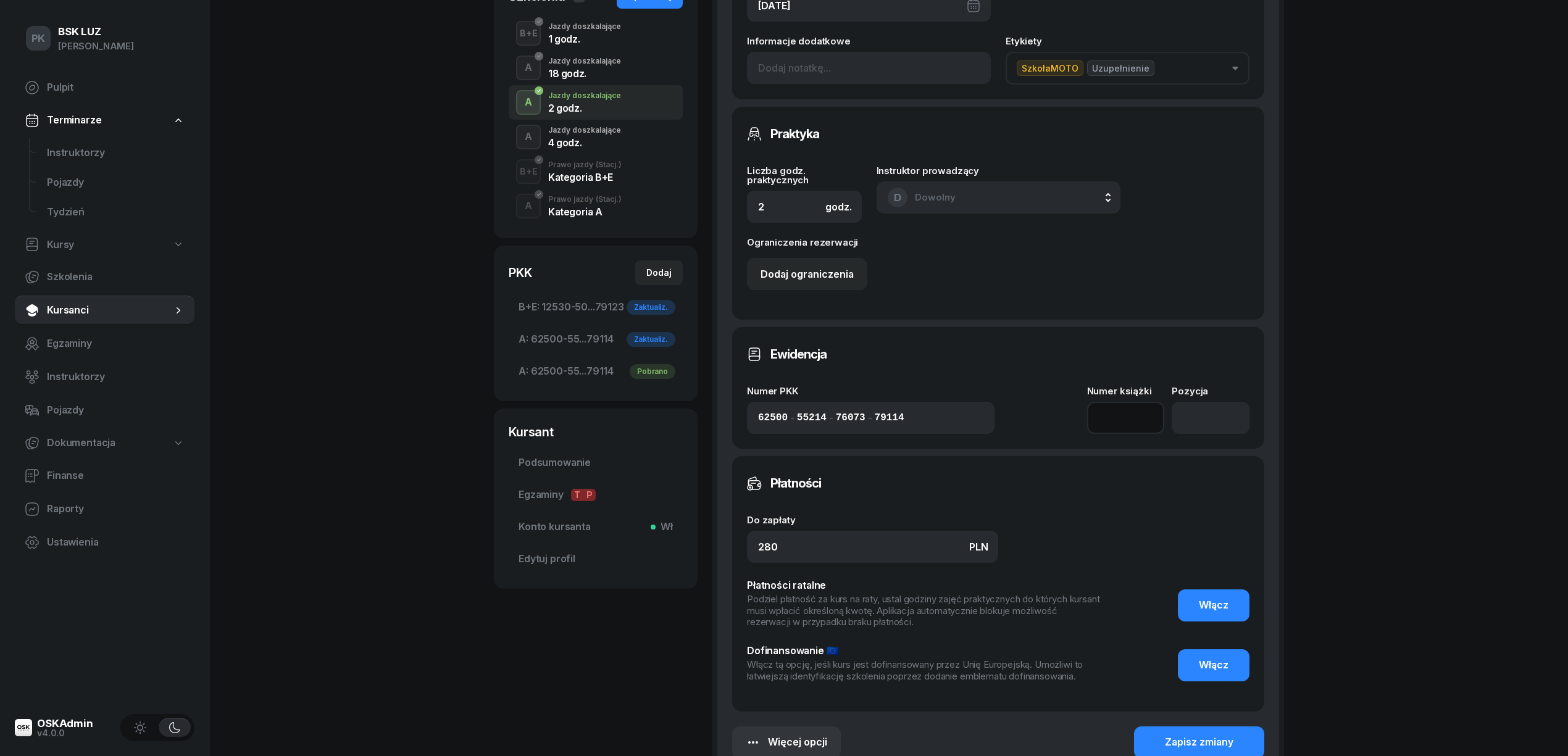
click at [1118, 413] on input at bounding box center [1126, 417] width 78 height 32
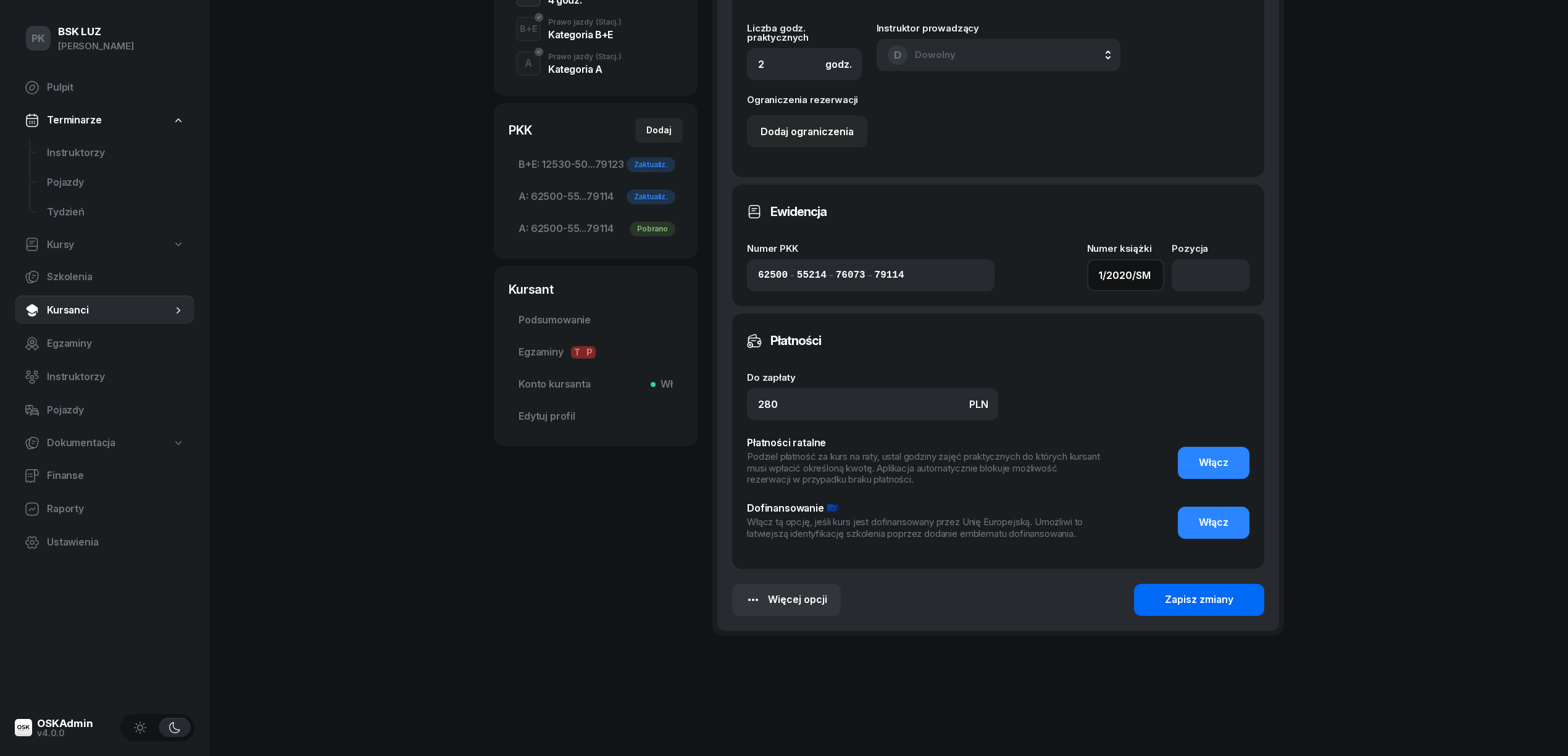
type input "1/2020/SM"
click at [1204, 606] on div "Zapisz zmiany" at bounding box center [1199, 599] width 68 height 16
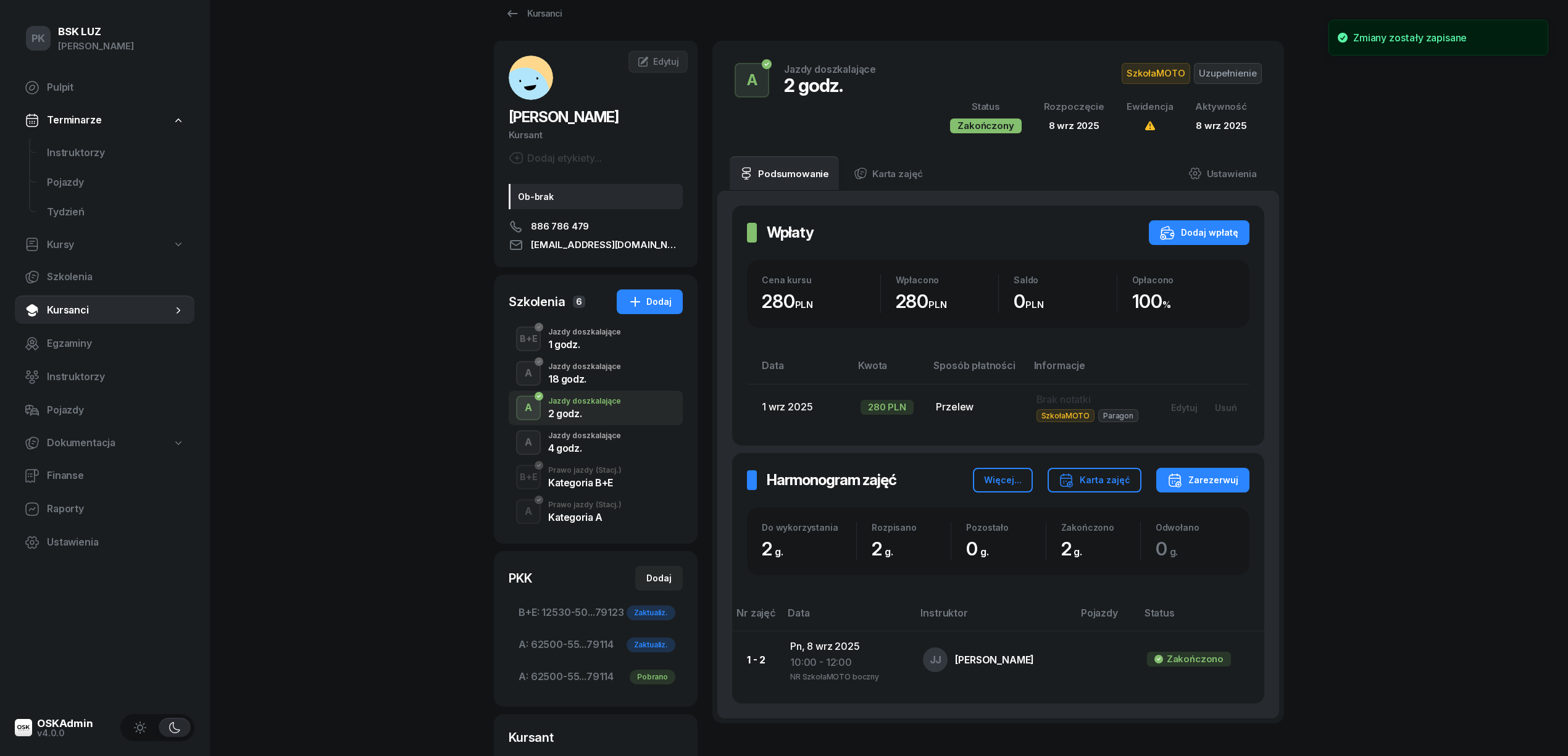
scroll to position [0, 0]
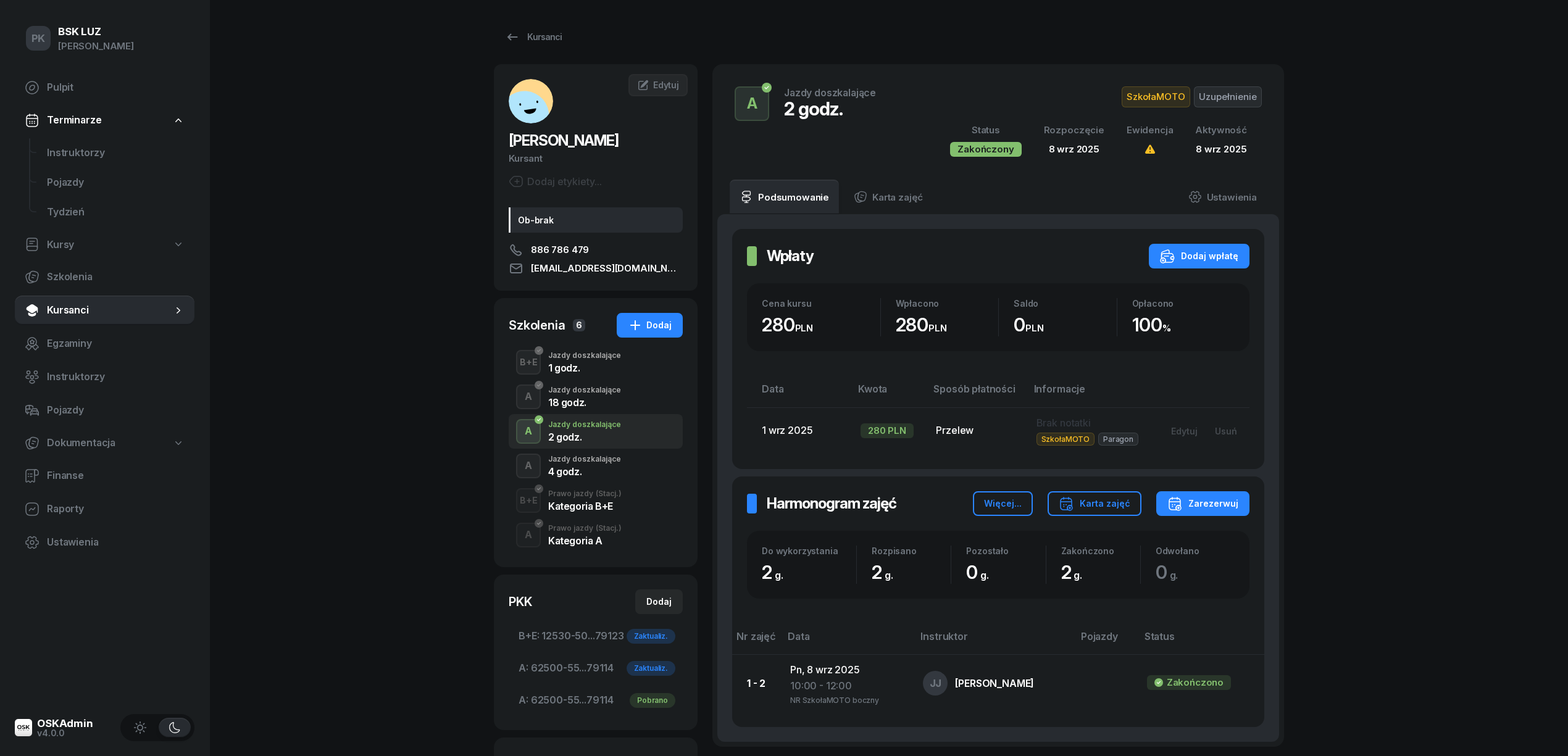
click at [591, 464] on div "4 godz." at bounding box center [584, 469] width 73 height 13
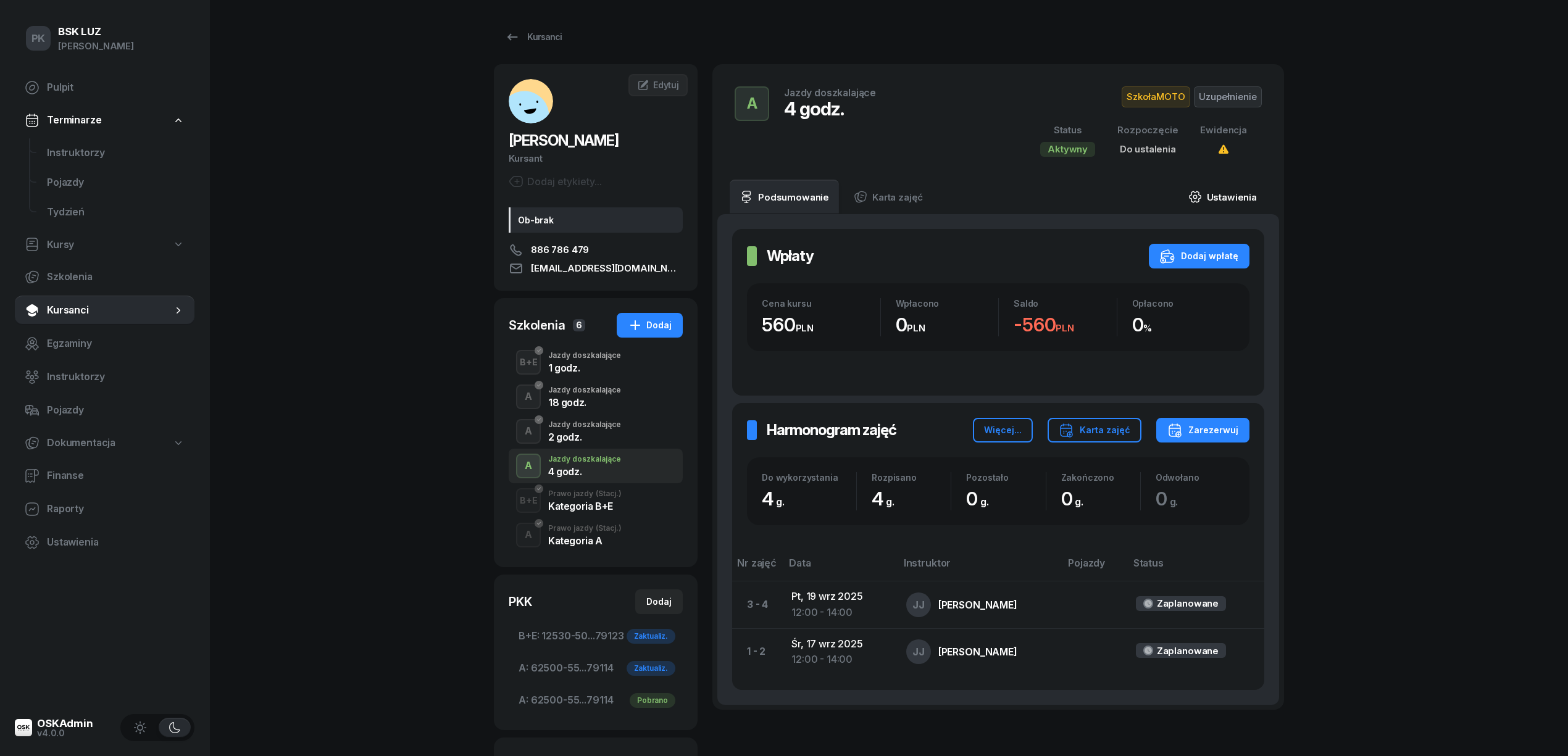
click at [1238, 195] on link "Ustawienia" at bounding box center [1223, 197] width 89 height 35
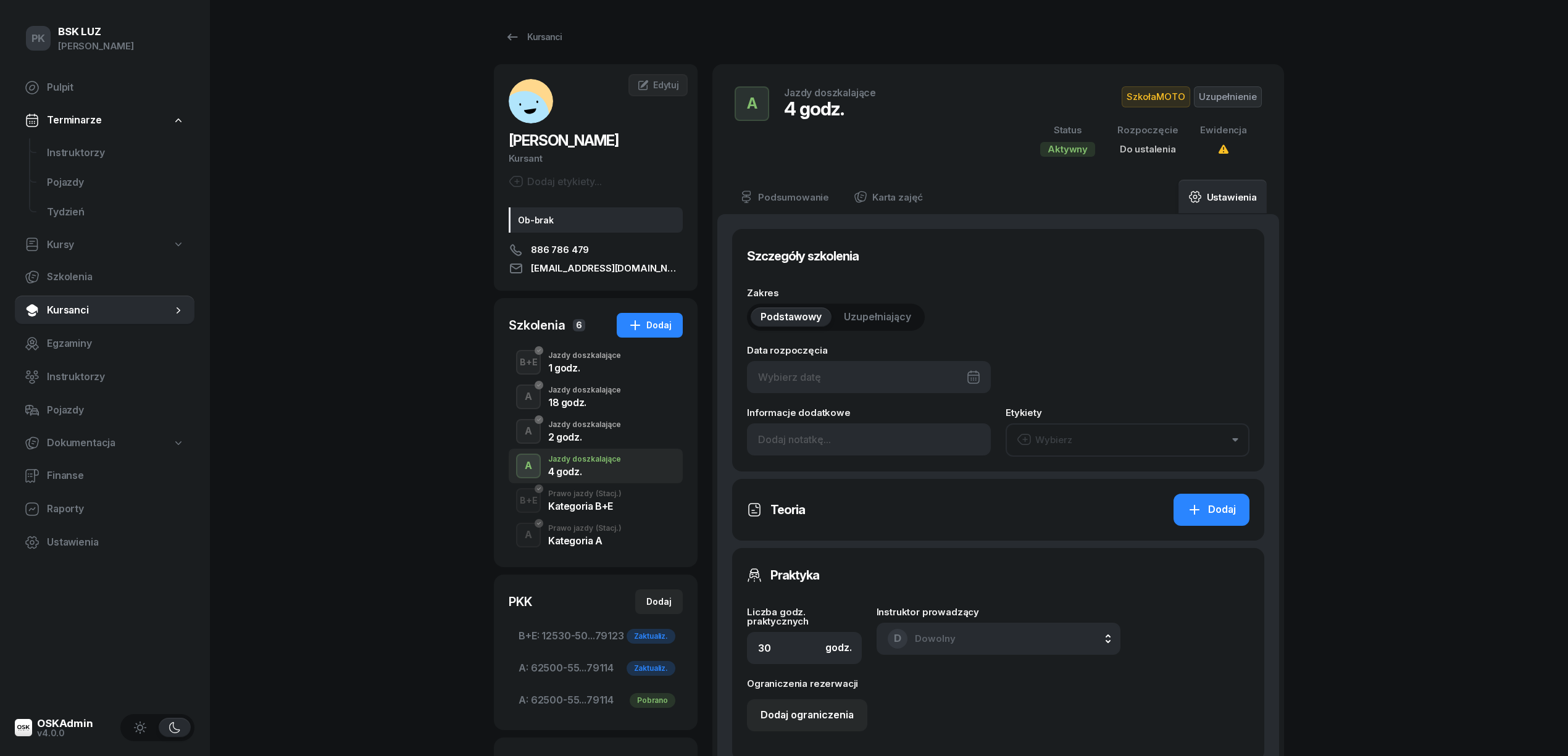
type input "4"
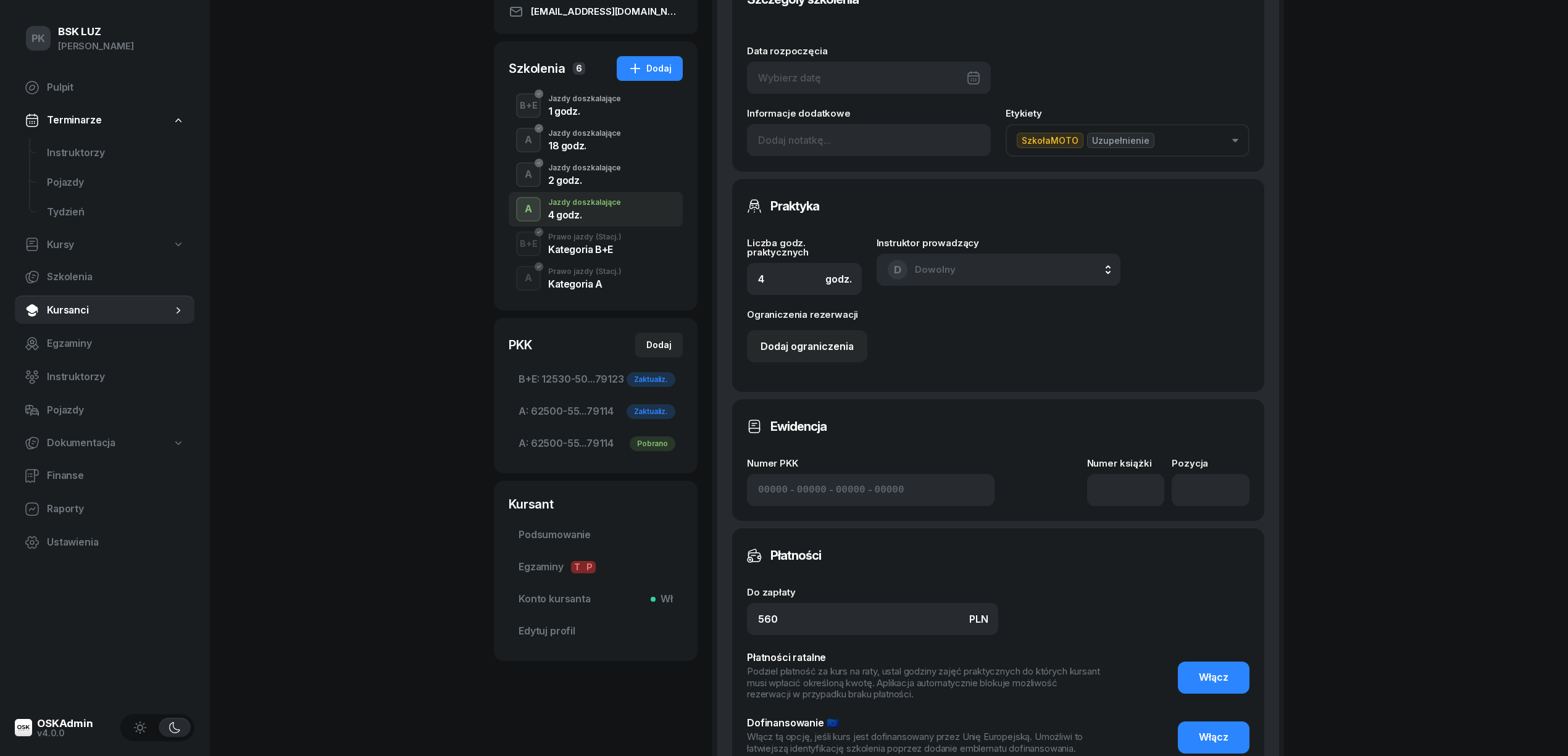
scroll to position [472, 0]
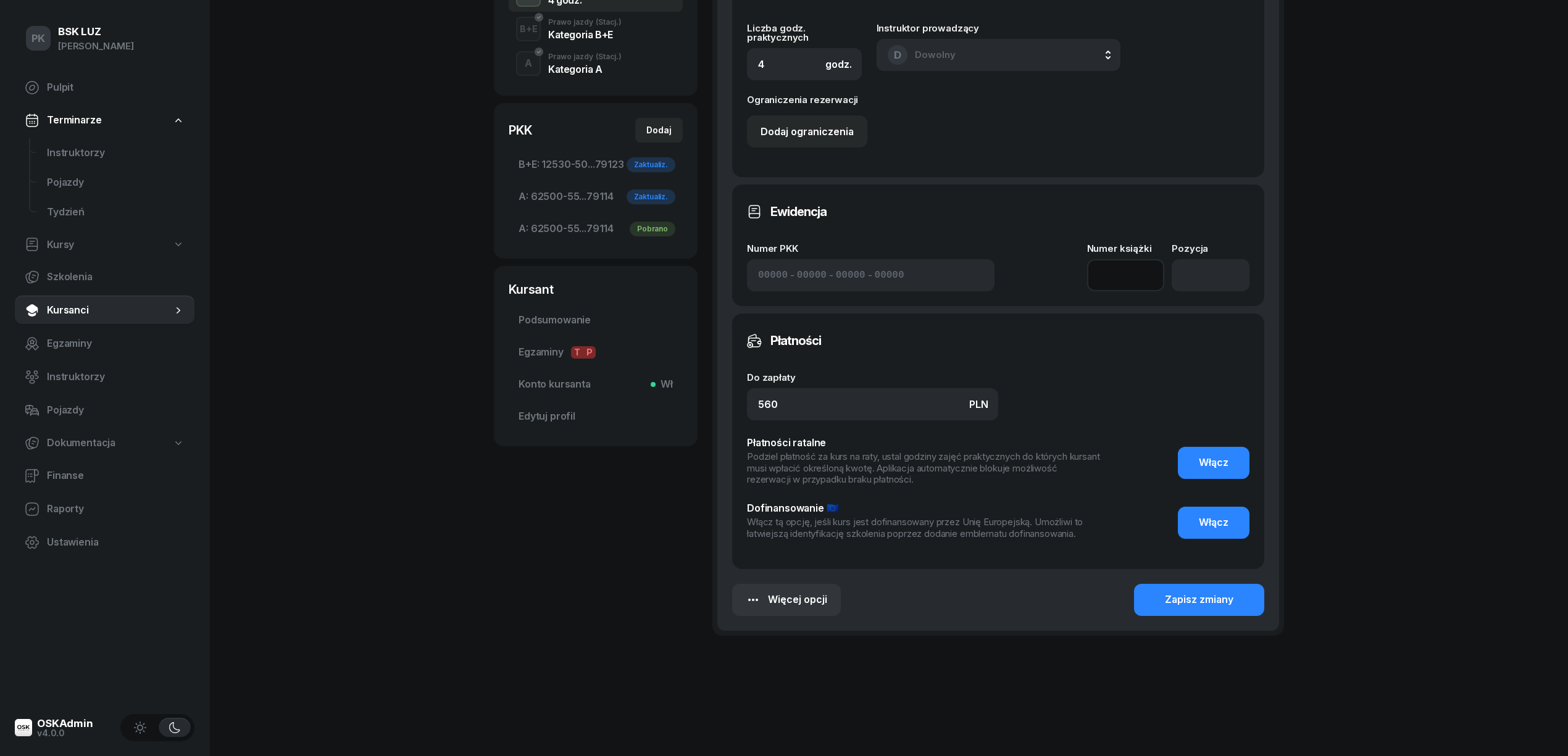
click at [1129, 277] on input at bounding box center [1126, 275] width 78 height 32
type input "1/2020/SM"
click at [1204, 593] on div "Zapisz zmiany" at bounding box center [1199, 599] width 68 height 16
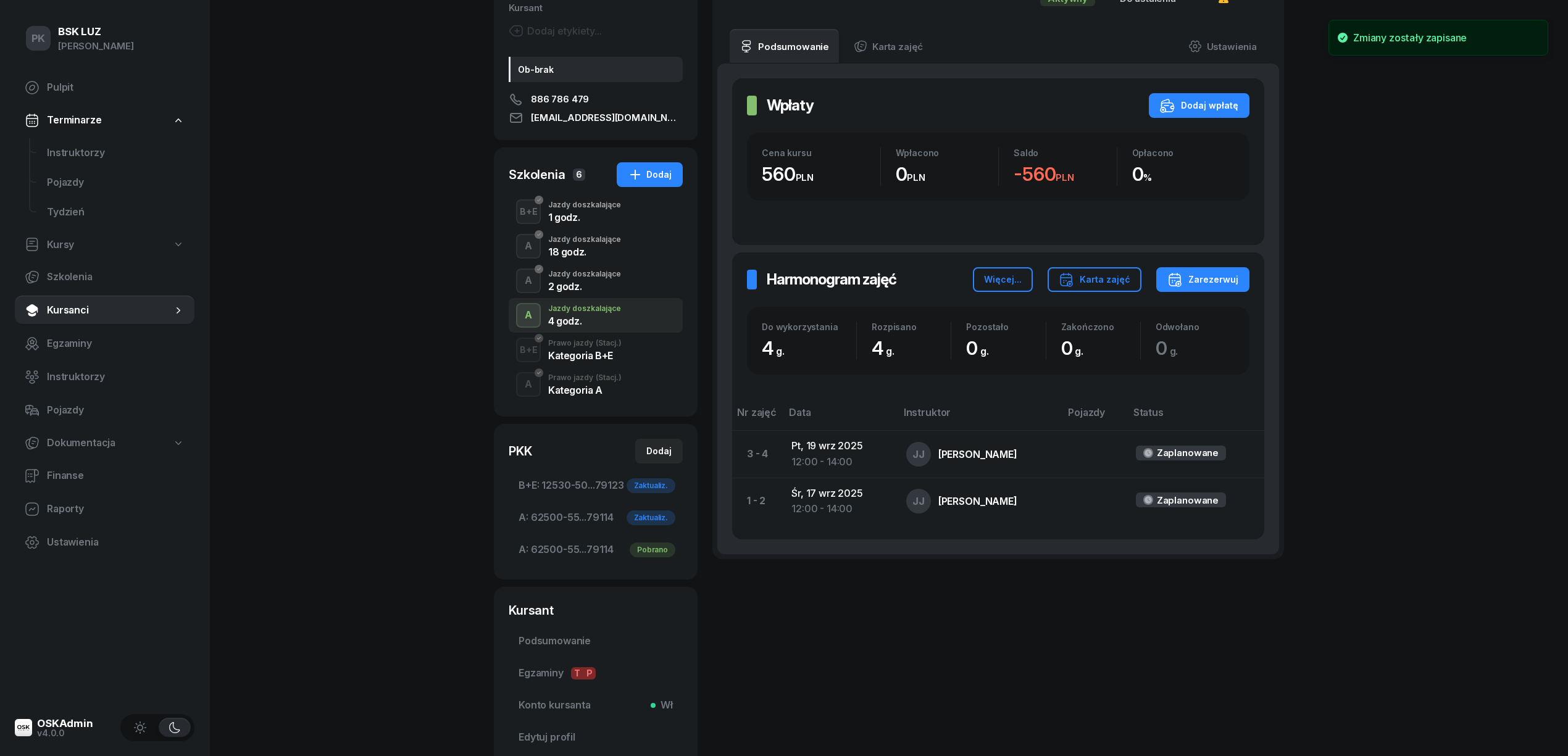
scroll to position [0, 0]
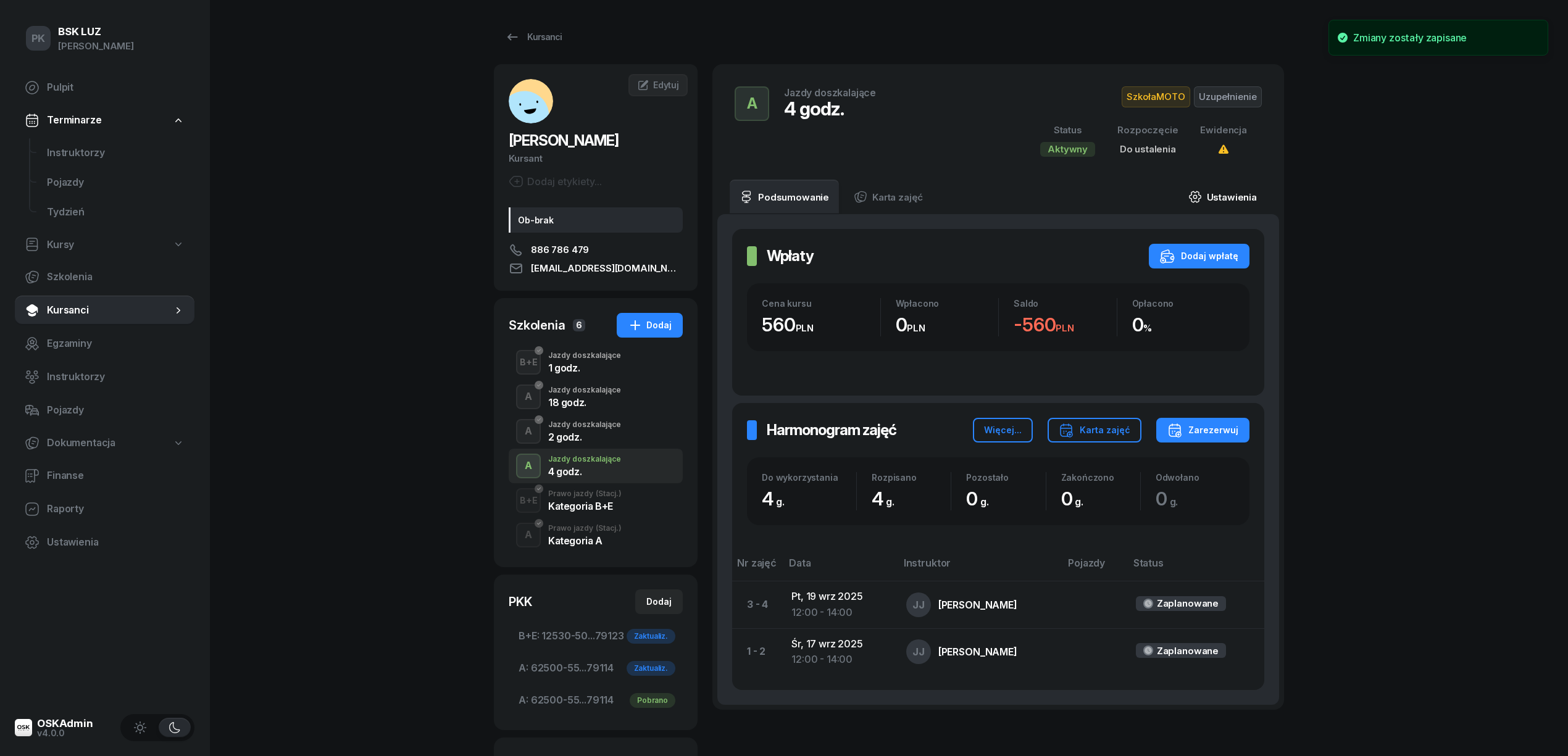
click at [1237, 189] on link "Ustawienia" at bounding box center [1223, 197] width 89 height 35
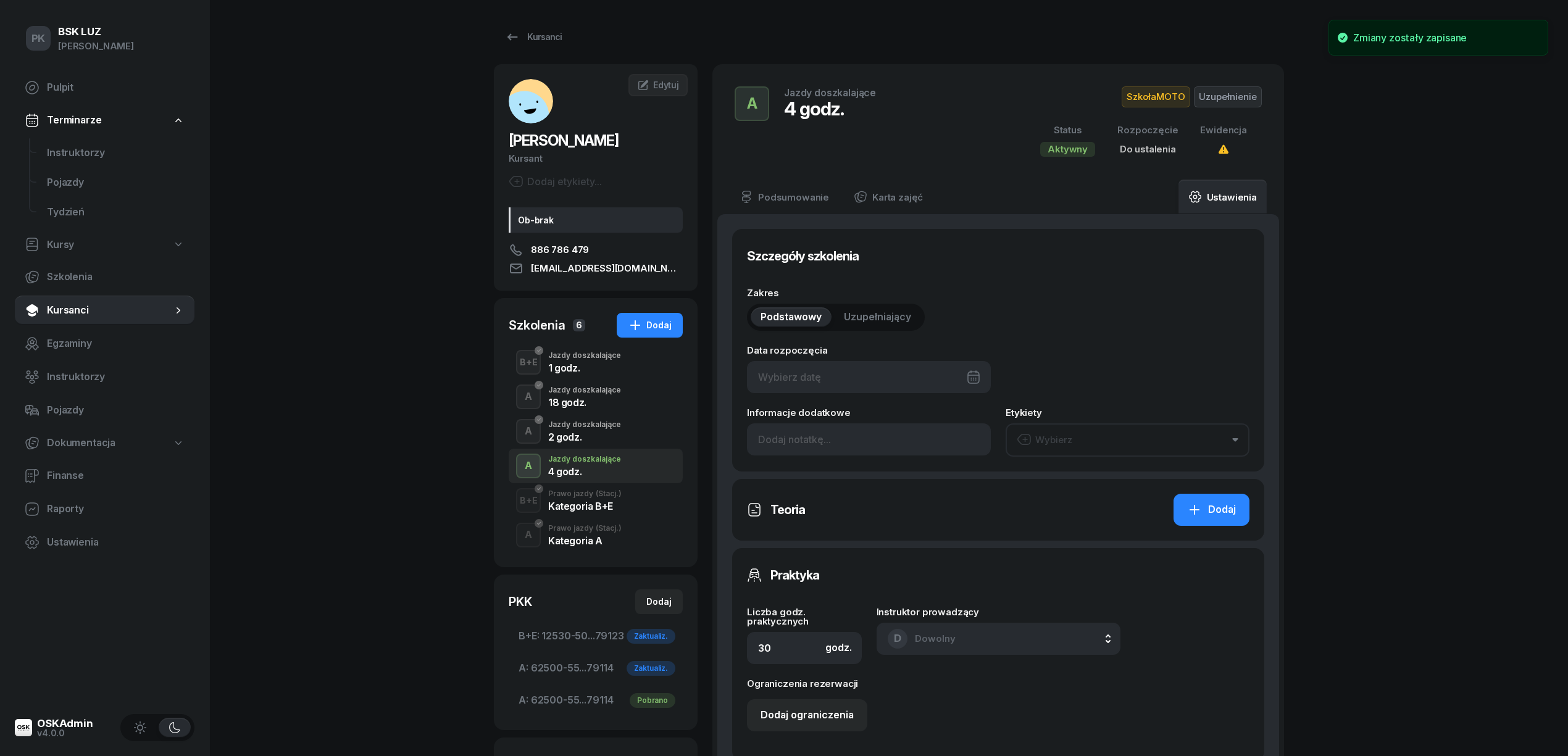
type input "17/09/2025"
type input "4"
type input "1/2020/SM"
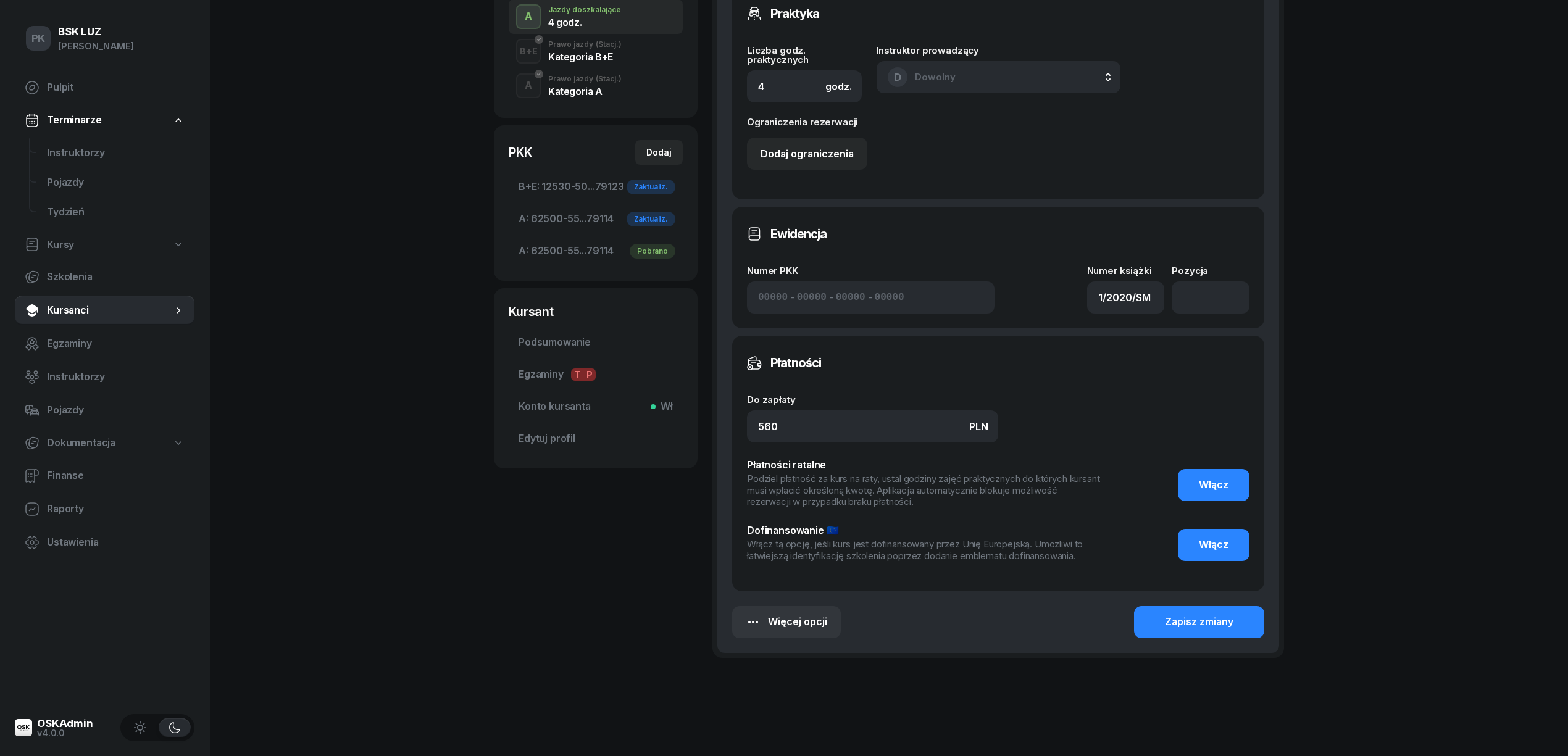
scroll to position [472, 0]
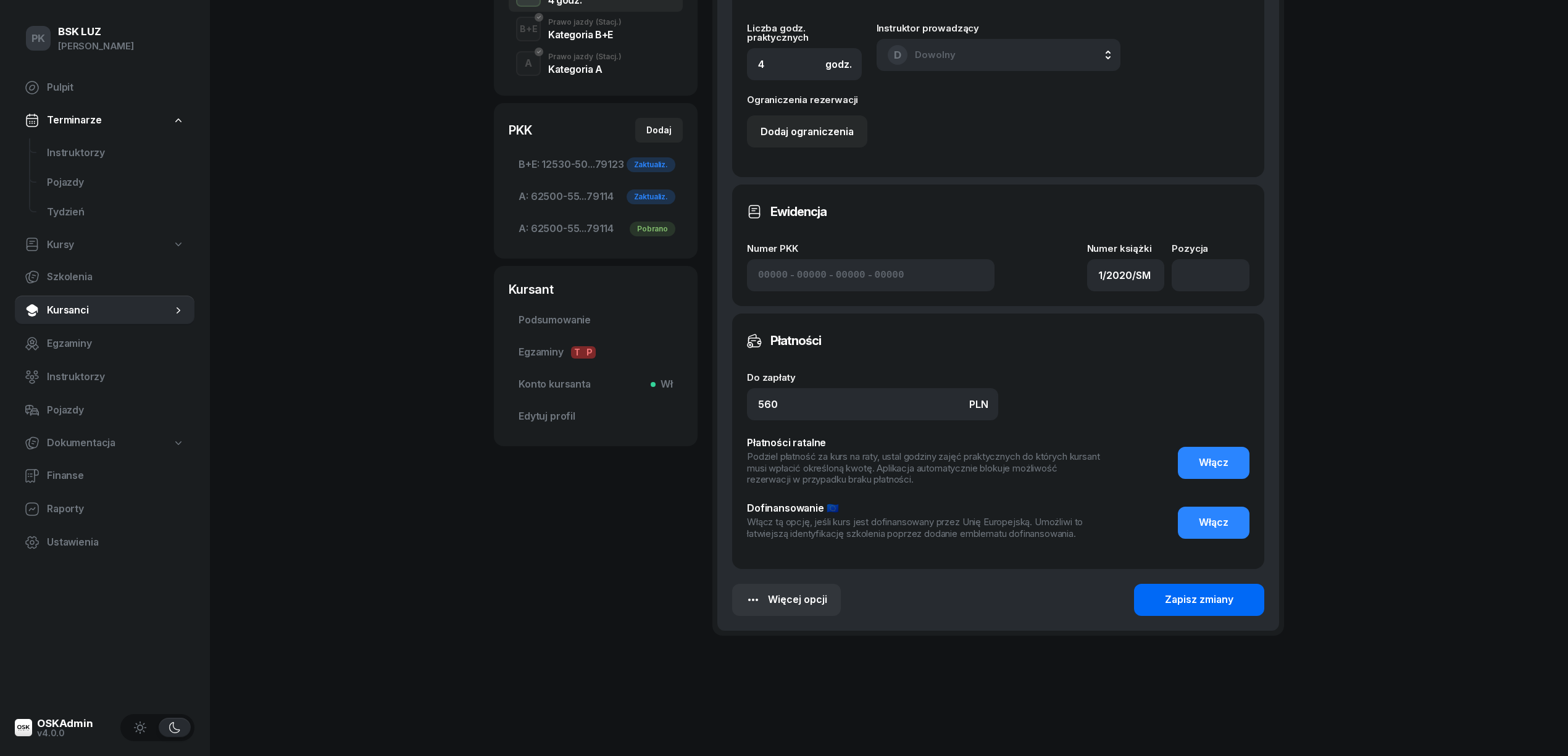
click at [1225, 605] on div "Zapisz zmiany" at bounding box center [1199, 599] width 68 height 16
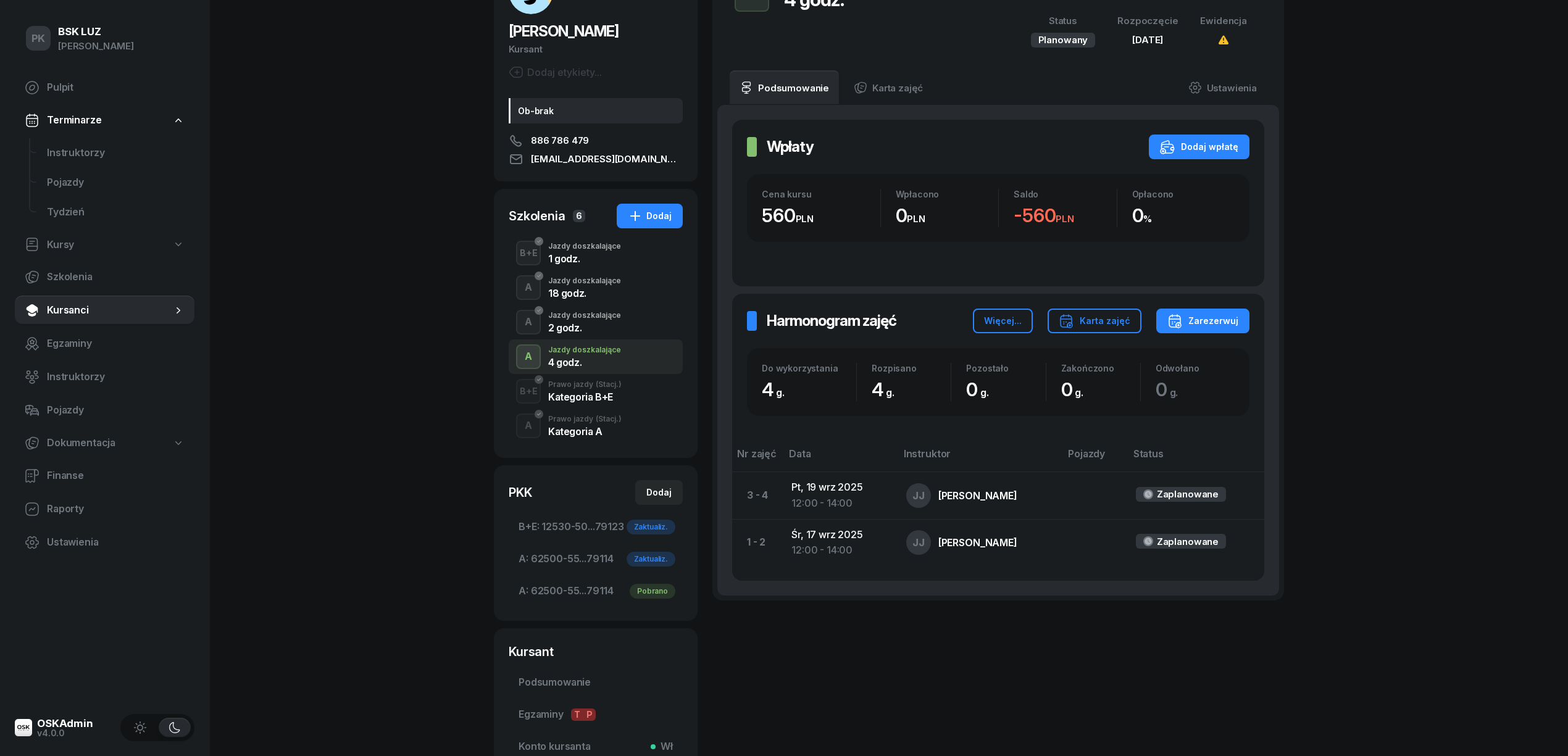
scroll to position [245, 0]
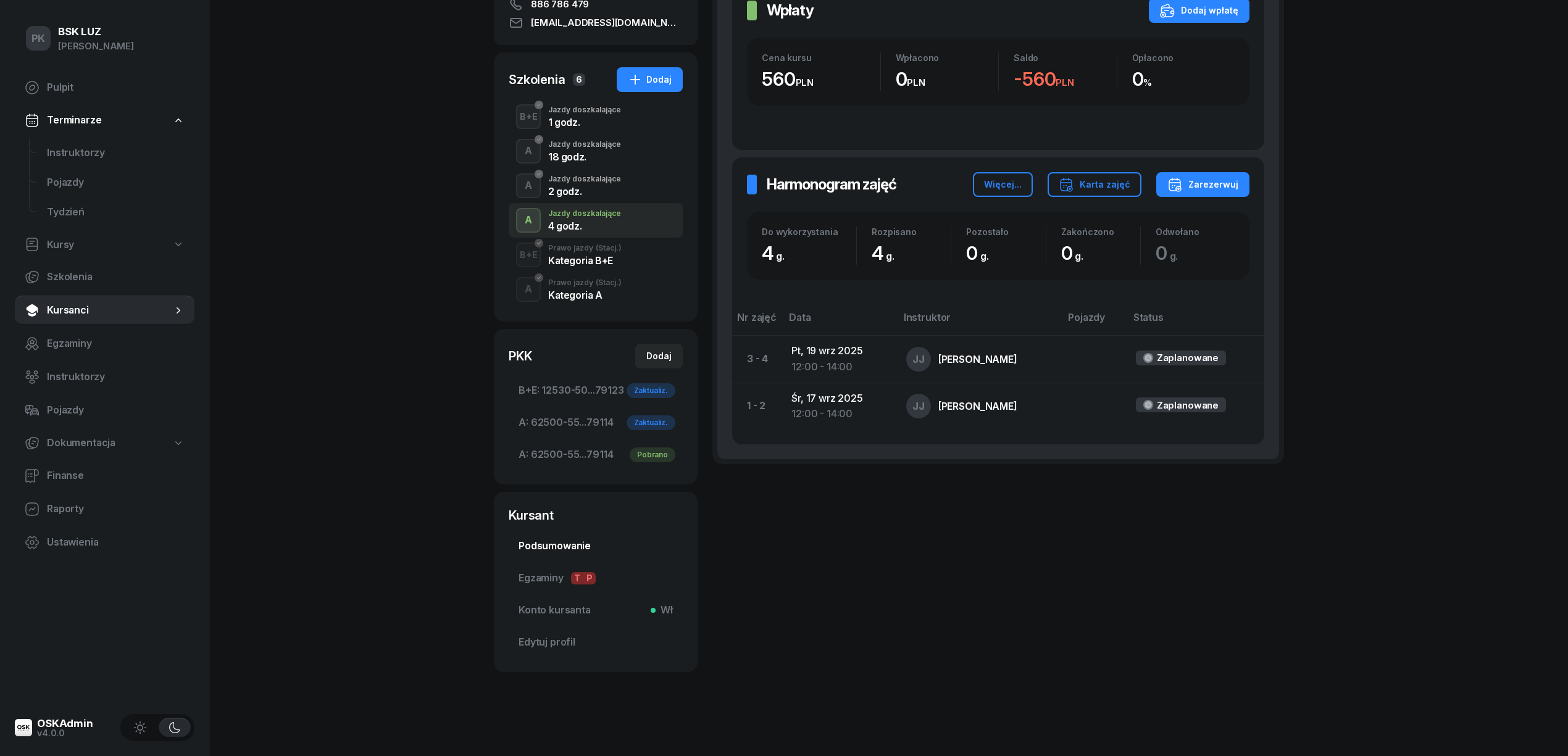
click at [569, 546] on span "Podsumowanie" at bounding box center [596, 546] width 154 height 16
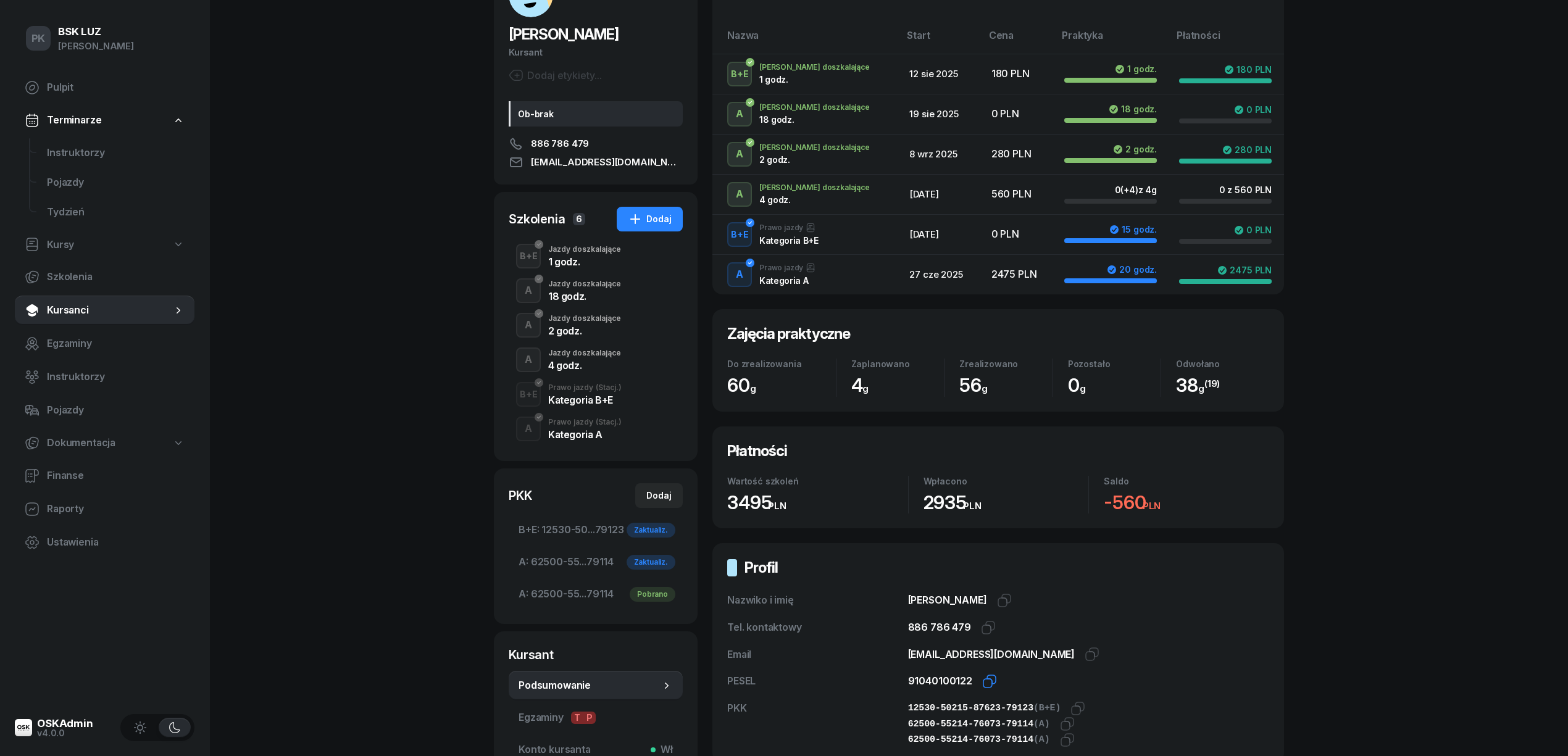
scroll to position [245, 0]
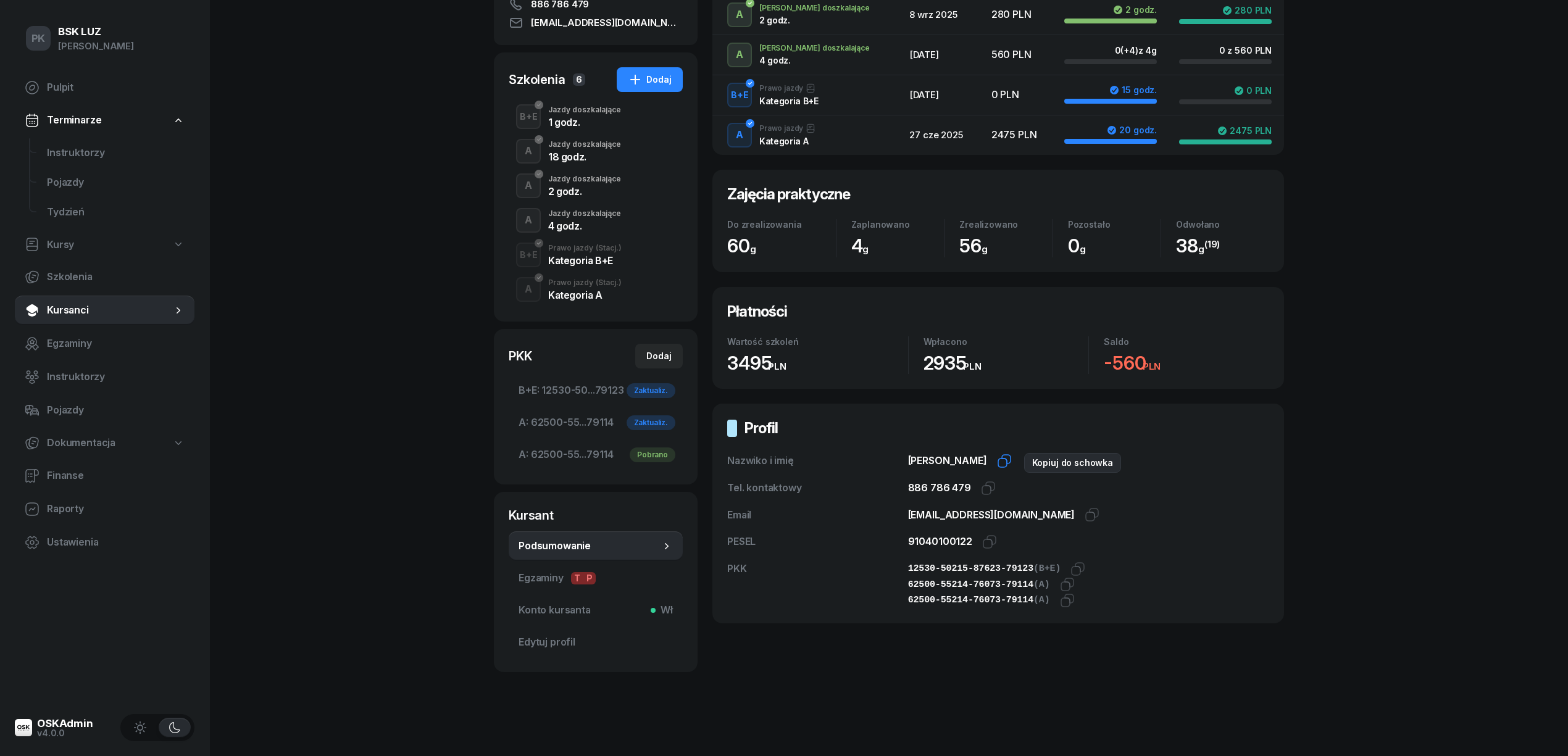
click at [1011, 465] on icon "button" at bounding box center [1004, 460] width 15 height 15
click at [982, 538] on icon "button" at bounding box center [989, 541] width 15 height 15
click at [984, 492] on icon "button" at bounding box center [988, 487] width 15 height 15
click at [1060, 604] on icon "button" at bounding box center [1067, 600] width 15 height 15
click at [572, 225] on div "4 godz." at bounding box center [584, 226] width 73 height 10
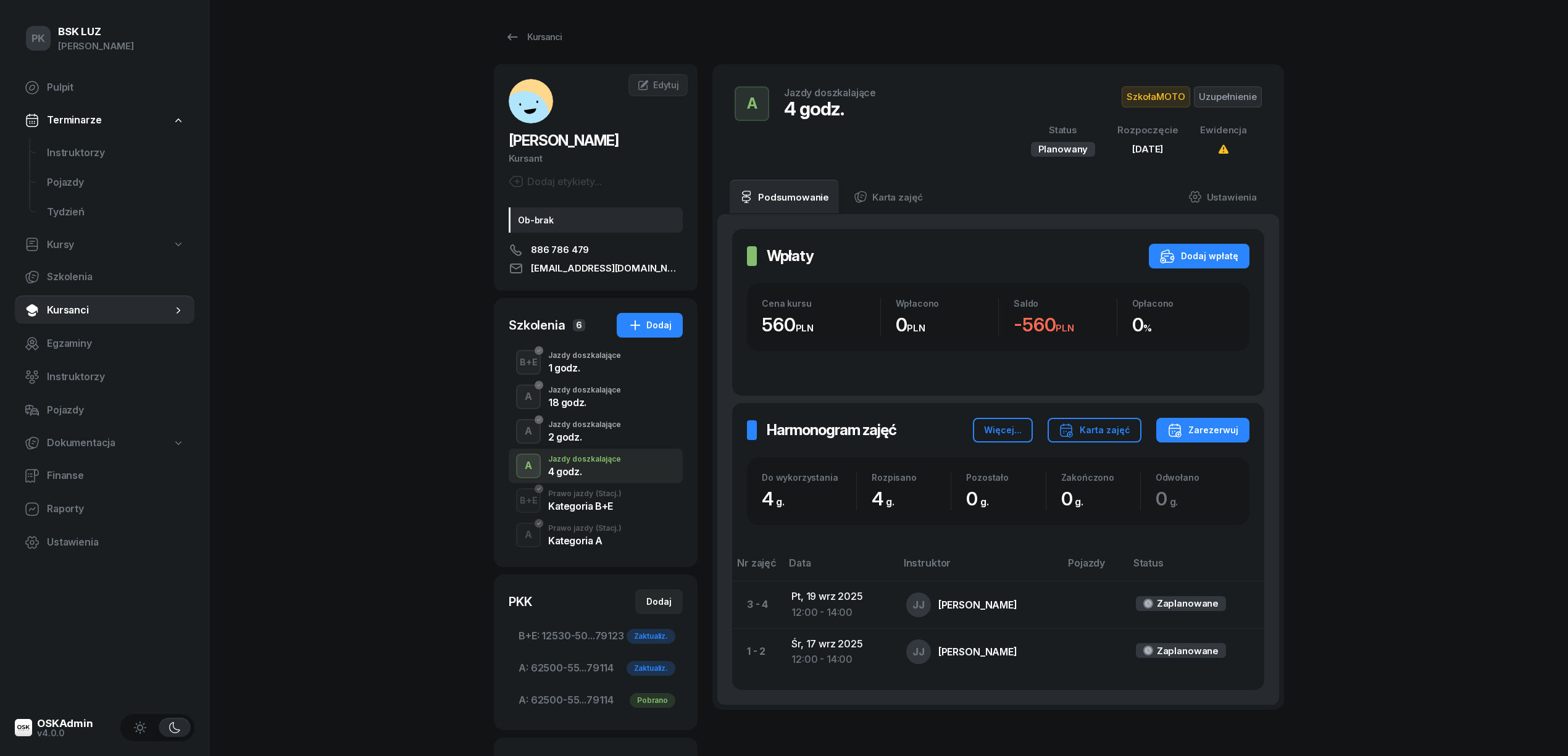
click at [354, 454] on div "PK BSK LUZ Piotr Klimek Pulpit Terminarze Instruktorzy Pojazdy Tydzień Kursy Sz…" at bounding box center [784, 501] width 1568 height 1001
click at [517, 40] on icon at bounding box center [512, 37] width 15 height 15
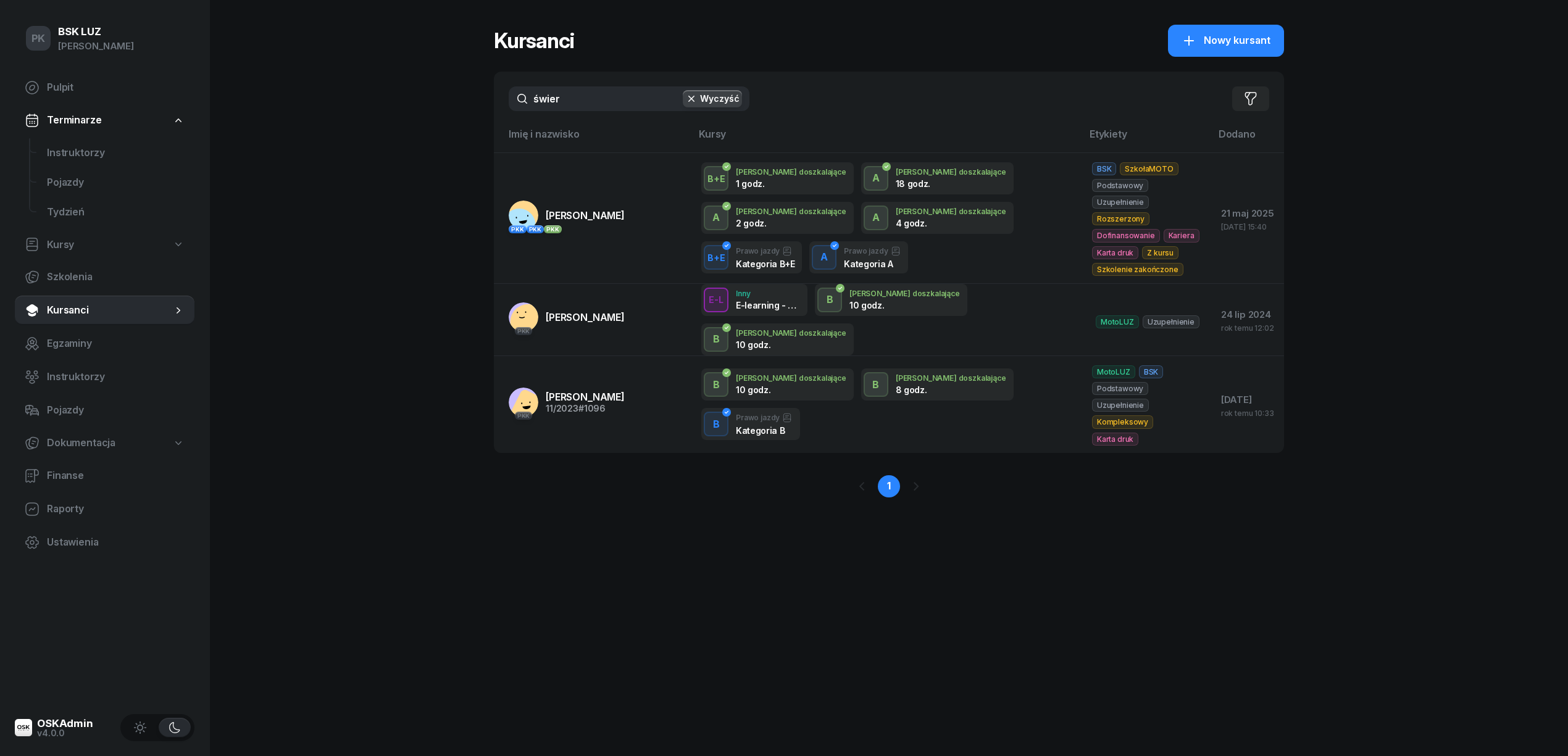
drag, startPoint x: 568, startPoint y: 101, endPoint x: 484, endPoint y: 104, distance: 84.1
click at [484, 104] on div "PK BSK LUZ Piotr Klimek Pulpit Terminarze Instruktorzy Pojazdy Tydzień Kursy Sz…" at bounding box center [784, 378] width 1568 height 756
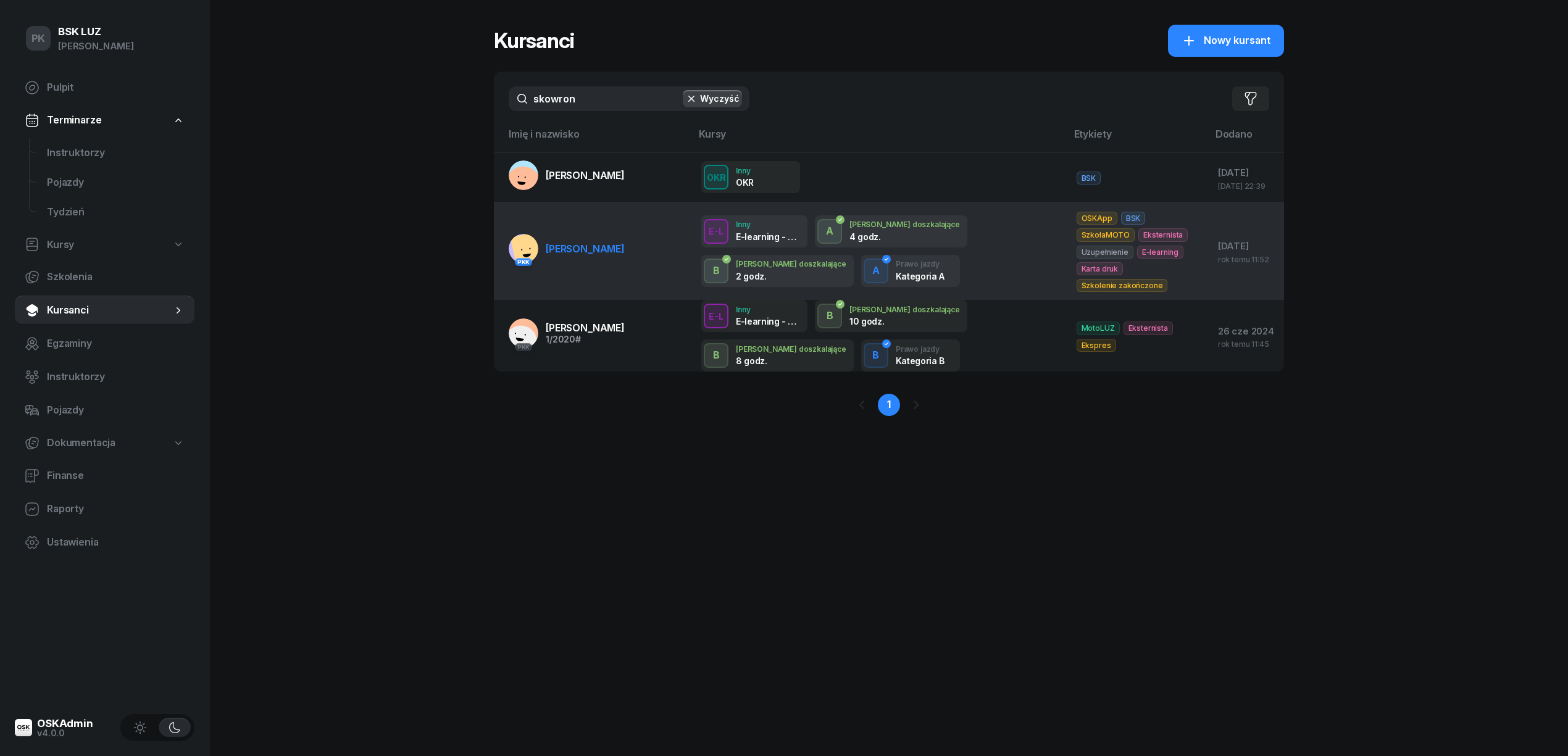
type input "skowron"
click at [590, 258] on link "PKK SKOWRON DARIUSZ" at bounding box center [566, 248] width 116 height 30
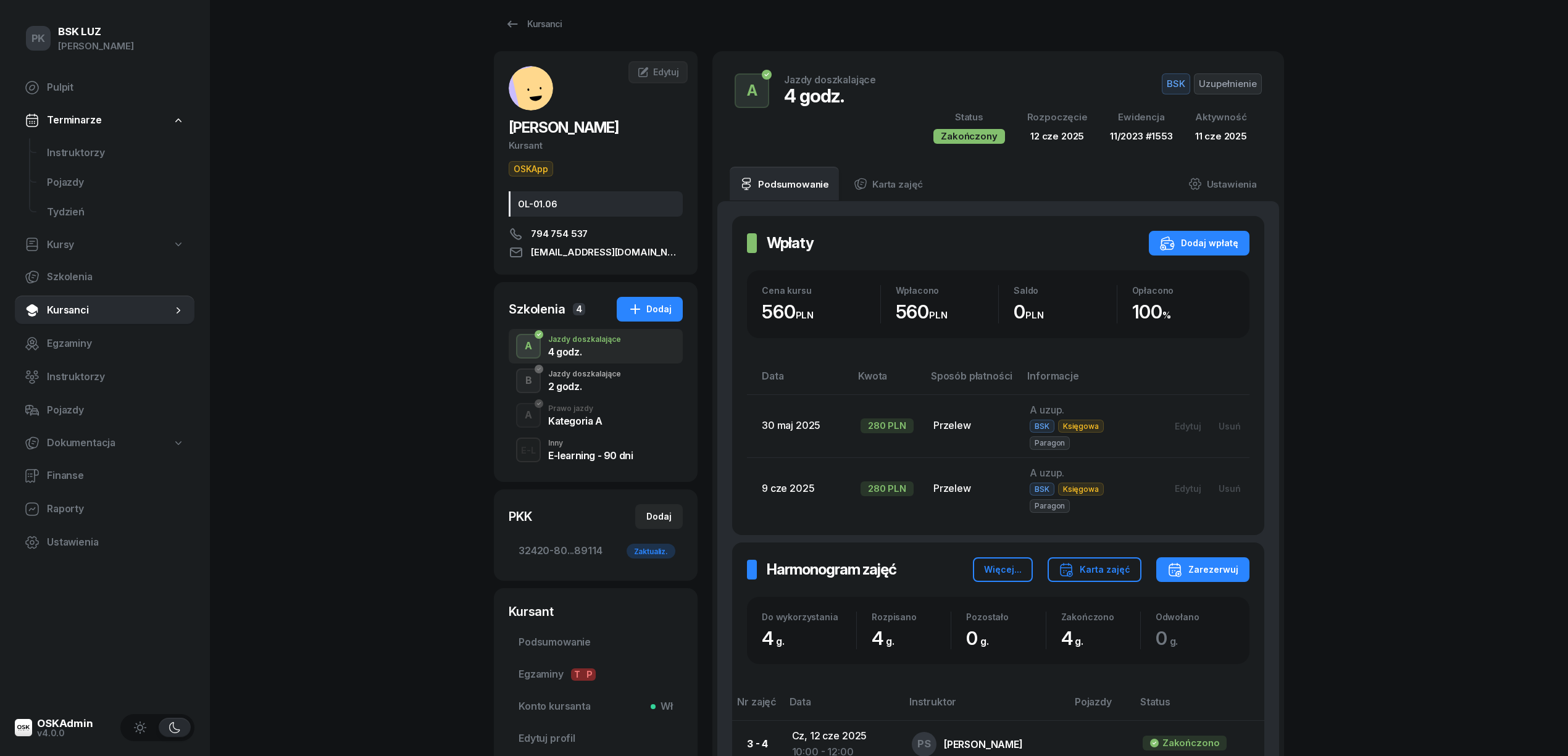
scroll to position [164, 0]
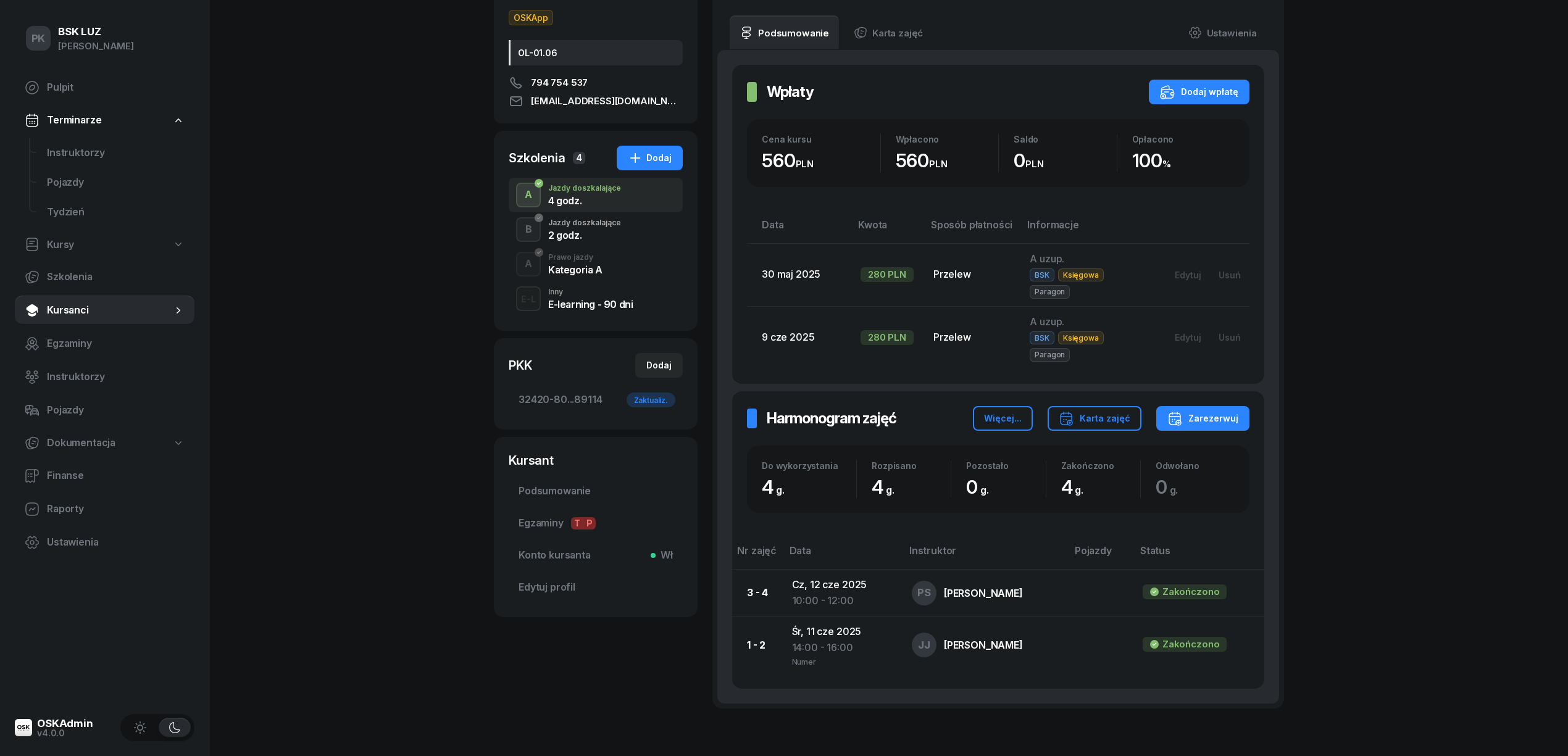
click at [591, 222] on div "Jazdy doszkalające" at bounding box center [584, 223] width 73 height 8
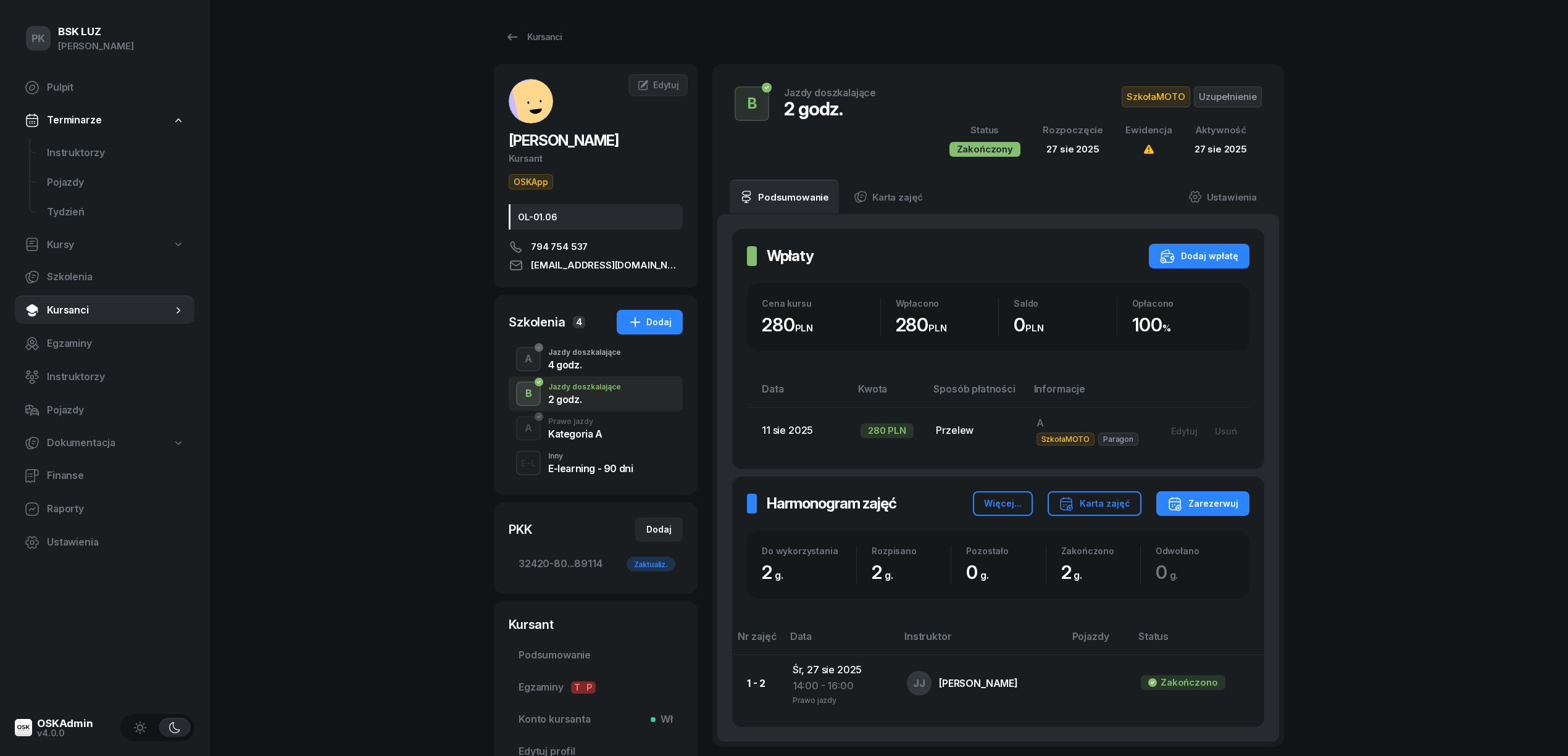
click at [591, 366] on div "4 godz." at bounding box center [584, 365] width 73 height 10
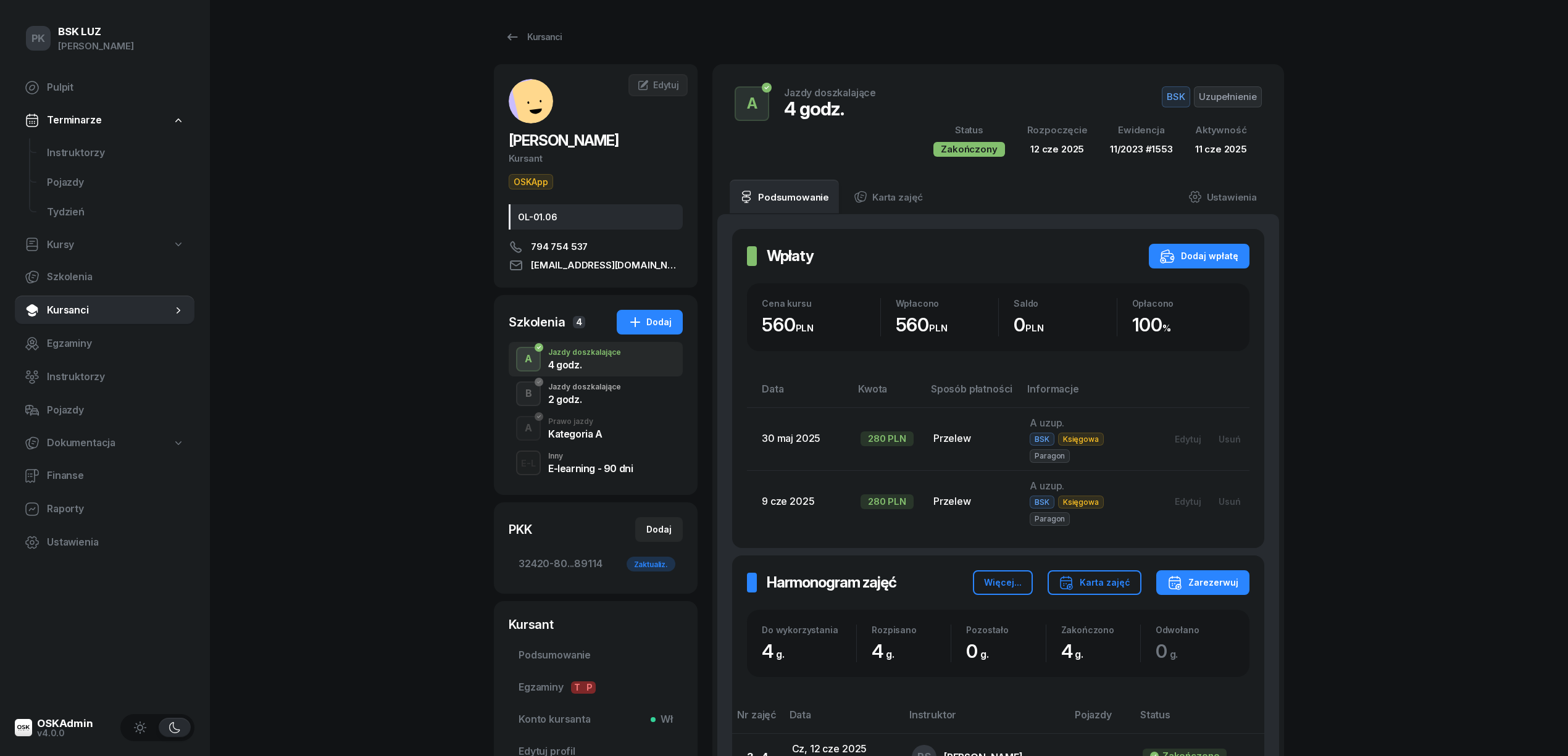
click at [604, 398] on div "2 godz." at bounding box center [584, 399] width 73 height 10
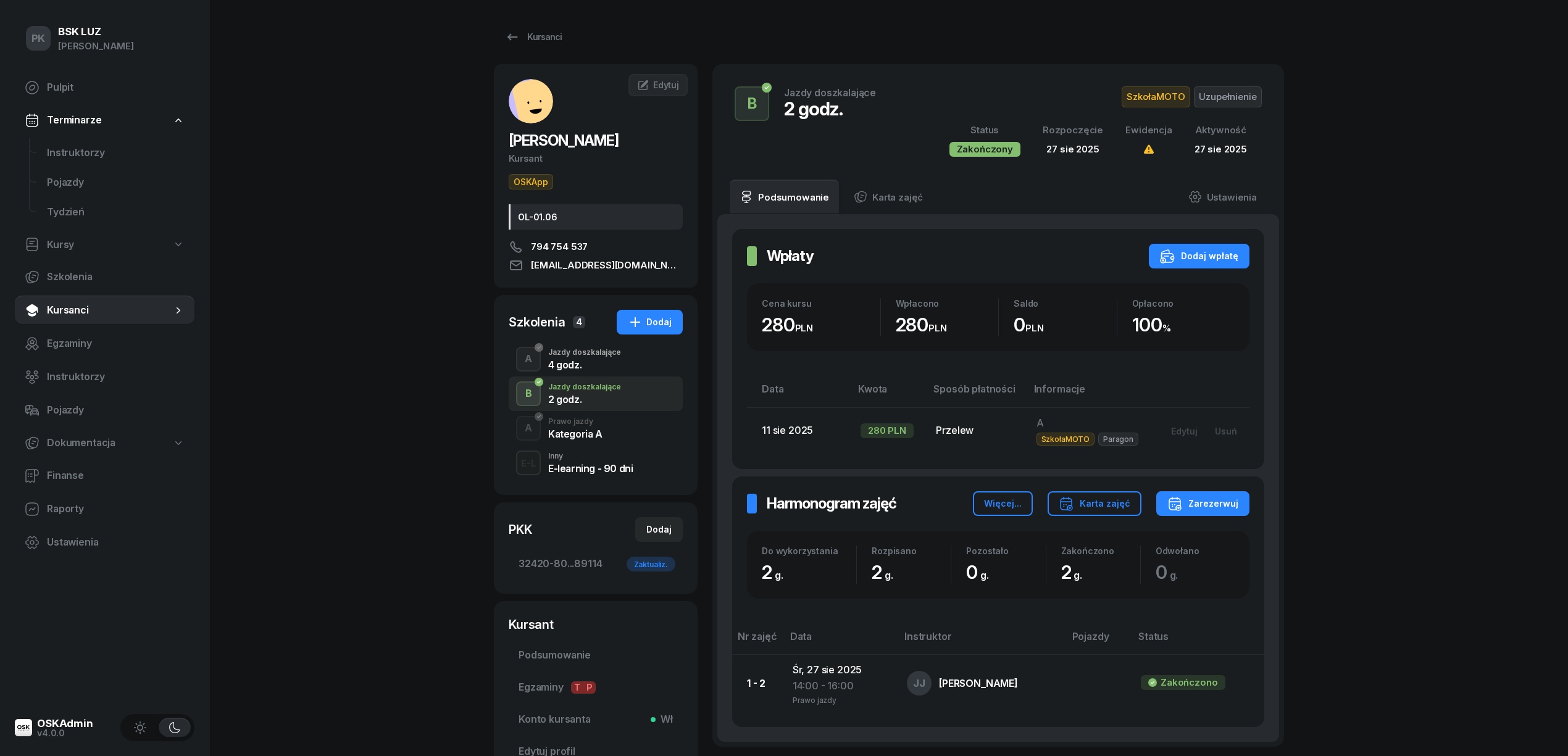
click at [610, 430] on div "A Prawo jazdy Kategoria A" at bounding box center [595, 428] width 174 height 35
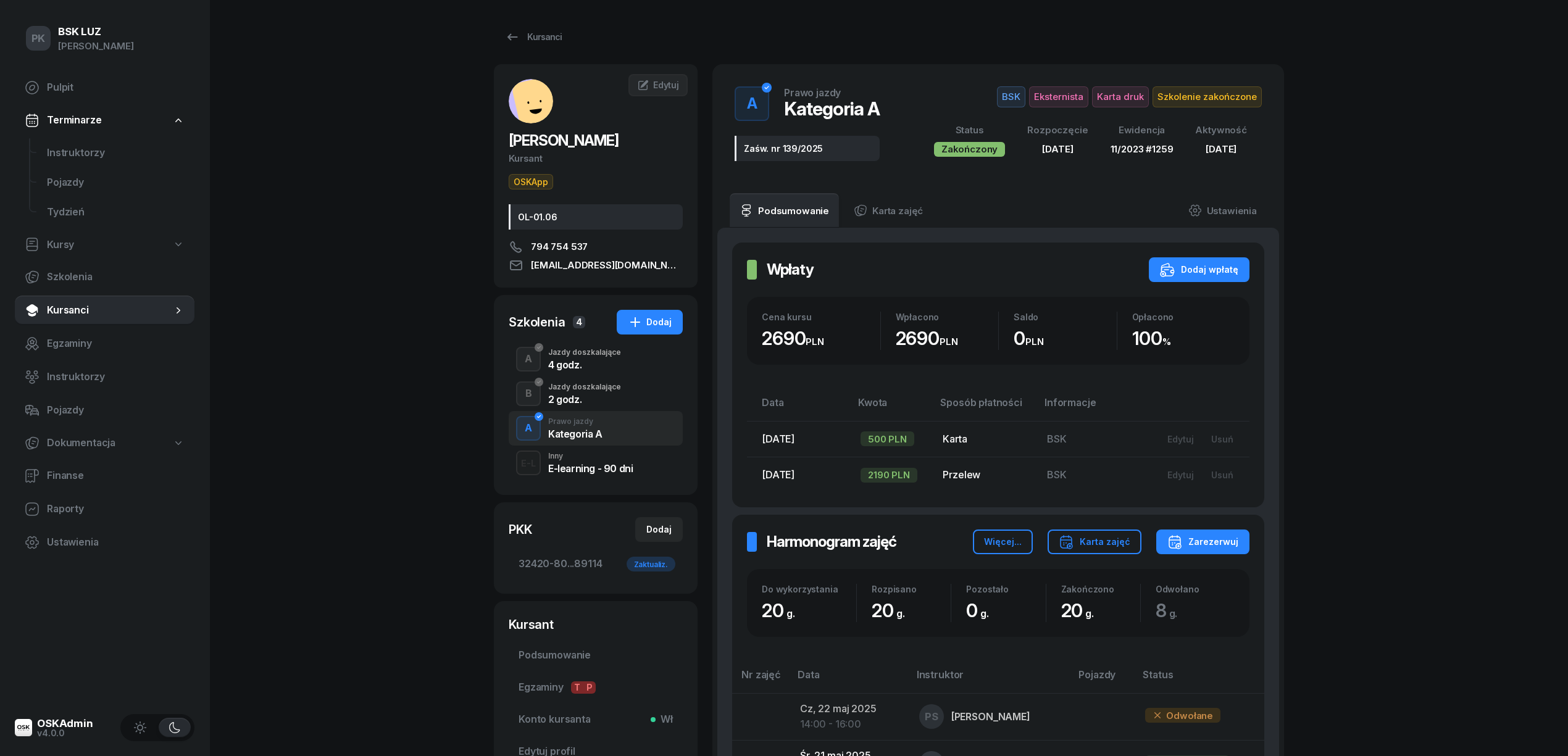
click at [599, 390] on div "Jazdy doszkalające" at bounding box center [584, 387] width 73 height 8
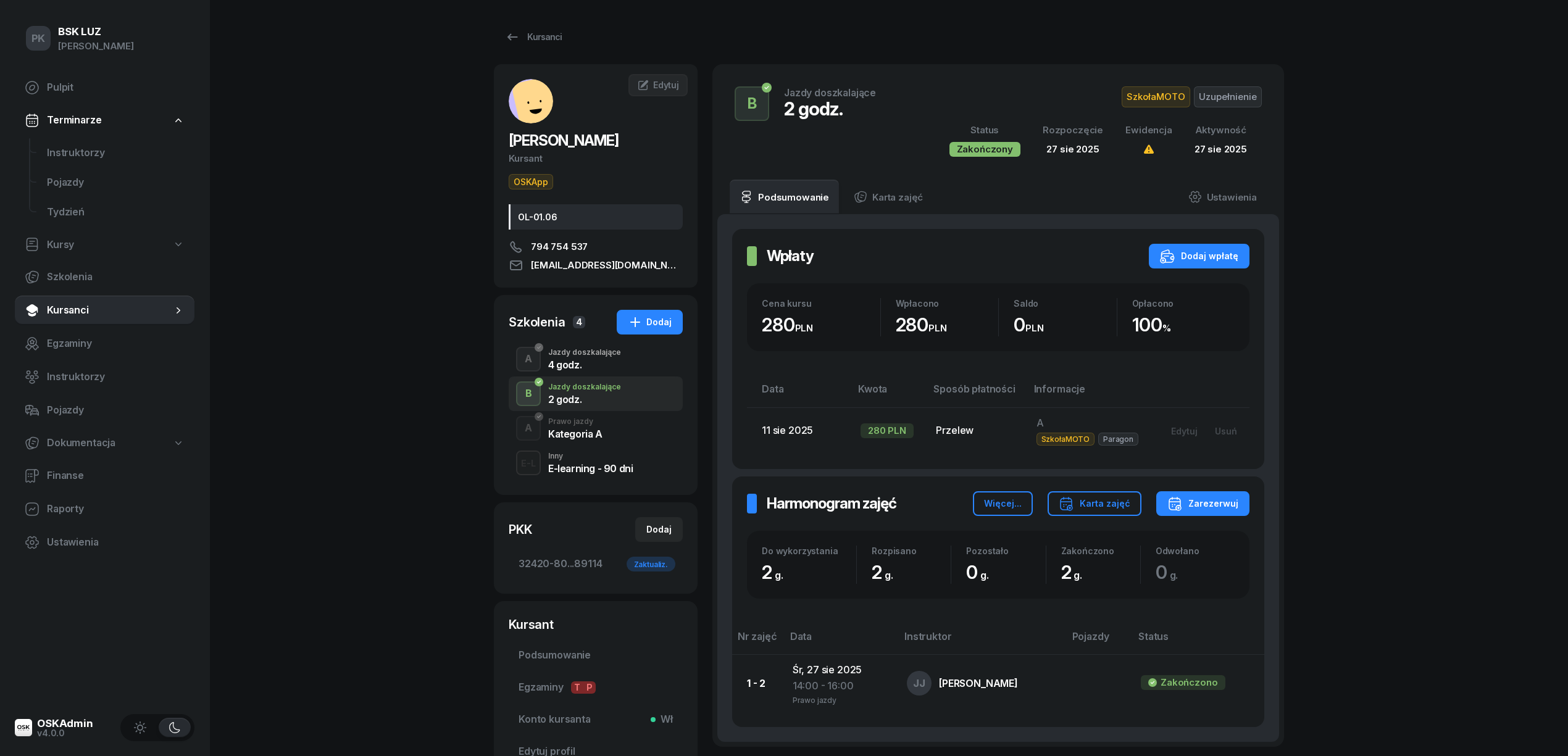
click at [589, 363] on div "4 godz." at bounding box center [584, 365] width 73 height 10
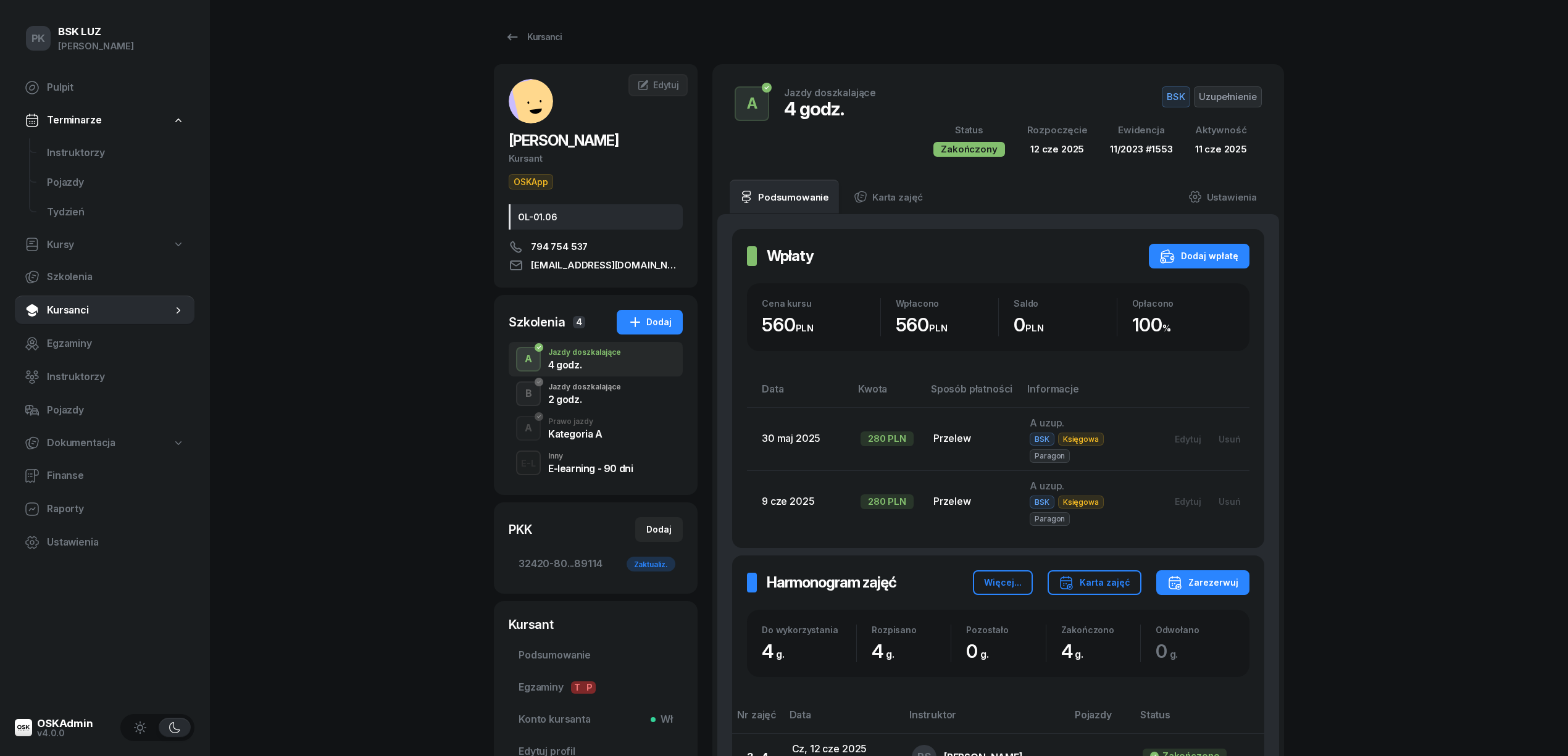
click at [593, 399] on div "2 godz." at bounding box center [584, 399] width 73 height 10
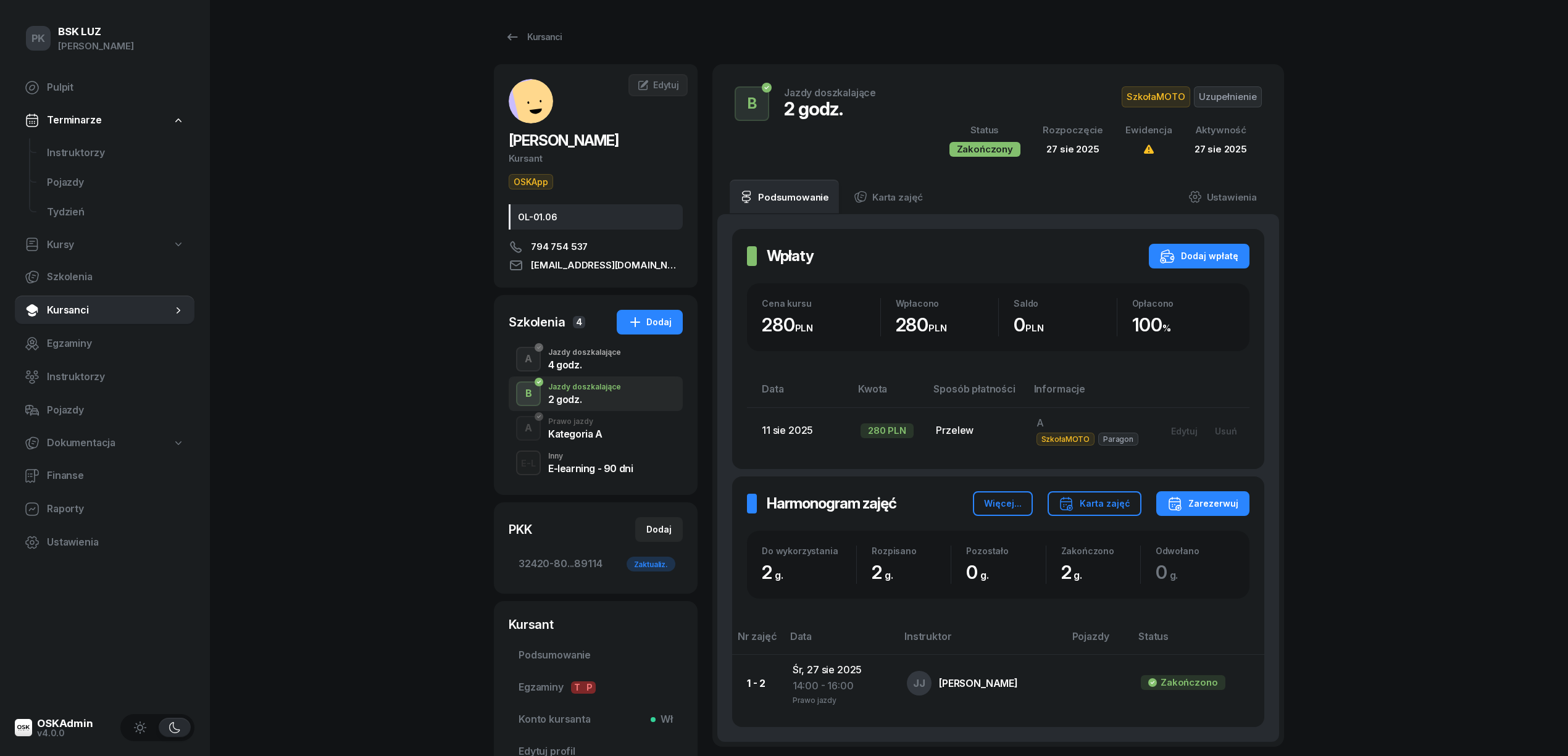
click at [593, 425] on div "Kategoria A" at bounding box center [576, 431] width 54 height 13
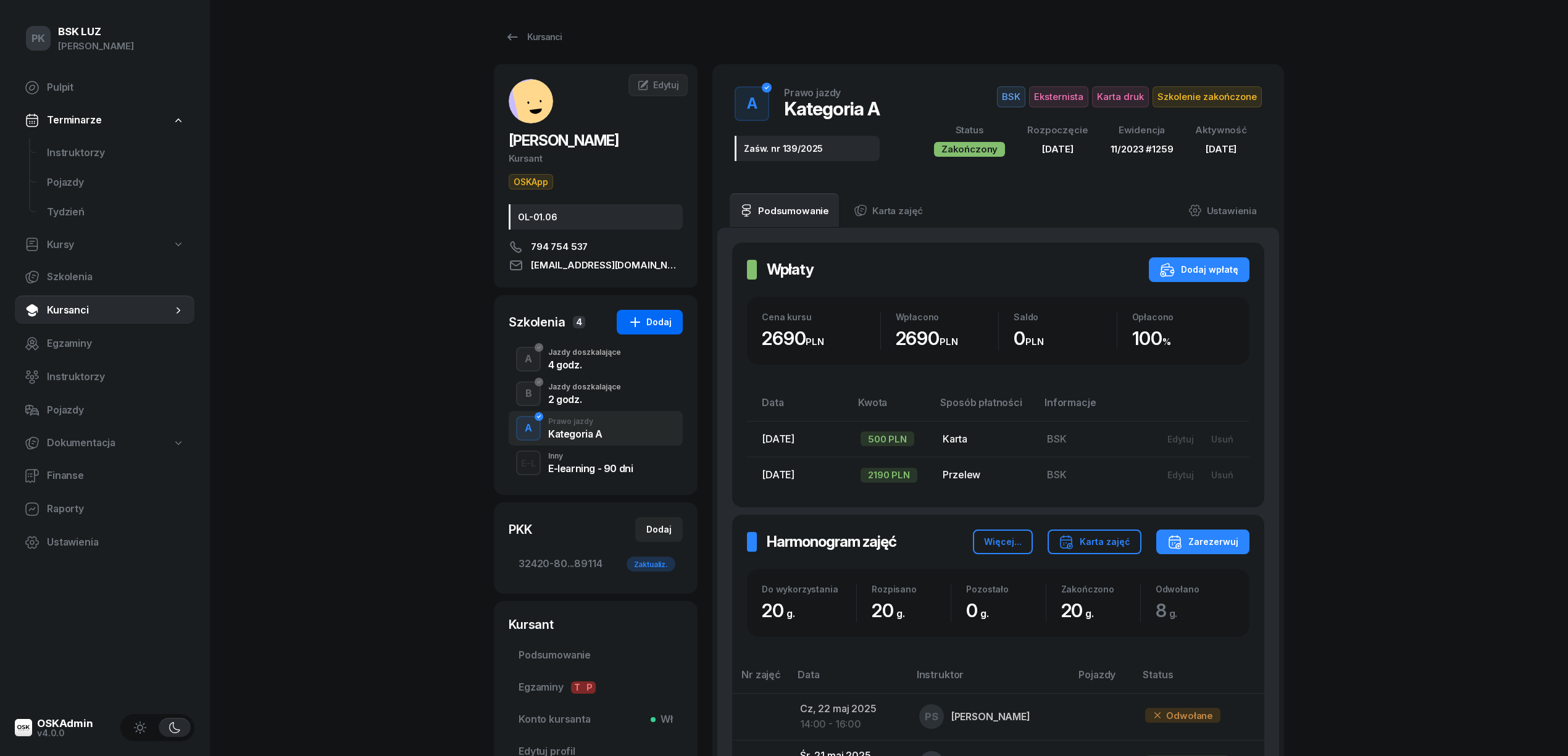
click at [648, 327] on div "Dodaj" at bounding box center [650, 322] width 44 height 15
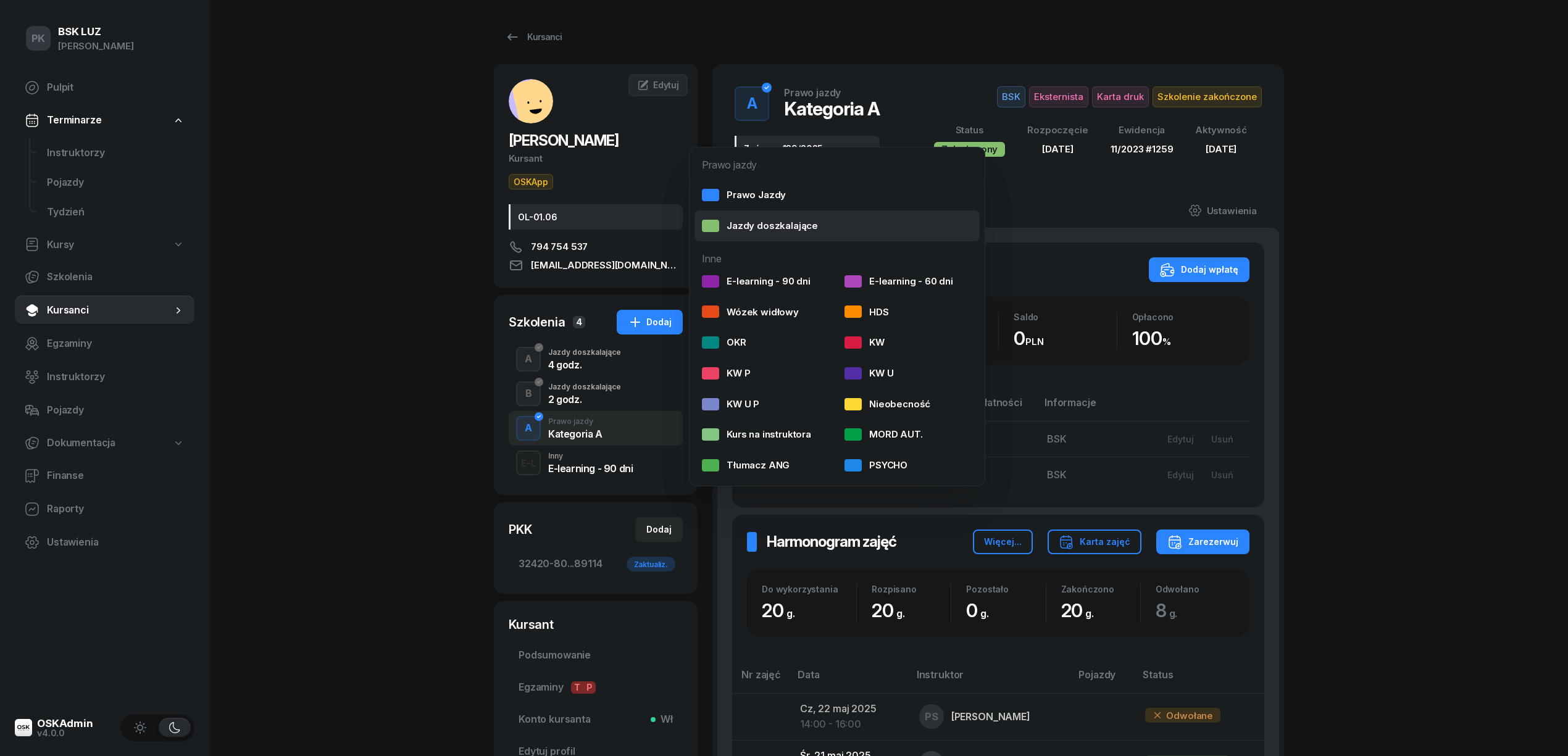
click at [749, 220] on div "Jazdy doszkalające" at bounding box center [760, 226] width 116 height 16
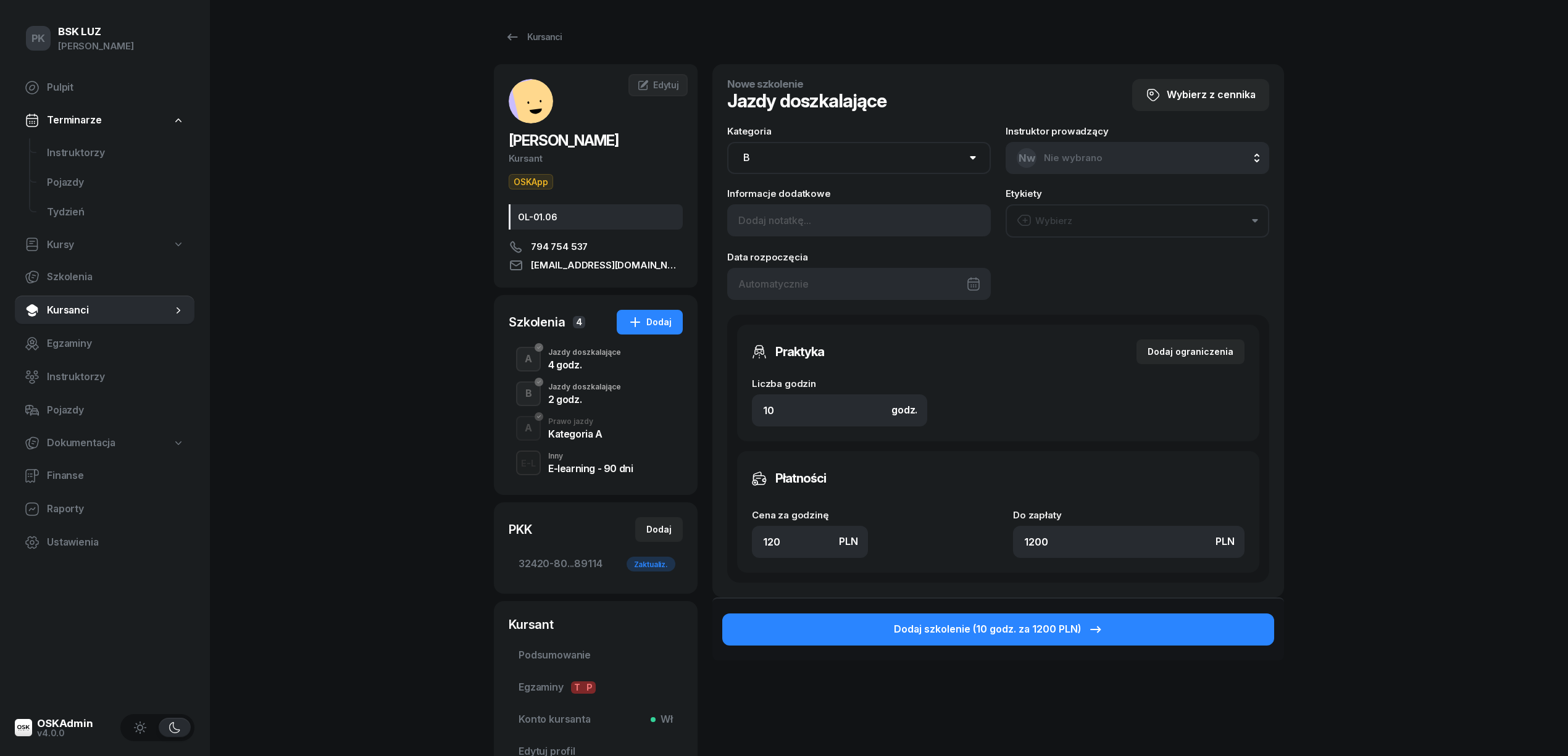
drag, startPoint x: 768, startPoint y: 163, endPoint x: 777, endPoint y: 173, distance: 13.5
click at [768, 163] on select "AM A1 A2 A B1 B B+E C1 C1+E C C+E D1 D1+E D D+E T Tram C+CE C+D" at bounding box center [859, 157] width 264 height 32
select select "A"
click at [727, 142] on select "AM A1 A2 A B1 B B+E C1 C1+E C C+E D1 D1+E D D+E T Tram C+CE C+D" at bounding box center [859, 157] width 264 height 32
drag, startPoint x: 790, startPoint y: 415, endPoint x: 739, endPoint y: 406, distance: 51.8
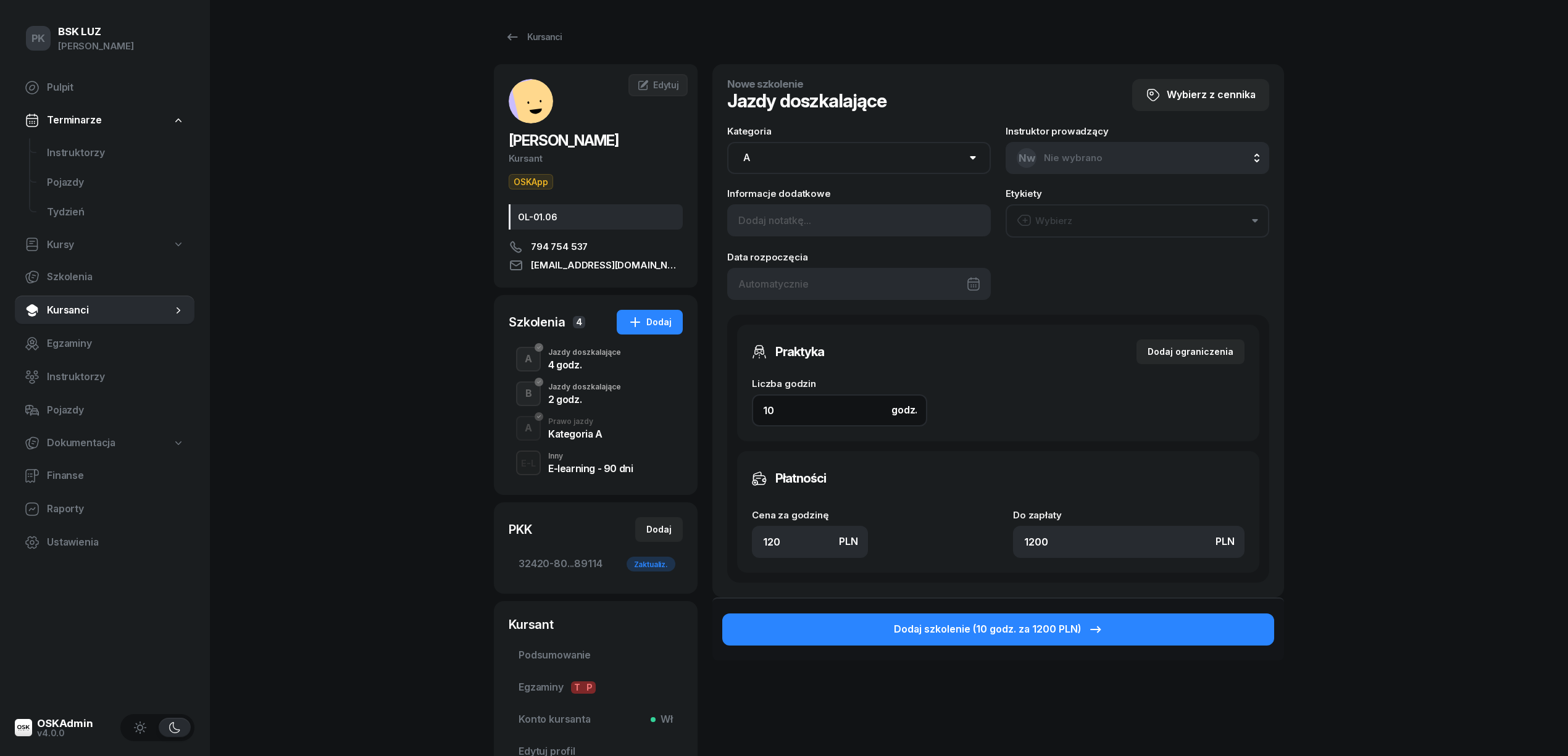
click at [741, 406] on div "Praktyka Dodaj ograniczenia Liczba godzin godz. 10 Ograniczenia zajęć praktyczn…" at bounding box center [998, 382] width 522 height 116
type input "2"
type input "240"
type input "2"
drag, startPoint x: 781, startPoint y: 542, endPoint x: 696, endPoint y: 524, distance: 86.9
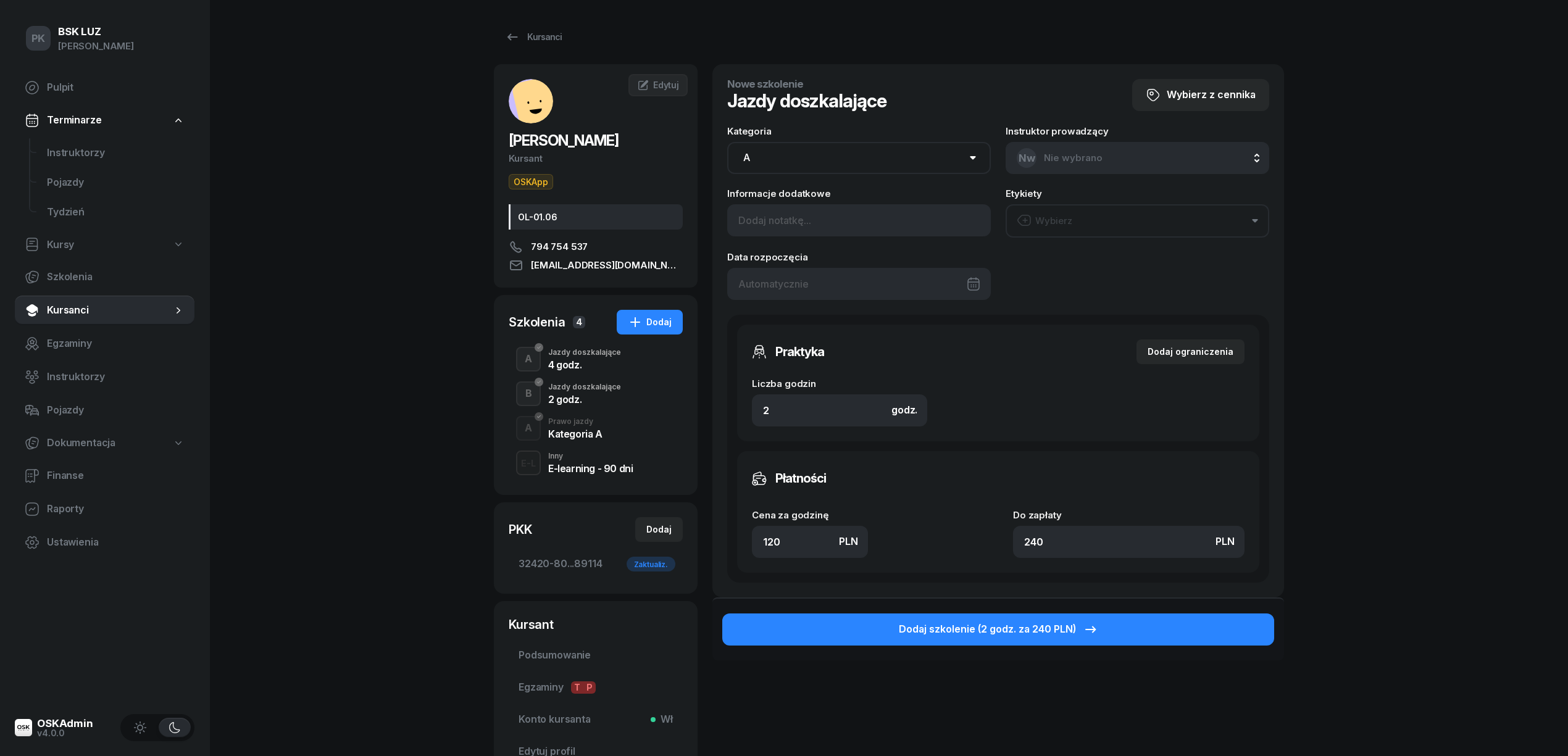
click at [724, 536] on div "Nowe szkolenie Jazdy doszkalające Wybierz z cennika Kategoria AM A1 A2 A B1 B B…" at bounding box center [998, 331] width 572 height 533
type input "1"
type input "2"
type input "14"
type input "28"
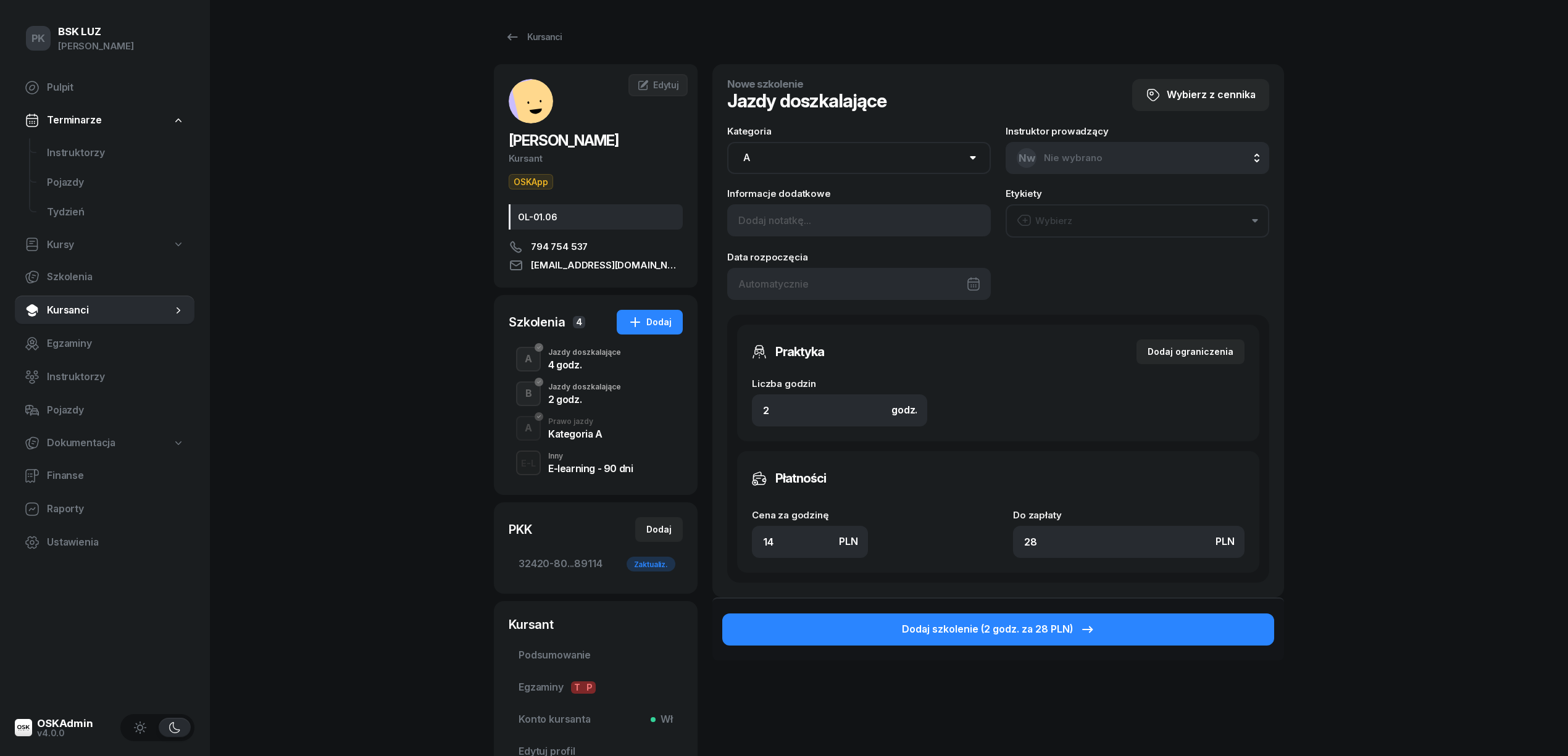
type input "140"
type input "280"
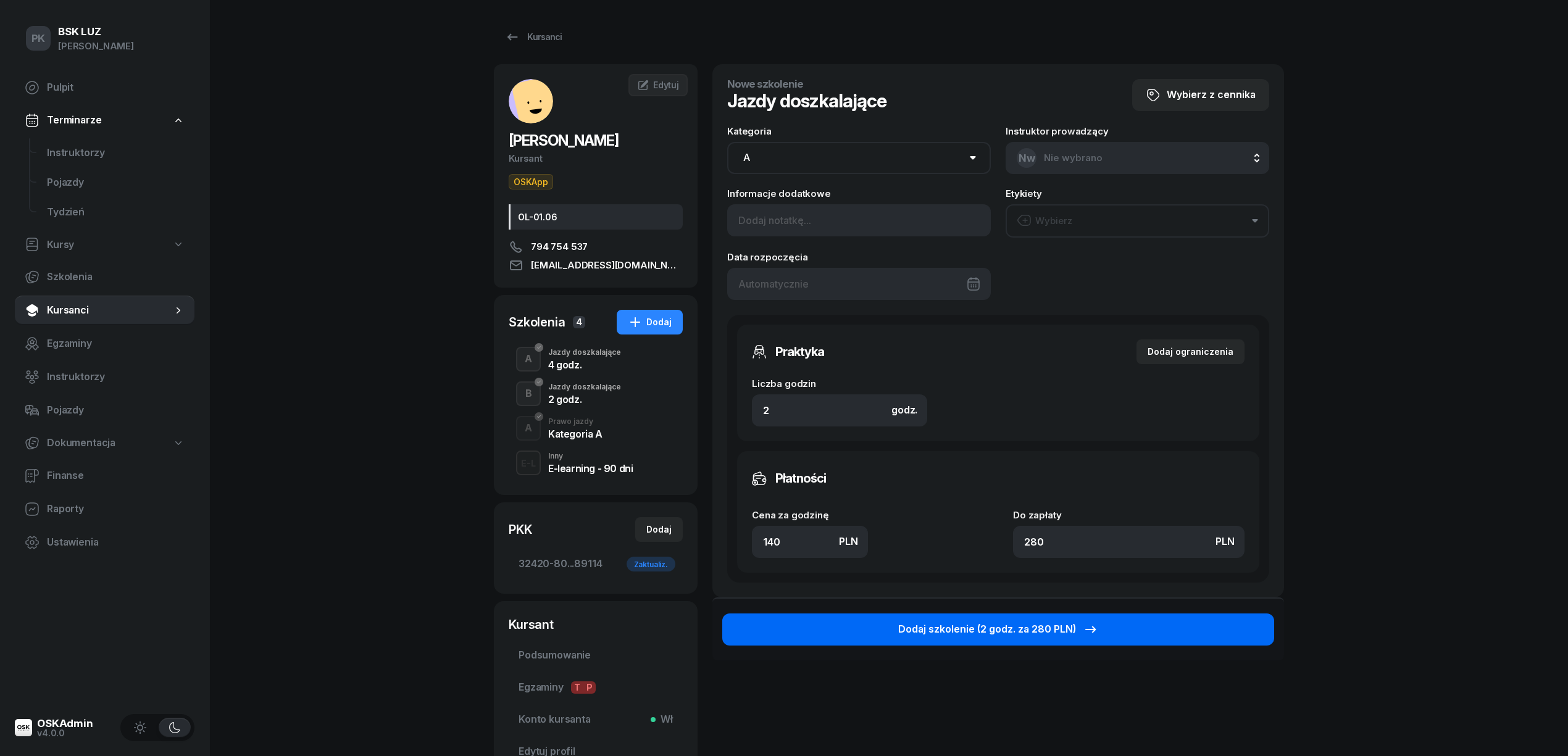
type input "140"
click at [960, 623] on div "Dodaj szkolenie (2 godz. za 280 PLN)" at bounding box center [998, 629] width 200 height 16
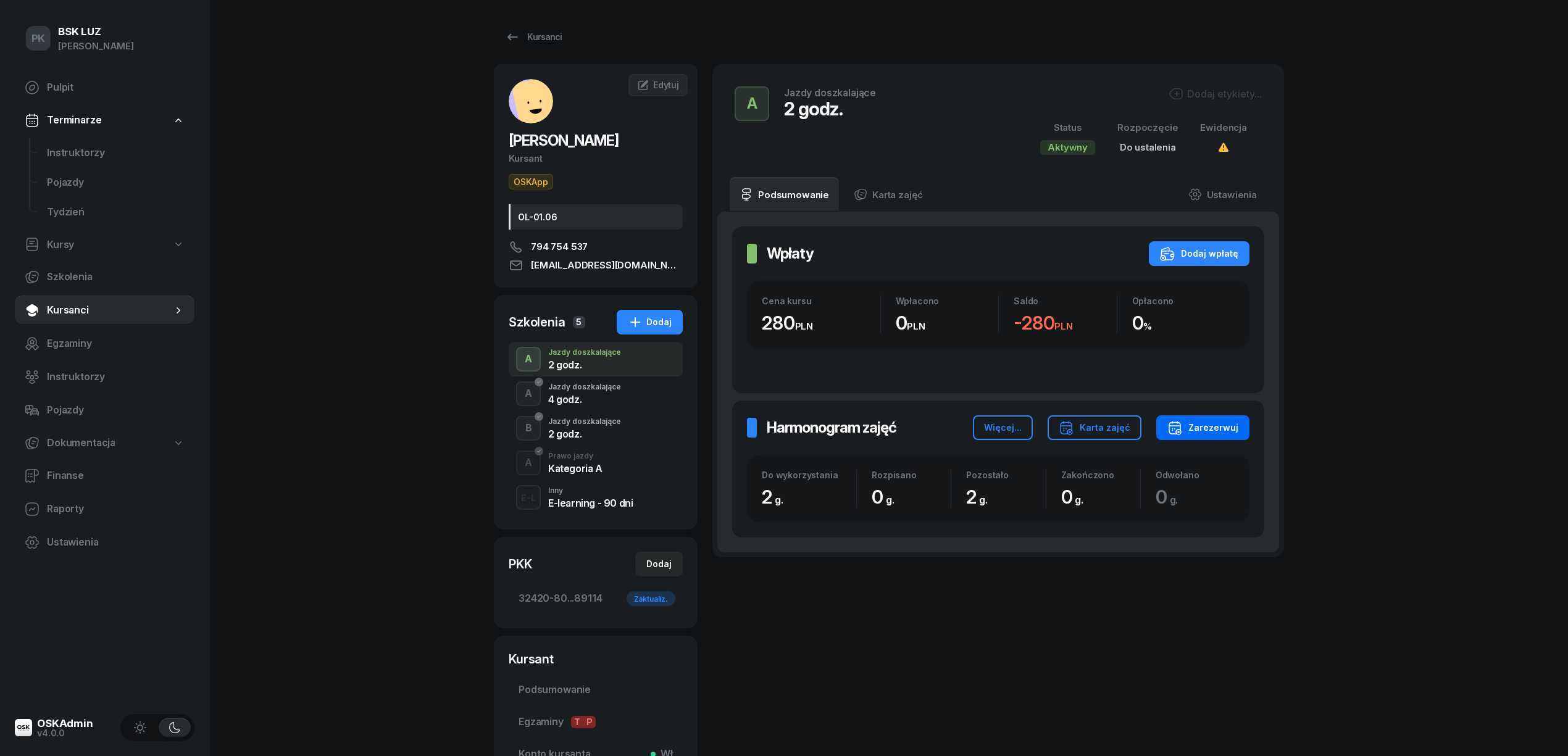
click at [1188, 433] on div "Zarezerwuj" at bounding box center [1203, 427] width 71 height 15
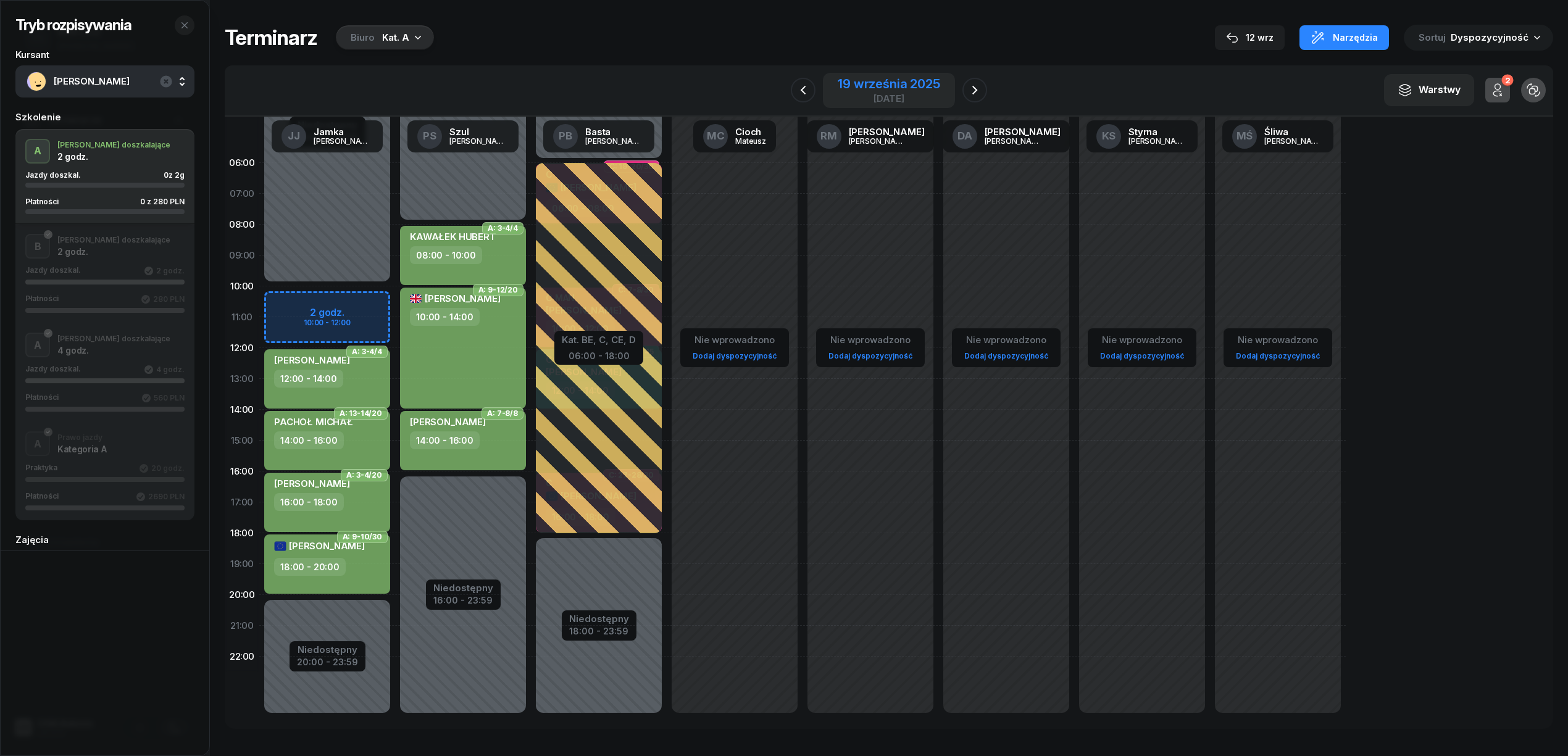
click at [912, 87] on div "19 września 2025" at bounding box center [888, 84] width 102 height 13
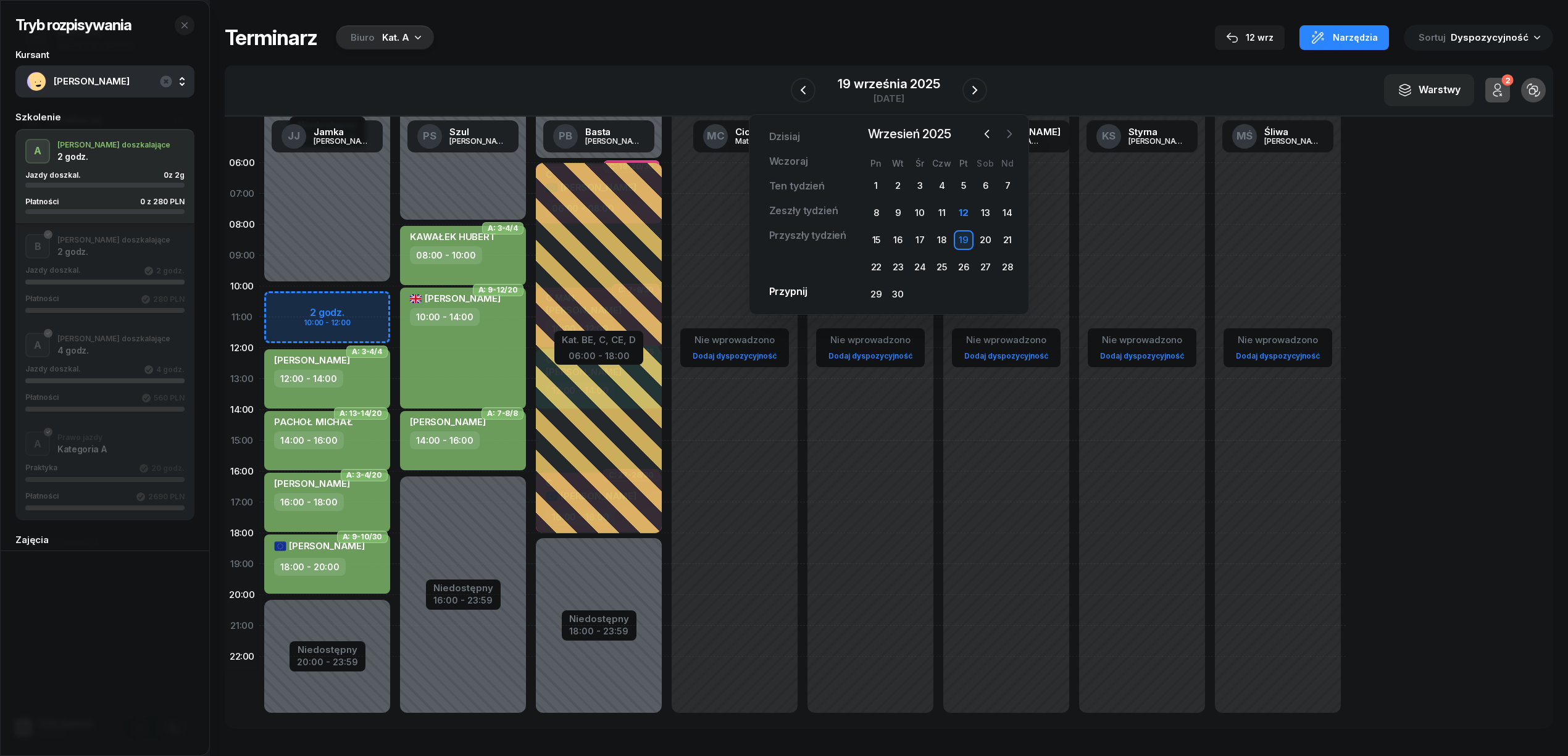
click at [1004, 130] on icon "button" at bounding box center [1009, 134] width 13 height 13
click at [914, 188] on div "1" at bounding box center [920, 185] width 20 height 20
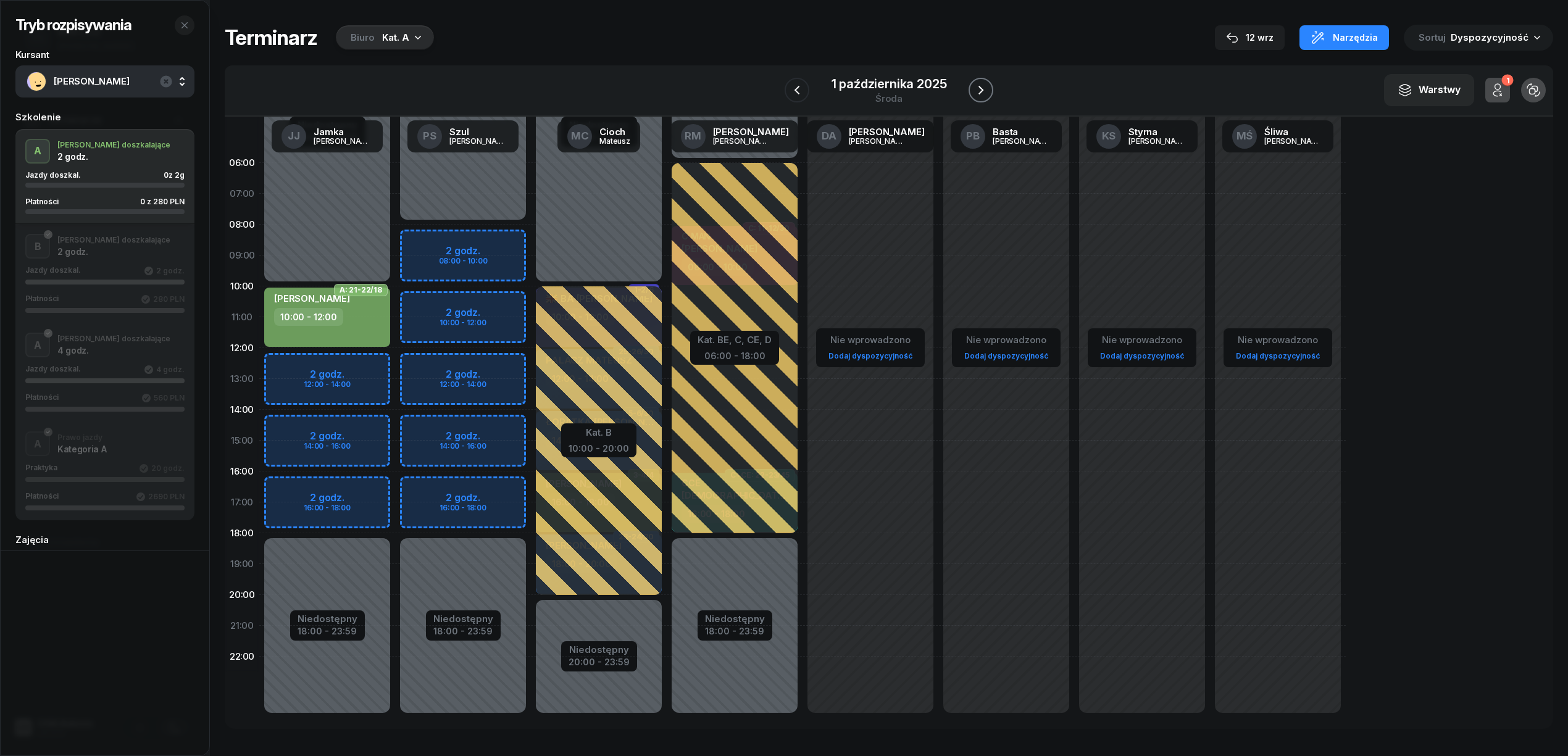
click at [976, 94] on icon "button" at bounding box center [980, 90] width 15 height 15
click at [976, 94] on icon "button" at bounding box center [982, 90] width 15 height 15
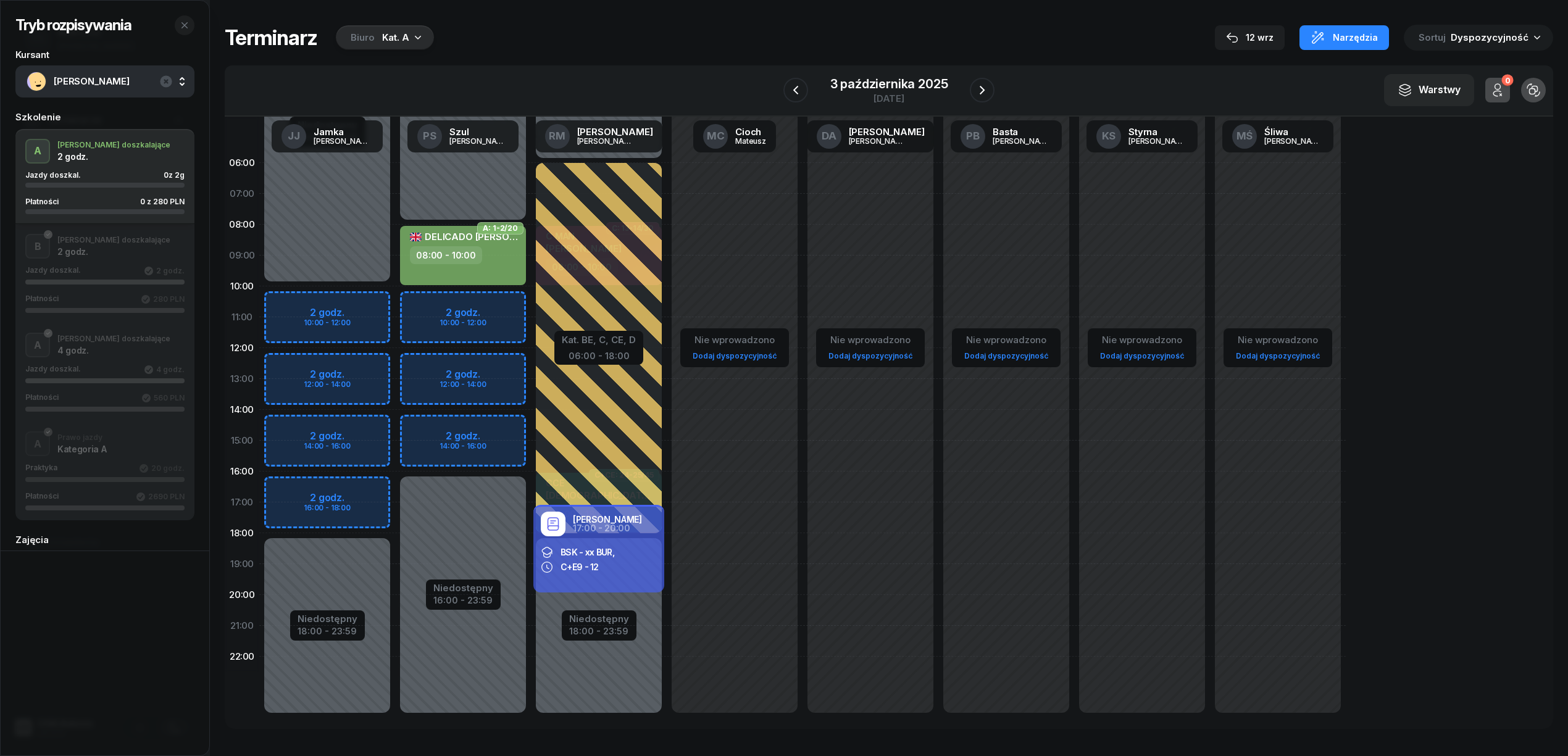
click at [364, 302] on div "Niedostępny 00:00 - 10:00 Niedostępny 18:00 - 23:59 2 godz. 10:00 - 12:00 2 god…" at bounding box center [327, 440] width 136 height 586
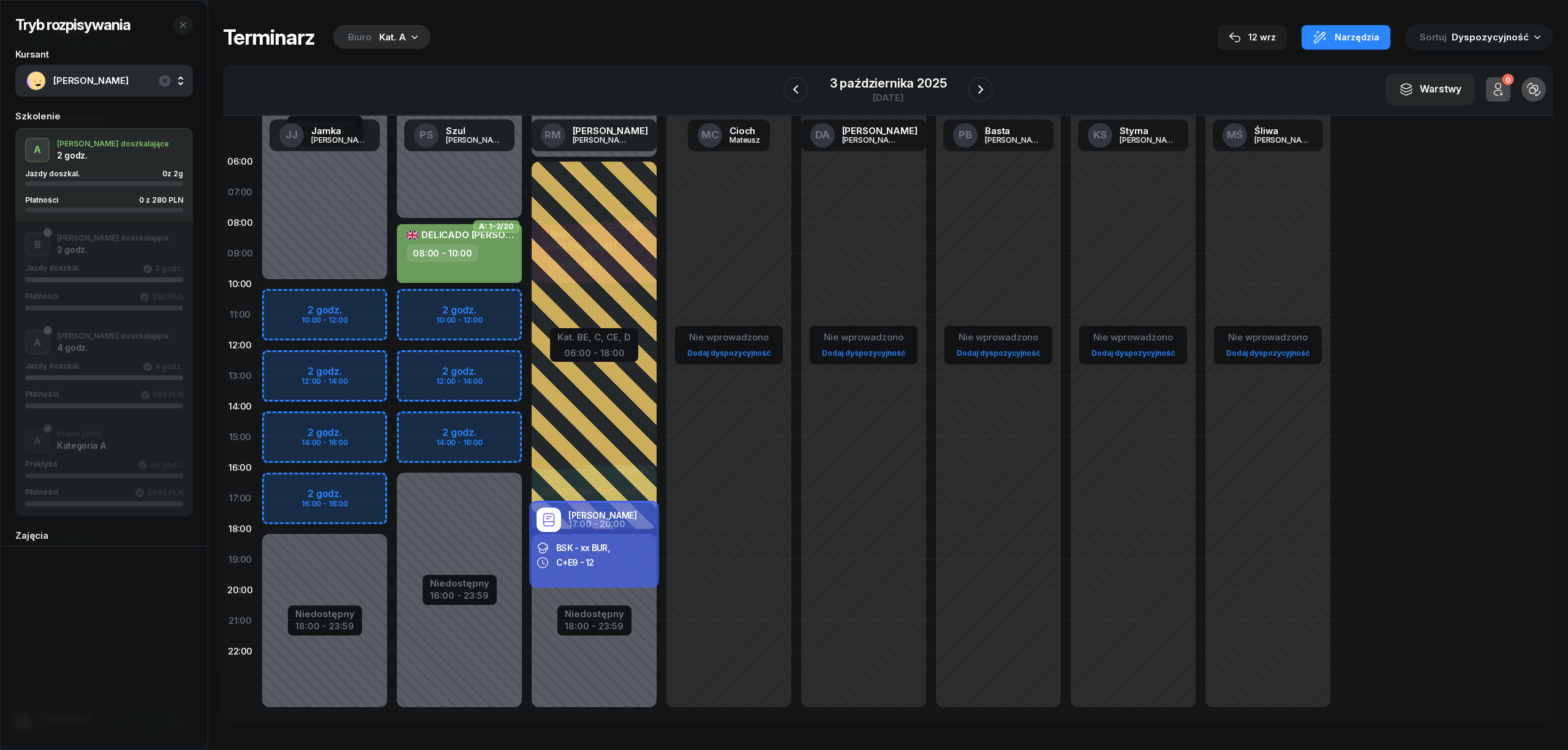
select select "10"
select select "12"
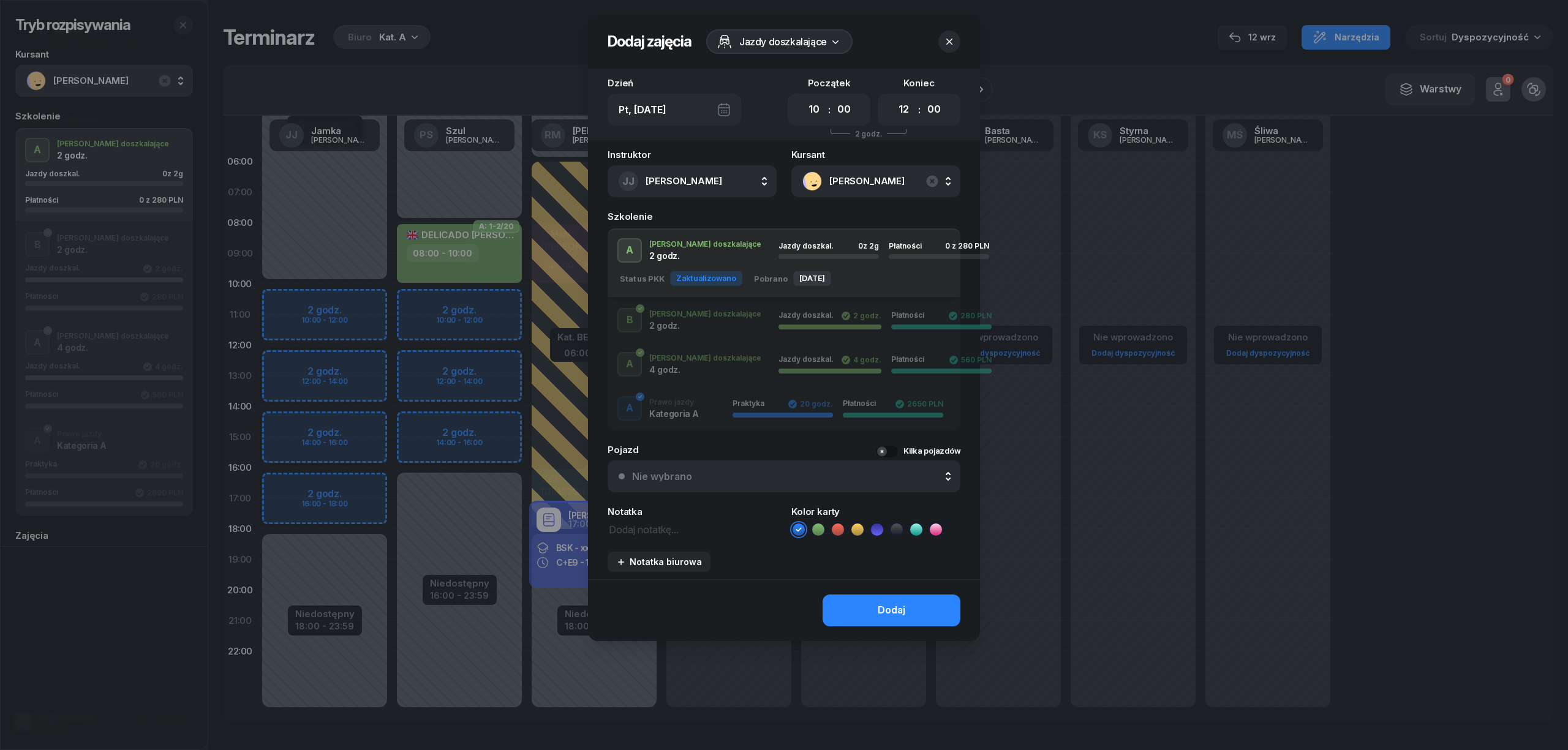
click at [819, 525] on icon at bounding box center [818, 530] width 13 height 13
click at [844, 529] on li at bounding box center [838, 529] width 14 height 14
click at [856, 605] on button "Dodaj" at bounding box center [892, 610] width 138 height 32
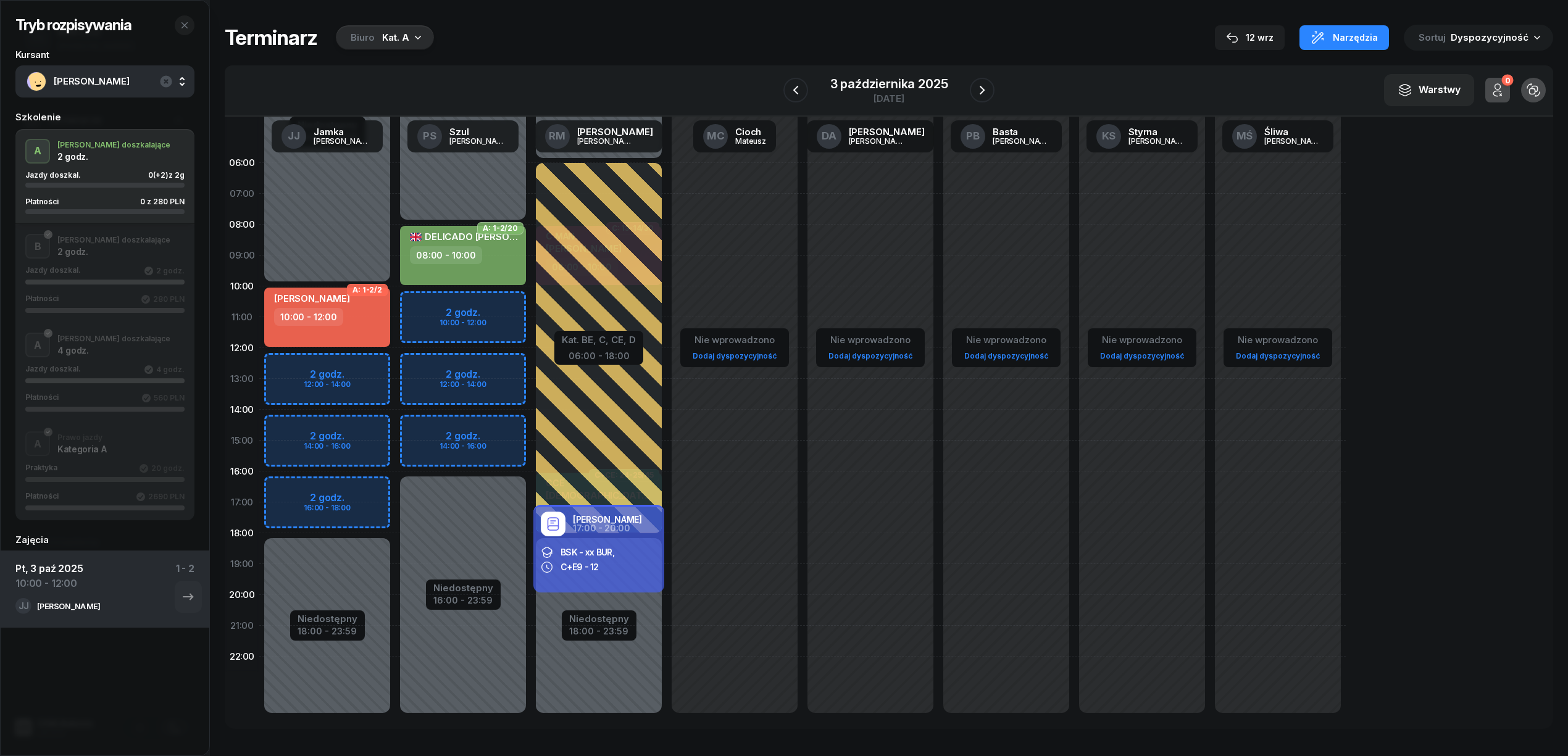
click at [311, 329] on div "DARIUSZ SKOWRON 10:00 - 12:00" at bounding box center [327, 317] width 126 height 59
select select "10"
select select "12"
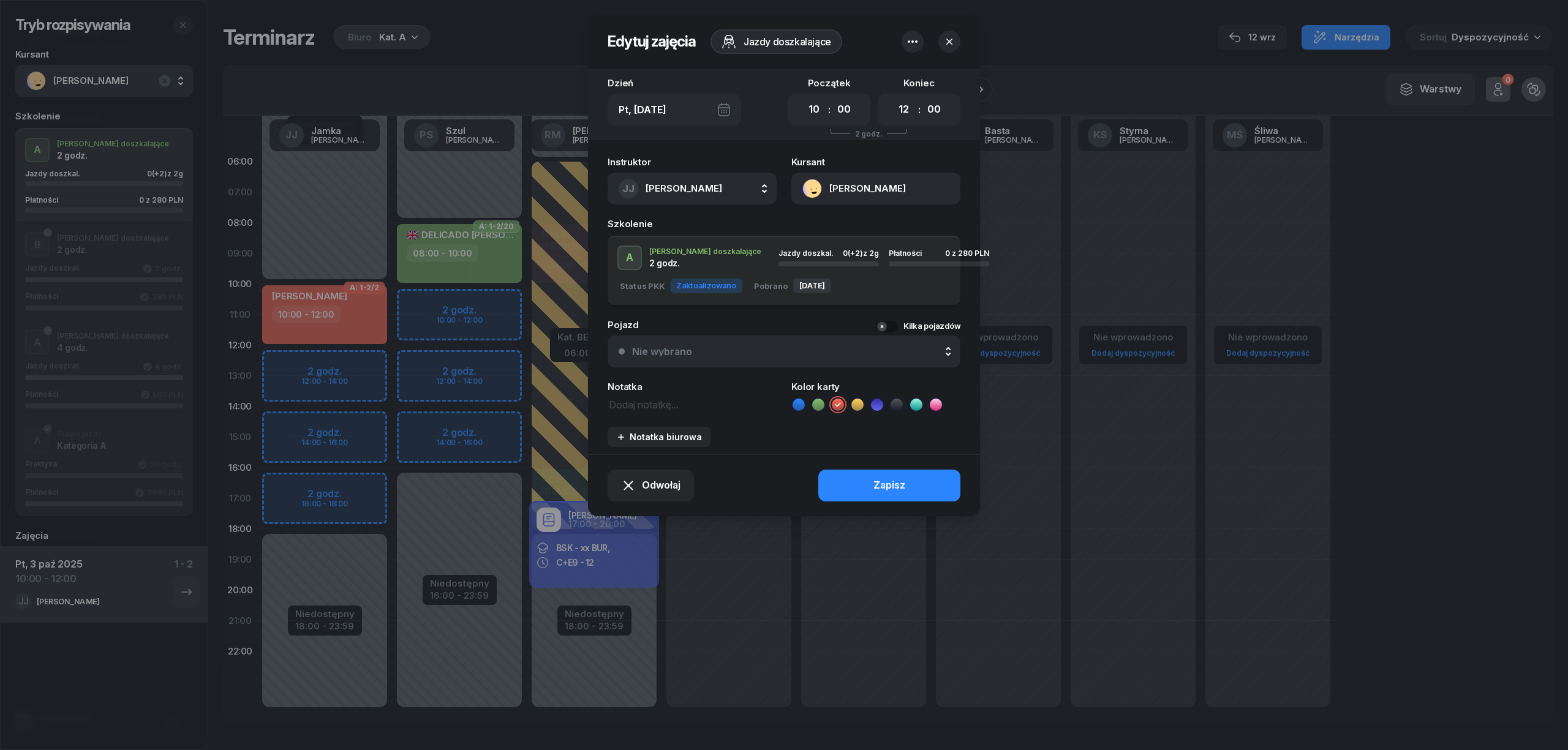
click at [659, 399] on textarea at bounding box center [691, 404] width 169 height 16
type textarea "Prawo Jazdy"
click at [875, 483] on div "Zapisz" at bounding box center [889, 485] width 32 height 16
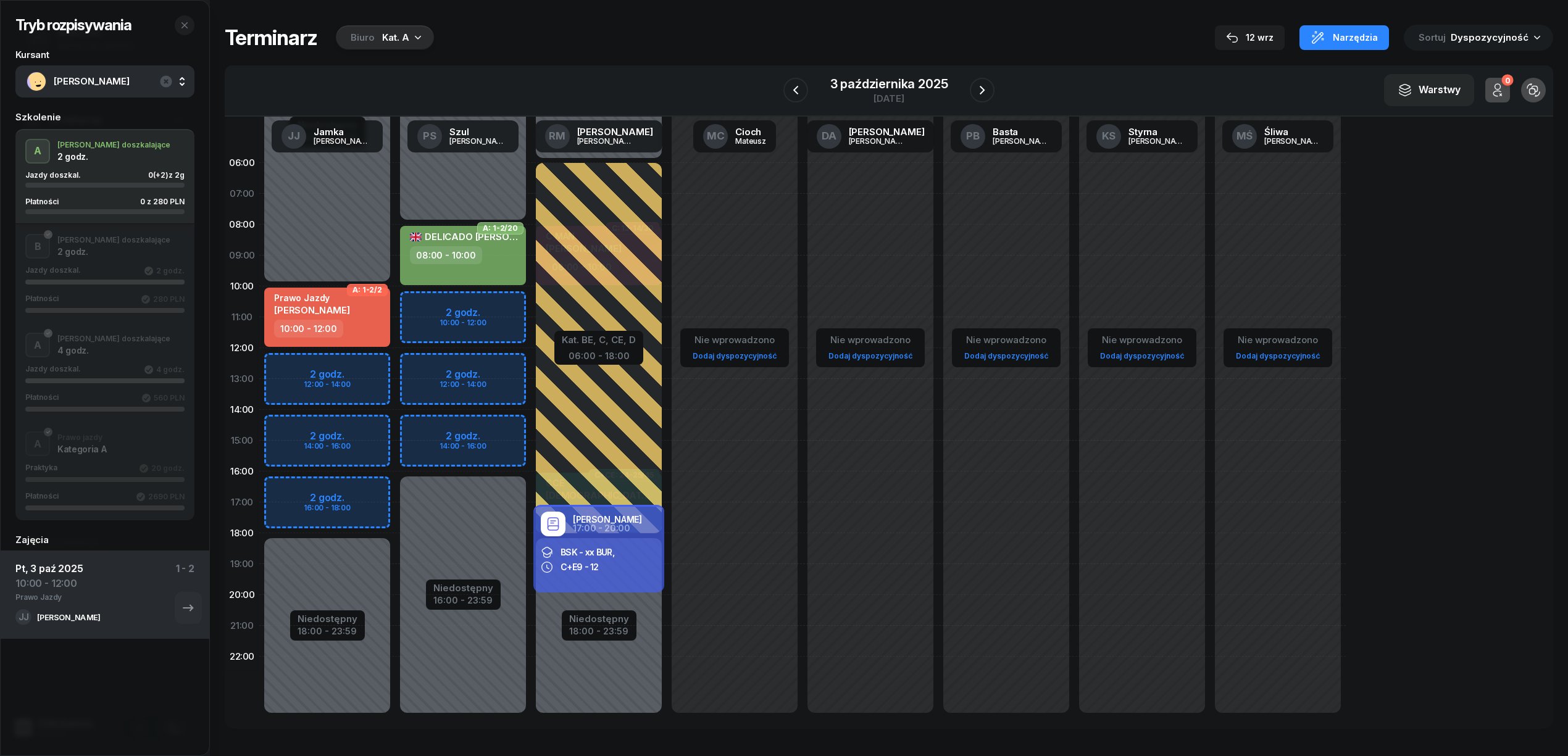
click at [307, 322] on div "10:00 - 12:00" at bounding box center [308, 329] width 69 height 18
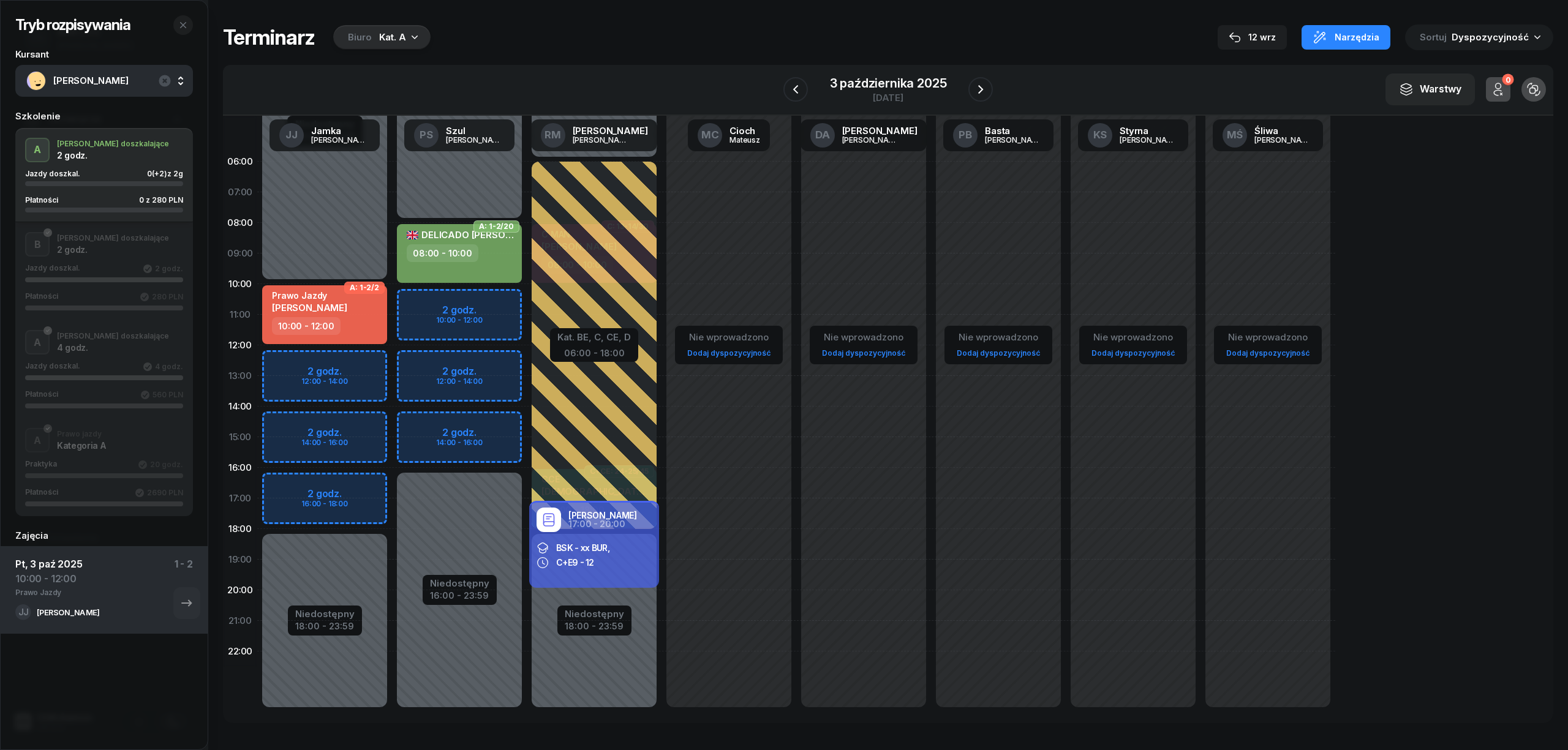
select select "10"
select select "12"
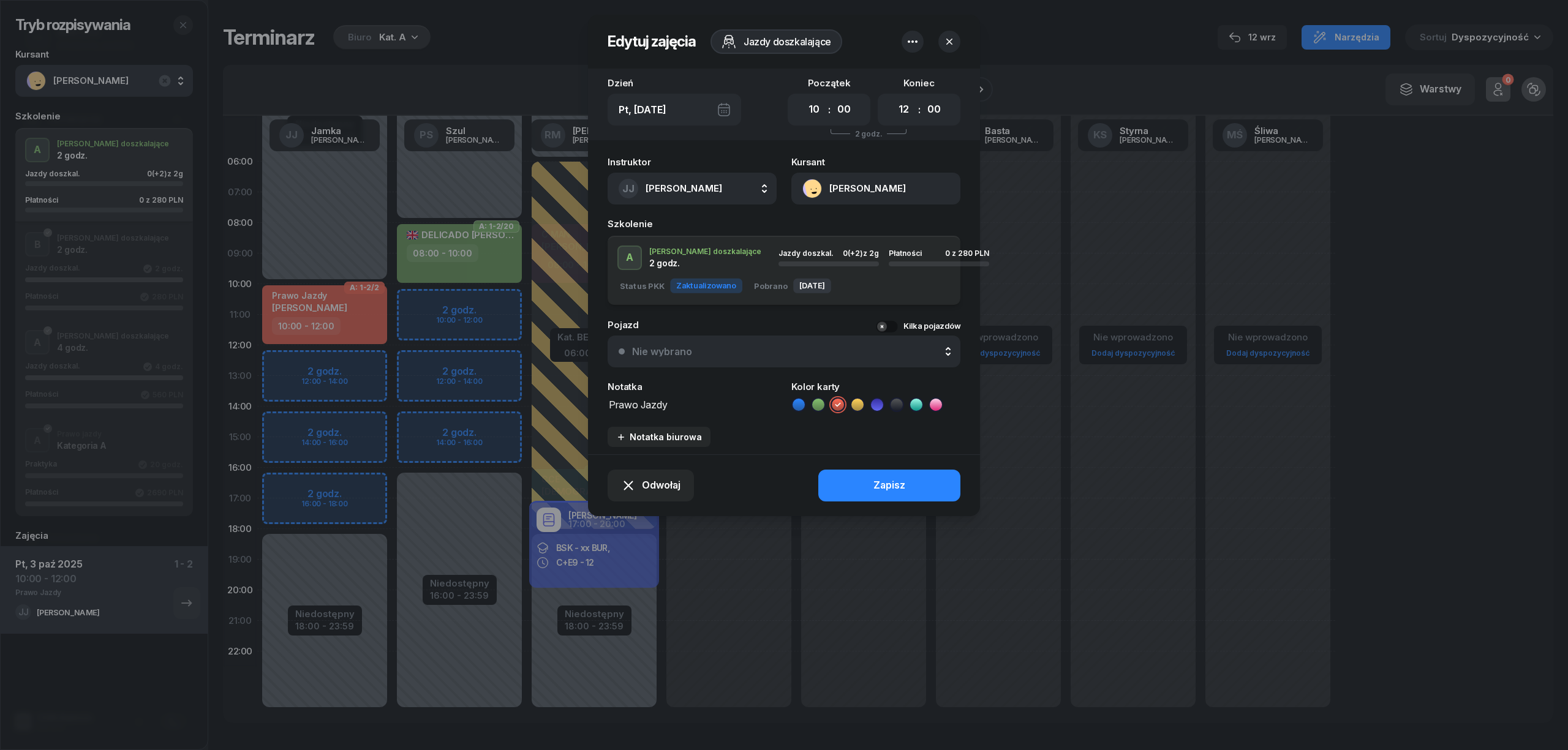
click at [953, 40] on icon "button" at bounding box center [949, 42] width 13 height 13
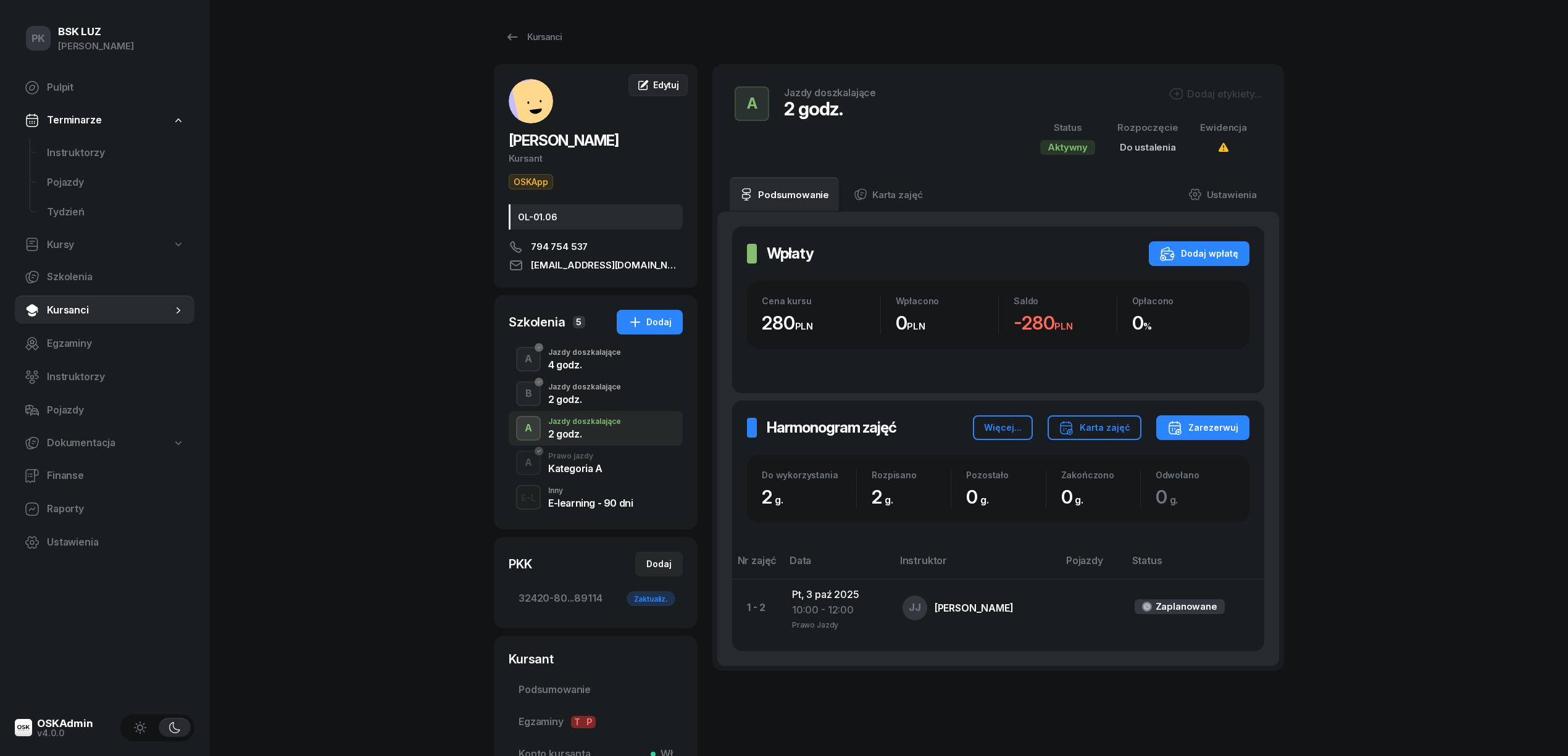
click at [674, 87] on span "Edytuj" at bounding box center [666, 85] width 26 height 11
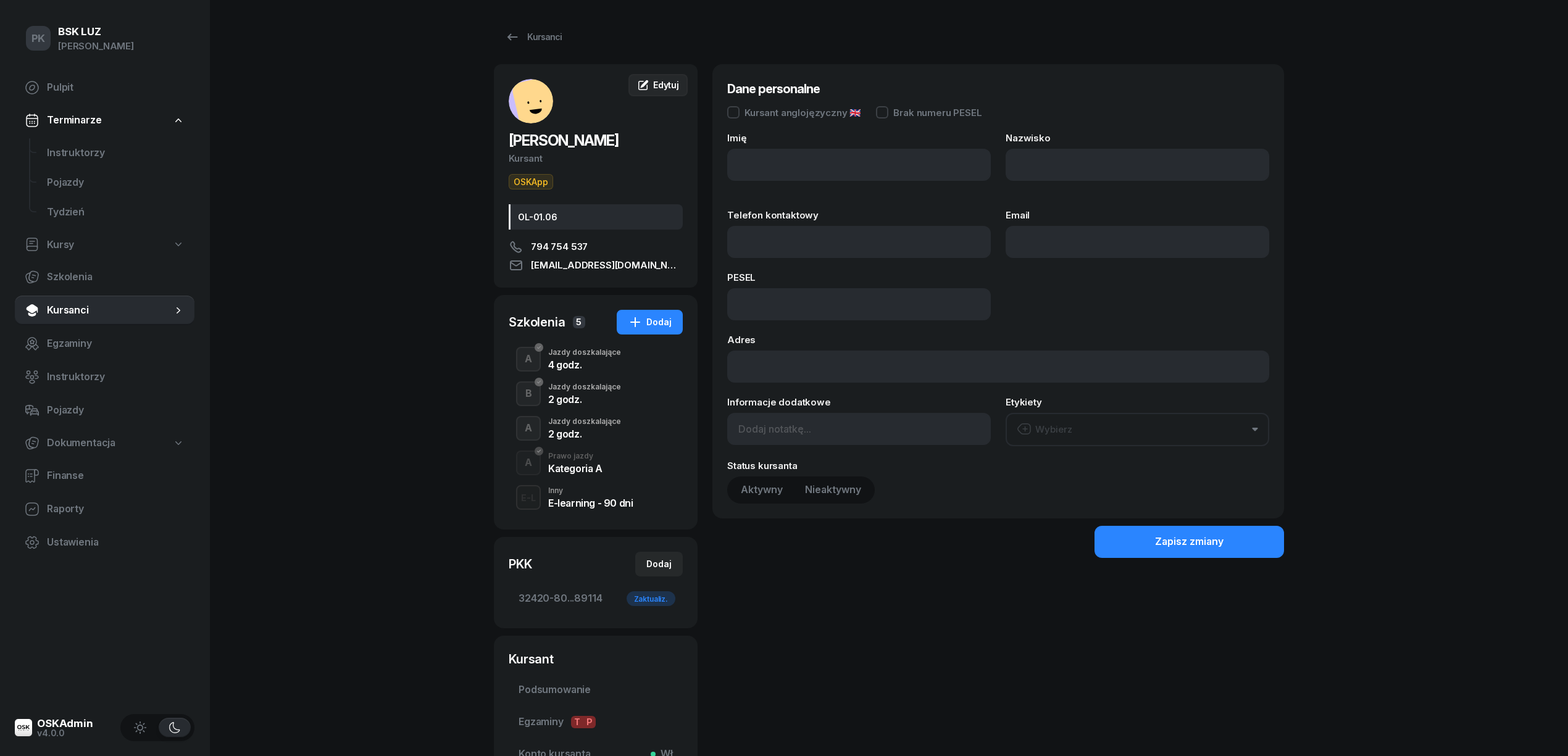
type input "DARIUSZ"
type input "SKOWRON"
type input "794754537"
type input "darekskowron2f@interia.pl"
type input "89121214697"
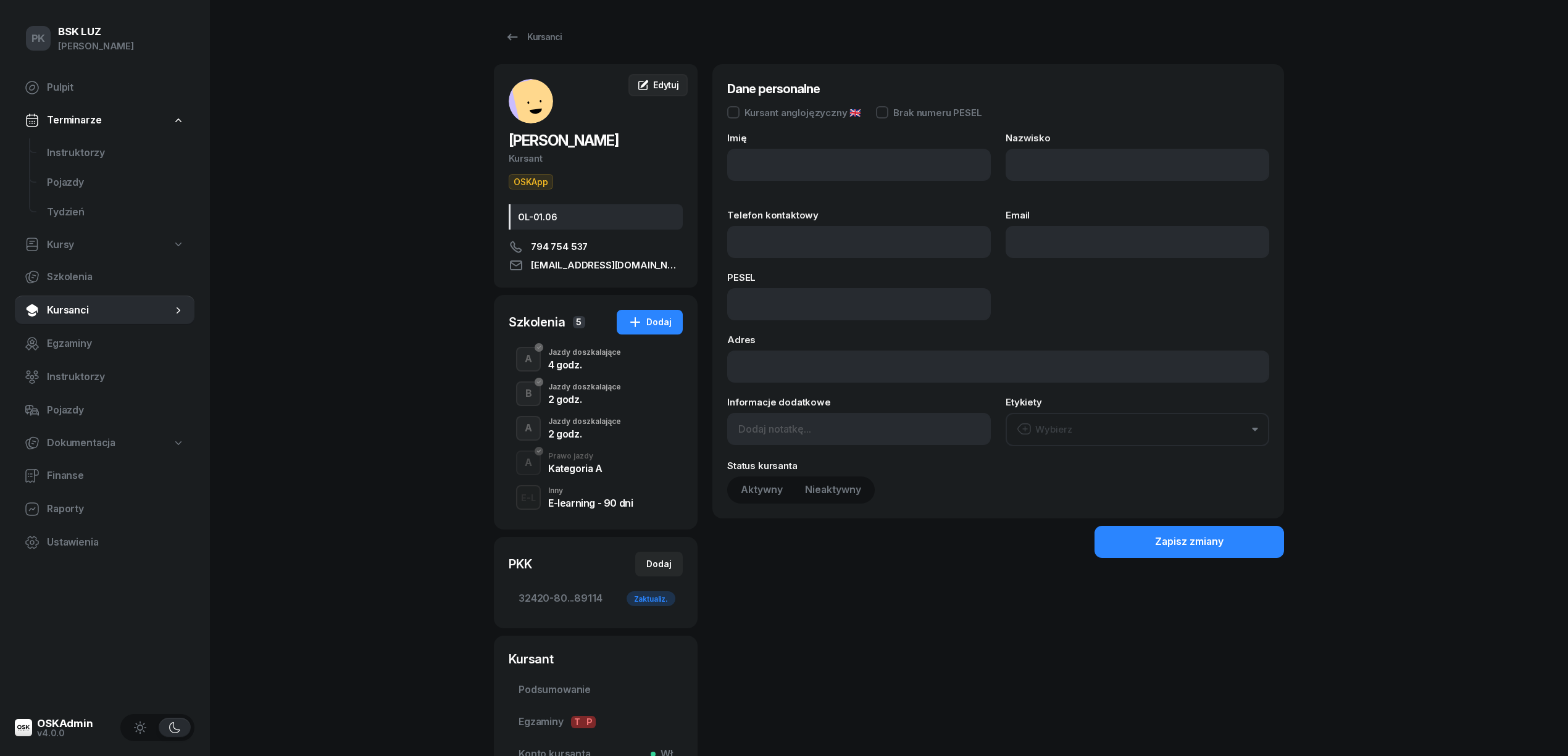
type input "OL-01.06"
type input "794 754 537"
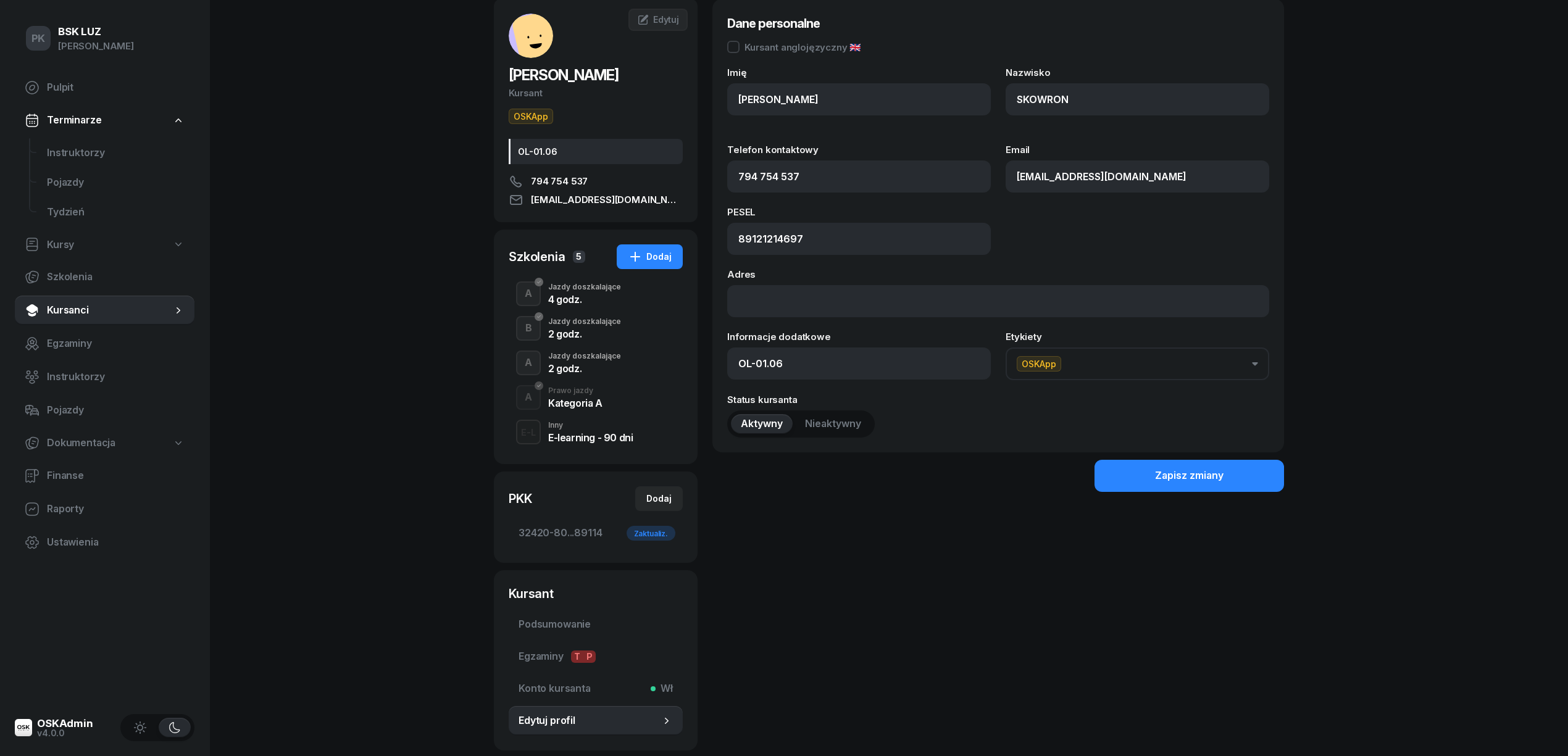
scroll to position [144, 0]
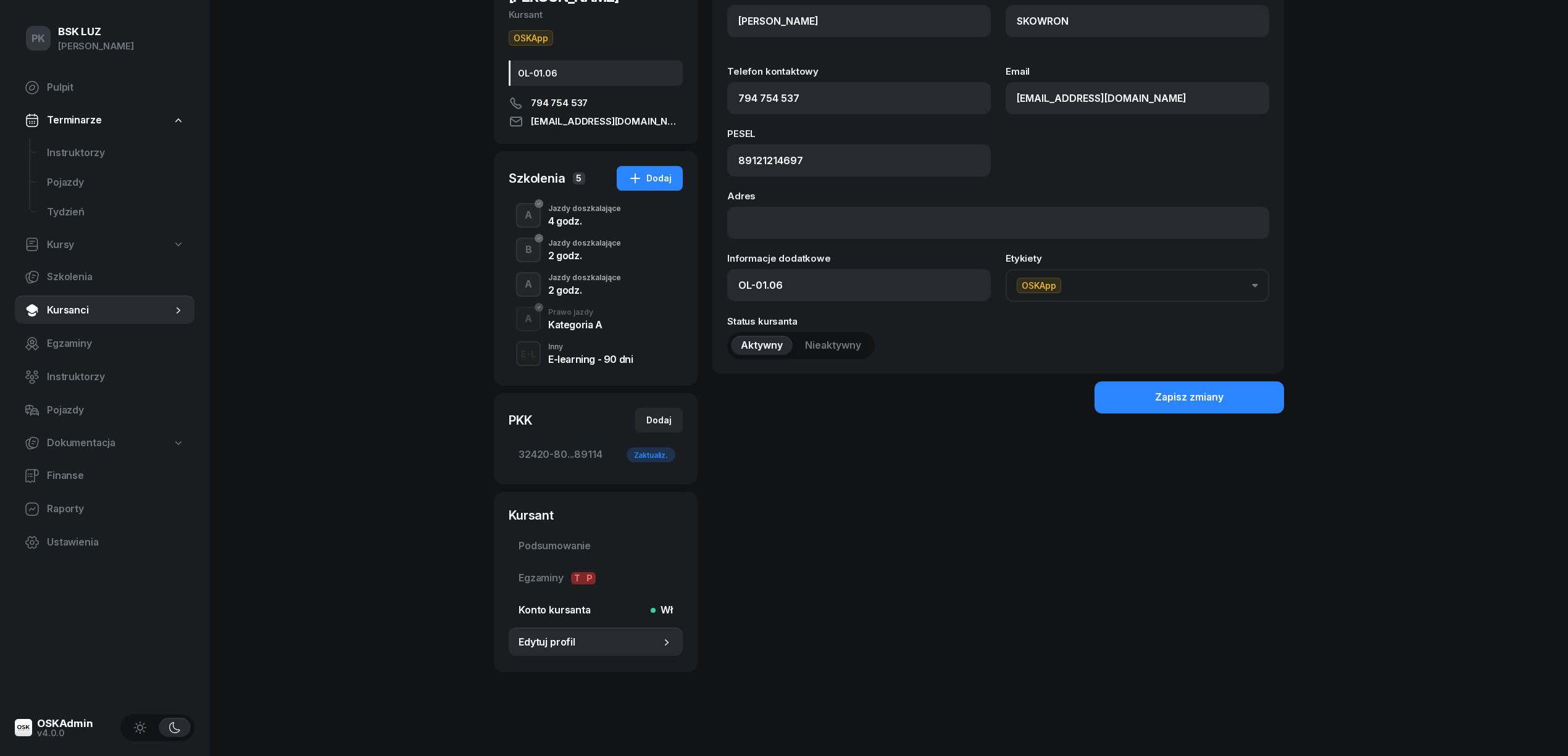
click at [567, 610] on span "Konto kursanta Wł" at bounding box center [596, 610] width 154 height 16
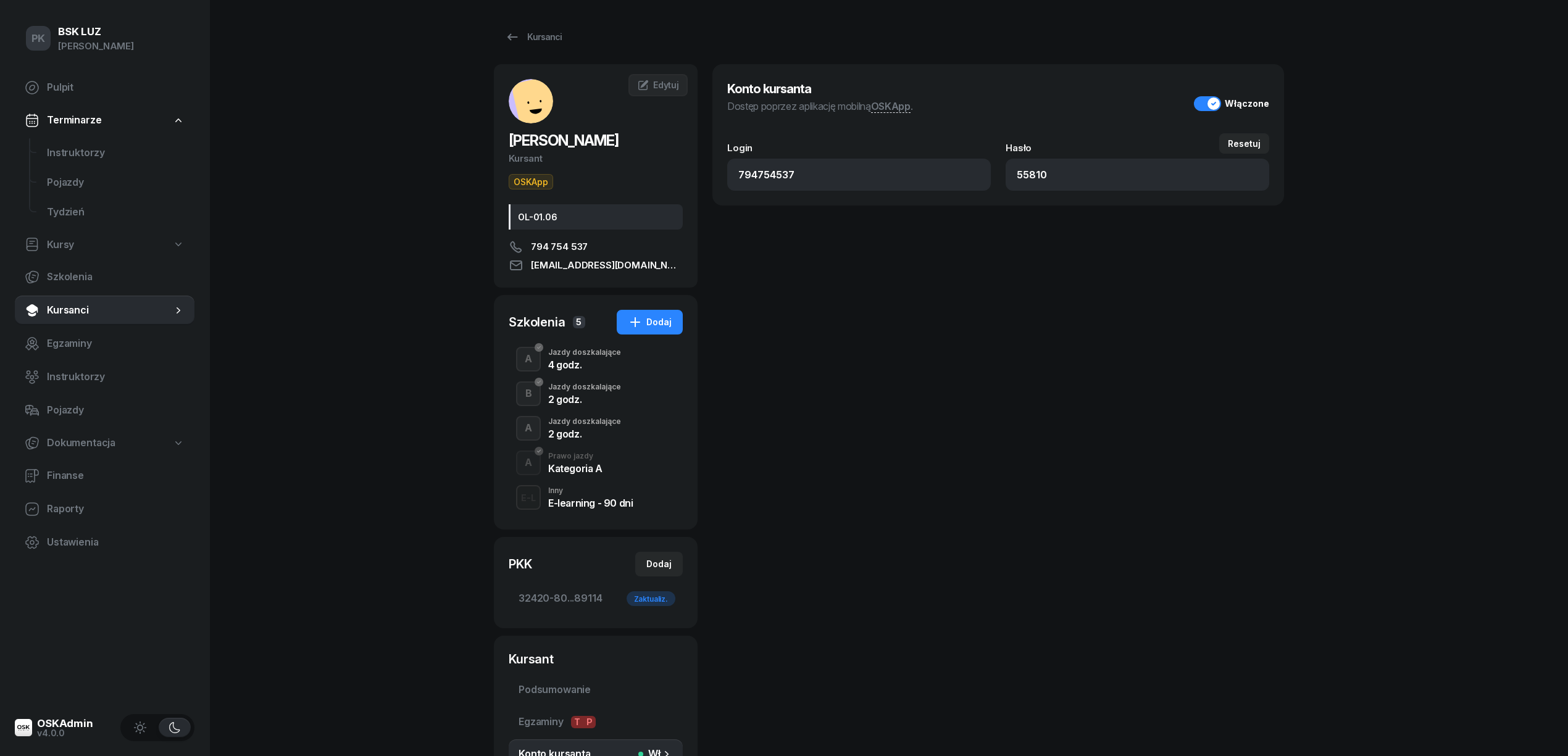
click at [1216, 95] on div "Konto kursanta Dostęp poprzez aplikację mobilną OSKApp . Włączone" at bounding box center [998, 104] width 542 height 49
click at [1208, 102] on button "Włączone" at bounding box center [1232, 103] width 75 height 15
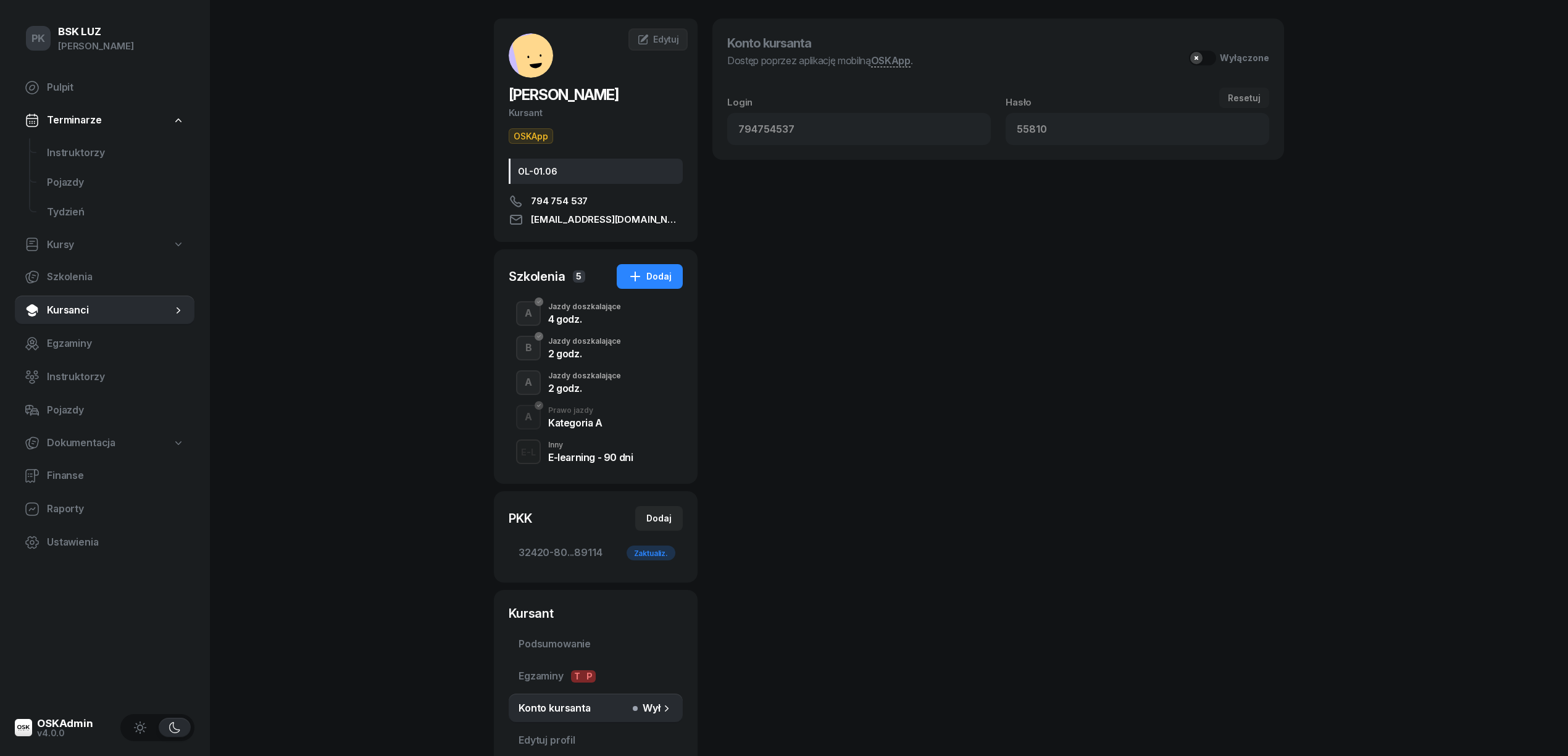
scroll to position [82, 0]
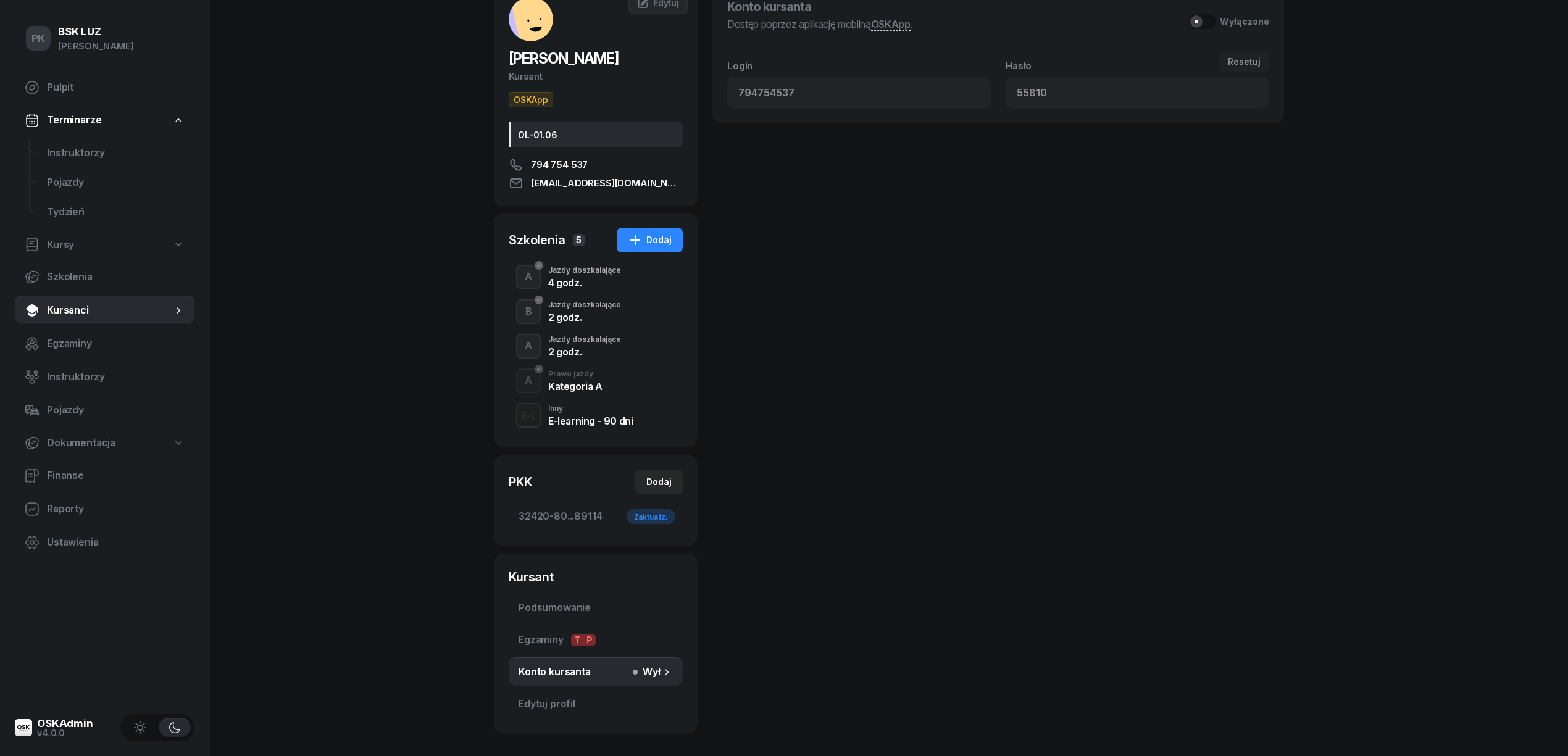
click at [531, 105] on span "OSKApp" at bounding box center [531, 99] width 44 height 15
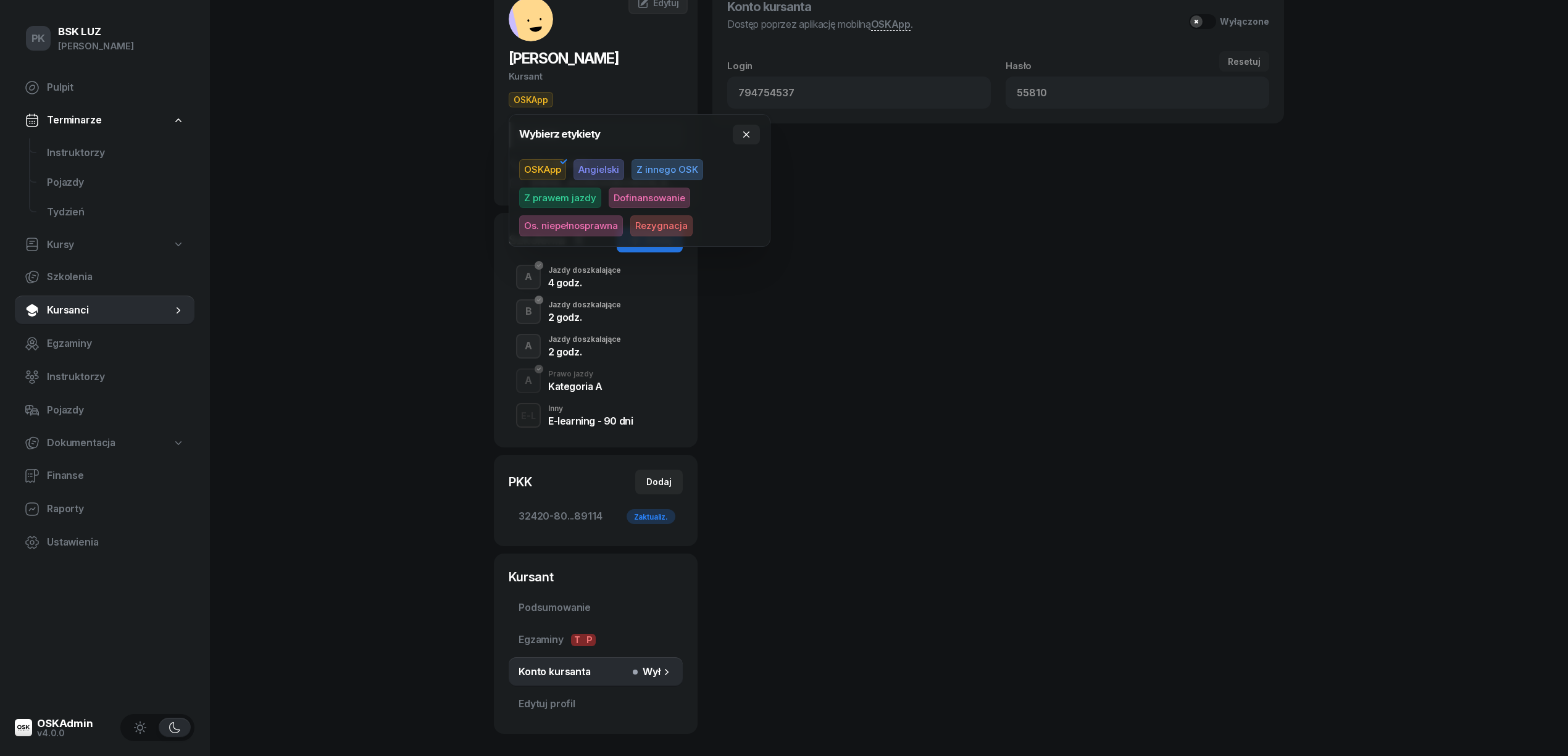
click at [546, 167] on span "OSKApp" at bounding box center [543, 169] width 47 height 21
click at [425, 216] on div "PK BSK LUZ Piotr Klimek Pulpit Terminarze Instruktorzy Pojazdy Tydzień Kursy Sz…" at bounding box center [784, 369] width 1568 height 903
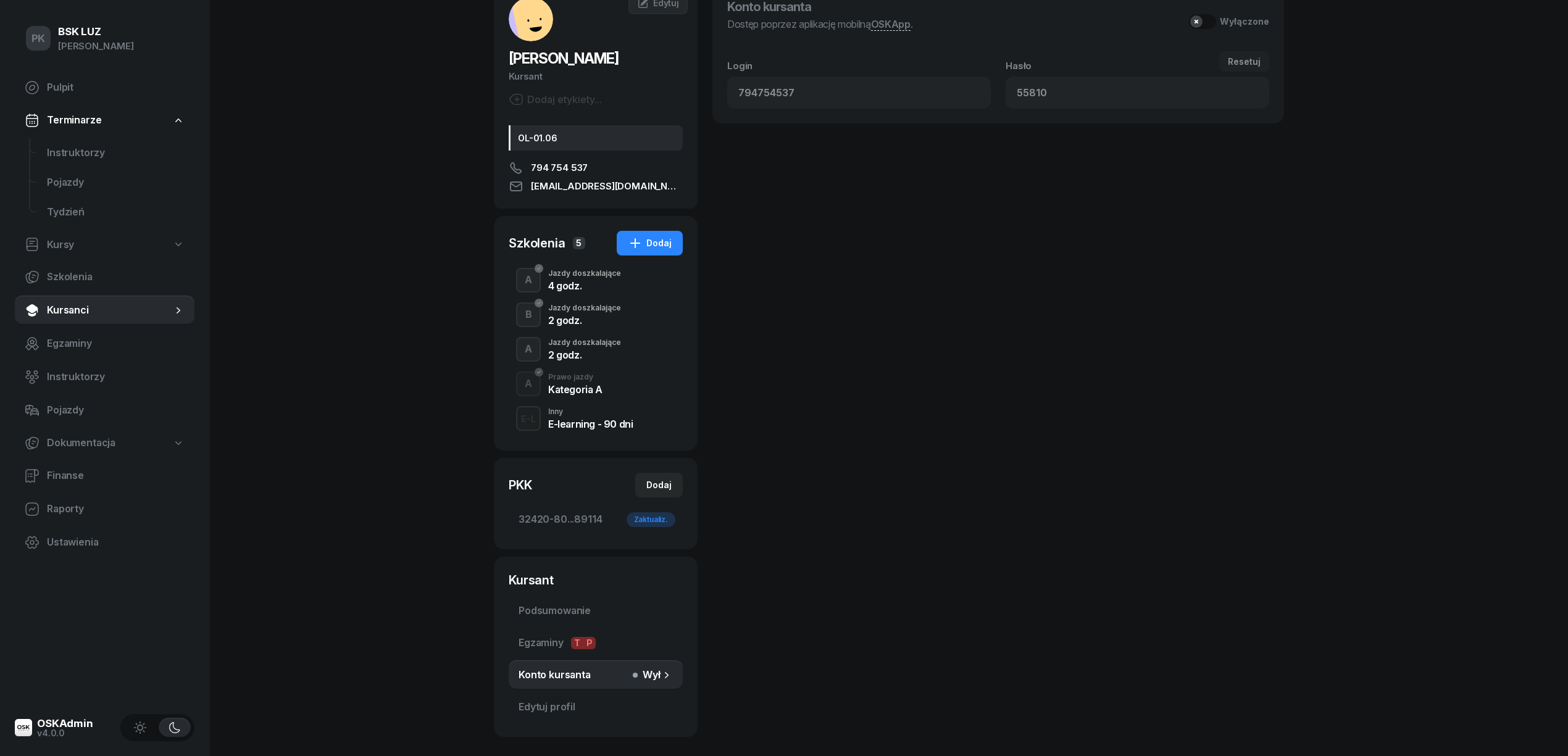
click at [590, 97] on div "Dodaj etykiety..." at bounding box center [555, 99] width 93 height 15
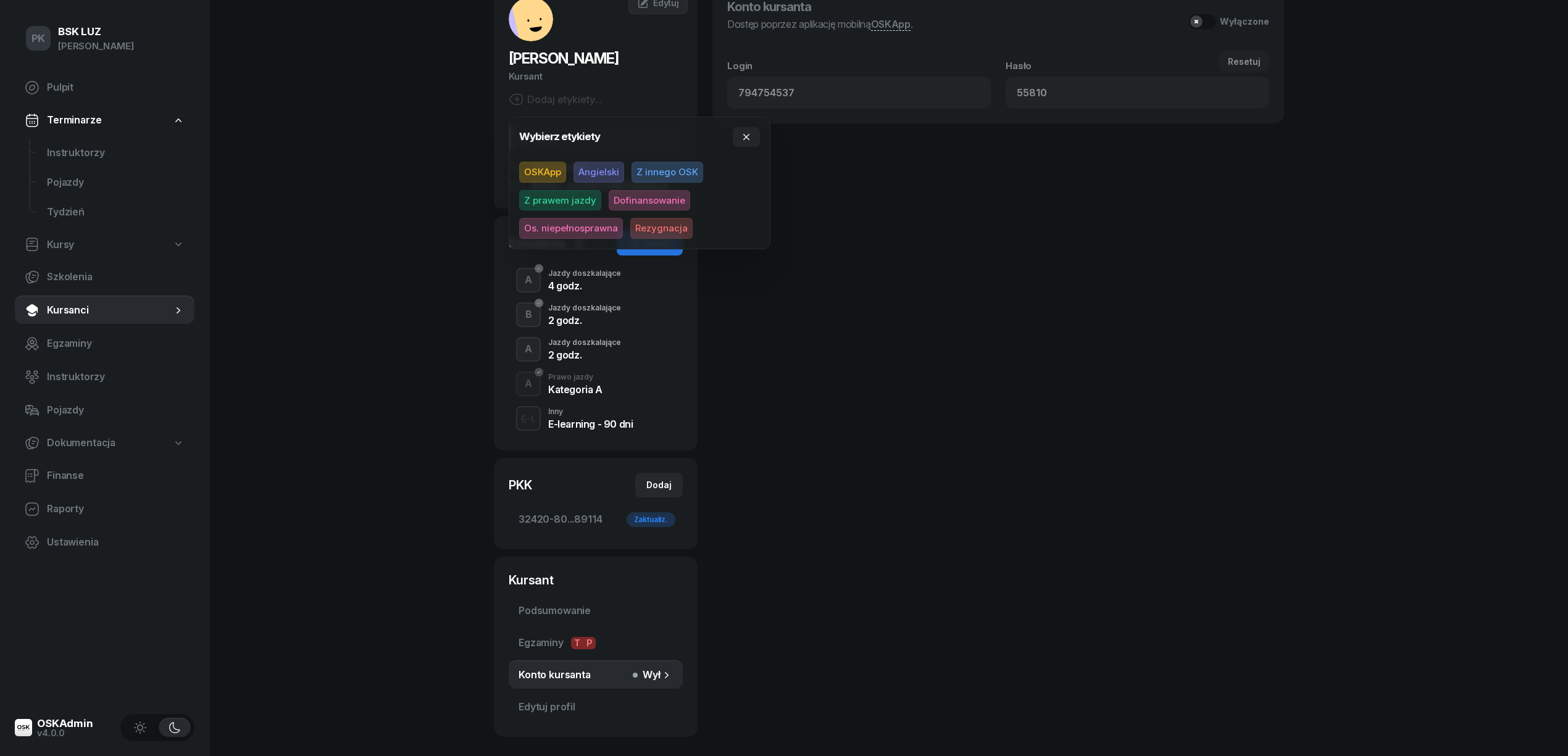
click at [583, 195] on span "Z prawem jazdy" at bounding box center [560, 200] width 82 height 21
click at [342, 196] on div "PK BSK LUZ Piotr Klimek Pulpit Terminarze Instruktorzy Pojazdy Tydzień Kursy Sz…" at bounding box center [784, 367] width 1568 height 899
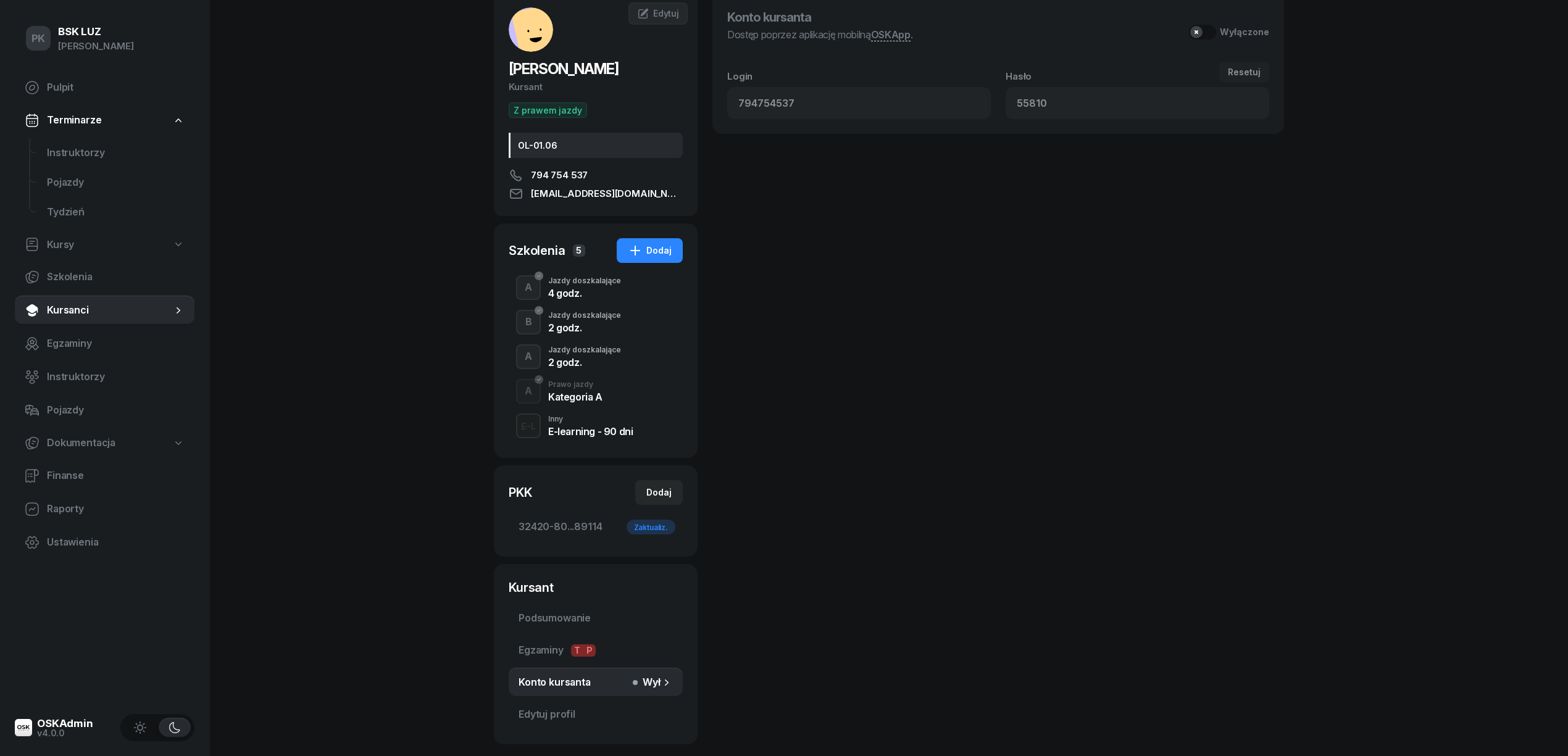
scroll to position [0, 0]
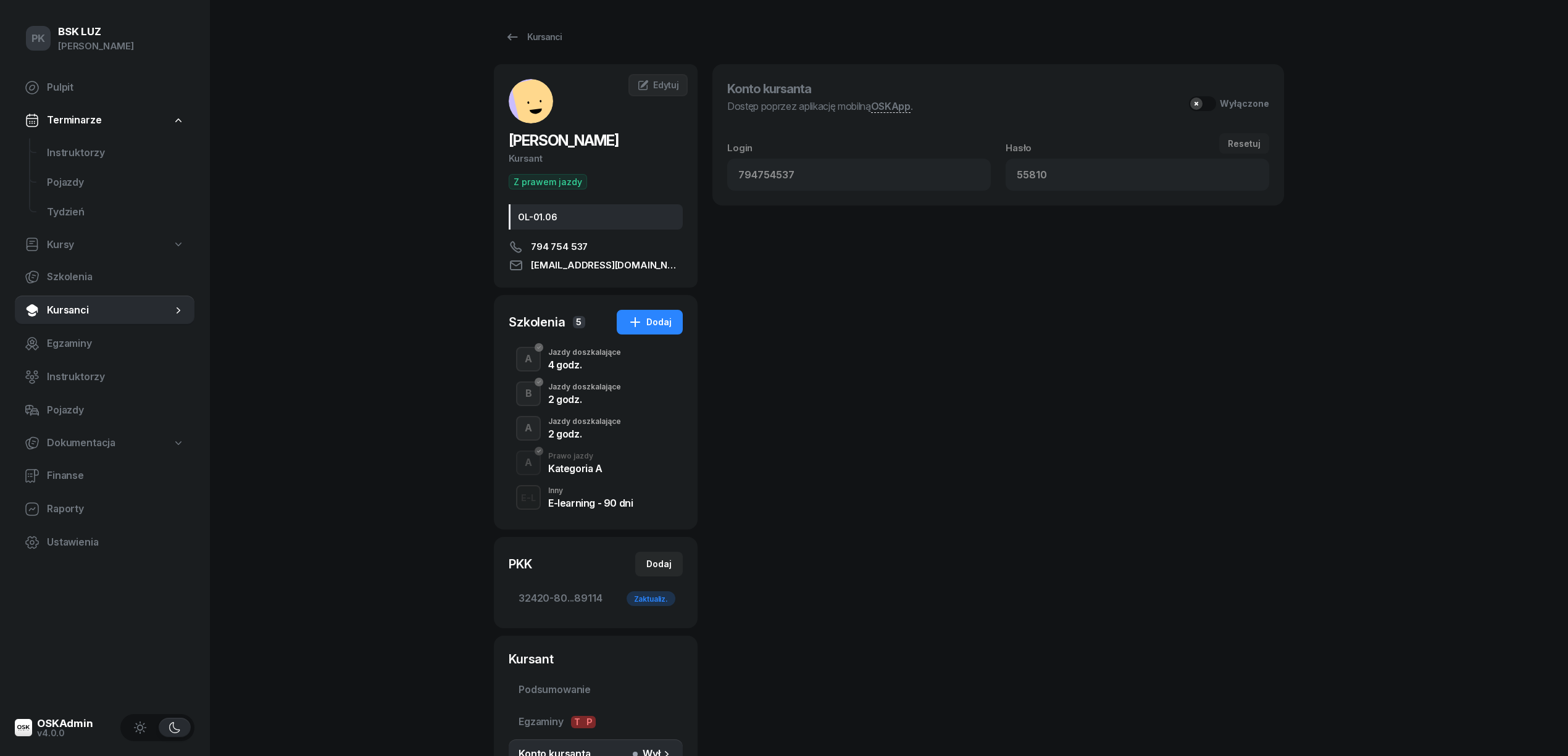
click at [579, 429] on div "2 godz." at bounding box center [584, 434] width 73 height 10
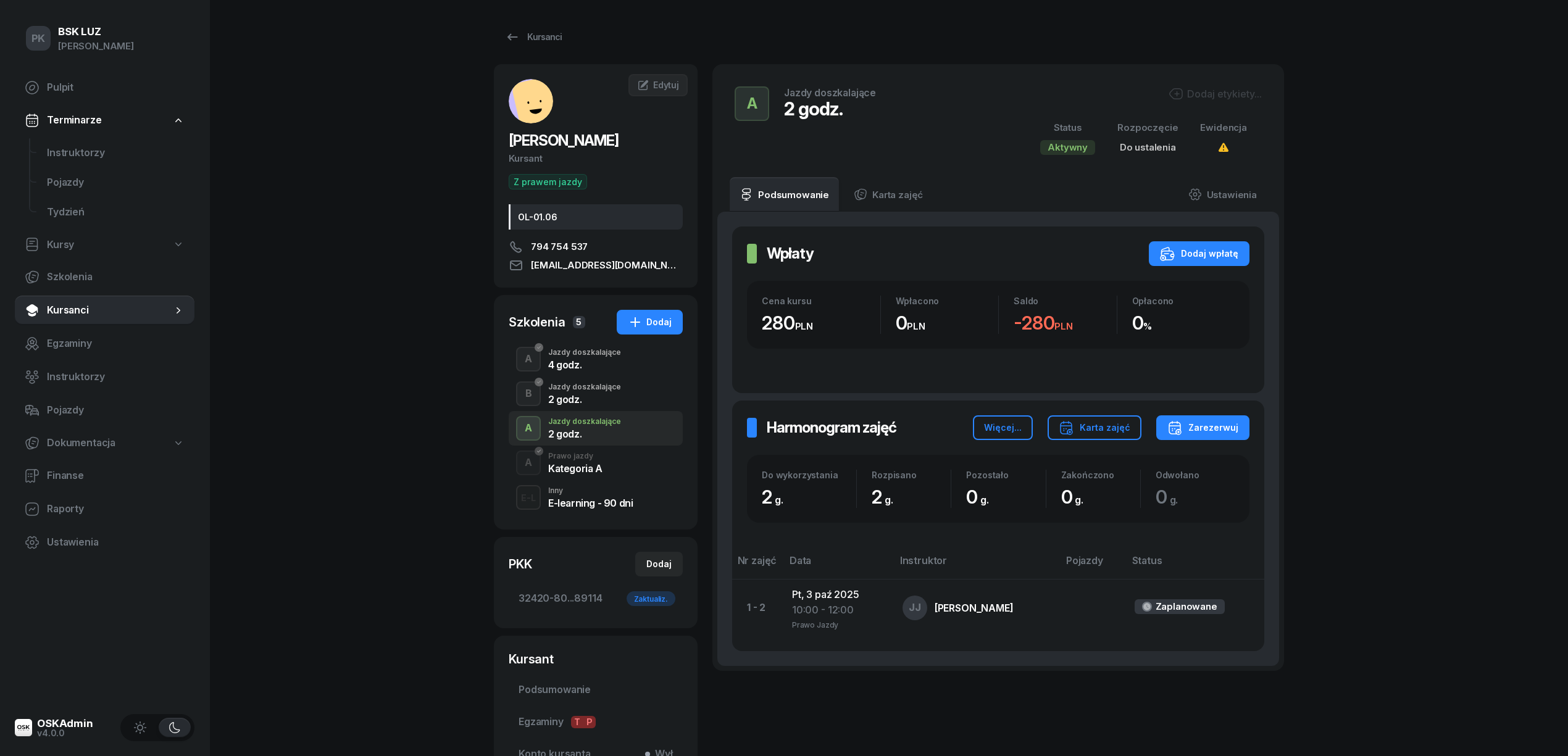
click at [589, 396] on div "2 godz." at bounding box center [584, 399] width 73 height 10
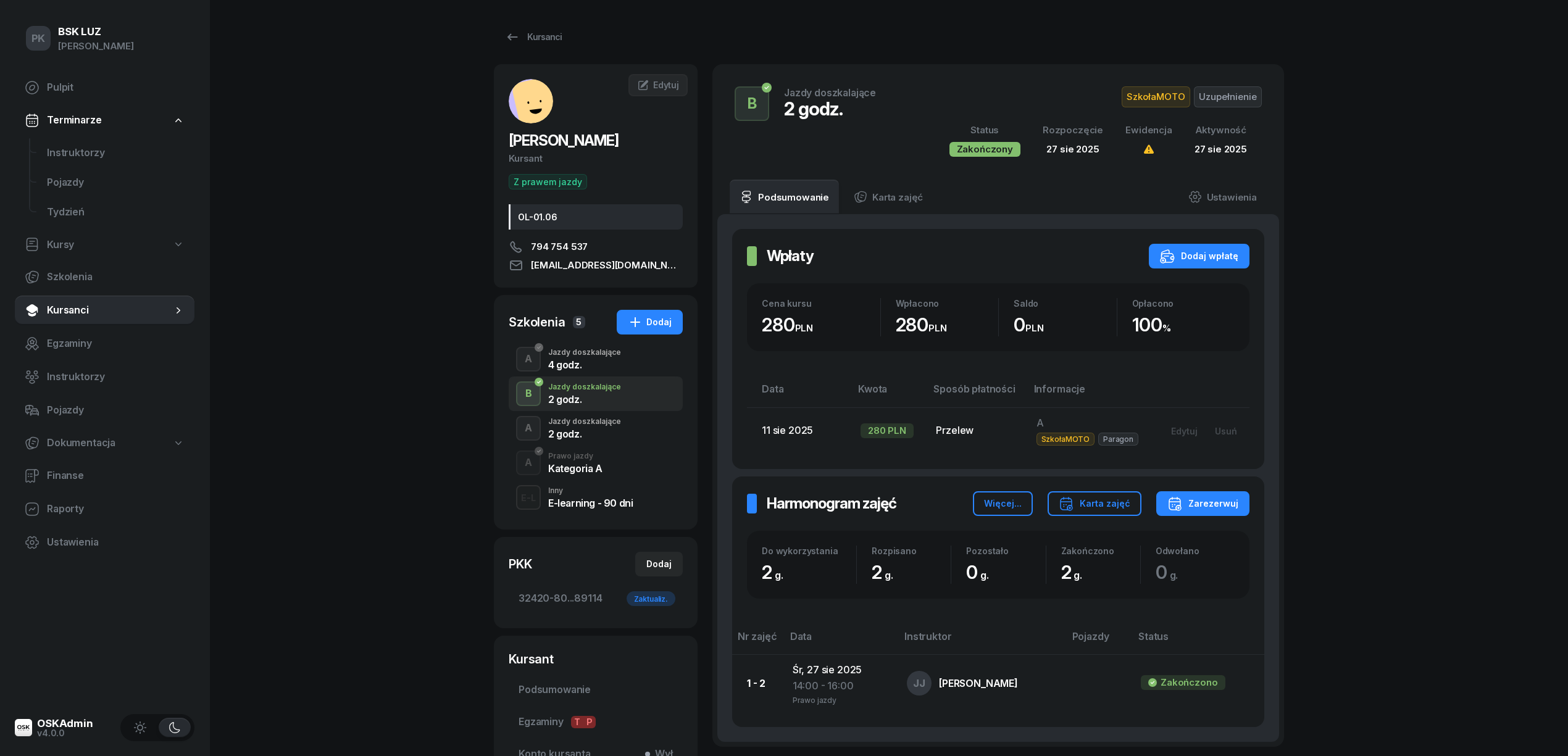
click at [583, 423] on div "Jazdy doszkalające" at bounding box center [584, 422] width 73 height 8
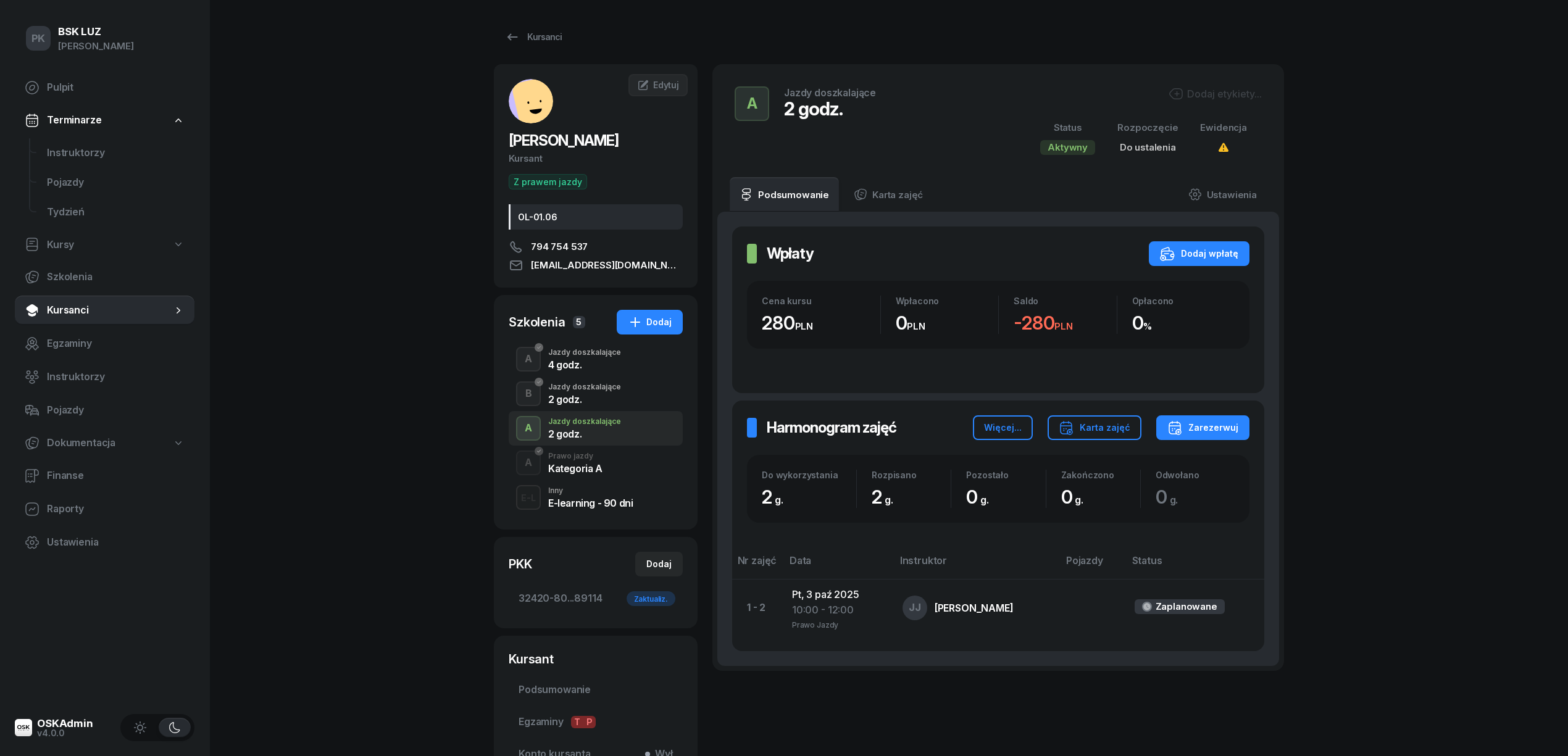
click at [579, 363] on div "4 godz." at bounding box center [584, 365] width 73 height 10
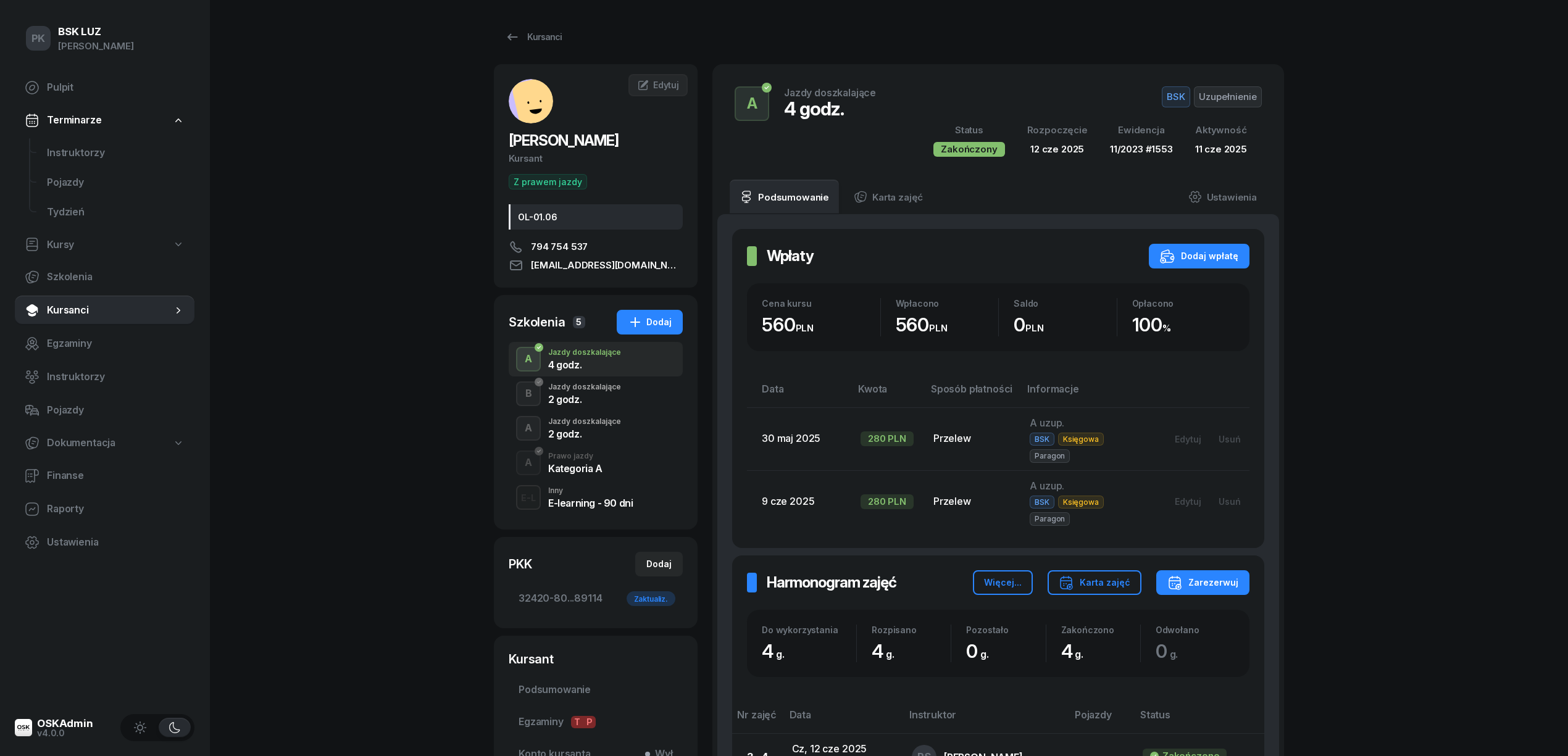
click at [588, 399] on div "2 godz." at bounding box center [584, 399] width 73 height 10
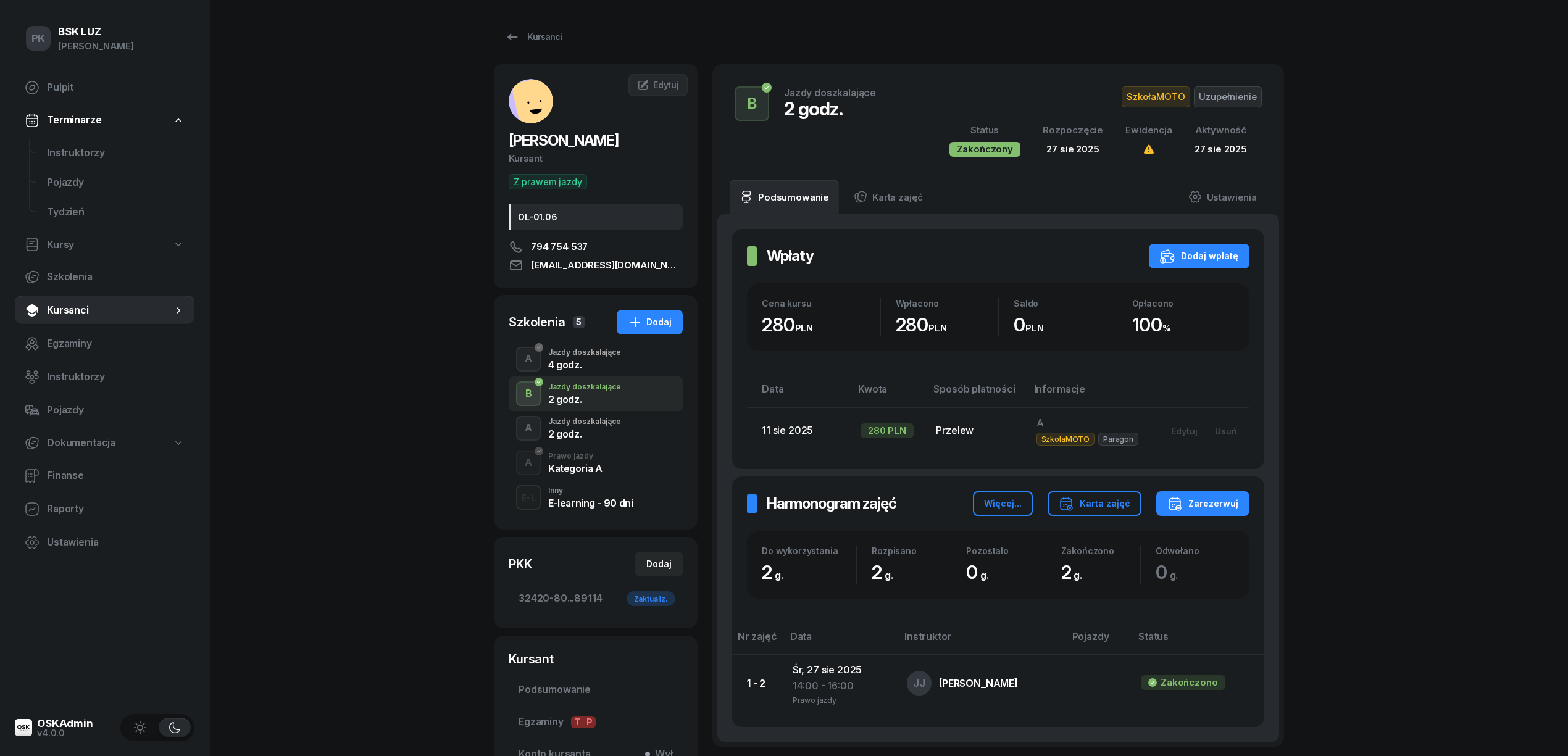
click at [588, 420] on div "Jazdy doszkalające" at bounding box center [584, 422] width 73 height 8
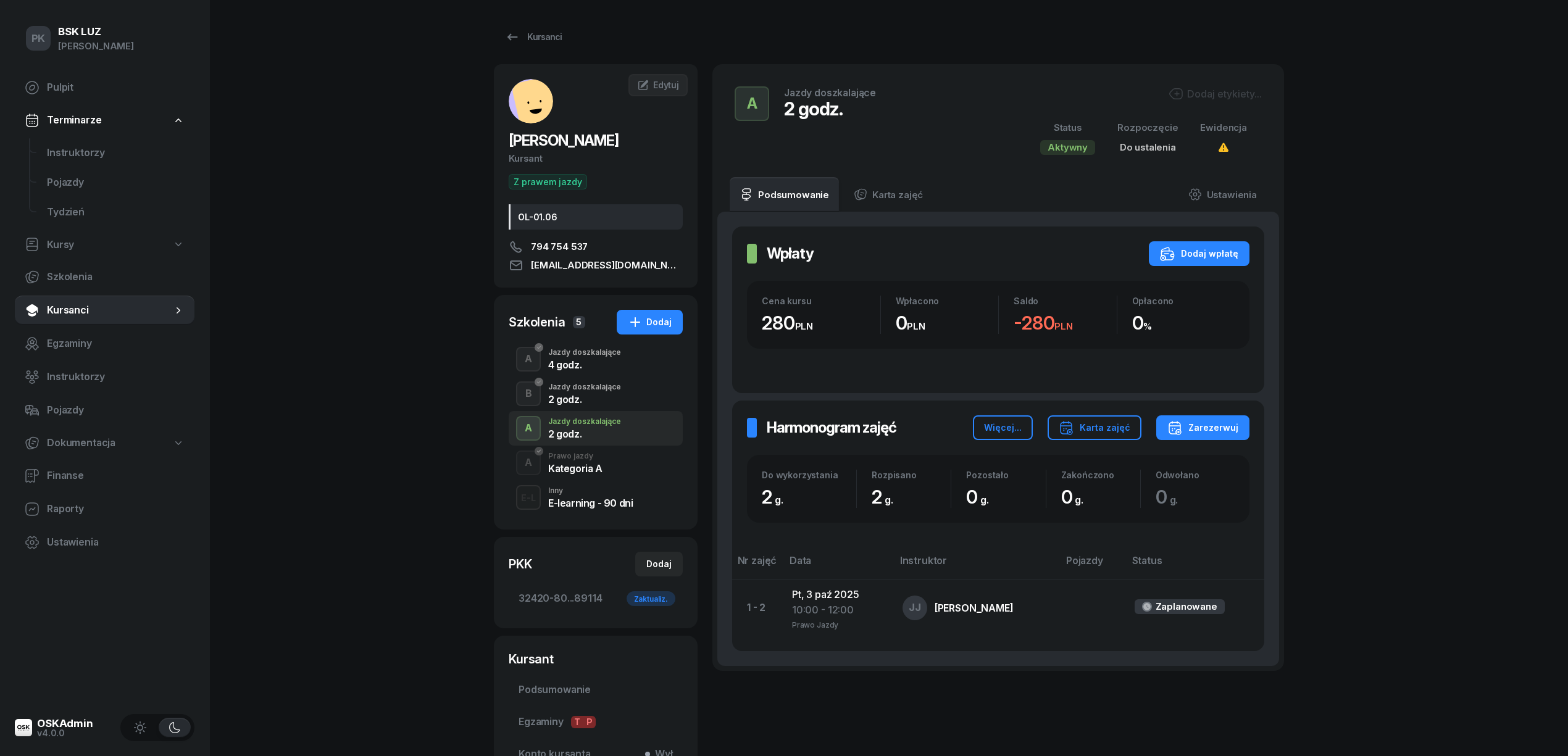
click at [1240, 90] on div "Dodaj etykiety..." at bounding box center [1215, 94] width 93 height 15
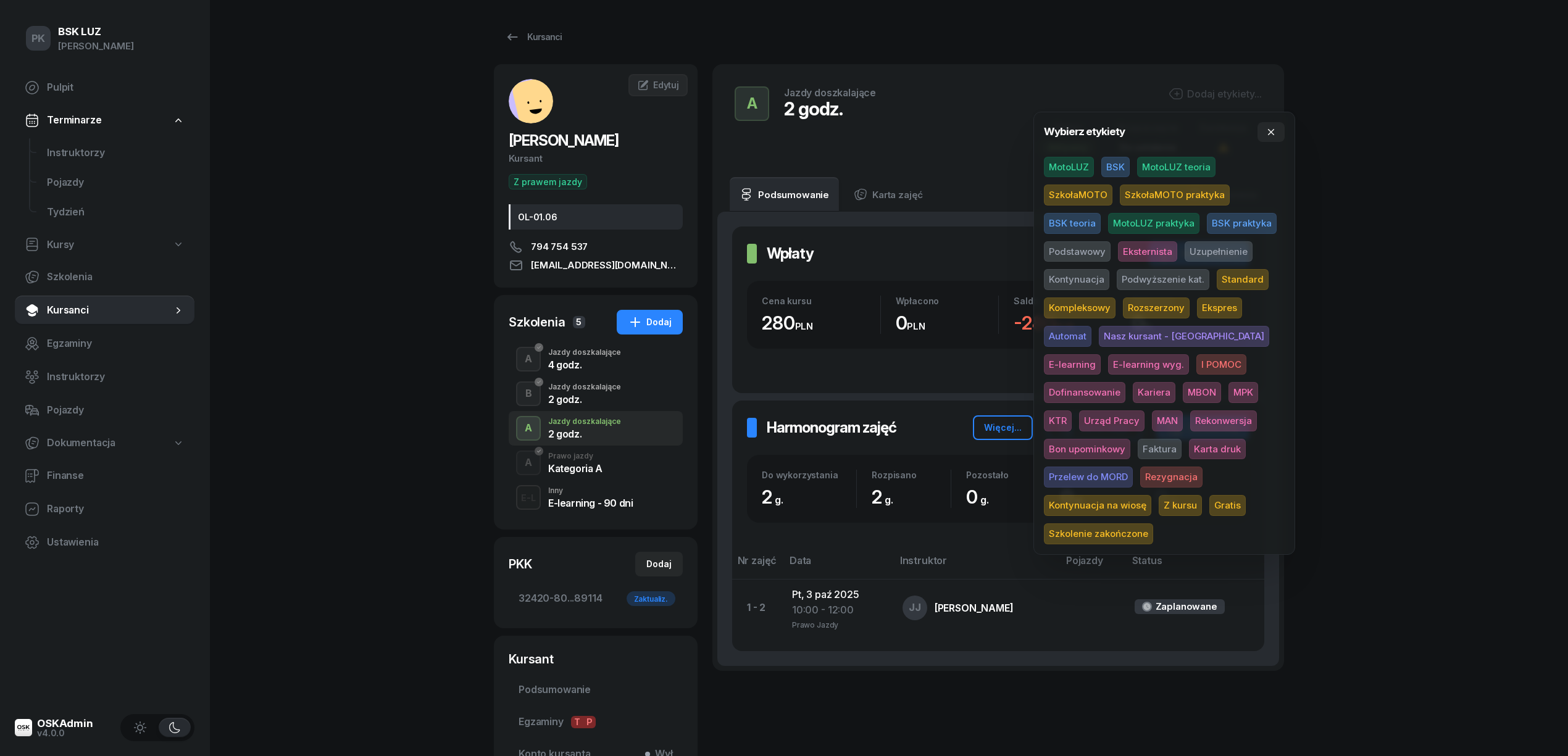
click at [1099, 190] on span "SzkołaMOTO" at bounding box center [1078, 195] width 68 height 21
click at [1421, 217] on div "PK BSK LUZ Piotr Klimek Pulpit Terminarze Instruktorzy Pojazdy Tydzień Kursy Sz…" at bounding box center [784, 449] width 1568 height 899
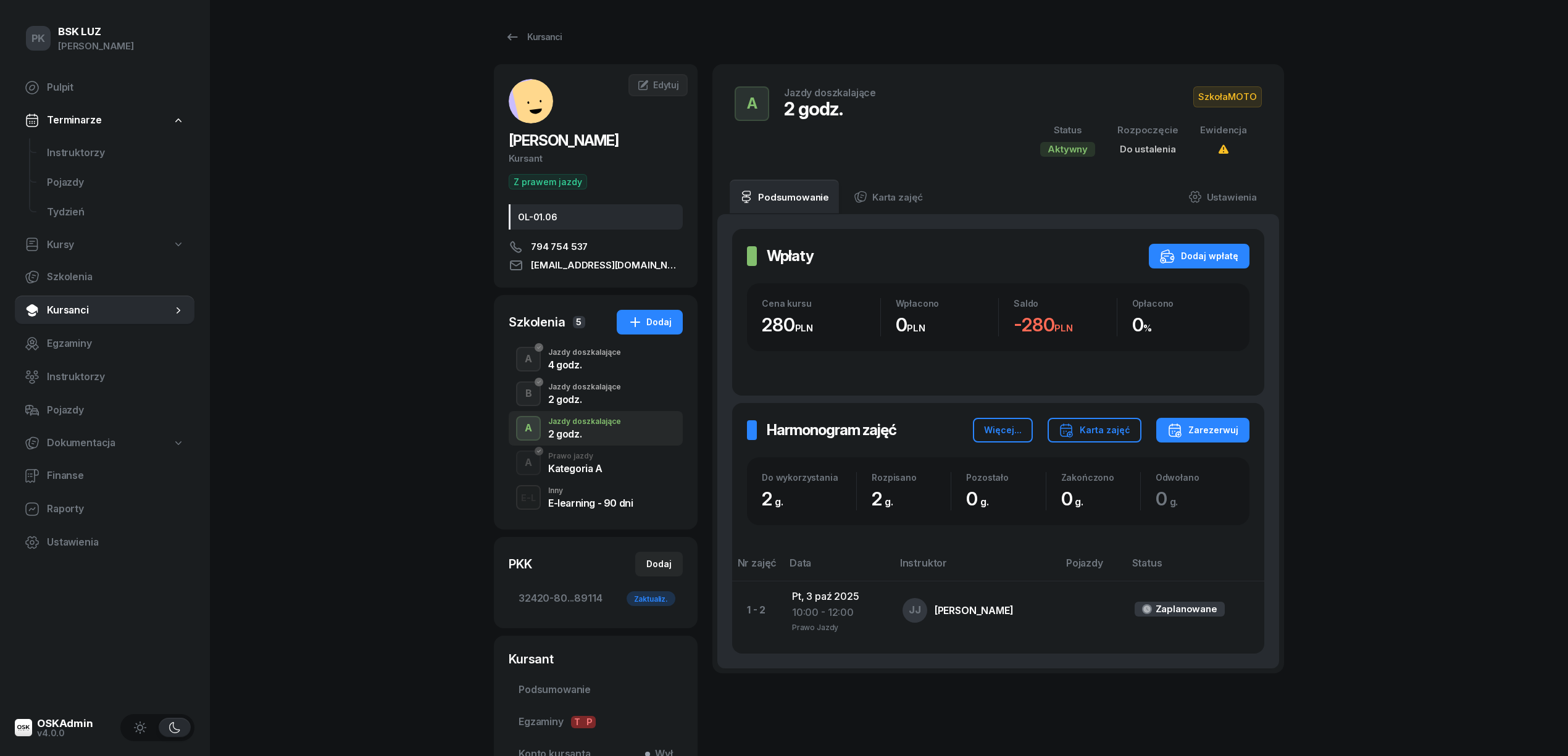
click at [385, 573] on div "PK BSK LUZ Piotr Klimek Pulpit Terminarze Instruktorzy Pojazdy Tydzień Kursy Sz…" at bounding box center [784, 449] width 1568 height 899
click at [319, 443] on div "PK BSK LUZ Piotr Klimek Pulpit Terminarze Instruktorzy Pojazdy Tydzień Kursy Sz…" at bounding box center [784, 449] width 1568 height 899
click at [526, 33] on div "Kursanci" at bounding box center [533, 37] width 57 height 15
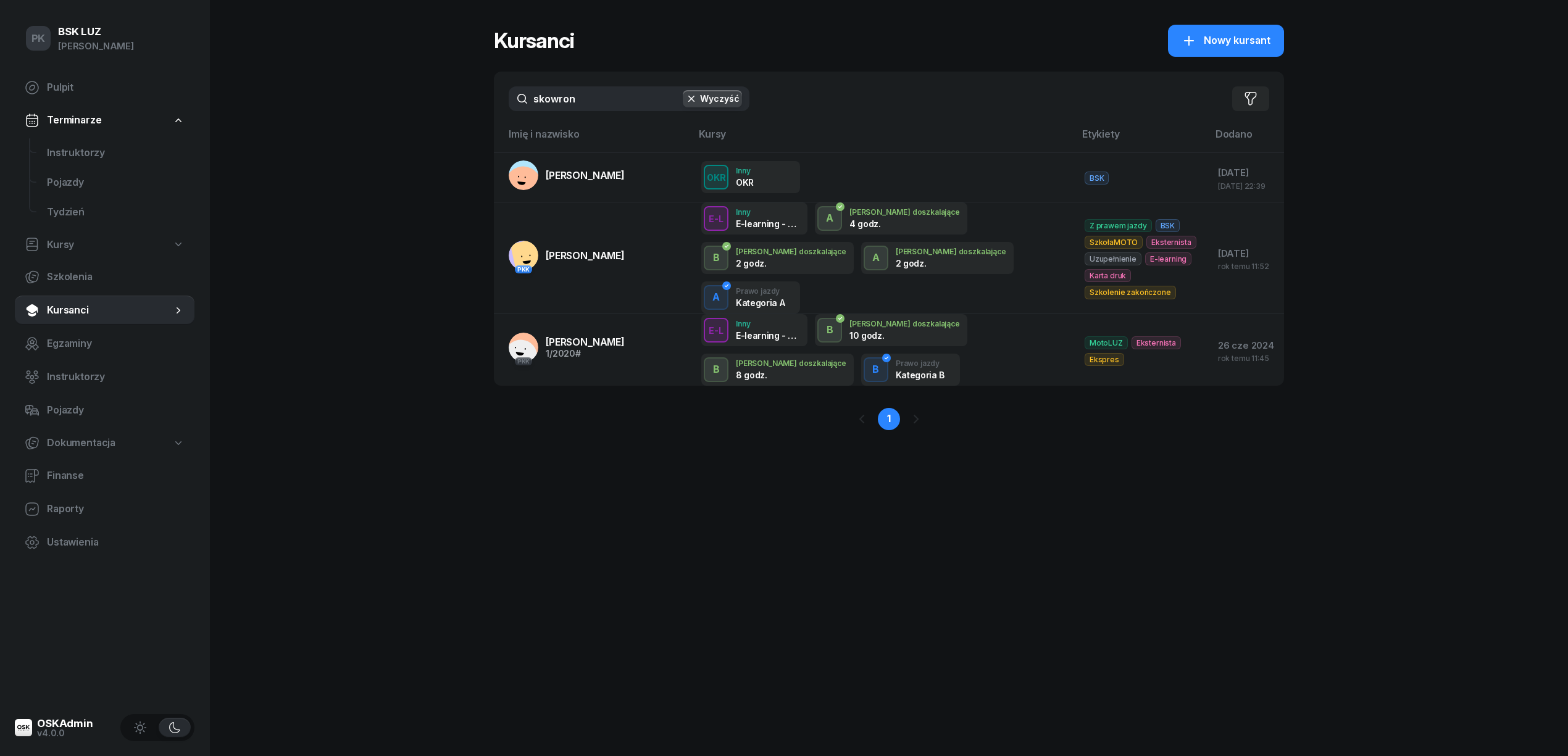
drag, startPoint x: 593, startPoint y: 97, endPoint x: 541, endPoint y: 106, distance: 52.8
click at [541, 106] on input "skowron" at bounding box center [629, 99] width 241 height 25
click at [625, 101] on input "skowron" at bounding box center [629, 99] width 241 height 25
drag, startPoint x: 525, startPoint y: 101, endPoint x: 485, endPoint y: 104, distance: 40.1
click at [485, 104] on div "PK BSK LUZ Piotr Klimek Pulpit Terminarze Instruktorzy Pojazdy Tydzień Kursy Sz…" at bounding box center [784, 378] width 1568 height 756
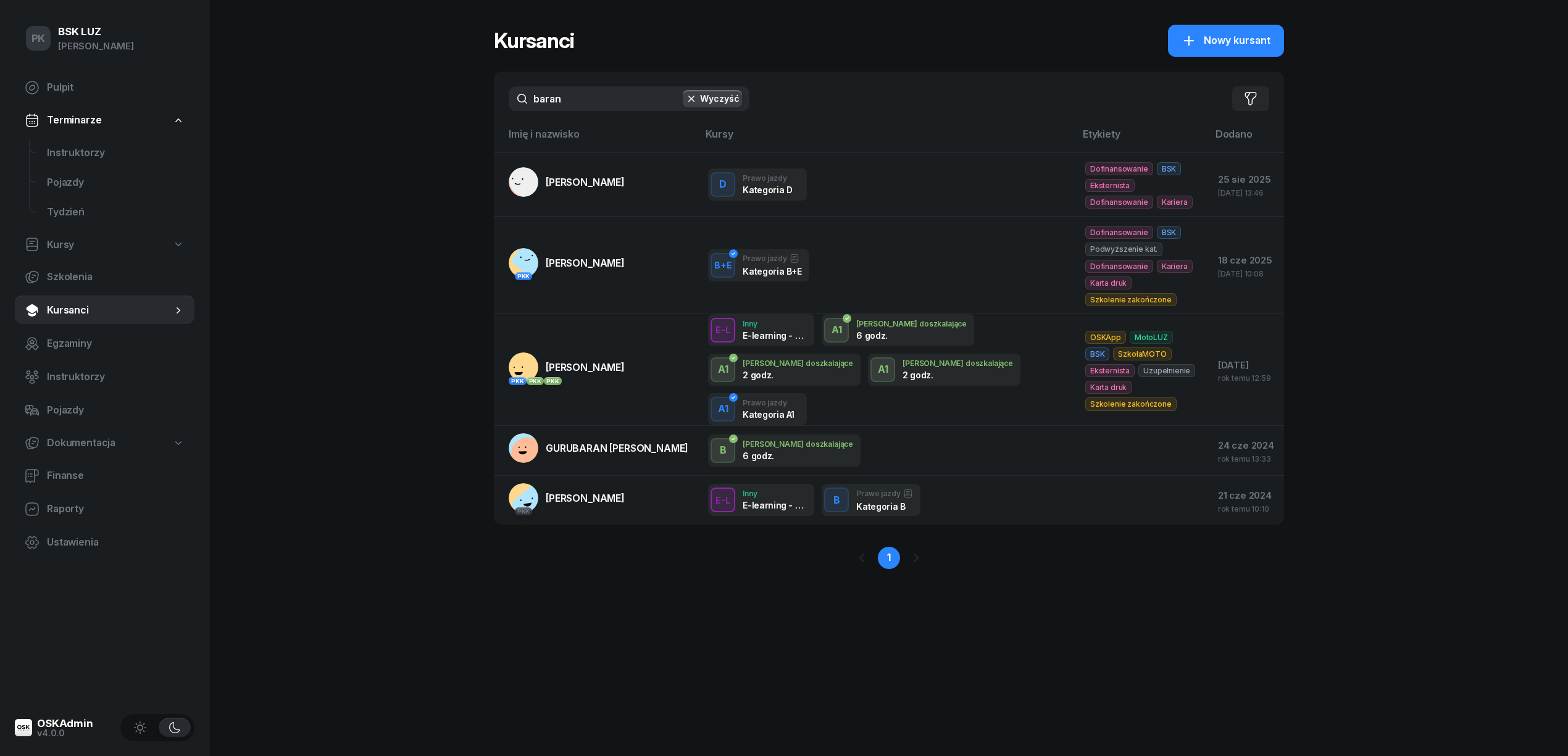
type input "baran"
click at [82, 152] on span "Instruktorzy" at bounding box center [116, 152] width 138 height 16
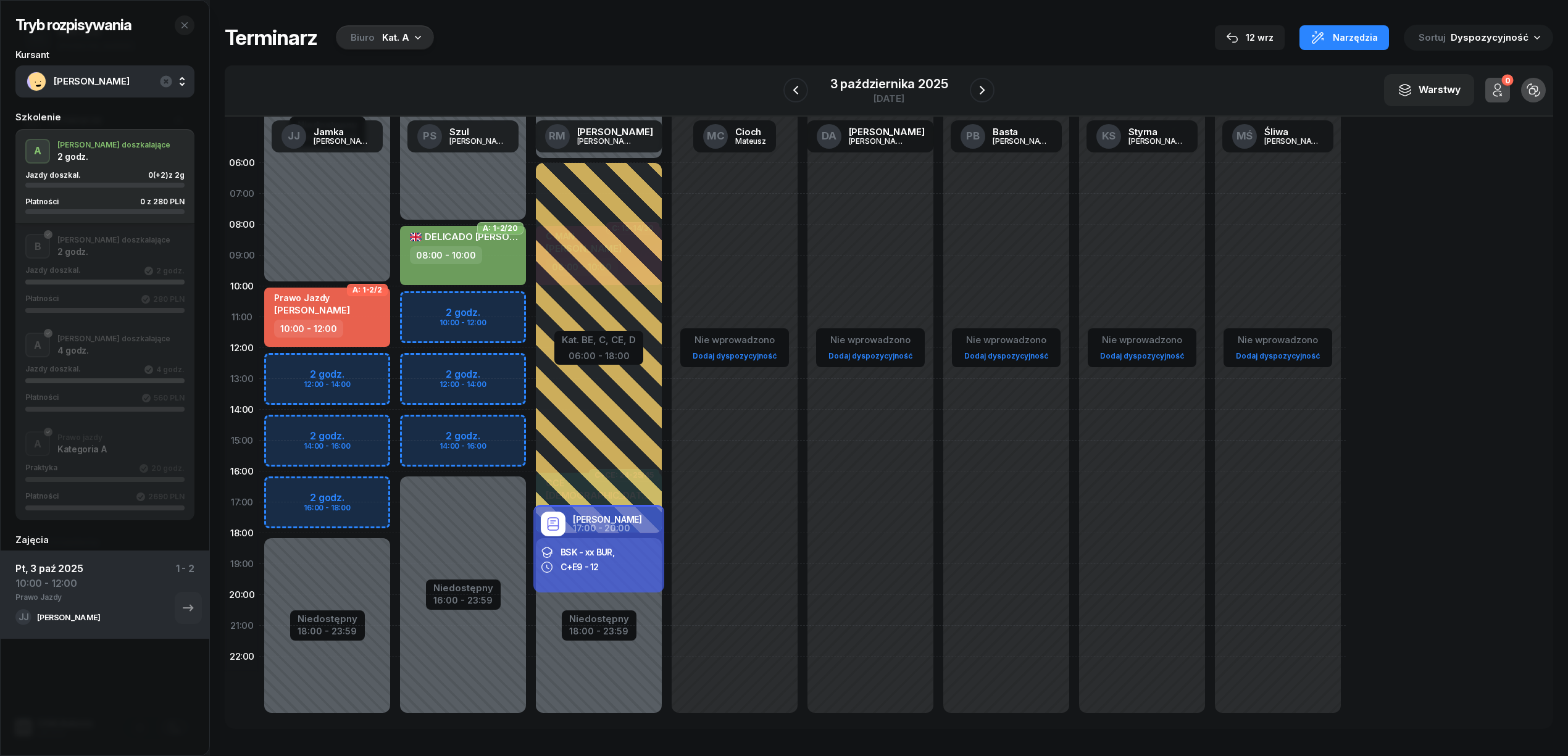
click at [416, 40] on icon "button" at bounding box center [418, 37] width 13 height 13
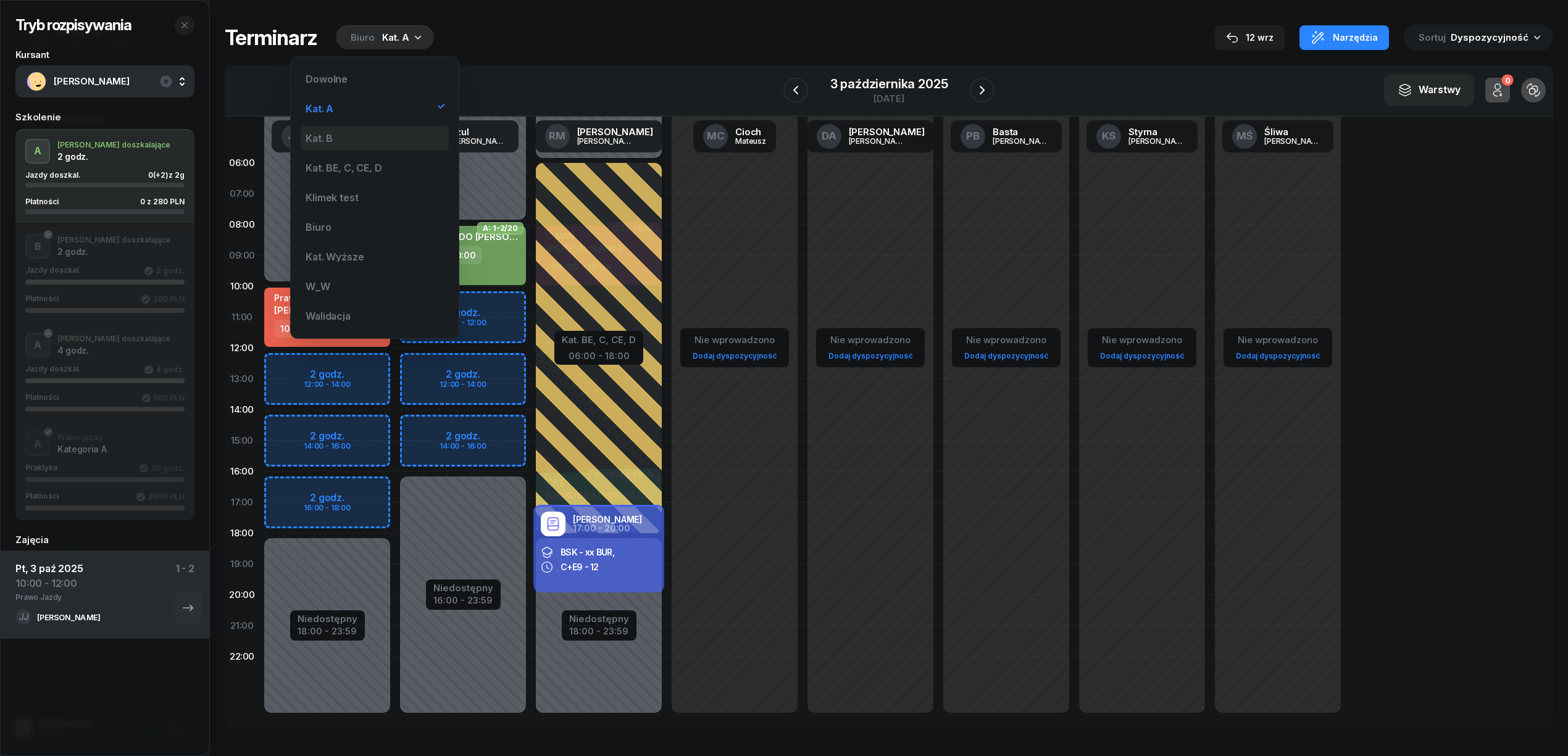
click at [385, 137] on div "Kat. B" at bounding box center [374, 138] width 148 height 25
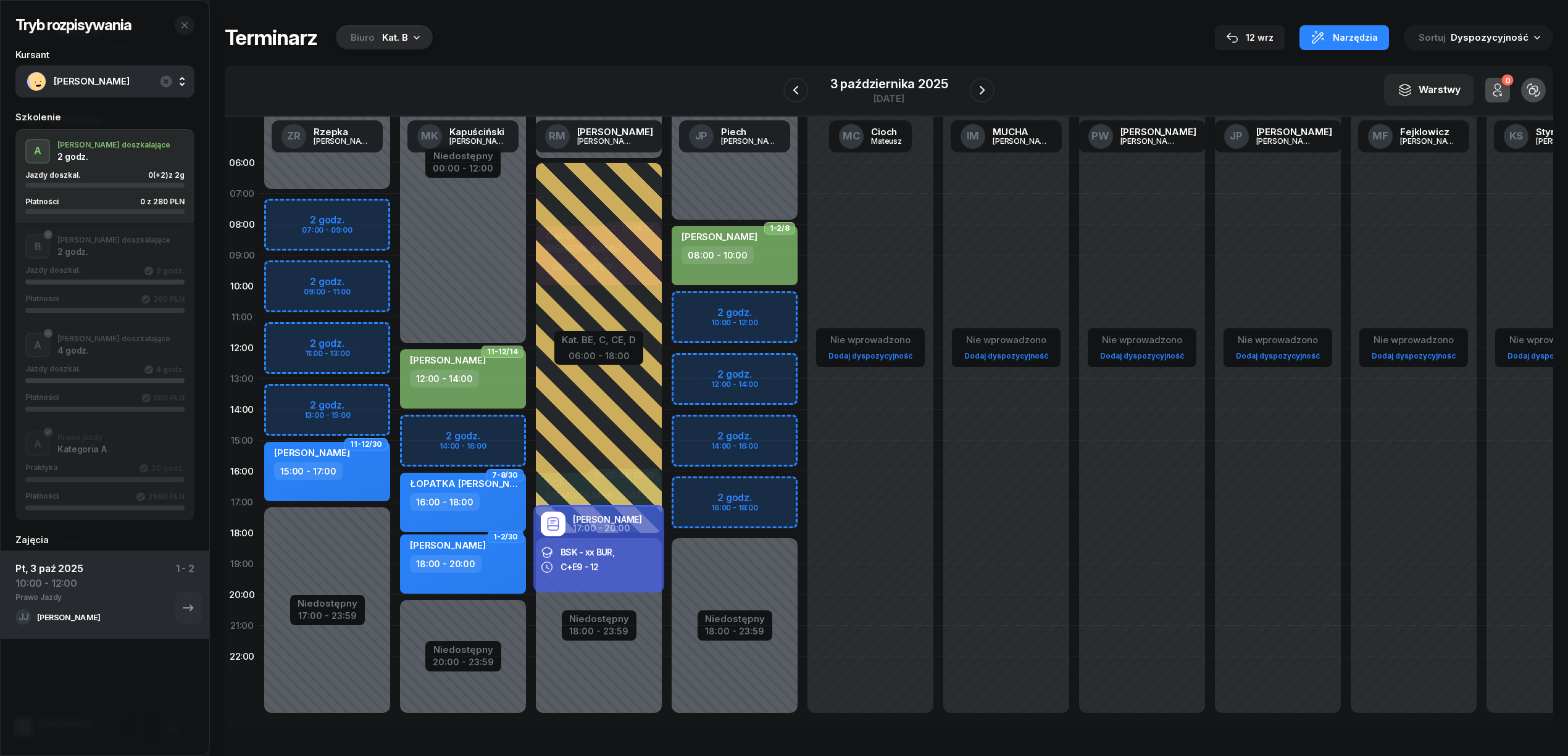
click at [369, 274] on div "Niedostępny 00:00 - 07:00 Niedostępny 17:00 - 23:59 2 godz. 07:00 - 09:00 2 god…" at bounding box center [327, 440] width 136 height 586
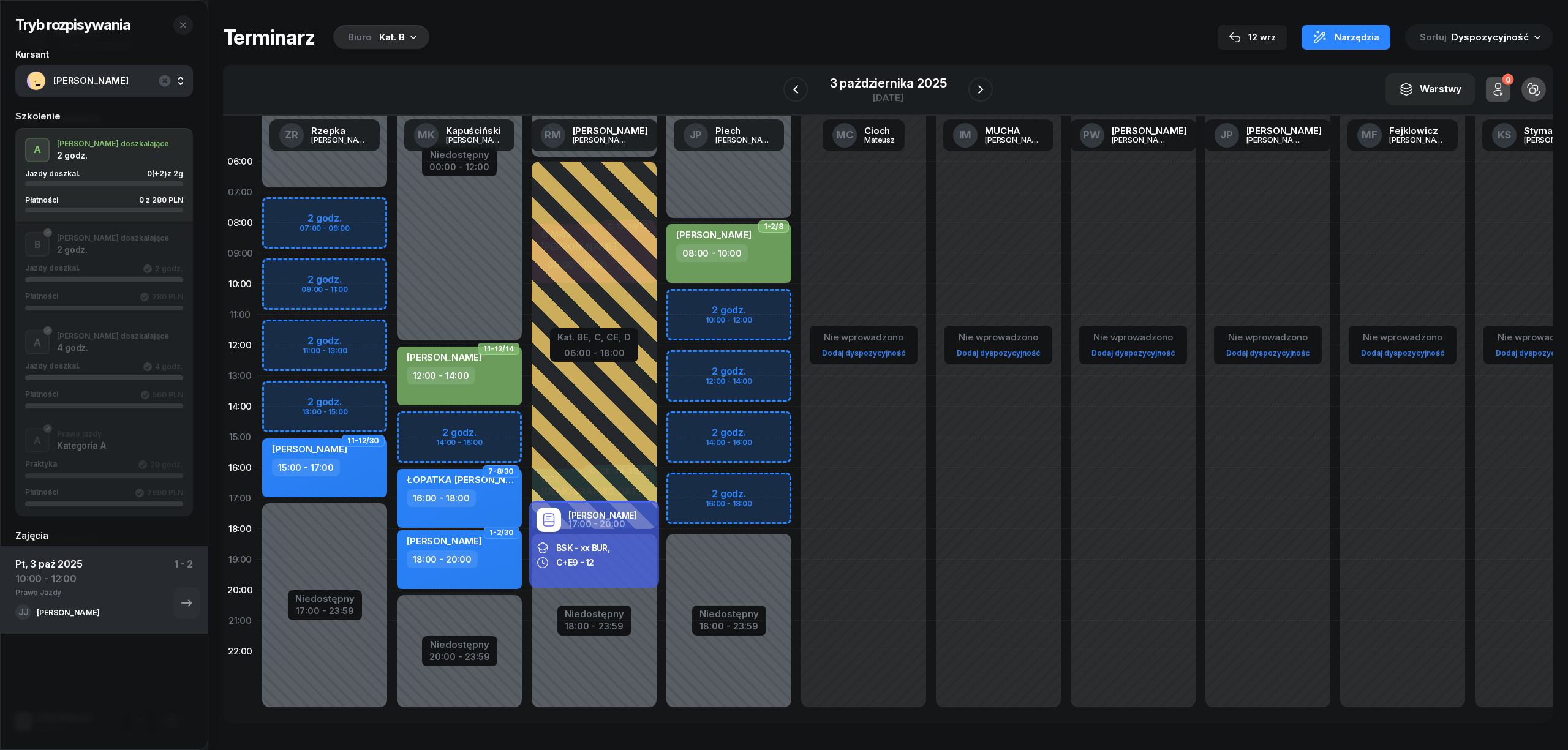
select select "09"
select select "11"
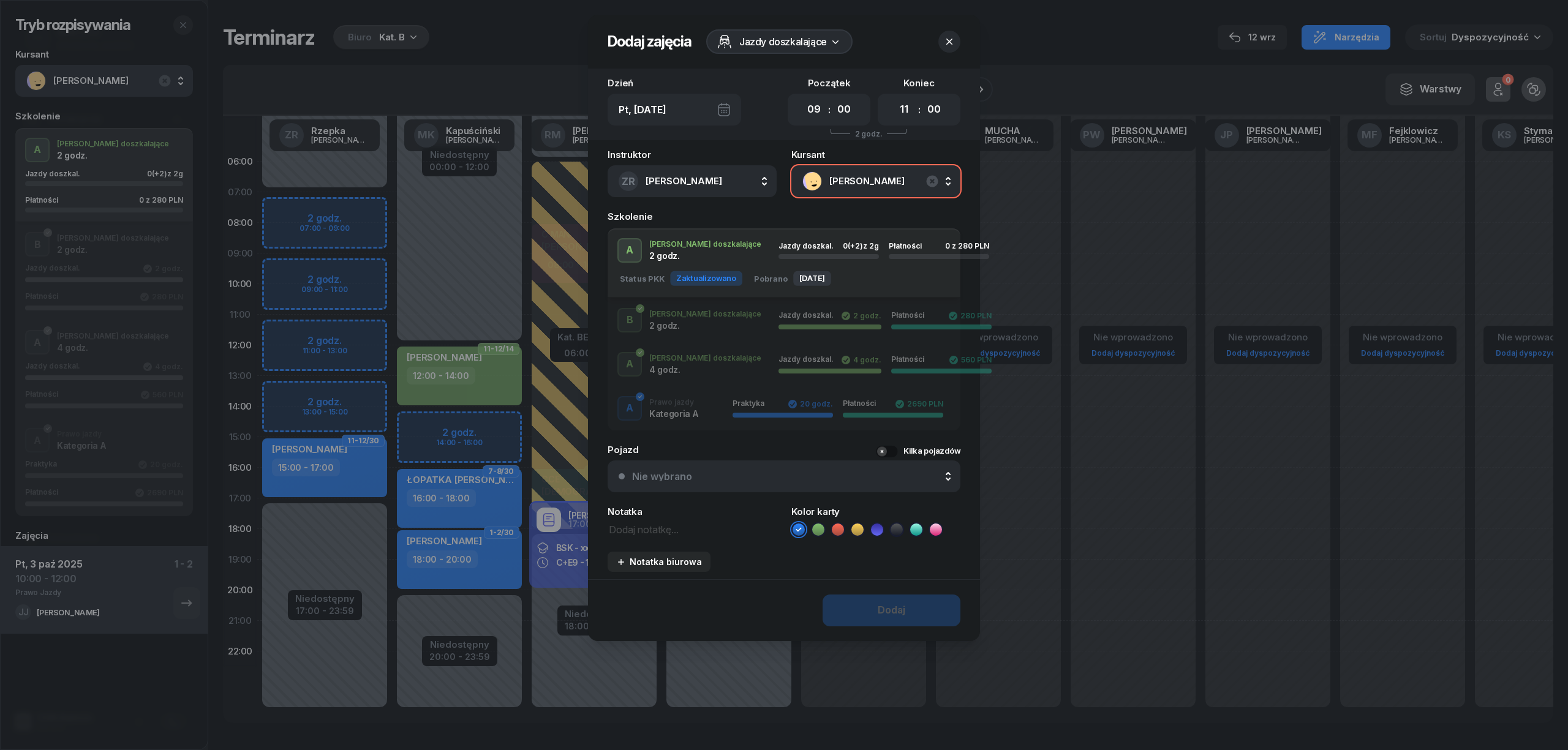
click at [941, 43] on button "button" at bounding box center [949, 41] width 22 height 22
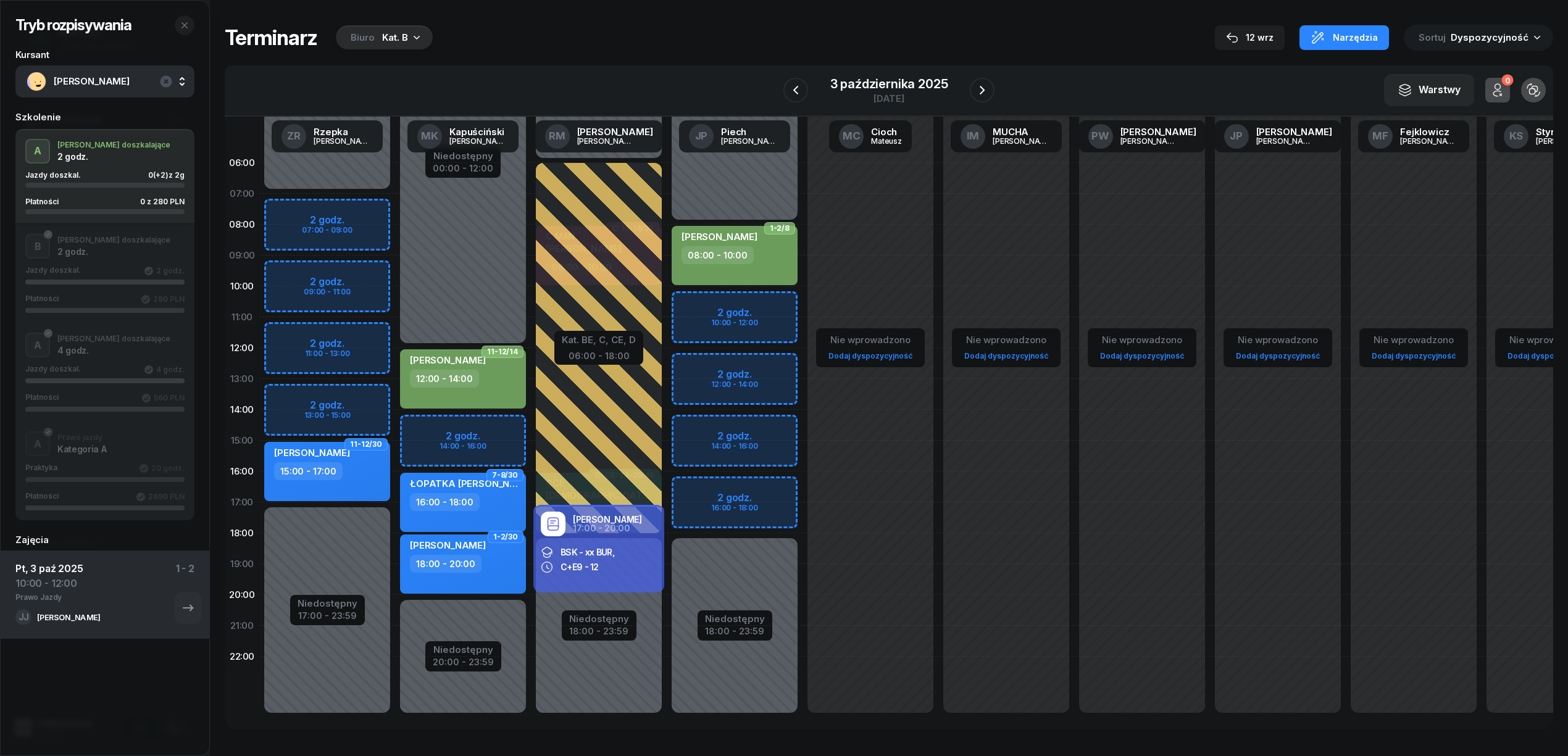
click at [778, 365] on div "Niedostępny 00:00 - 08:00 Niedostępny 18:00 - 23:59 2 godz. 10:00 - 12:00 2 god…" at bounding box center [734, 440] width 136 height 586
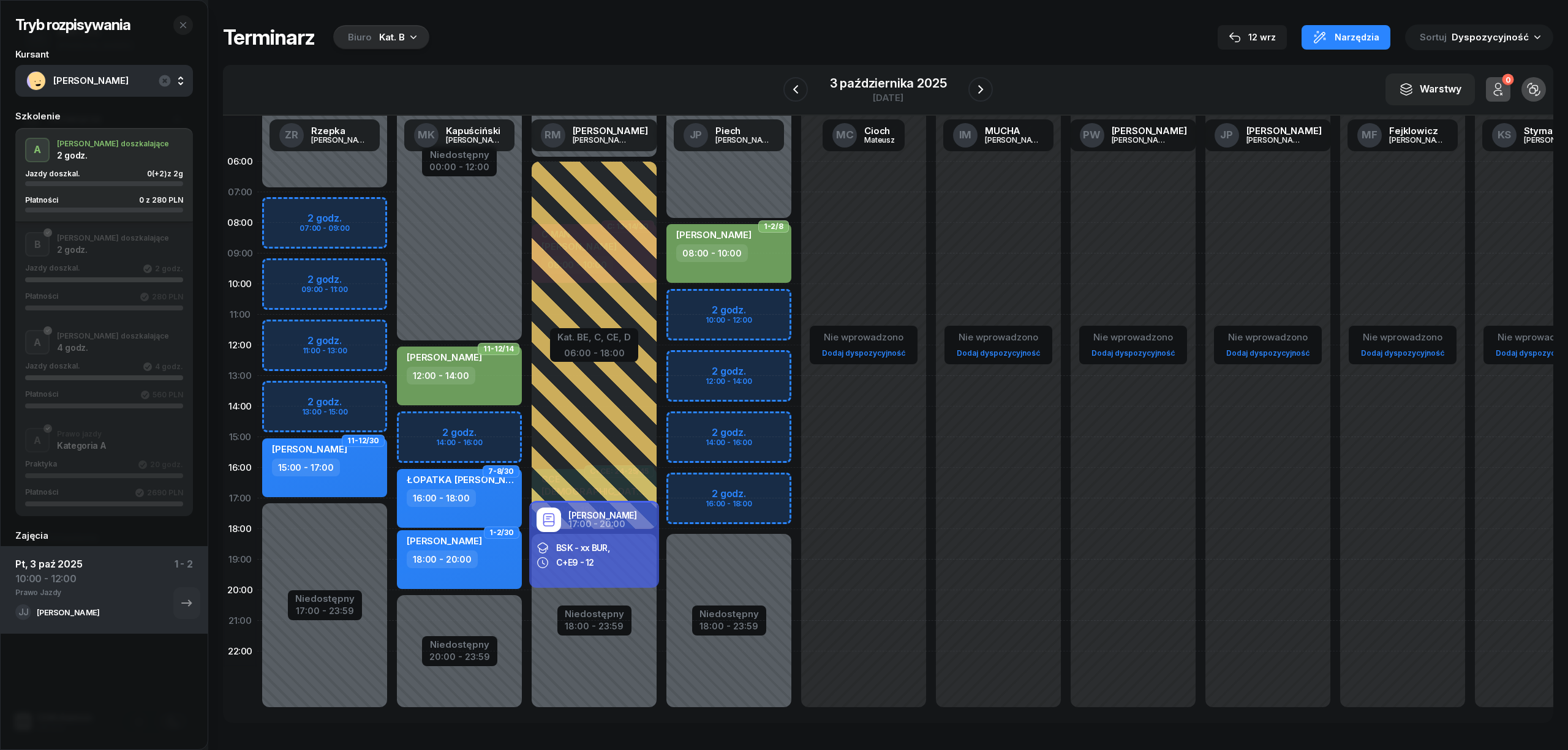
select select "12"
select select "14"
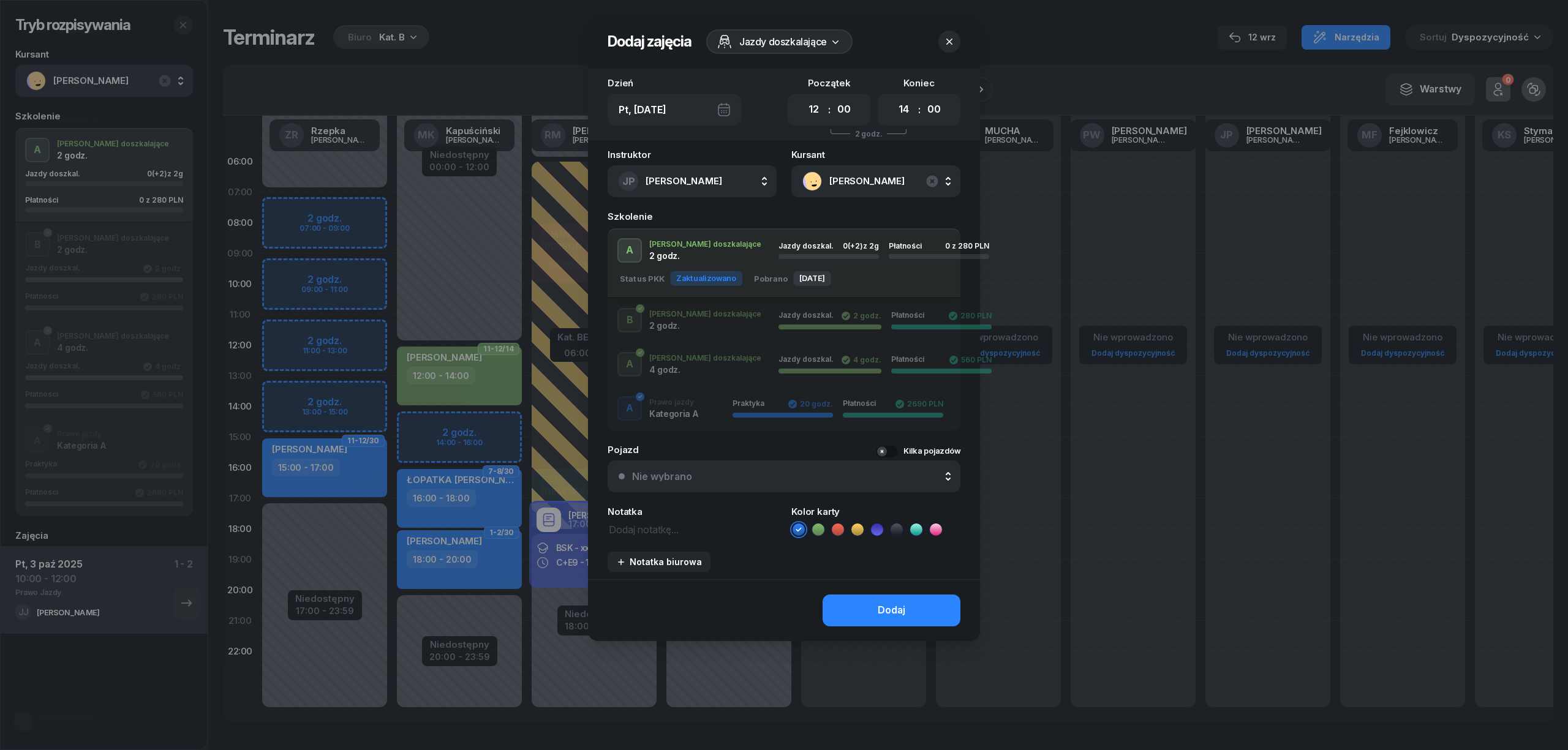
click at [944, 40] on icon "button" at bounding box center [949, 42] width 13 height 13
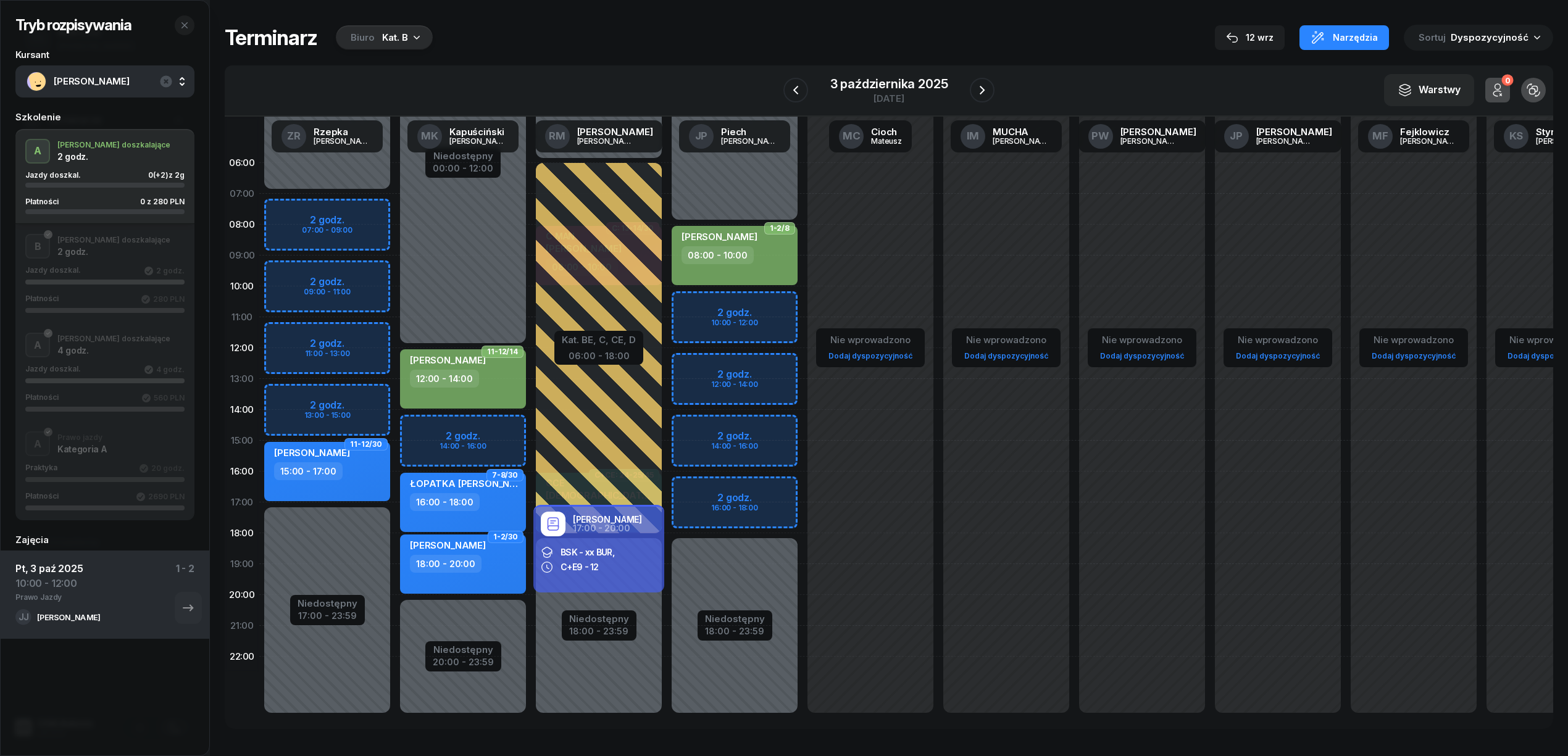
click at [763, 374] on div "Niedostępny 00:00 - 08:00 Niedostępny 18:00 - 23:59 2 godz. 10:00 - 12:00 2 god…" at bounding box center [734, 440] width 136 height 586
select select "12"
select select "14"
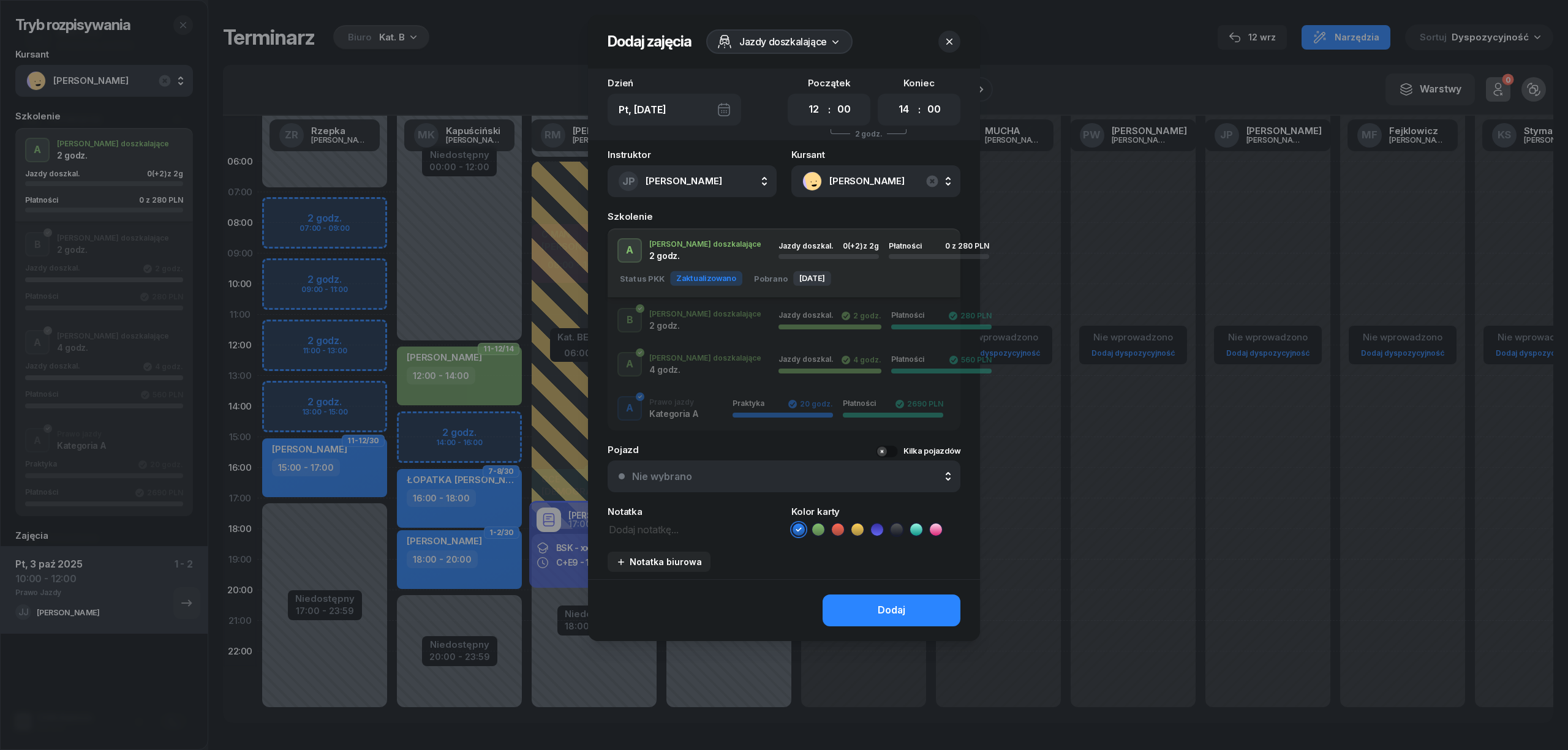
click at [956, 37] on button "button" at bounding box center [949, 41] width 22 height 22
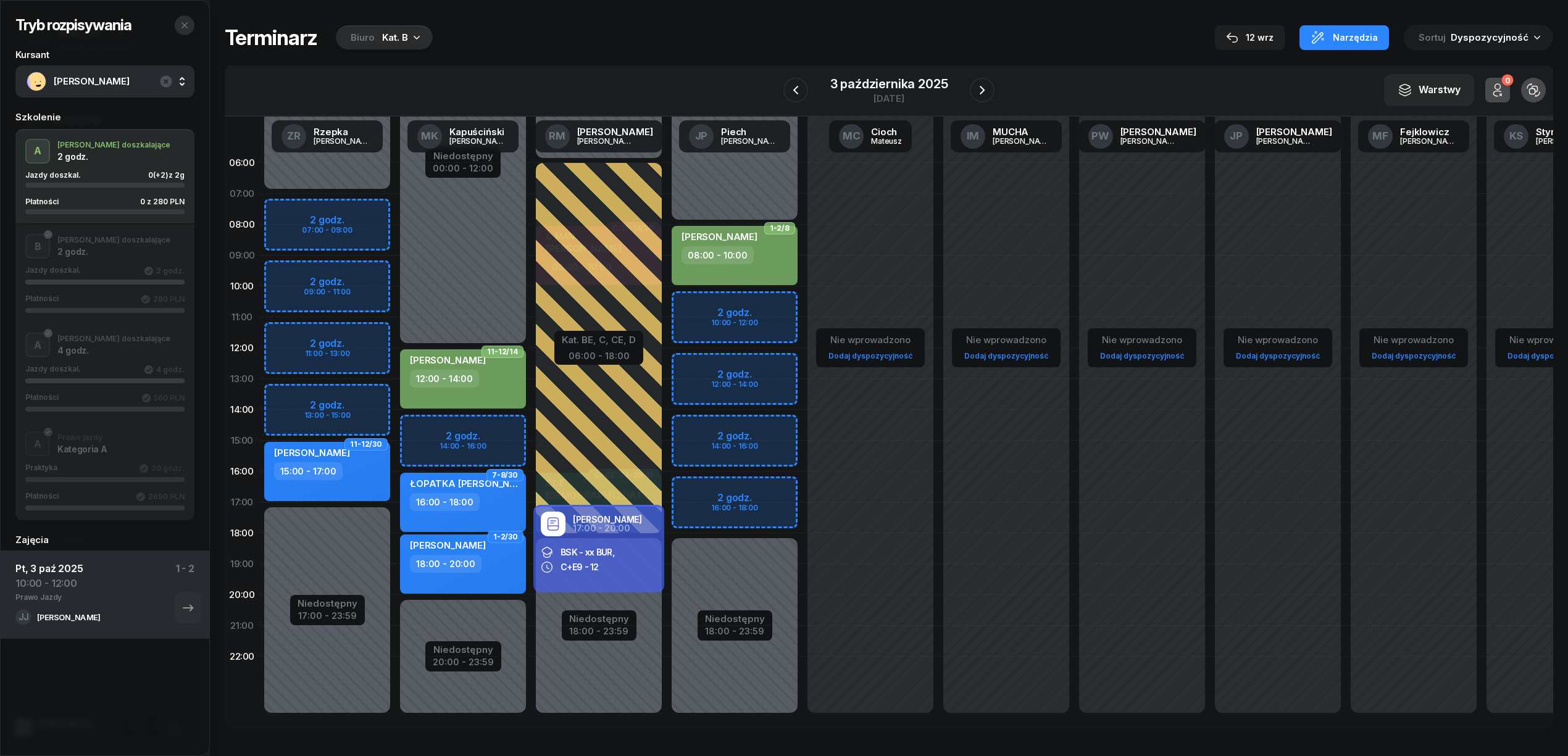
click at [176, 22] on button "button" at bounding box center [184, 25] width 20 height 20
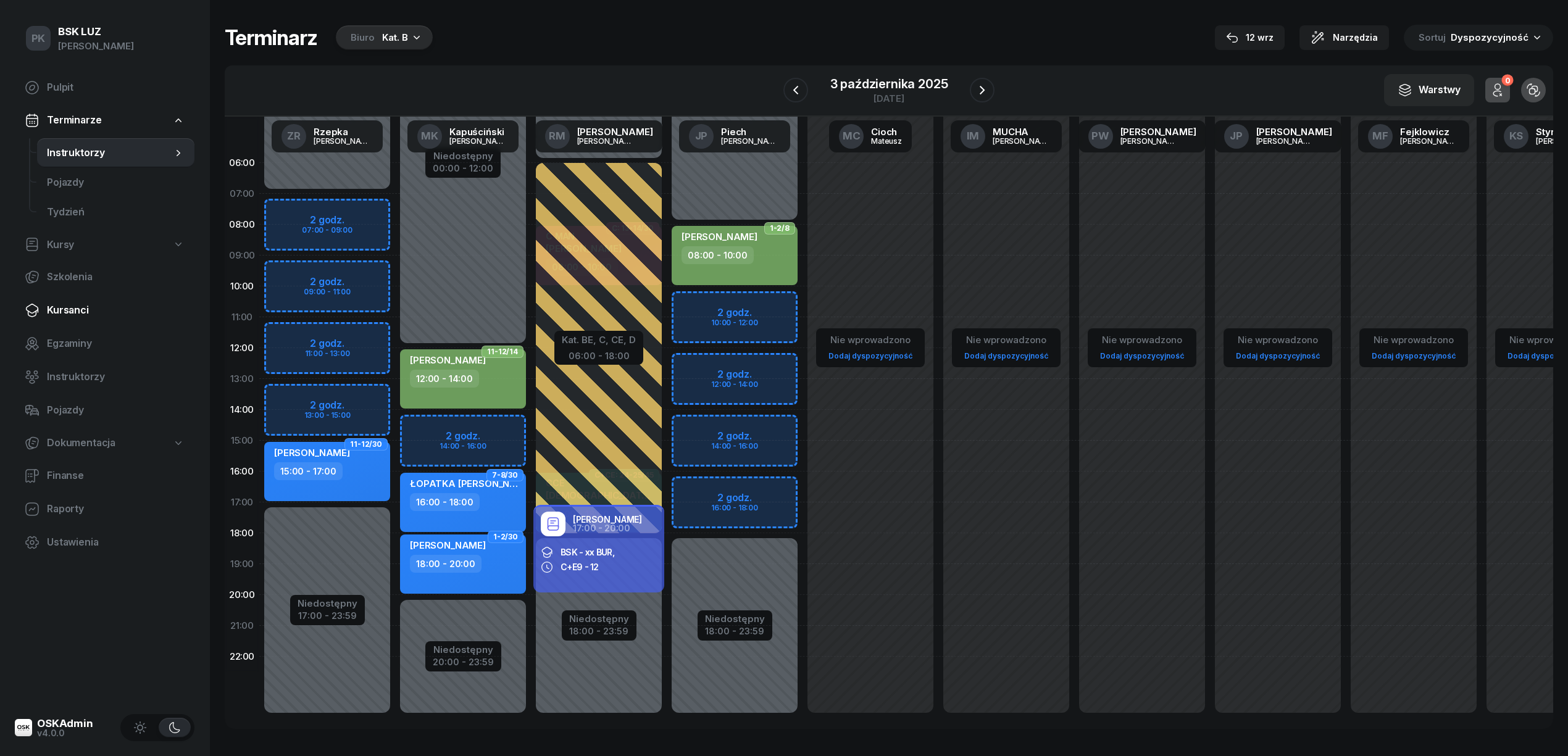
click at [83, 310] on span "Kursanci" at bounding box center [116, 310] width 138 height 16
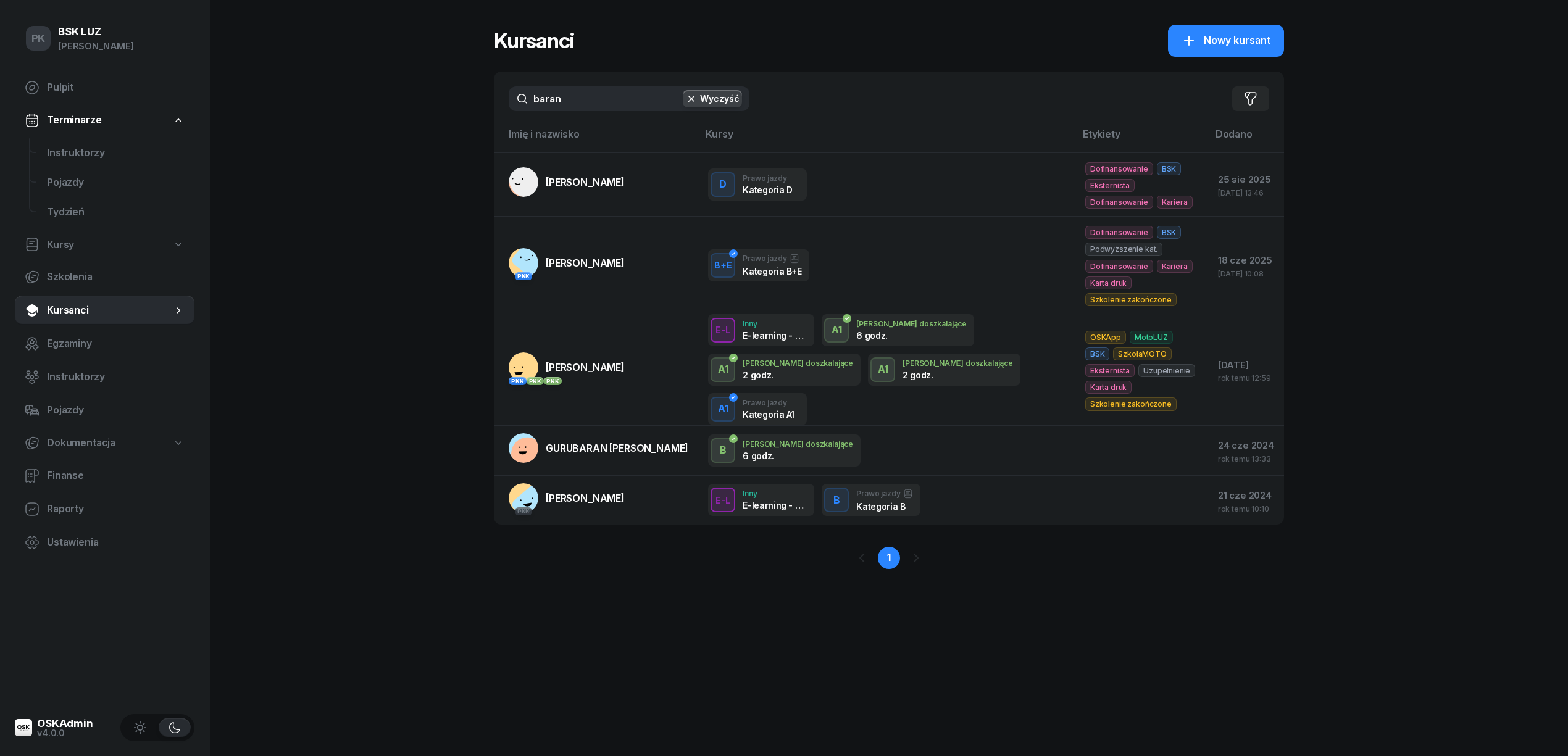
drag, startPoint x: 585, startPoint y: 96, endPoint x: 451, endPoint y: 106, distance: 134.4
click at [451, 106] on div "PK BSK LUZ Piotr Klimek Pulpit Terminarze Instruktorzy Pojazdy Tydzień Kursy Sz…" at bounding box center [784, 378] width 1568 height 756
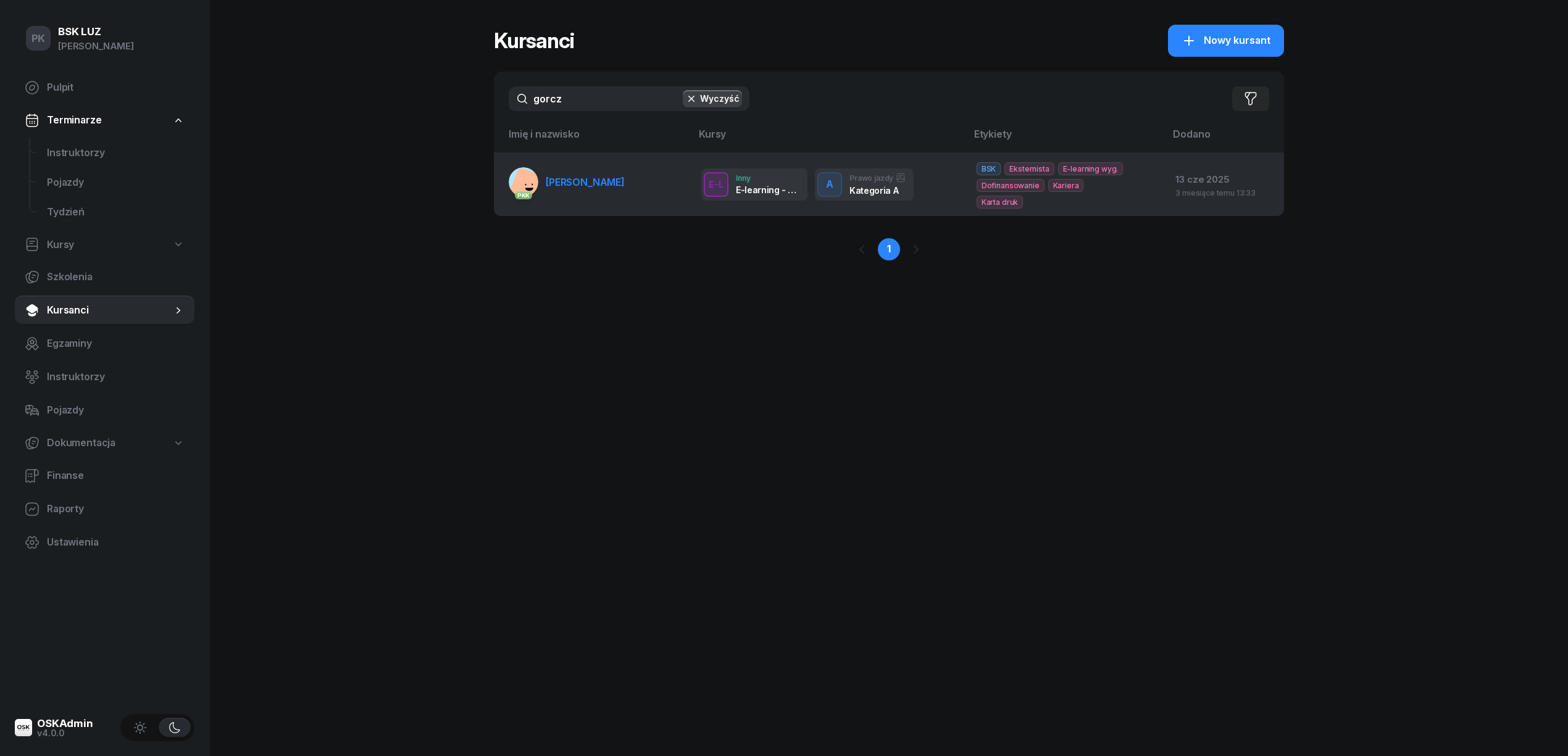
type input "gorcz"
click at [579, 193] on link "PKK GORCZOWSKA DANUTA" at bounding box center [566, 182] width 116 height 30
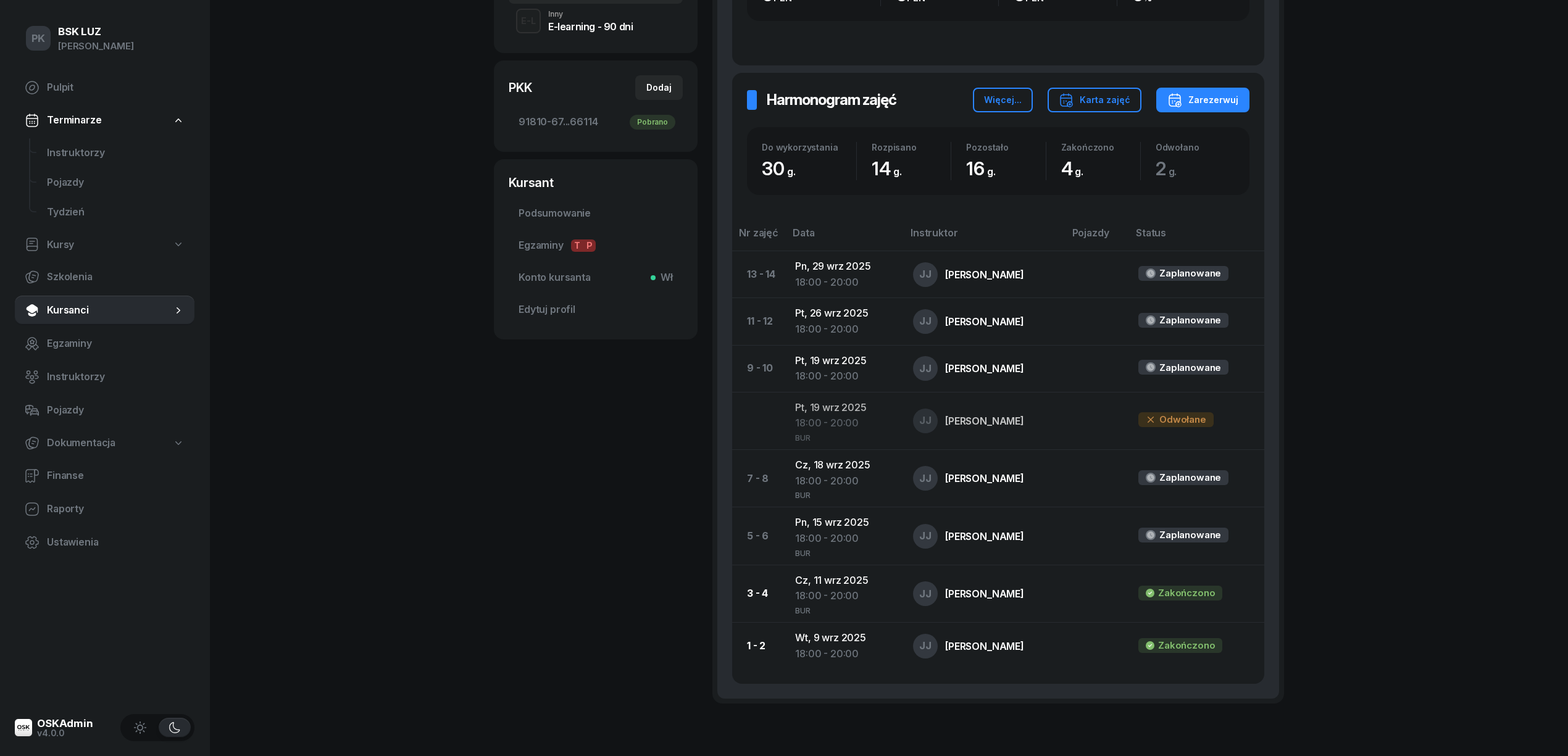
scroll to position [281, 0]
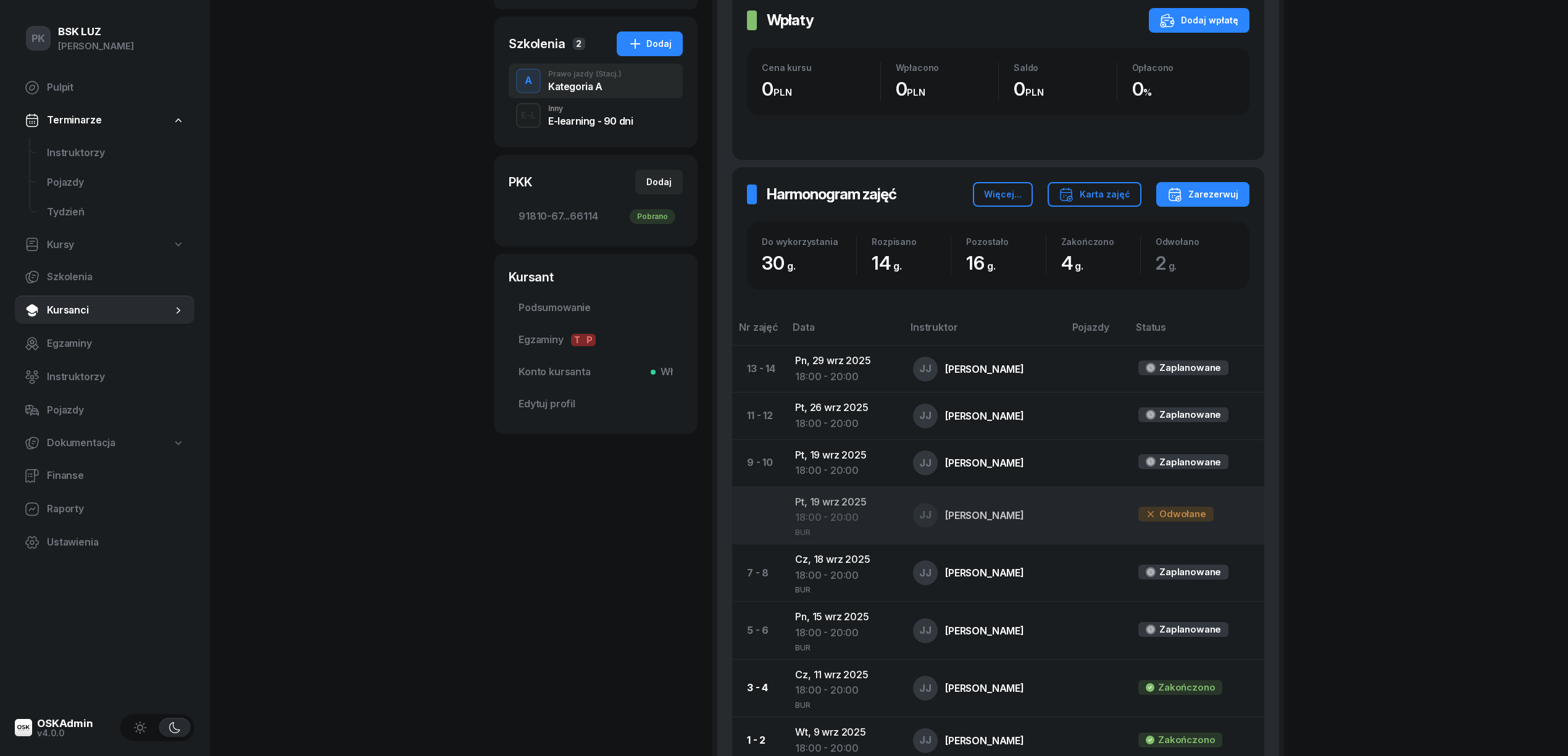
click at [843, 513] on div "18:00 - 20:00" at bounding box center [844, 517] width 98 height 16
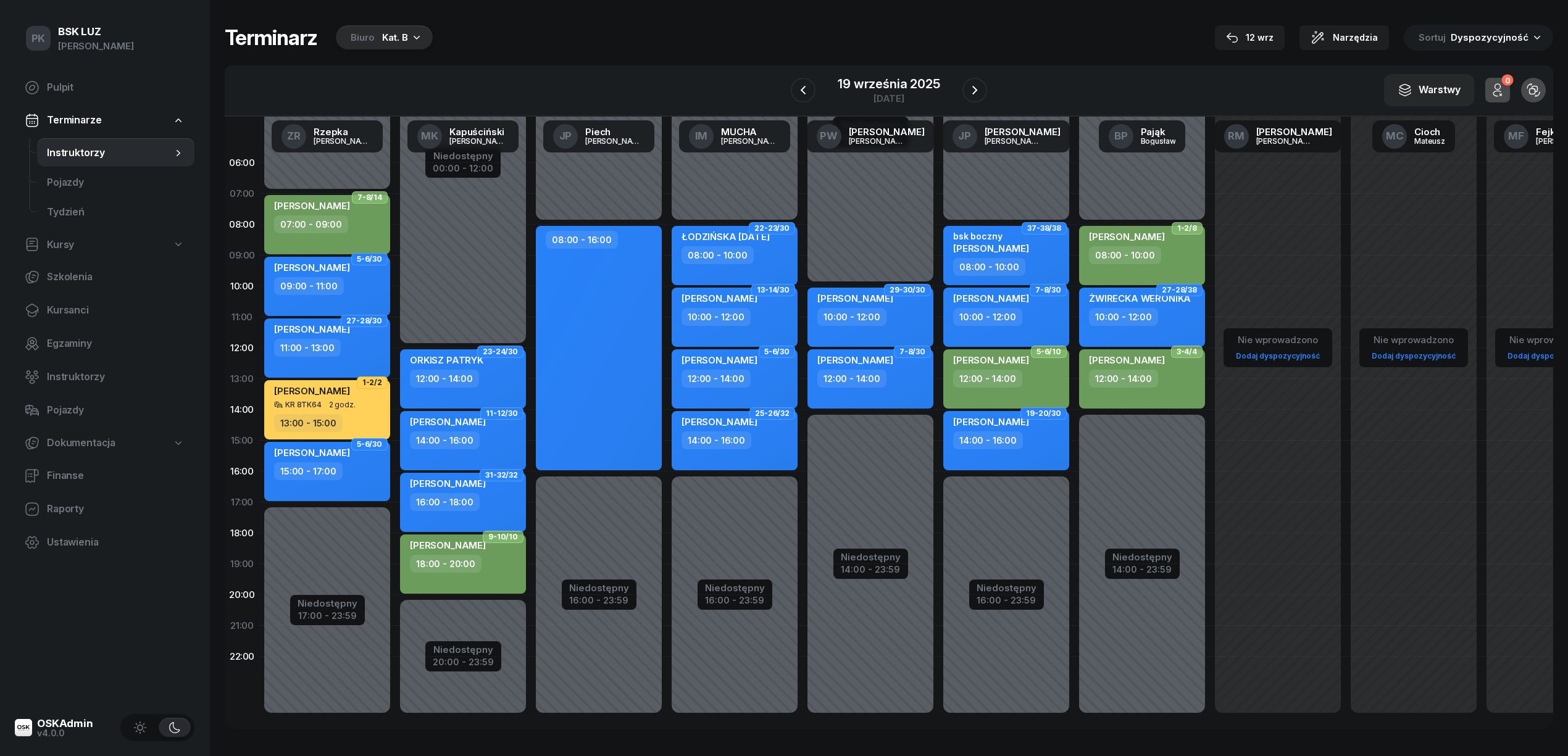
click at [378, 32] on div "Biuro Kat. B" at bounding box center [384, 37] width 97 height 25
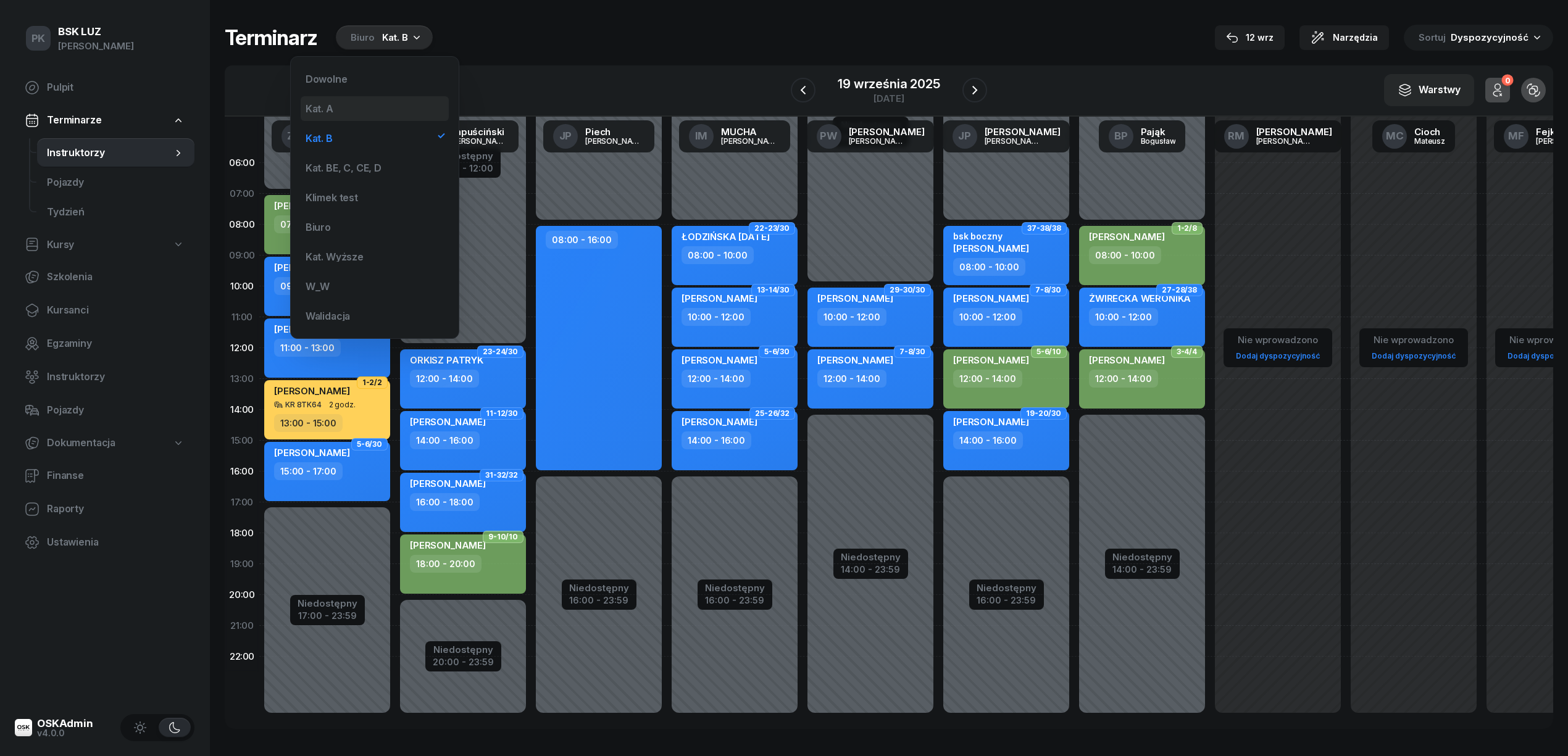
click at [380, 102] on div "Kat. A" at bounding box center [374, 108] width 148 height 25
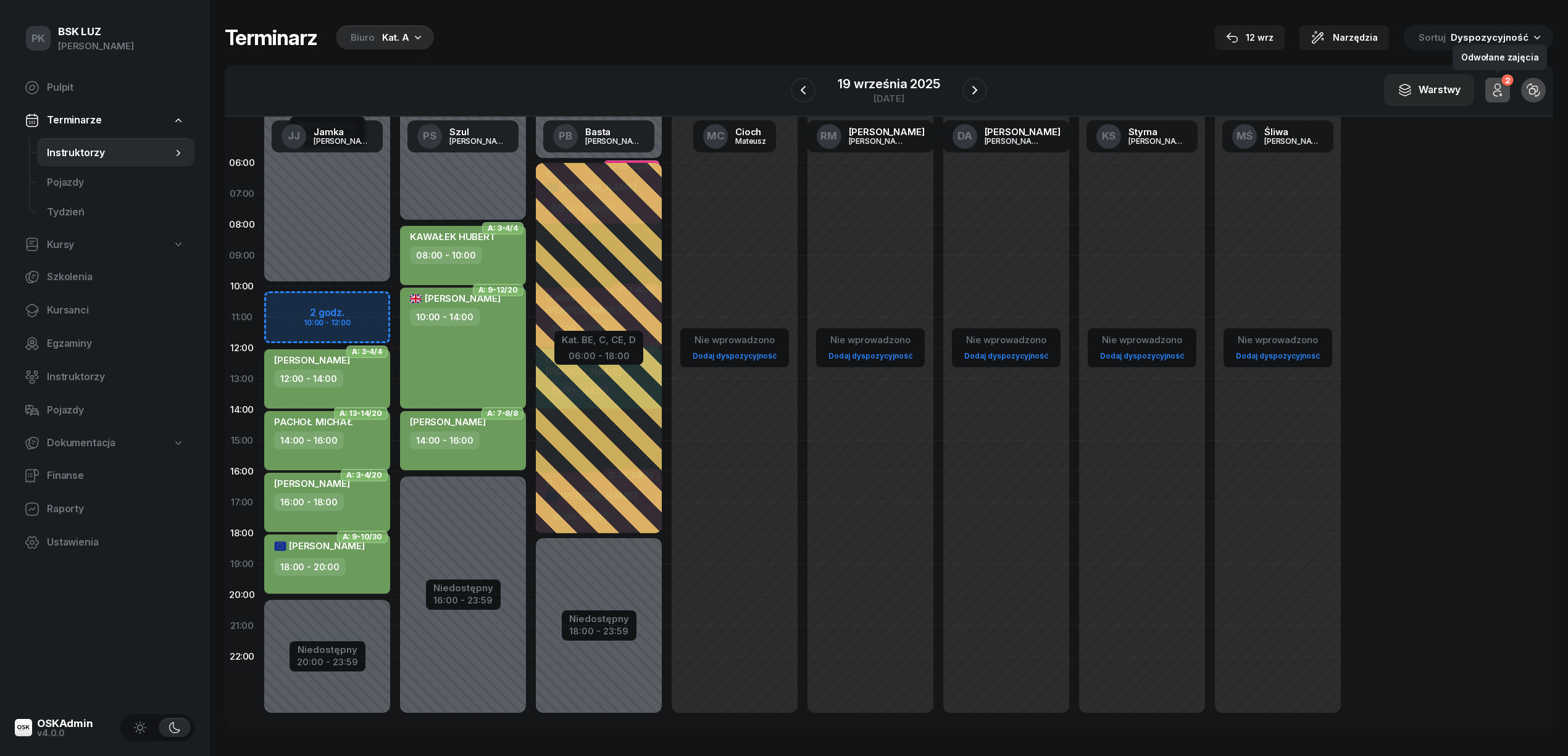
click at [1500, 87] on icon "button" at bounding box center [1498, 87] width 6 height 6
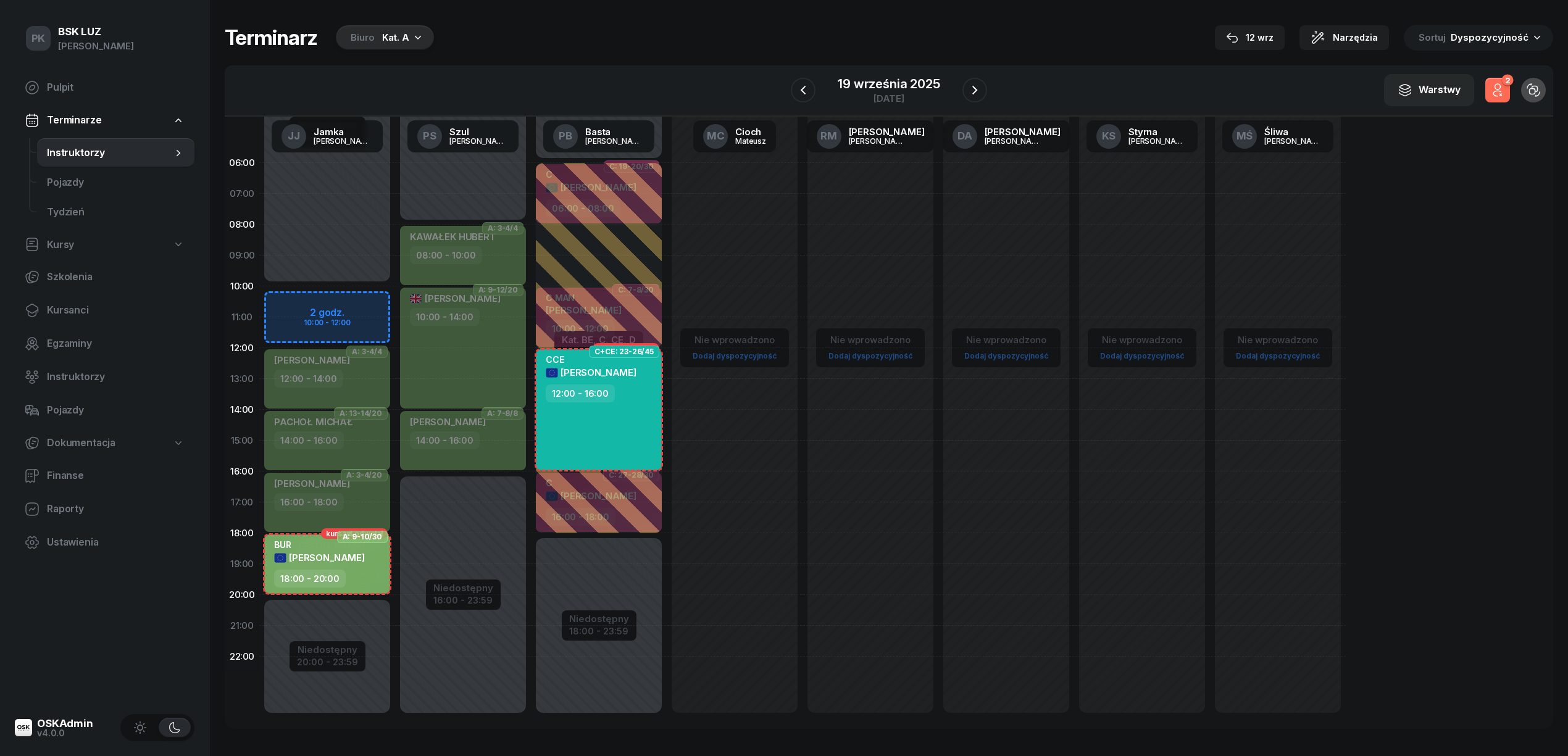
click at [1500, 87] on icon "button" at bounding box center [1498, 87] width 6 height 6
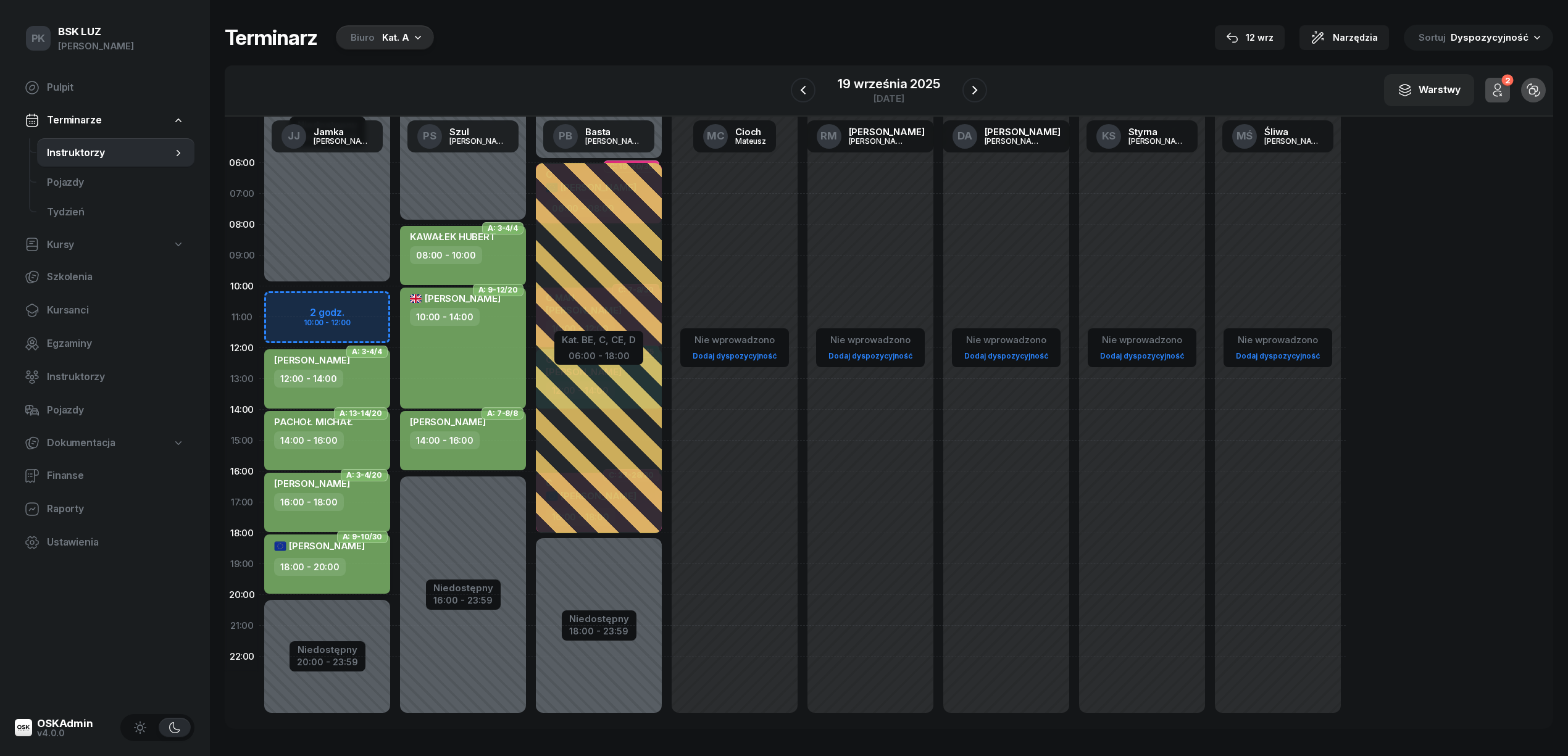
click at [359, 551] on div "GORCZOWSKA DANUTA" at bounding box center [319, 546] width 90 height 13
select select "18"
select select "20"
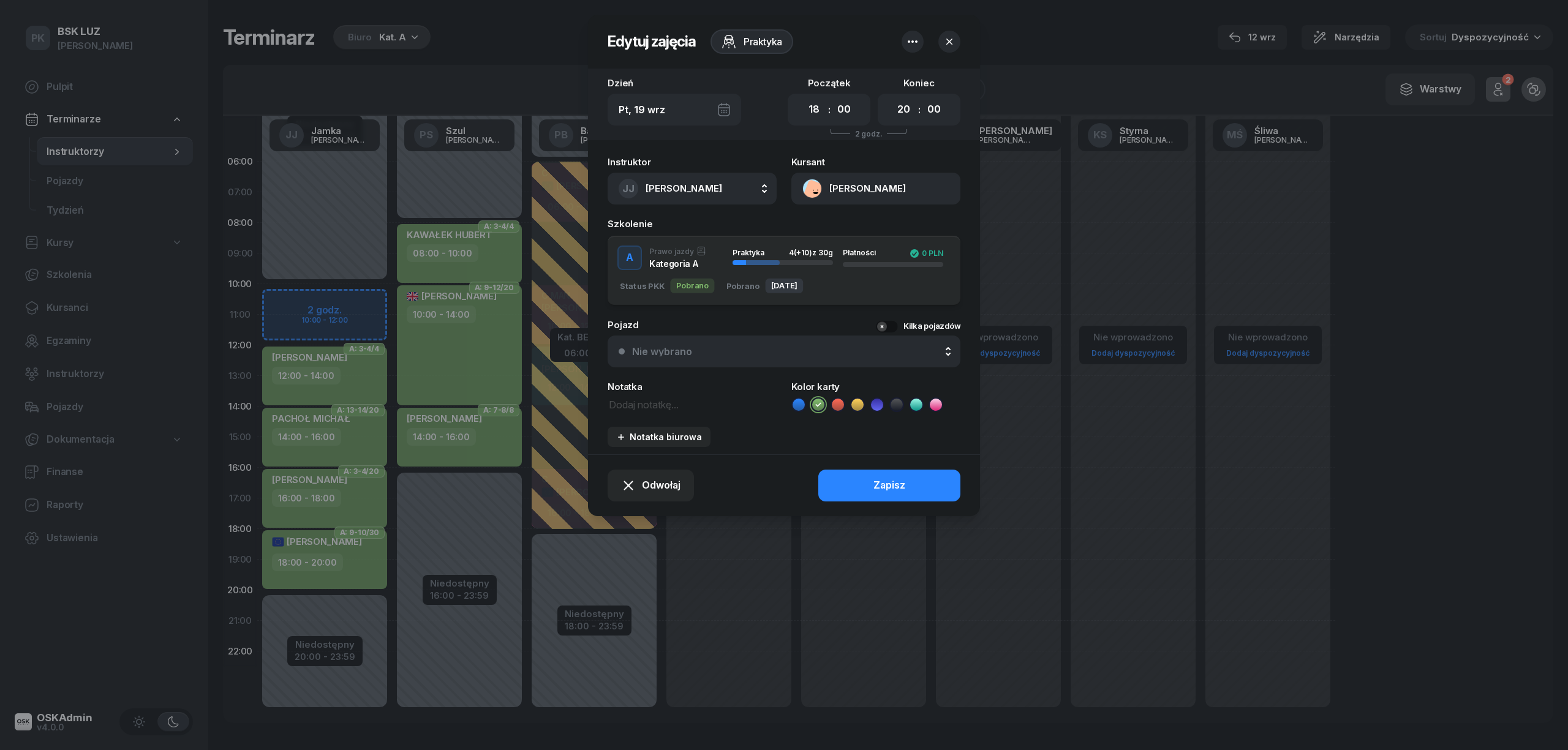
click at [905, 41] on icon "button" at bounding box center [912, 41] width 14 height 14
click at [880, 76] on link "Usuń" at bounding box center [907, 79] width 161 height 31
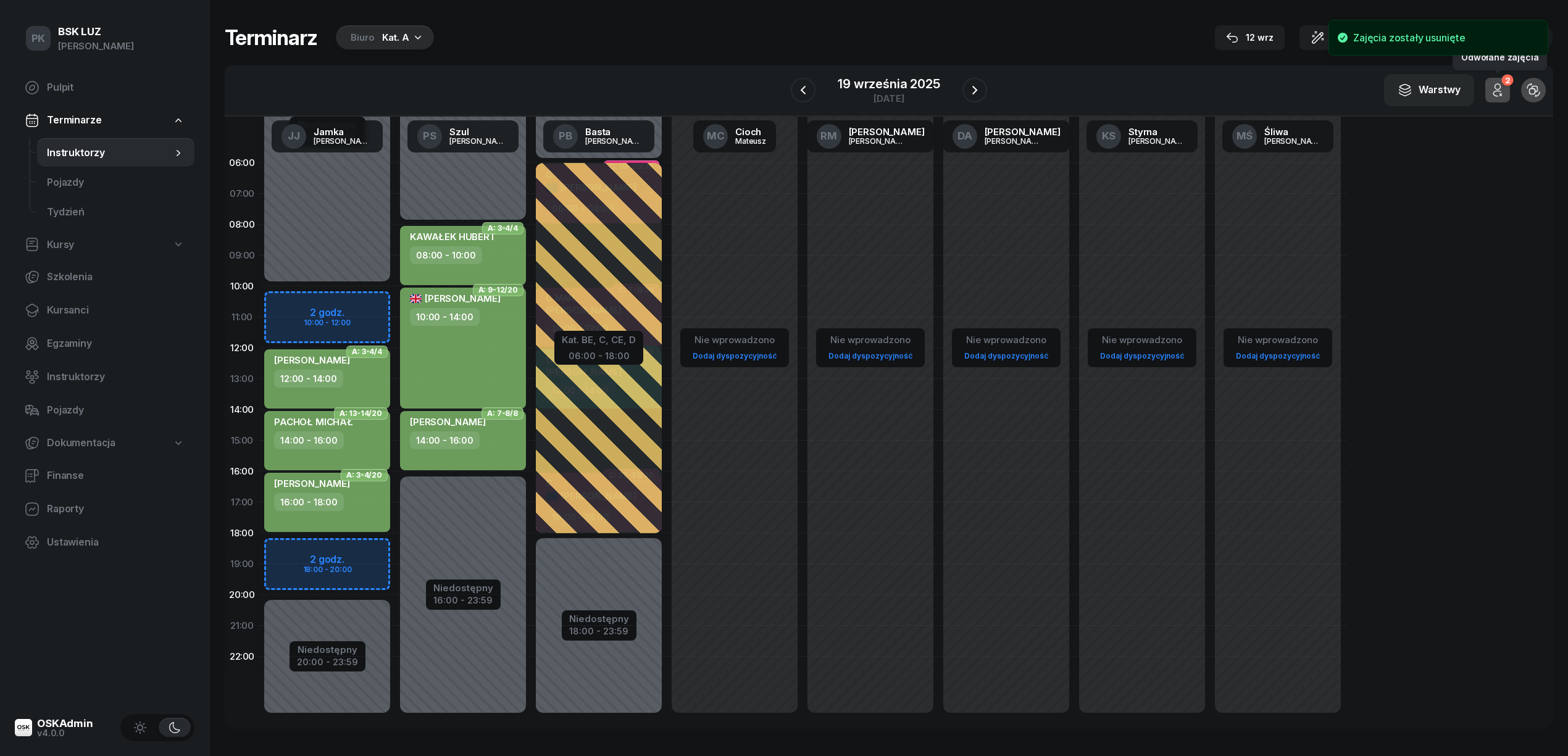
click at [1507, 80] on div "2" at bounding box center [1507, 80] width 12 height 12
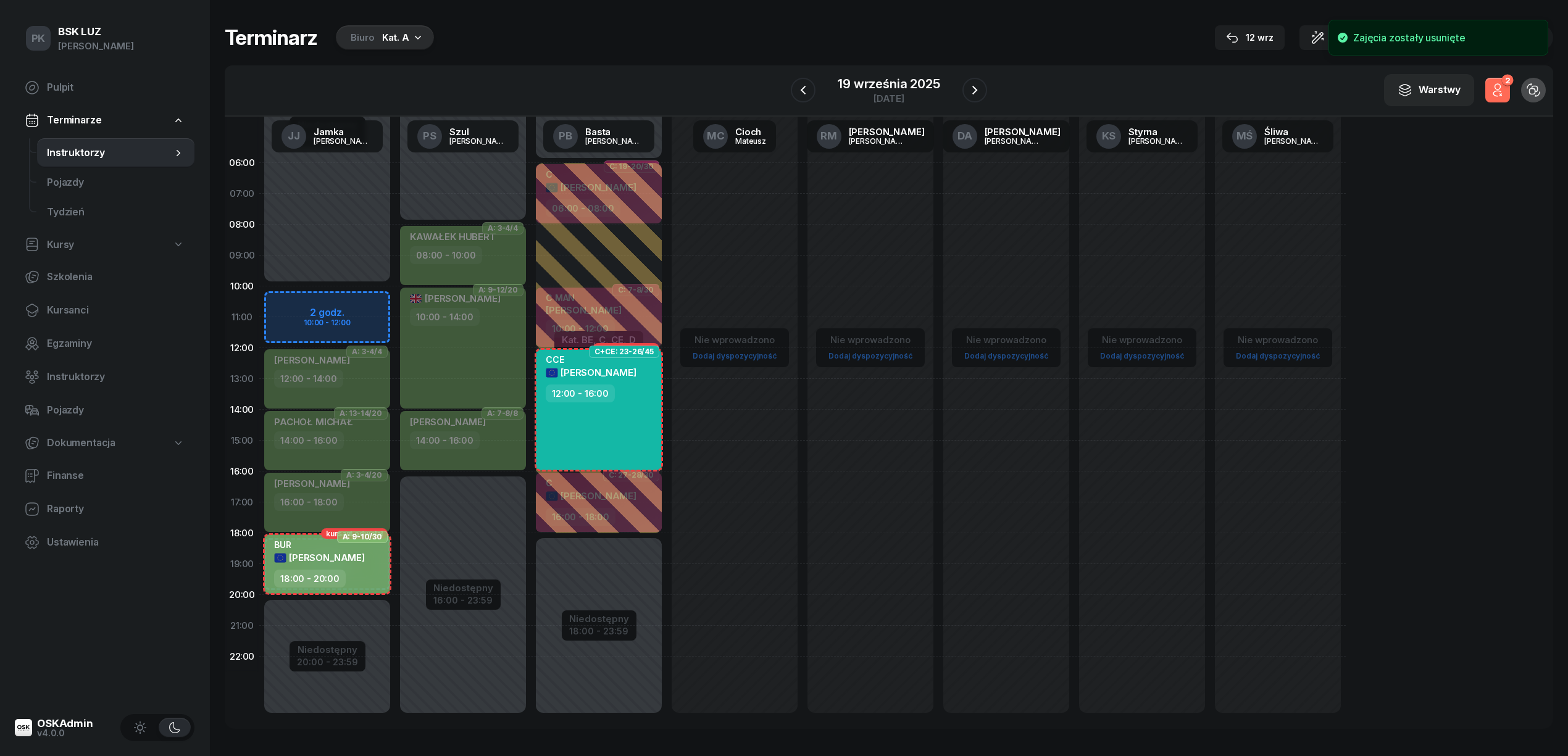
click at [1507, 80] on div "2" at bounding box center [1507, 80] width 12 height 12
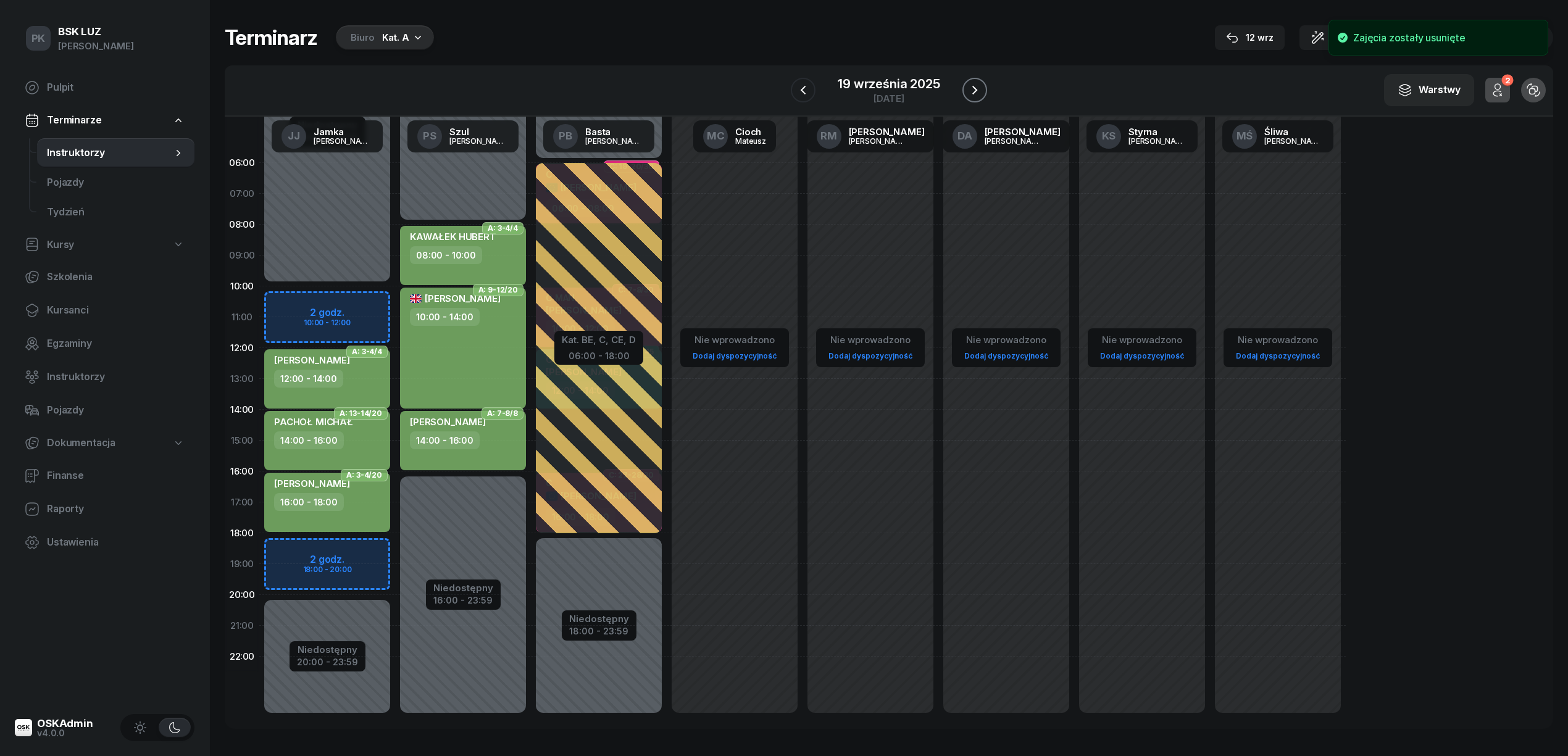
click at [968, 87] on icon "button" at bounding box center [974, 90] width 15 height 15
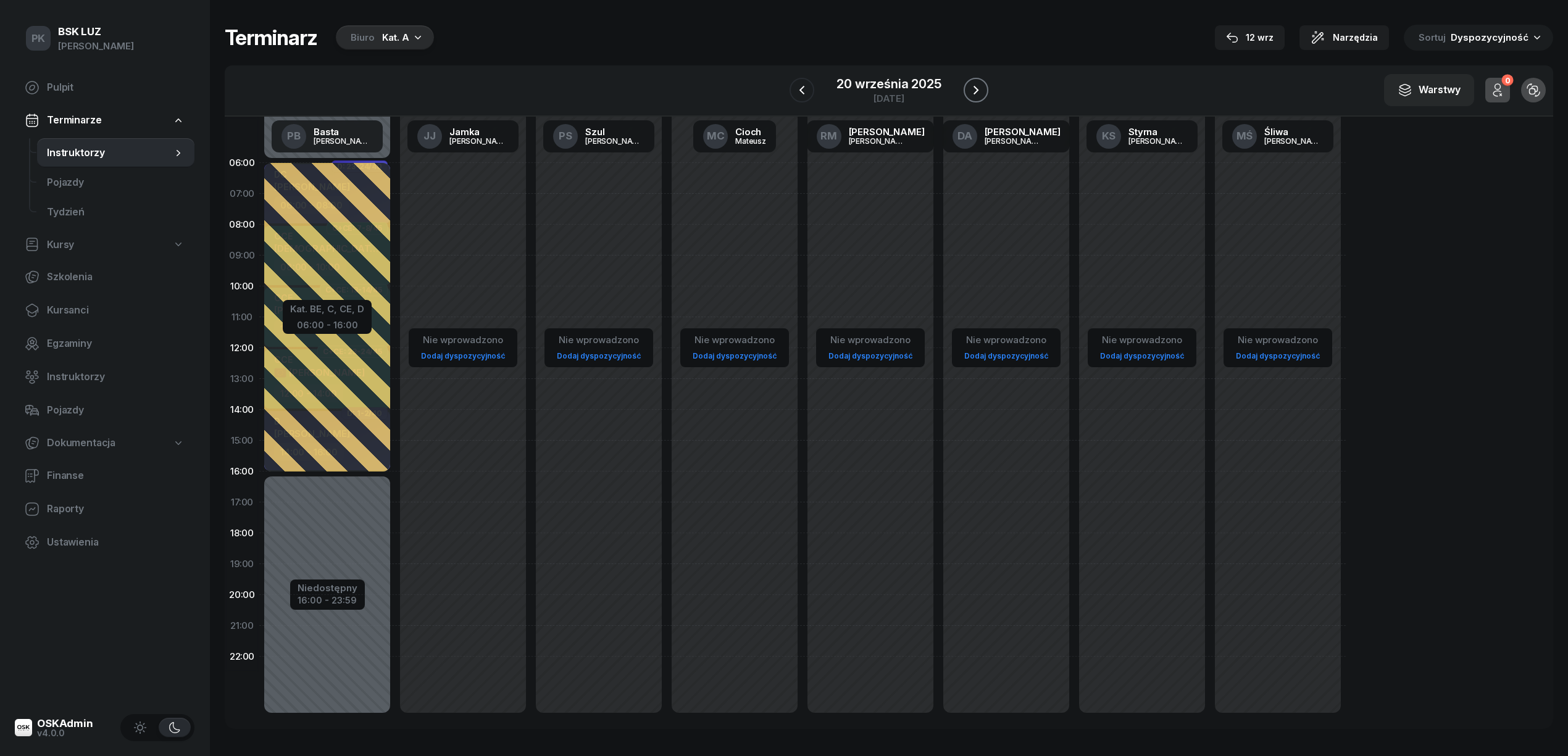
click at [968, 87] on icon "button" at bounding box center [975, 90] width 15 height 15
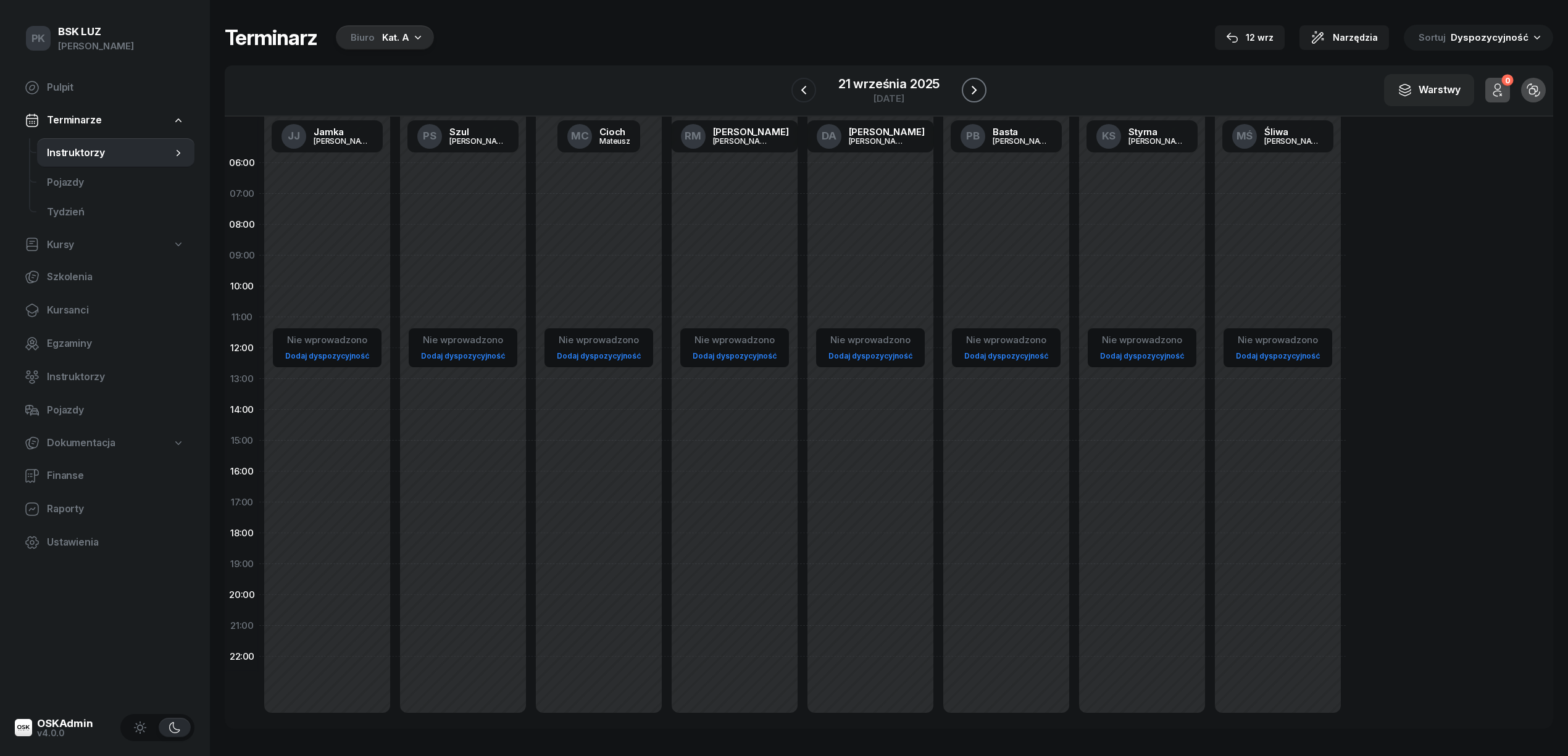
click at [968, 87] on icon "button" at bounding box center [973, 90] width 15 height 15
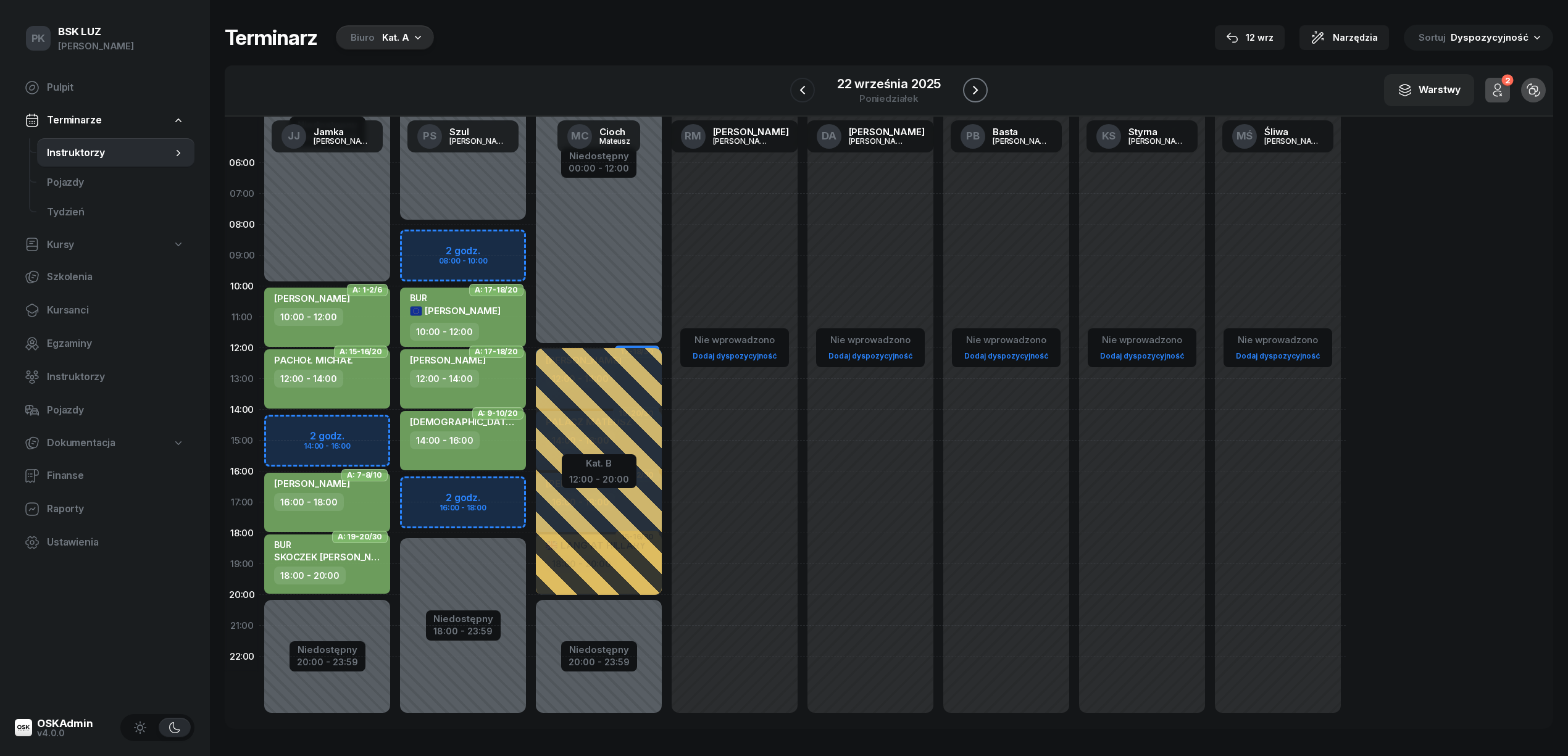
click at [968, 87] on icon "button" at bounding box center [975, 90] width 15 height 15
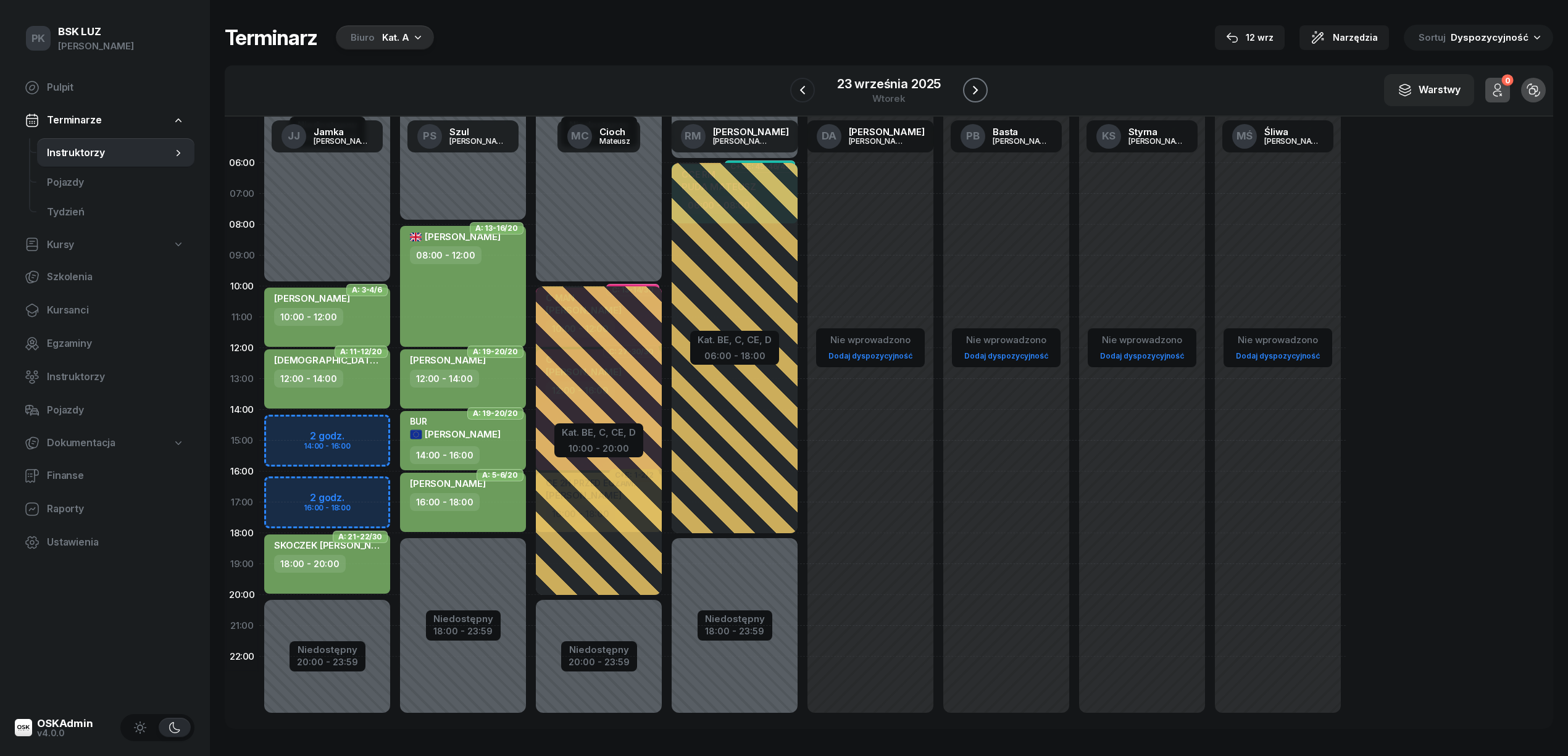
click at [968, 87] on icon "button" at bounding box center [975, 90] width 15 height 15
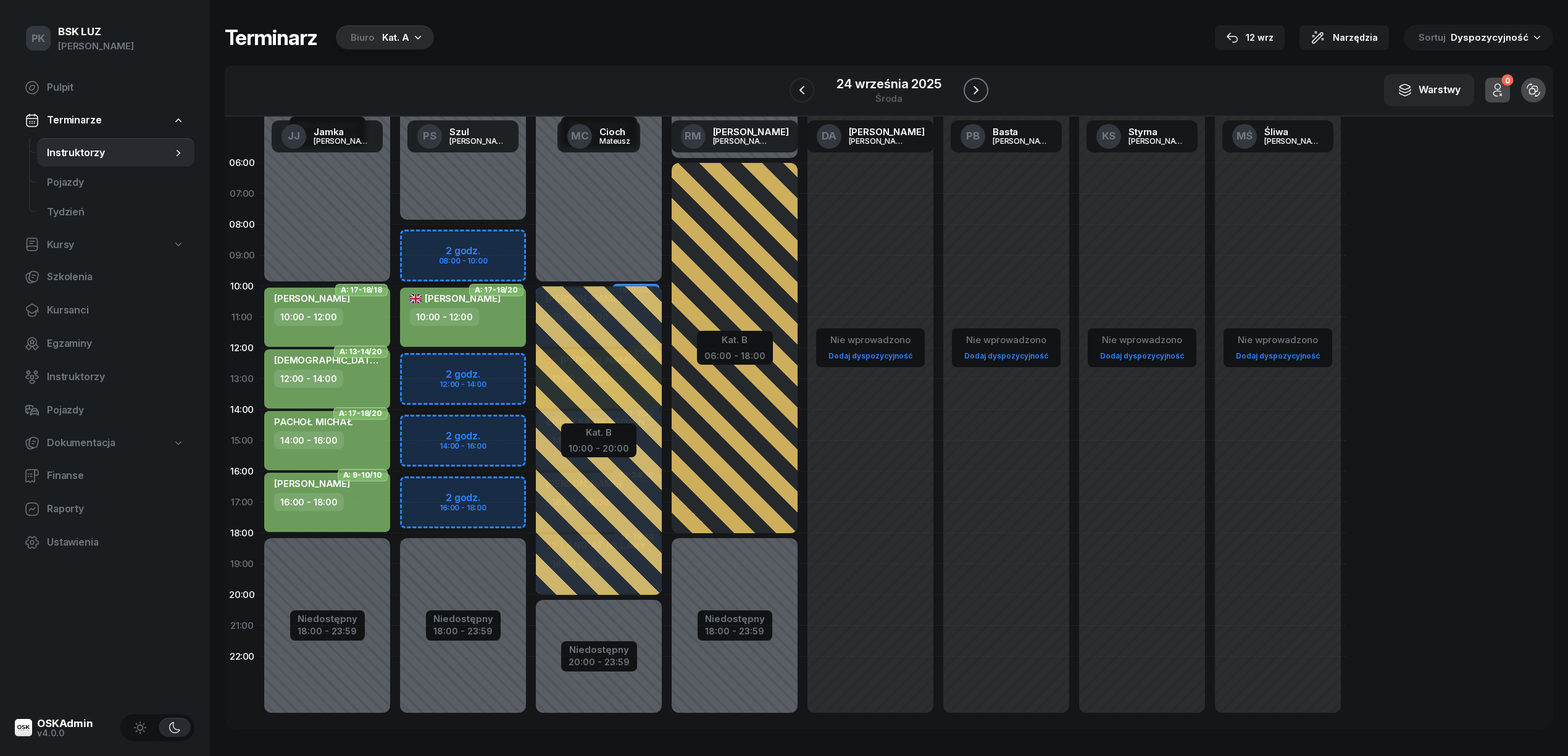
click at [968, 87] on icon "button" at bounding box center [975, 90] width 15 height 15
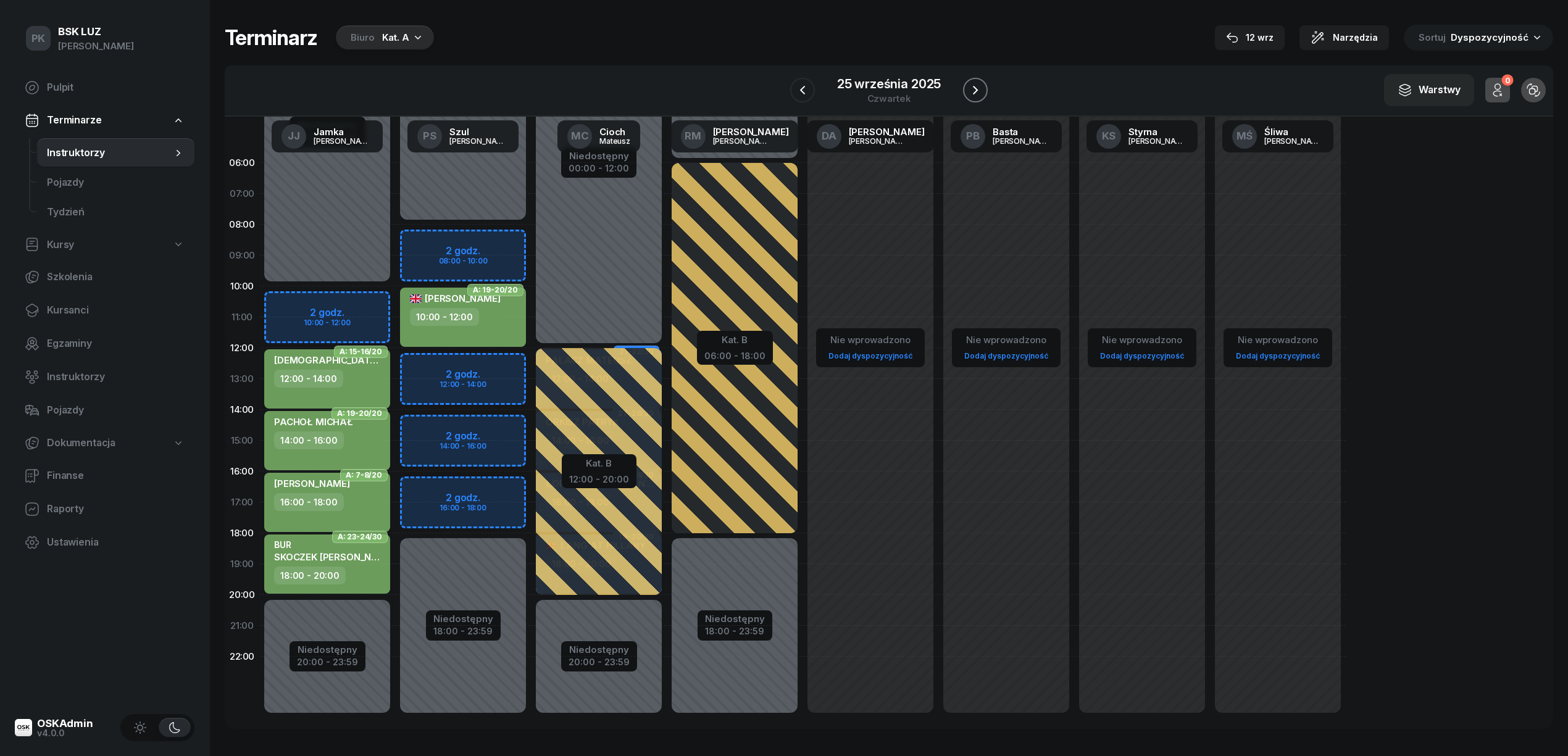
click at [968, 87] on icon "button" at bounding box center [975, 90] width 15 height 15
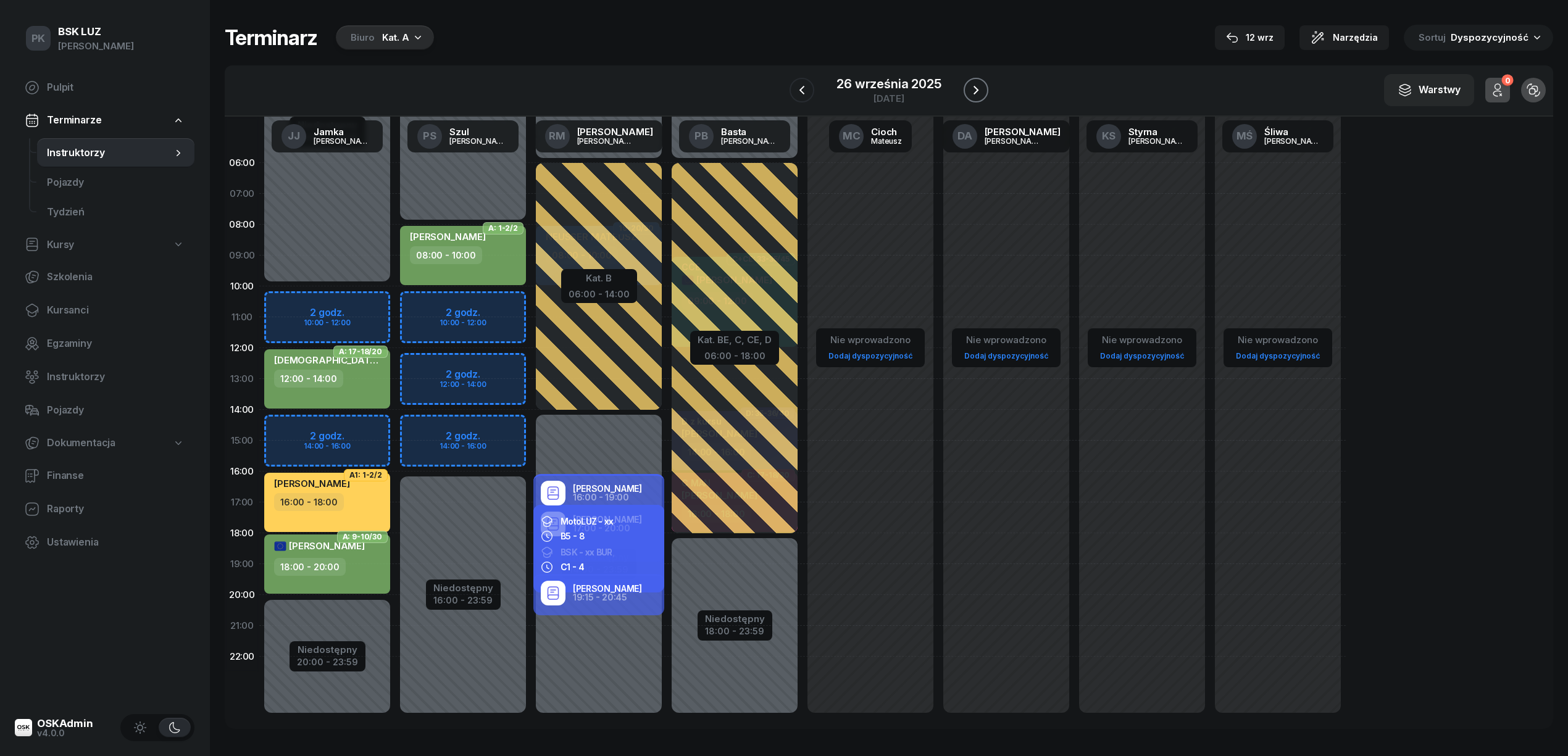
click at [968, 87] on icon "button" at bounding box center [975, 90] width 15 height 15
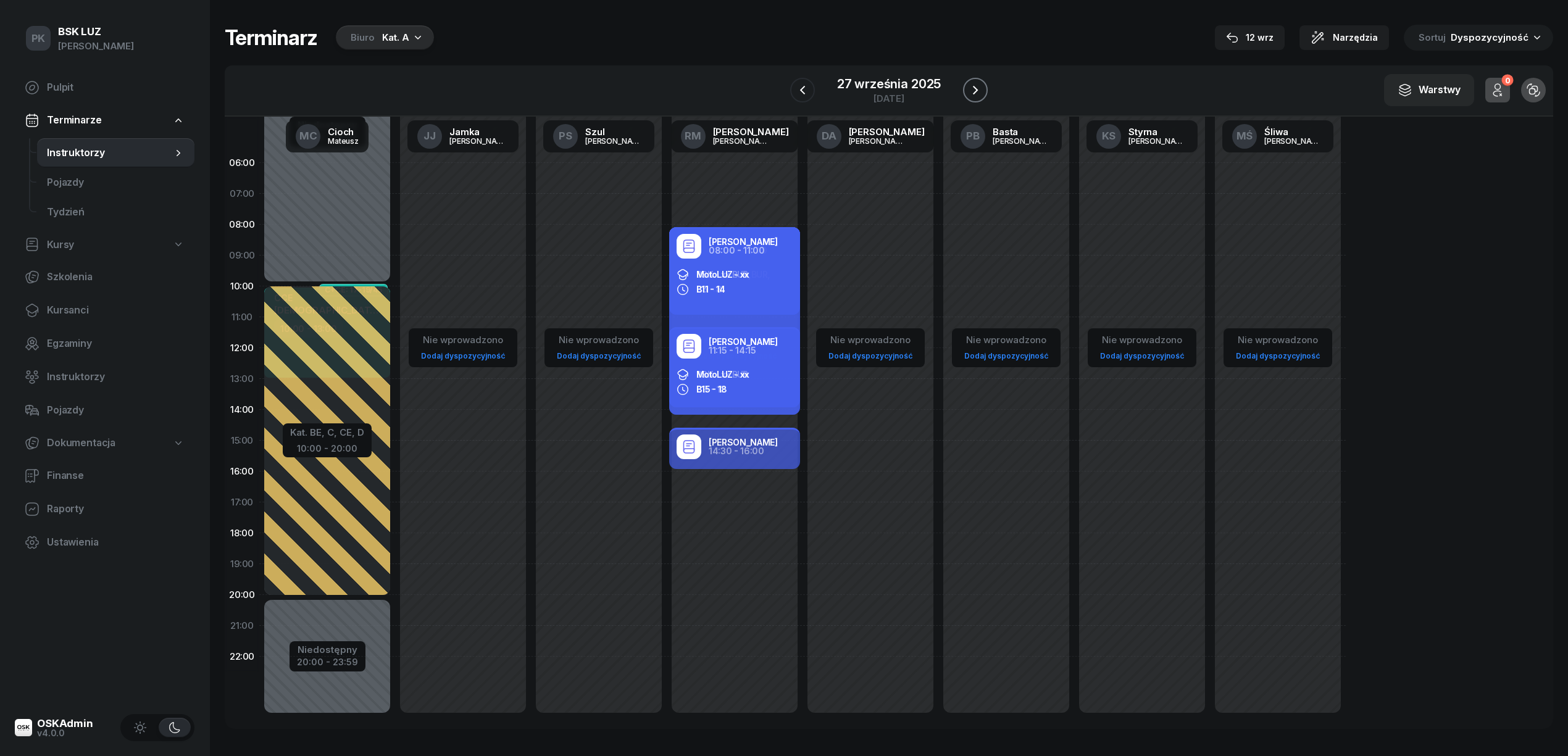
click at [968, 87] on icon "button" at bounding box center [975, 90] width 15 height 15
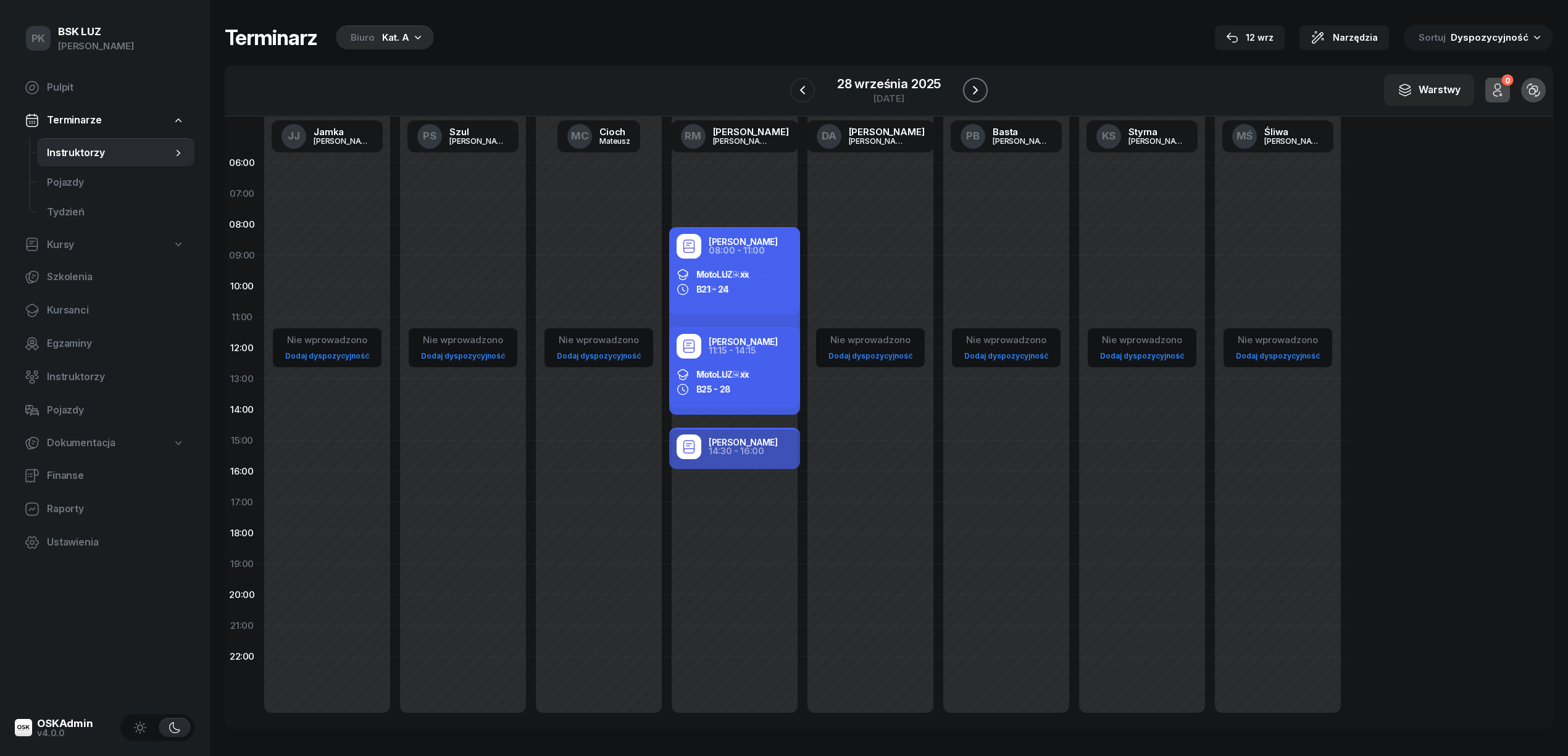
click at [968, 87] on icon "button" at bounding box center [975, 90] width 15 height 15
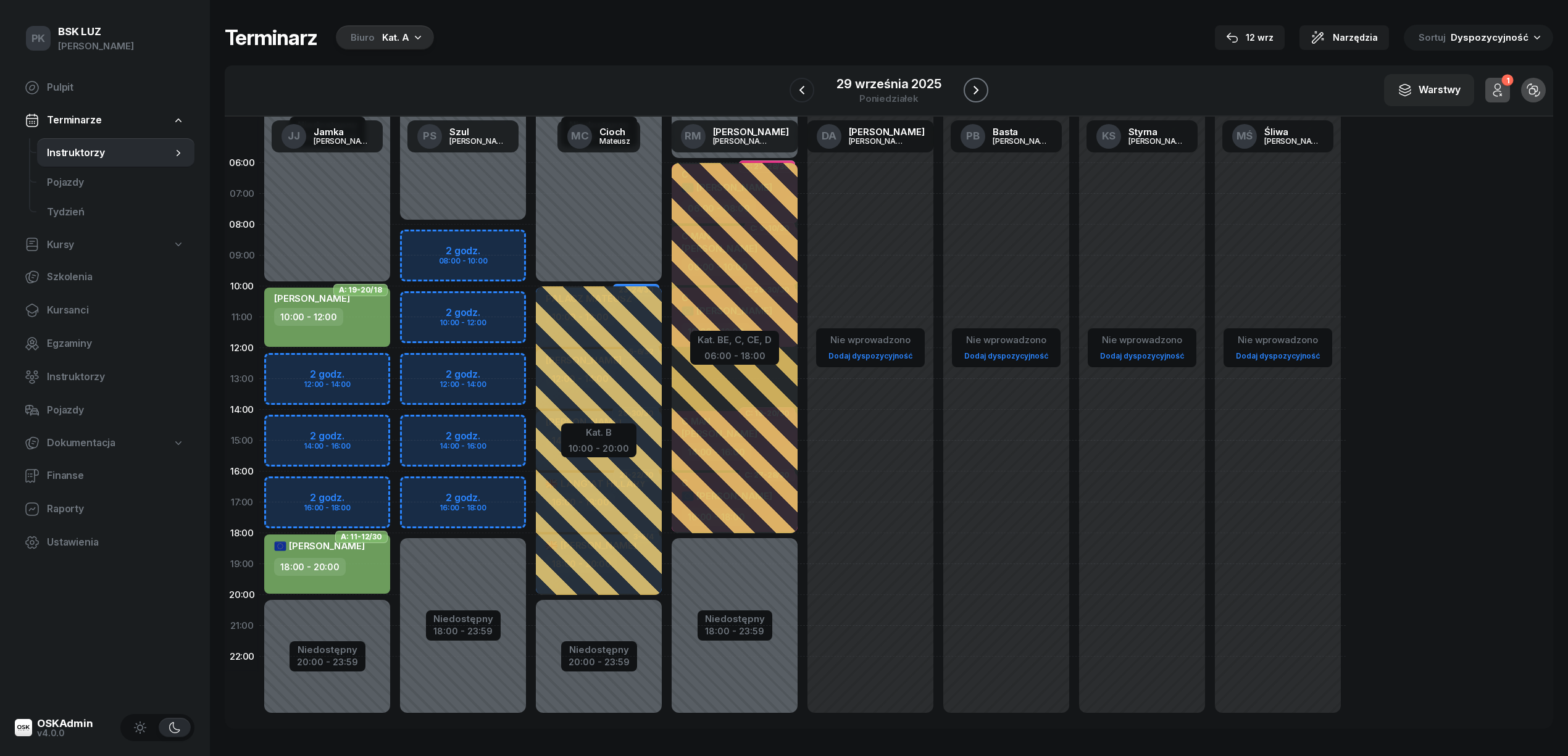
click at [968, 87] on icon "button" at bounding box center [975, 90] width 15 height 15
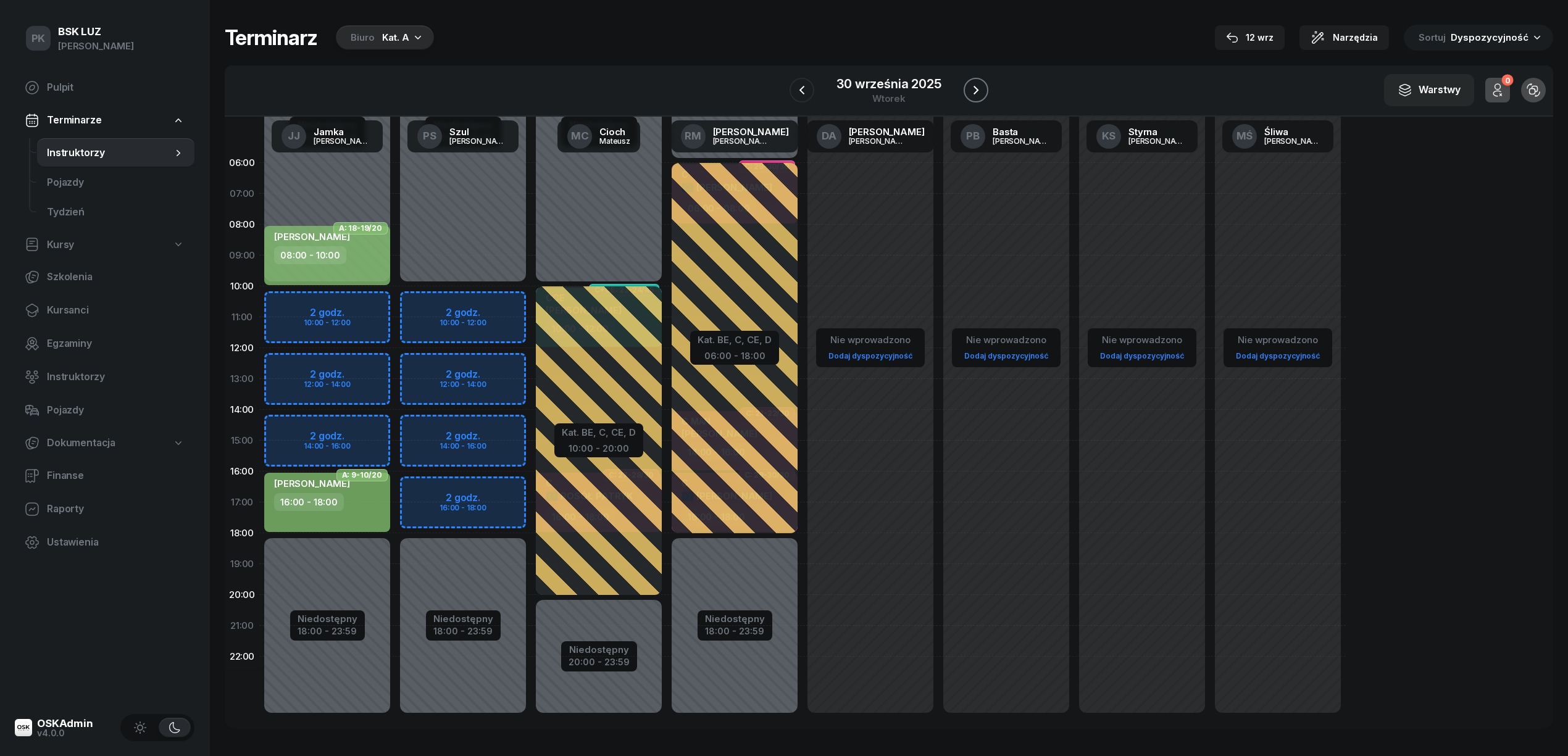
click at [968, 87] on icon "button" at bounding box center [975, 90] width 15 height 15
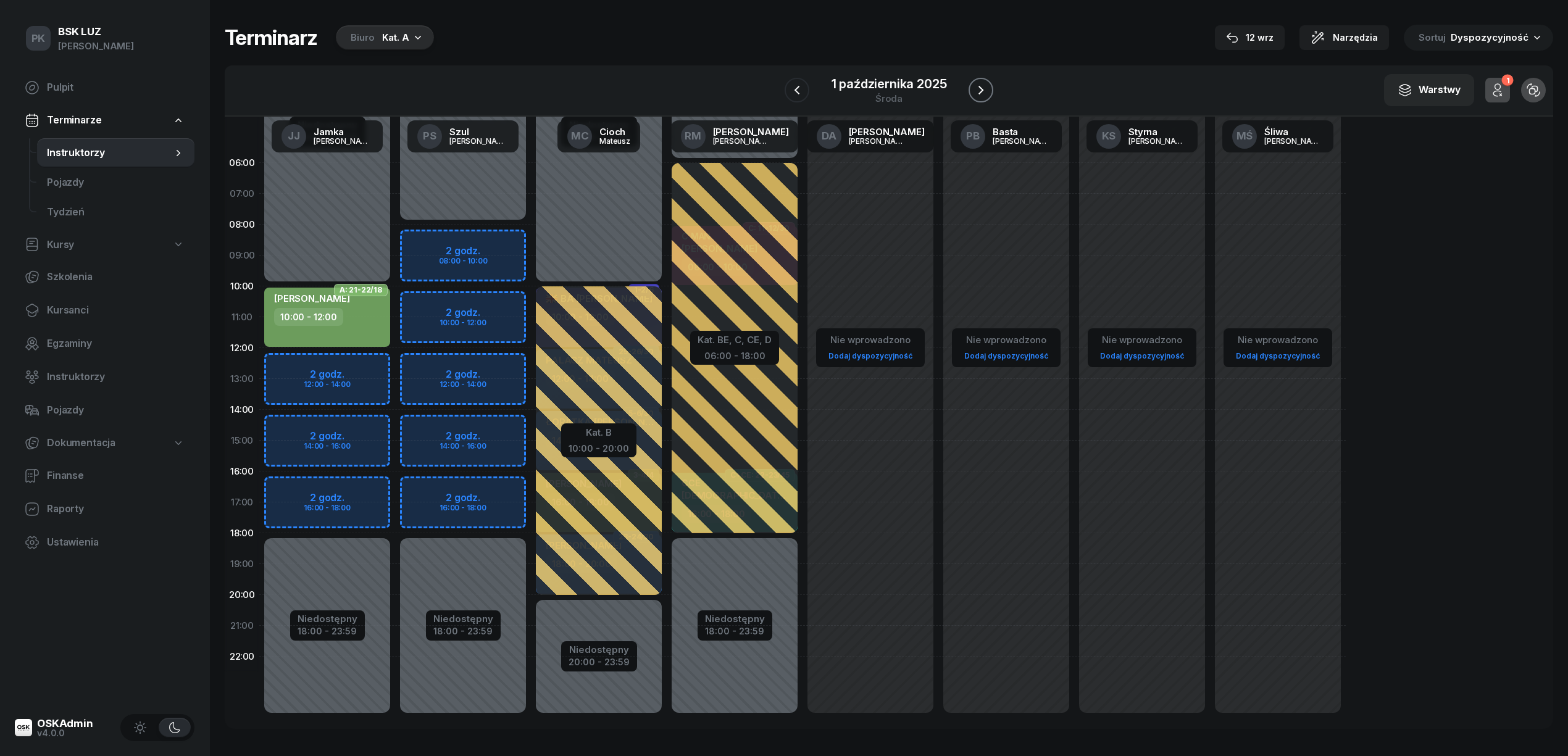
click at [968, 87] on div at bounding box center [980, 90] width 25 height 25
click at [978, 89] on icon "button" at bounding box center [980, 90] width 15 height 15
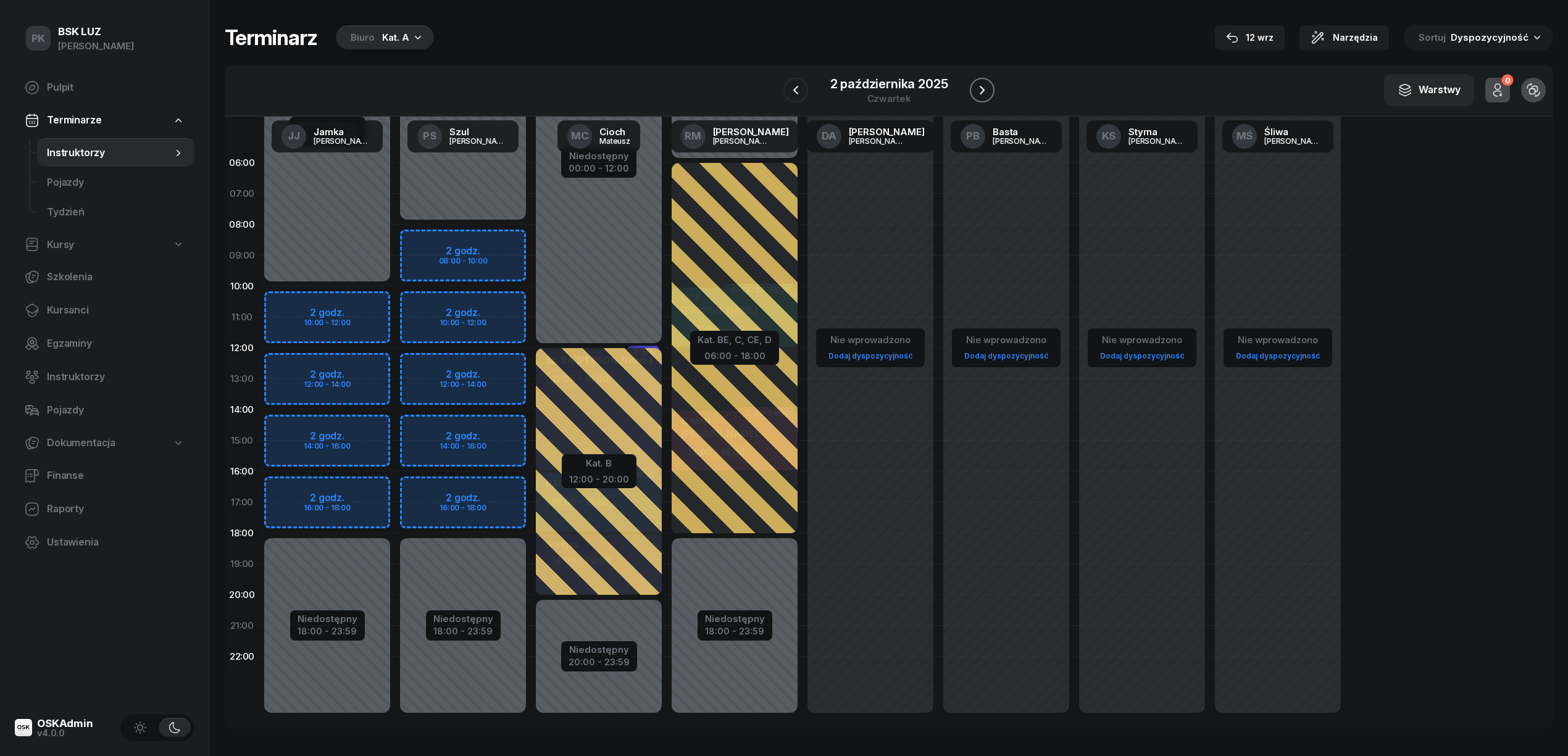
click at [978, 89] on icon "button" at bounding box center [982, 90] width 15 height 15
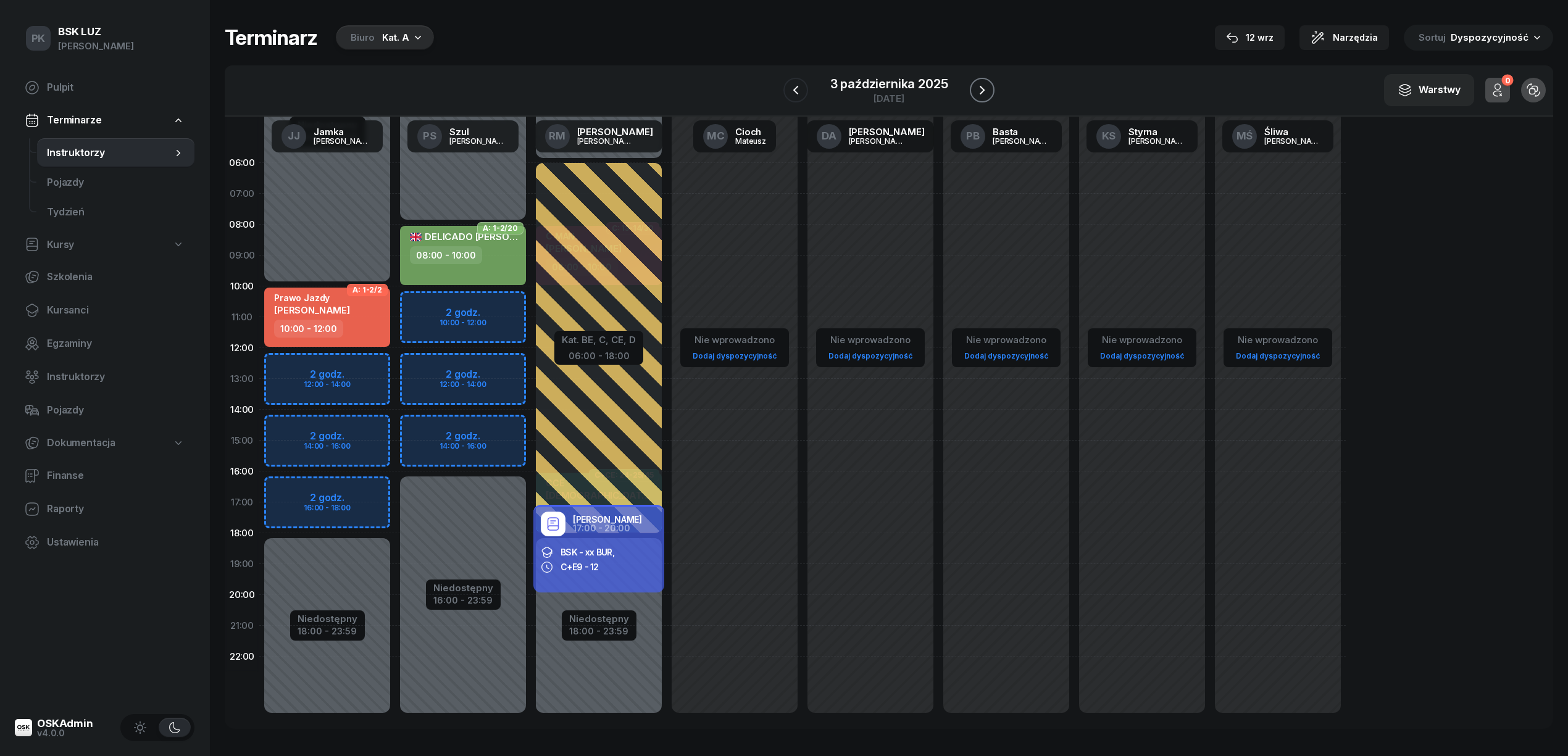
click at [978, 89] on icon "button" at bounding box center [982, 90] width 15 height 15
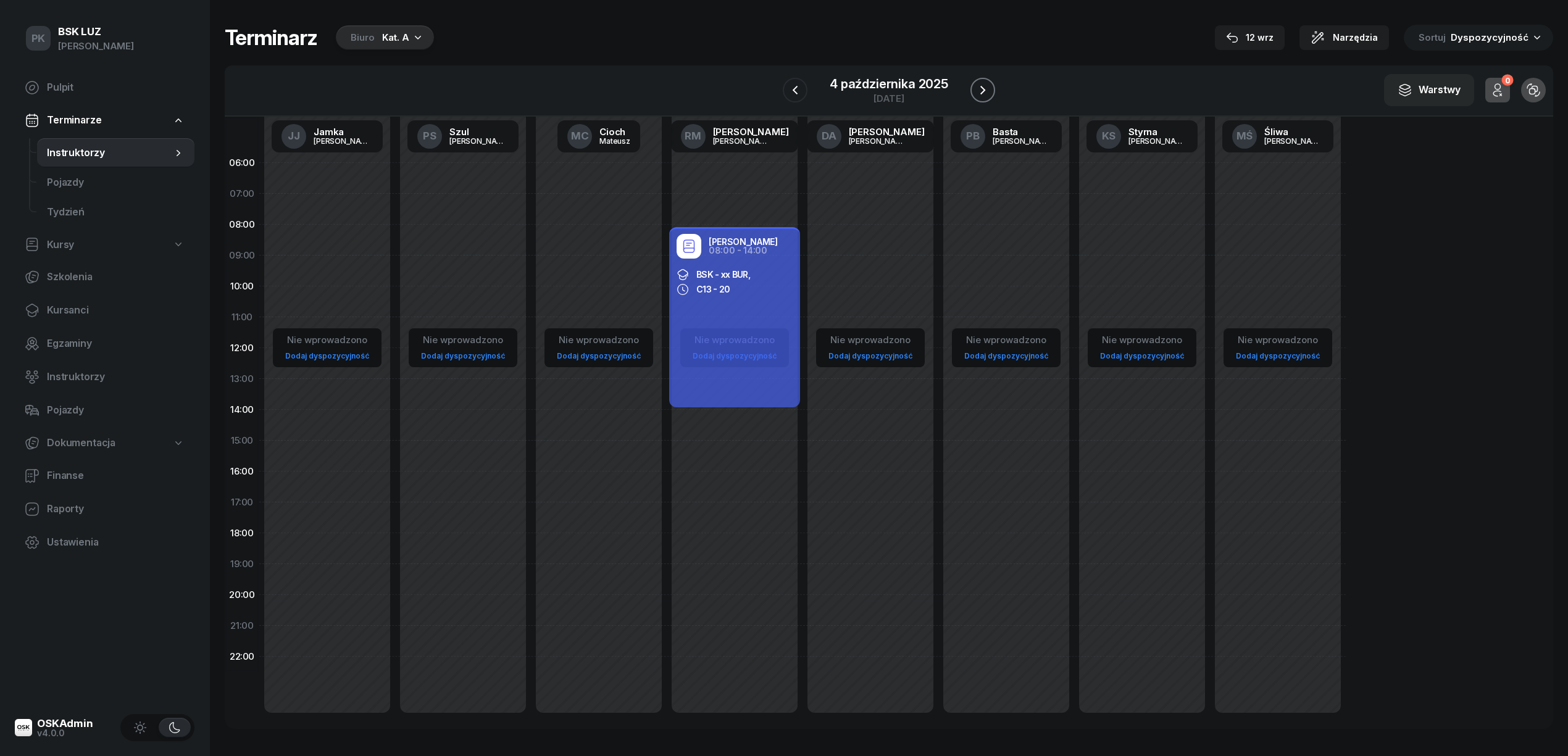
click at [978, 89] on icon "button" at bounding box center [982, 90] width 15 height 15
click at [978, 89] on icon "button" at bounding box center [982, 90] width 15 height 15
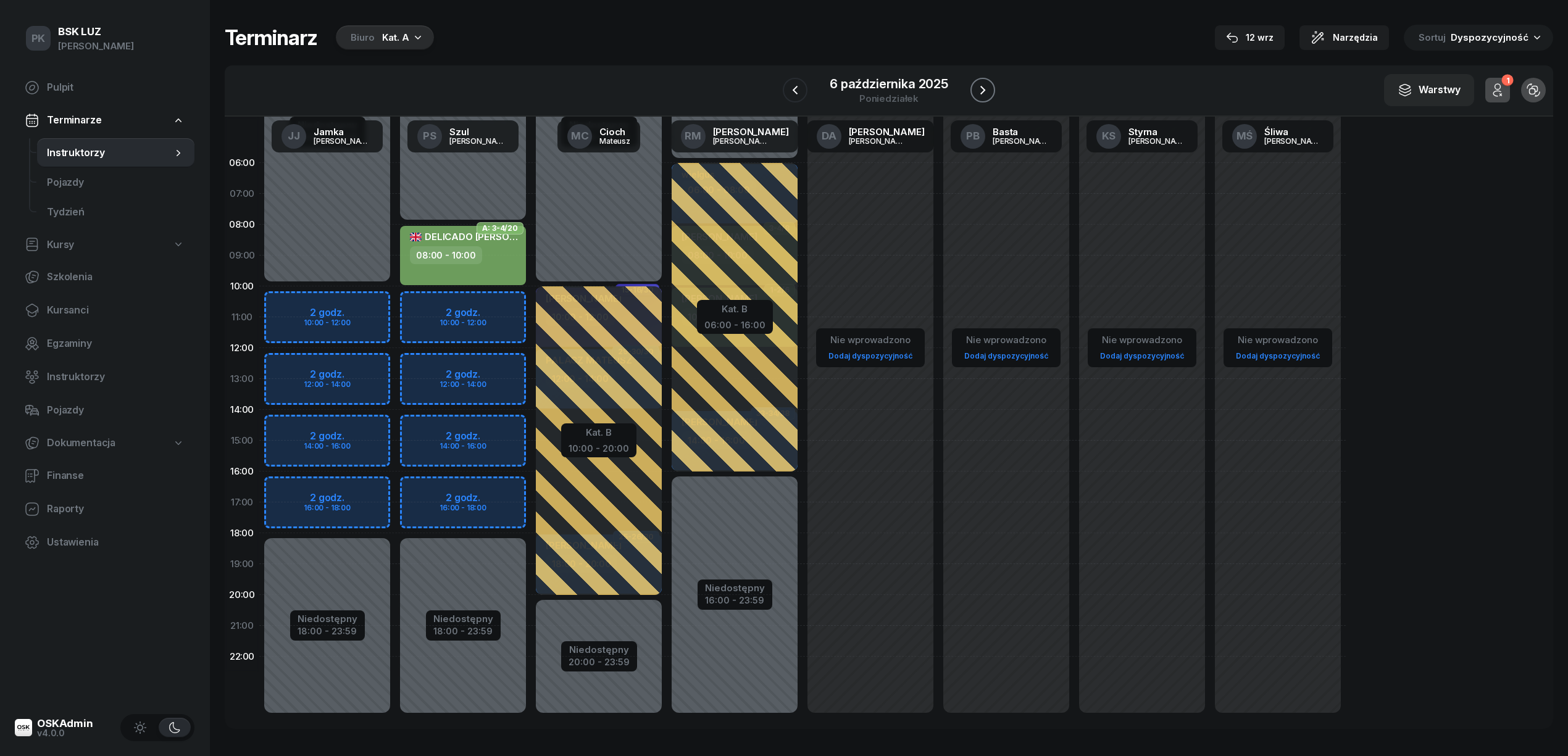
click at [978, 89] on icon "button" at bounding box center [982, 90] width 15 height 15
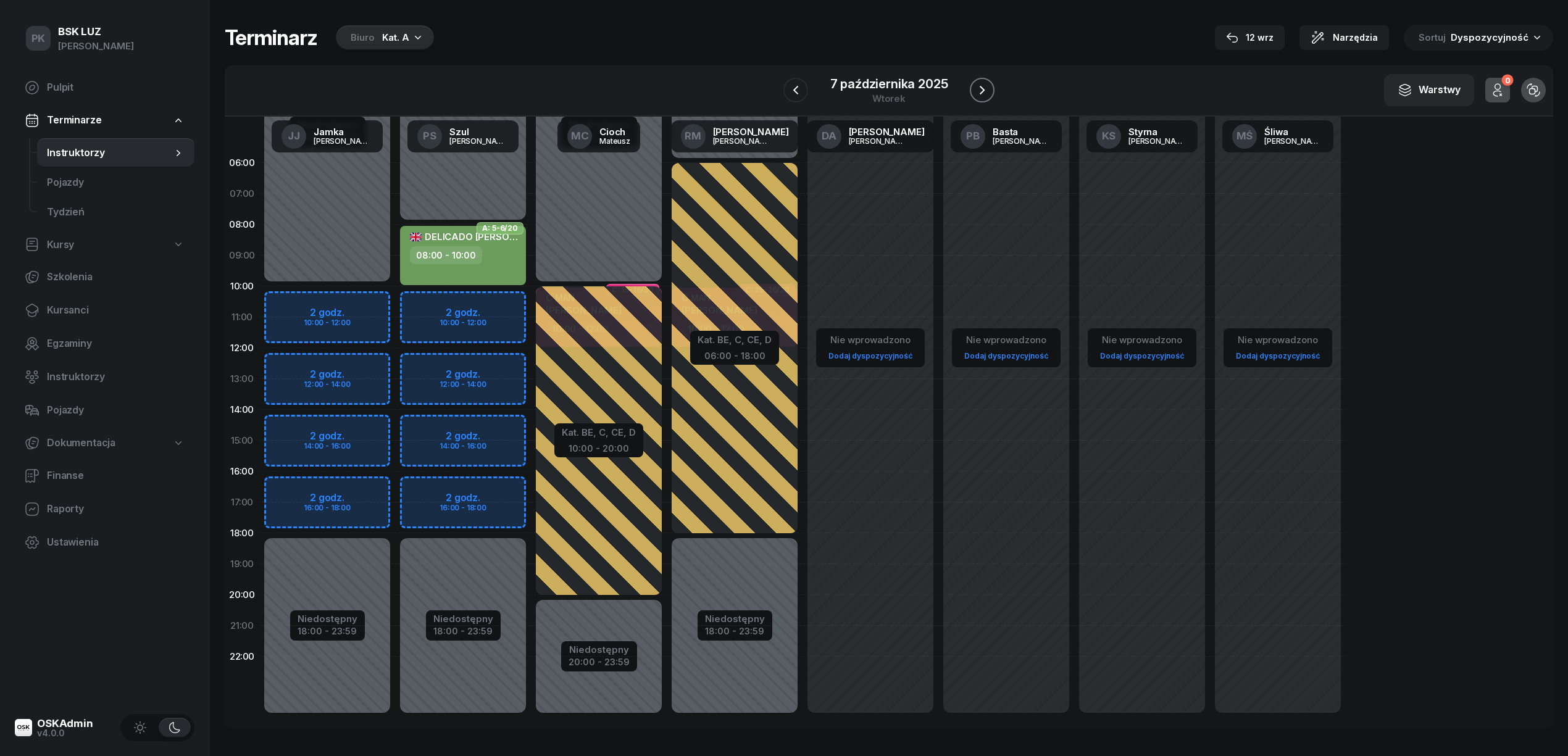
click at [978, 89] on icon "button" at bounding box center [982, 90] width 15 height 15
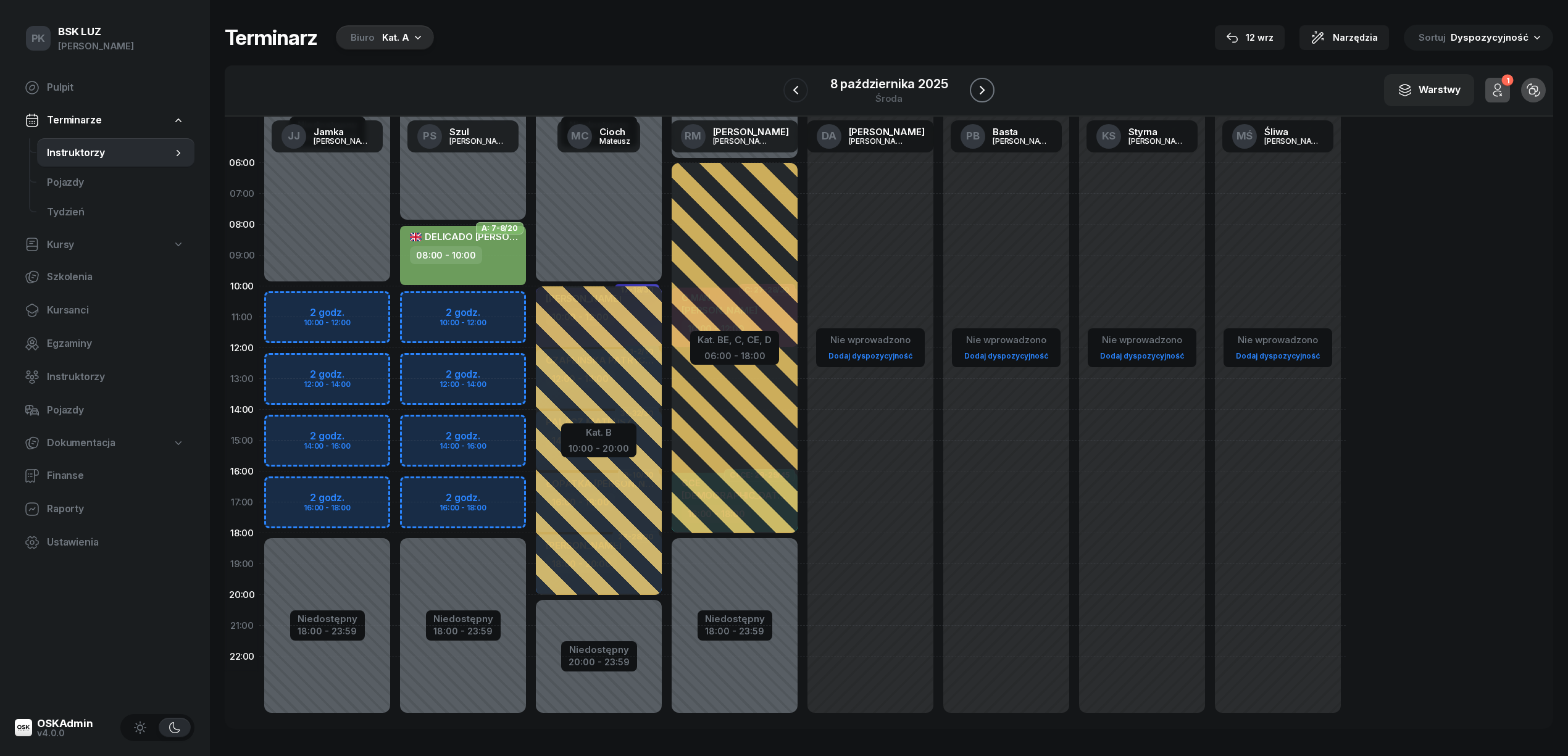
click at [982, 90] on icon "button" at bounding box center [982, 90] width 15 height 15
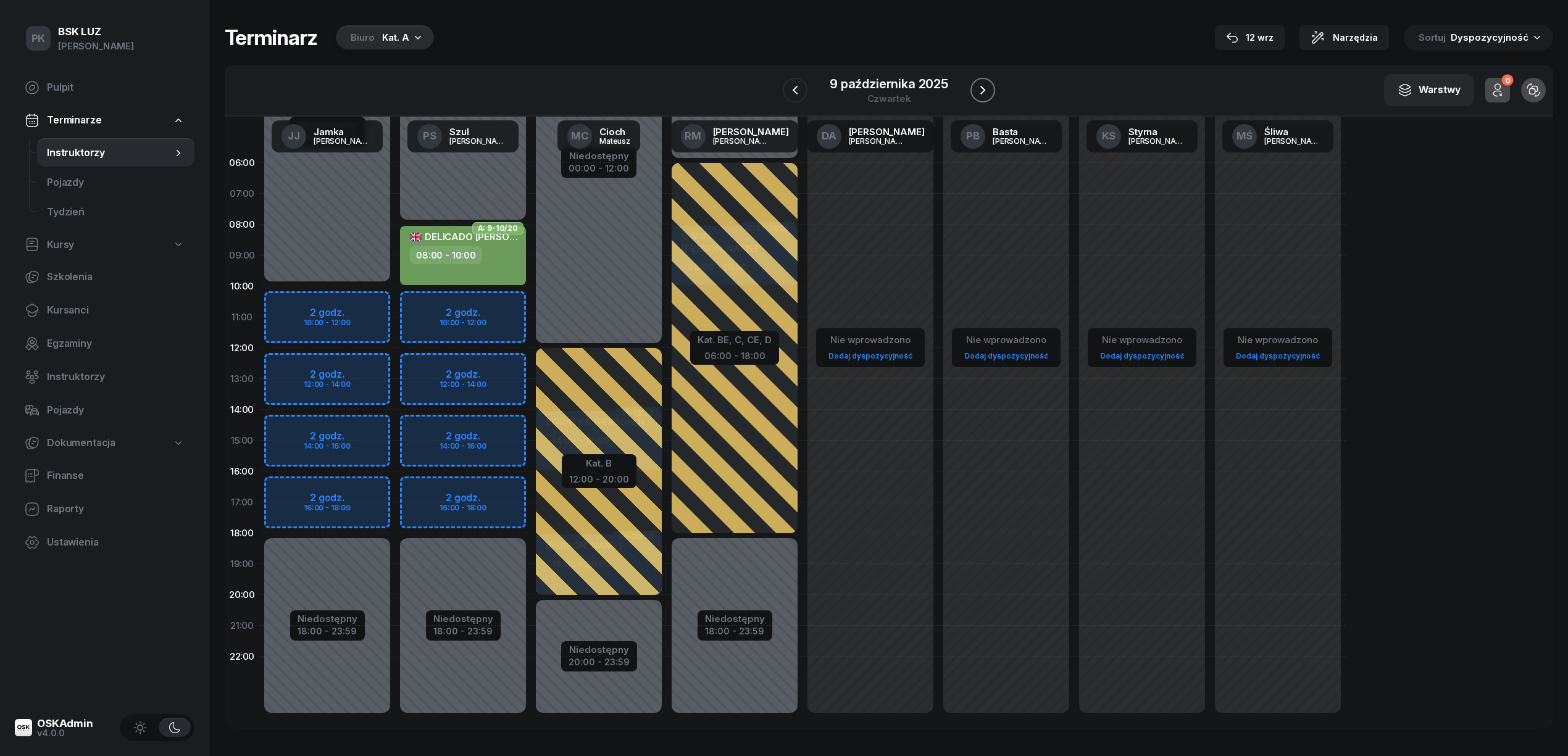
click at [982, 90] on icon "button" at bounding box center [982, 90] width 15 height 15
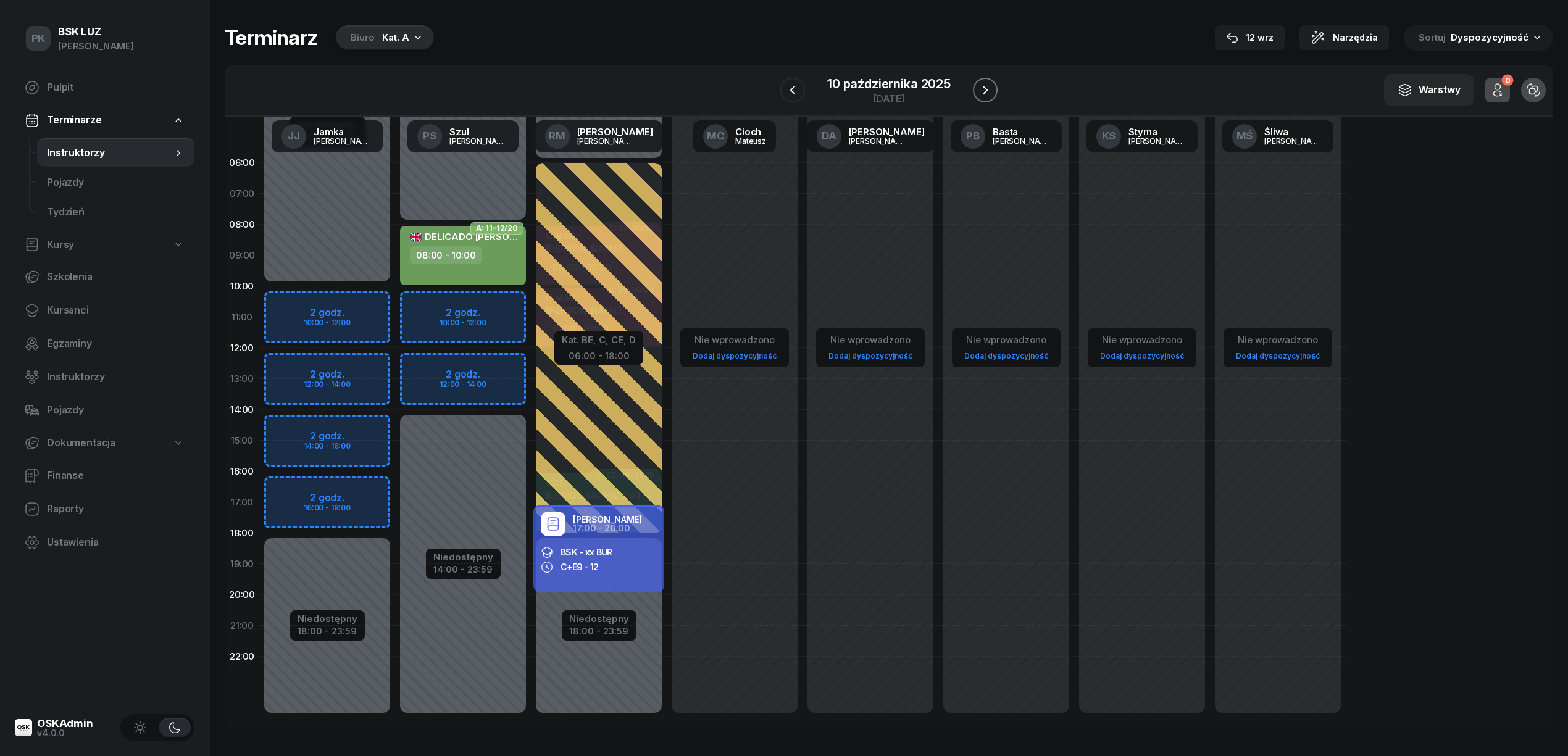
click at [982, 90] on icon "button" at bounding box center [985, 90] width 15 height 15
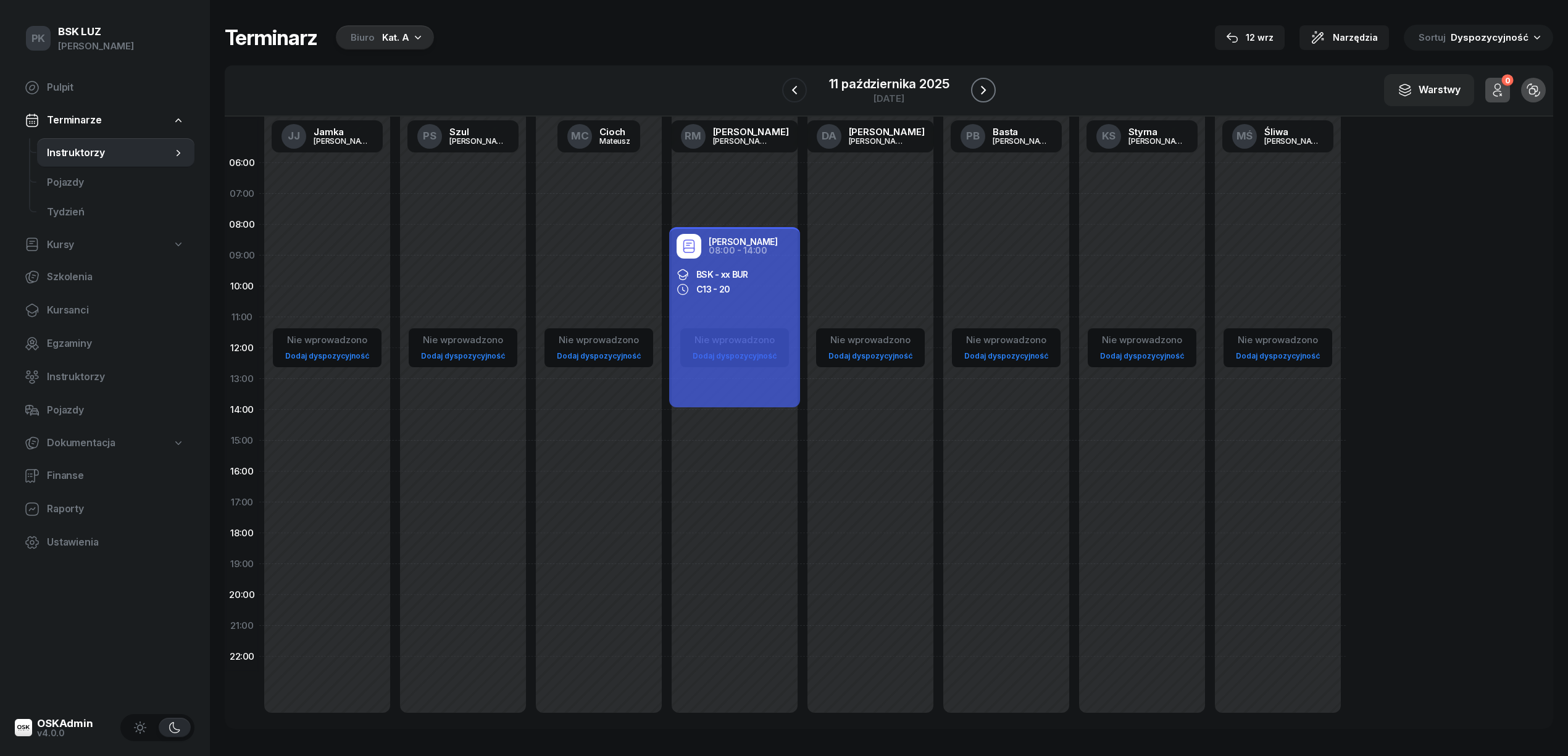
click at [982, 90] on icon "button" at bounding box center [983, 90] width 15 height 15
click at [982, 90] on icon "button" at bounding box center [984, 90] width 15 height 15
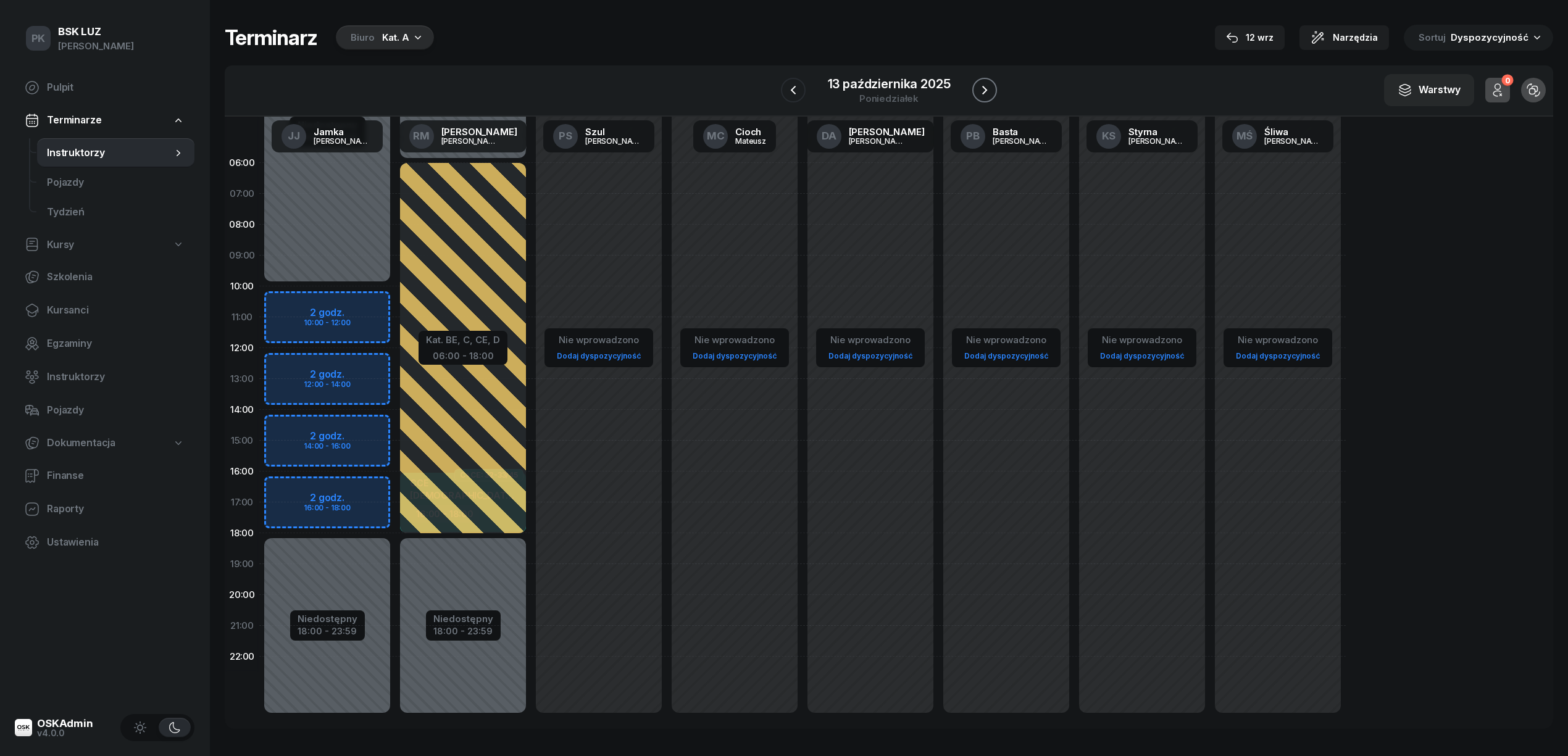
click at [982, 90] on icon "button" at bounding box center [984, 90] width 15 height 15
click at [982, 90] on icon "button" at bounding box center [985, 90] width 15 height 15
click at [979, 89] on icon "button" at bounding box center [984, 90] width 15 height 15
click at [979, 89] on icon "button" at bounding box center [985, 90] width 15 height 15
click at [979, 89] on icon "button" at bounding box center [984, 90] width 15 height 15
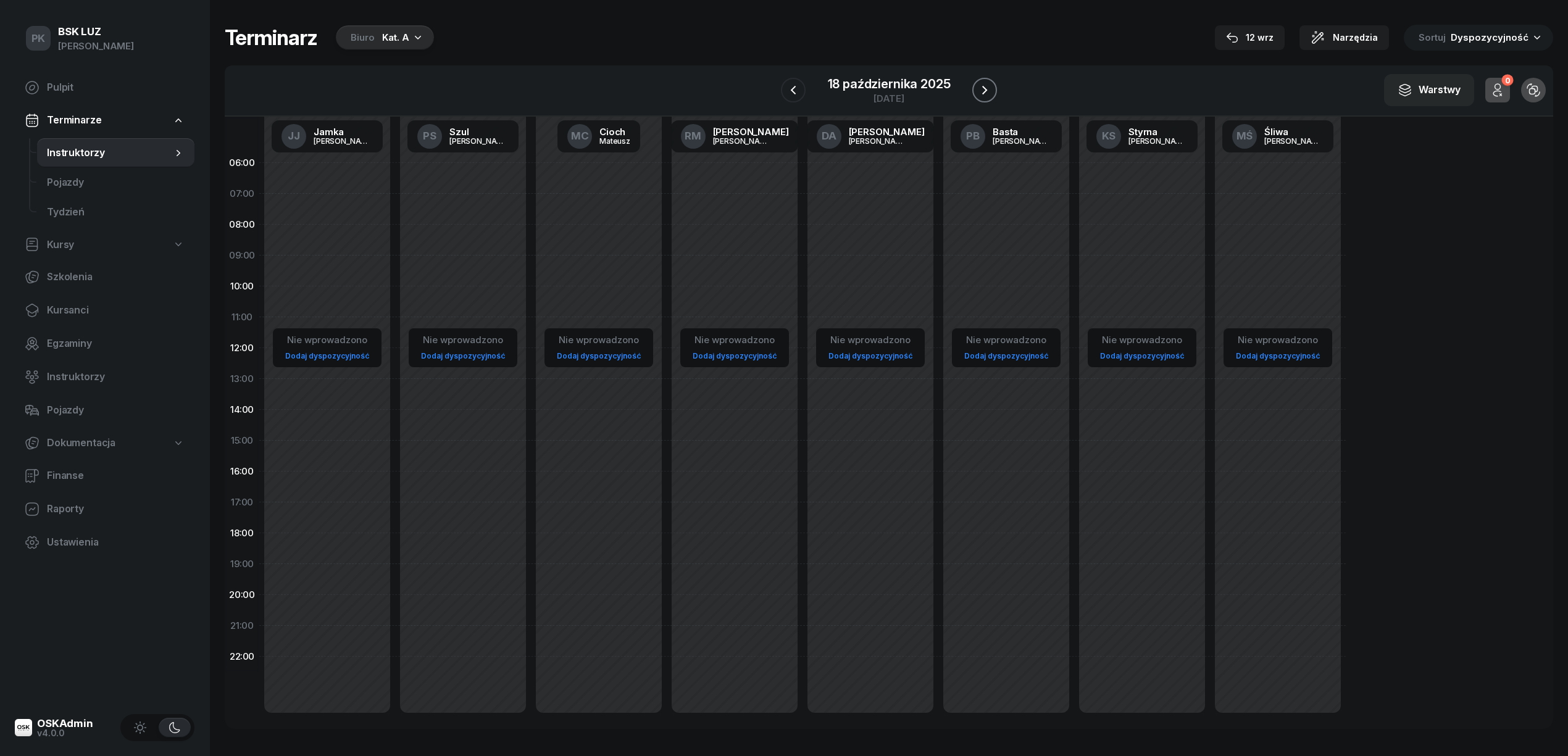
click at [979, 89] on icon "button" at bounding box center [984, 90] width 15 height 15
click at [979, 89] on icon "button" at bounding box center [985, 90] width 15 height 15
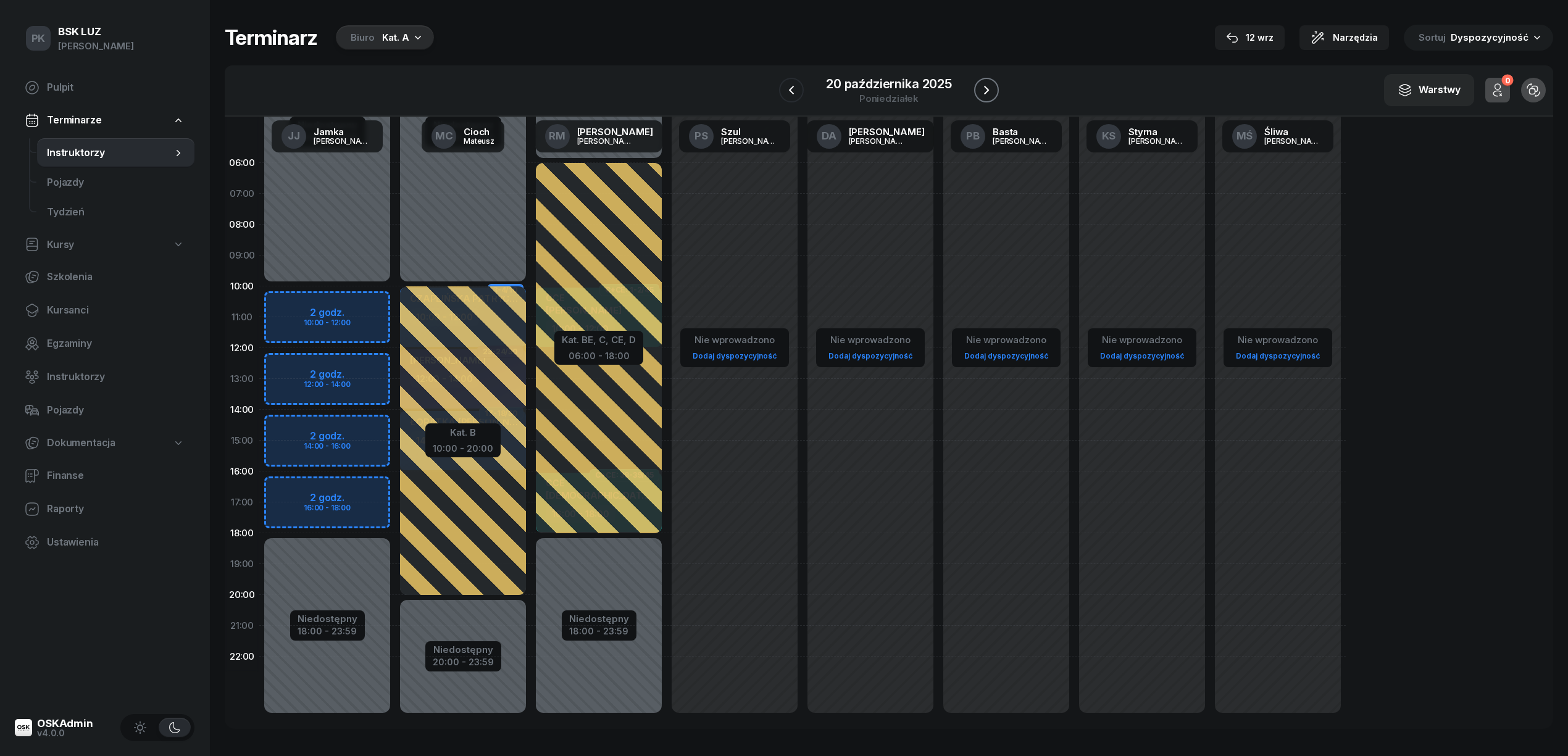
click at [979, 89] on icon "button" at bounding box center [986, 90] width 15 height 15
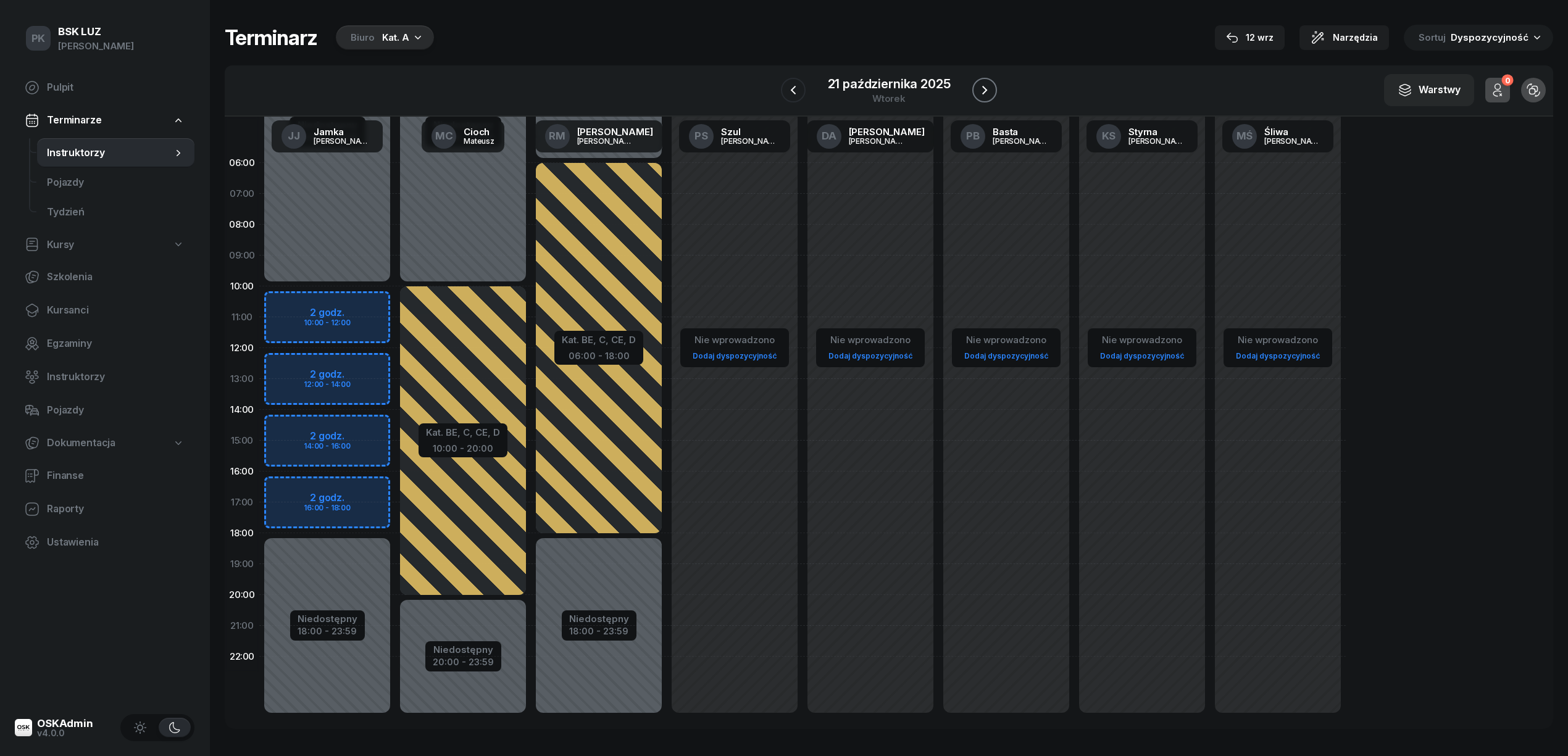
click at [979, 89] on icon "button" at bounding box center [984, 90] width 15 height 15
click at [787, 90] on icon "button" at bounding box center [792, 90] width 15 height 15
click at [787, 90] on icon "button" at bounding box center [793, 90] width 15 height 15
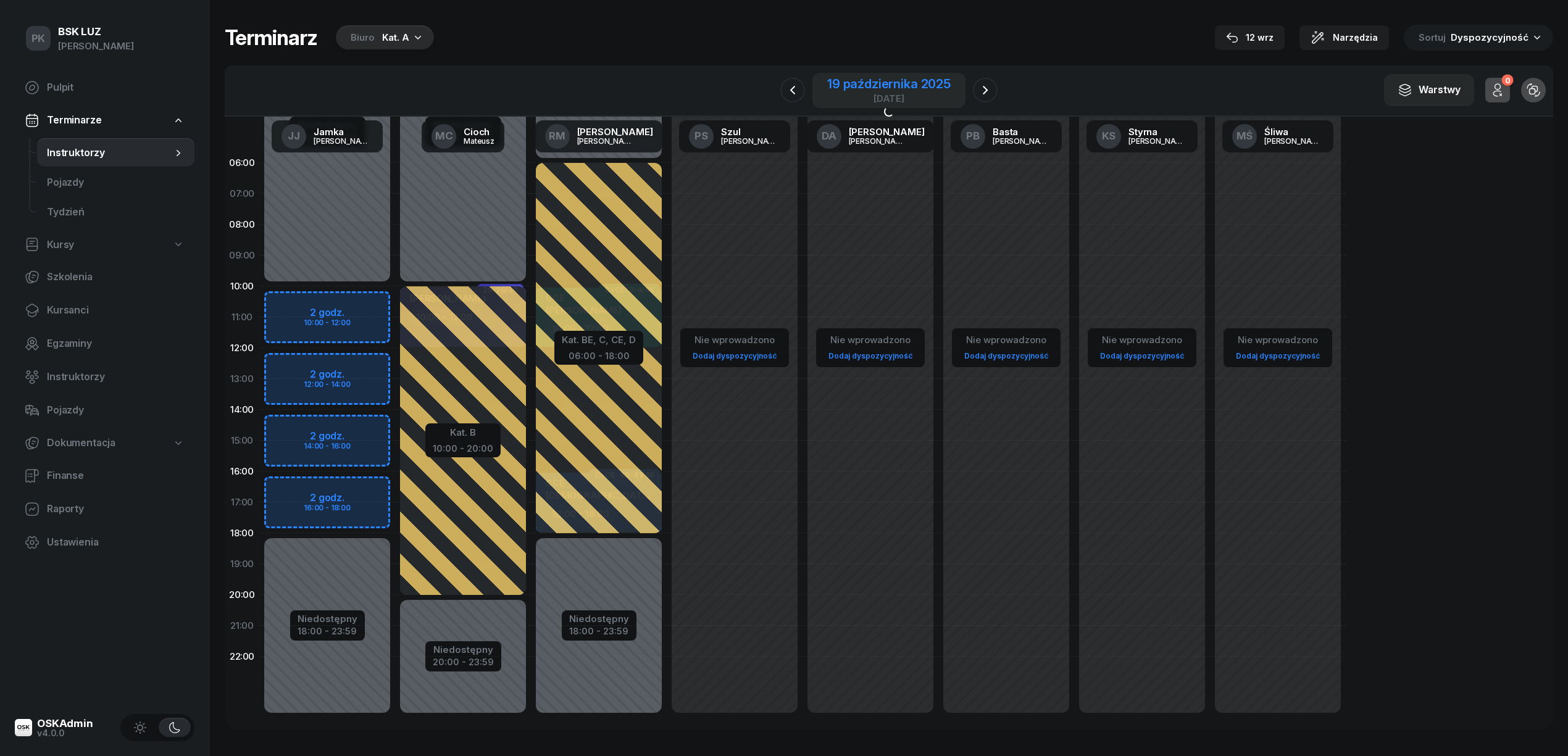
click at [831, 87] on div "19 października 2025" at bounding box center [889, 84] width 123 height 13
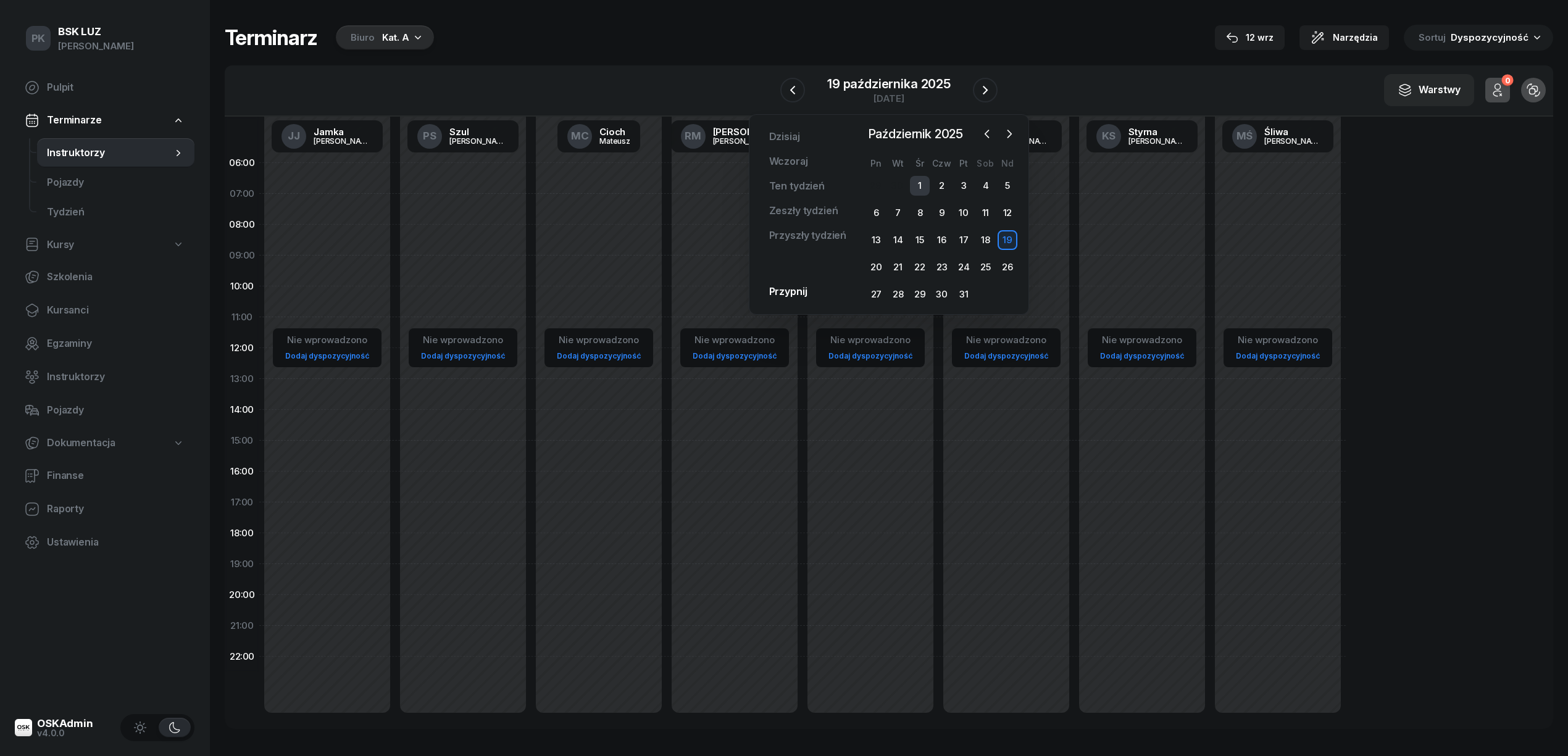
click at [922, 181] on div "1" at bounding box center [920, 185] width 20 height 20
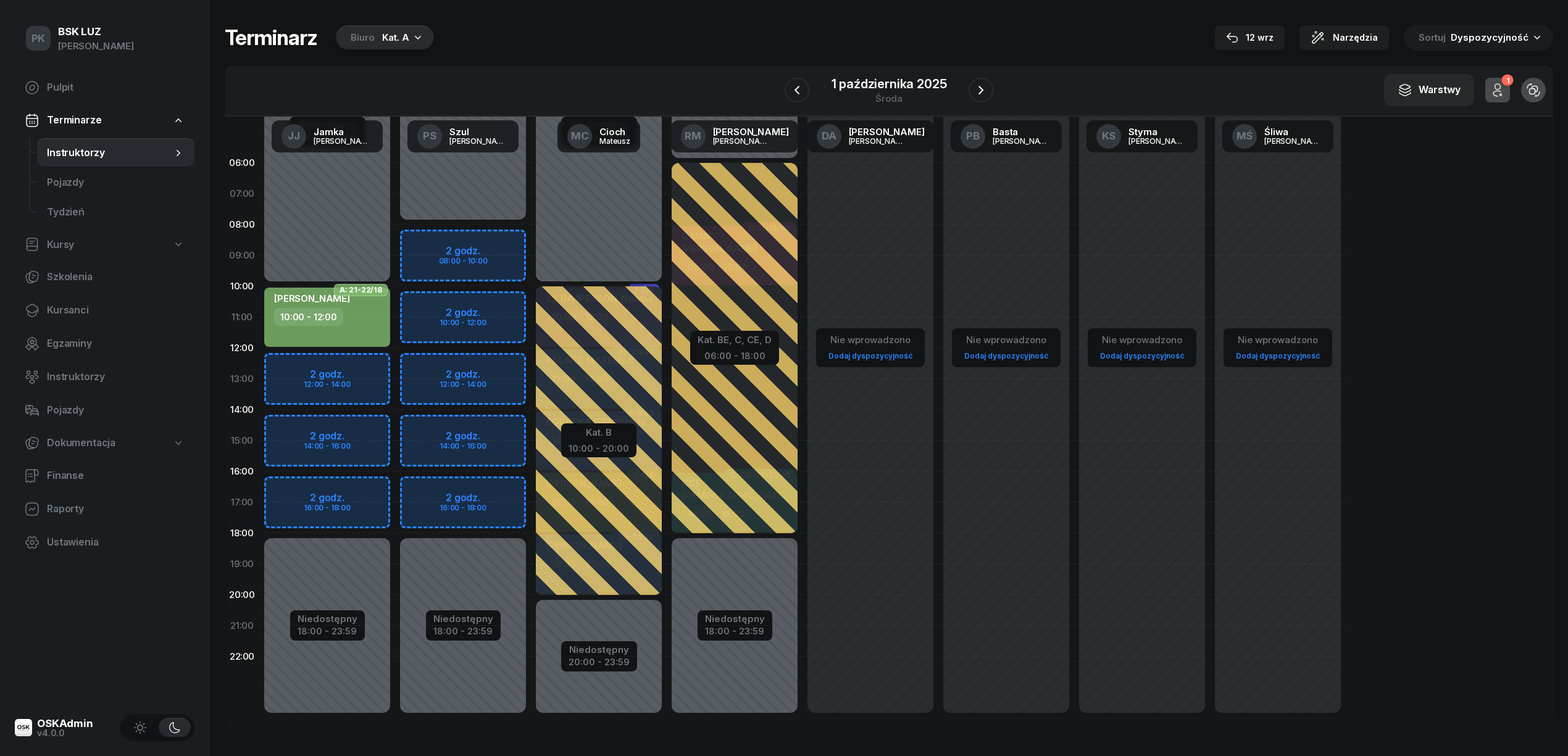
click at [406, 37] on div "Kat. A" at bounding box center [395, 37] width 27 height 15
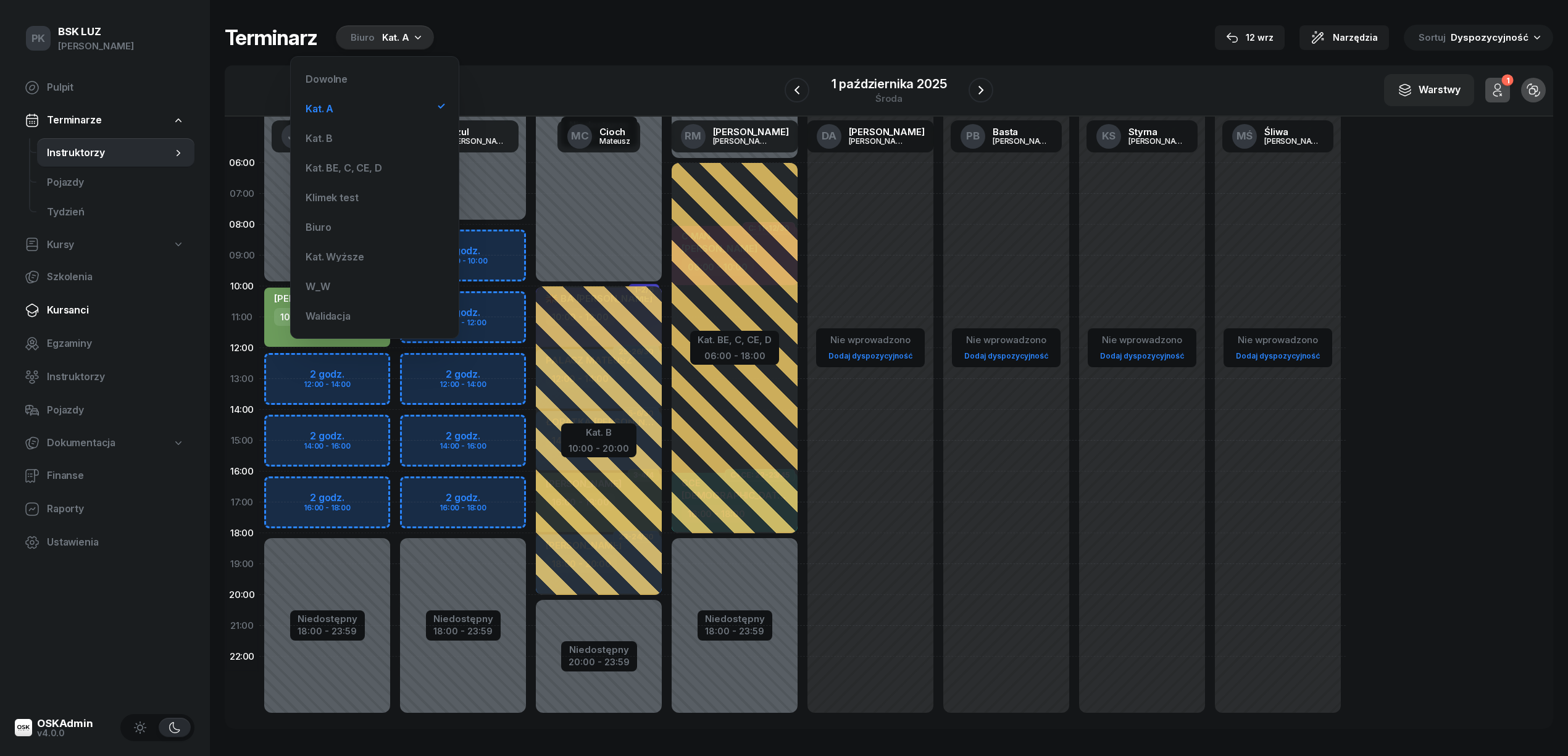
click at [73, 311] on span "Kursanci" at bounding box center [116, 310] width 138 height 16
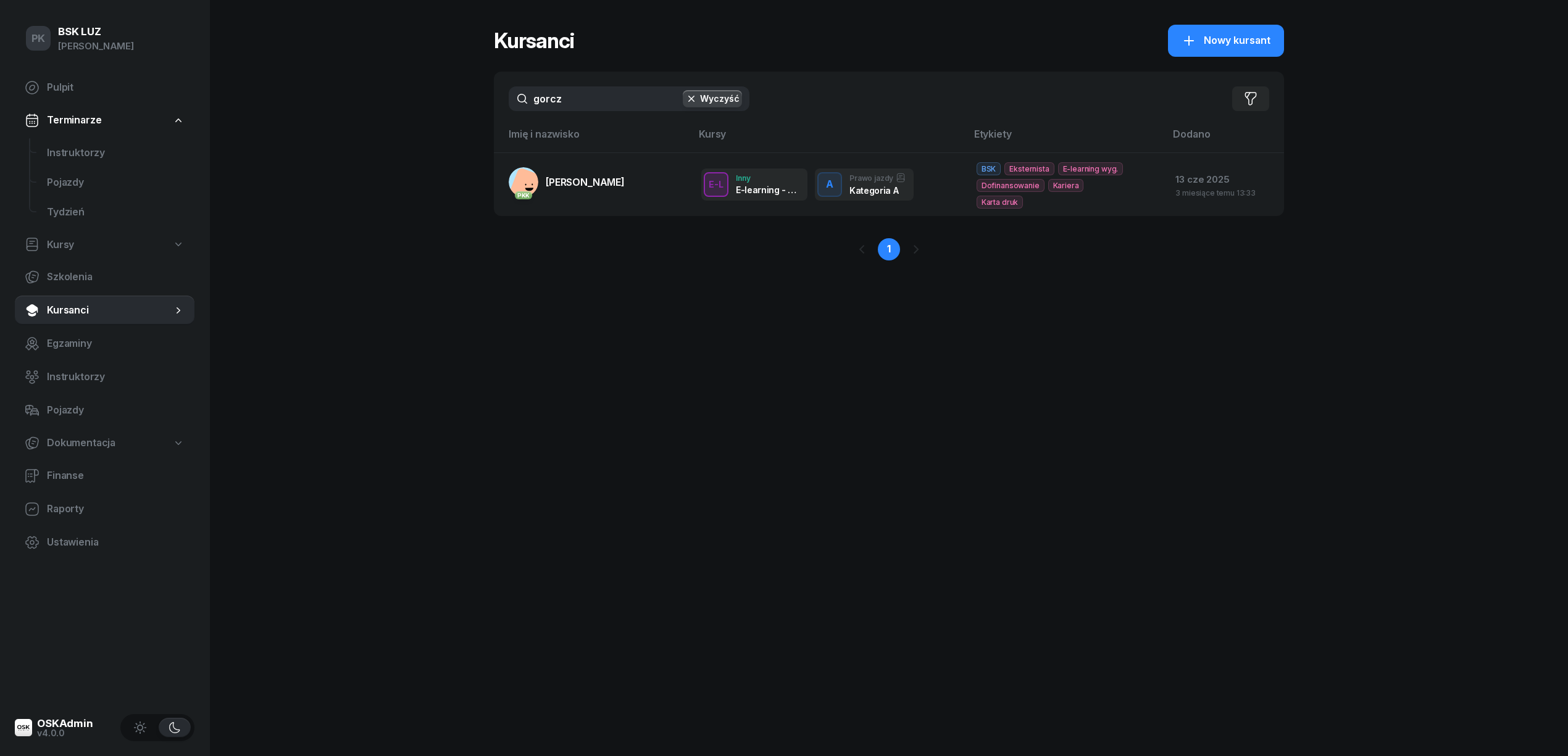
click at [499, 102] on div "gorcz Wyczyść Filtruj" at bounding box center [889, 99] width 790 height 54
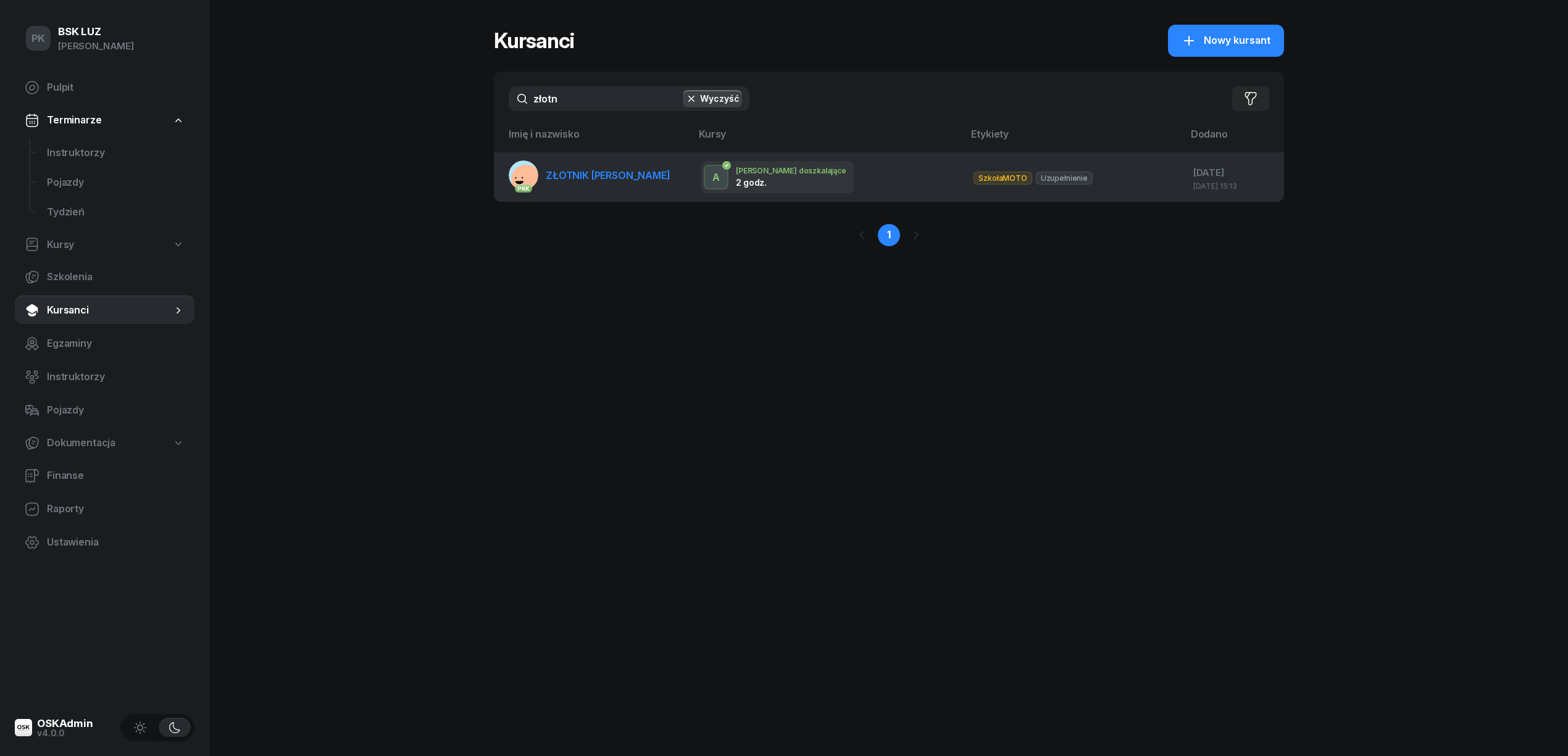
type input "złotn"
click at [549, 186] on link "PKK ZŁOTNIK DANIEL" at bounding box center [590, 175] width 162 height 30
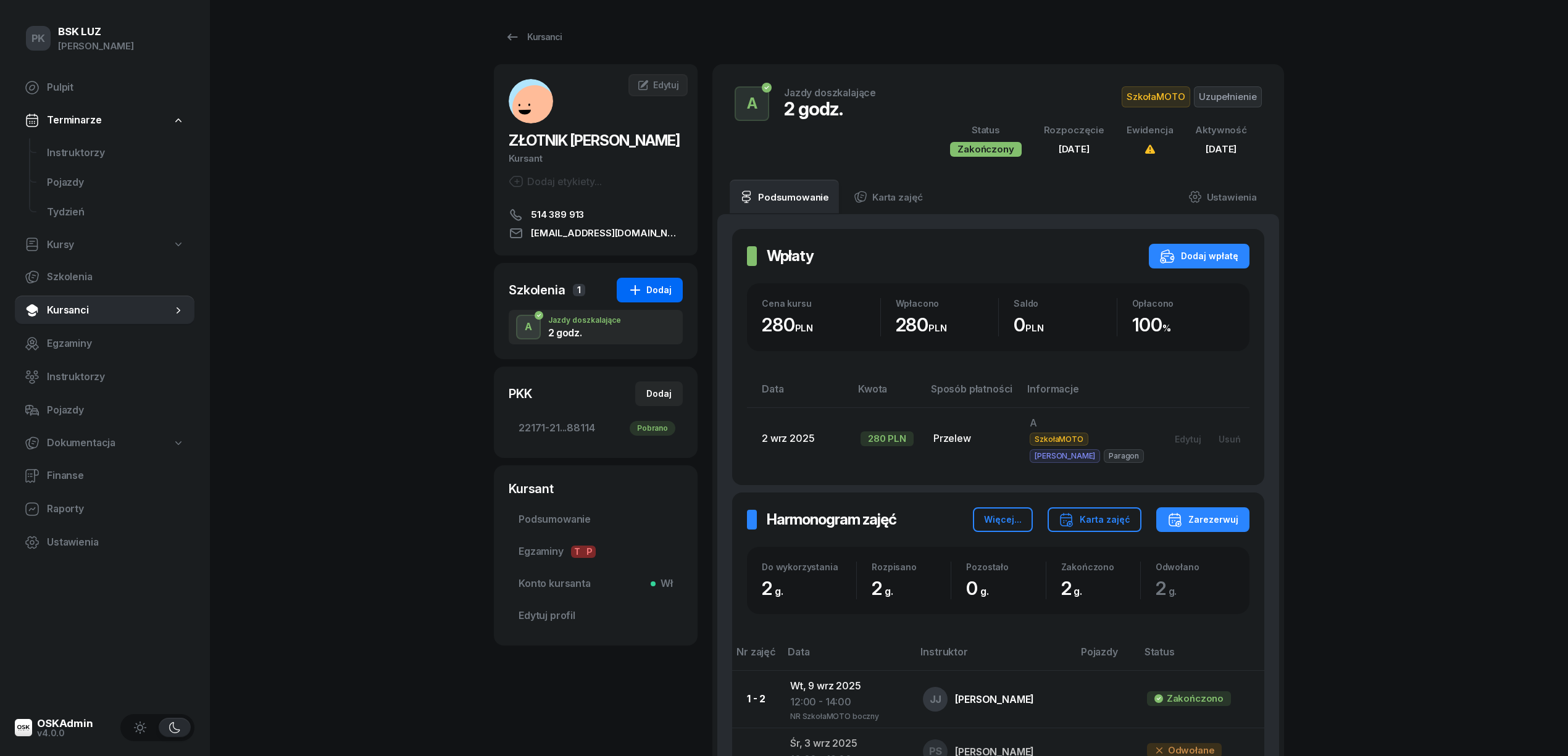
click at [653, 285] on div "Dodaj" at bounding box center [650, 290] width 44 height 15
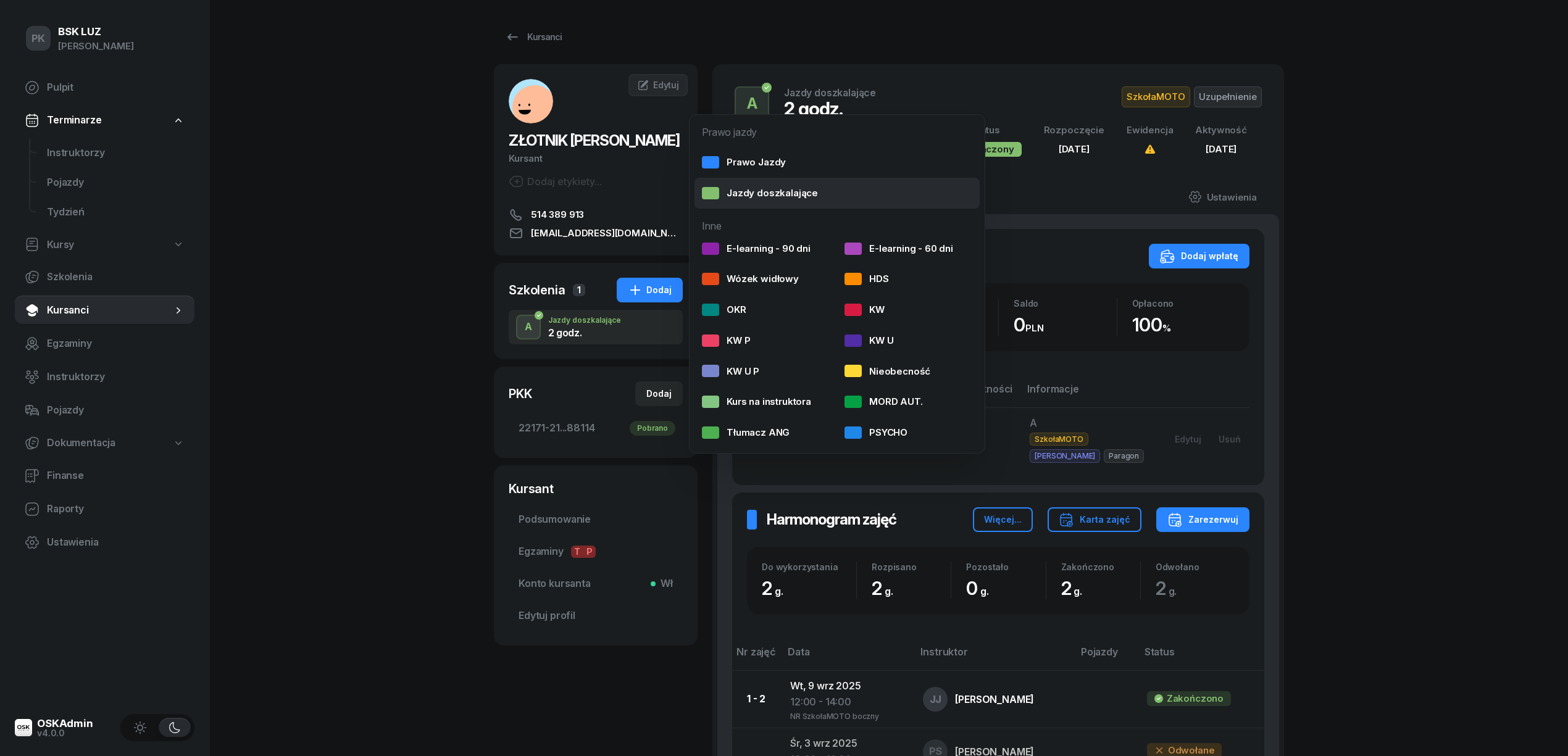
click at [763, 197] on div "Jazdy doszkalające" at bounding box center [760, 193] width 116 height 16
select select "B"
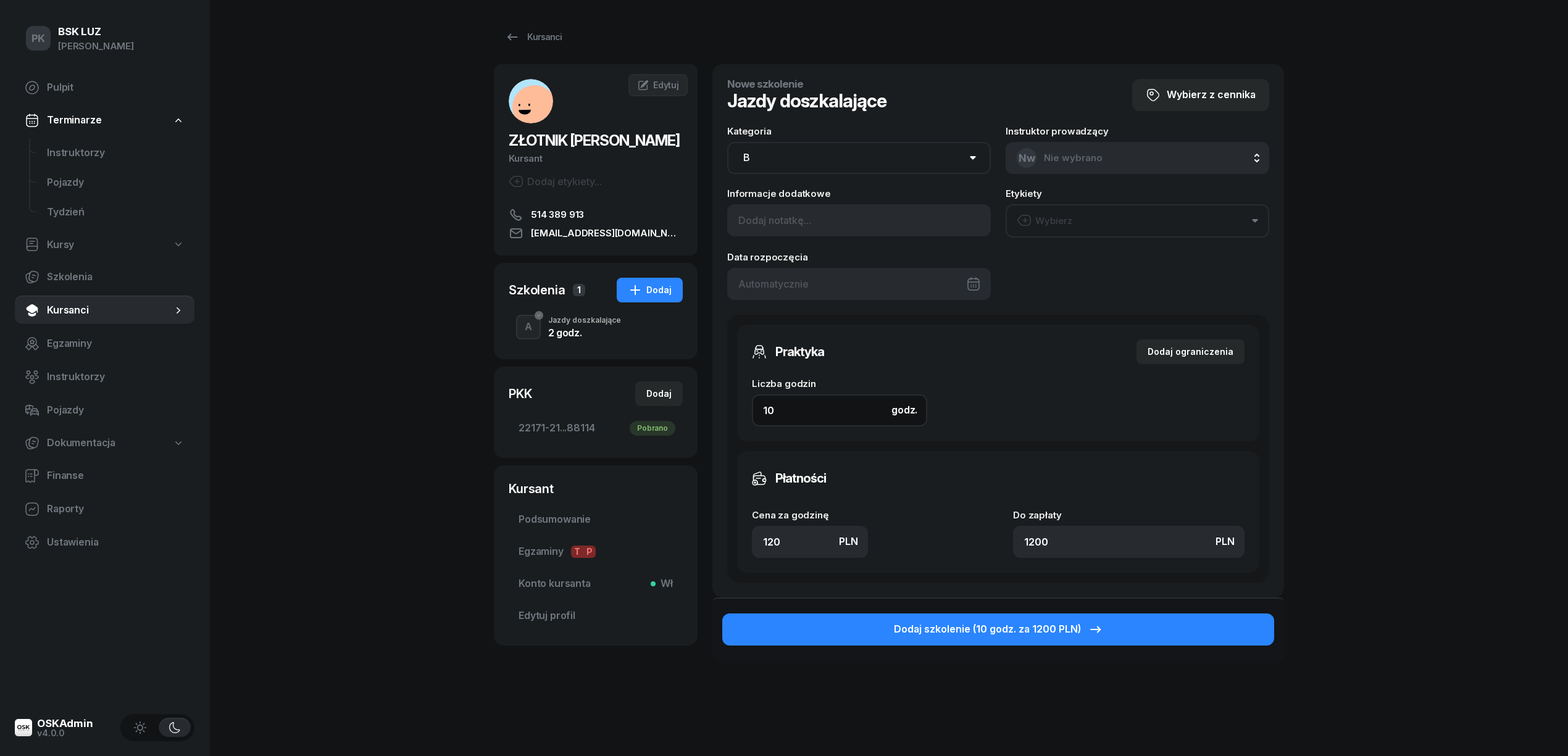
drag, startPoint x: 763, startPoint y: 415, endPoint x: 737, endPoint y: 417, distance: 26.1
click at [738, 417] on div "Praktyka Dodaj ograniczenia Liczba godzin godz. 10 Ograniczenia zajęć praktyczn…" at bounding box center [998, 382] width 522 height 116
type input "2"
type input "240"
type input "2"
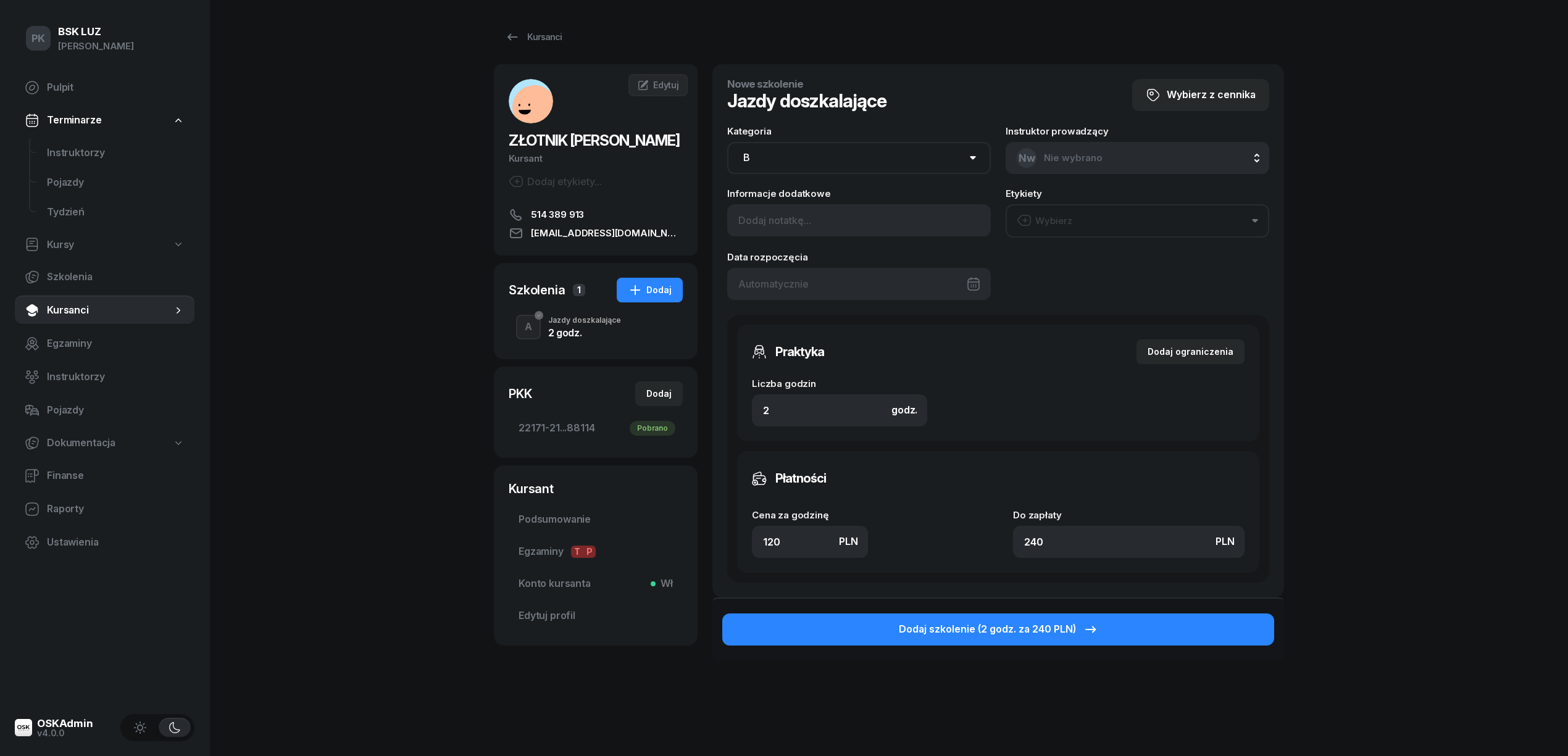
drag, startPoint x: 781, startPoint y: 547, endPoint x: 713, endPoint y: 538, distance: 68.6
click at [714, 538] on div "Nowe szkolenie Jazdy doszkalające Wybierz z cennika Kategoria AM A1 A2 A B1 B B…" at bounding box center [998, 331] width 572 height 533
type input "1"
type input "2"
type input "14"
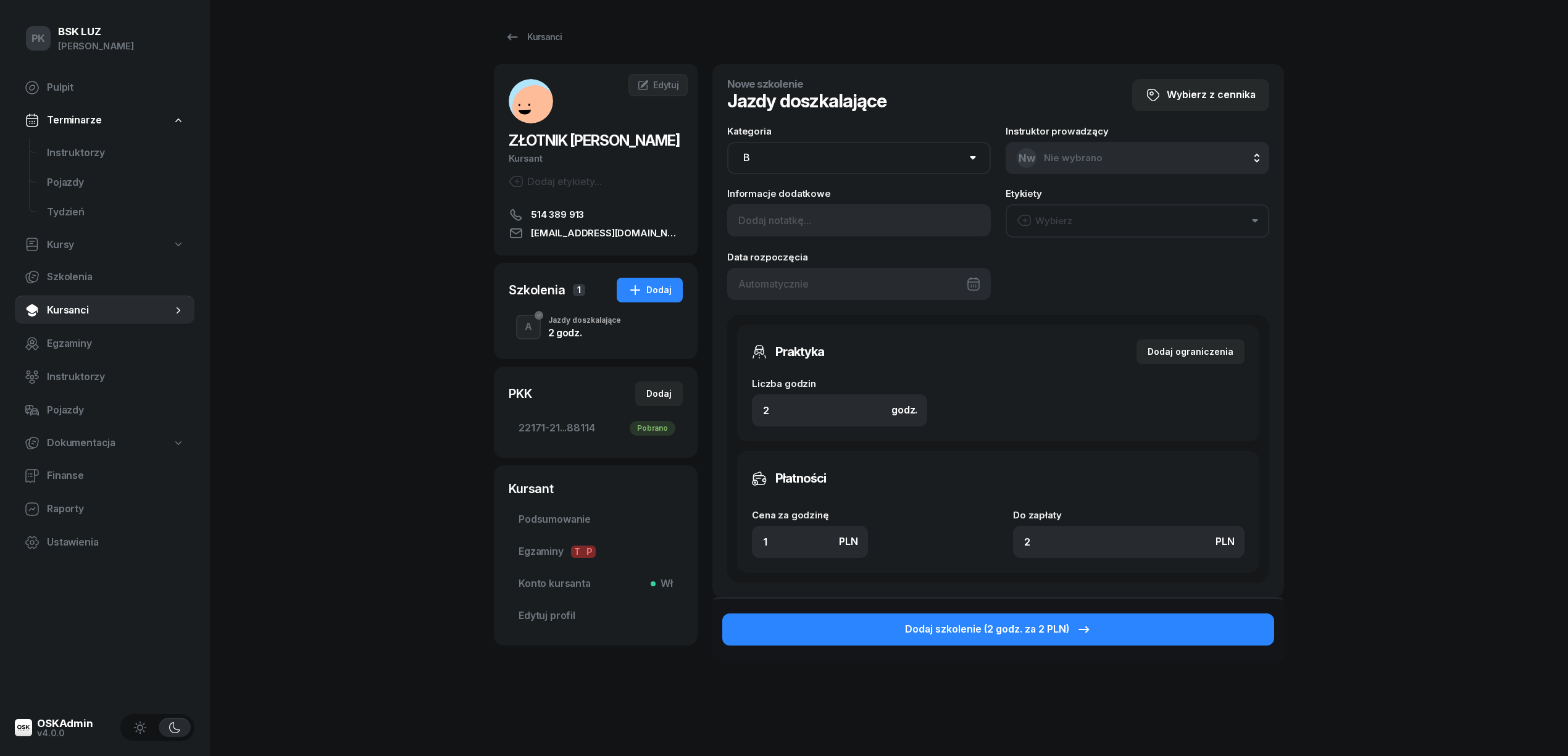
type input "28"
type input "140"
type input "280"
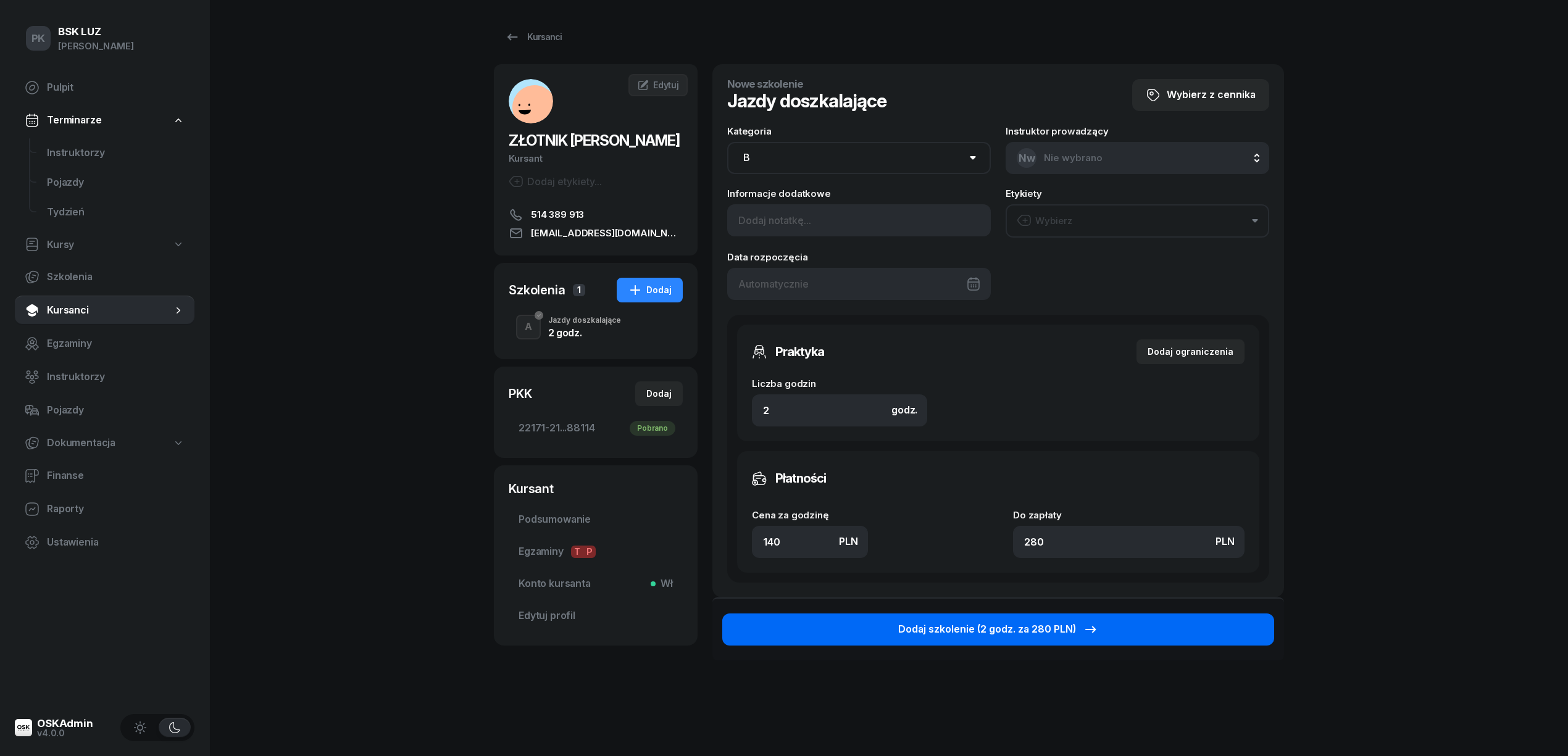
type input "140"
click at [1109, 627] on button "Dodaj szkolenie (2 godz. za 280 PLN)" at bounding box center [998, 629] width 552 height 32
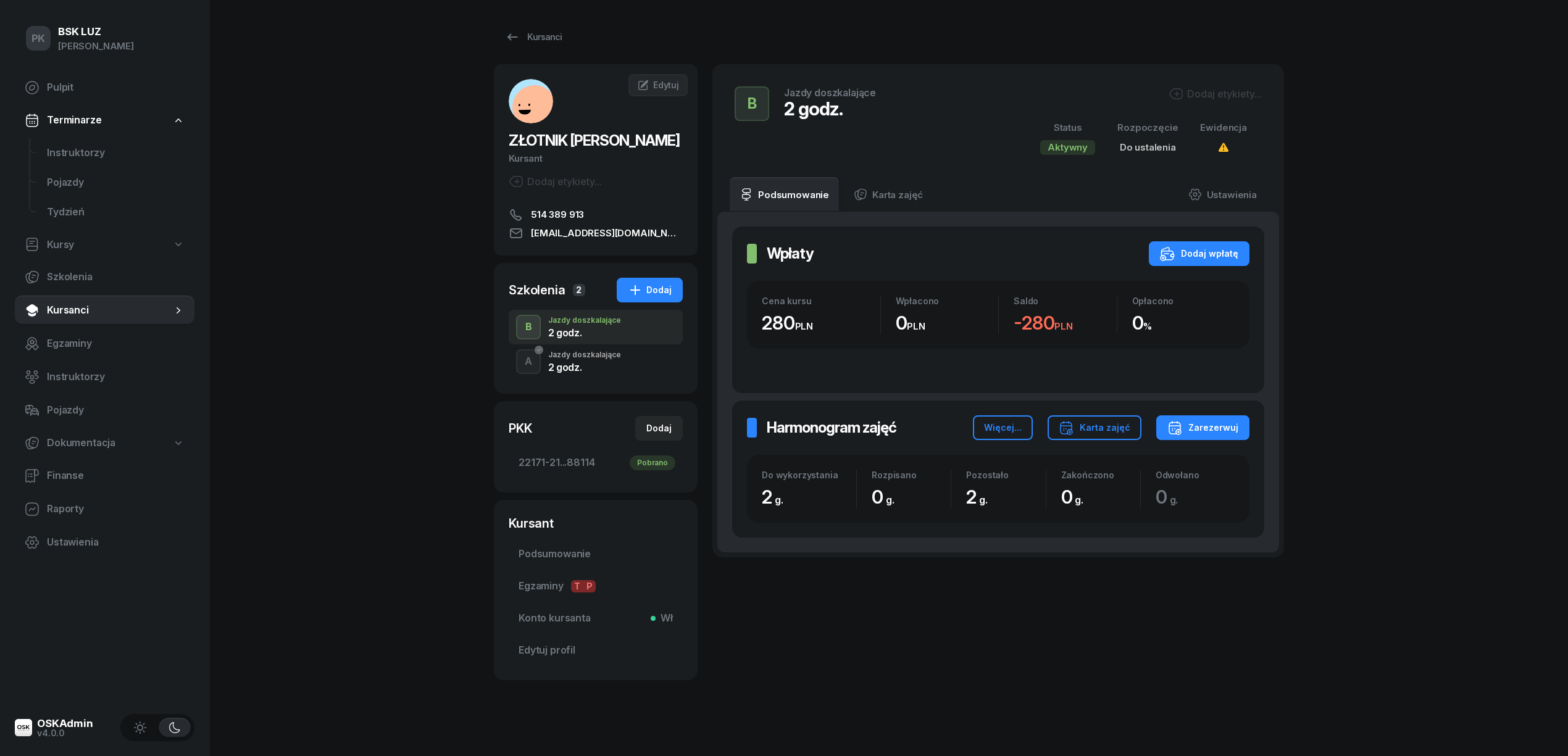
click at [565, 366] on div "2 godz." at bounding box center [584, 367] width 73 height 10
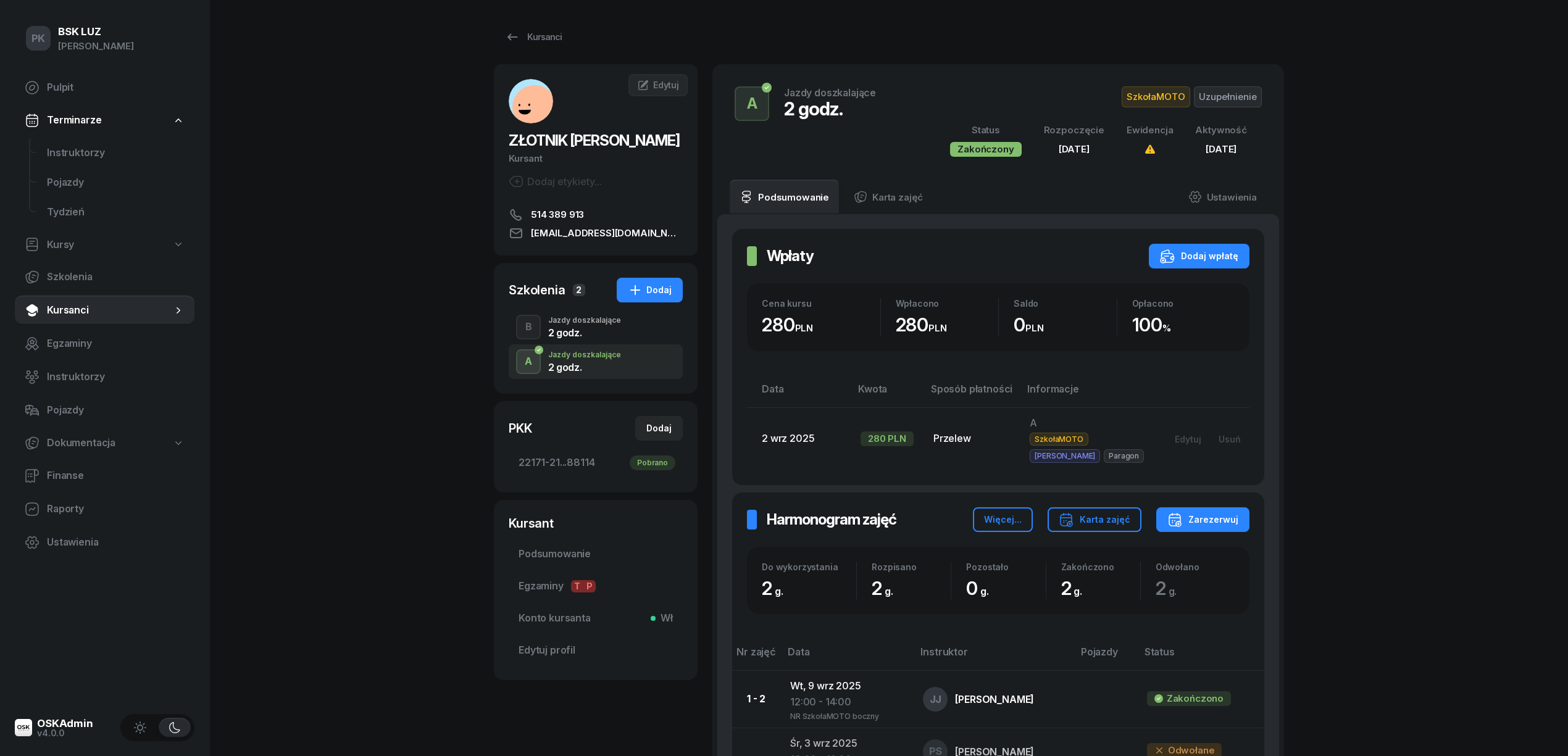
click at [588, 336] on div "2 godz." at bounding box center [584, 332] width 73 height 10
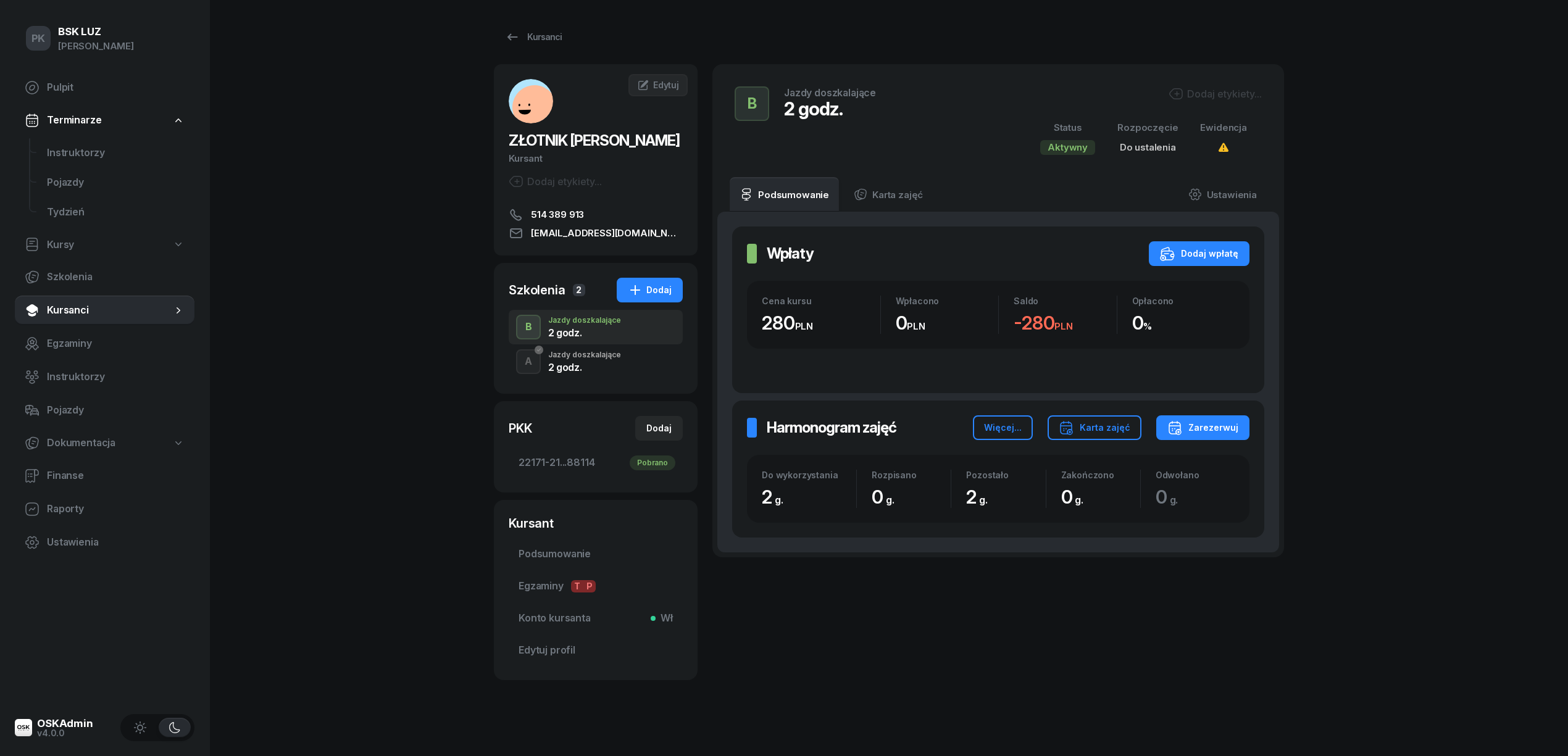
drag, startPoint x: 1209, startPoint y: 83, endPoint x: 1195, endPoint y: 102, distance: 23.6
click at [1209, 84] on div "B Jazdy doszkalające 2 godz. Dodaj etykiety... Status Aktywny Rozpoczęcie Do us…" at bounding box center [998, 121] width 542 height 83
click at [1206, 99] on div "Dodaj etykiety..." at bounding box center [1215, 94] width 93 height 15
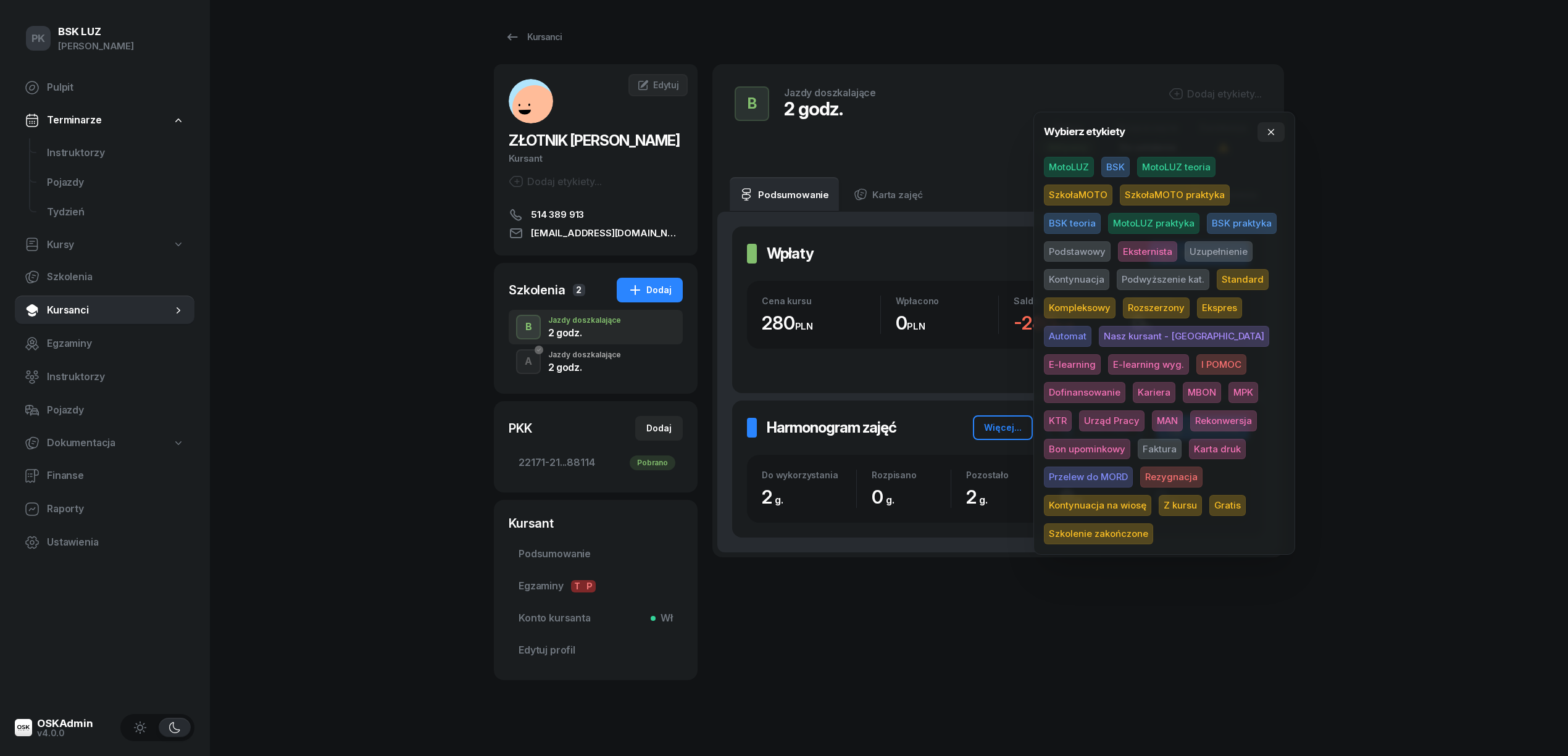
click at [1088, 195] on span "SzkołaMOTO" at bounding box center [1078, 195] width 68 height 21
click at [1201, 253] on span "Uzupełnienie" at bounding box center [1218, 253] width 68 height 21
click at [1421, 245] on div "PK BSK LUZ Piotr Klimek Pulpit Terminarze Instruktorzy Pojazdy Tydzień Kursy Sz…" at bounding box center [784, 382] width 1568 height 764
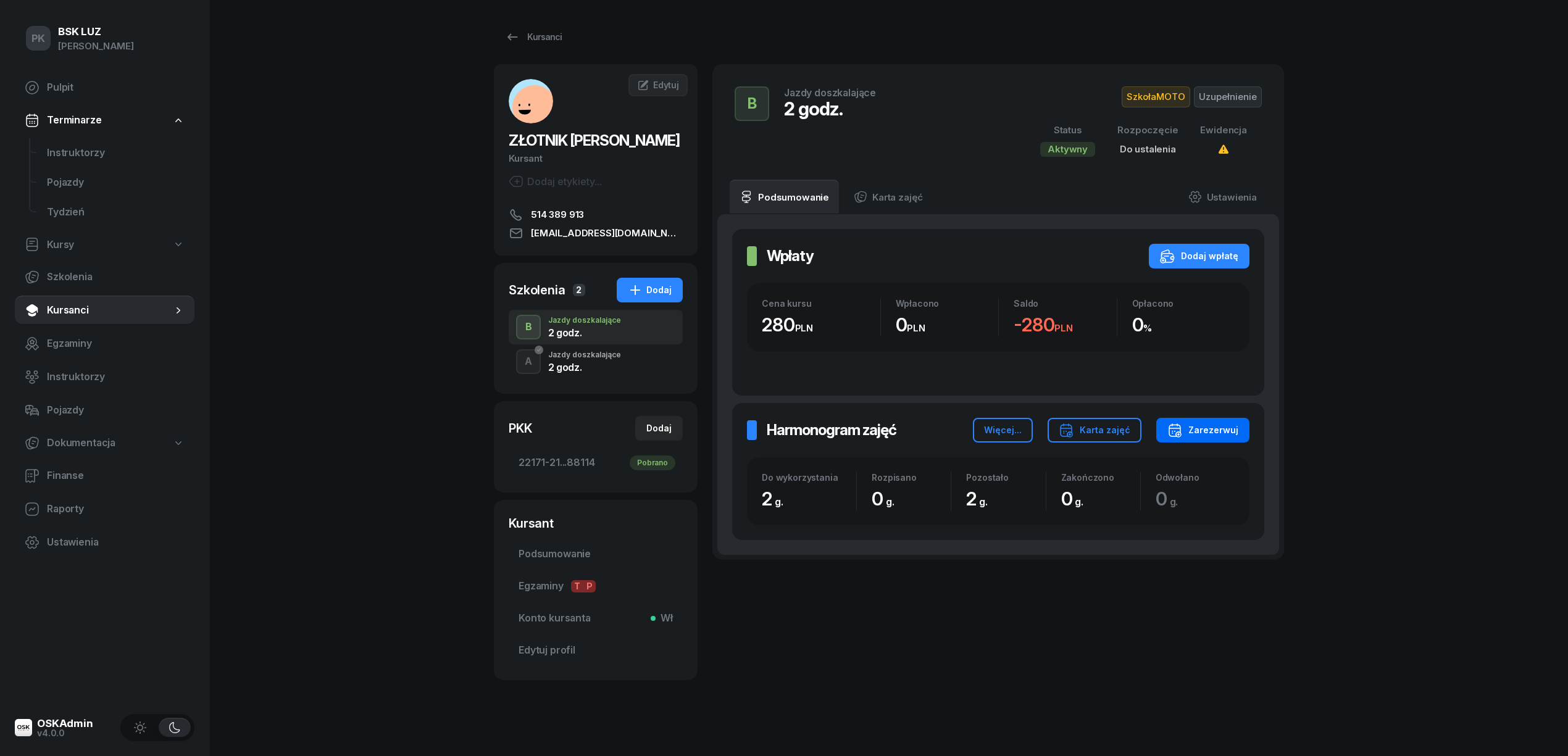
click at [1223, 430] on div "Zarezerwuj" at bounding box center [1203, 430] width 71 height 15
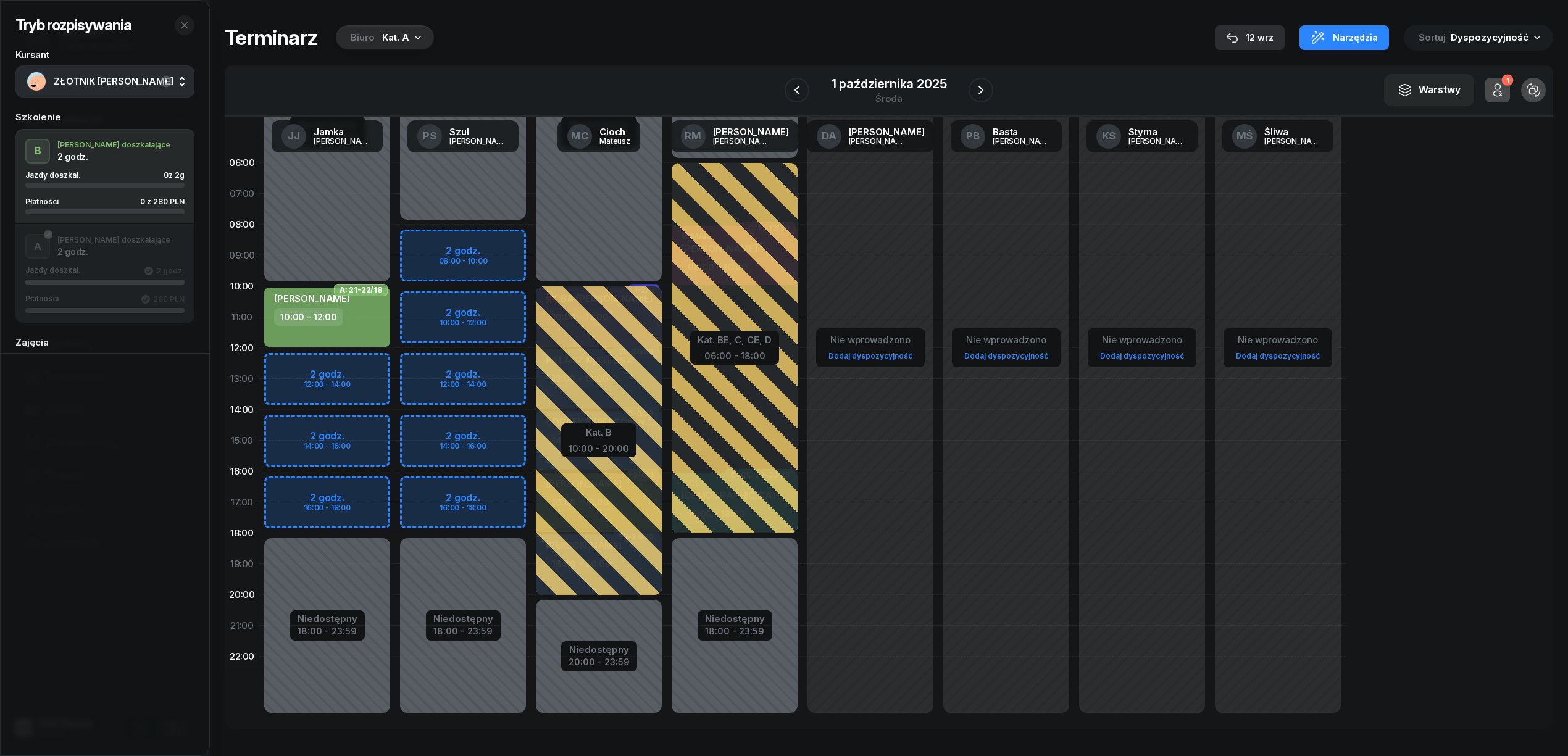
click at [1260, 34] on div "12 wrz" at bounding box center [1249, 37] width 47 height 15
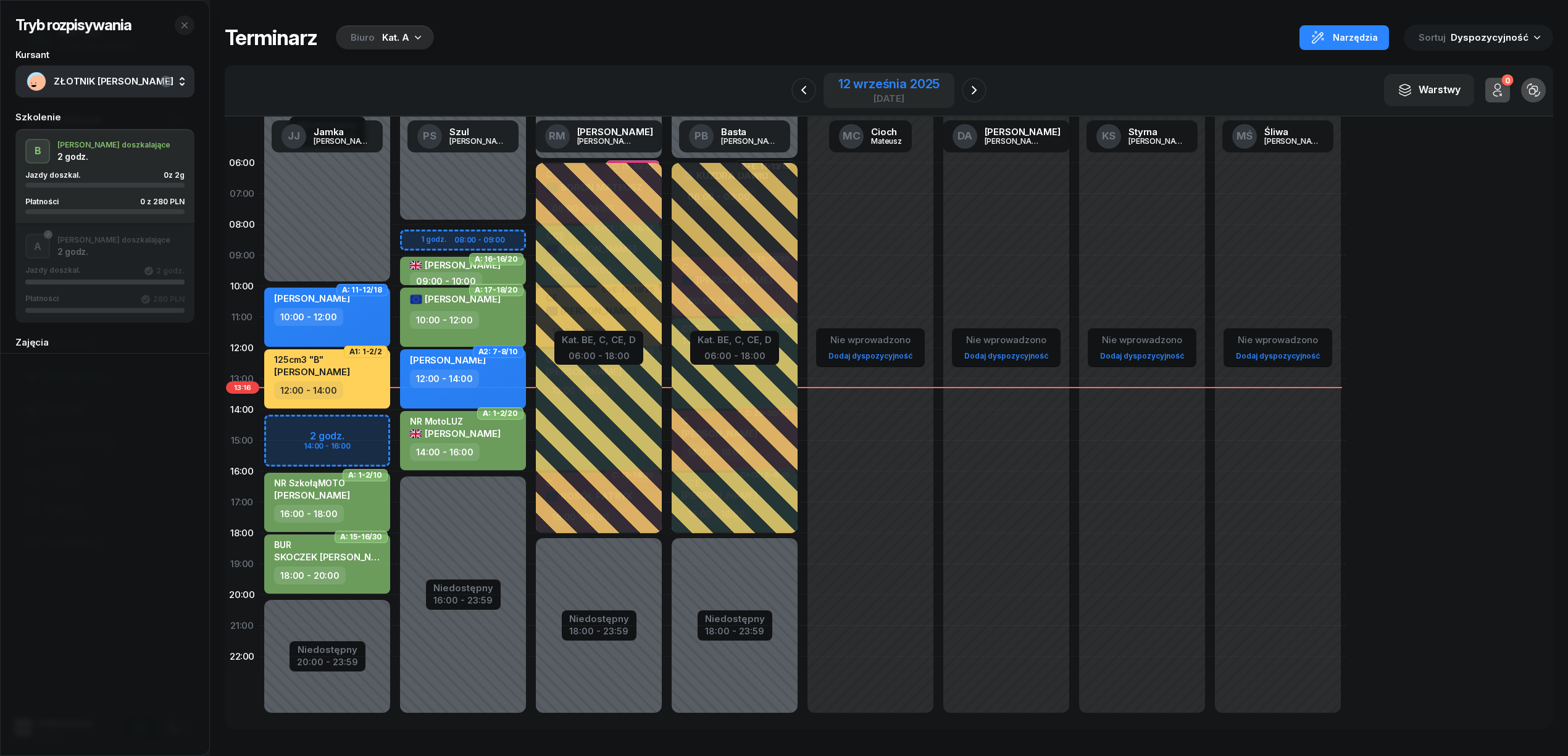
click at [848, 88] on div "12 września 2025" at bounding box center [889, 84] width 101 height 13
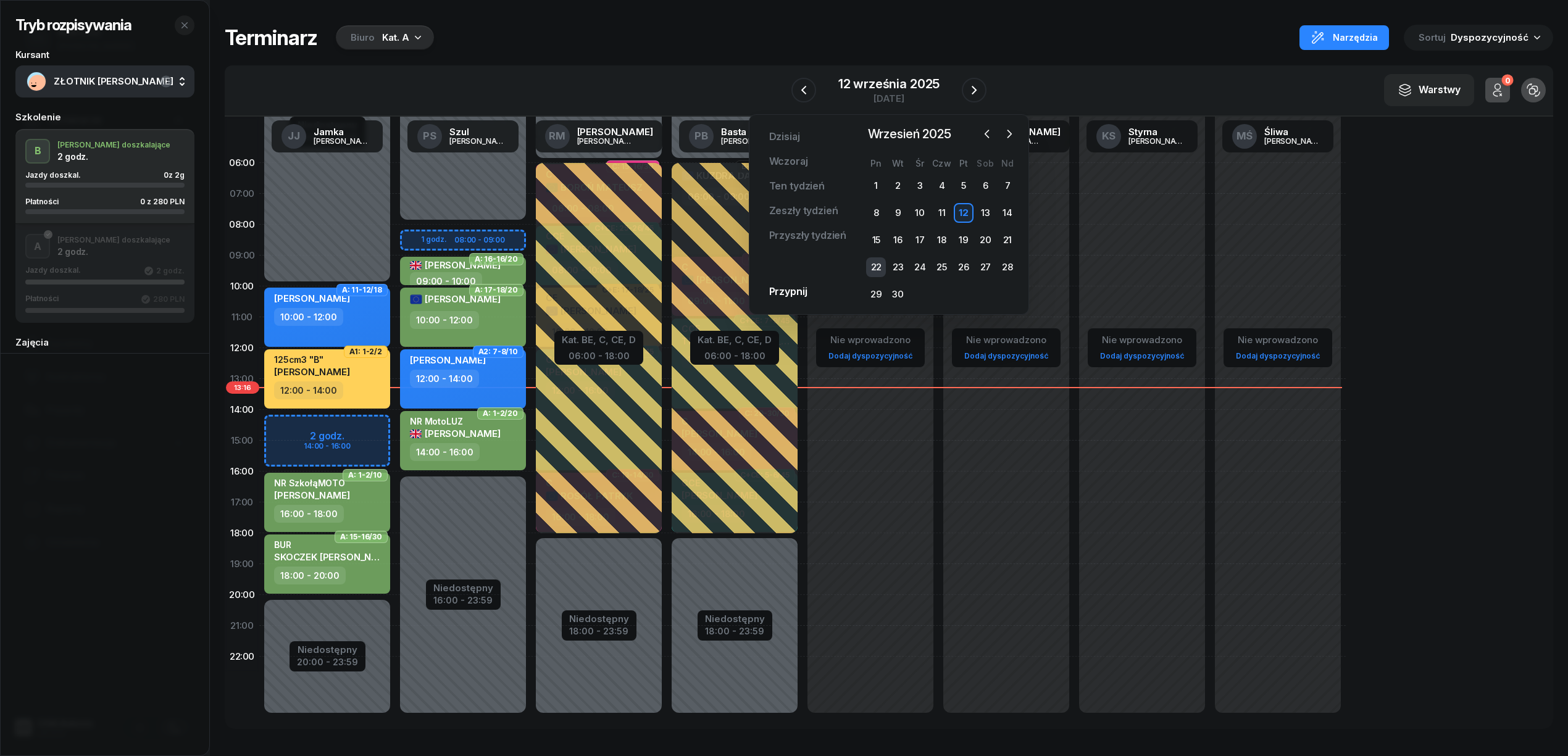
click at [880, 265] on div "22" at bounding box center [875, 267] width 20 height 20
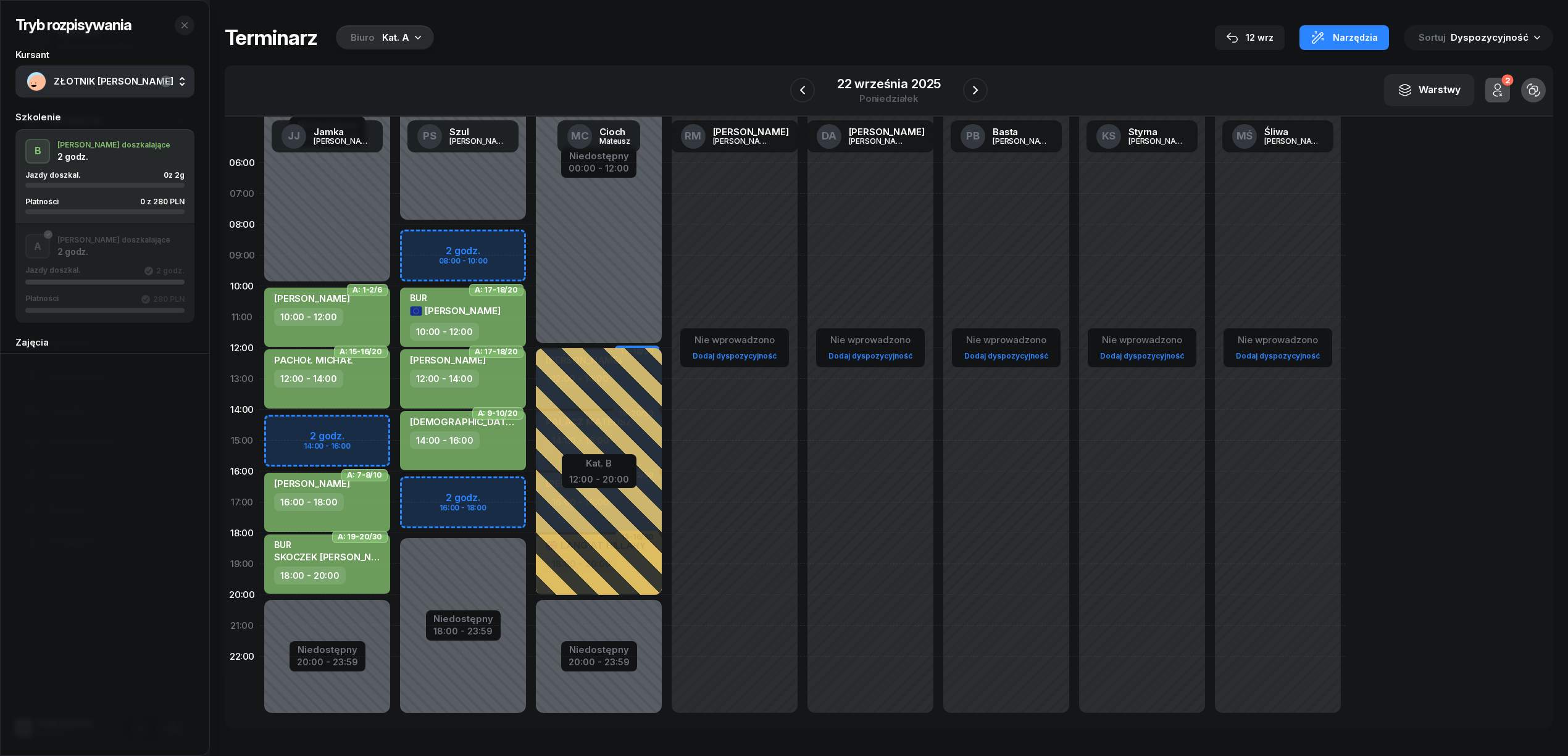
click at [362, 430] on div "Niedostępny 00:00 - 10:00 Niedostępny 20:00 - 23:59 2 godz. 14:00 - 16:00 A: 1-…" at bounding box center [327, 440] width 136 height 586
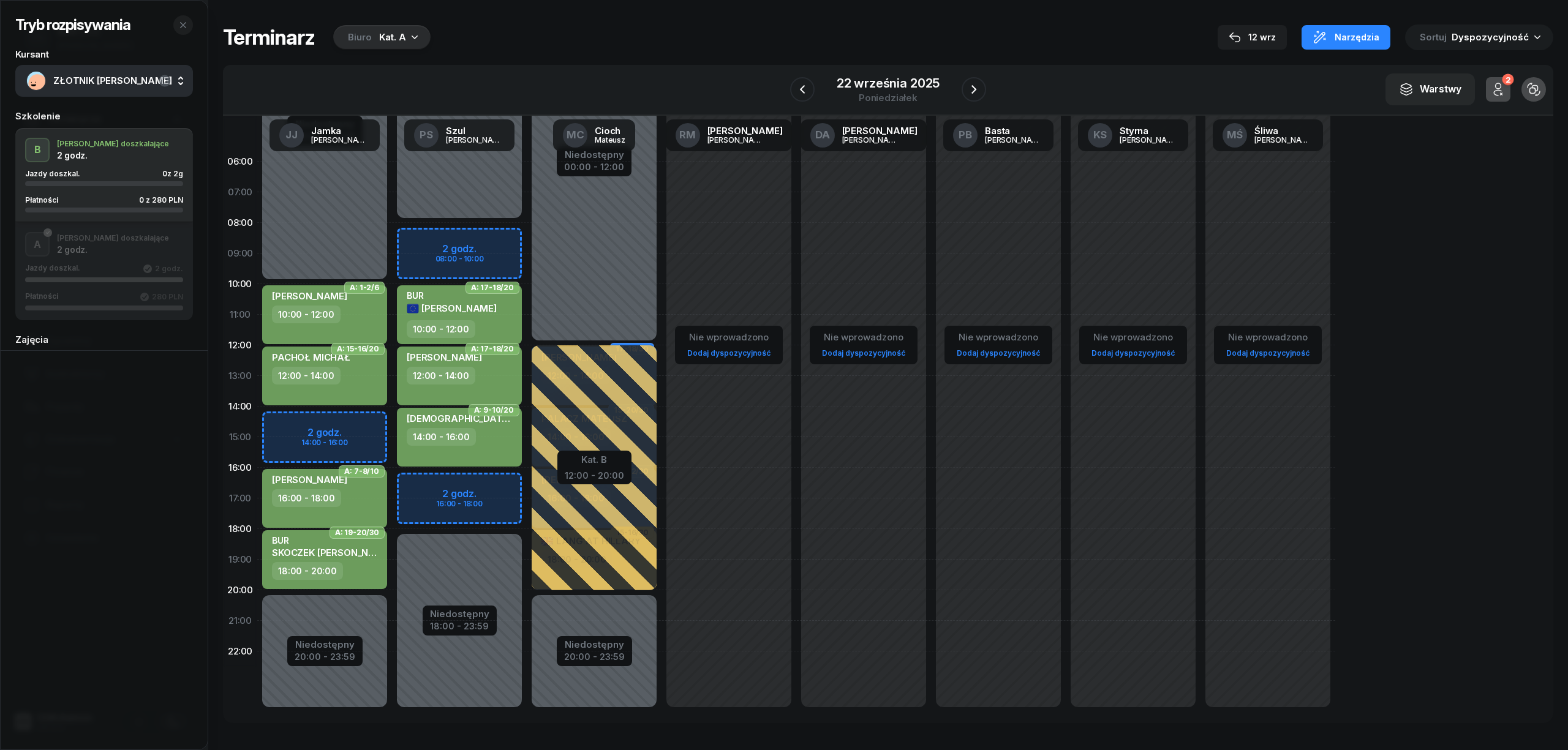
select select "14"
select select "16"
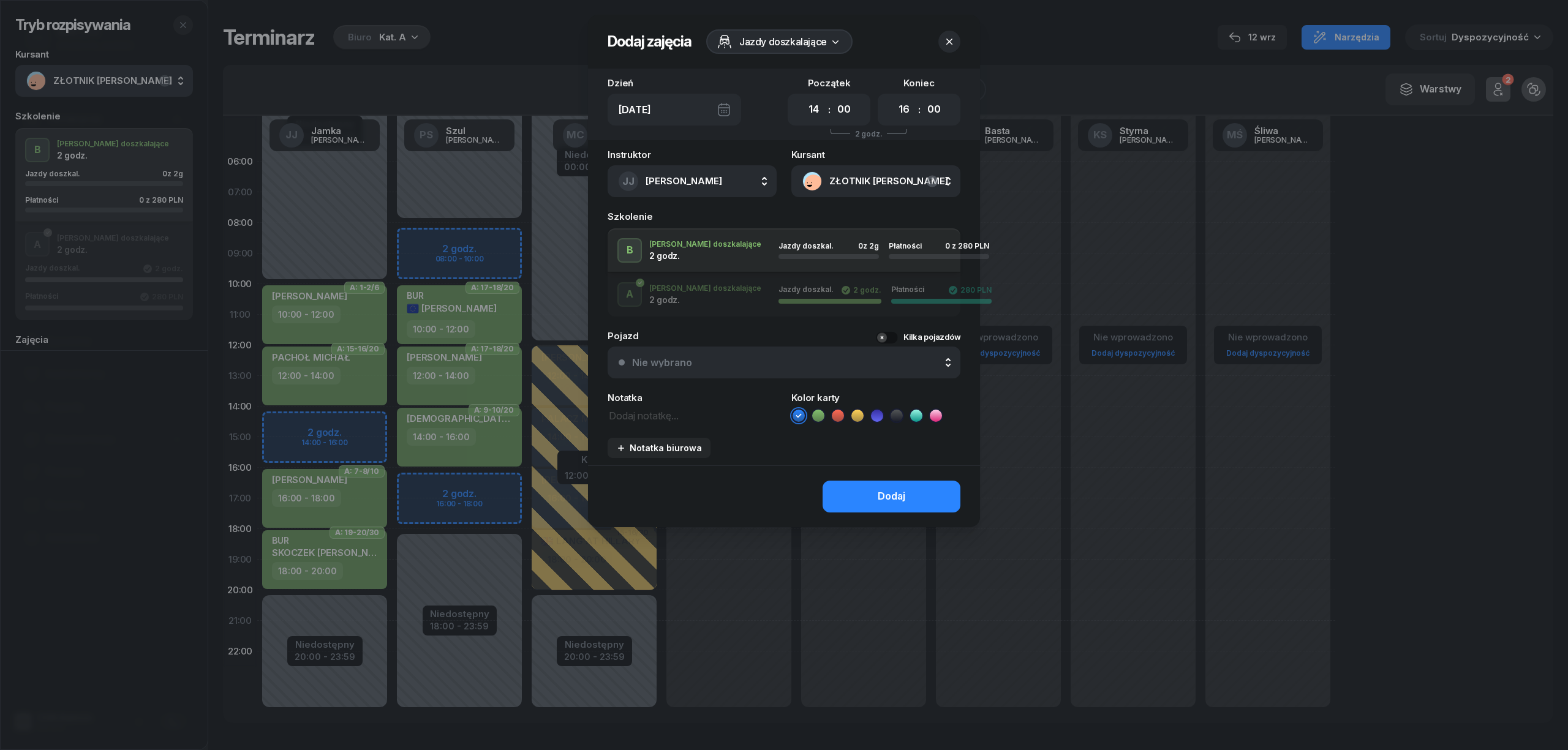
click at [821, 412] on icon at bounding box center [818, 416] width 13 height 13
click at [863, 488] on button "Dodaj" at bounding box center [892, 496] width 138 height 32
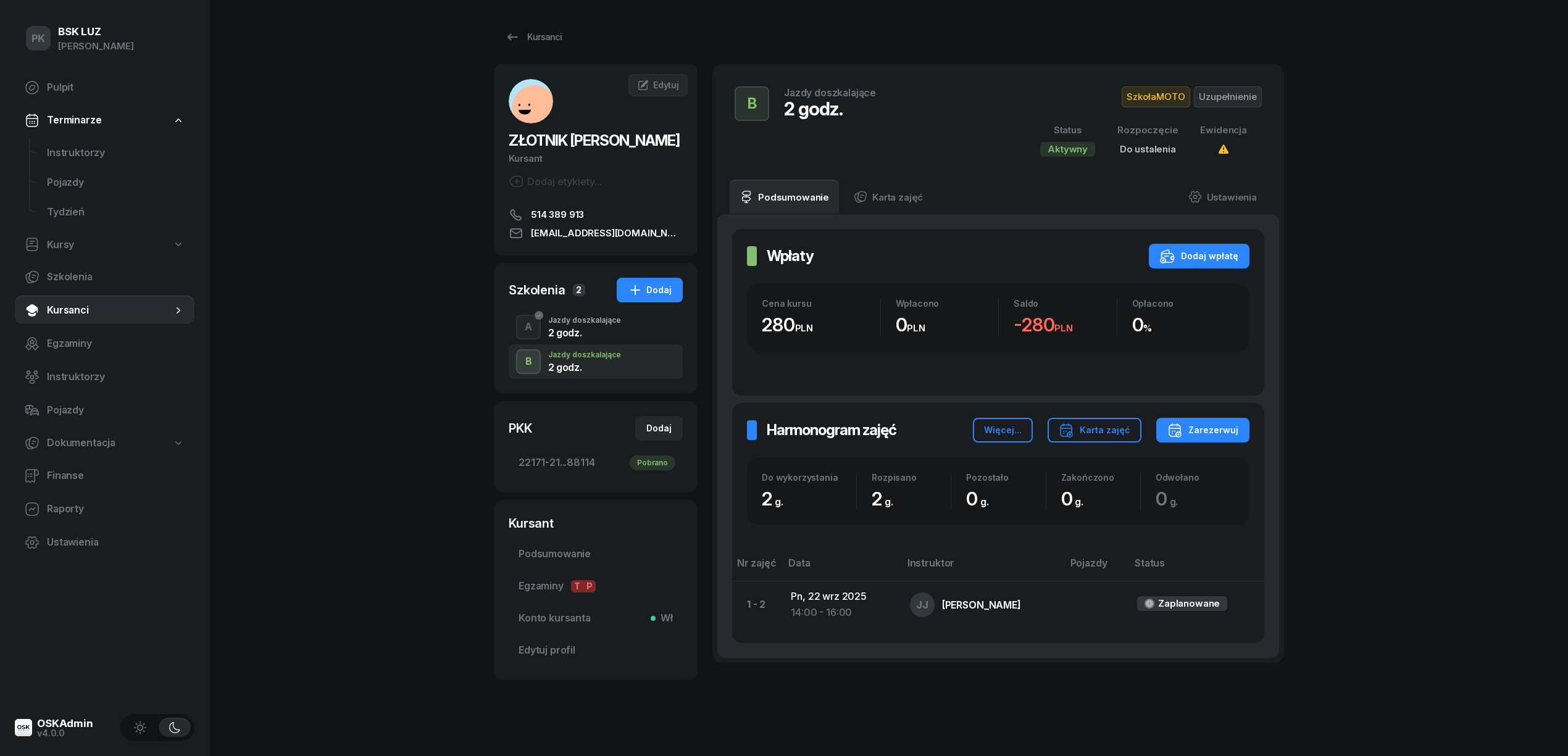
click at [607, 334] on div "2 godz." at bounding box center [584, 332] width 73 height 10
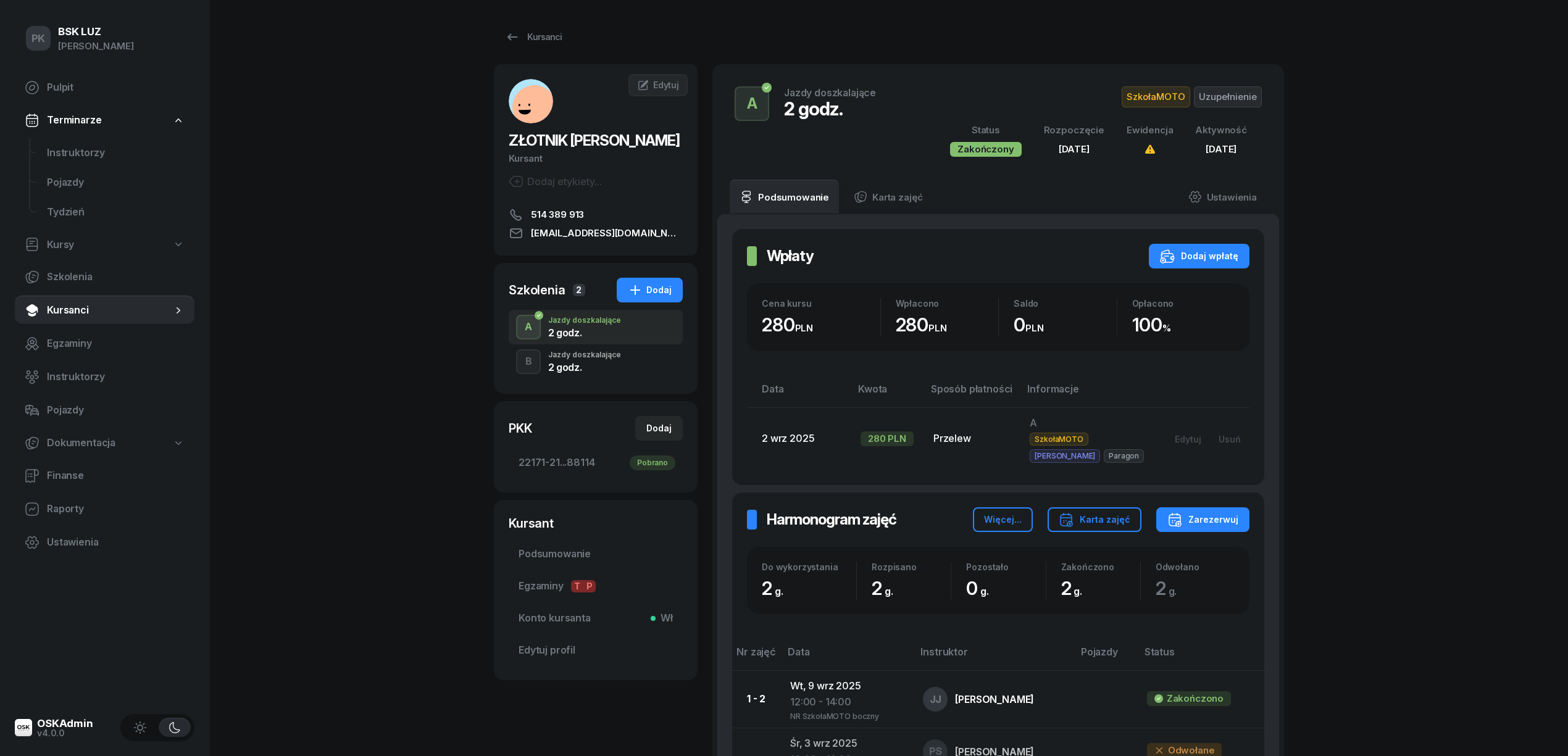
click at [615, 363] on div "2 godz." at bounding box center [584, 367] width 73 height 10
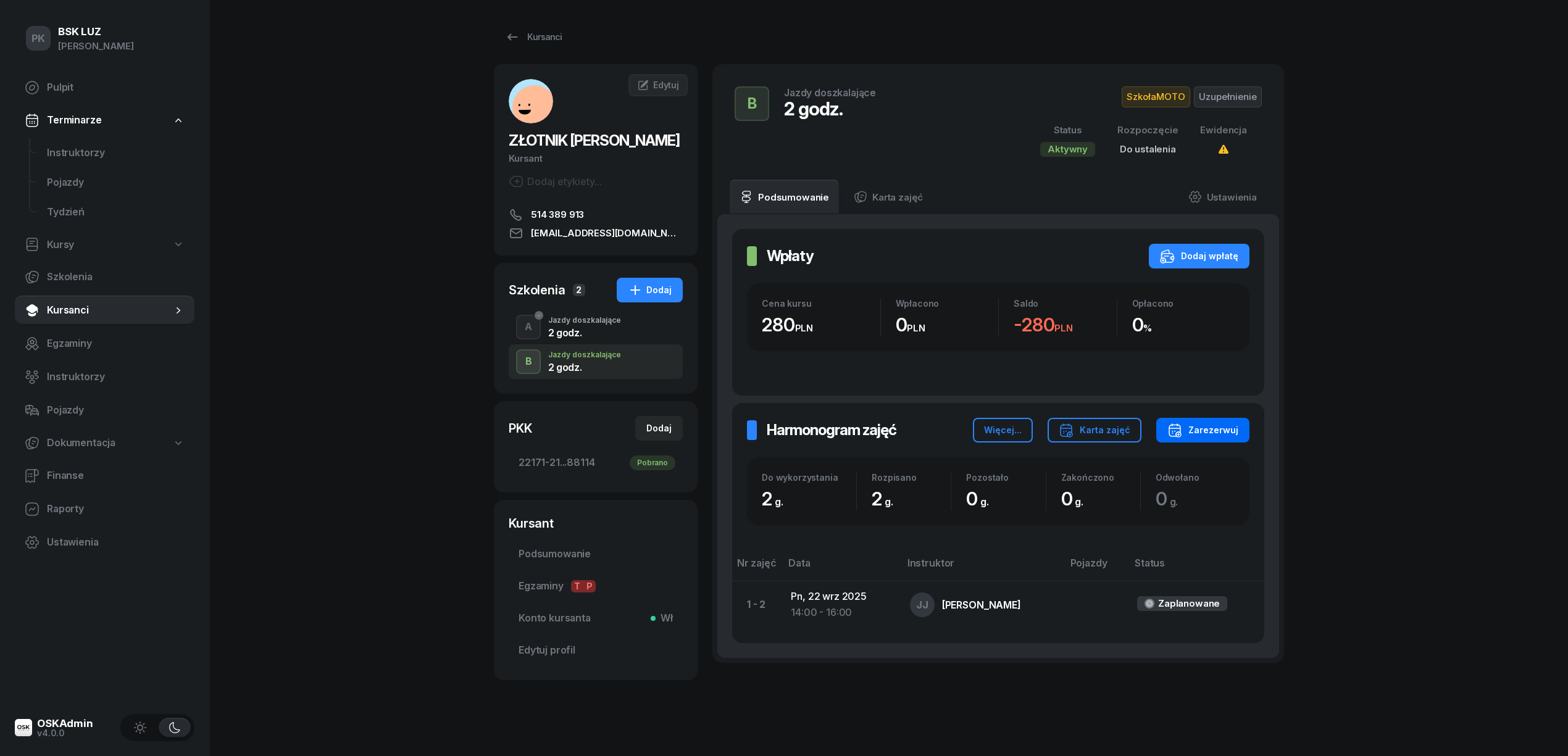
click at [1220, 428] on div "Zarezerwuj" at bounding box center [1203, 430] width 71 height 15
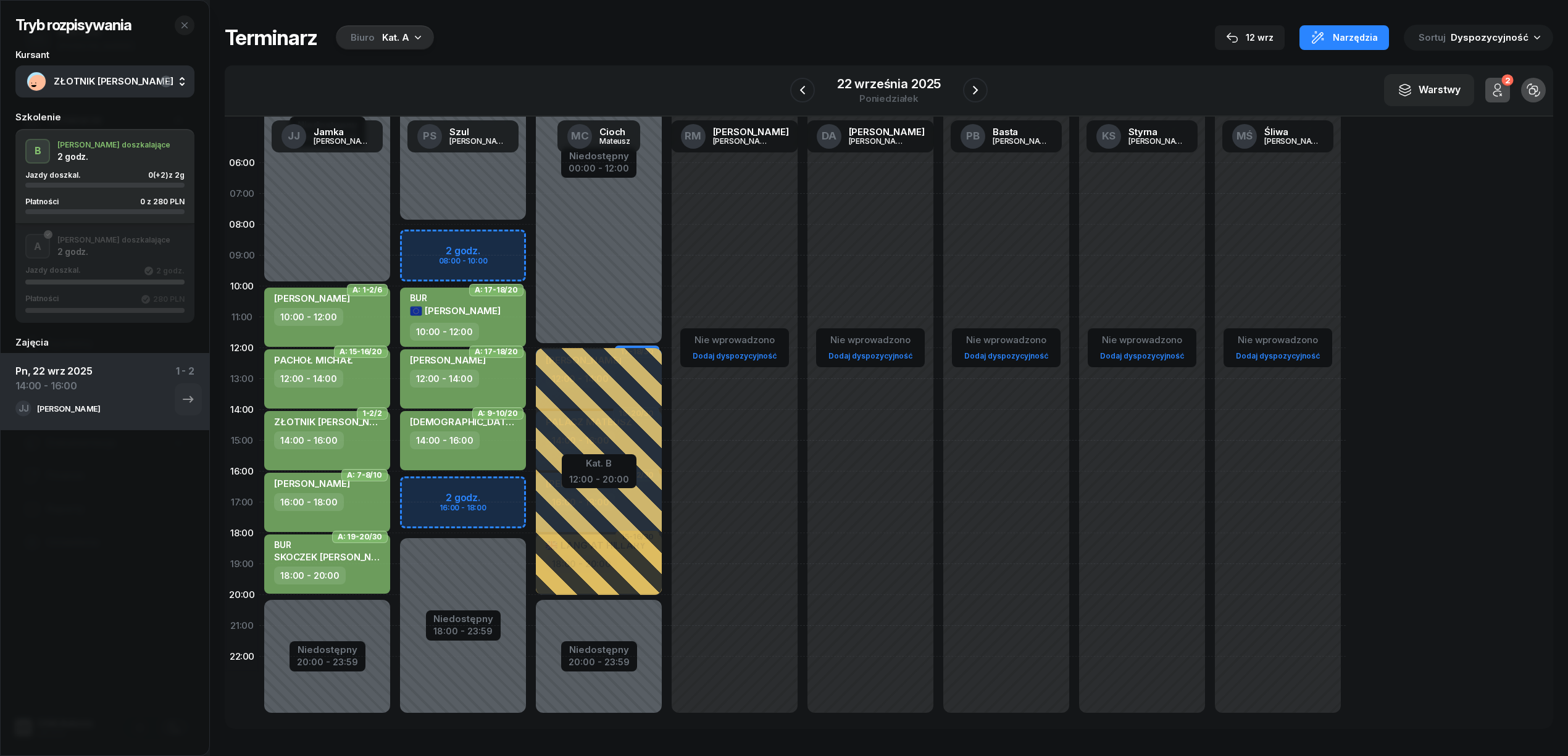
click at [382, 42] on div "Kat. A" at bounding box center [395, 37] width 27 height 15
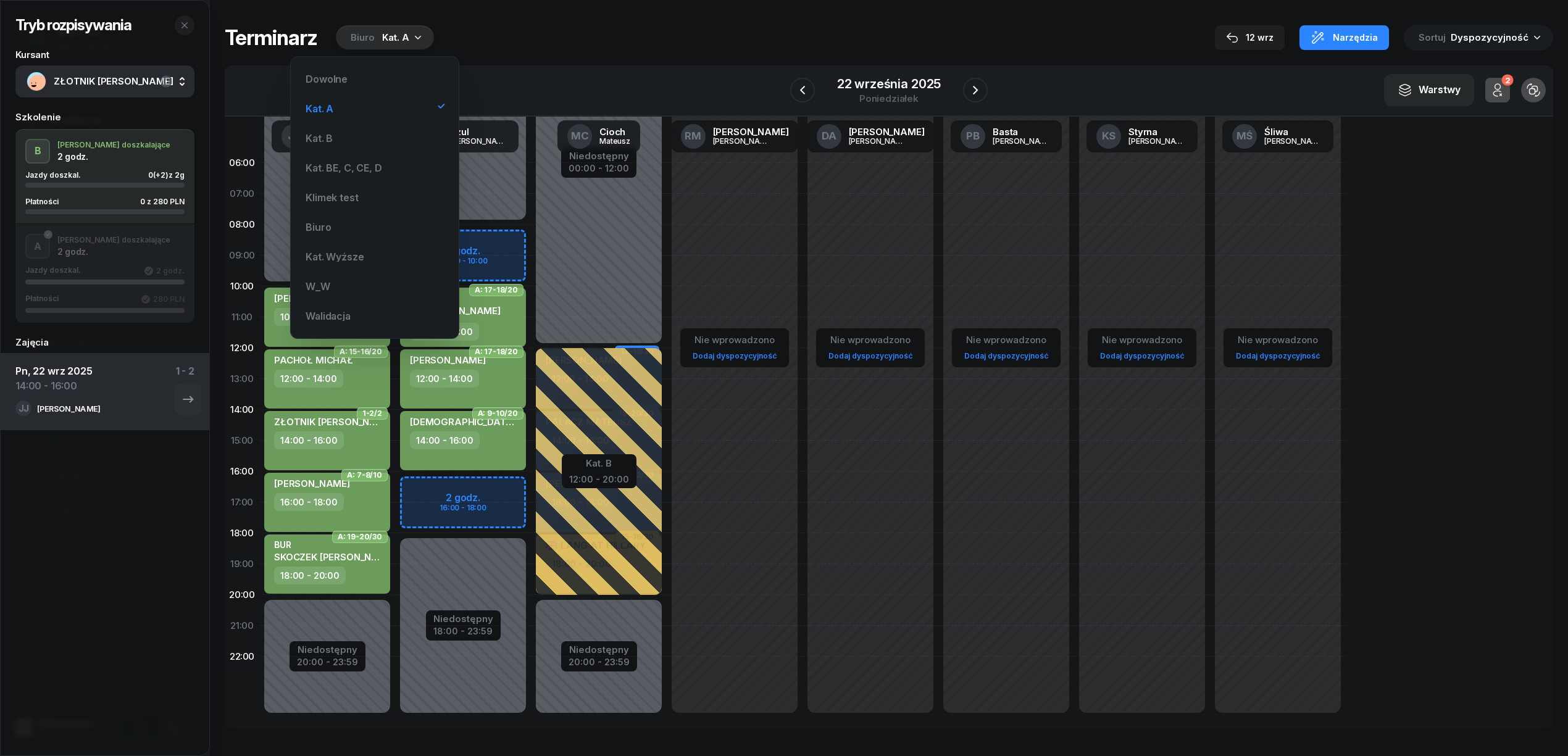
click at [774, 45] on div "Terminarz Biuro Kat. A 12 wrz Narzędzia Sortuj Dyspozycyjność" at bounding box center [889, 37] width 1328 height 26
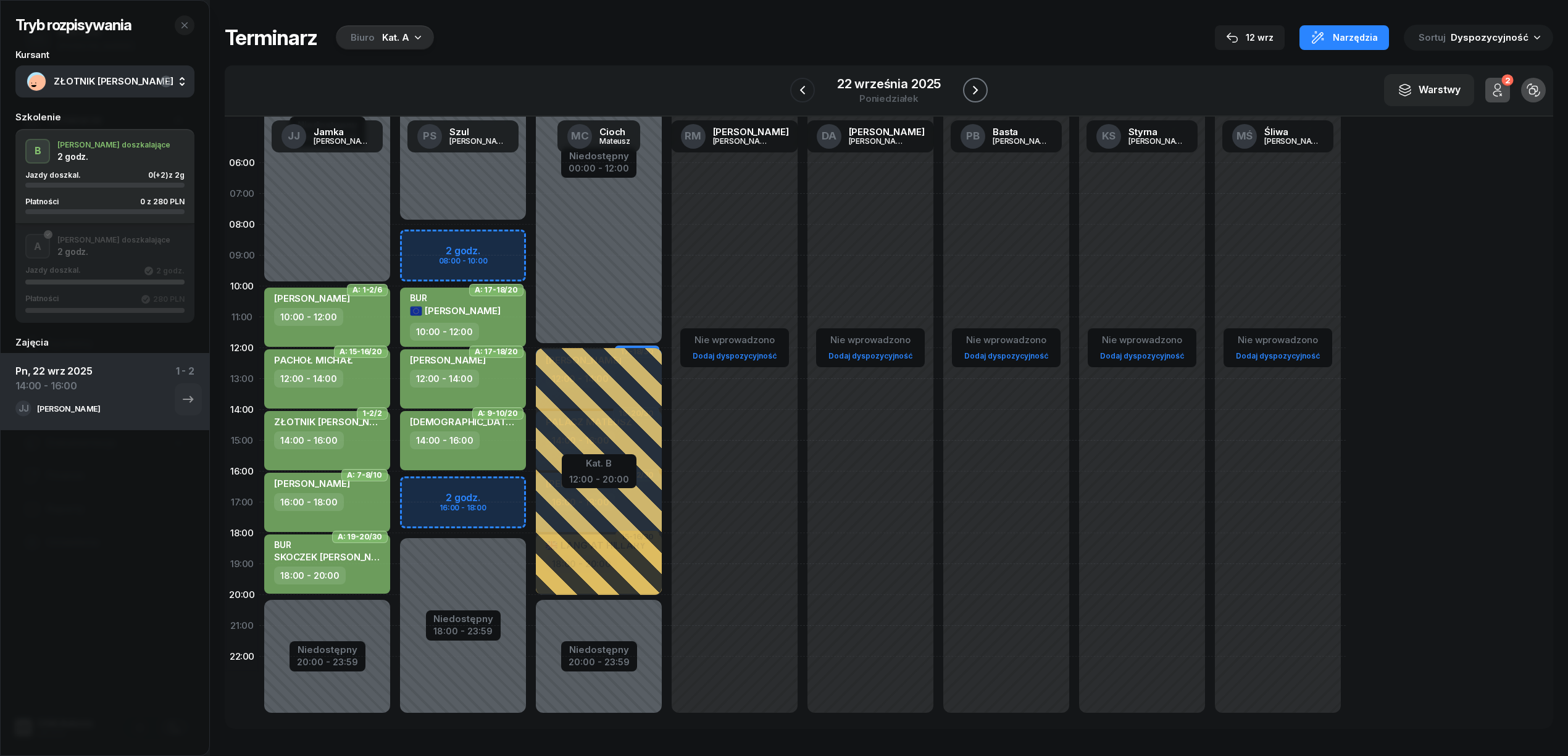
click at [969, 92] on icon "button" at bounding box center [975, 90] width 15 height 15
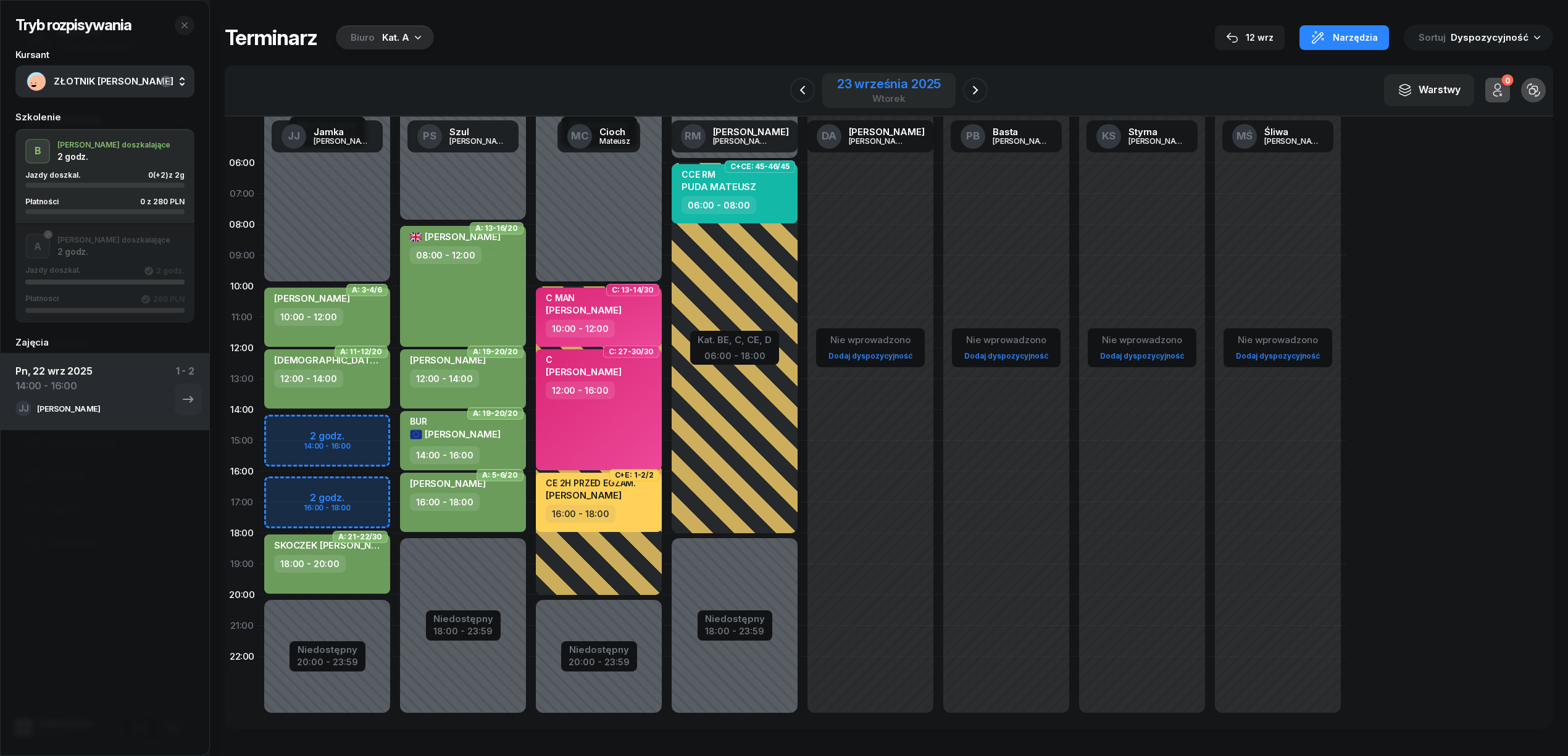
click at [894, 82] on div "23 września 2025" at bounding box center [889, 84] width 104 height 13
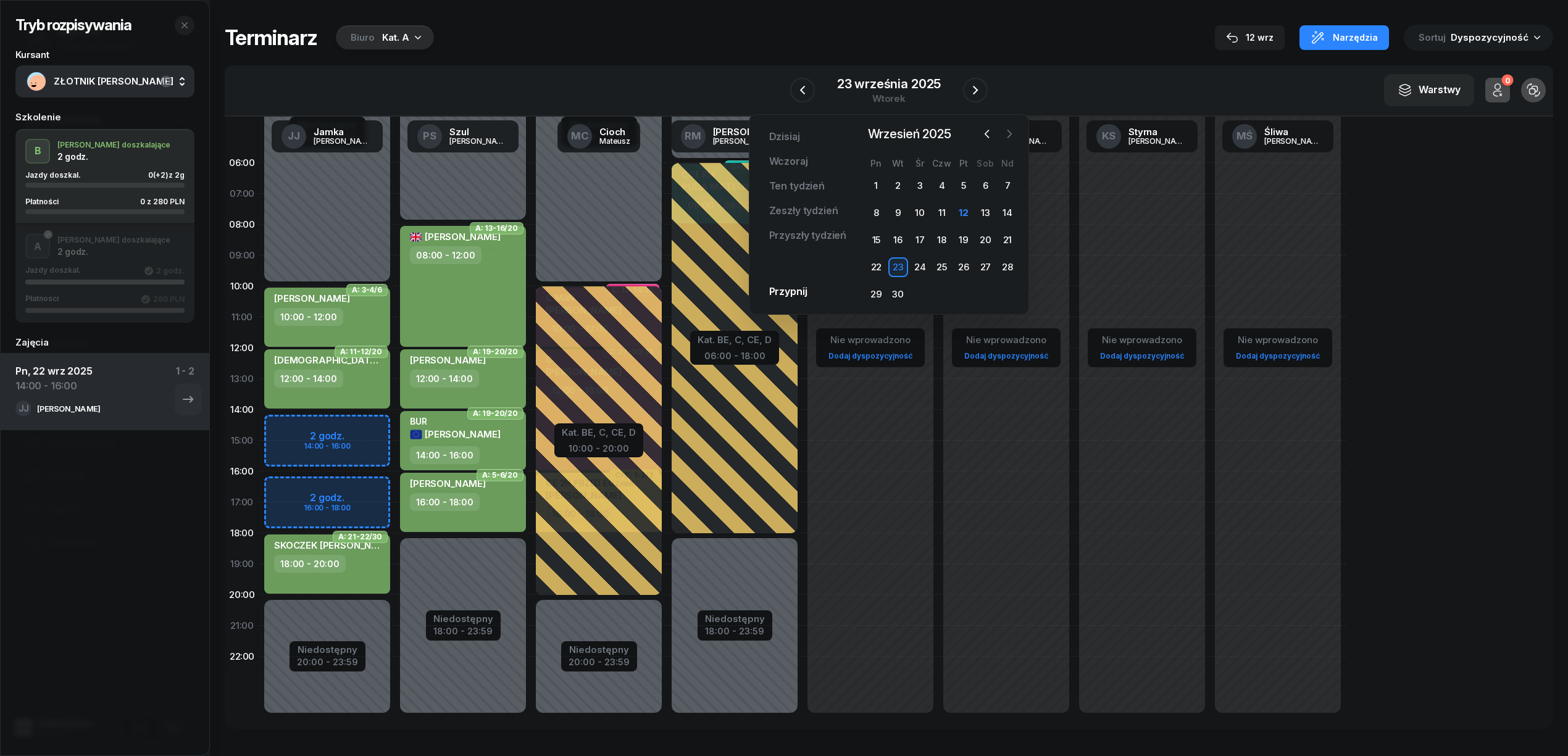
click at [1003, 131] on icon "button" at bounding box center [1009, 134] width 13 height 13
click at [916, 180] on div "1" at bounding box center [920, 185] width 20 height 20
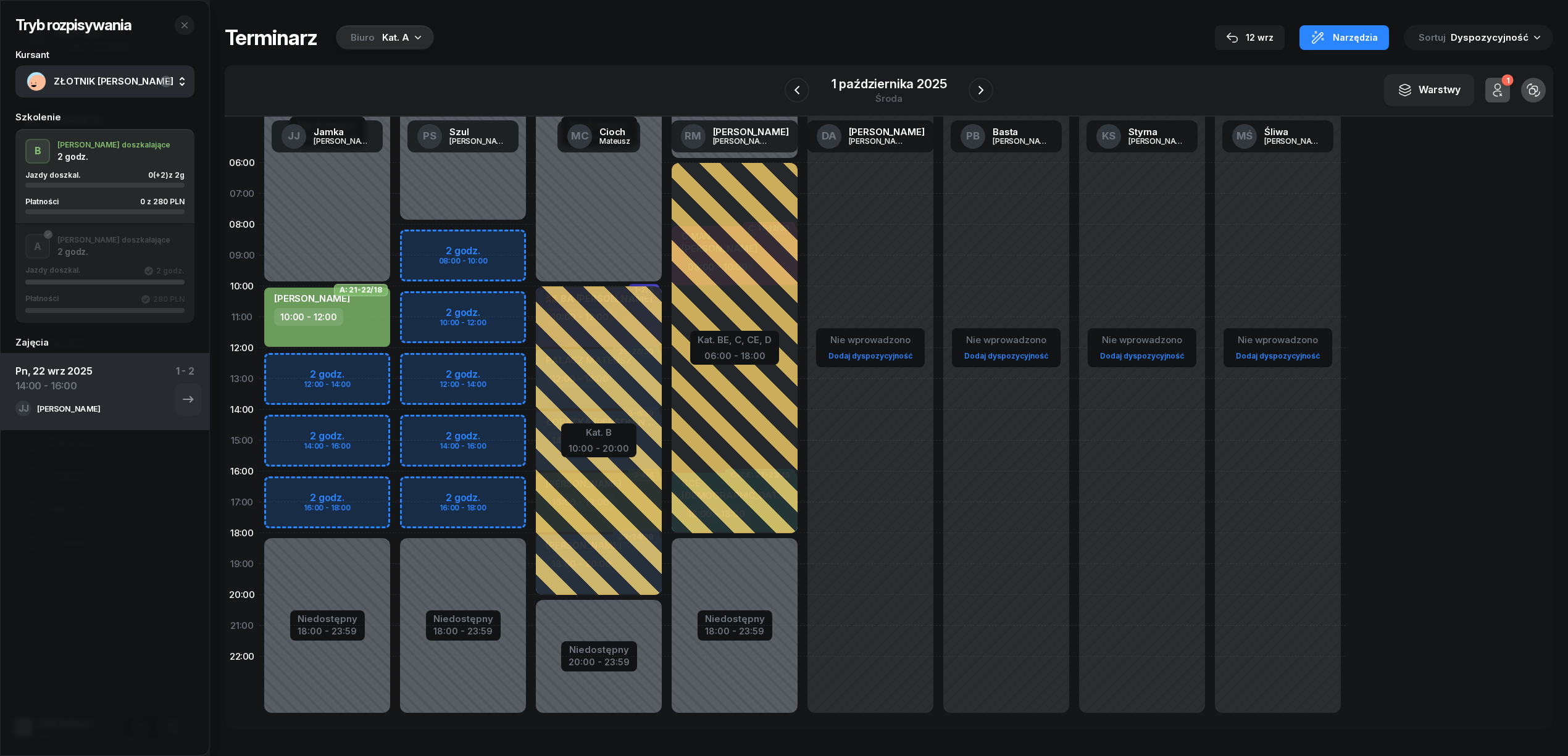
click at [371, 367] on div "Niedostępny 00:00 - 10:00 Niedostępny 18:00 - 23:59 2 godz. 12:00 - 14:00 2 god…" at bounding box center [327, 440] width 136 height 586
select select "12"
select select "14"
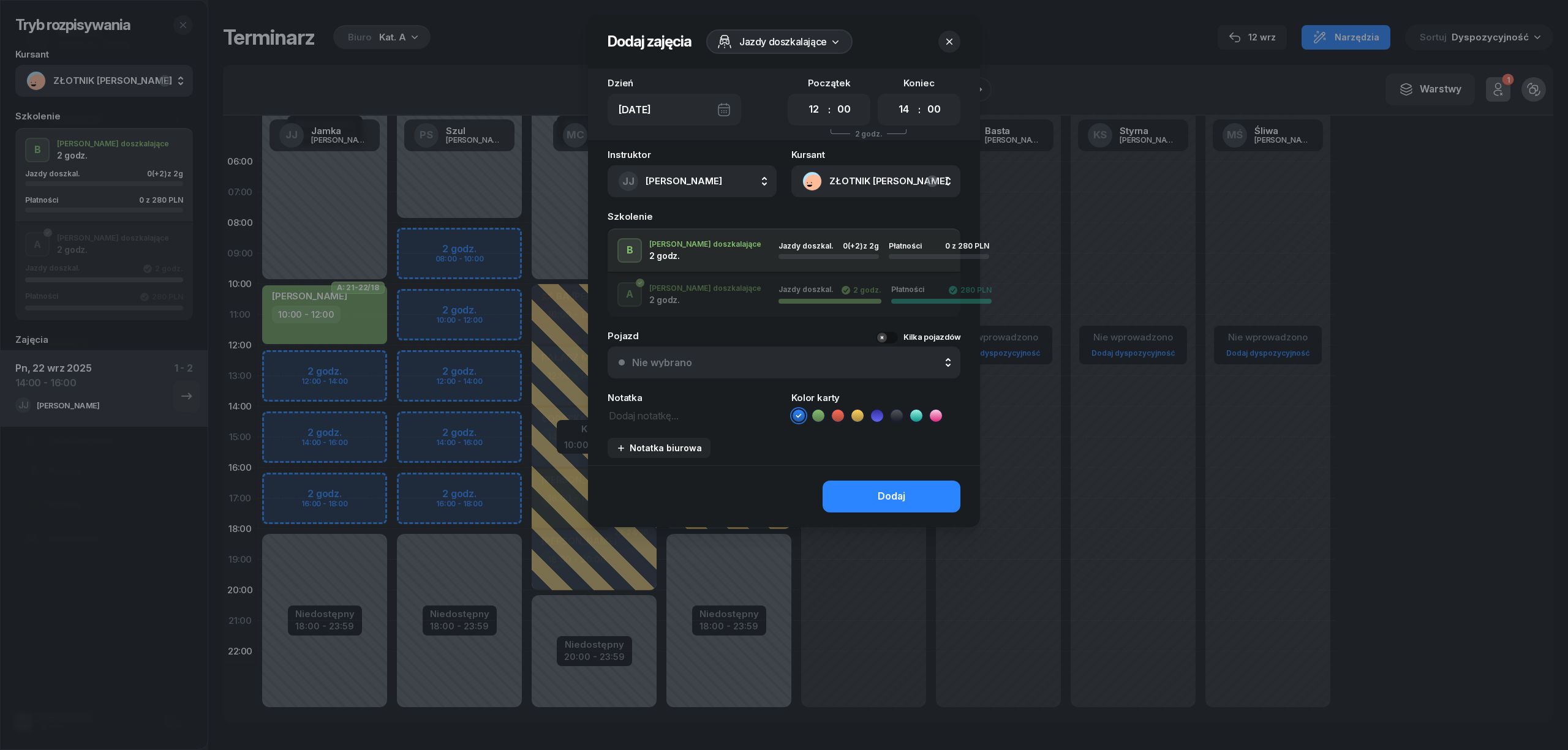
click at [818, 413] on icon at bounding box center [818, 416] width 13 height 13
click at [846, 500] on button "Dodaj" at bounding box center [892, 496] width 138 height 32
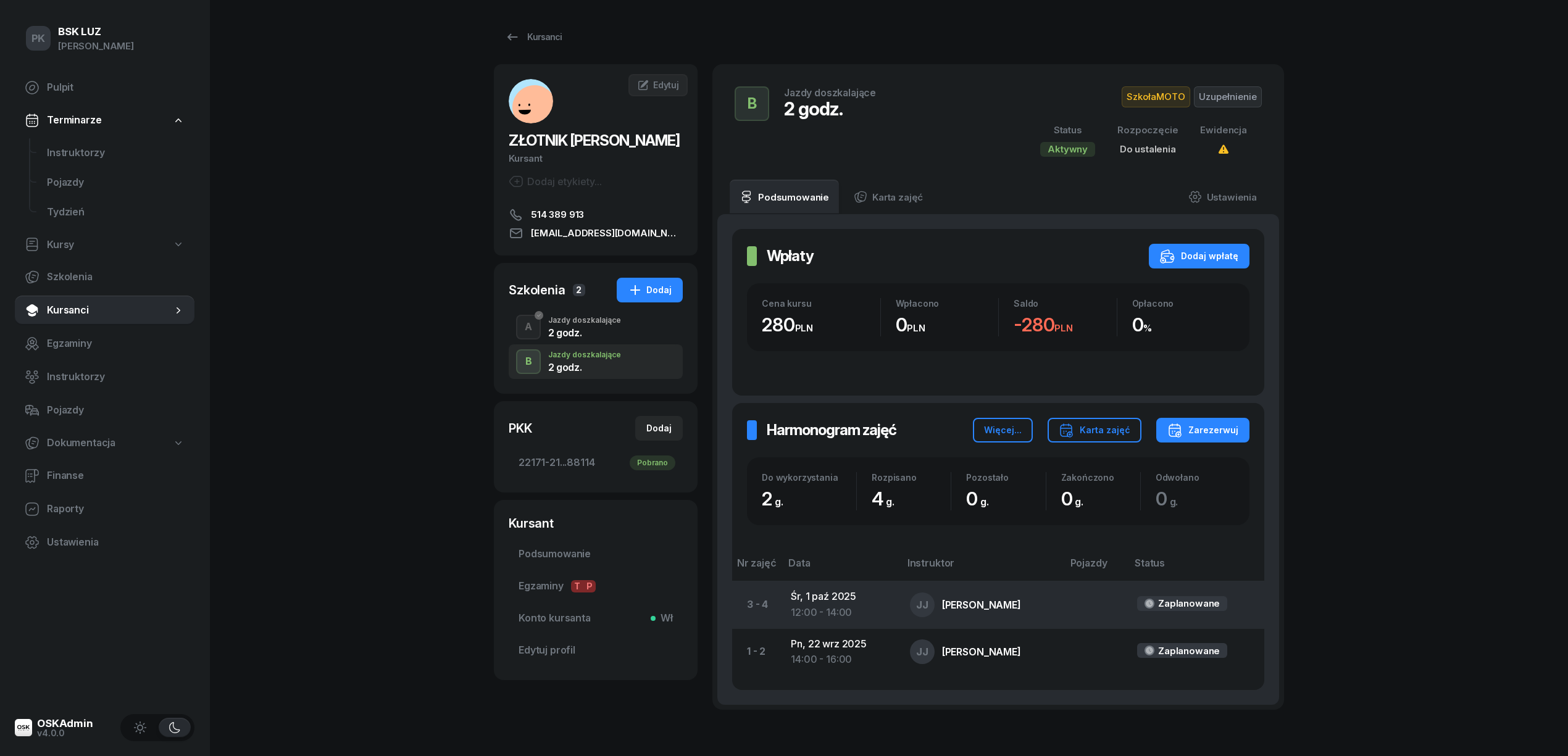
click at [820, 608] on div "12:00 - 14:00" at bounding box center [840, 613] width 99 height 16
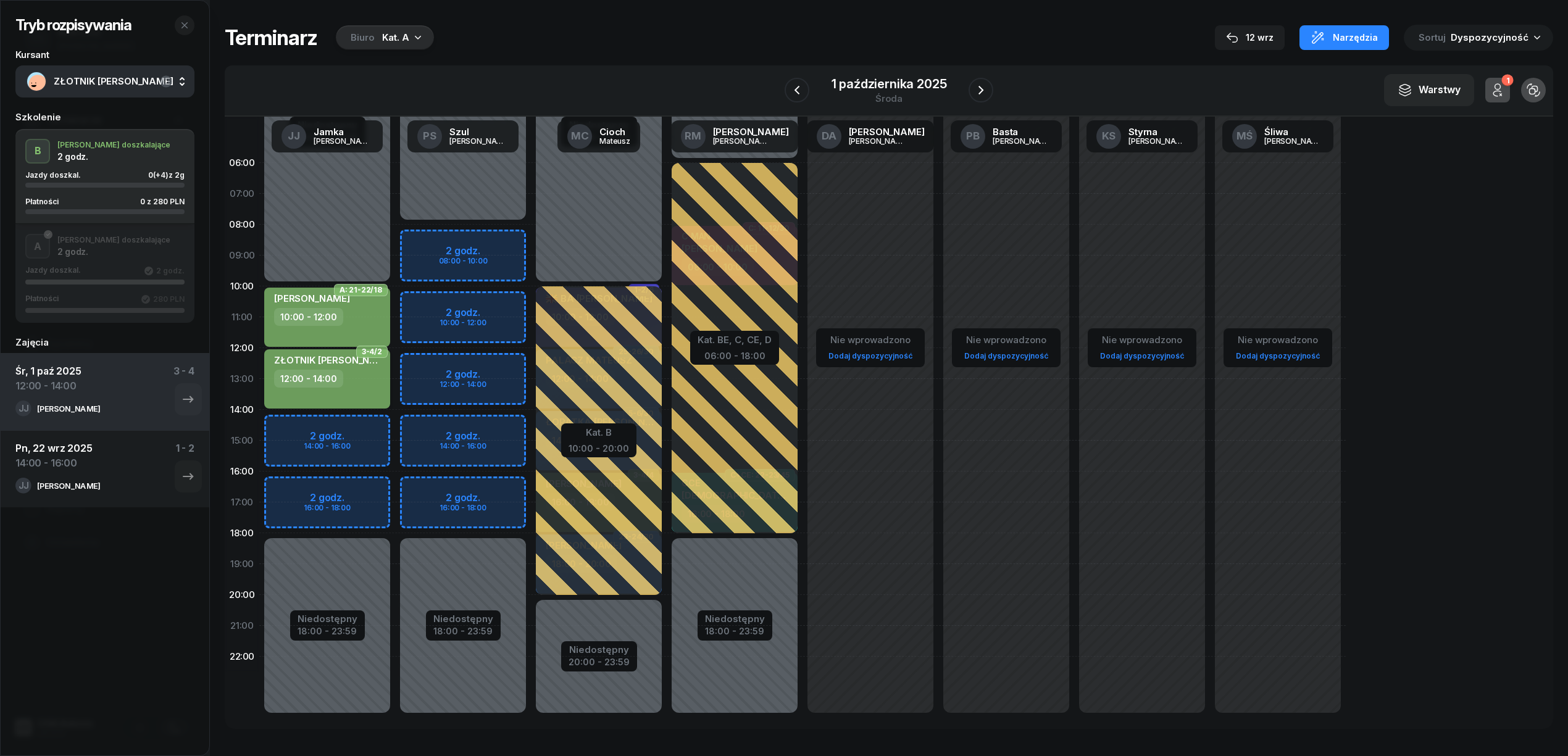
click at [350, 395] on div "ZŁOTNIK DANIEL 12:00 - 14:00" at bounding box center [327, 379] width 126 height 59
select select "12"
select select "14"
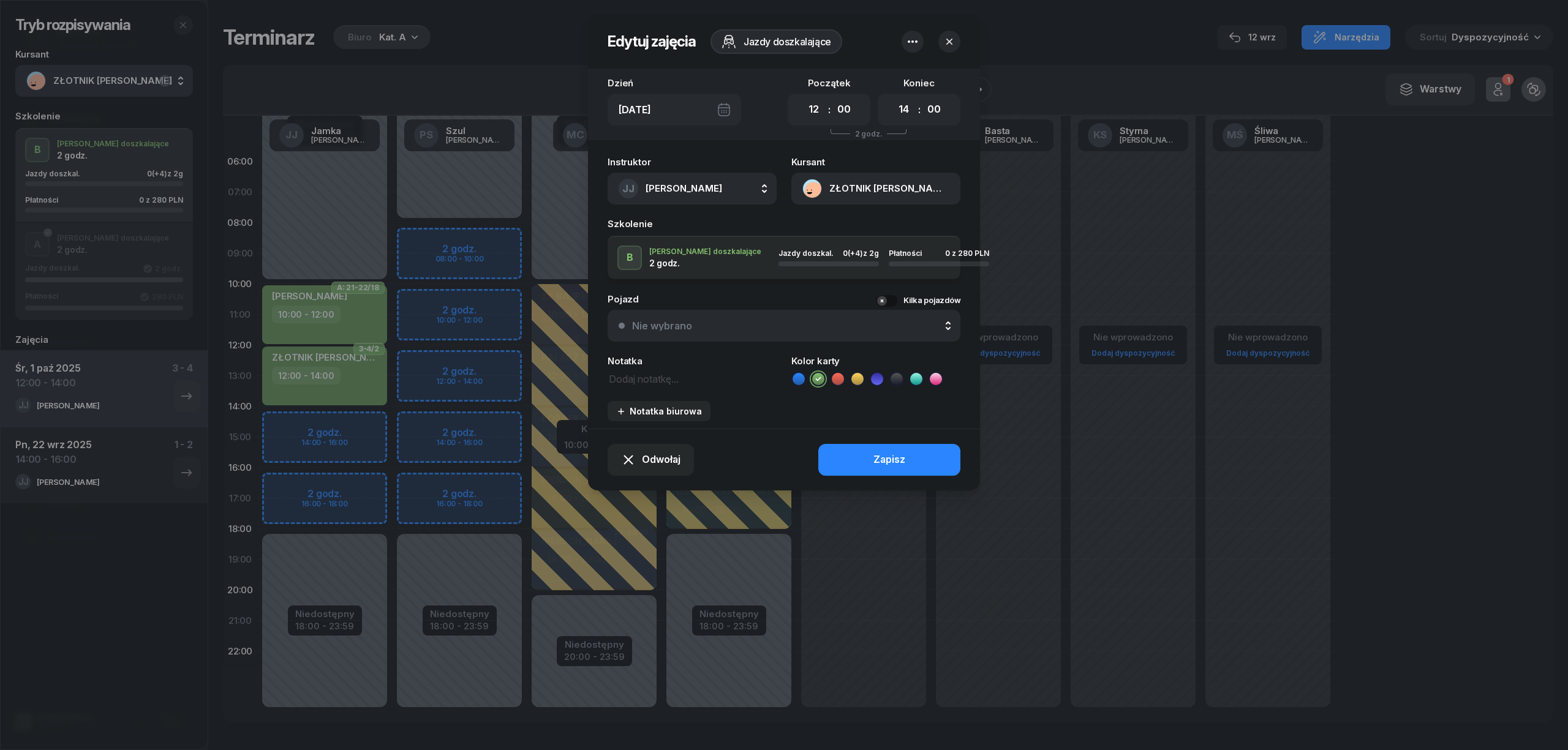
click at [920, 42] on button "button" at bounding box center [912, 41] width 22 height 22
click at [914, 39] on icon "button" at bounding box center [912, 41] width 14 height 14
click at [851, 77] on link "Usuń" at bounding box center [907, 79] width 161 height 31
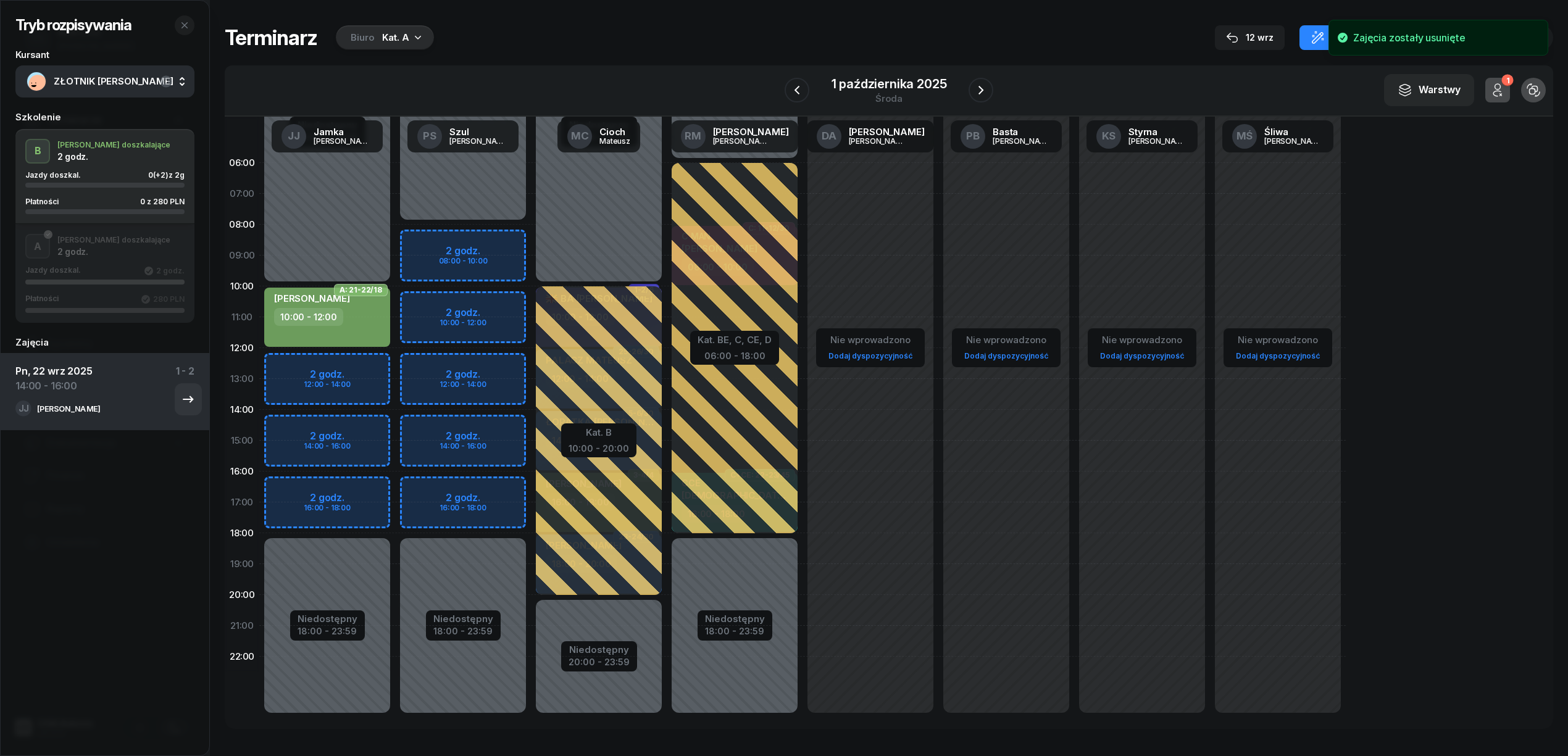
click at [123, 402] on div "JJ Janusz Jamka" at bounding box center [87, 408] width 143 height 16
click at [181, 393] on icon "button" at bounding box center [188, 399] width 15 height 15
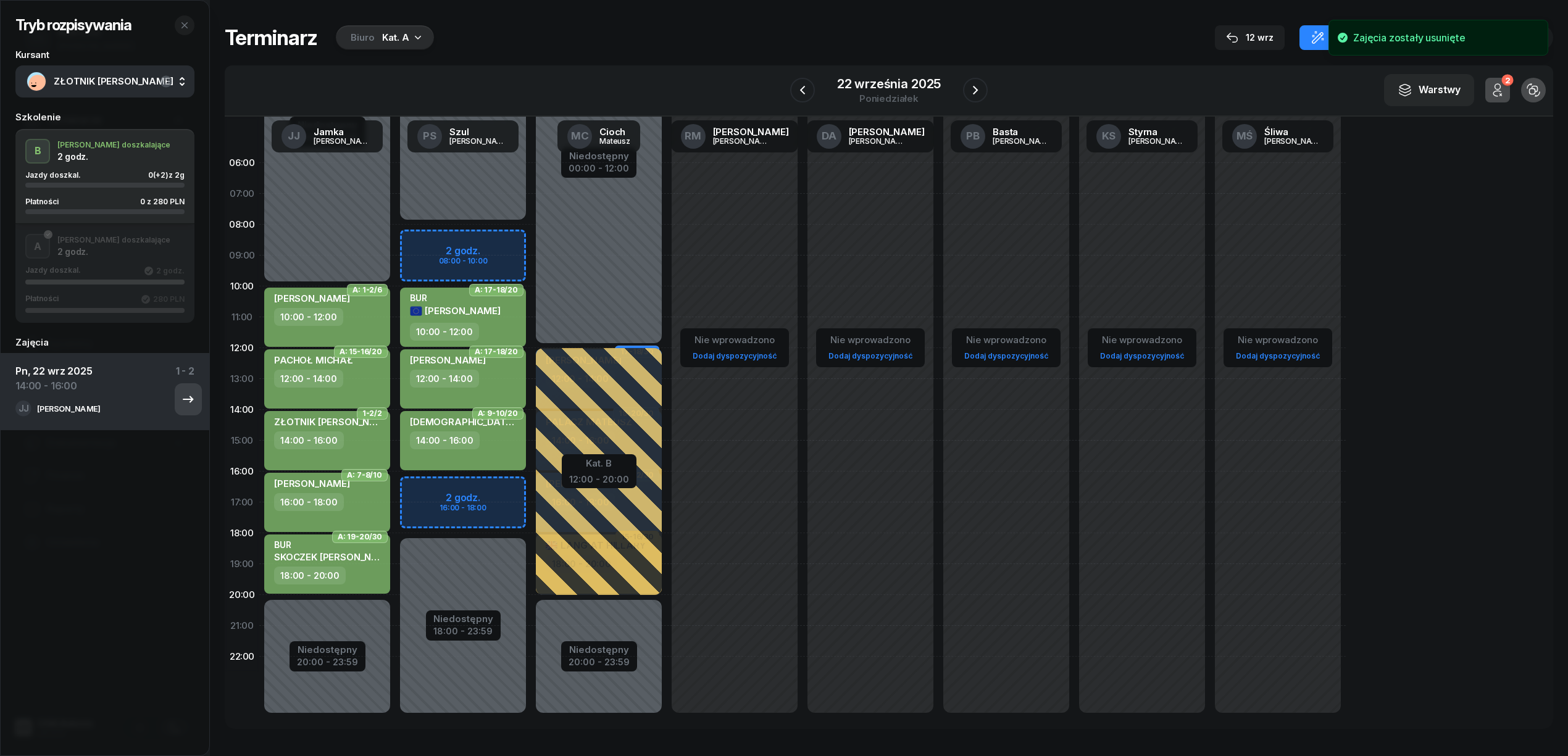
click at [181, 393] on icon "button" at bounding box center [188, 399] width 15 height 15
click at [355, 433] on div "14:00 - 16:00" at bounding box center [328, 440] width 109 height 18
select select "14"
select select "16"
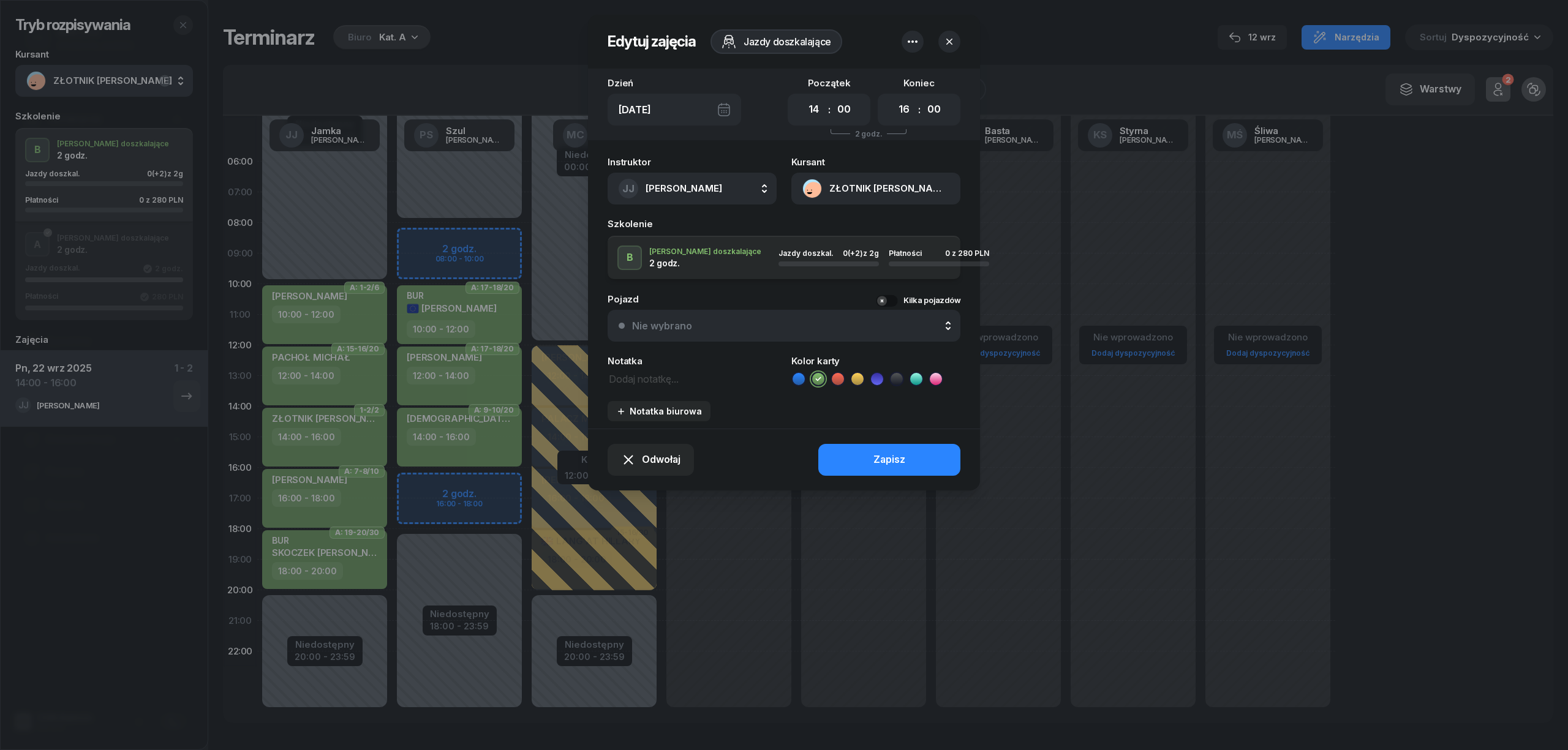
click at [910, 42] on icon "button" at bounding box center [912, 41] width 14 height 14
click at [860, 73] on div "Usuń" at bounding box center [867, 79] width 23 height 16
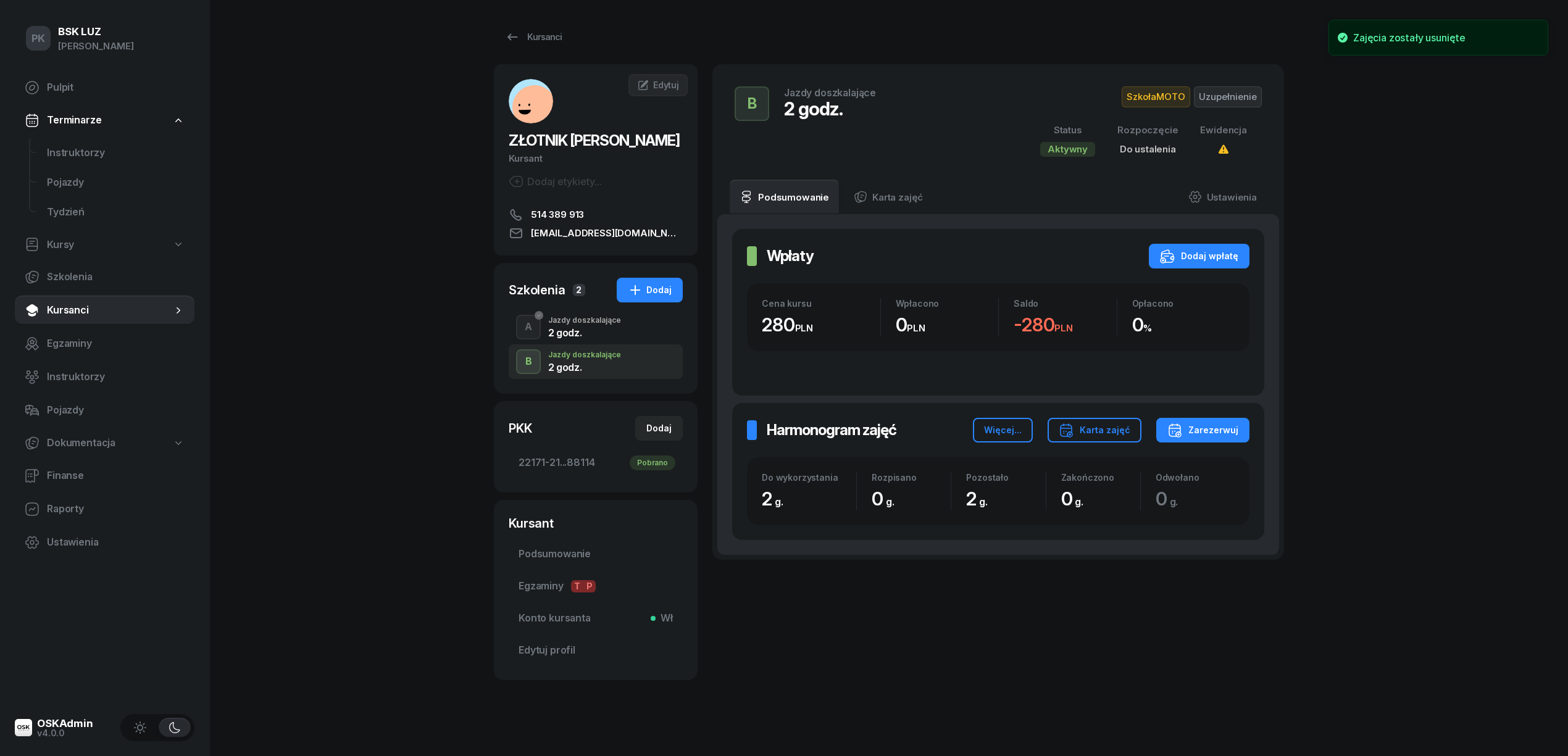
click at [620, 331] on div "A Jazdy doszkalające 2 godz." at bounding box center [595, 327] width 174 height 35
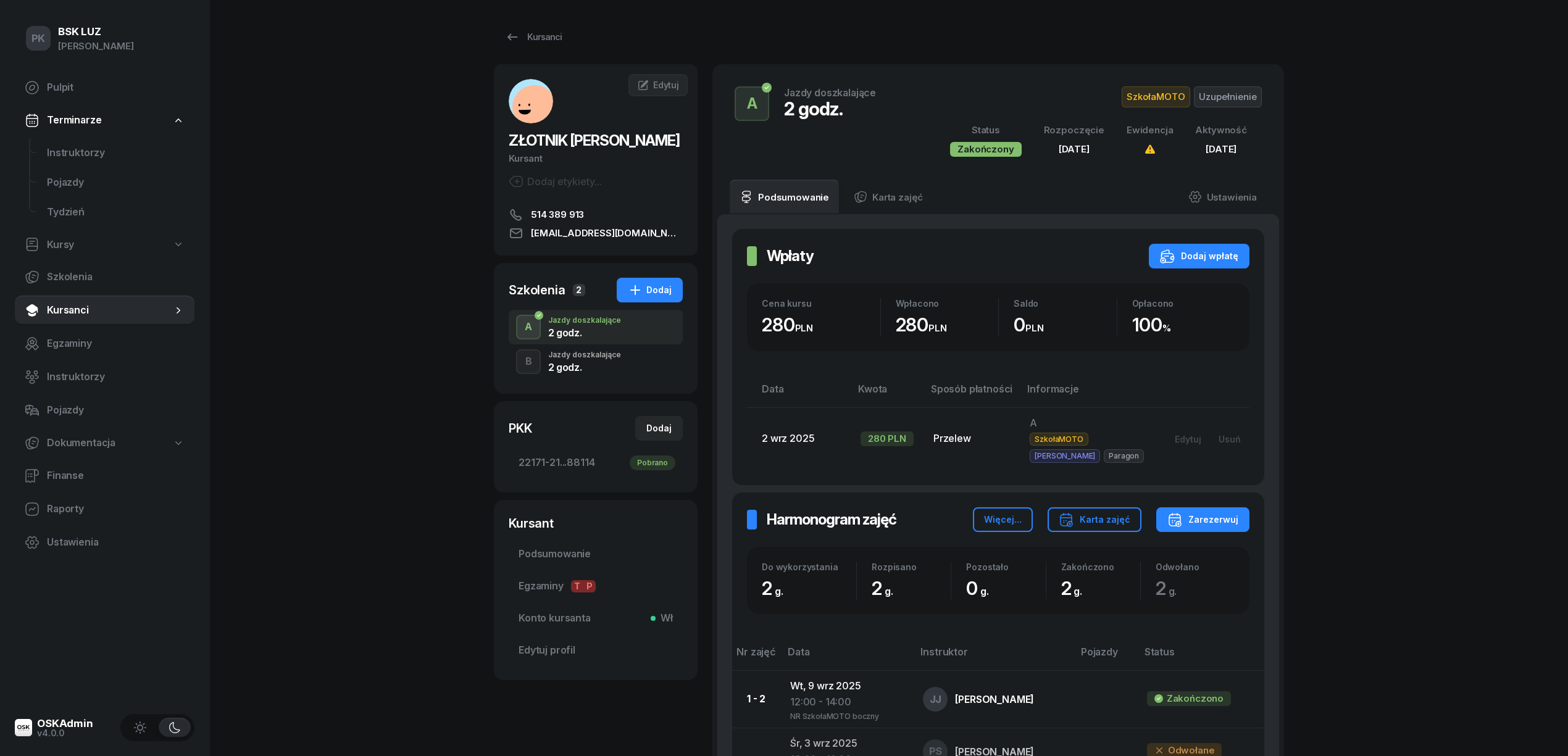
click at [620, 349] on div "B Jazdy doszkalające 2 godz." at bounding box center [595, 362] width 174 height 35
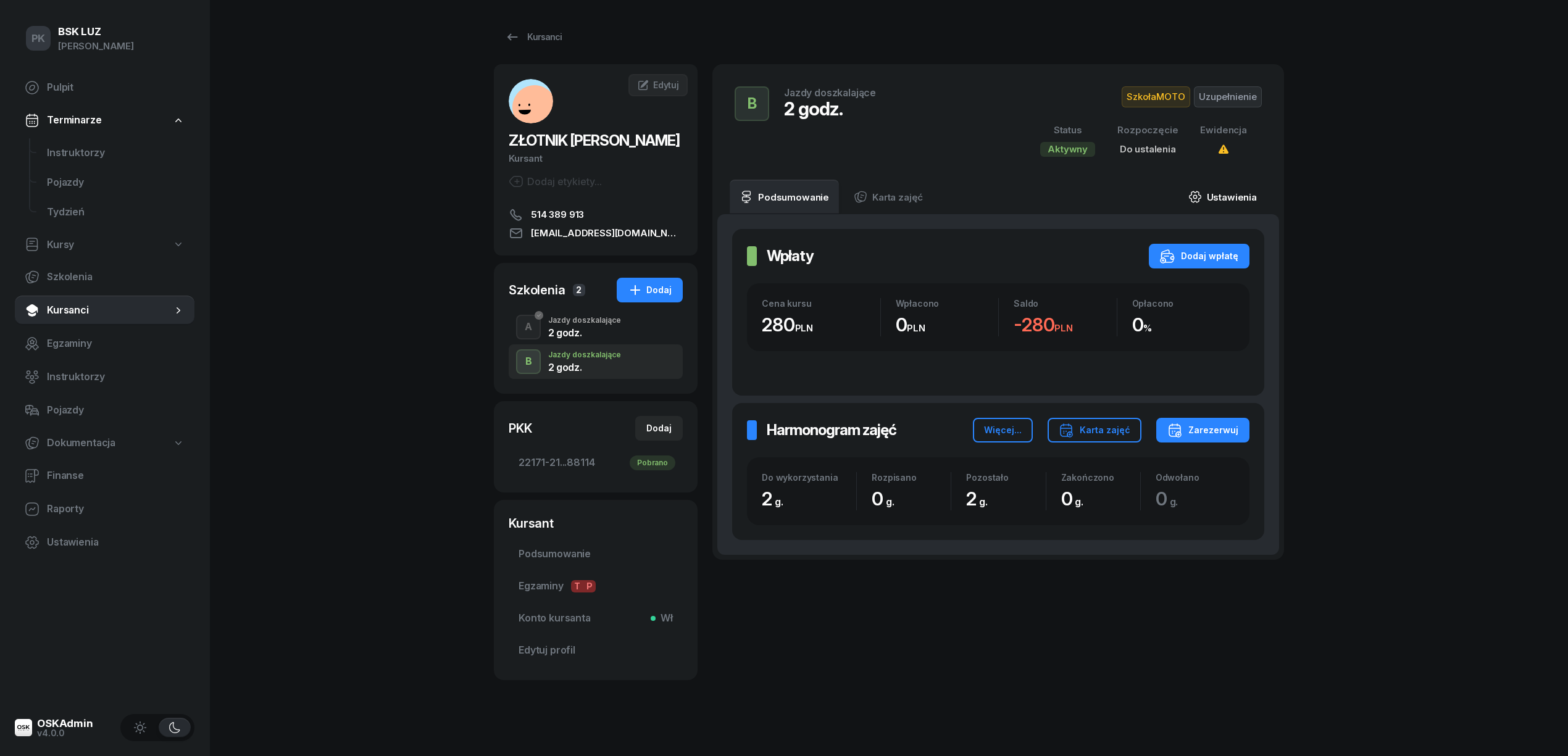
click at [1245, 195] on link "Ustawienia" at bounding box center [1223, 197] width 89 height 35
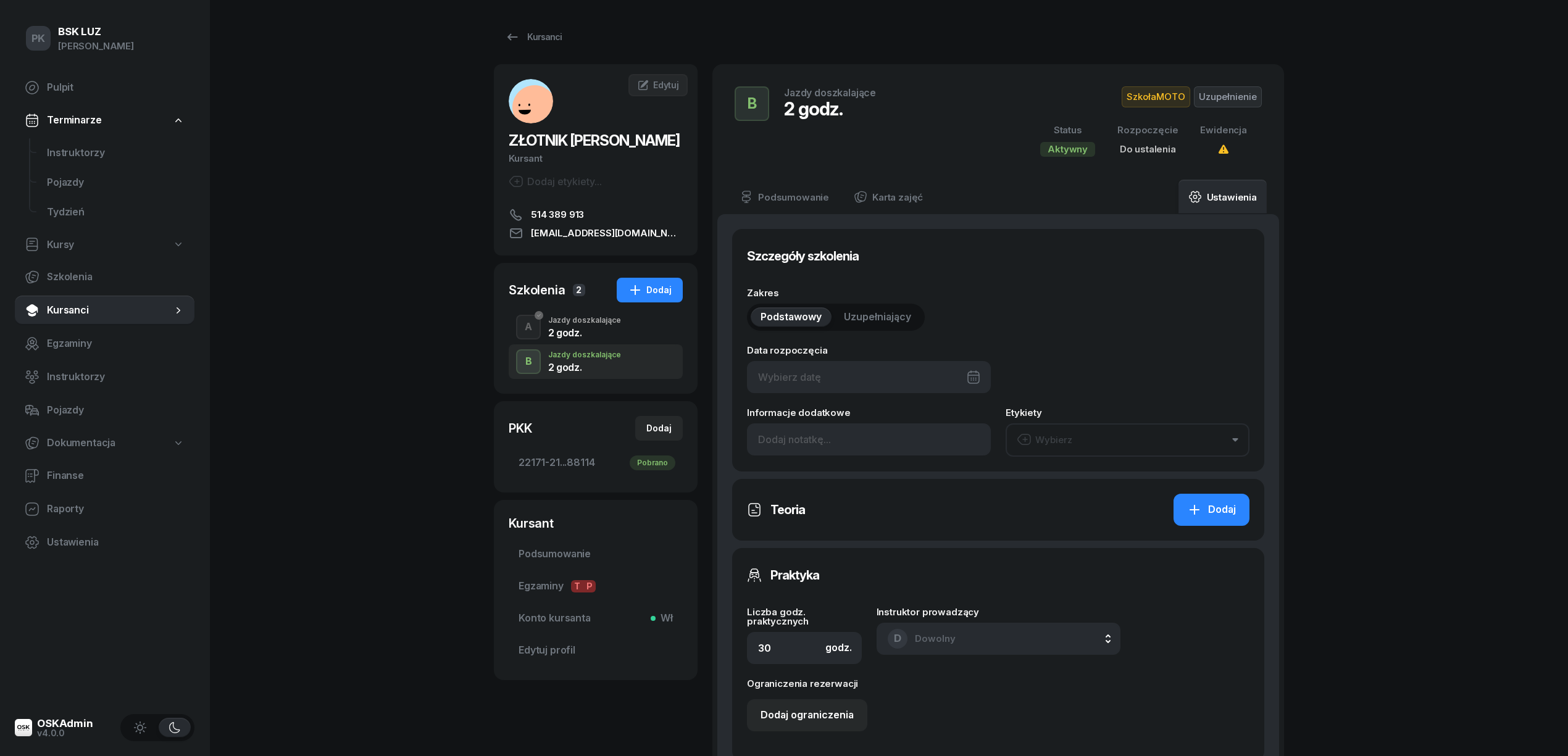
type input "2"
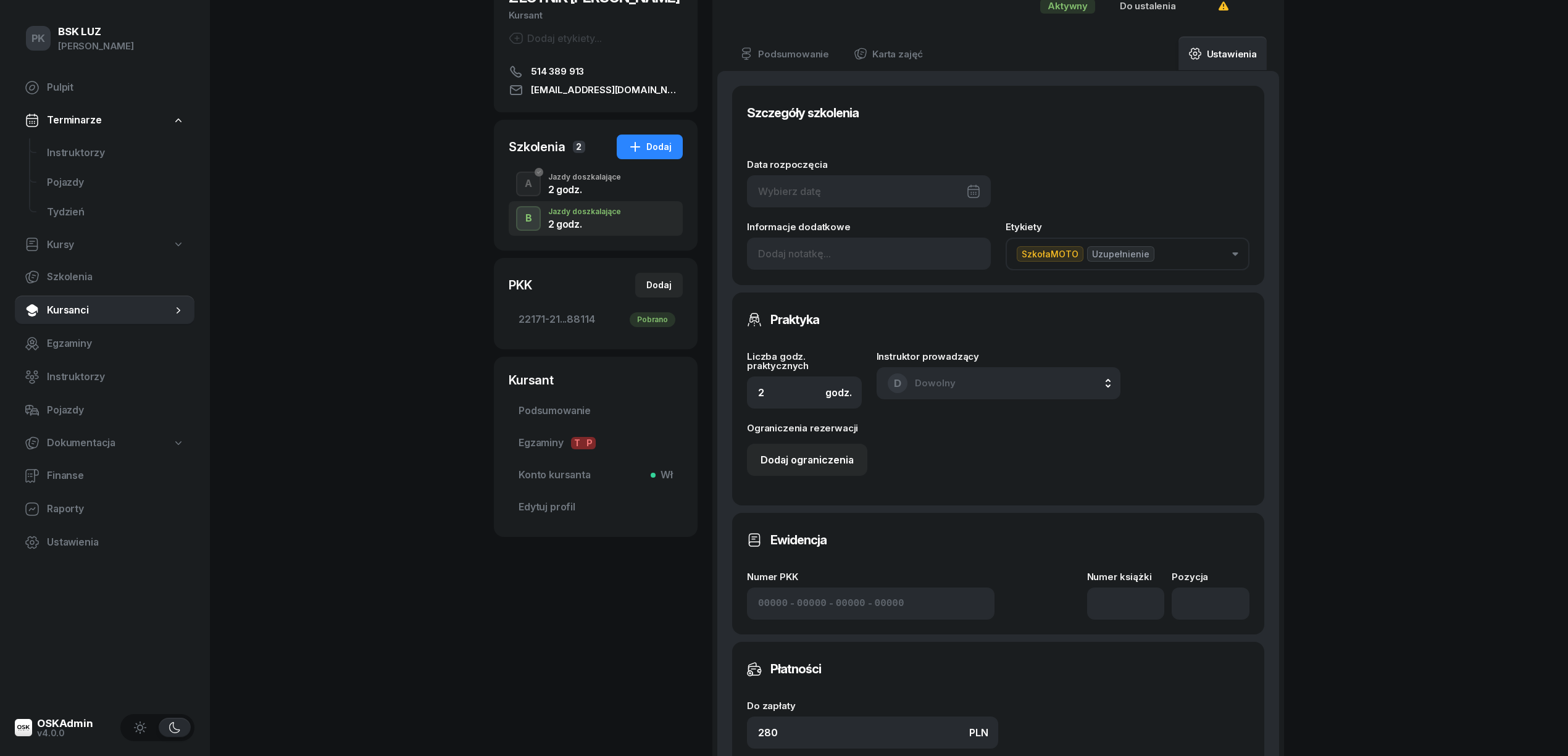
scroll to position [472, 0]
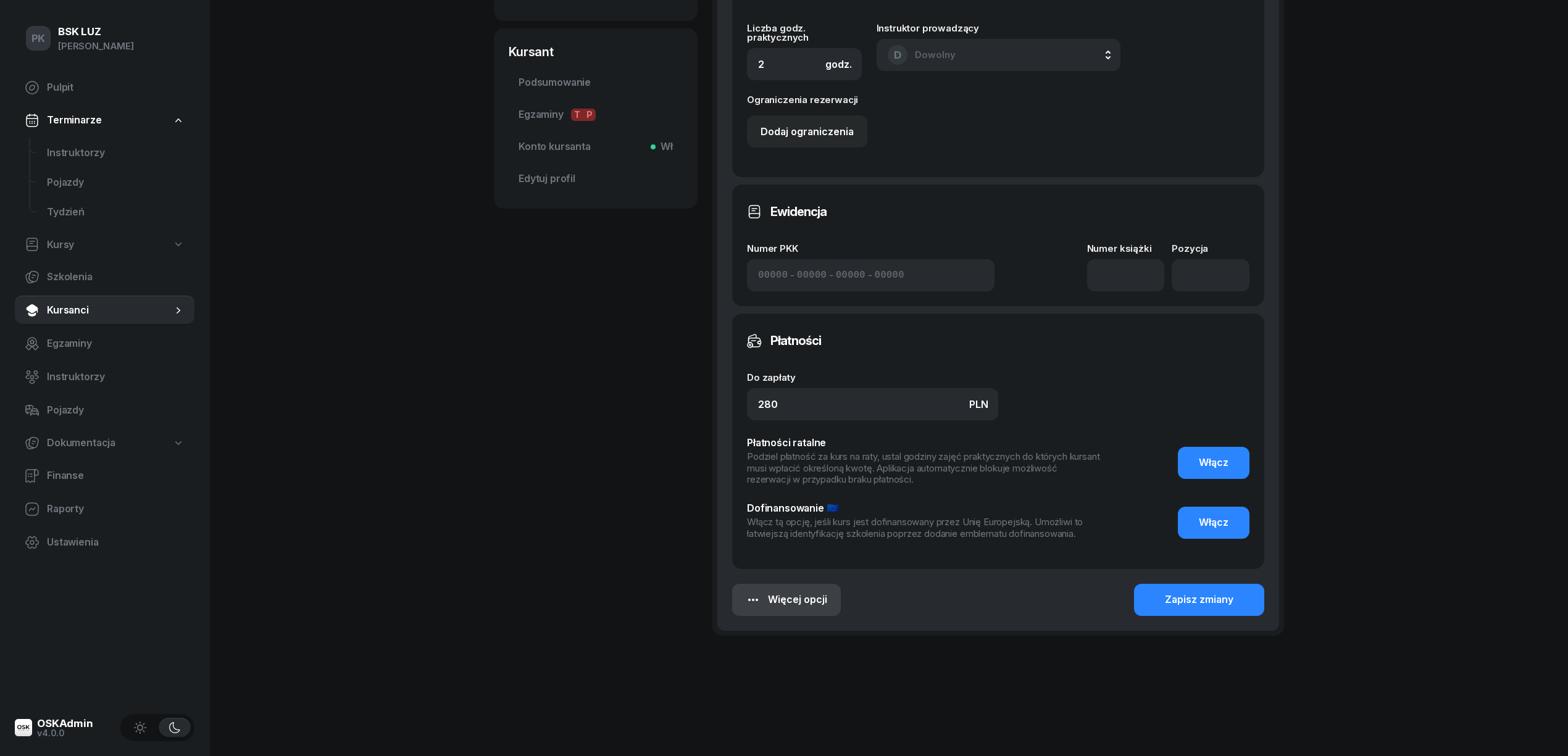
click at [827, 597] on button "Więcej opcji" at bounding box center [787, 599] width 109 height 32
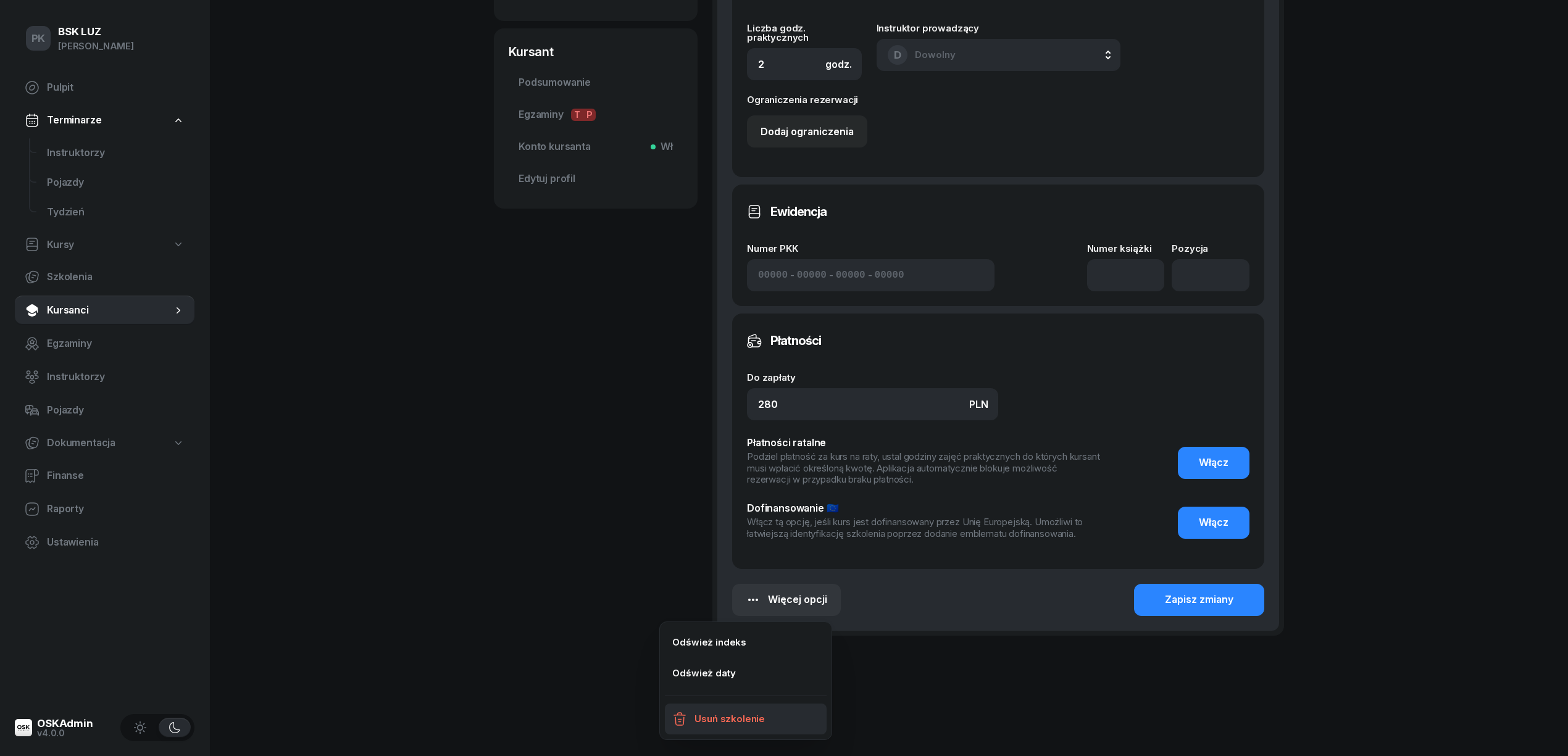
click at [776, 712] on link "Usuń szkolenie" at bounding box center [746, 719] width 162 height 31
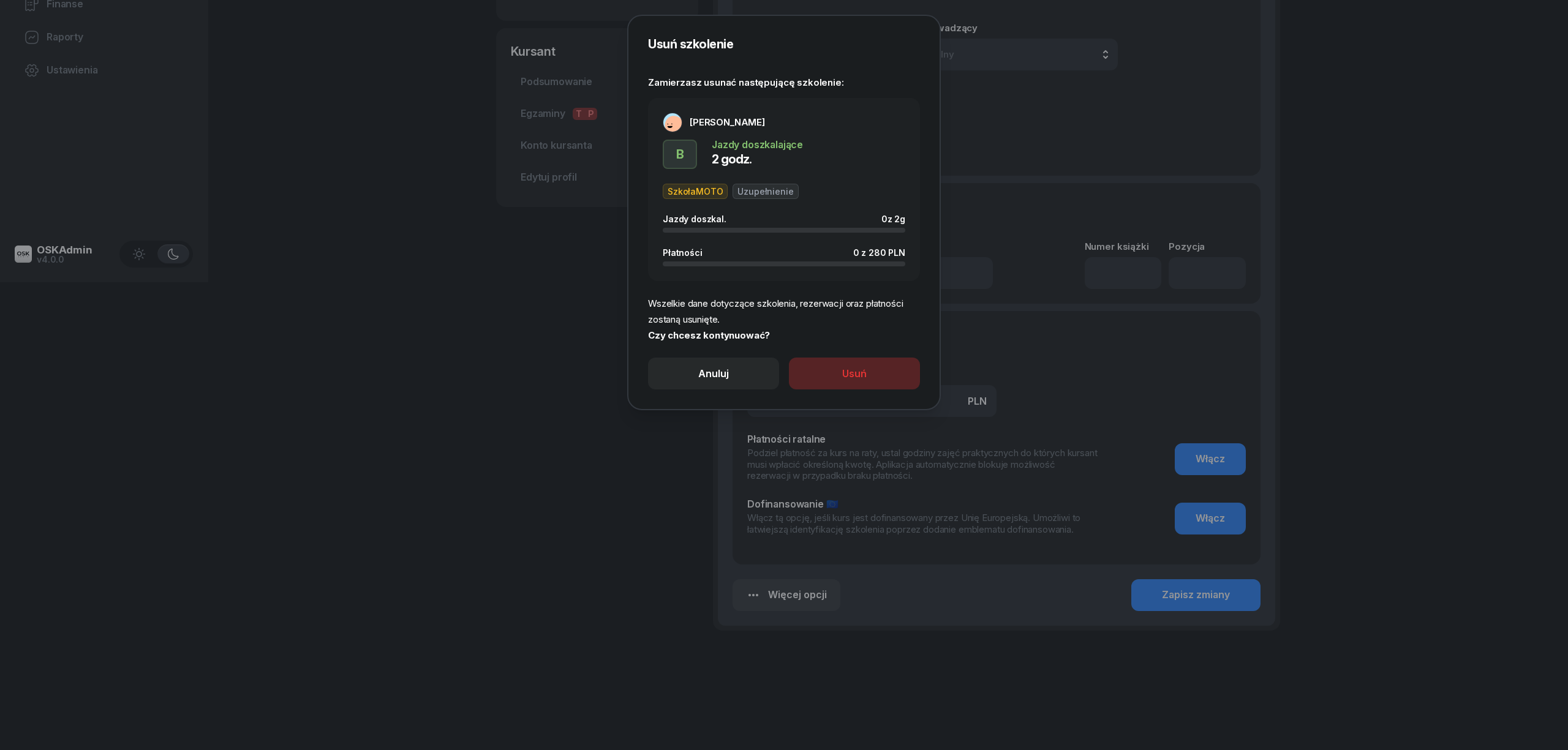
click at [849, 366] on div "Usuń" at bounding box center [854, 374] width 24 height 16
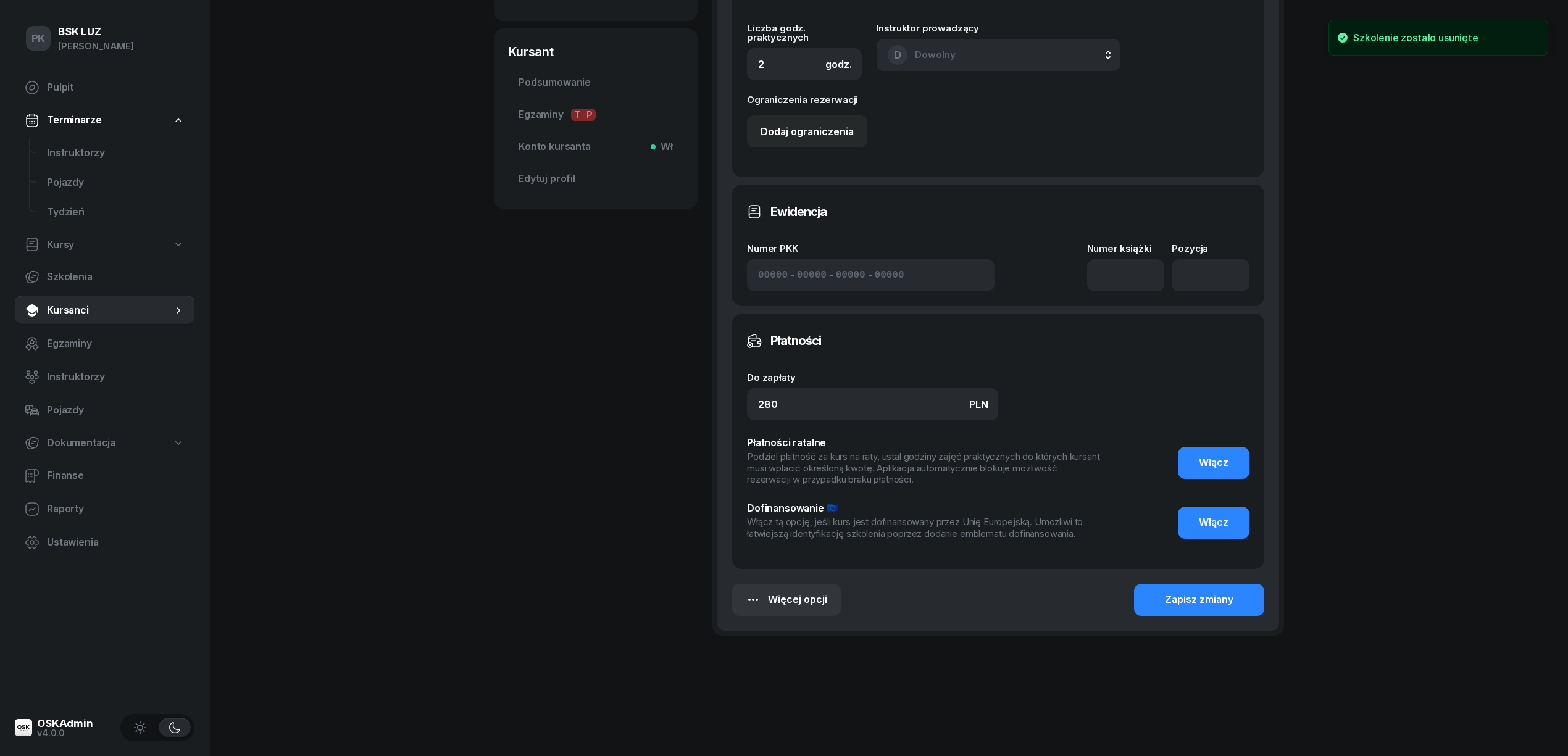
scroll to position [176, 0]
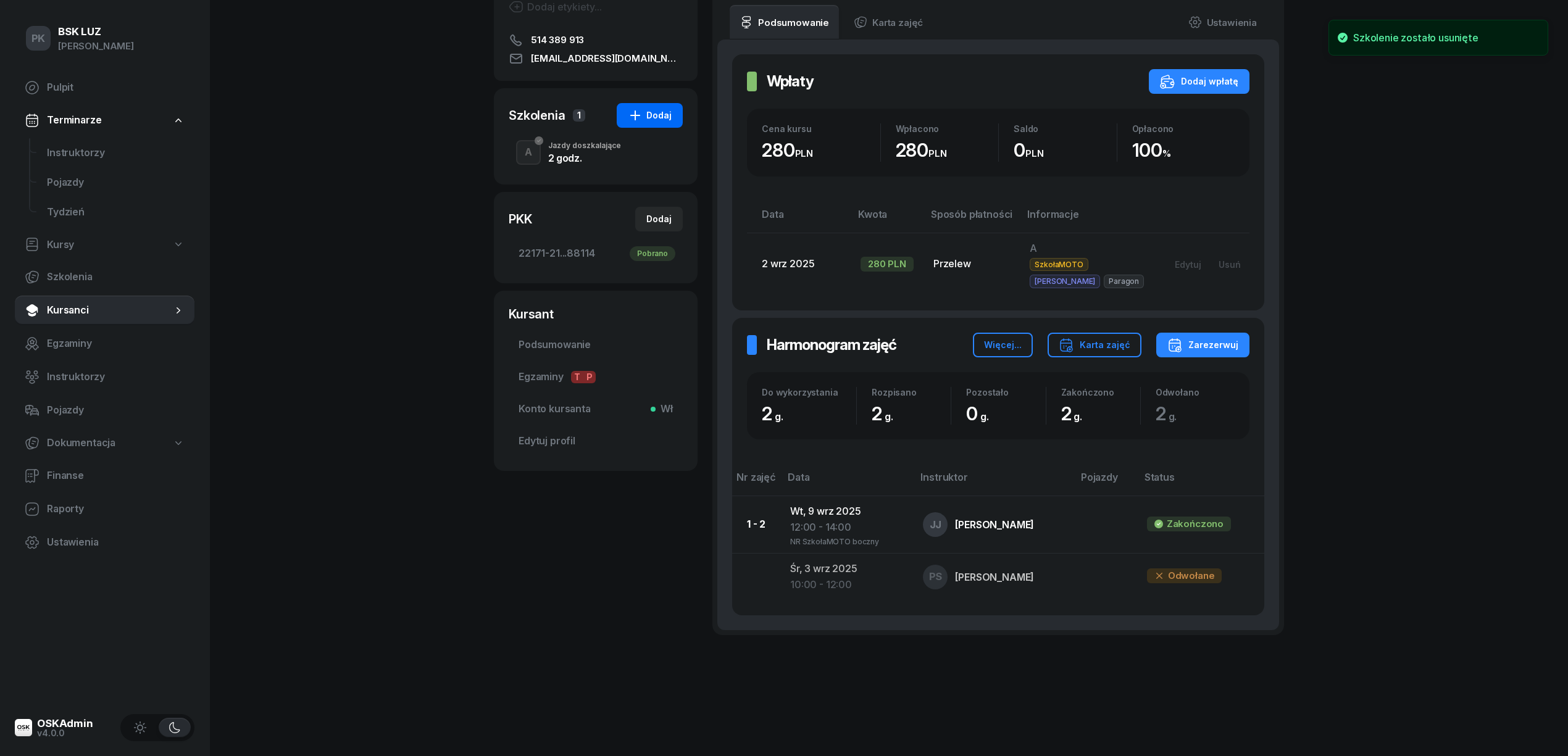
click at [673, 118] on button "Dodaj" at bounding box center [650, 115] width 66 height 25
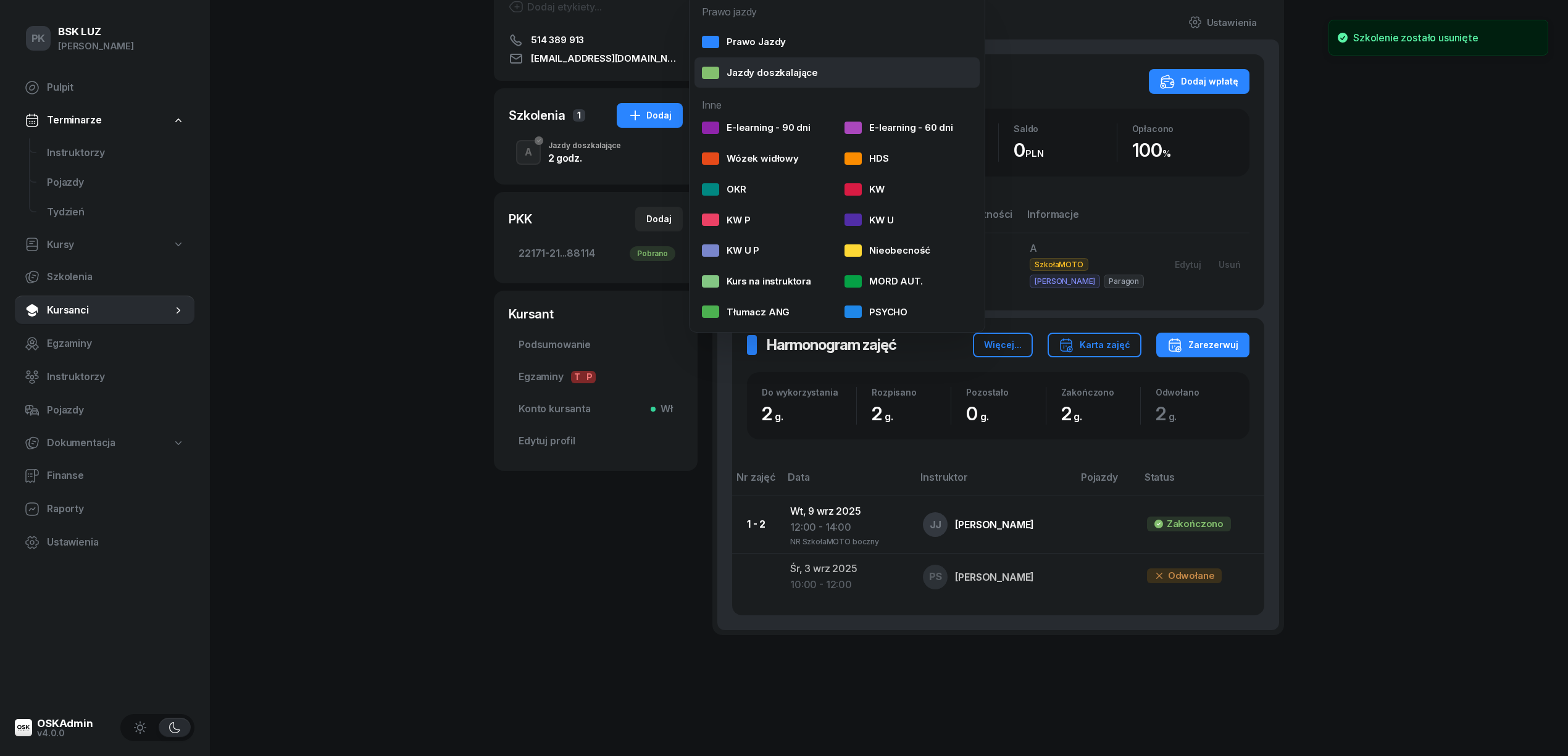
click at [766, 70] on div "Jazdy doszkalające" at bounding box center [760, 72] width 116 height 16
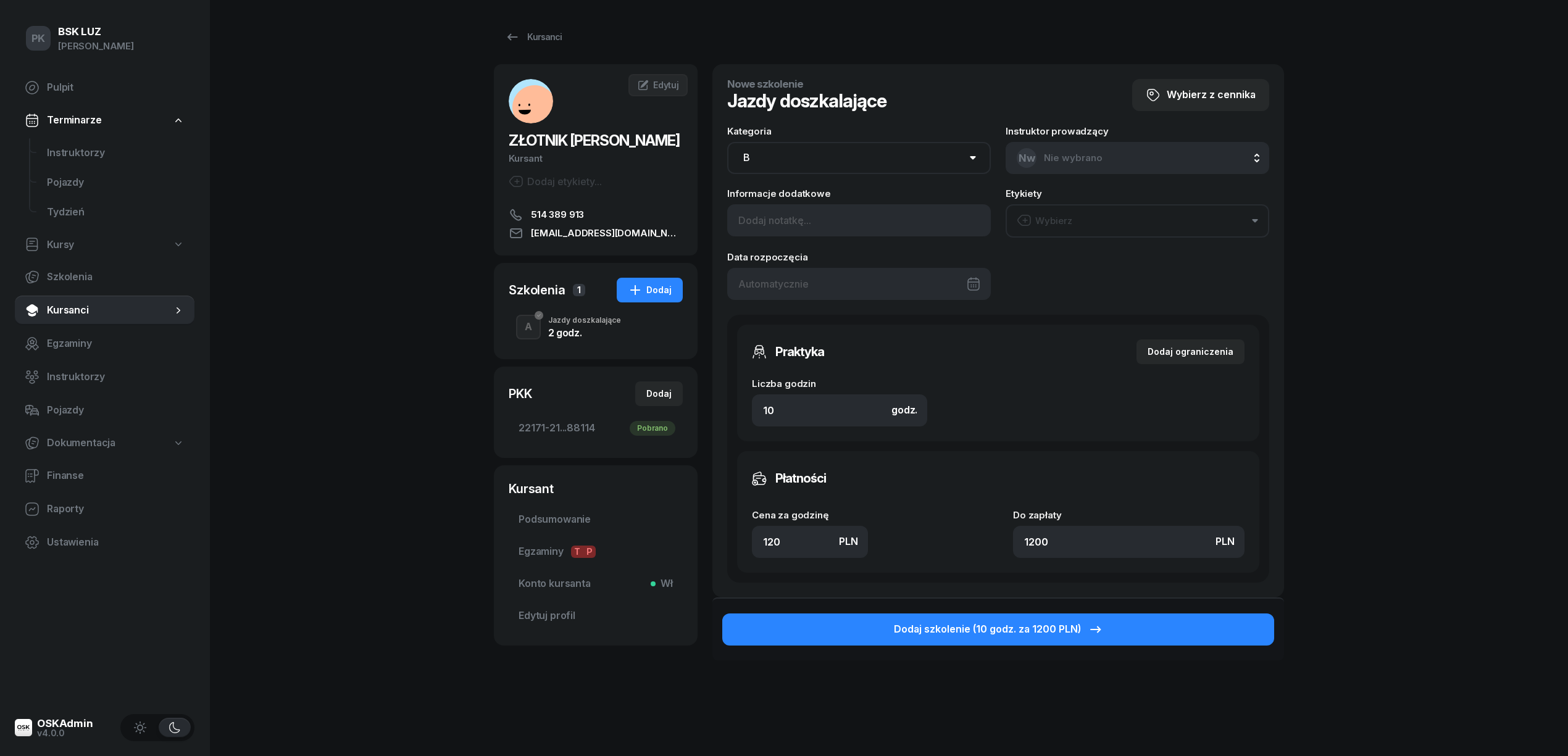
drag, startPoint x: 823, startPoint y: 147, endPoint x: 820, endPoint y: 164, distance: 17.3
click at [823, 148] on select "AM A1 A2 A B1 B B+E C1 C1+E C C+E D1 D1+E D D+E T Tram C+CE C+D" at bounding box center [859, 157] width 264 height 32
select select "A"
click at [727, 142] on select "AM A1 A2 A B1 B B+E C1 C1+E C C+E D1 D1+E D D+E T Tram C+CE C+D" at bounding box center [859, 157] width 264 height 32
drag, startPoint x: 771, startPoint y: 405, endPoint x: 756, endPoint y: 407, distance: 15.1
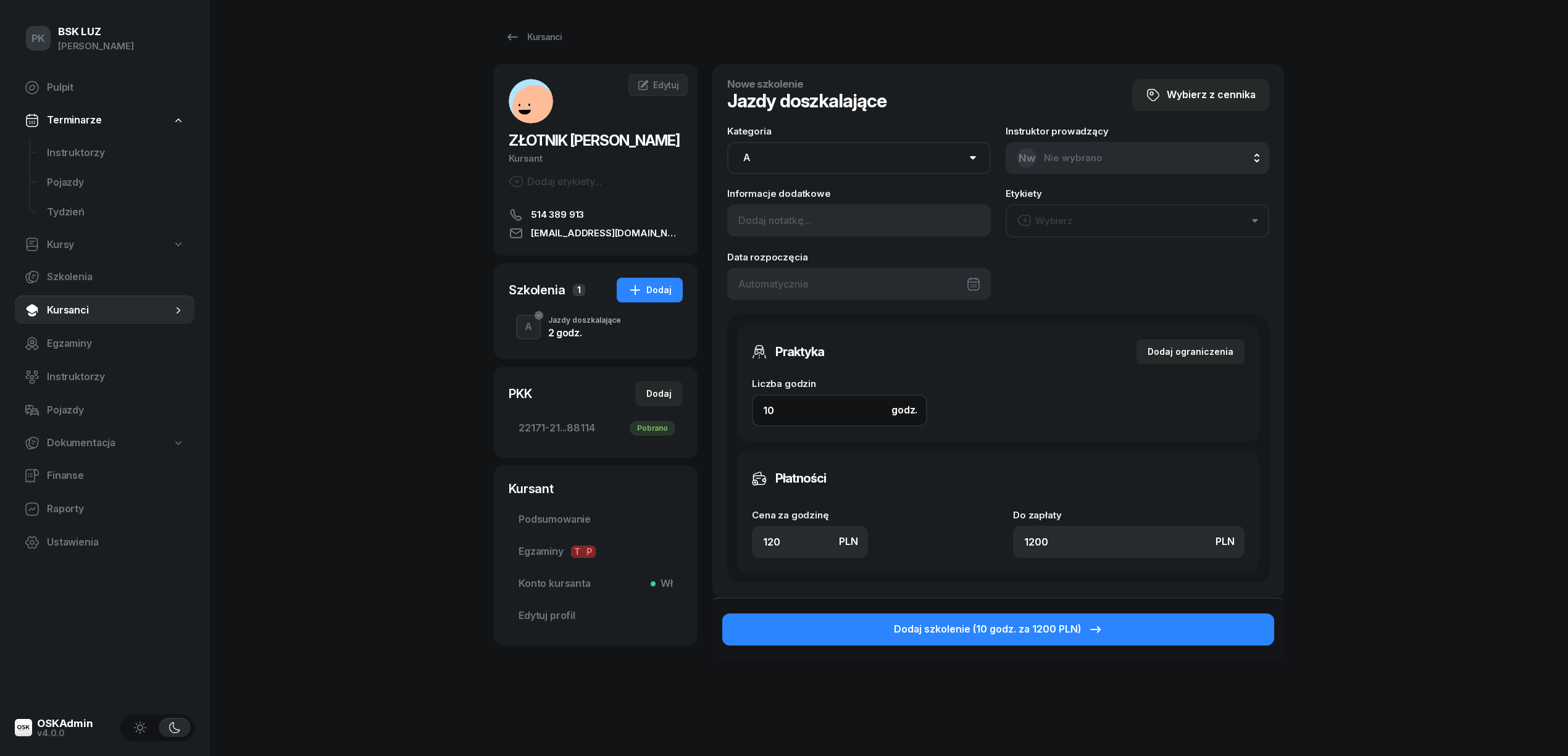
click at [760, 405] on input "10" at bounding box center [839, 410] width 175 height 32
type input "2"
type input "240"
type input "4"
type input "480"
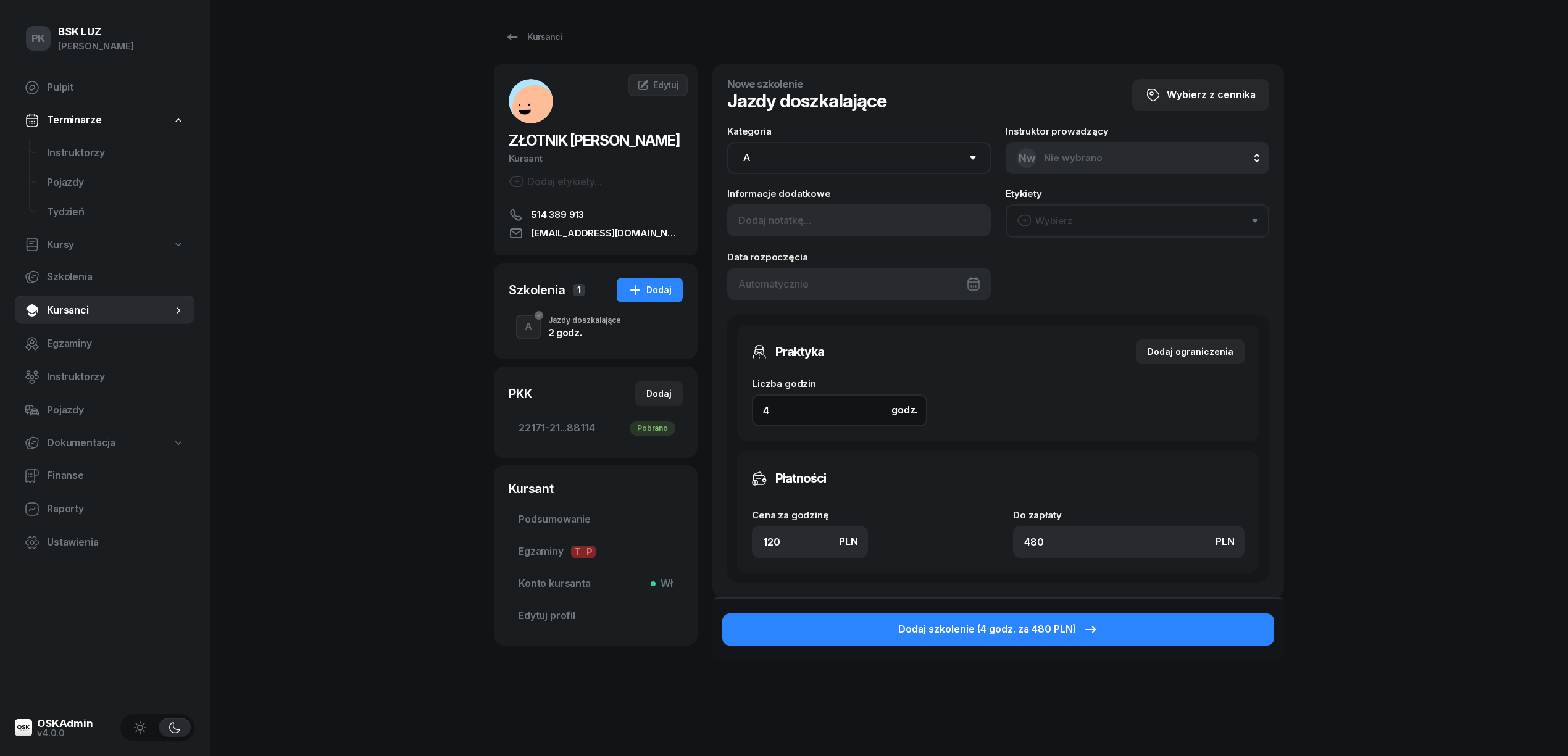
type input "4"
drag, startPoint x: 787, startPoint y: 543, endPoint x: 754, endPoint y: 536, distance: 33.7
click at [754, 536] on input "120" at bounding box center [810, 542] width 116 height 32
type input "1"
type input "4"
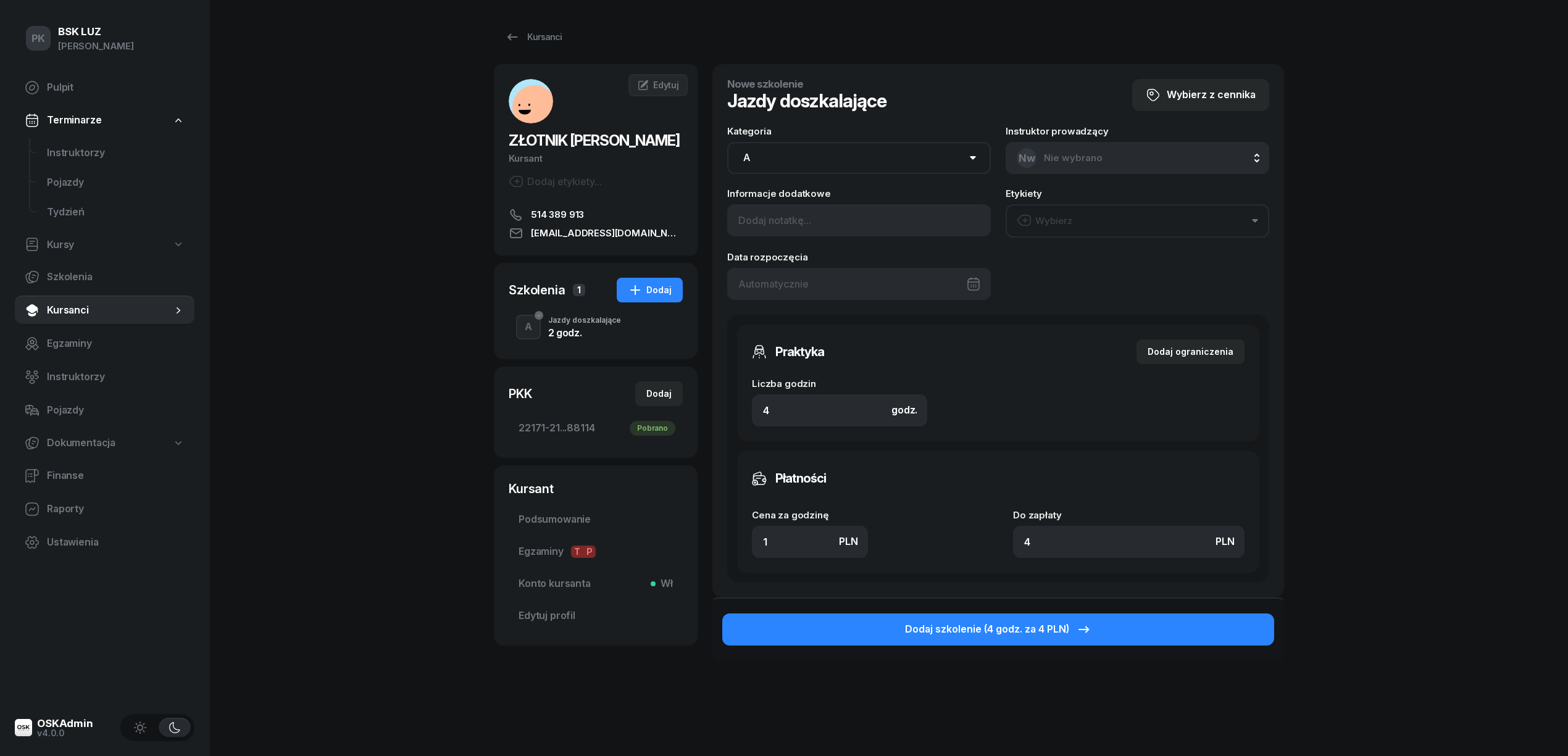
type input "14"
type input "56"
type input "140"
type input "560"
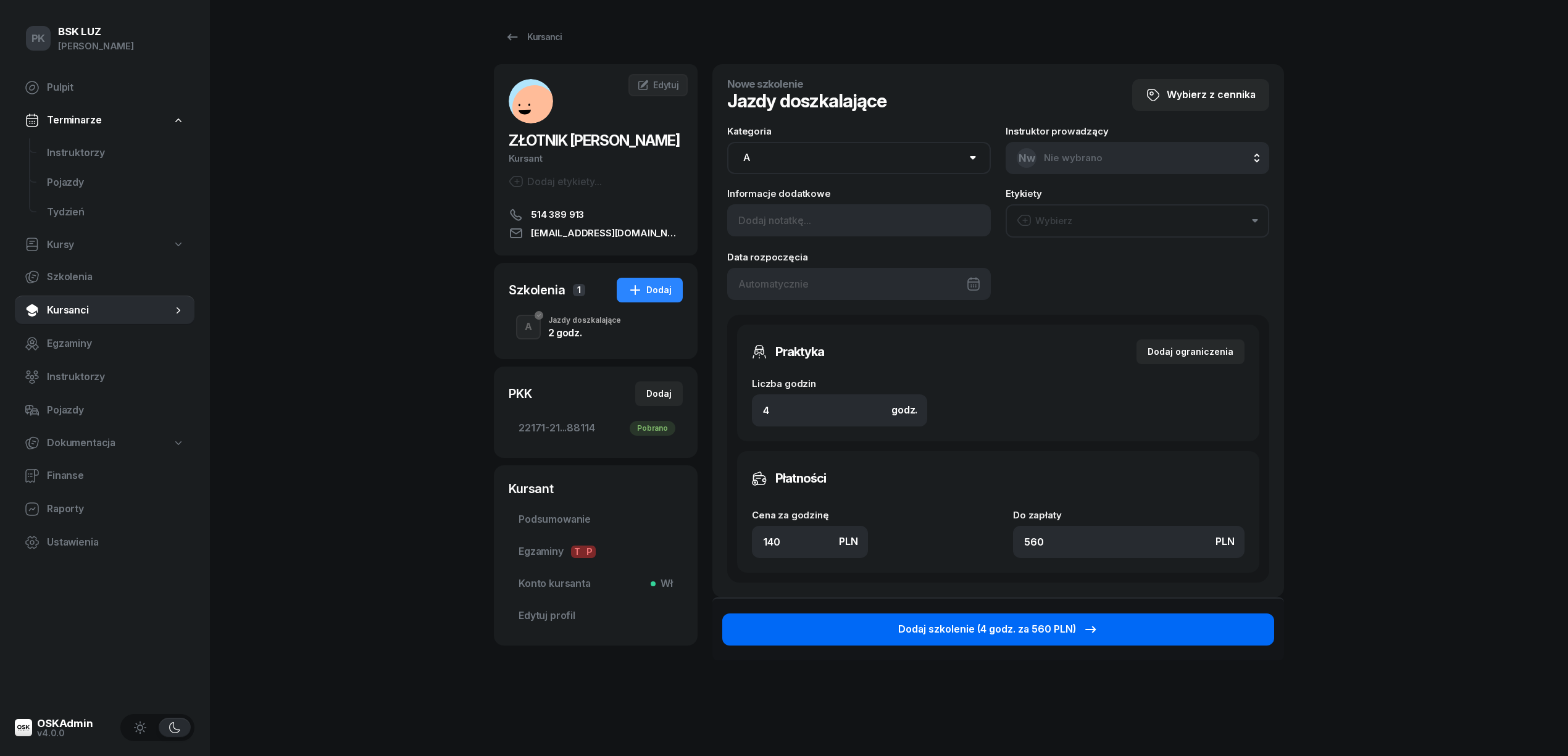
type input "140"
click at [958, 631] on div "Dodaj szkolenie (4 godz. za 560 PLN)" at bounding box center [998, 629] width 200 height 16
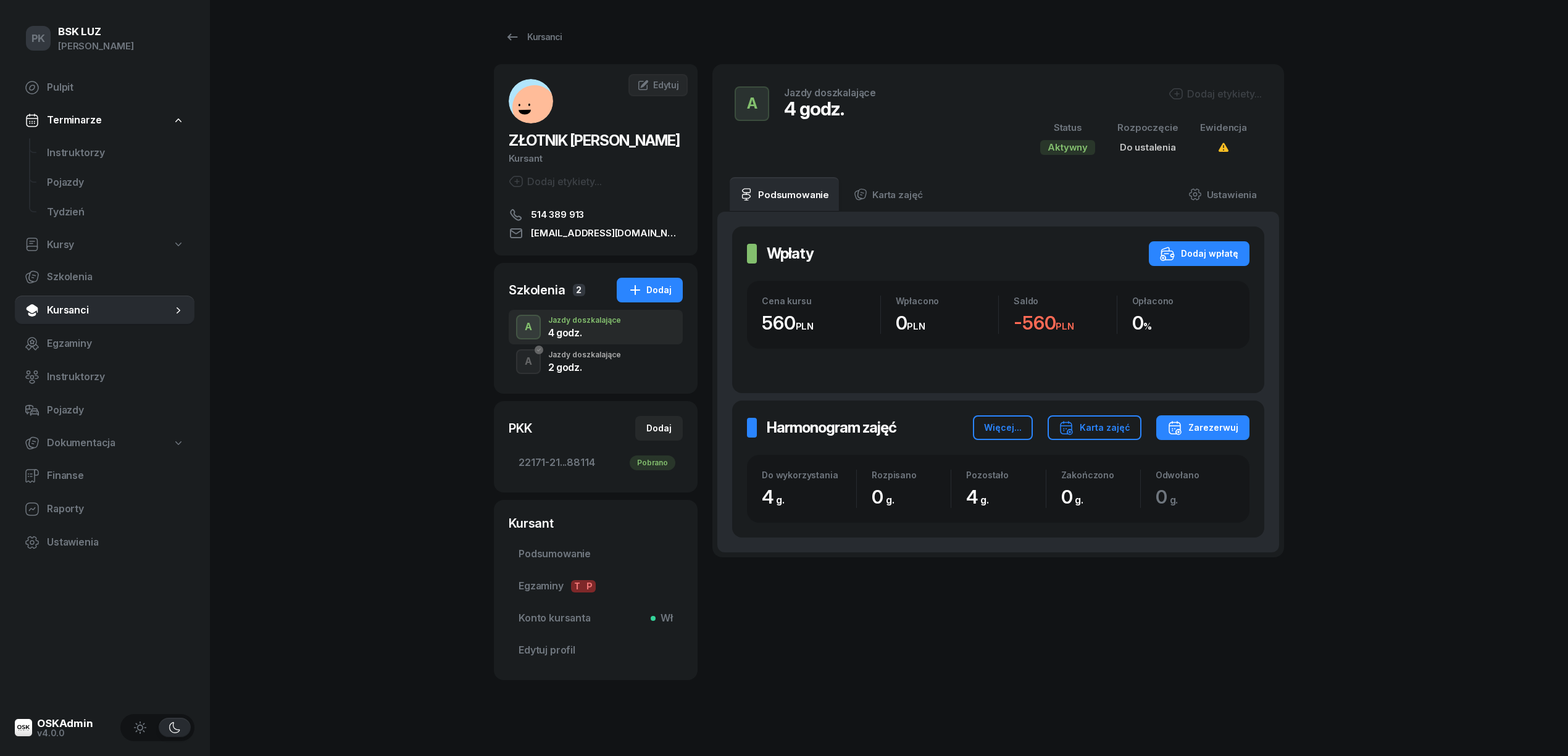
click at [1216, 87] on div "Dodaj etykiety..." at bounding box center [1215, 94] width 93 height 15
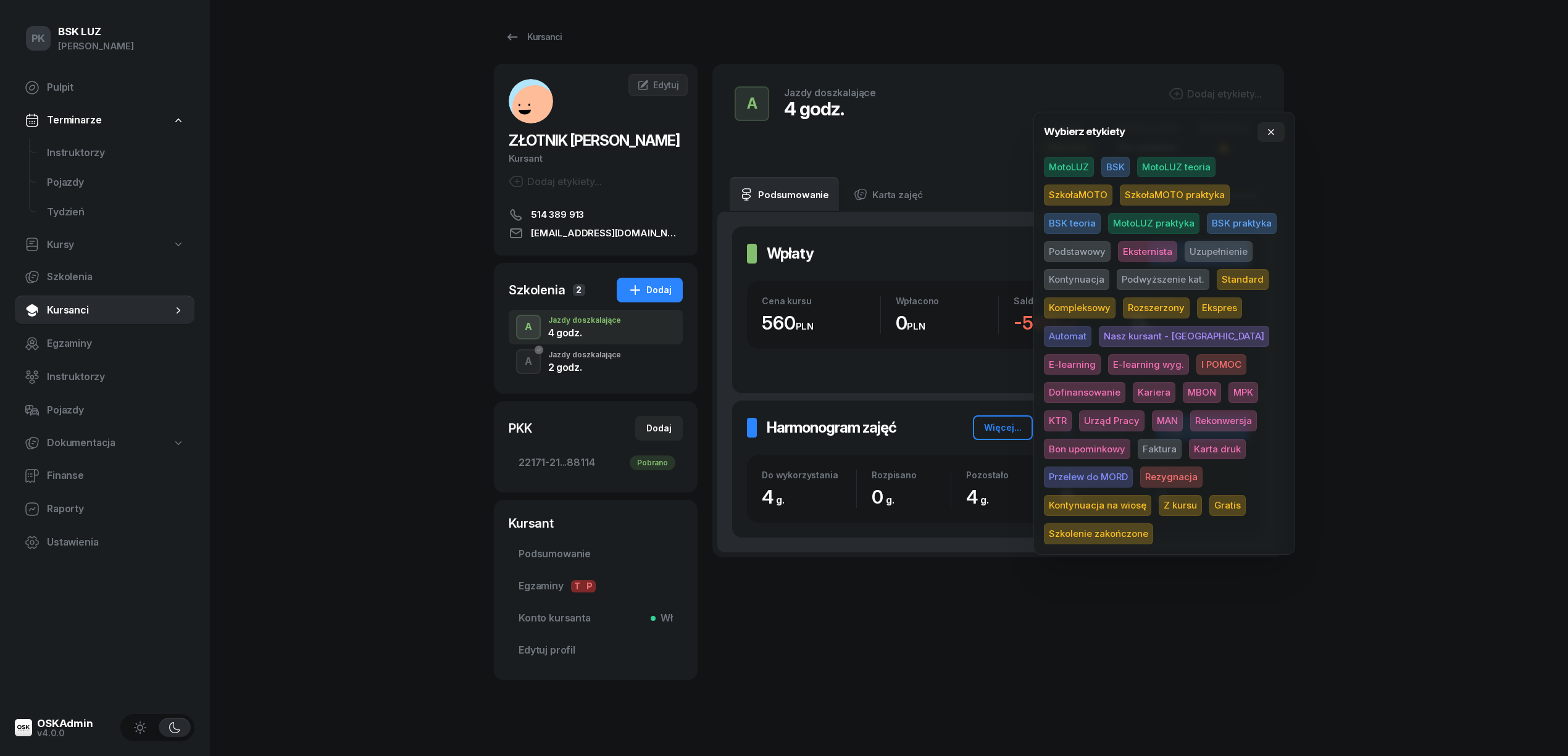
click at [1092, 193] on span "SzkołaMOTO" at bounding box center [1078, 195] width 68 height 21
click at [1196, 255] on span "Uzupełnienie" at bounding box center [1218, 253] width 68 height 21
click at [1406, 207] on div "PK BSK LUZ Piotr Klimek Pulpit Terminarze Instruktorzy Pojazdy Tydzień Kursy Sz…" at bounding box center [784, 382] width 1568 height 764
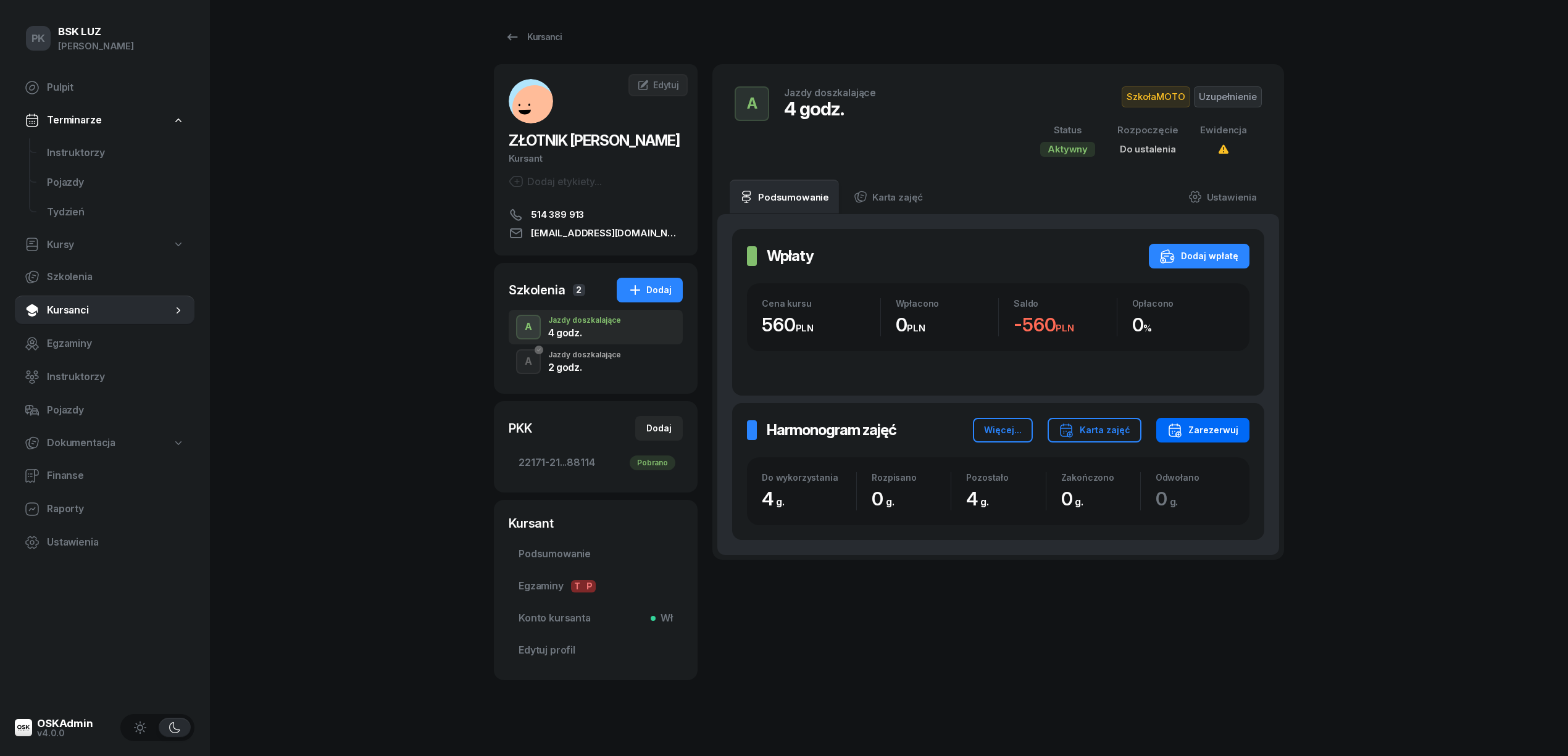
click at [1193, 428] on div "Zarezerwuj" at bounding box center [1203, 430] width 71 height 15
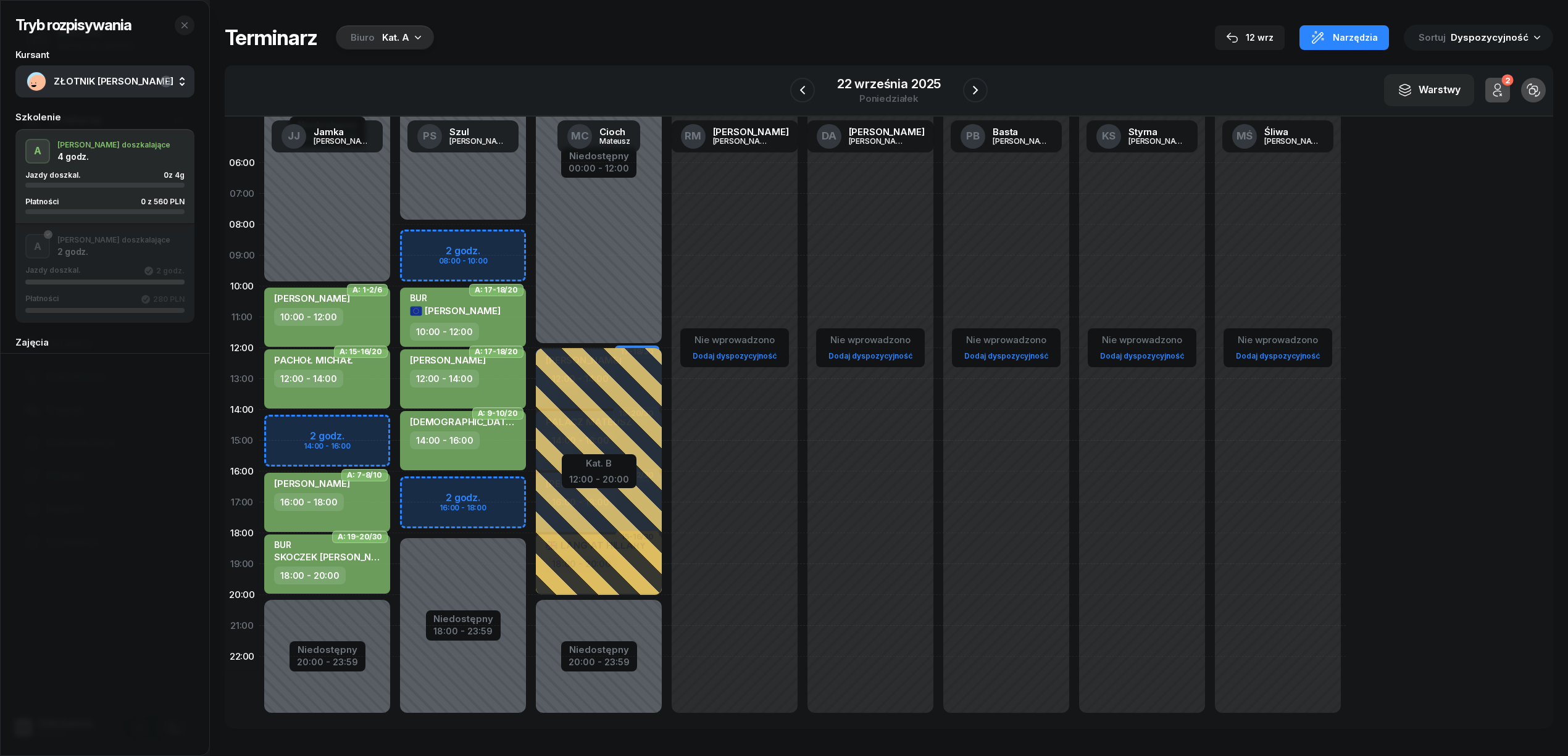
click at [371, 420] on div "Niedostępny 00:00 - 10:00 Niedostępny 20:00 - 23:59 2 godz. 14:00 - 16:00 A: 1-…" at bounding box center [327, 440] width 136 height 586
select select "14"
select select "16"
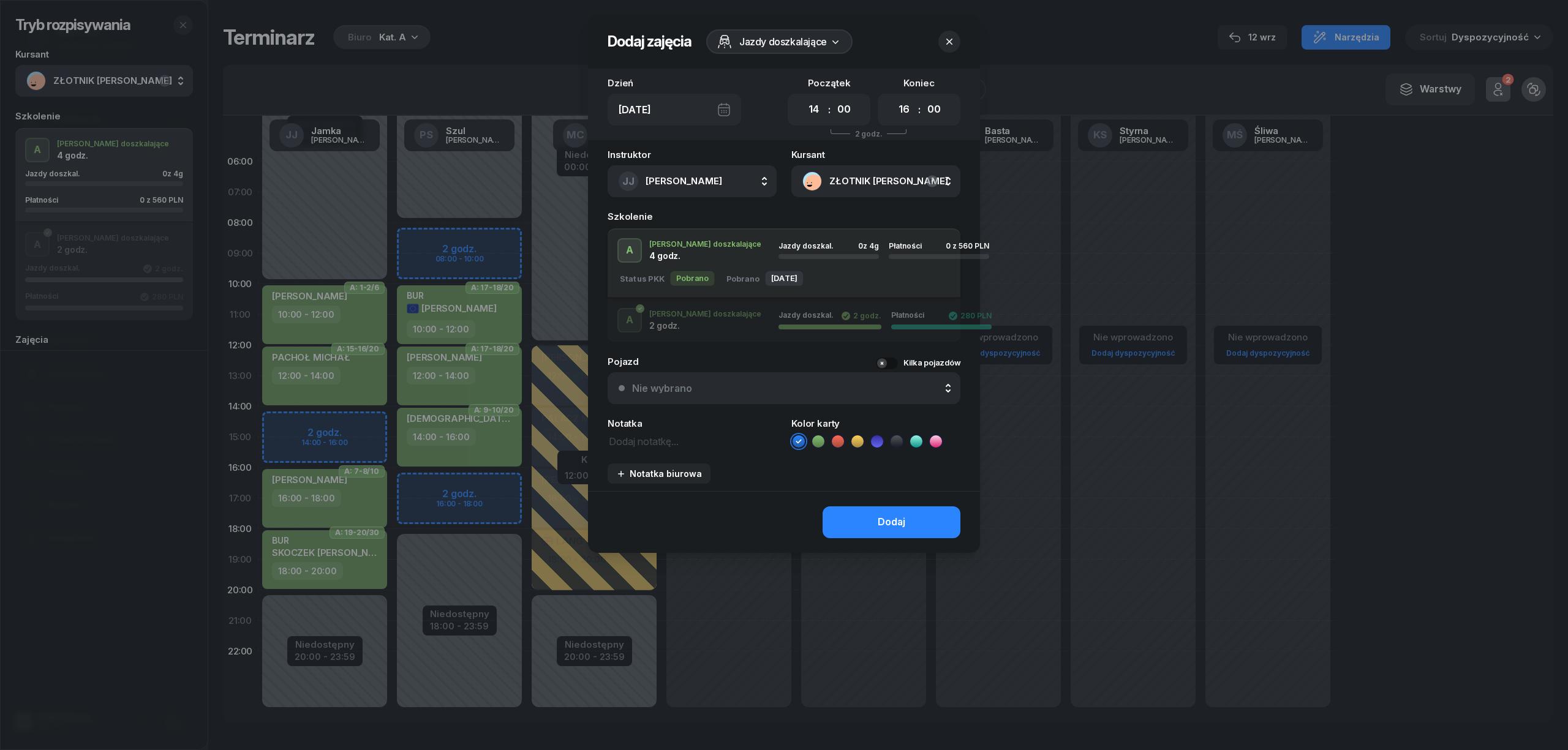
click at [811, 438] on li at bounding box center [818, 441] width 14 height 14
click at [651, 441] on textarea at bounding box center [691, 440] width 169 height 16
type textarea "NR SzkołaMOTO"
click at [678, 472] on div "Notatka biurowa" at bounding box center [659, 473] width 86 height 11
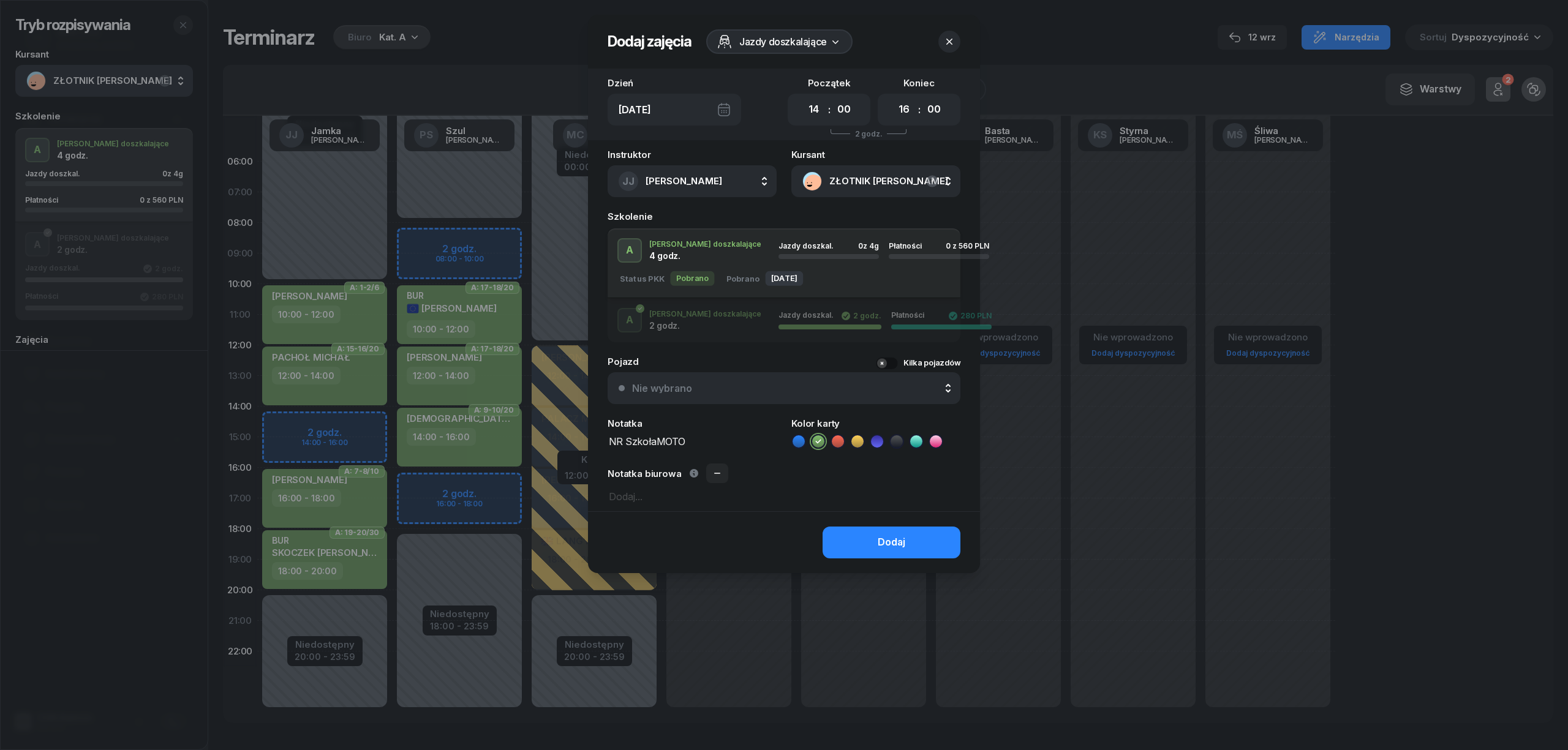
click at [643, 495] on textarea at bounding box center [784, 495] width 353 height 16
type textarea "N"
type textarea "Prawdziwy 4h"
click at [858, 540] on button "Dodaj" at bounding box center [892, 542] width 138 height 32
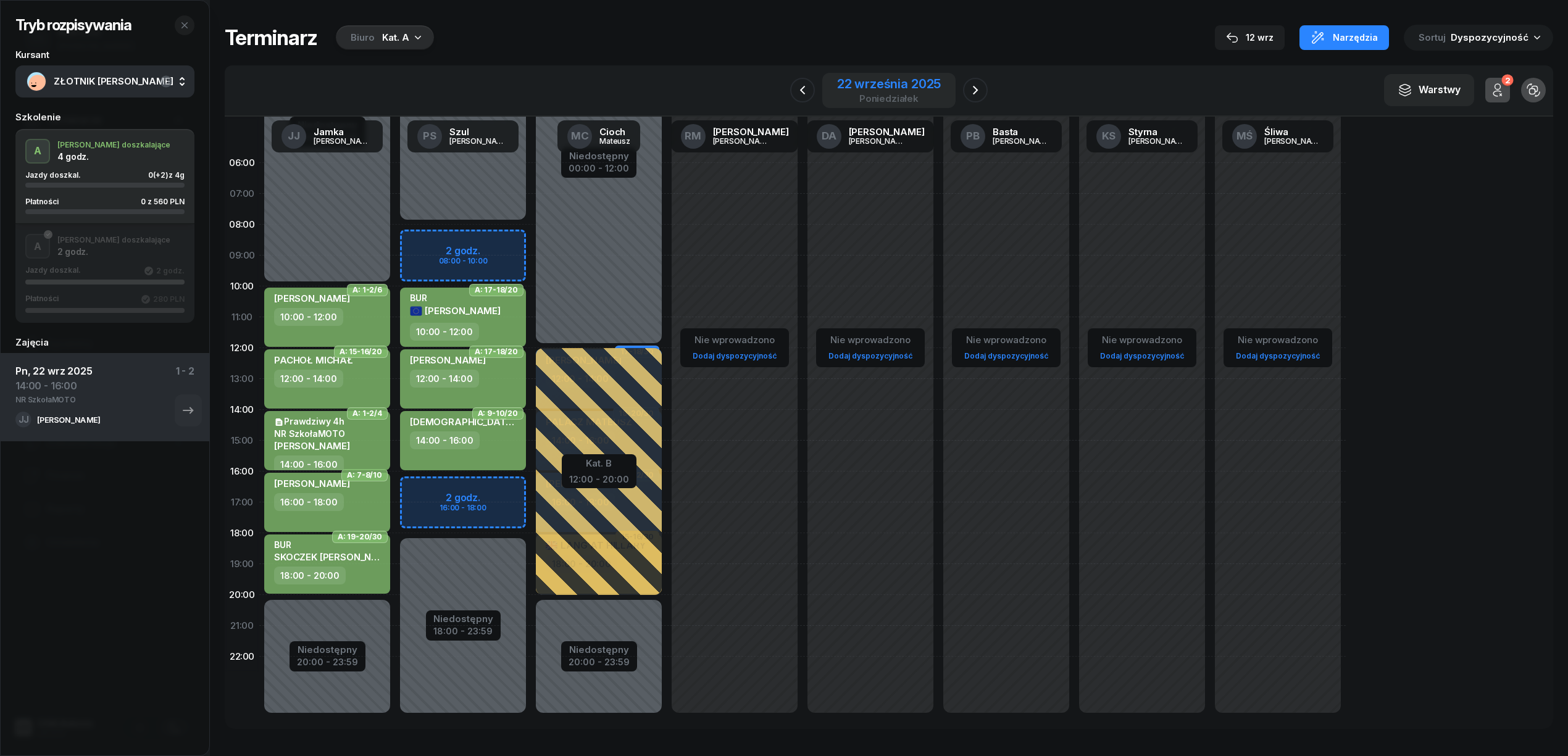
click at [883, 85] on div "22 września 2025" at bounding box center [889, 84] width 104 height 13
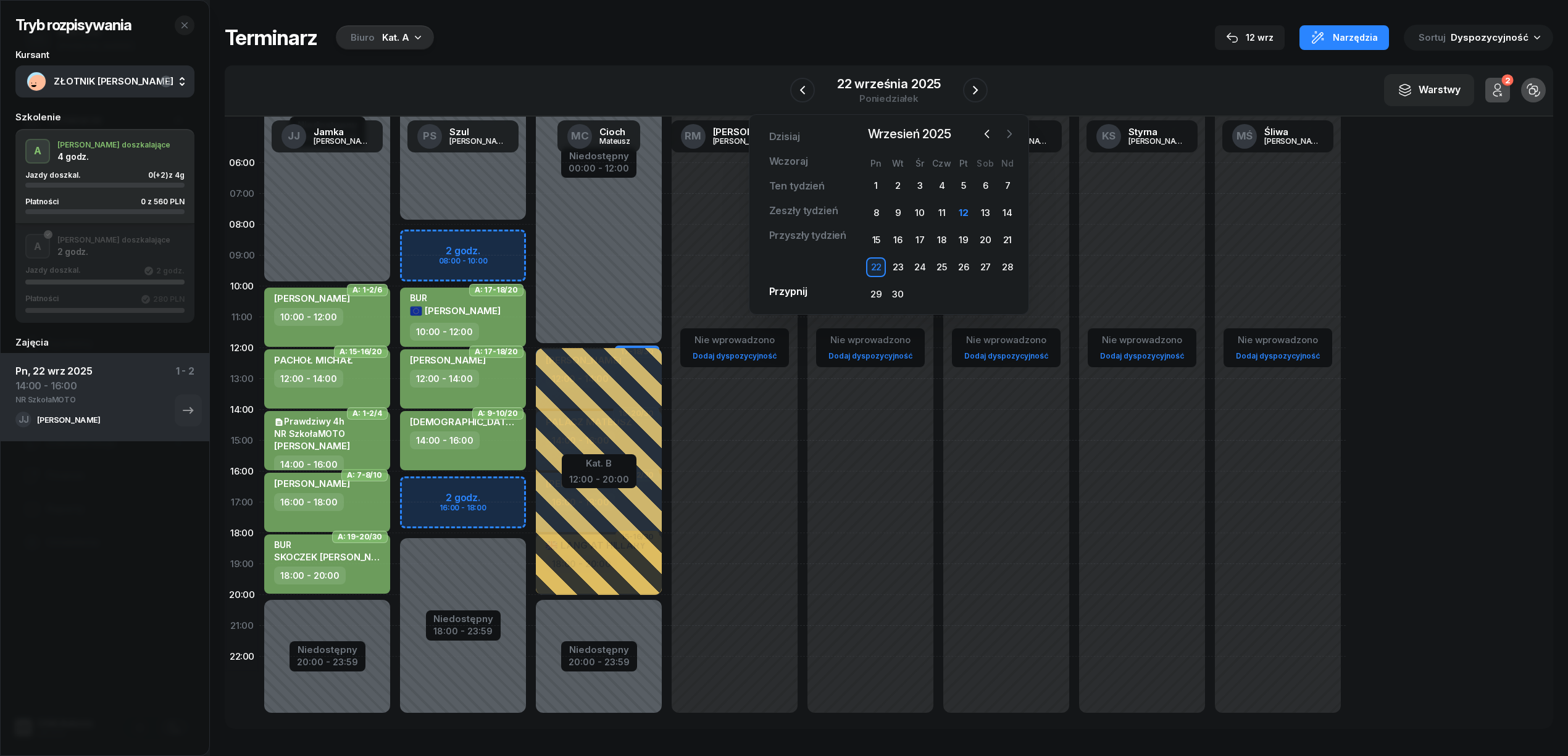
click at [1006, 134] on icon "button" at bounding box center [1009, 134] width 13 height 13
click at [924, 176] on div "1" at bounding box center [920, 185] width 20 height 20
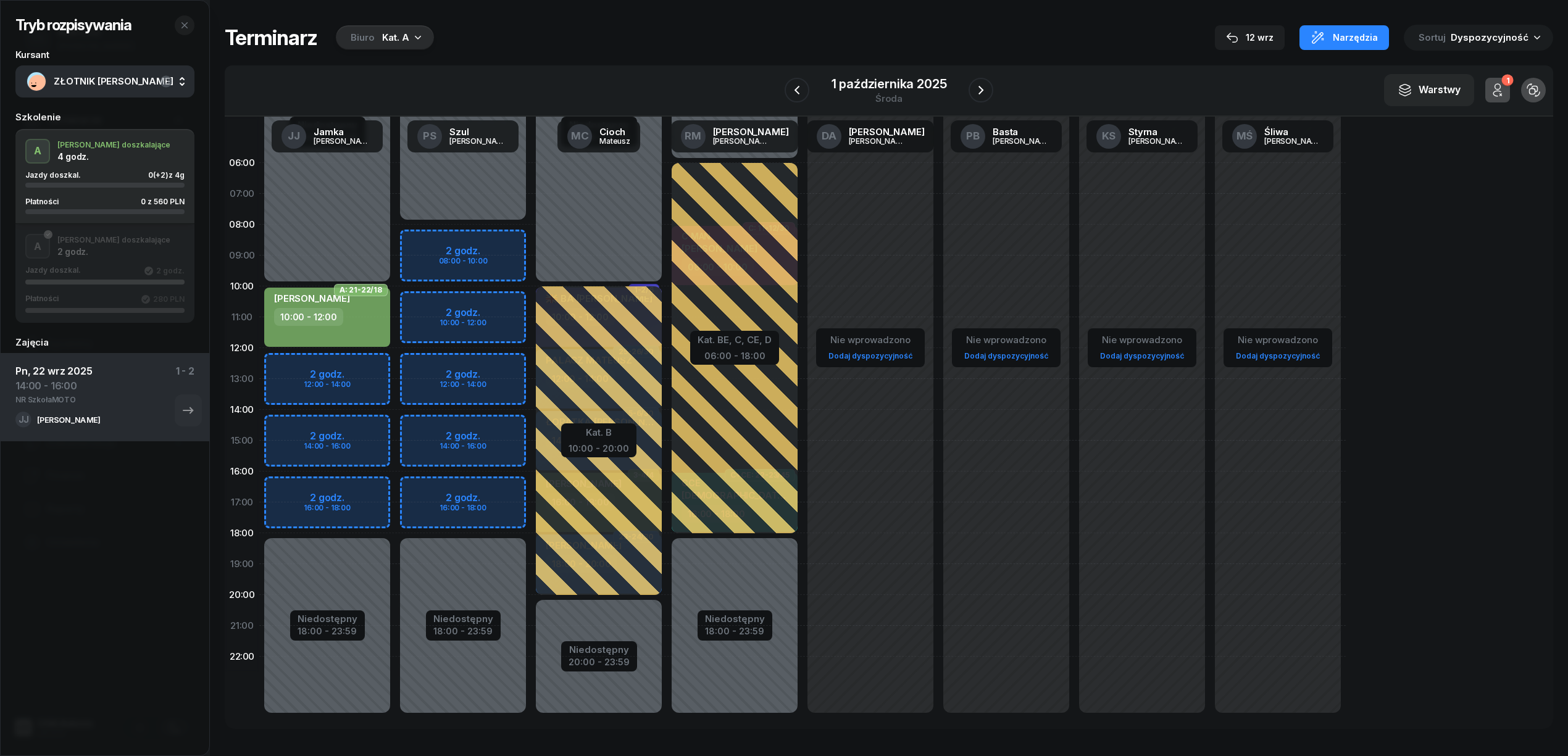
click at [331, 365] on div "Niedostępny 00:00 - 10:00 Niedostępny 18:00 - 23:59 2 godz. 12:00 - 14:00 2 god…" at bounding box center [327, 440] width 136 height 586
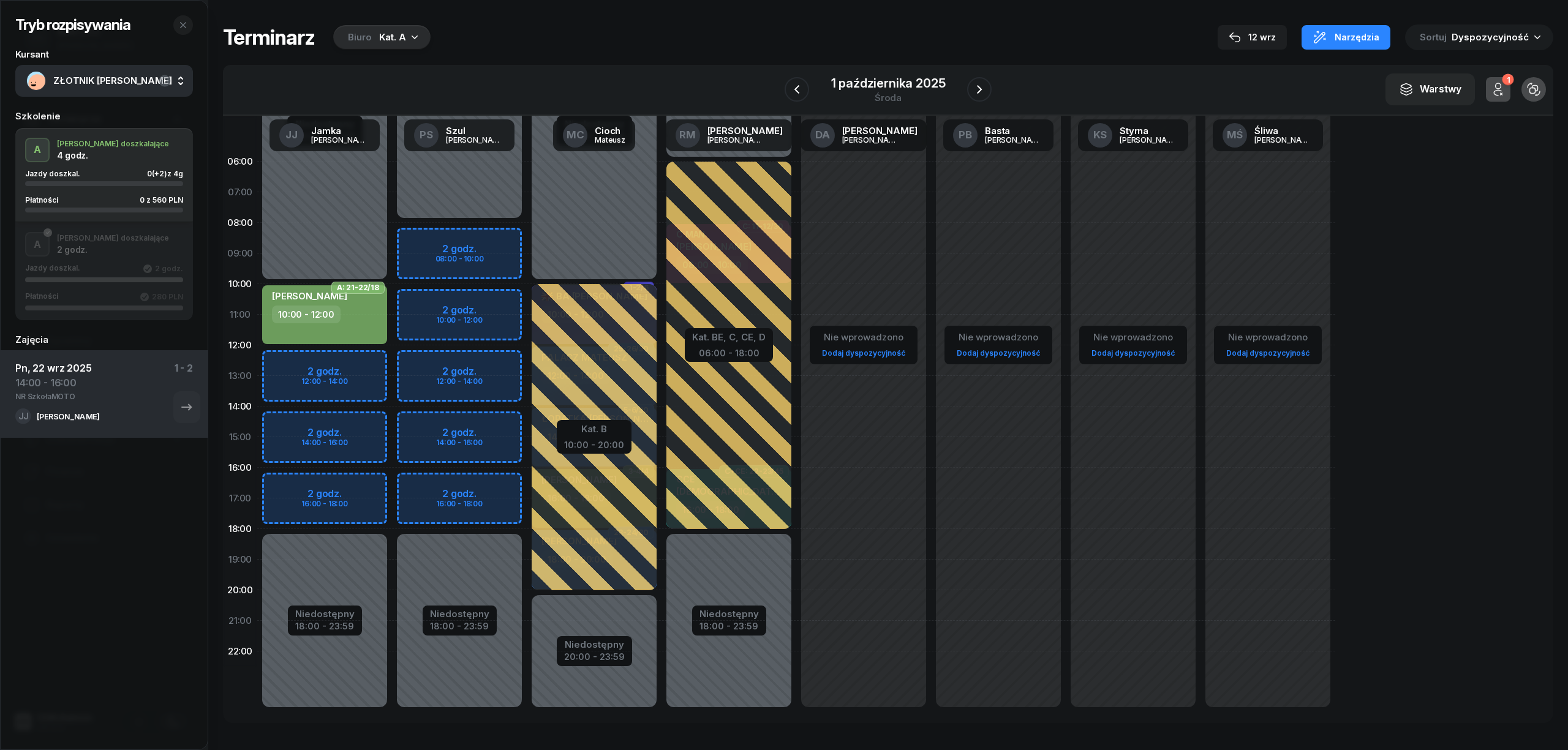
select select "12"
select select "14"
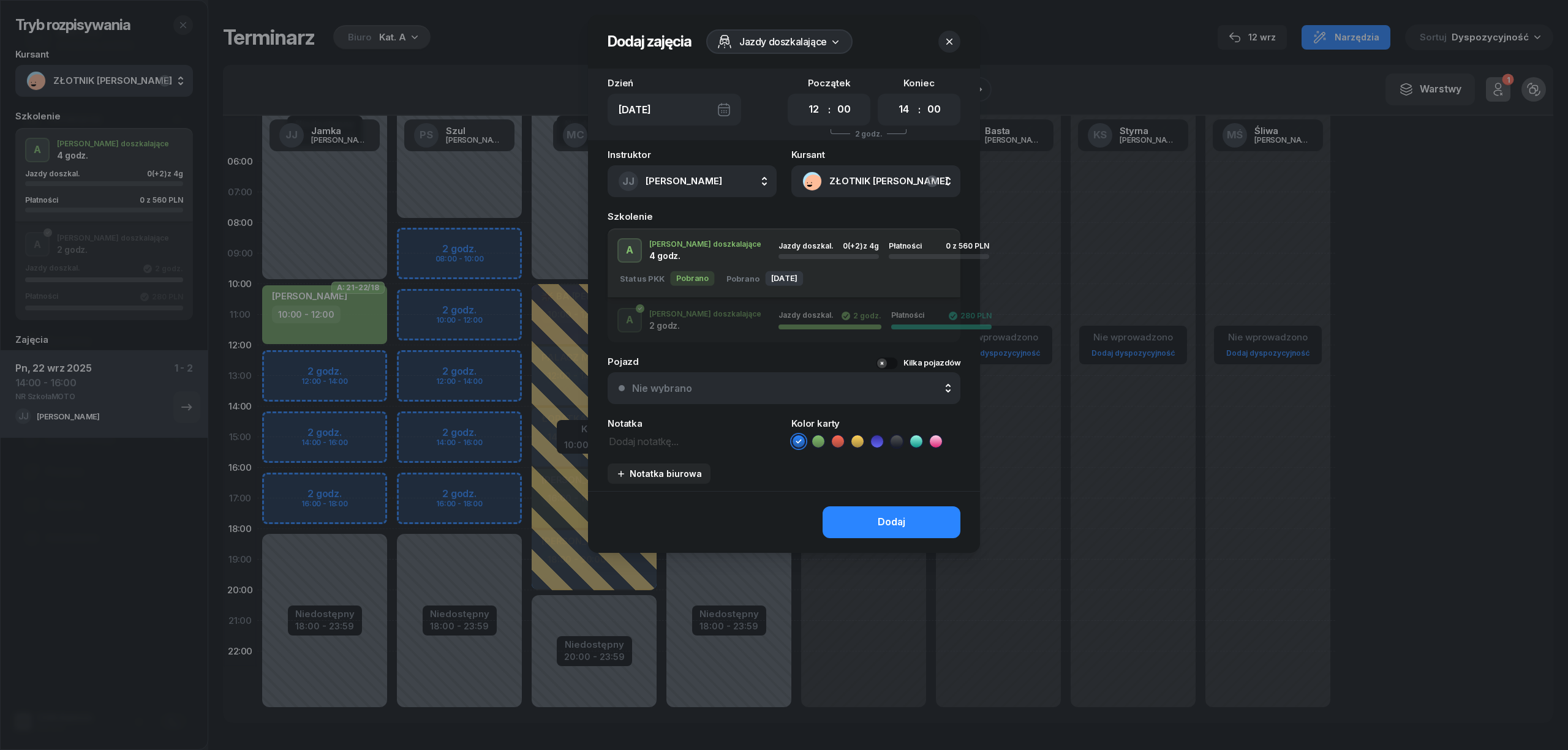
click at [821, 438] on icon at bounding box center [818, 441] width 13 height 13
click at [867, 517] on button "Dodaj" at bounding box center [892, 522] width 138 height 32
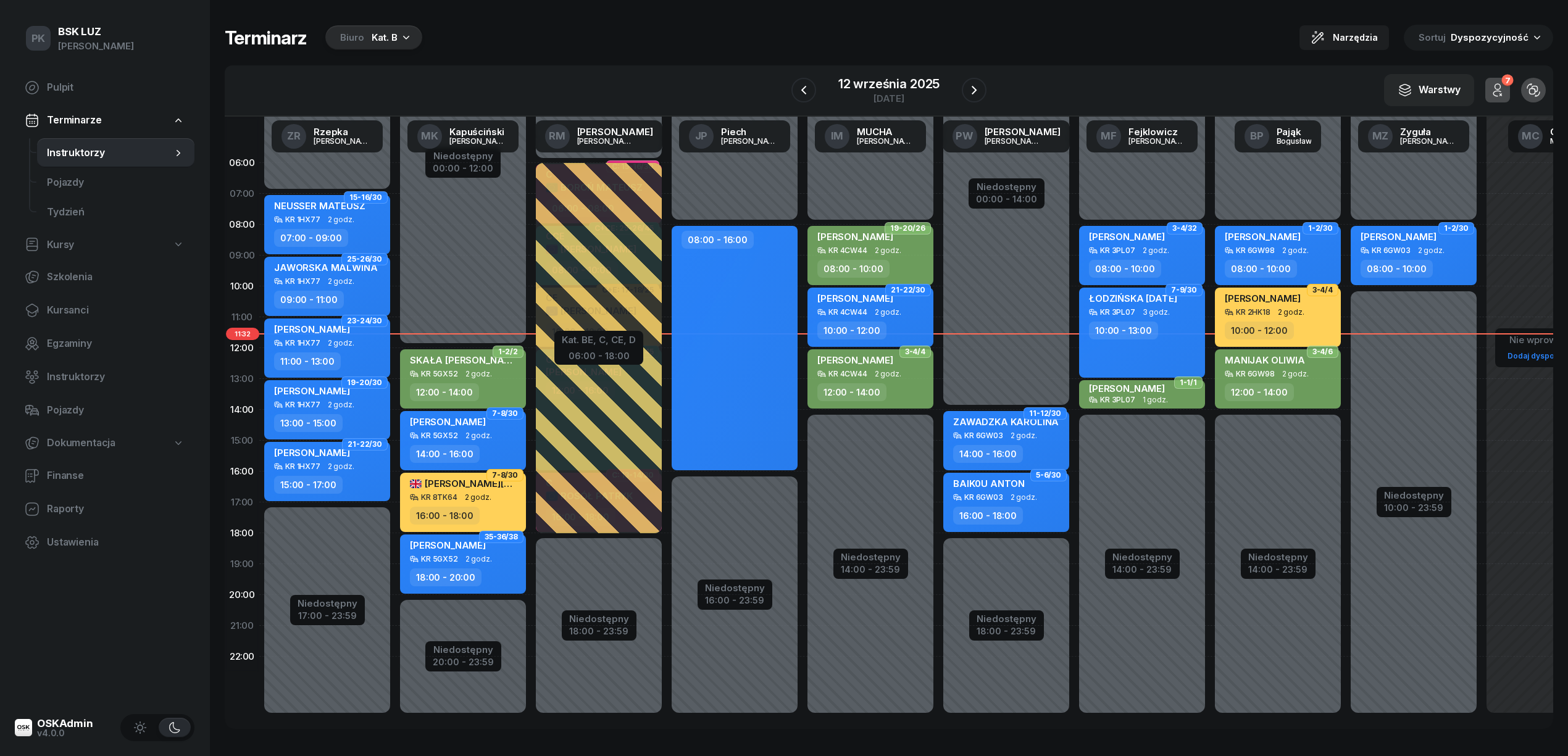
click at [372, 32] on div "Kat. B" at bounding box center [385, 37] width 26 height 15
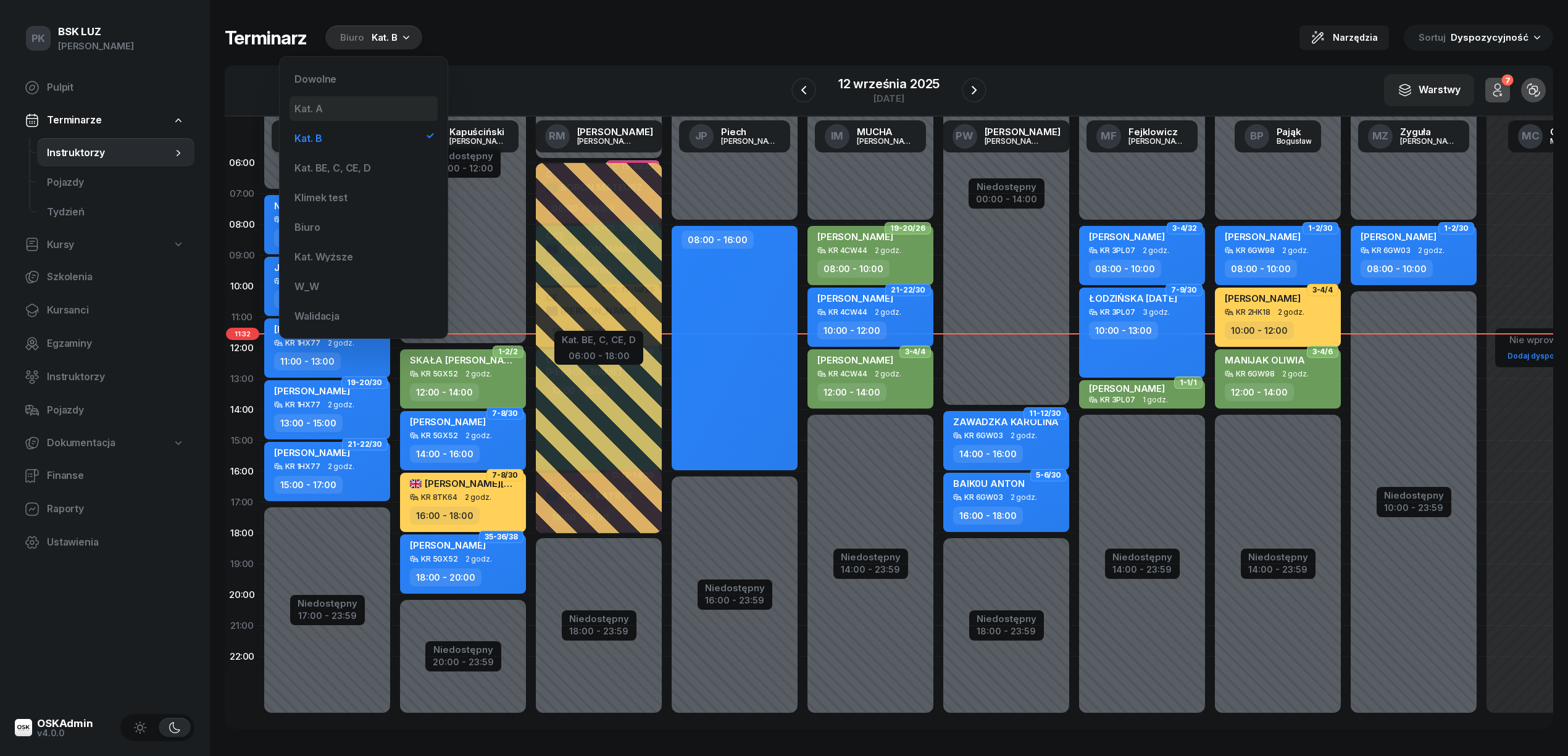
click at [354, 110] on div "Kat. A" at bounding box center [364, 108] width 148 height 25
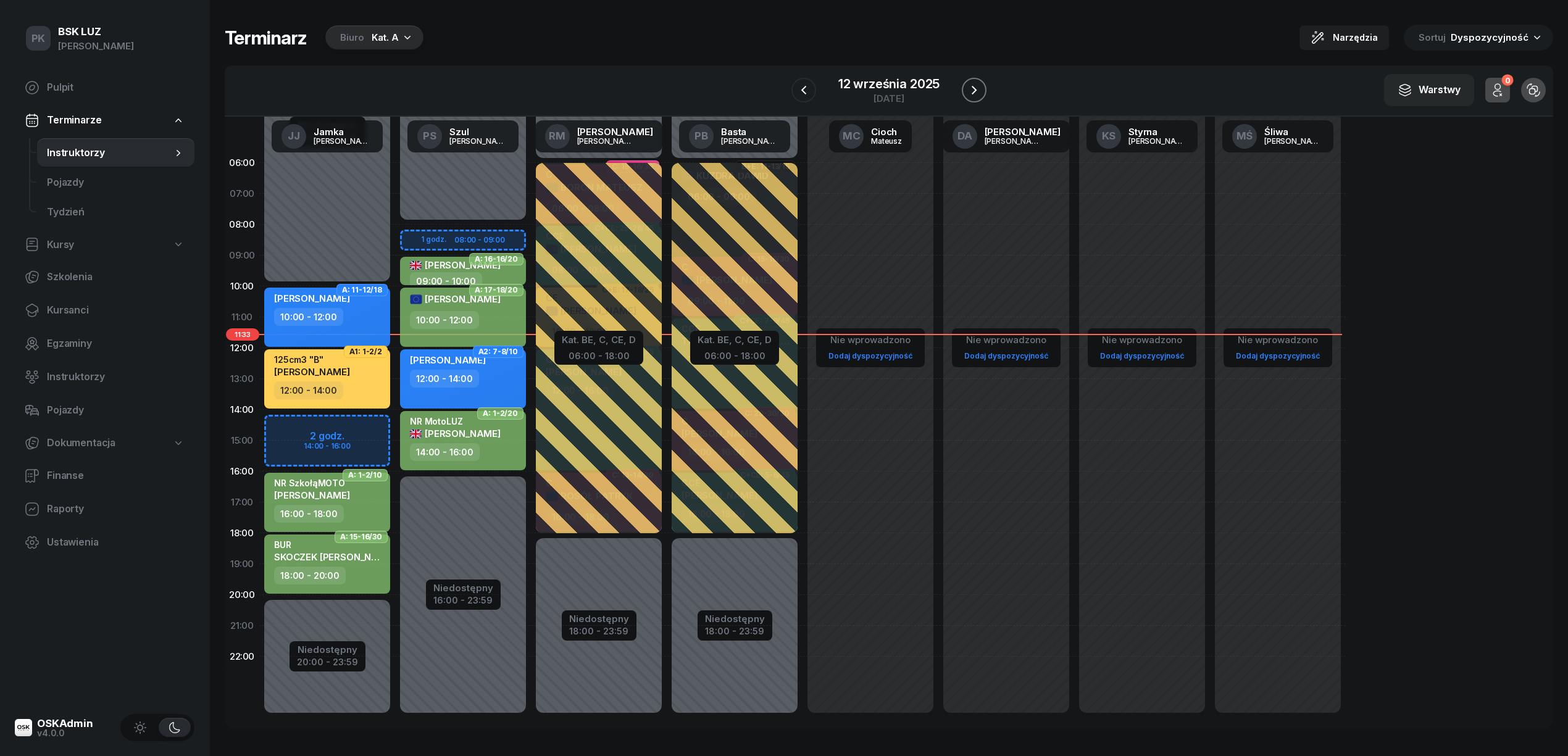
click at [968, 90] on icon "button" at bounding box center [973, 90] width 15 height 15
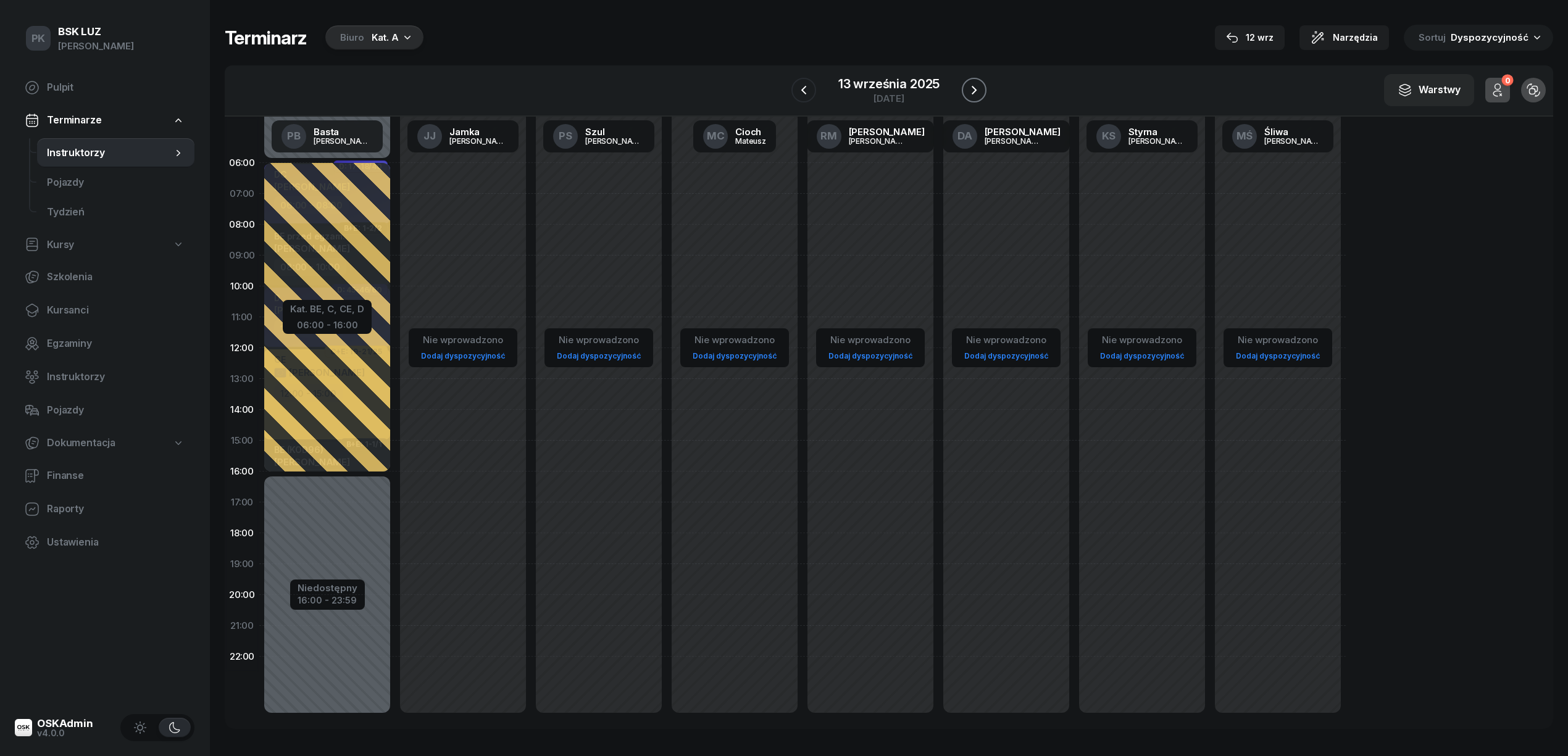
click at [968, 90] on icon "button" at bounding box center [973, 90] width 15 height 15
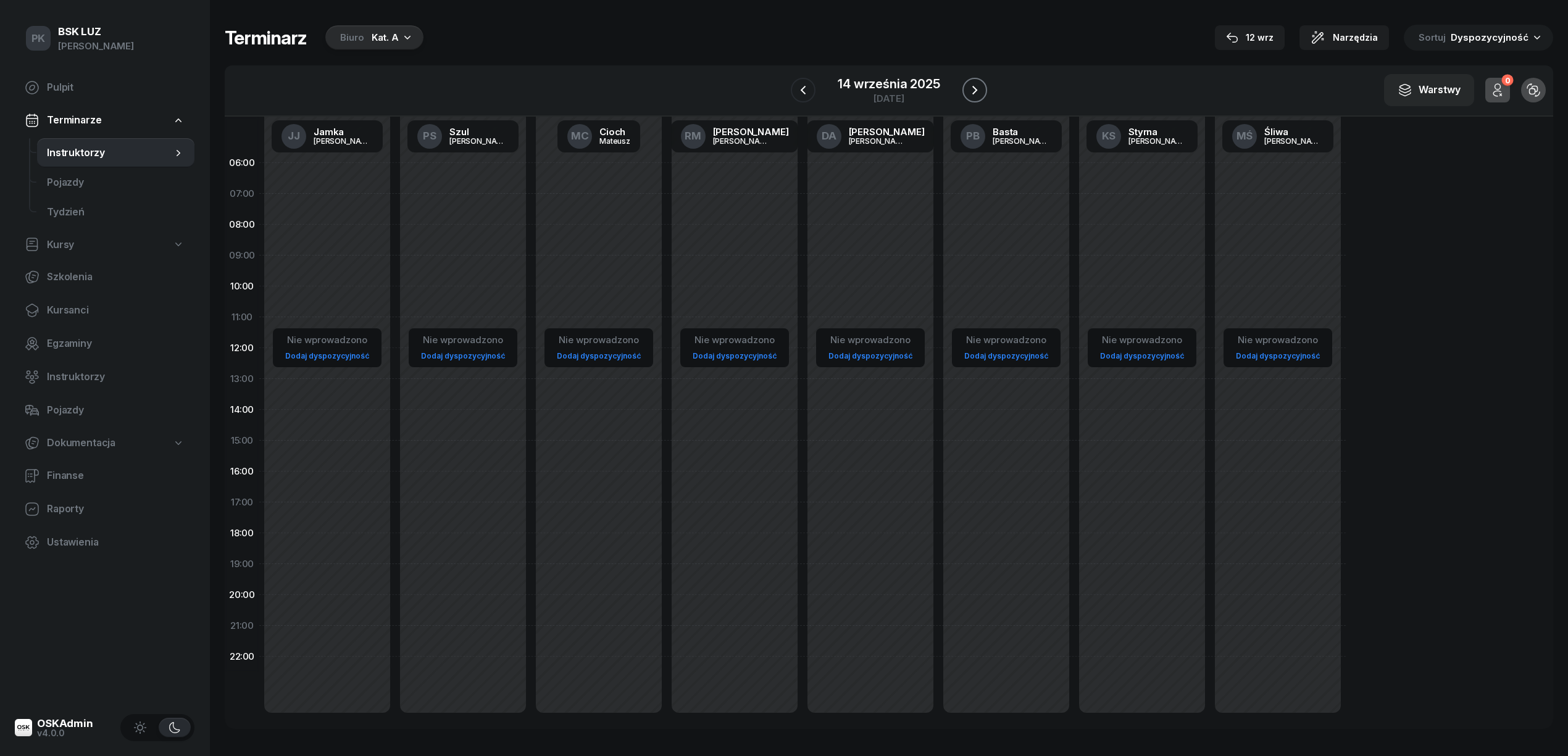
click at [968, 90] on icon "button" at bounding box center [974, 90] width 15 height 15
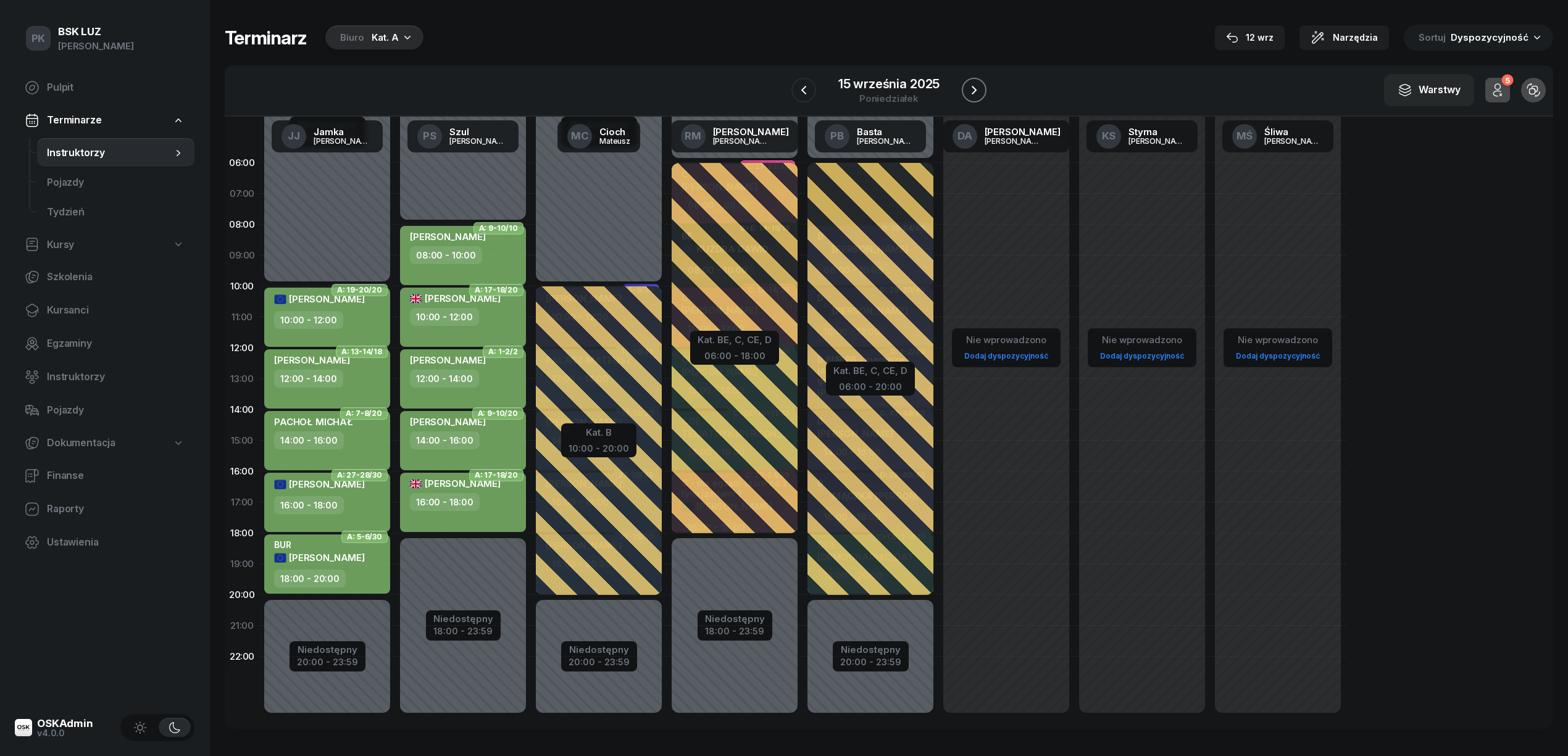
click at [968, 90] on icon "button" at bounding box center [973, 90] width 15 height 15
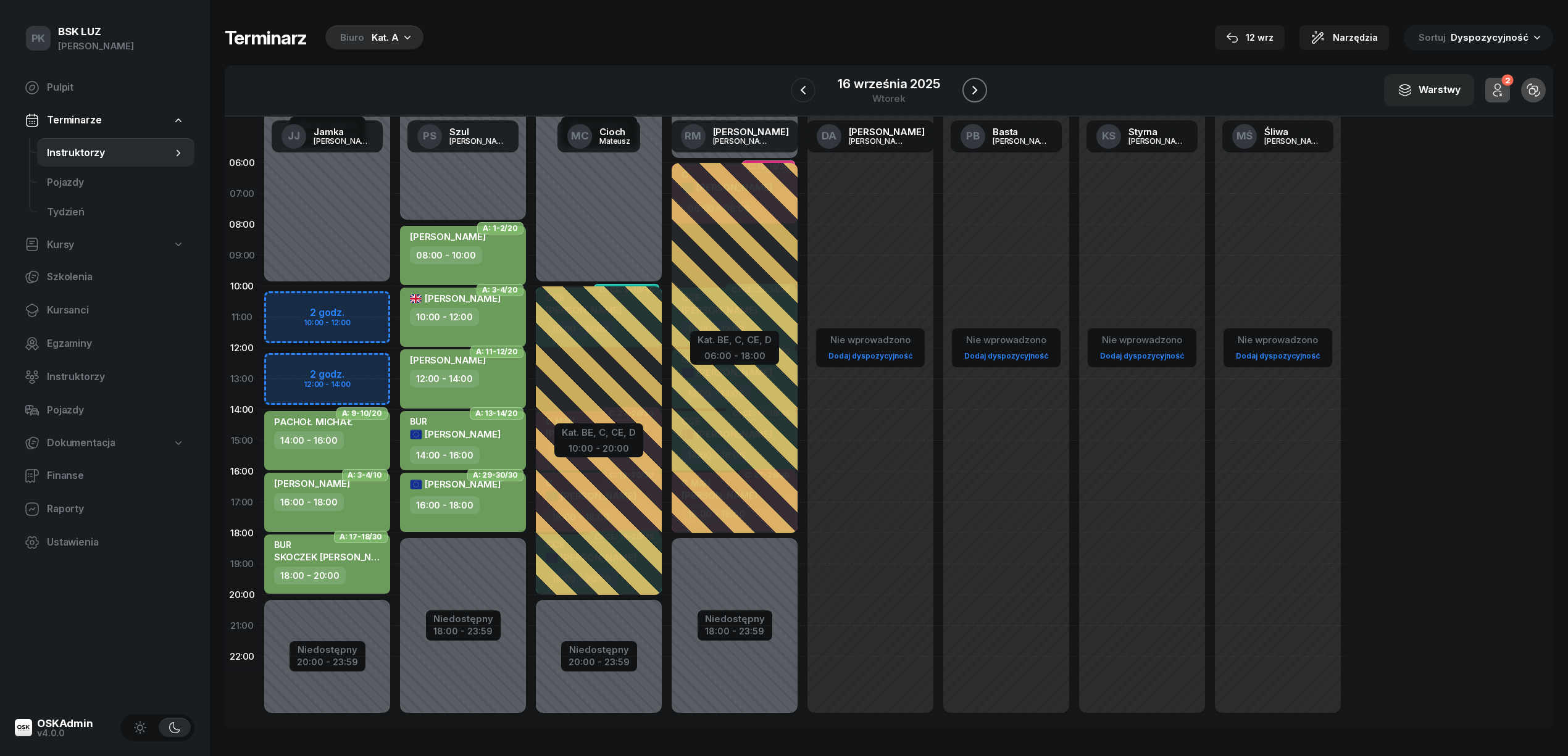
click at [968, 90] on icon "button" at bounding box center [974, 90] width 15 height 15
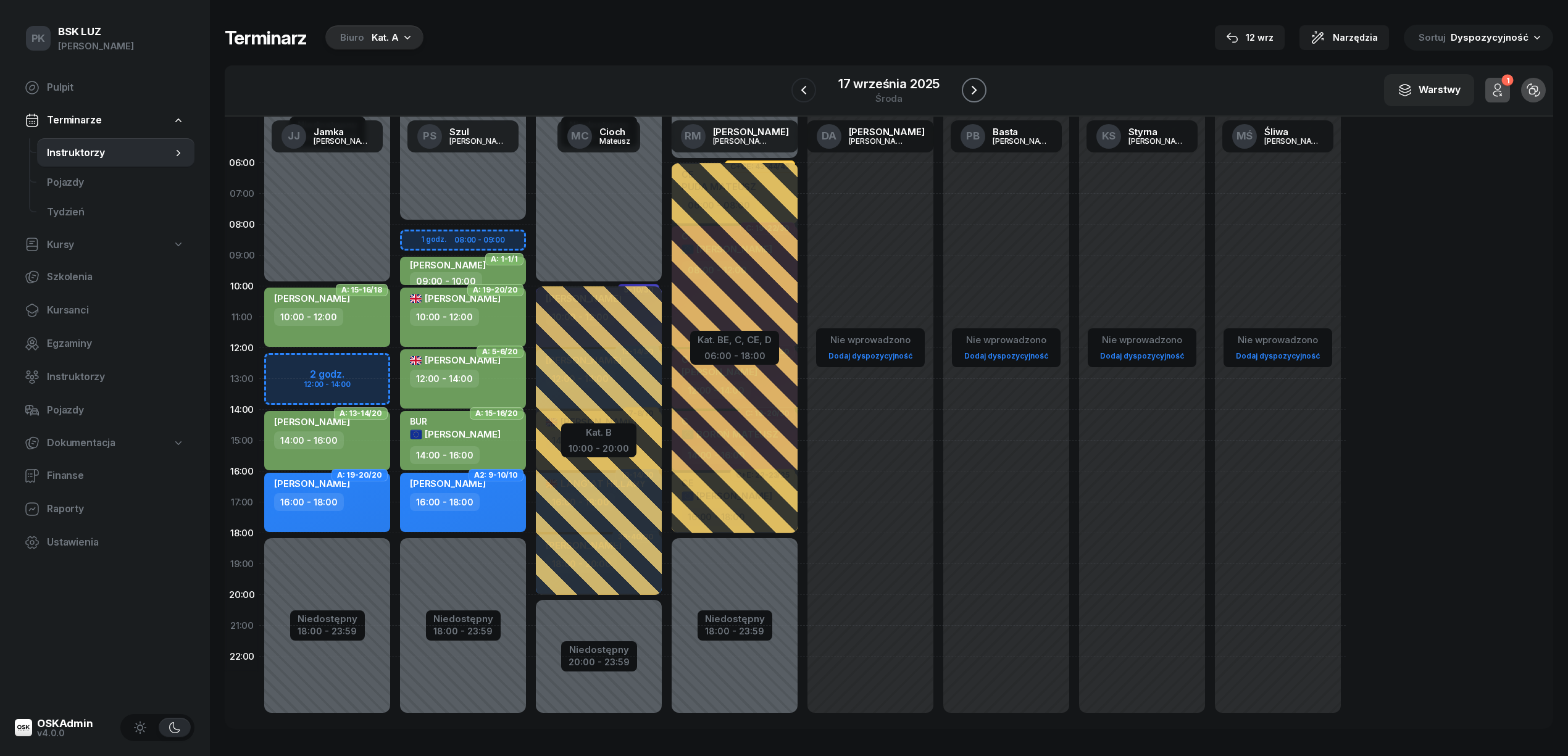
click at [968, 90] on icon "button" at bounding box center [973, 90] width 15 height 15
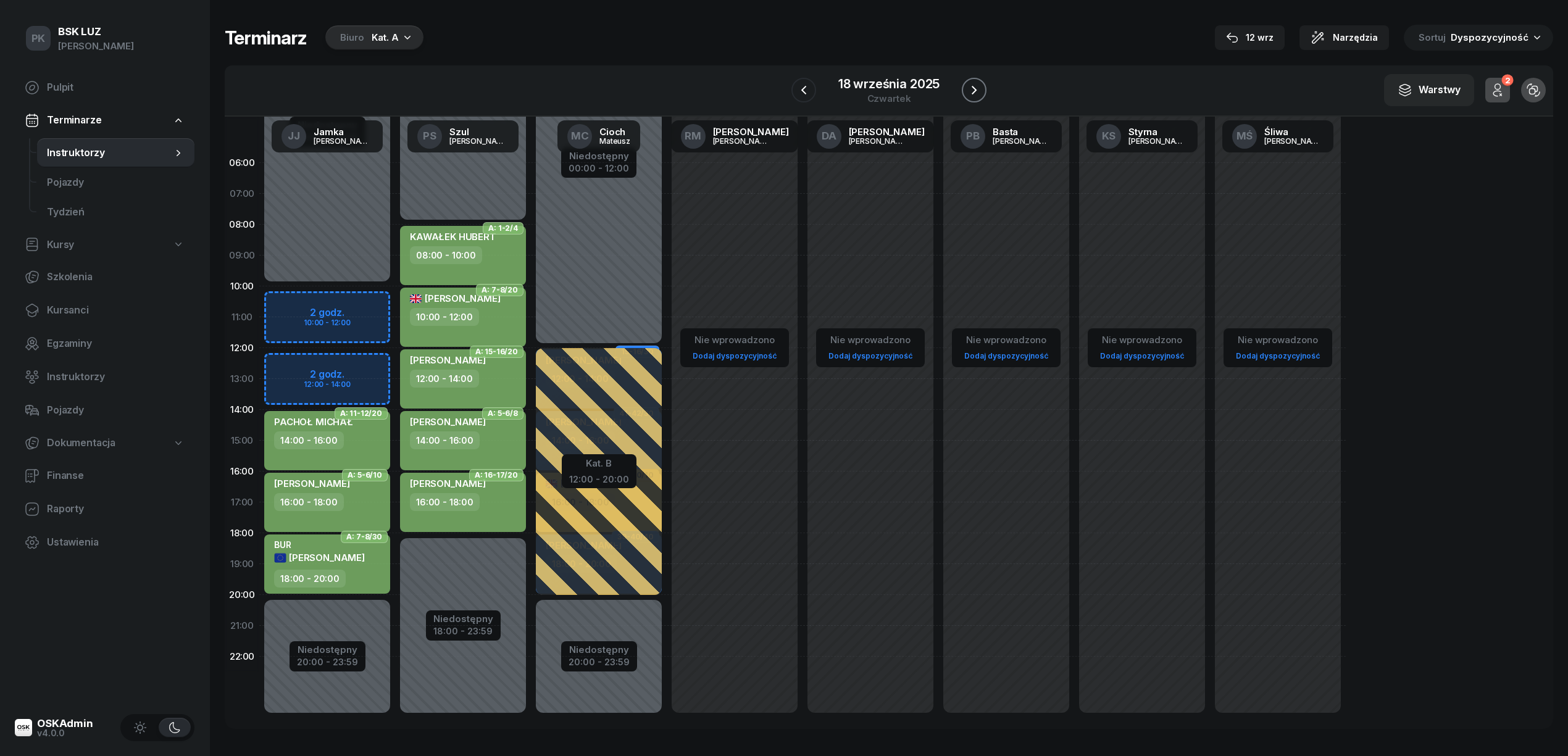
click at [968, 90] on icon "button" at bounding box center [973, 90] width 15 height 15
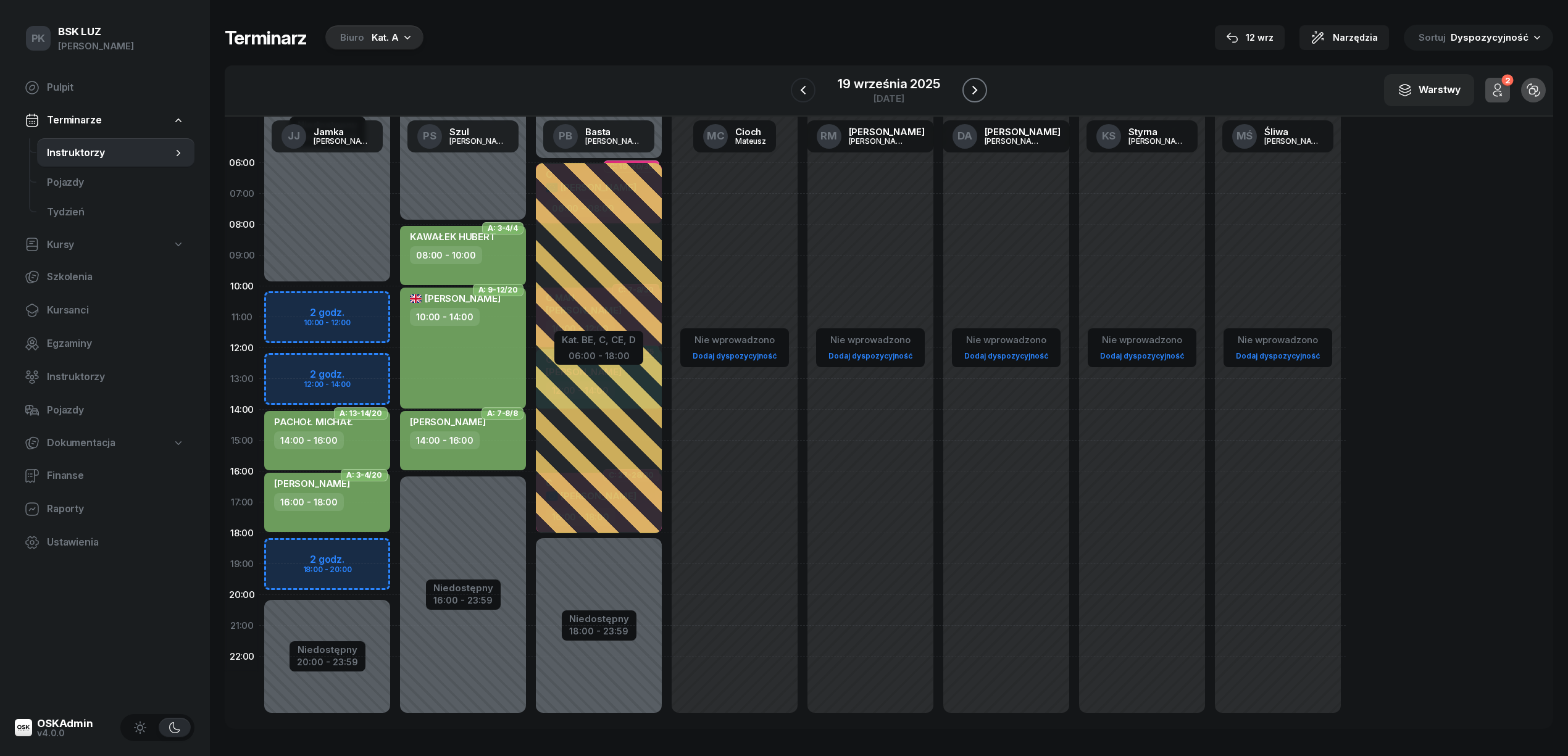
click at [968, 90] on icon "button" at bounding box center [974, 90] width 15 height 15
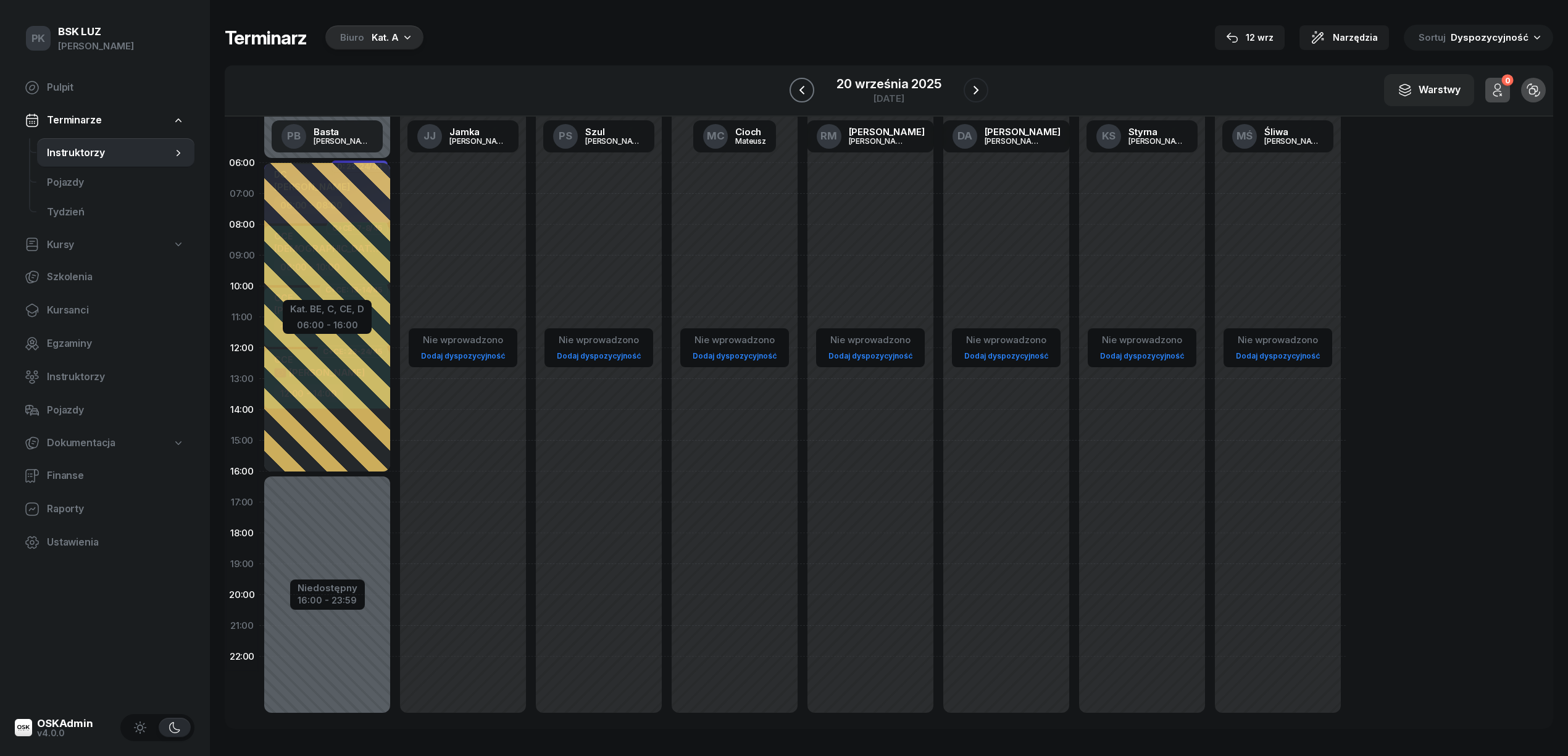
click at [796, 96] on icon "button" at bounding box center [801, 90] width 15 height 15
click at [796, 96] on icon "button" at bounding box center [803, 90] width 15 height 15
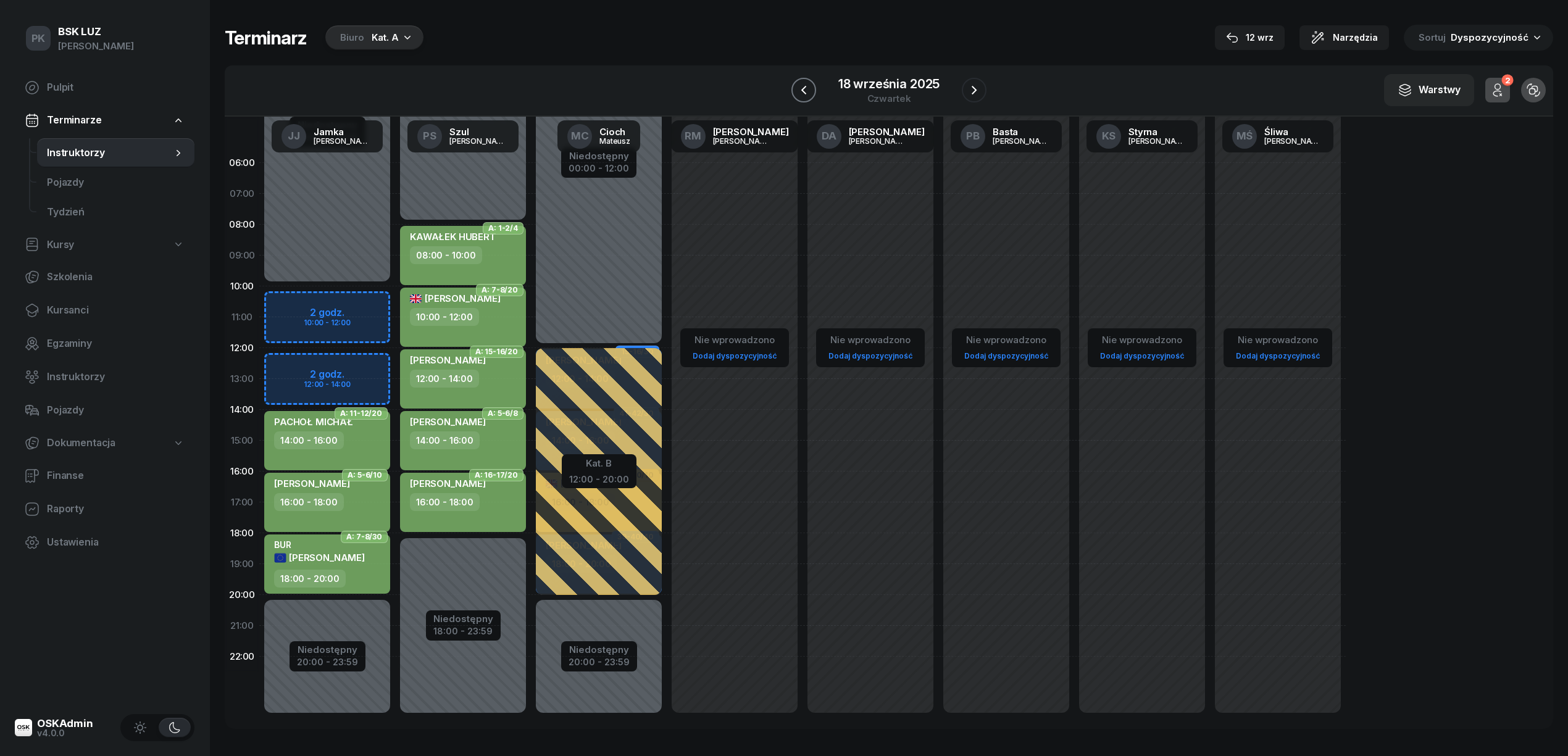
click at [796, 96] on icon "button" at bounding box center [803, 90] width 15 height 15
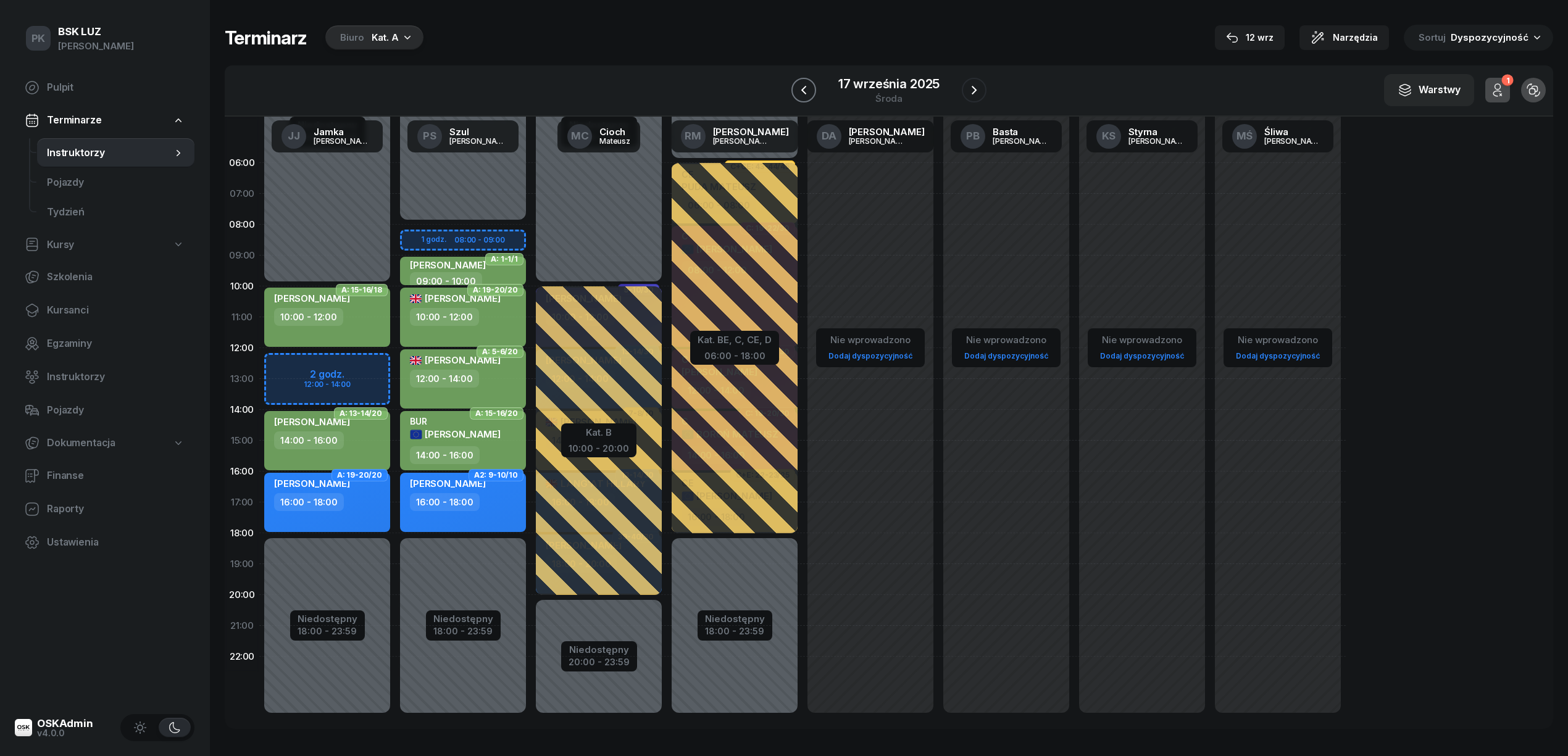
click at [796, 96] on icon "button" at bounding box center [803, 90] width 15 height 15
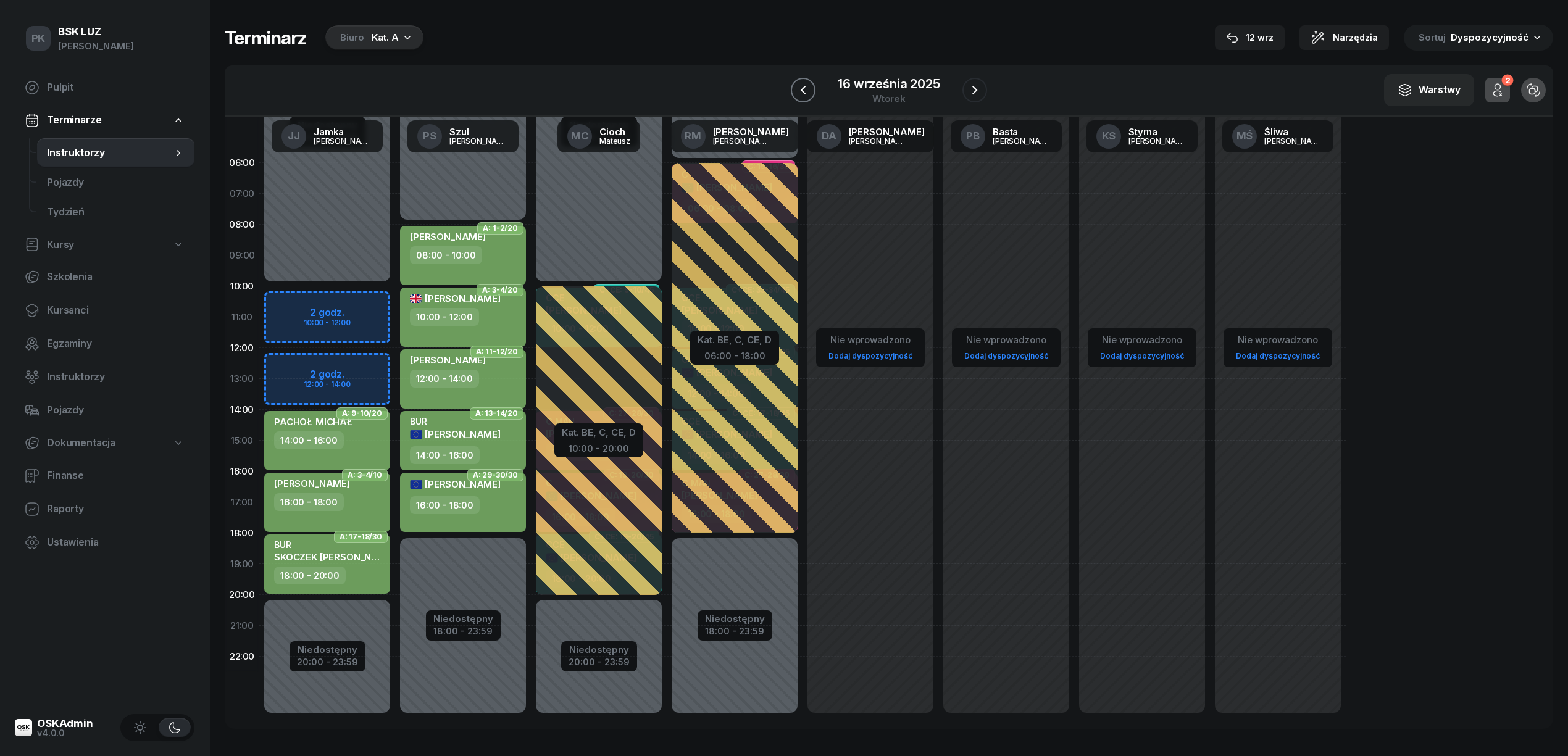
click at [796, 96] on icon "button" at bounding box center [803, 90] width 15 height 15
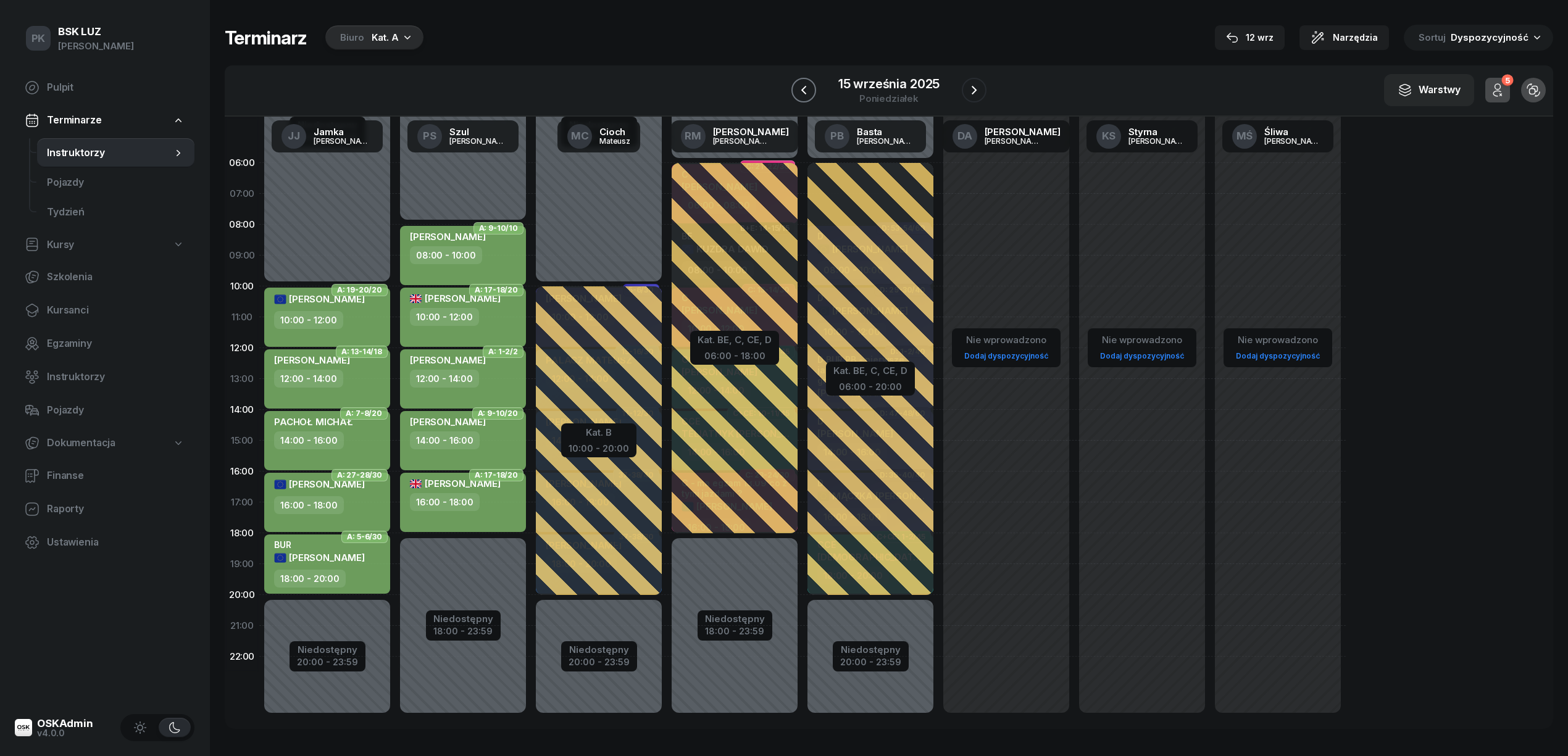
click at [808, 89] on icon "button" at bounding box center [803, 90] width 15 height 15
click at [808, 89] on icon "button" at bounding box center [803, 90] width 15 height 15
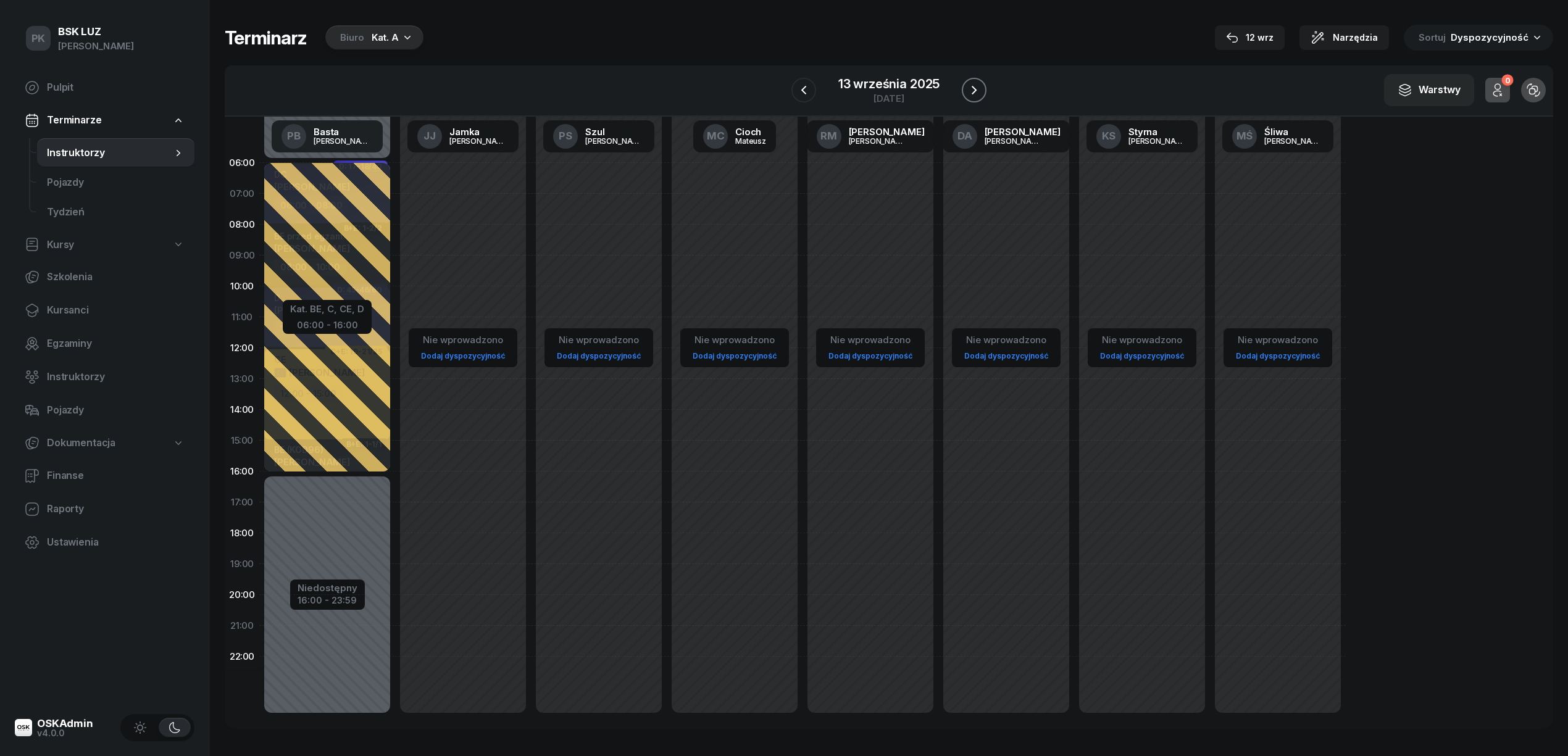
click at [971, 87] on icon "button" at bounding box center [973, 90] width 15 height 15
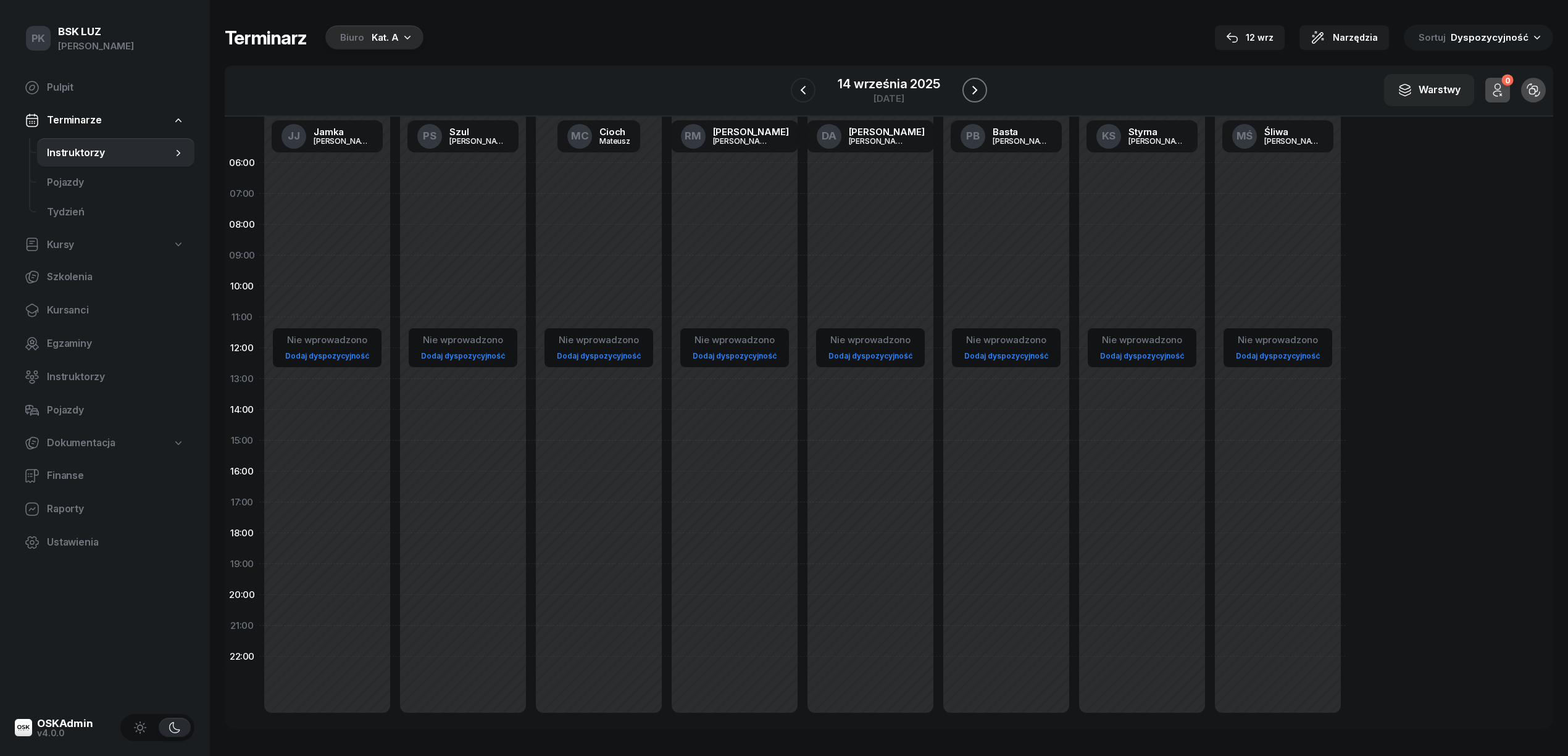
click at [971, 87] on icon "button" at bounding box center [974, 90] width 15 height 15
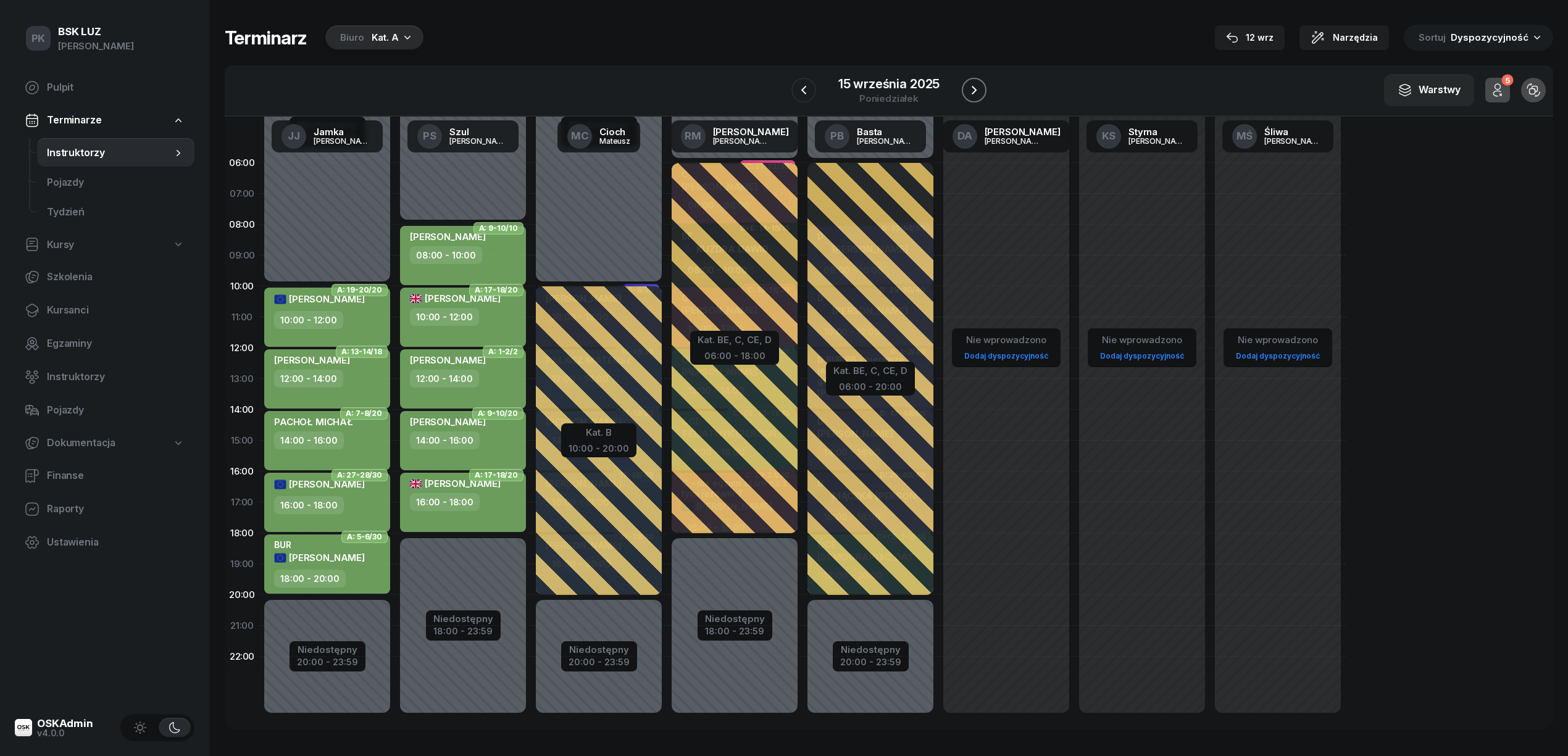
click at [971, 87] on icon "button" at bounding box center [973, 90] width 15 height 15
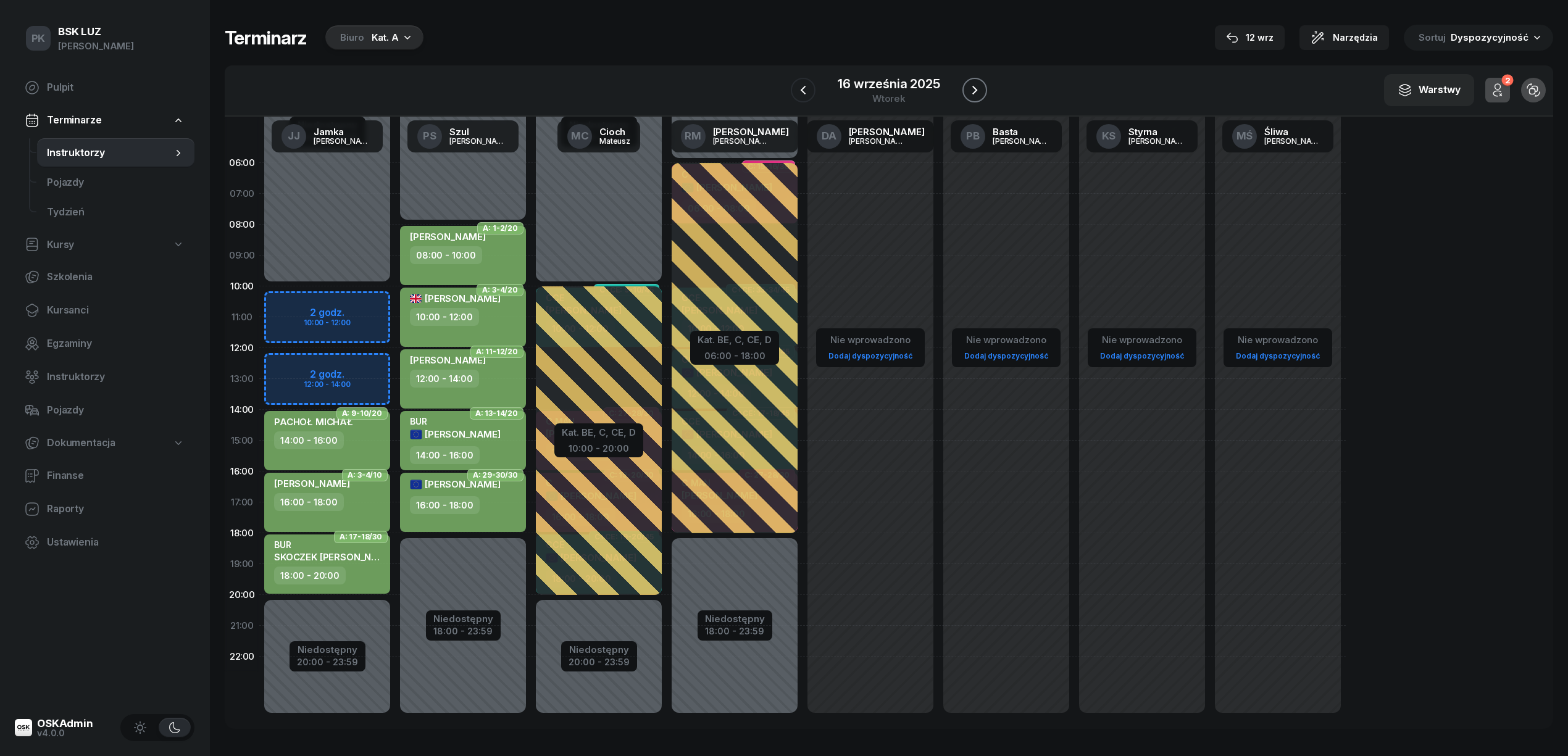
click at [971, 87] on icon "button" at bounding box center [974, 90] width 15 height 15
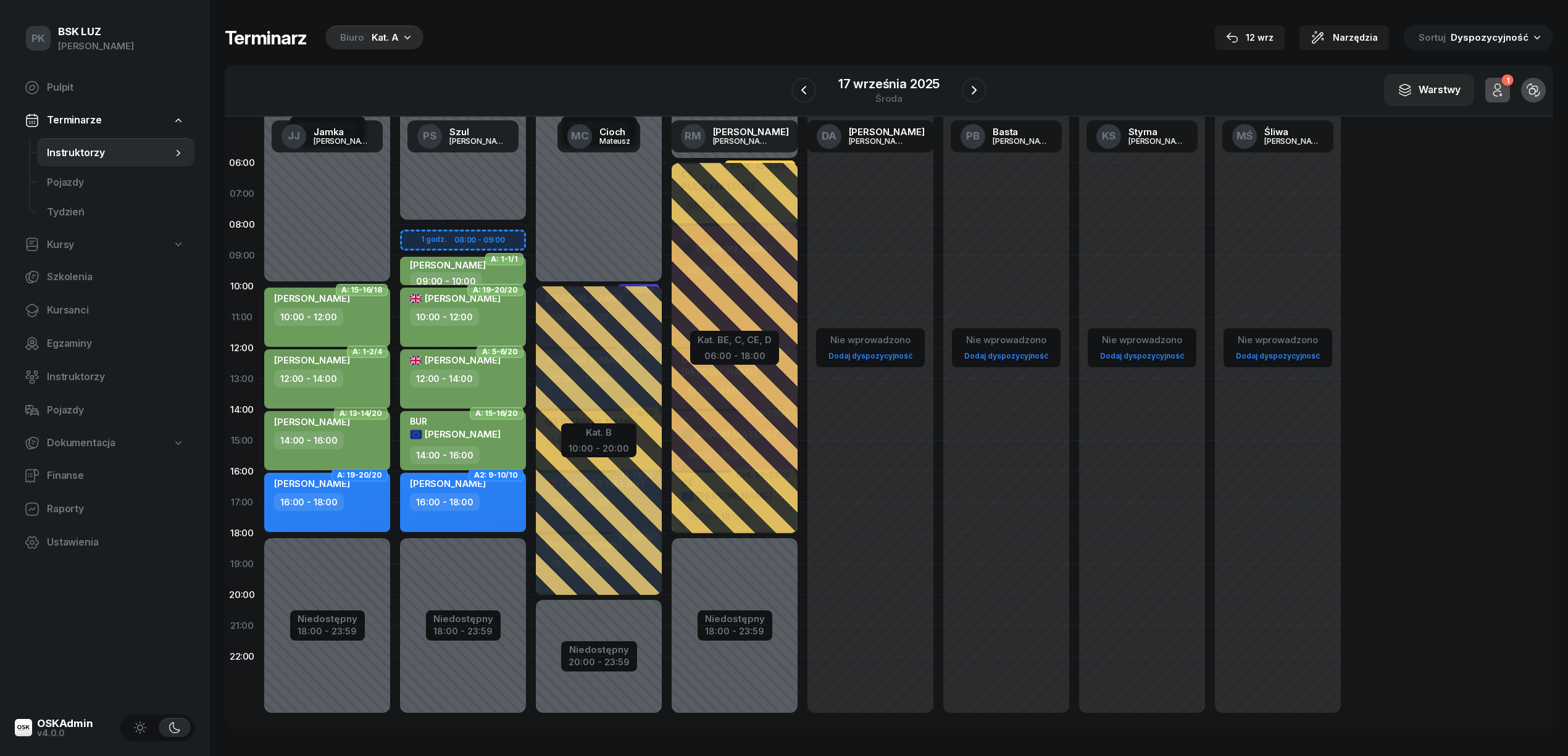
click at [371, 380] on div "12:00 - 14:00" at bounding box center [328, 379] width 109 height 18
select select "12"
select select "14"
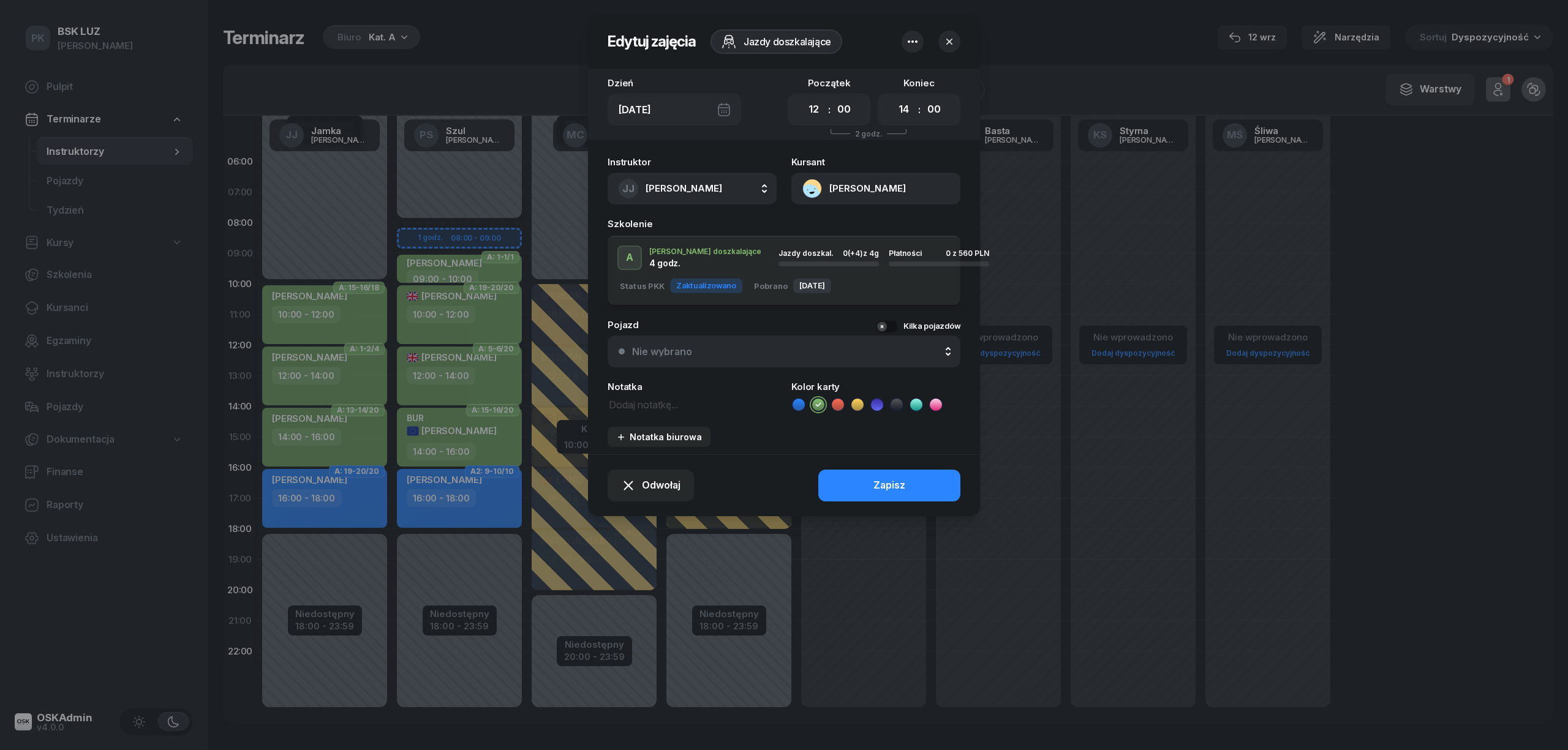
click at [643, 409] on textarea at bounding box center [691, 404] width 169 height 16
type textarea "NR SzkołaMOTO"
click at [642, 432] on div "Notatka biurowa" at bounding box center [659, 436] width 86 height 11
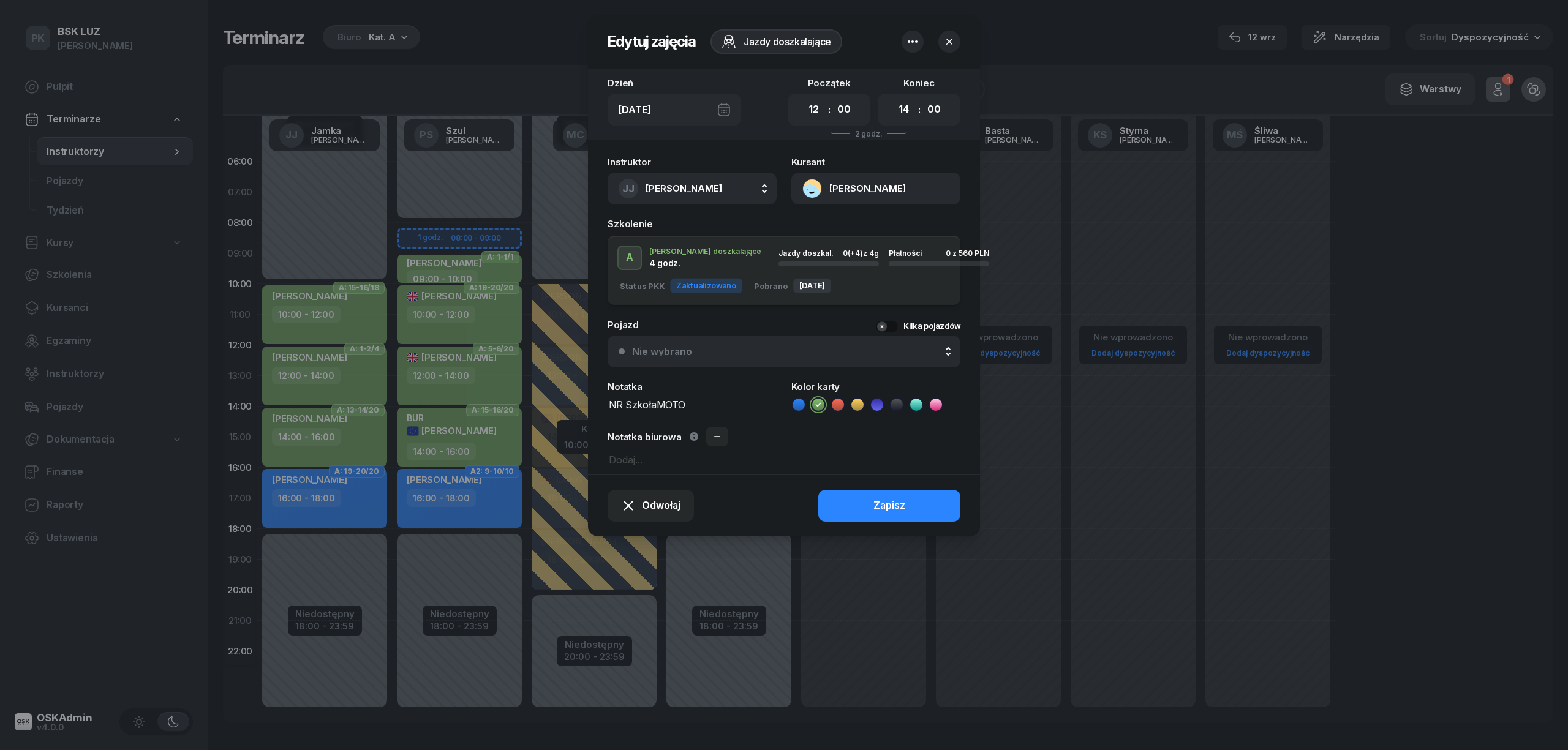
click at [634, 458] on textarea at bounding box center [784, 458] width 353 height 16
type textarea "p"
type textarea "Prawdziwy 4h"
click at [868, 507] on button "Zapisz" at bounding box center [889, 505] width 142 height 32
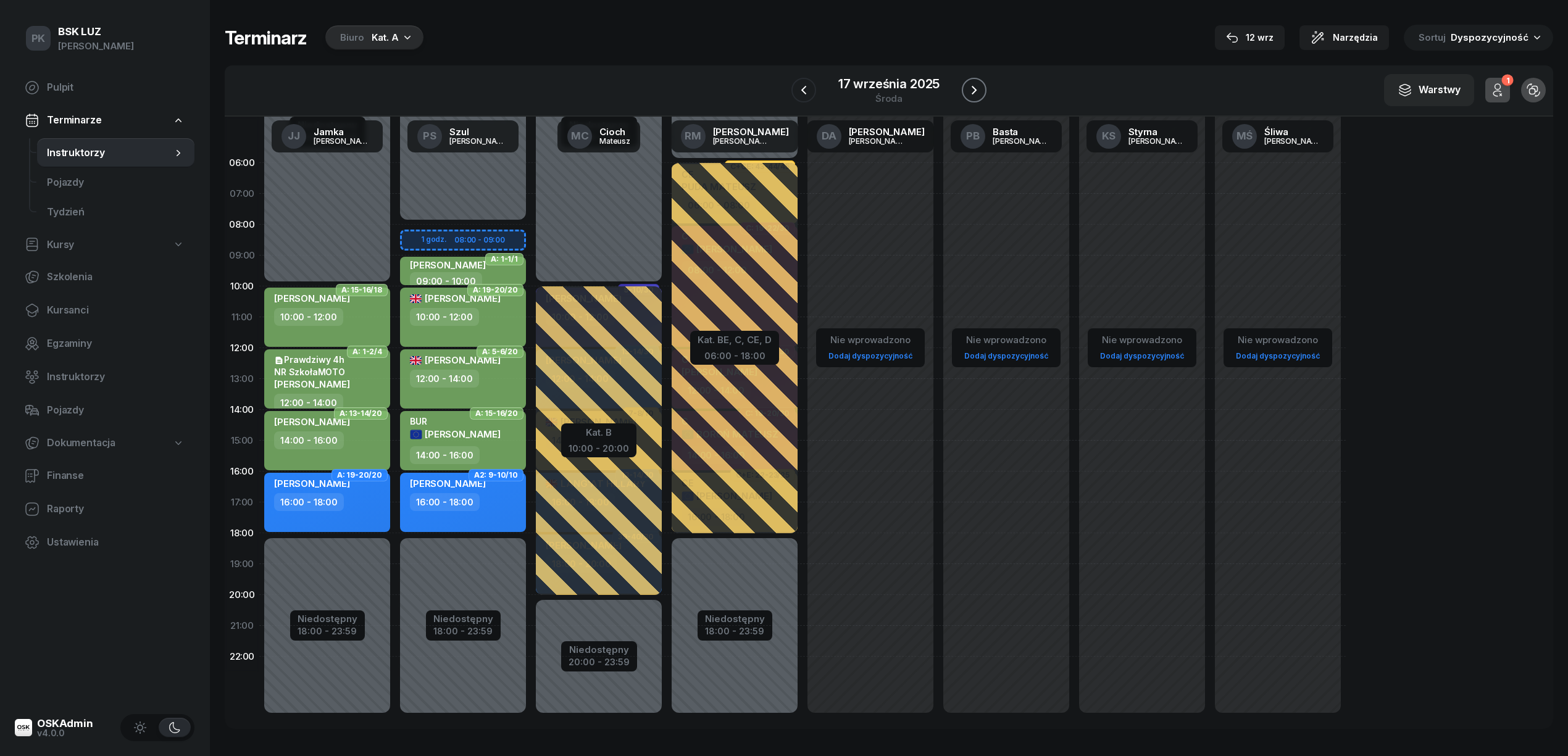
click at [973, 83] on icon "button" at bounding box center [973, 90] width 15 height 15
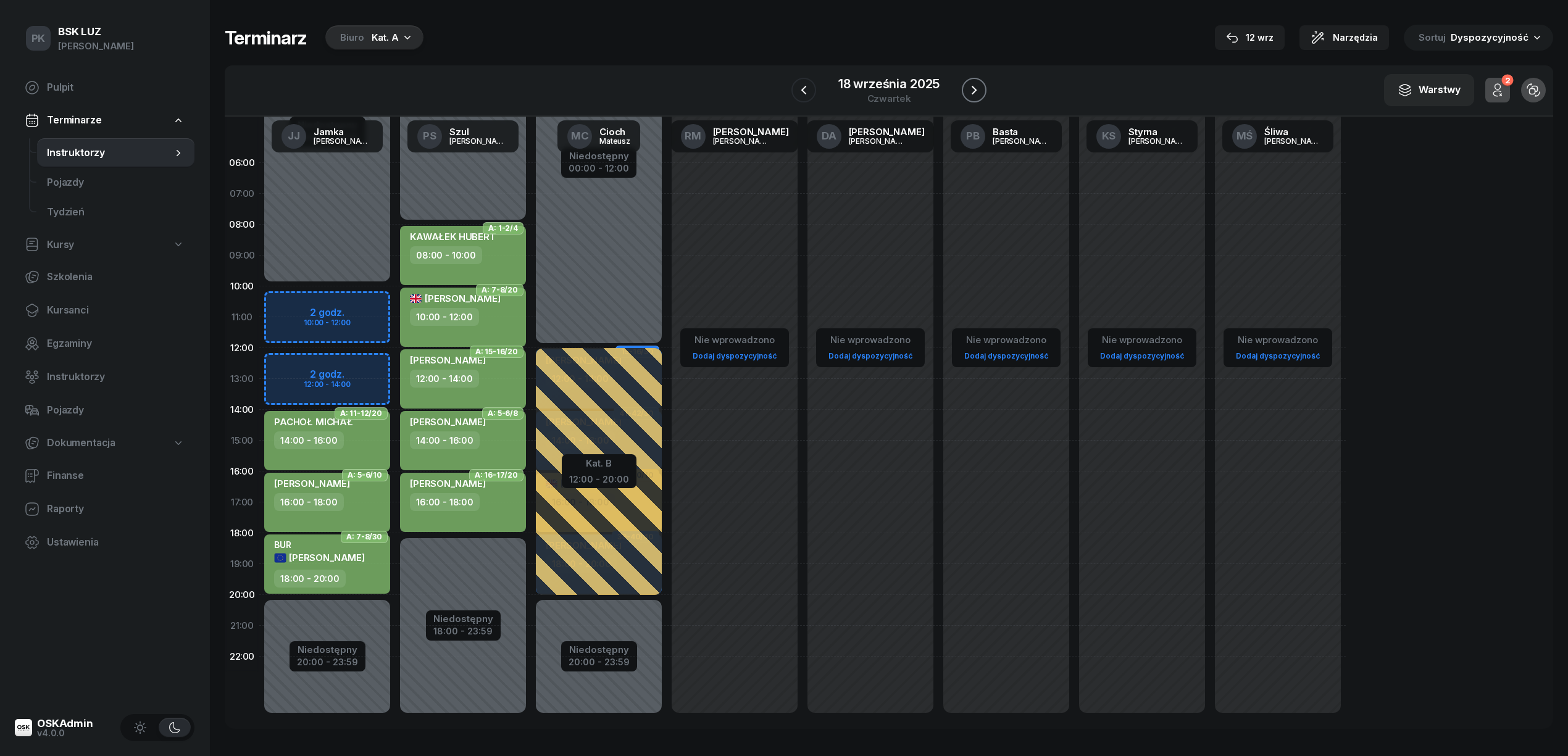
click at [973, 83] on icon "button" at bounding box center [973, 90] width 15 height 15
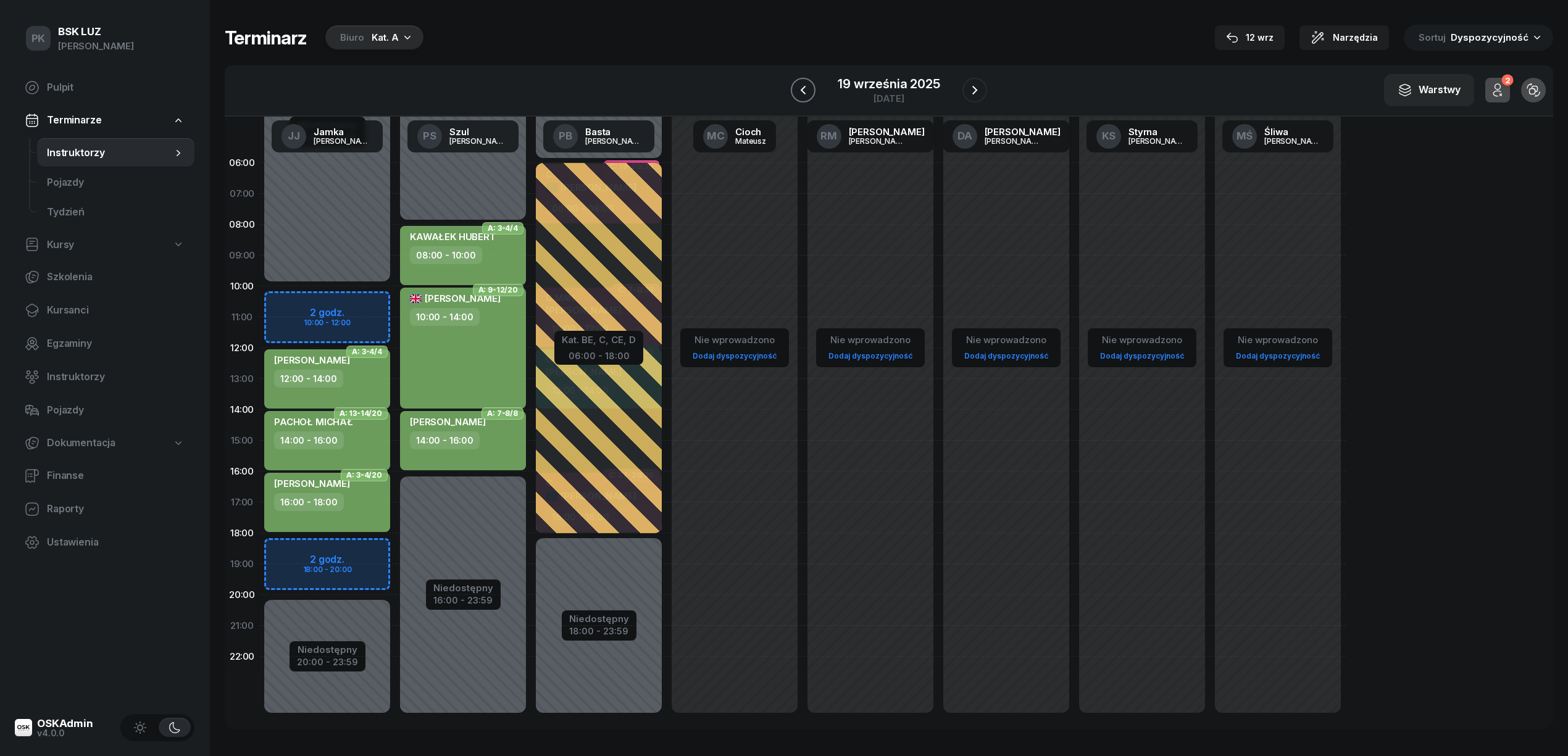
click at [804, 89] on icon "button" at bounding box center [803, 90] width 5 height 9
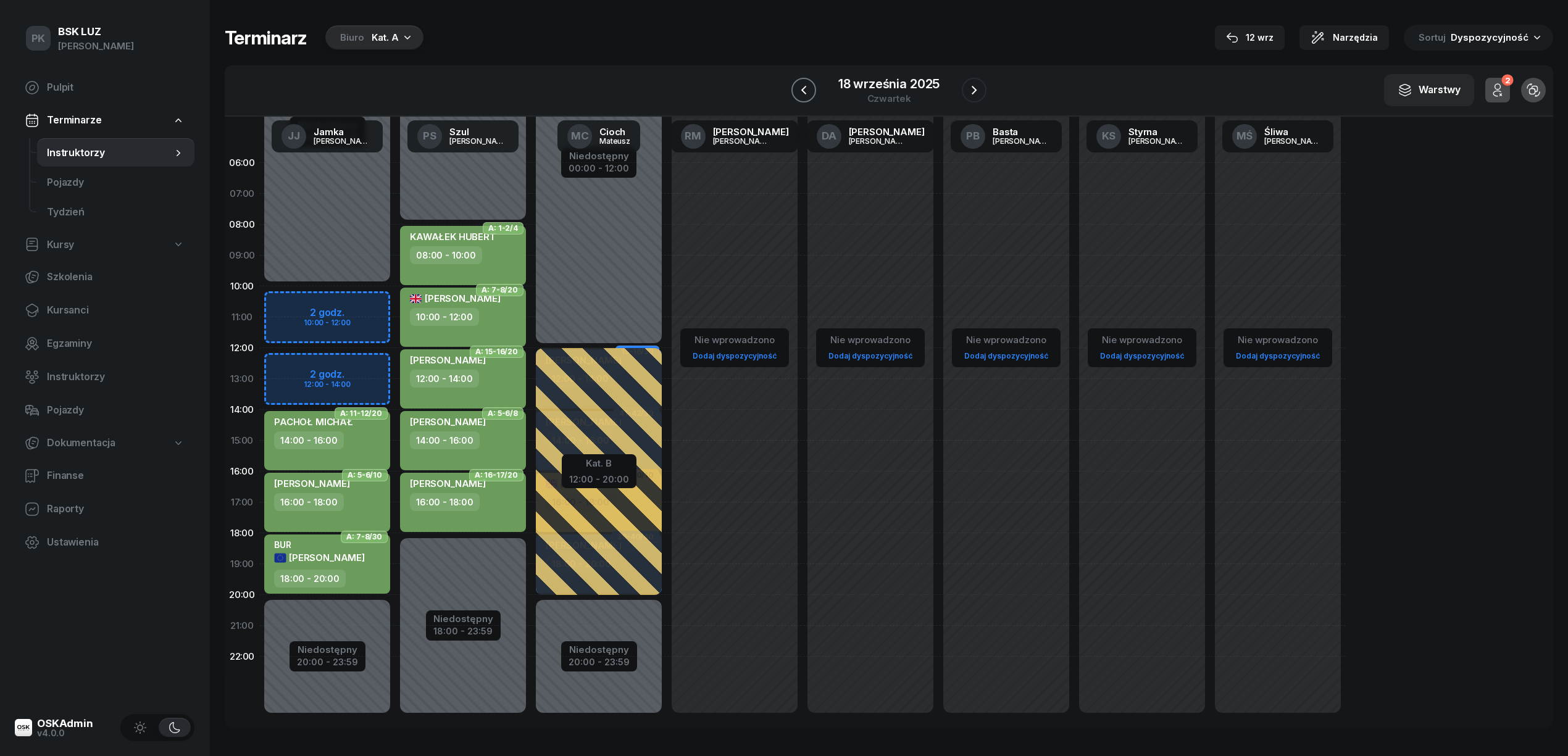
click at [804, 89] on icon "button" at bounding box center [804, 90] width 5 height 9
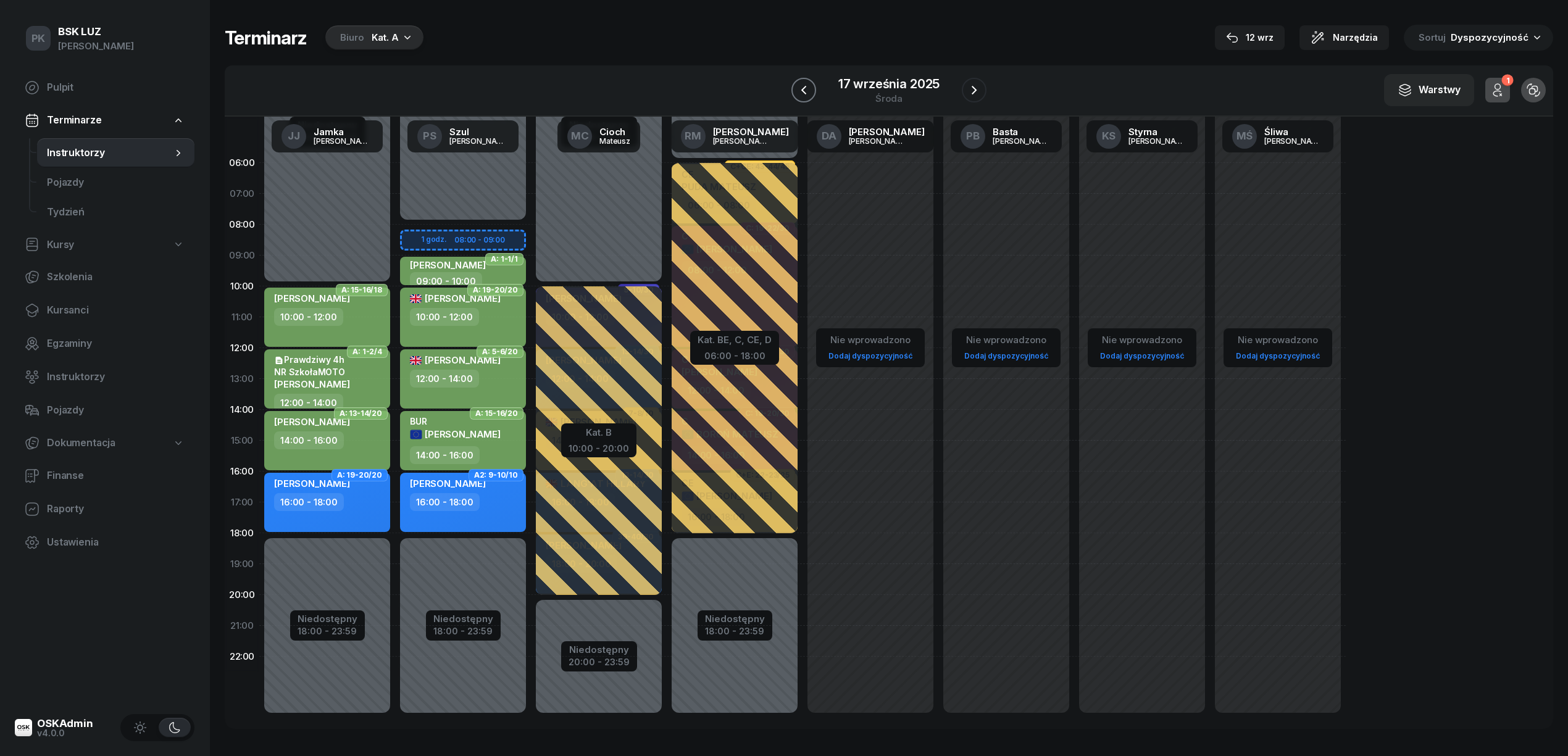
click at [804, 89] on icon "button" at bounding box center [804, 90] width 5 height 9
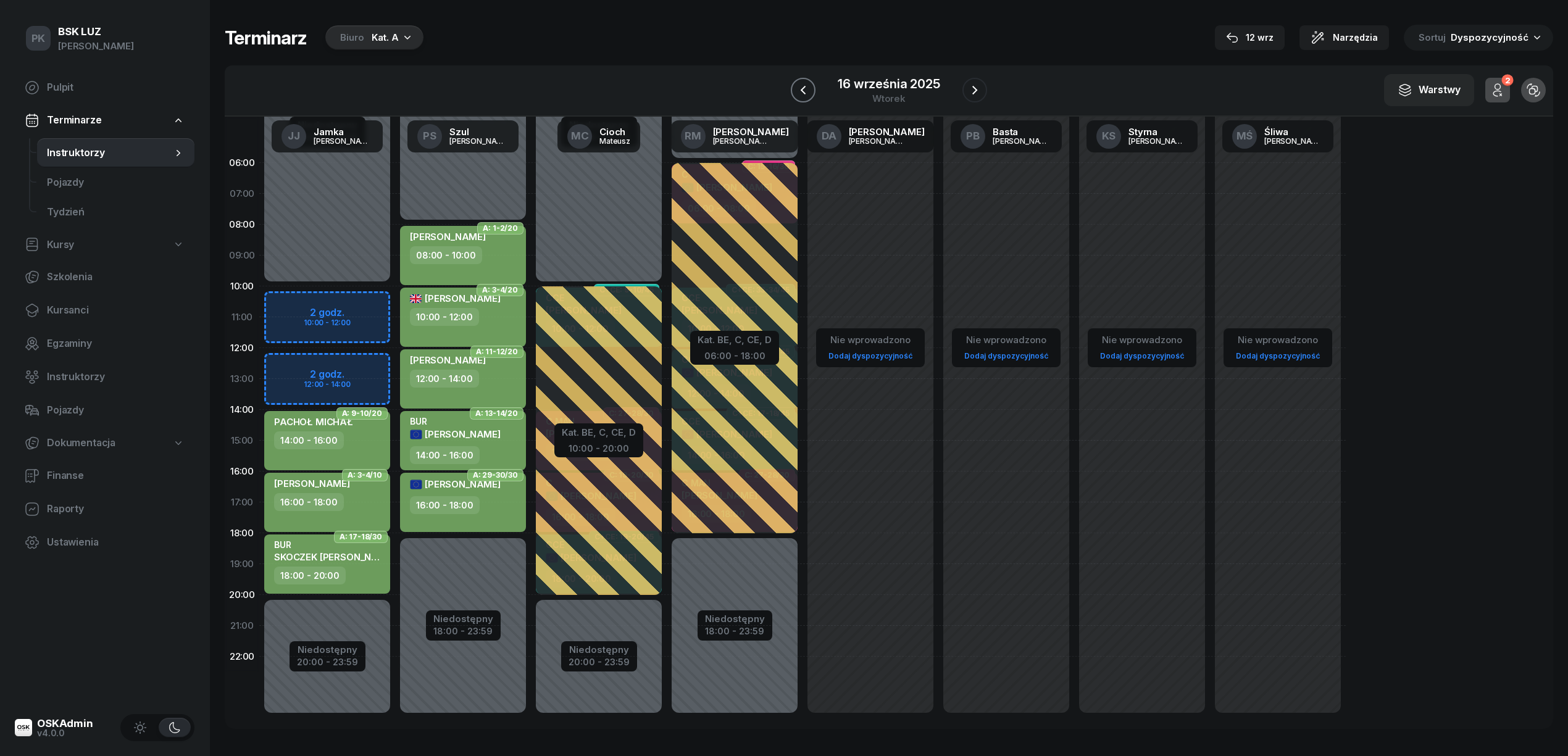
click at [804, 89] on icon "button" at bounding box center [803, 90] width 5 height 9
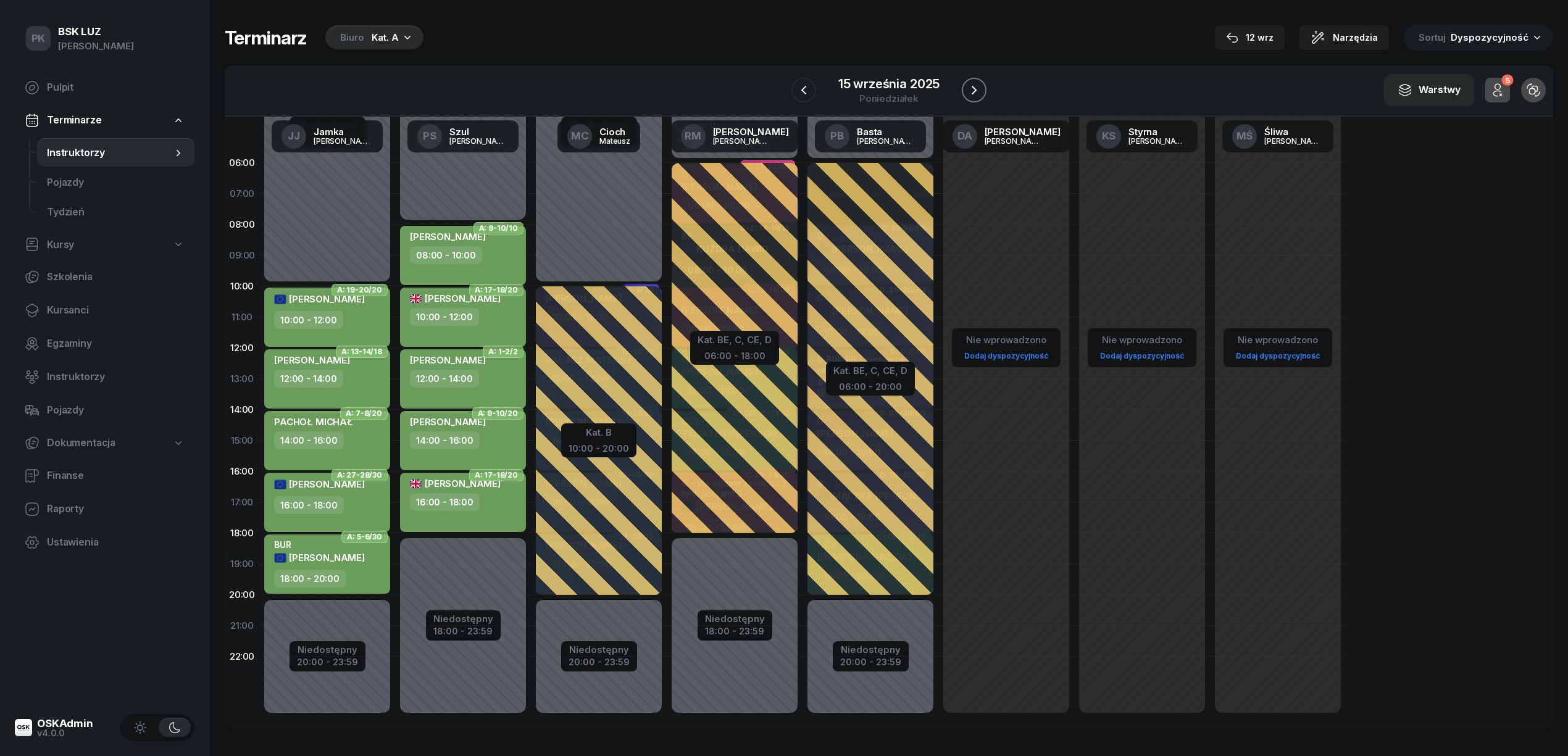
click at [978, 87] on icon "button" at bounding box center [973, 90] width 15 height 15
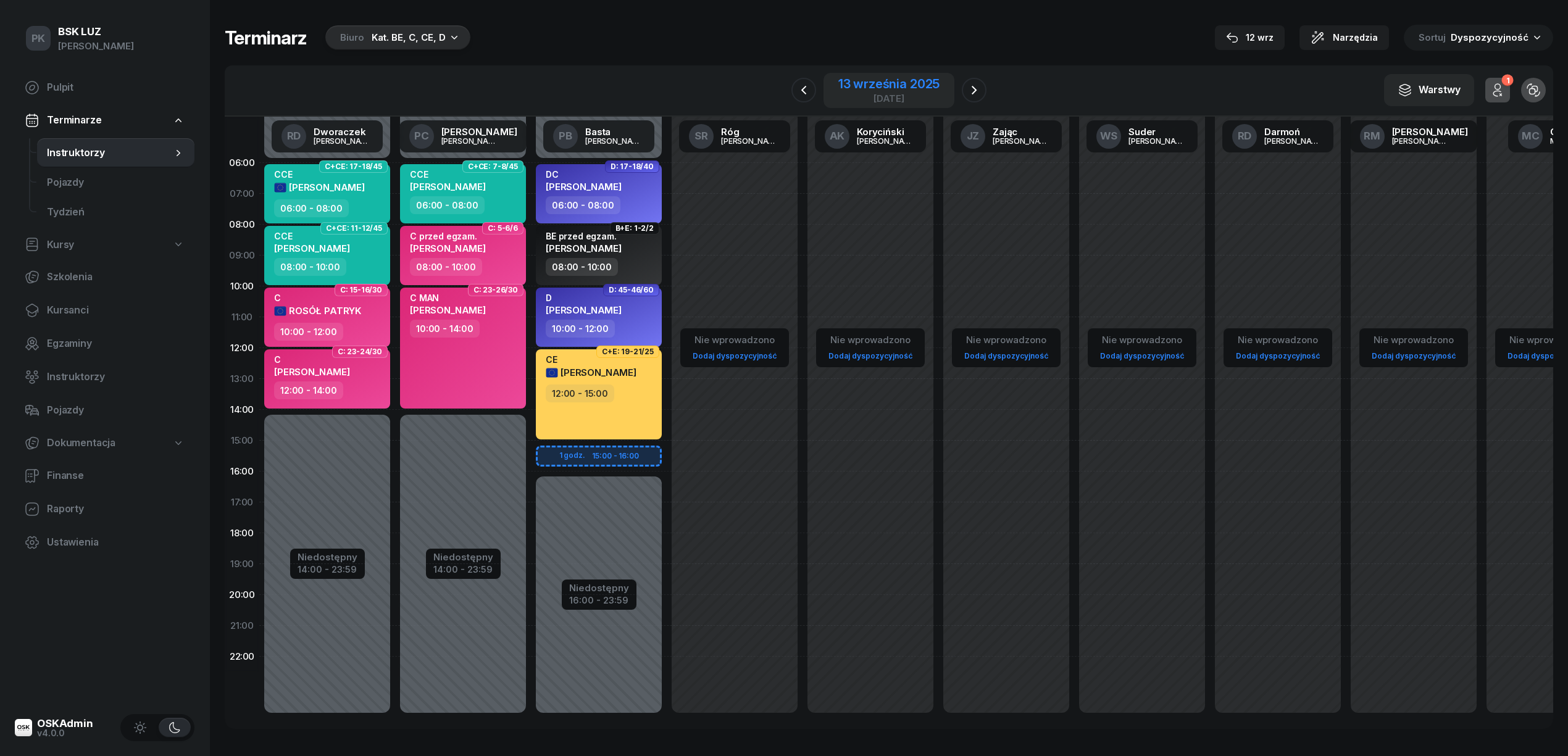
click at [883, 90] on div "13 września 2025" at bounding box center [889, 84] width 101 height 13
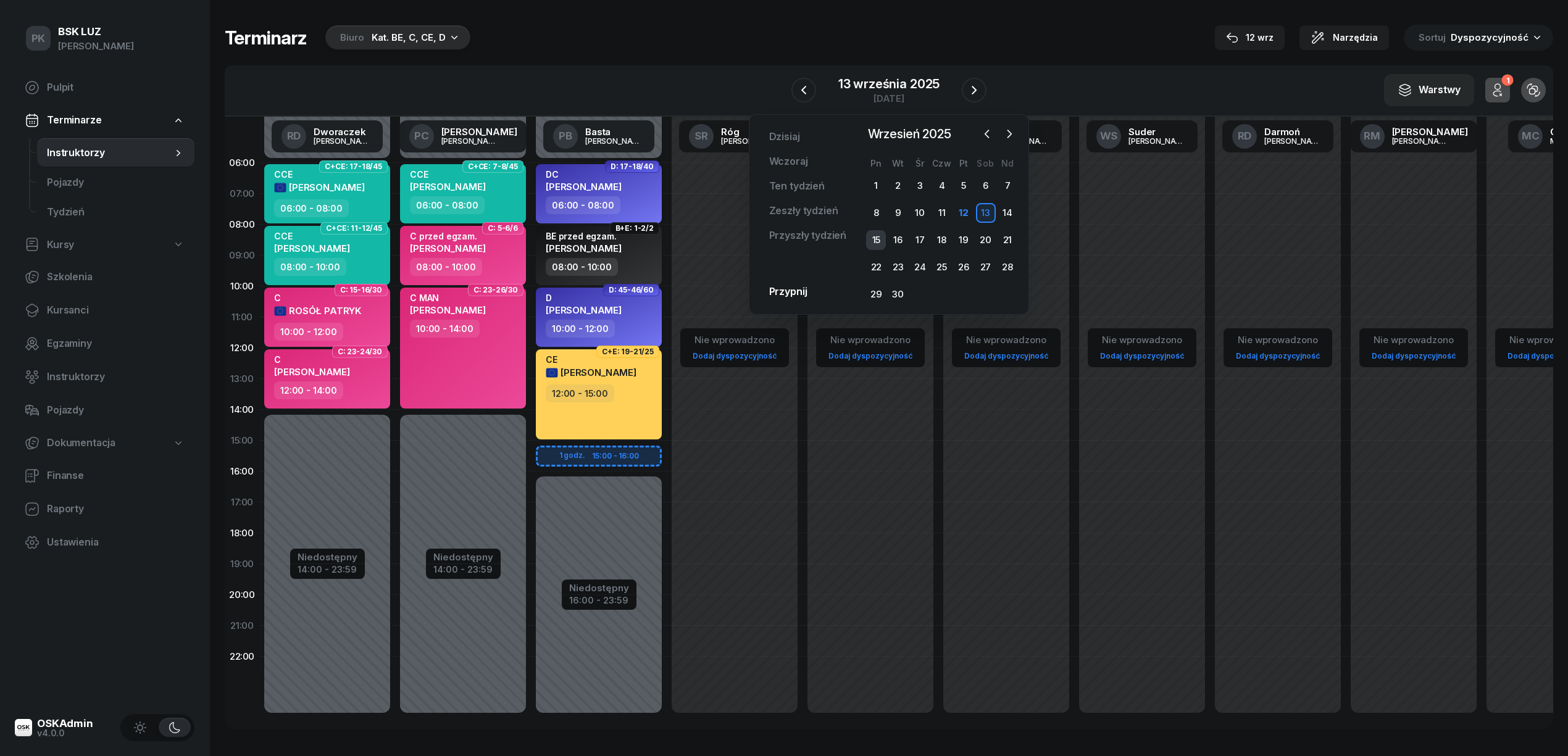
click at [880, 237] on div "15" at bounding box center [875, 240] width 20 height 20
